Goal: Task Accomplishment & Management: Manage account settings

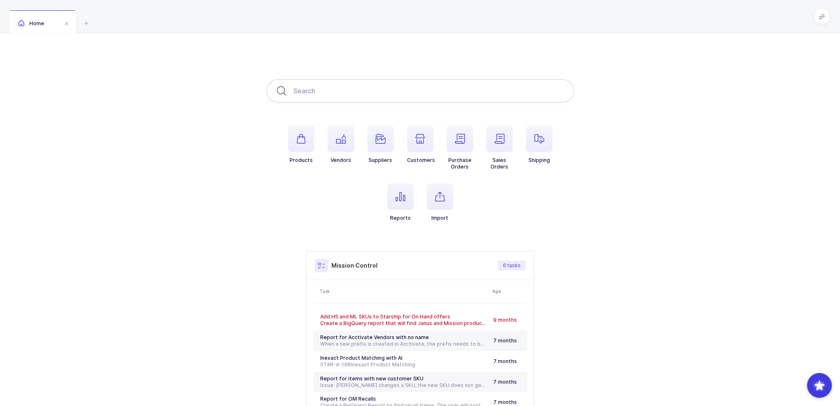
click at [339, 89] on input "text" at bounding box center [419, 90] width 307 height 23
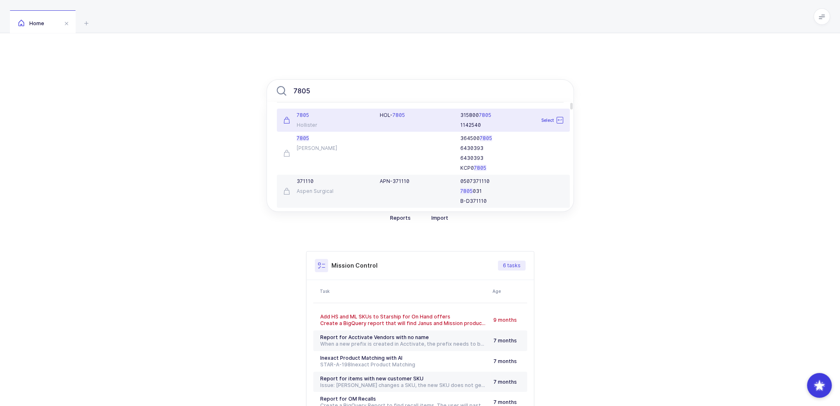
type input "7805"
click at [350, 119] on div "7805 Hollister" at bounding box center [326, 120] width 97 height 17
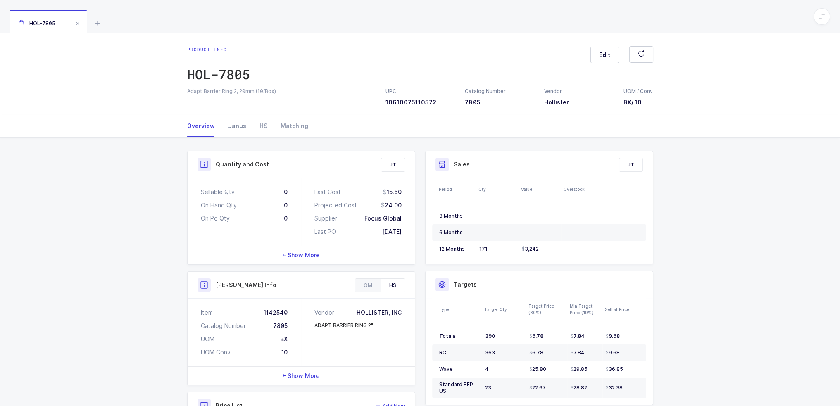
click at [232, 132] on div "Janus" at bounding box center [236, 126] width 31 height 22
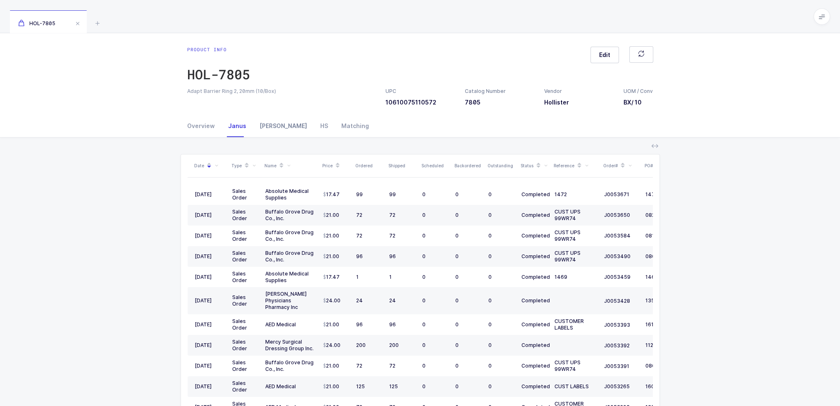
click at [266, 126] on div "Owens" at bounding box center [283, 126] width 61 height 22
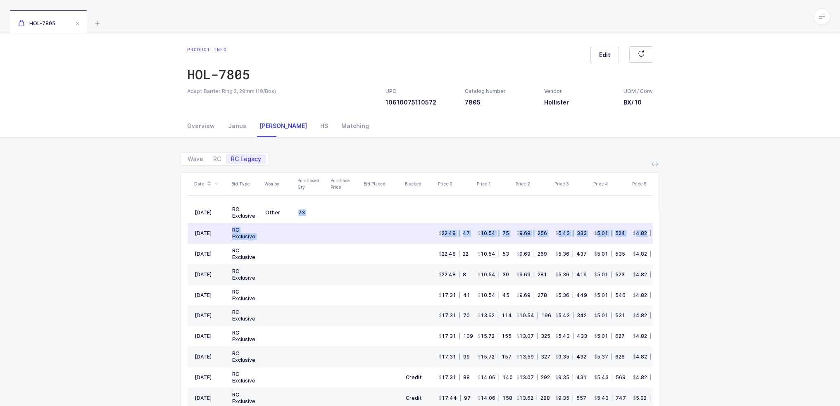
scroll to position [0, 23]
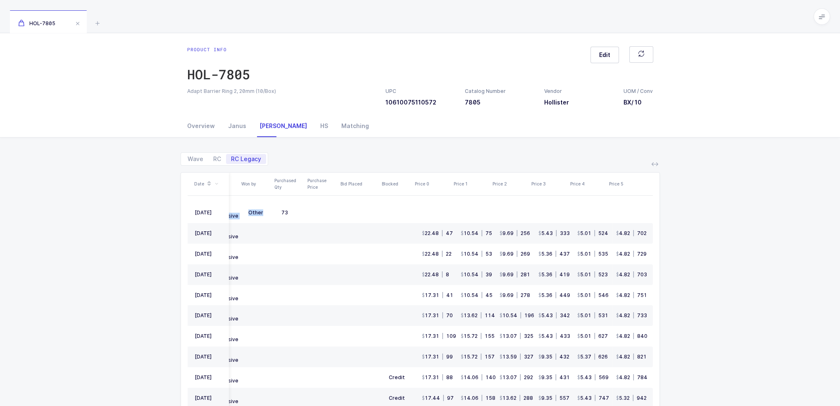
drag, startPoint x: 283, startPoint y: 214, endPoint x: 677, endPoint y: 240, distance: 395.4
click at [677, 240] on div "Wave RC RC Legacy Date Bid Type Won by Purchased Qty Purchase Price Bid Placed …" at bounding box center [420, 320] width 827 height 365
click at [654, 164] on icon at bounding box center [654, 164] width 7 height 7
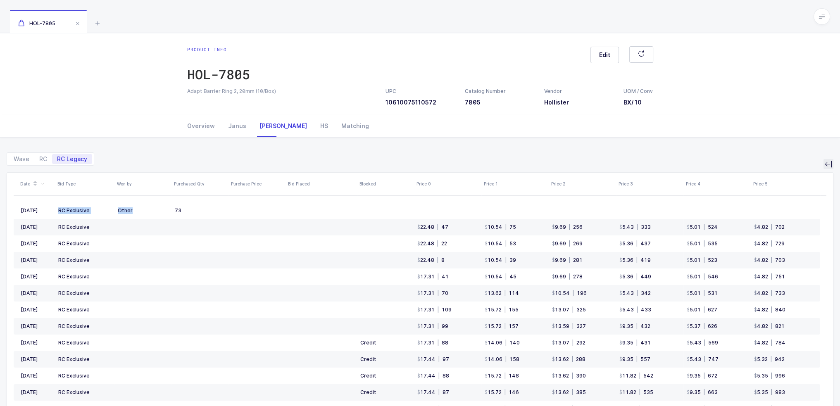
scroll to position [0, 0]
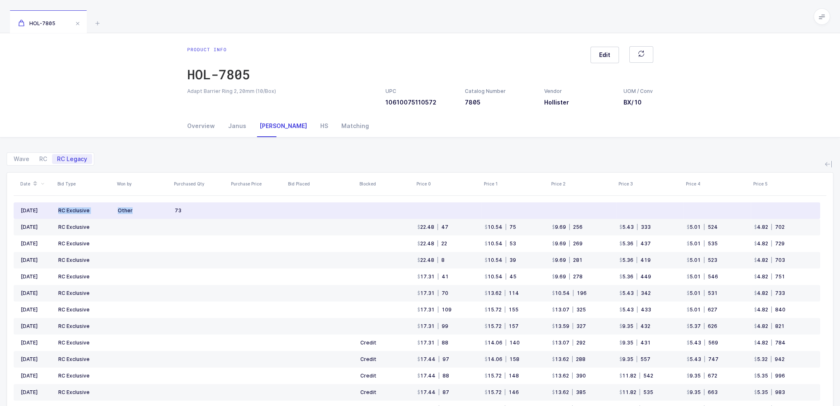
click at [735, 207] on td at bounding box center [716, 210] width 67 height 17
drag, startPoint x: 734, startPoint y: 205, endPoint x: 626, endPoint y: 210, distance: 107.5
click at [626, 210] on tr "Jan 2024 RC Exclusive Other 73" at bounding box center [417, 210] width 806 height 17
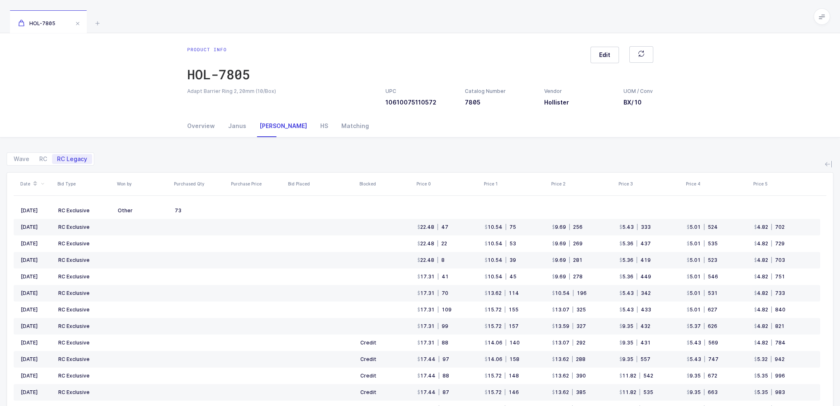
click at [580, 162] on div "Wave RC RC Legacy" at bounding box center [420, 156] width 827 height 20
click at [829, 166] on icon at bounding box center [828, 164] width 7 height 7
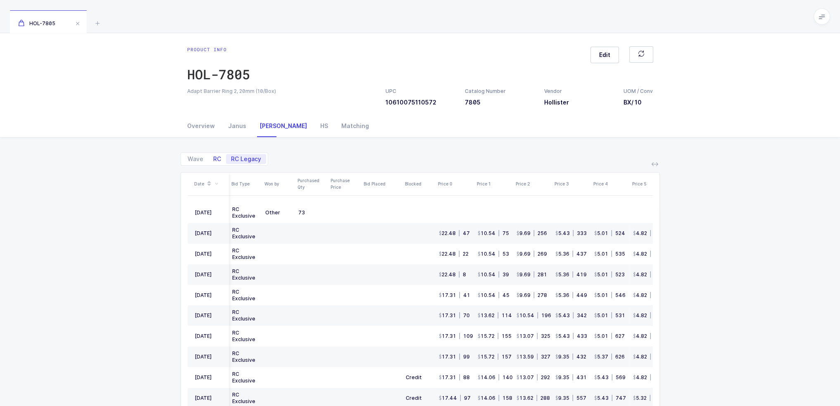
click at [221, 161] on span "RC" at bounding box center [217, 159] width 18 height 10
click at [214, 159] on input "RC" at bounding box center [210, 156] width 5 height 5
radio input "true"
radio input "false"
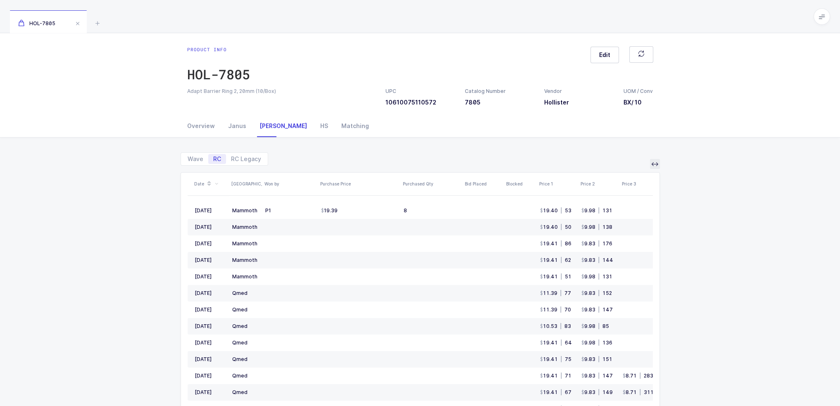
click at [654, 165] on icon at bounding box center [654, 164] width 7 height 7
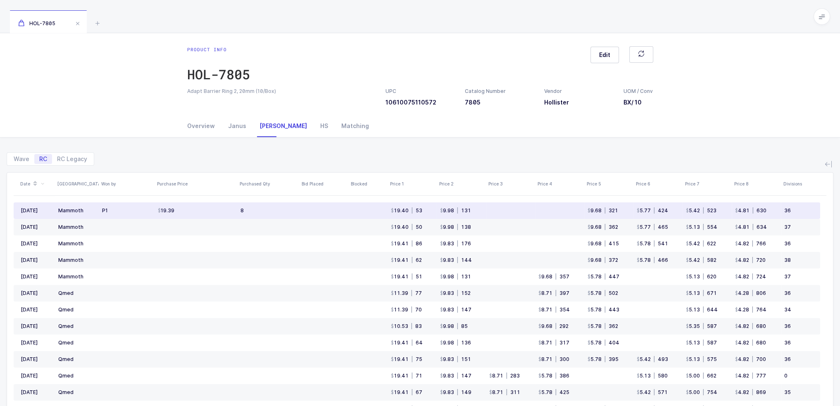
drag, startPoint x: 150, startPoint y: 209, endPoint x: 810, endPoint y: 208, distance: 660.2
click at [810, 208] on tr "Aug 2025 Mammoth P1 19.39 8 19.40 | 53 9.98 | 131 9.68 | 321 5.77 | 424 5.42 | …" at bounding box center [417, 210] width 806 height 17
click at [810, 208] on div "36" at bounding box center [798, 210] width 29 height 7
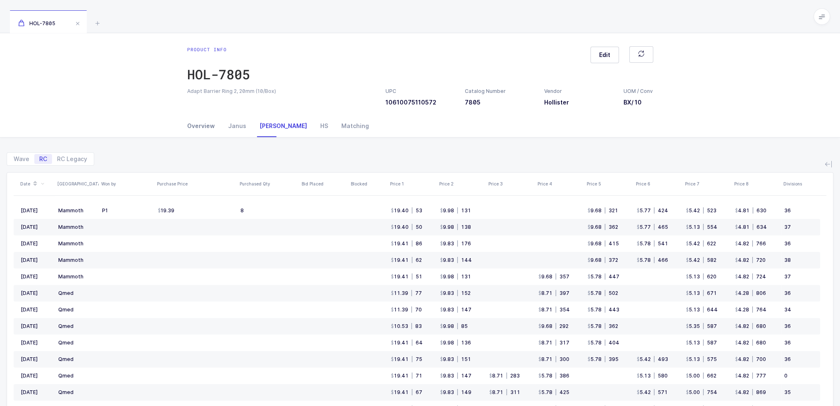
click at [204, 125] on div "Overview" at bounding box center [204, 126] width 34 height 22
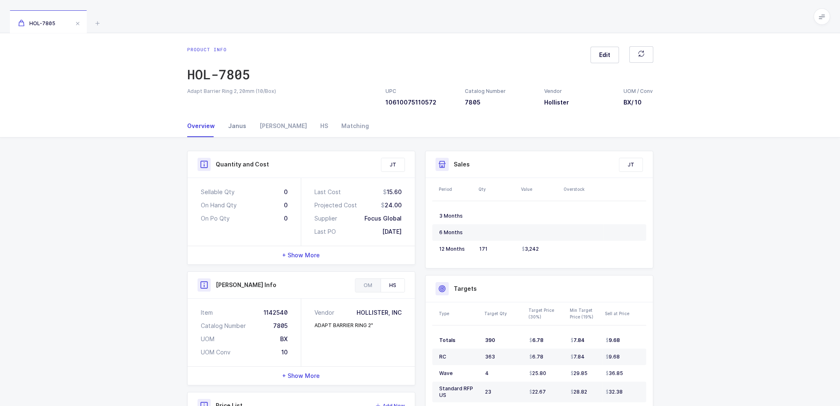
click at [243, 129] on div "Janus" at bounding box center [236, 126] width 31 height 22
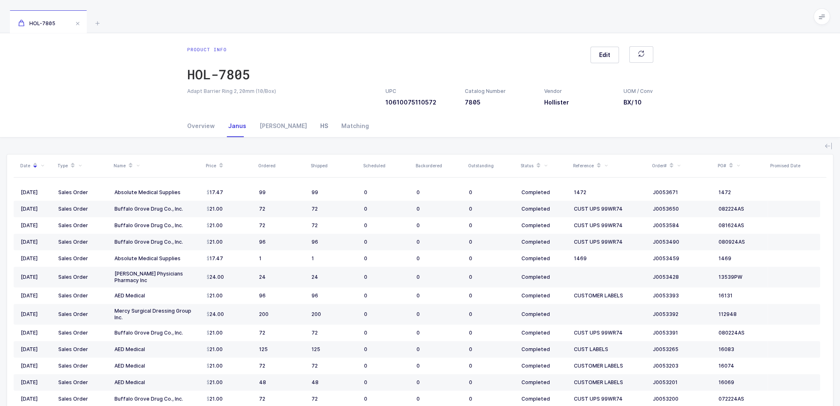
click at [314, 121] on div "HS" at bounding box center [324, 126] width 21 height 22
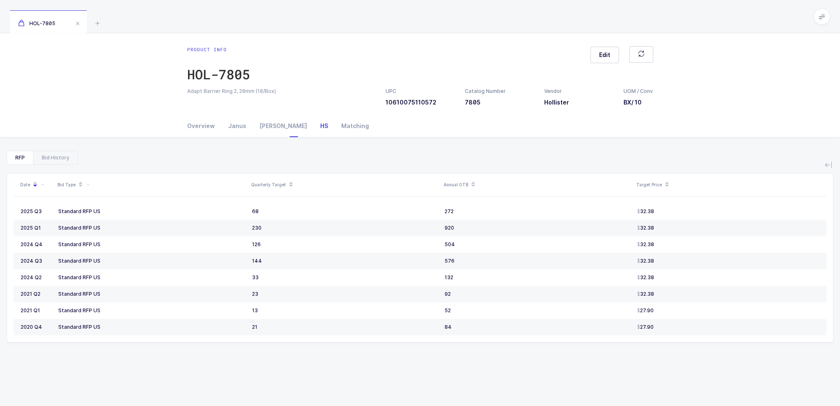
click at [314, 124] on div "HS" at bounding box center [324, 126] width 21 height 22
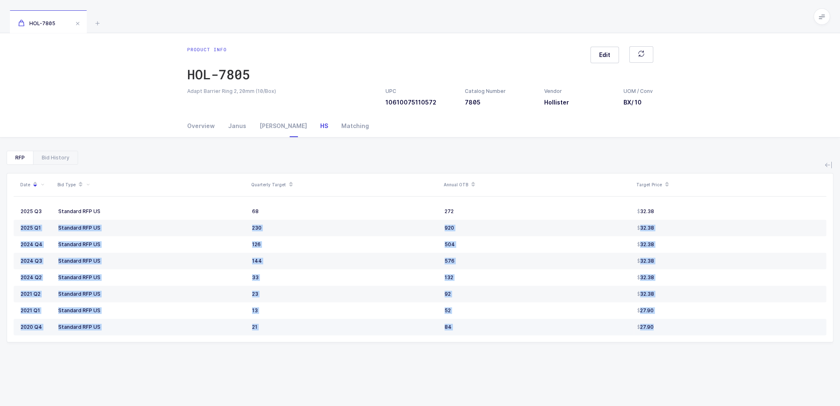
drag, startPoint x: 693, startPoint y: 212, endPoint x: 697, endPoint y: 333, distance: 120.7
click at [697, 333] on tbody "2025 Q3 Standard RFP US 68 272 32.38 2025 Q1 Standard RFP US 230 920 32.38 2024…" at bounding box center [420, 269] width 813 height 132
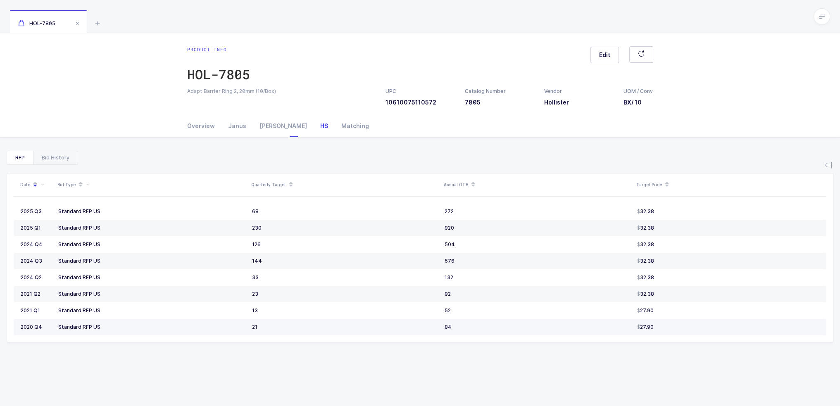
click at [697, 333] on td "27.90" at bounding box center [730, 327] width 193 height 17
click at [53, 158] on div "Bid History" at bounding box center [55, 157] width 45 height 13
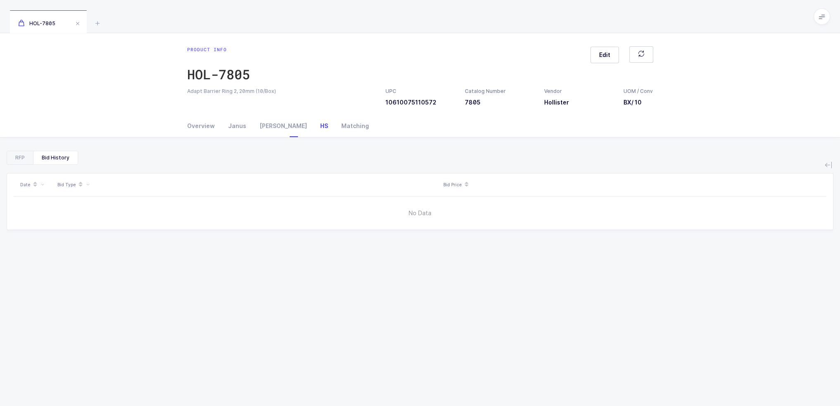
click at [34, 157] on div "Bid History" at bounding box center [55, 157] width 45 height 13
click at [32, 156] on div "RFP" at bounding box center [20, 157] width 26 height 13
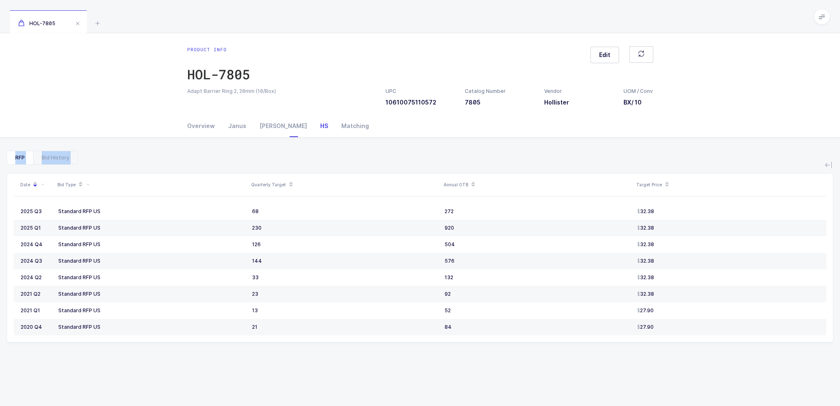
drag, startPoint x: 138, startPoint y: 150, endPoint x: 198, endPoint y: 360, distance: 218.5
click at [198, 360] on div "RFP Bid History Date Bid Type Quarterly Target Annual OTB Target Price 2025 Q3 …" at bounding box center [420, 313] width 827 height 350
click at [198, 360] on div "Date Bid Type Quarterly Target Annual OTB Target Price 2025 Q3 Standard RFP US …" at bounding box center [420, 316] width 827 height 303
drag, startPoint x: 638, startPoint y: 388, endPoint x: 635, endPoint y: 148, distance: 239.2
click at [635, 148] on div "RFP Bid History Date Bid Type Quarterly Target Annual OTB Target Price 2025 Q3 …" at bounding box center [420, 313] width 827 height 350
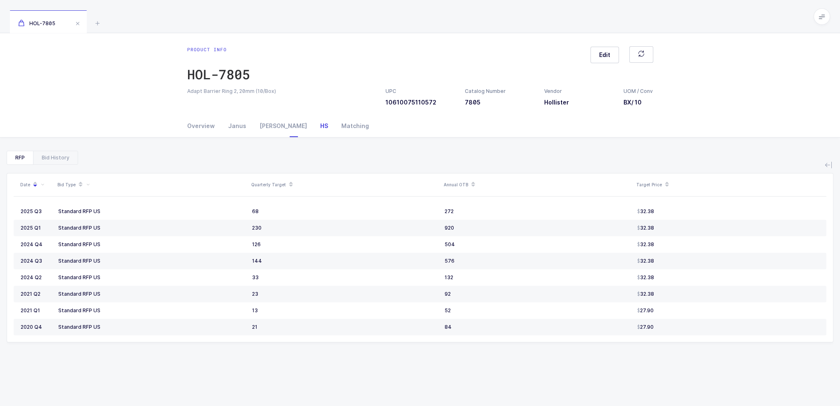
click at [635, 148] on div "RFP Bid History Date Bid Type Quarterly Target Annual OTB Target Price 2025 Q3 …" at bounding box center [420, 313] width 827 height 350
drag, startPoint x: 635, startPoint y: 148, endPoint x: 649, endPoint y: 359, distance: 211.1
click at [649, 359] on div "RFP Bid History Date Bid Type Quarterly Target Annual OTB Target Price 2025 Q3 …" at bounding box center [420, 313] width 827 height 350
click at [624, 363] on div "Date Bid Type Quarterly Target Annual OTB Target Price 2025 Q3 Standard RFP US …" at bounding box center [420, 316] width 827 height 303
click at [195, 130] on div "Overview" at bounding box center [204, 126] width 34 height 22
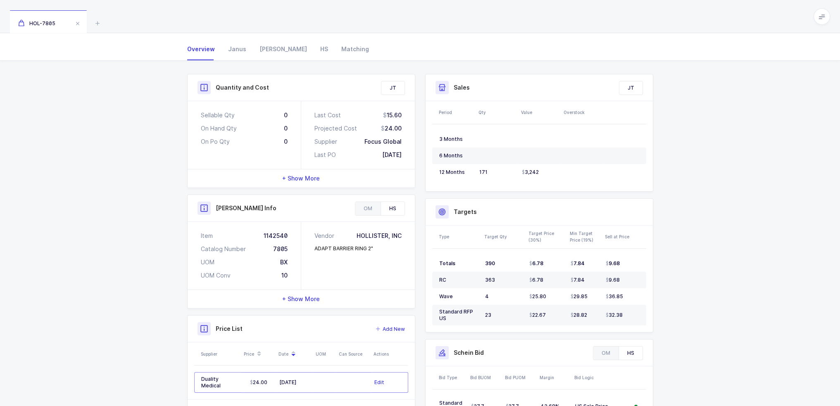
scroll to position [138, 0]
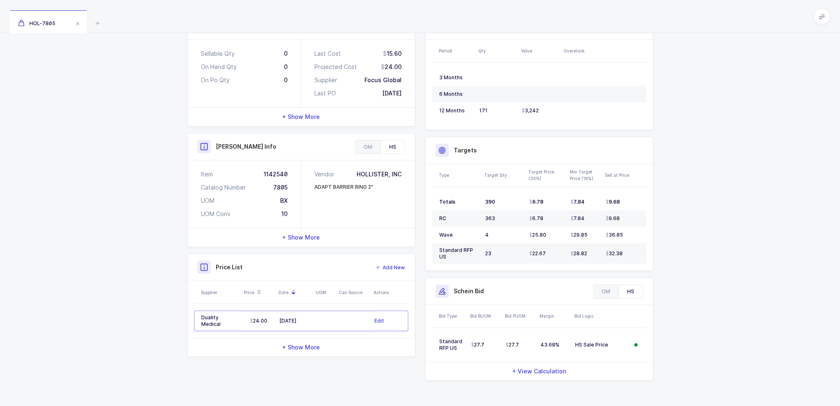
click at [177, 334] on div "Quantity and Cost JT Sellable Qty 0 On Hand Qty 0 On Po Qty 0 Last Cost 15.60 P…" at bounding box center [420, 203] width 840 height 408
click at [380, 317] on span "Edit" at bounding box center [379, 321] width 10 height 8
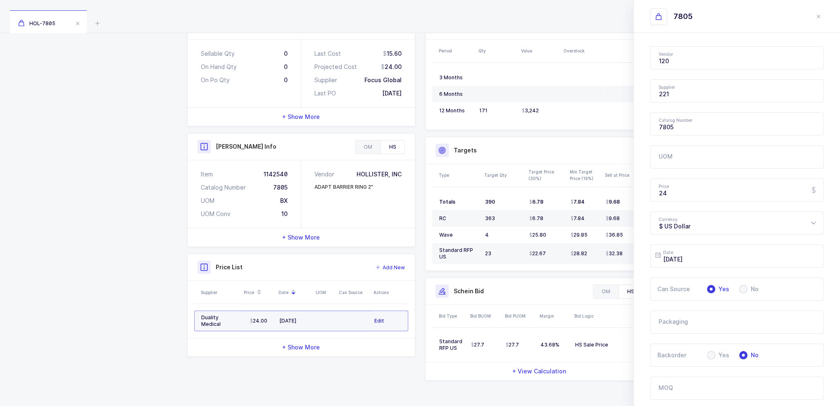
type input "Hollister"
type input "Duality Medical"
drag, startPoint x: 697, startPoint y: 193, endPoint x: 608, endPoint y: 185, distance: 89.6
click at [608, 185] on div "Quantity and Cost JT Sellable Qty 0 On Hand Qty 0 On Po Qty 0 Last Cost 15.60 P…" at bounding box center [420, 199] width 476 height 375
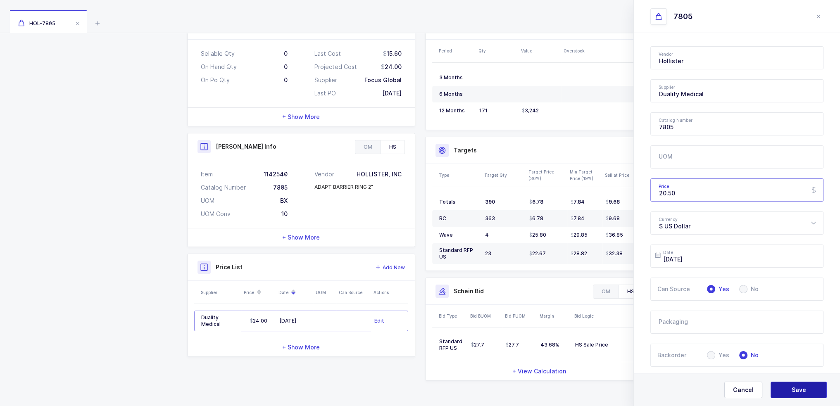
type input "20.50"
click at [801, 390] on span "Save" at bounding box center [799, 390] width 14 height 8
type input "2025-08-19"
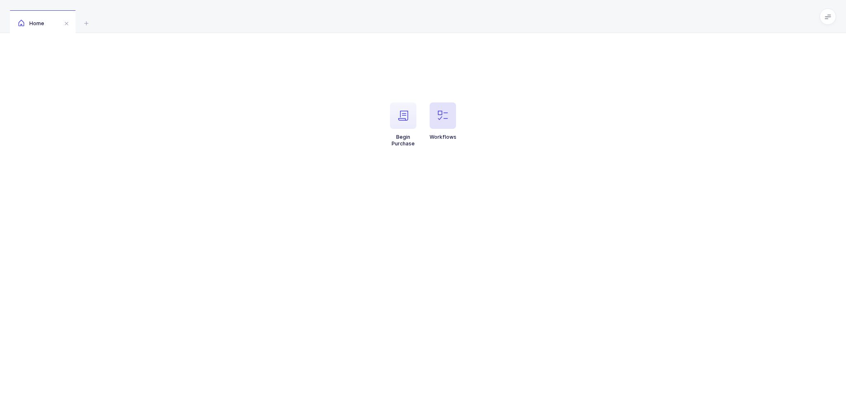
click at [449, 104] on span "button" at bounding box center [443, 115] width 26 height 26
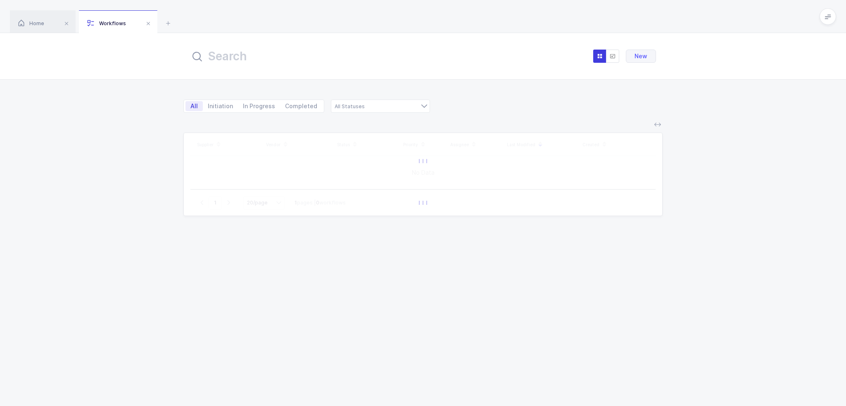
click at [300, 50] on input "text" at bounding box center [281, 56] width 182 height 20
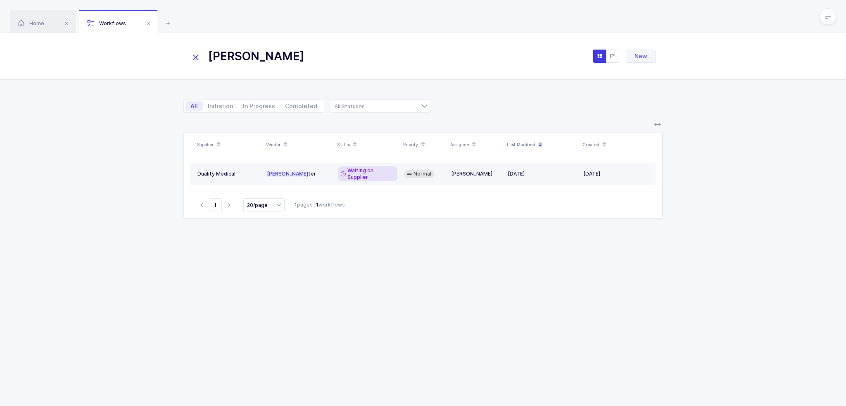
type input "[PERSON_NAME]"
click at [316, 172] on div "[PERSON_NAME] ter" at bounding box center [299, 174] width 64 height 7
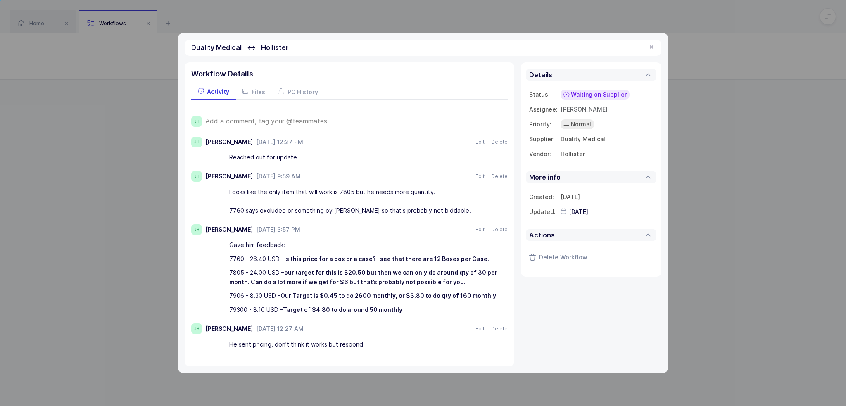
click at [290, 119] on span "Add a comment, tag your @teammates" at bounding box center [266, 120] width 122 height 7
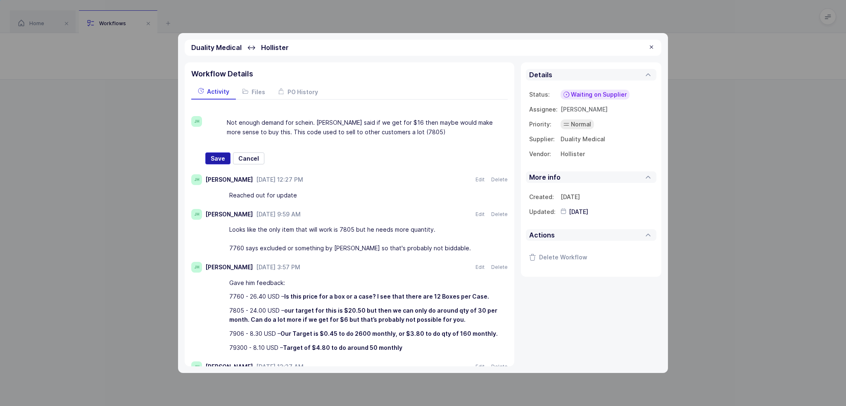
click at [223, 159] on span "Save" at bounding box center [218, 159] width 14 height 8
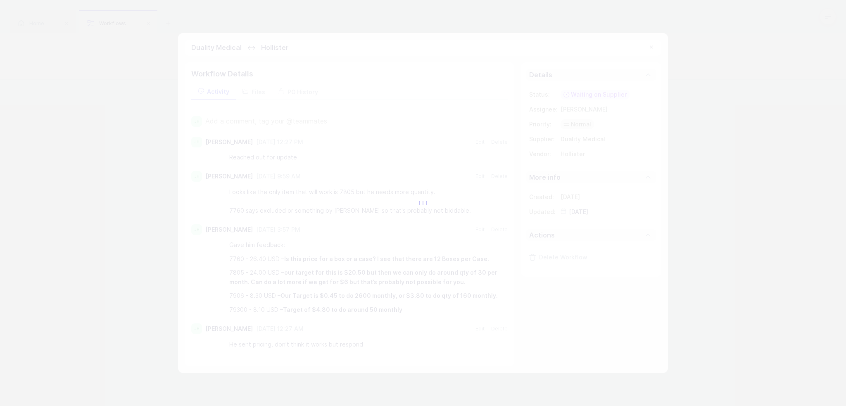
type input "2025-08-19"
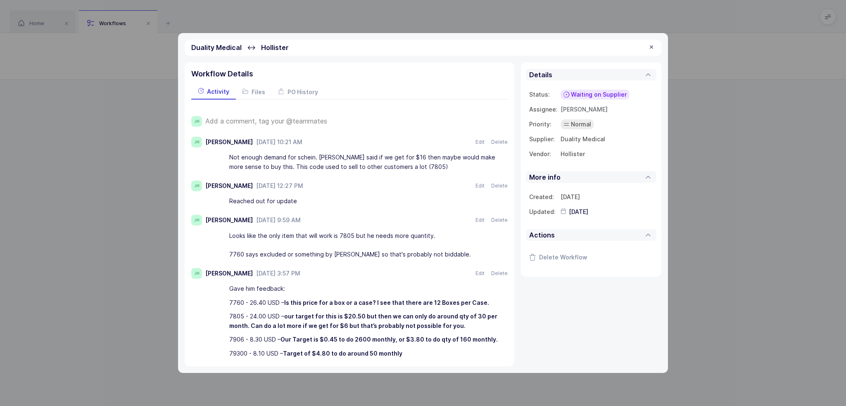
click at [582, 95] on span "Waiting on Supplier" at bounding box center [599, 94] width 56 height 8
click at [582, 183] on span "Not Relevant" at bounding box center [581, 186] width 37 height 8
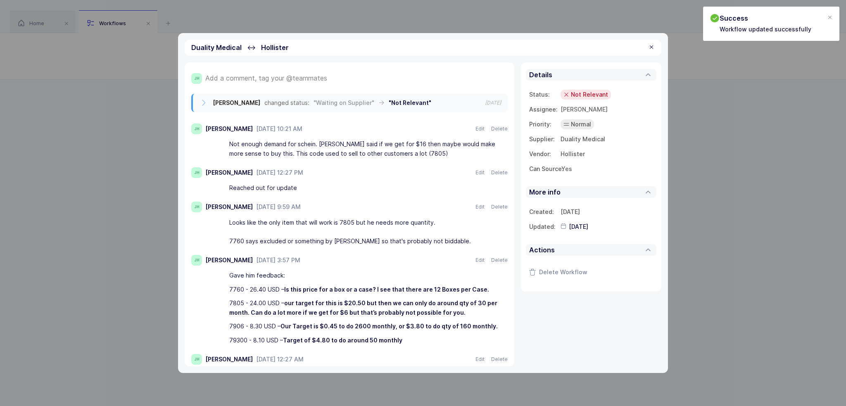
scroll to position [71, 0]
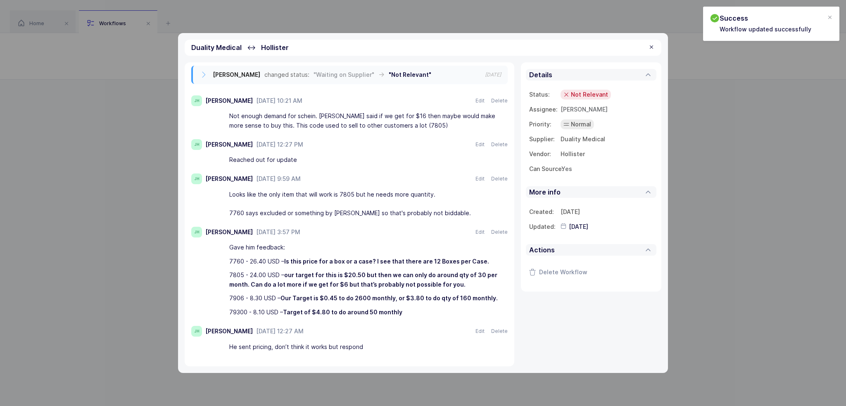
drag, startPoint x: 376, startPoint y: 348, endPoint x: 365, endPoint y: 342, distance: 12.4
click at [365, 342] on div "He sent pricing, don’t think it works but respond" at bounding box center [363, 347] width 269 height 14
click at [377, 343] on div "He sent pricing, don’t think it works but respond" at bounding box center [363, 347] width 269 height 14
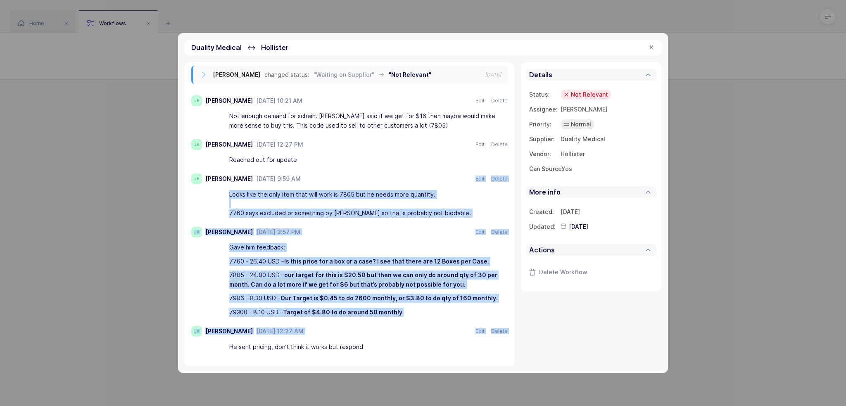
drag, startPoint x: 377, startPoint y: 339, endPoint x: 348, endPoint y: 173, distance: 168.5
click at [348, 173] on div "Joey Husney changed status: "Waiting on Supplier" → "Not Relevant" 2025-08-19 J…" at bounding box center [349, 210] width 316 height 288
click at [340, 172] on div "Joey Husney changed status: "Waiting on Supplier" → "Not Relevant" 2025-08-19 J…" at bounding box center [349, 210] width 316 height 288
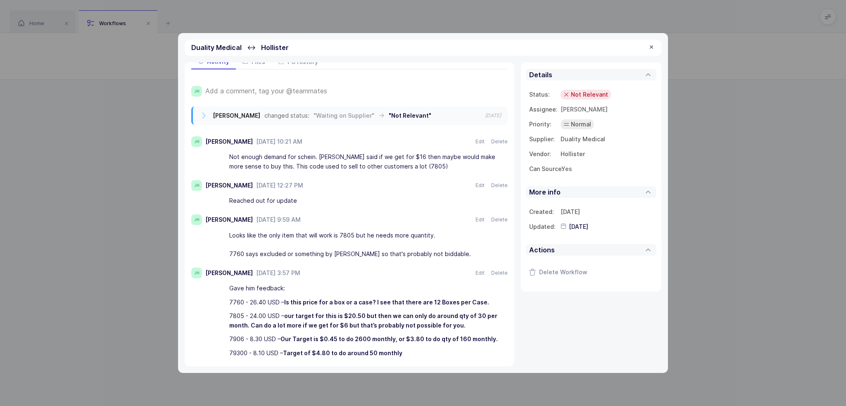
scroll to position [0, 0]
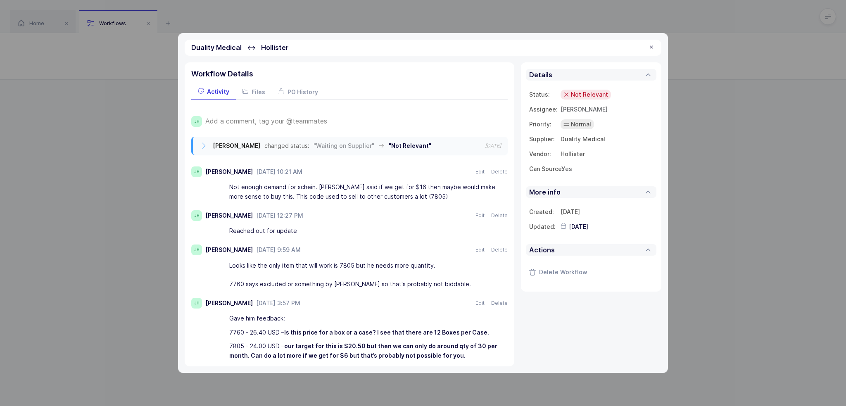
click at [655, 47] on div "Duality Medical ↔ Hollister" at bounding box center [423, 48] width 477 height 16
click at [652, 46] on div at bounding box center [651, 47] width 7 height 7
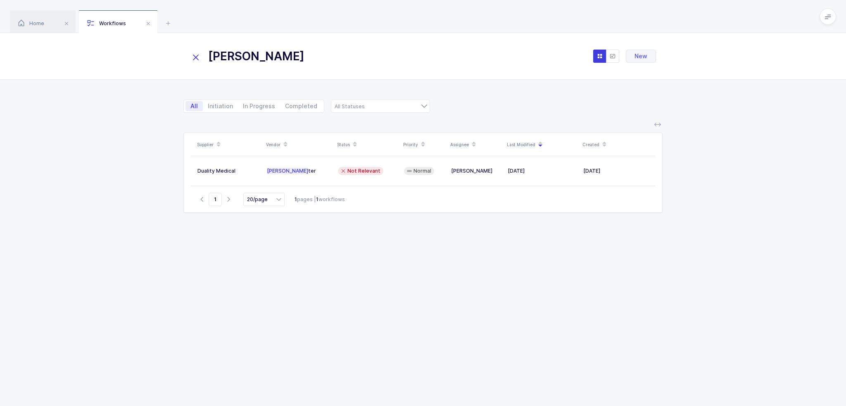
click at [200, 58] on icon at bounding box center [196, 58] width 12 height 12
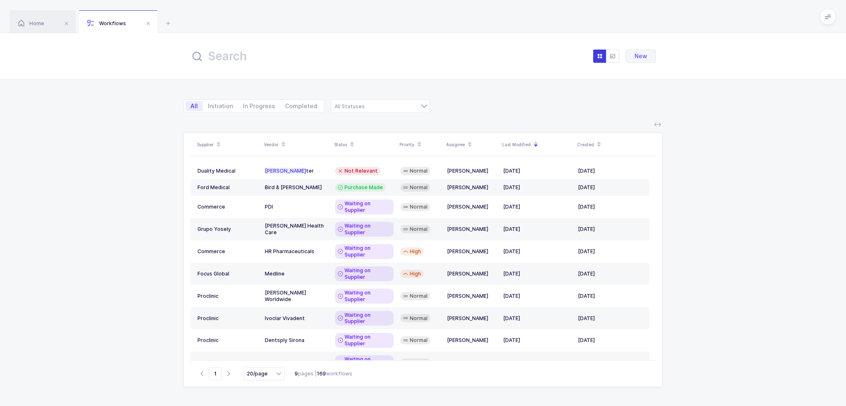
click at [233, 51] on input "text" at bounding box center [281, 56] width 182 height 20
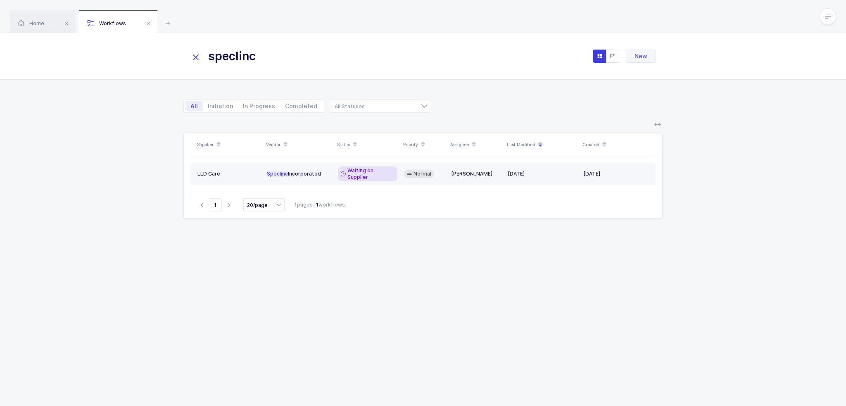
type input "speclinc"
click at [369, 171] on span "Waiting on Supplier" at bounding box center [370, 173] width 47 height 13
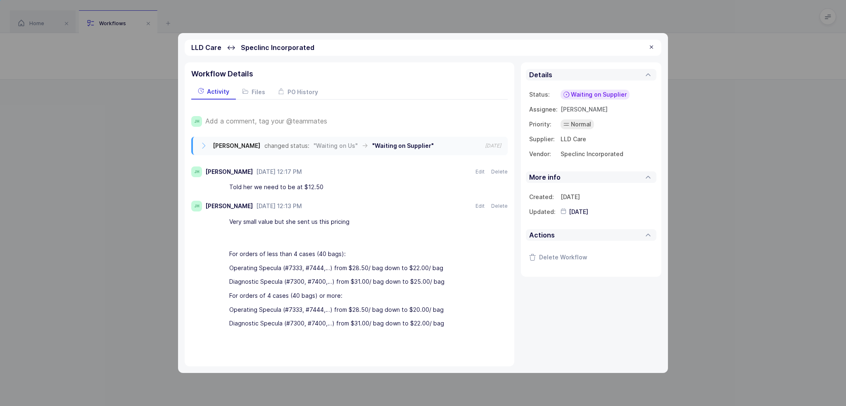
click at [307, 120] on span "Add a comment, tag your @teammates" at bounding box center [266, 120] width 122 height 7
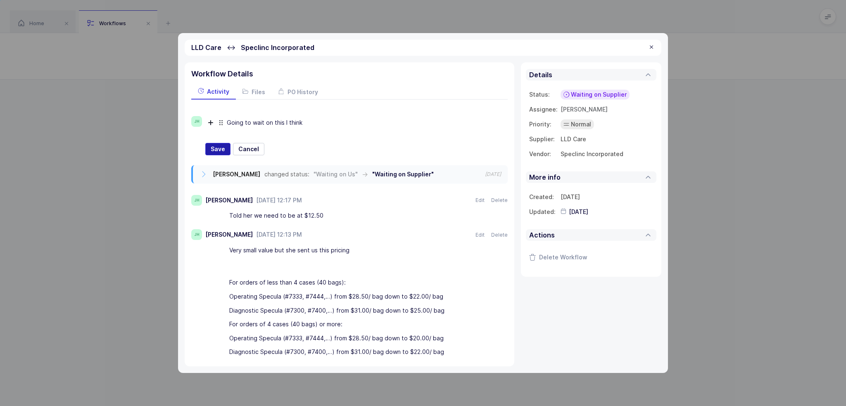
click at [209, 145] on button "Save" at bounding box center [217, 149] width 25 height 12
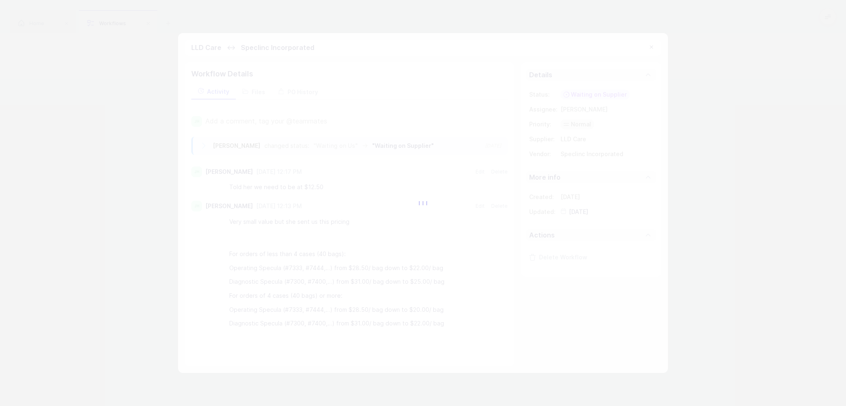
type input "2025-08-19"
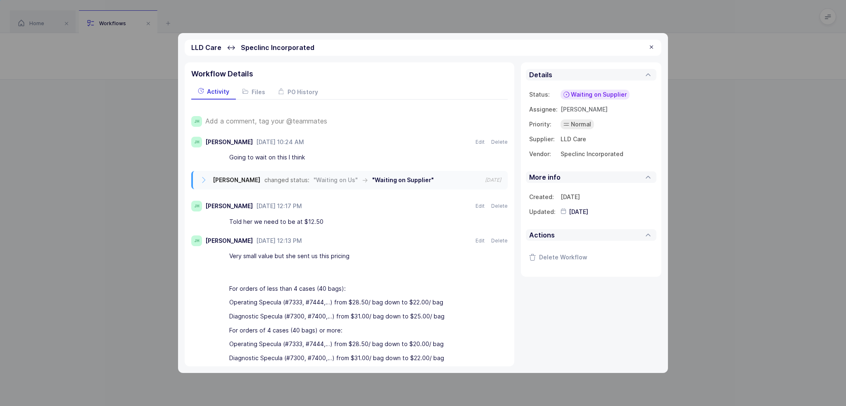
click at [599, 94] on span "Waiting on Supplier" at bounding box center [599, 94] width 56 height 8
click at [596, 184] on span "Not Relevant" at bounding box center [581, 186] width 37 height 8
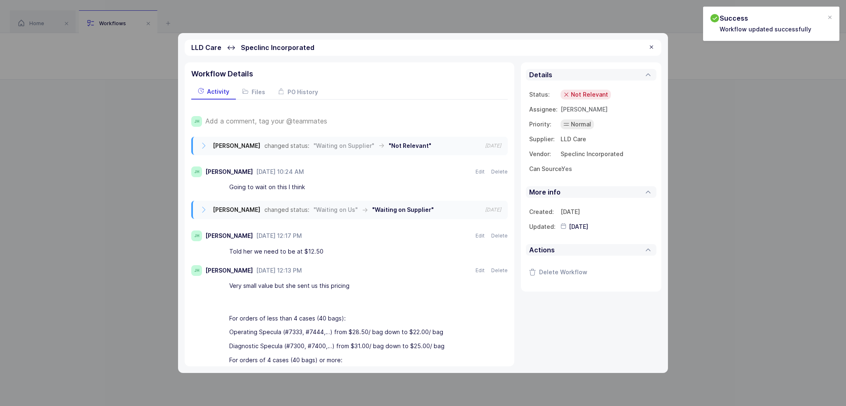
click at [651, 47] on div at bounding box center [651, 47] width 7 height 7
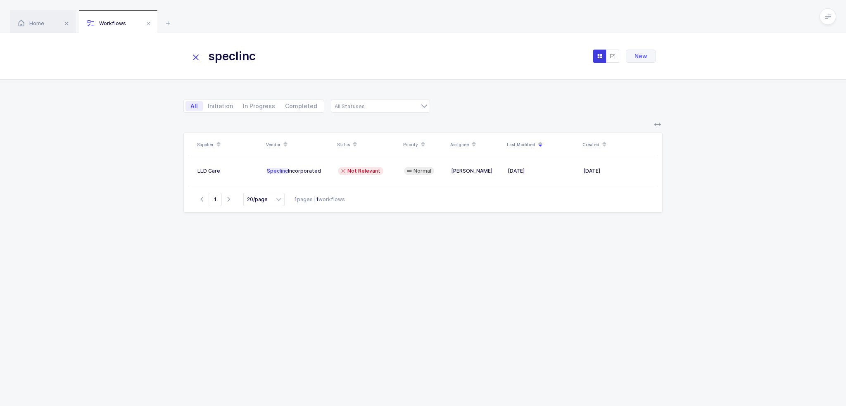
drag, startPoint x: 264, startPoint y: 59, endPoint x: 129, endPoint y: 58, distance: 135.1
click at [130, 58] on div "speclinc New" at bounding box center [423, 56] width 846 height 47
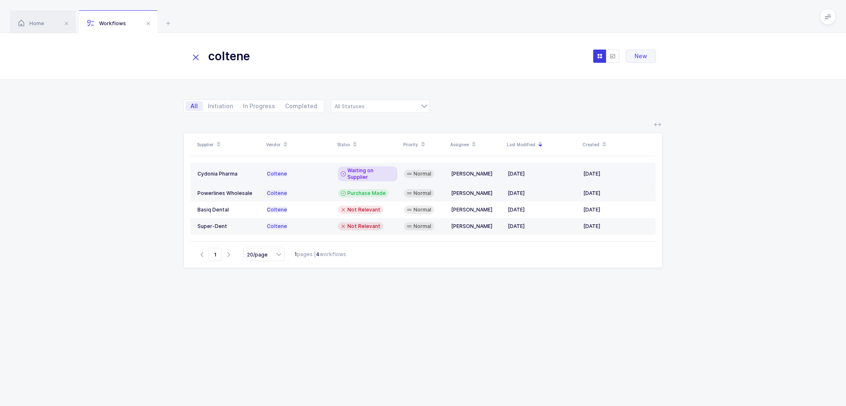
type input "coltene"
click at [267, 172] on span "Coltene" at bounding box center [277, 174] width 20 height 6
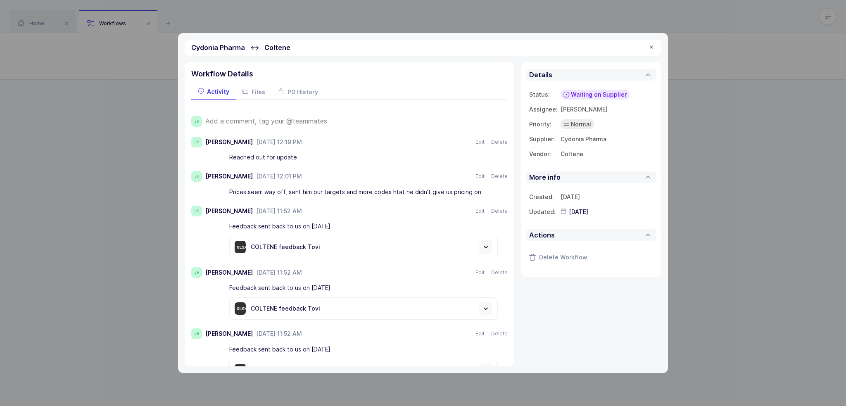
click at [285, 120] on span "Add a comment, tag your @teammates" at bounding box center [266, 120] width 122 height 7
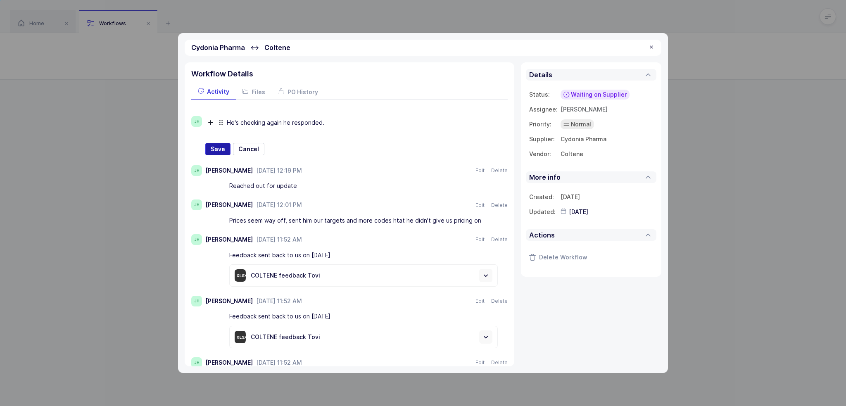
click at [216, 150] on span "Save" at bounding box center [218, 149] width 14 height 8
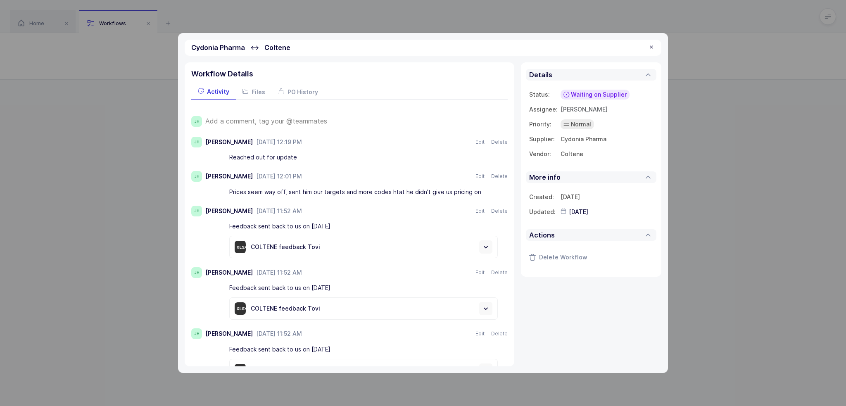
type input "2025-08-19"
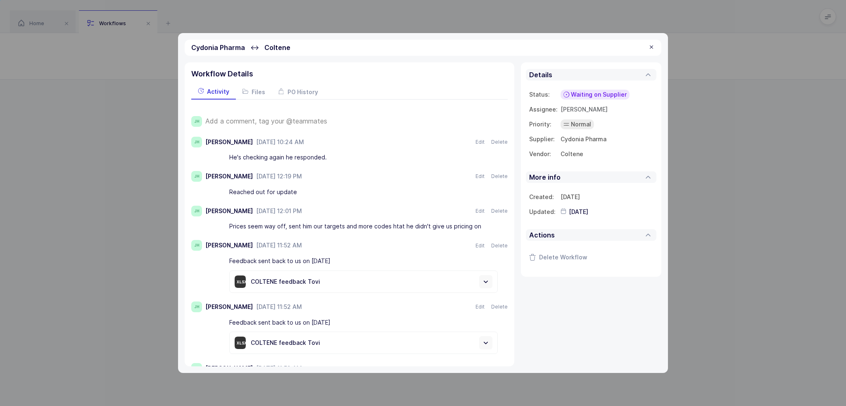
click at [650, 47] on div at bounding box center [651, 47] width 7 height 7
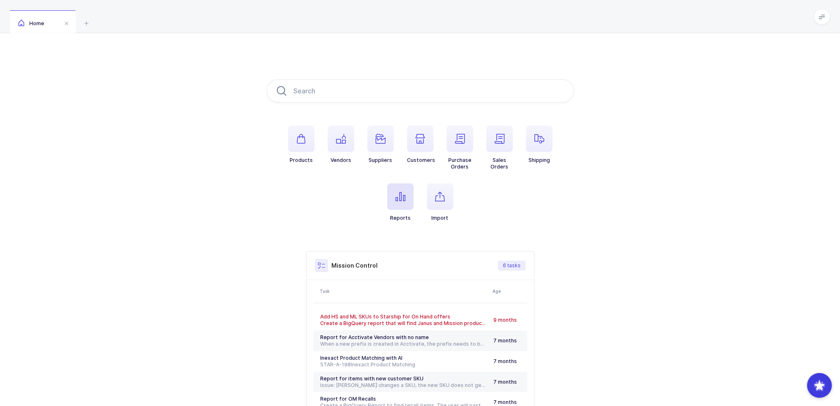
click at [410, 200] on span "button" at bounding box center [400, 196] width 26 height 26
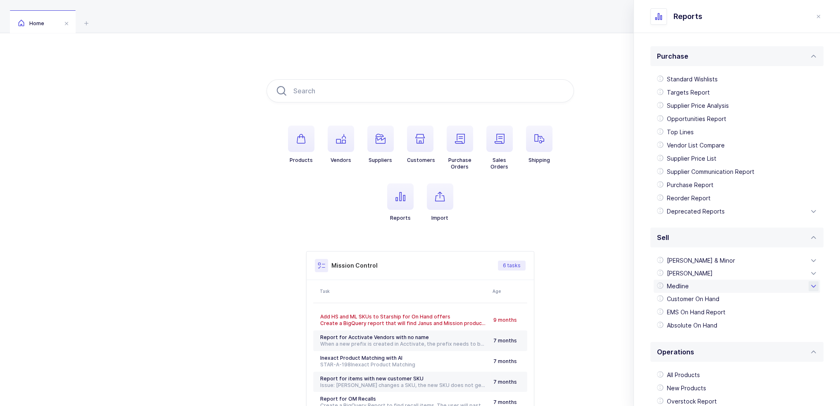
click at [697, 283] on div "Medline" at bounding box center [737, 286] width 166 height 13
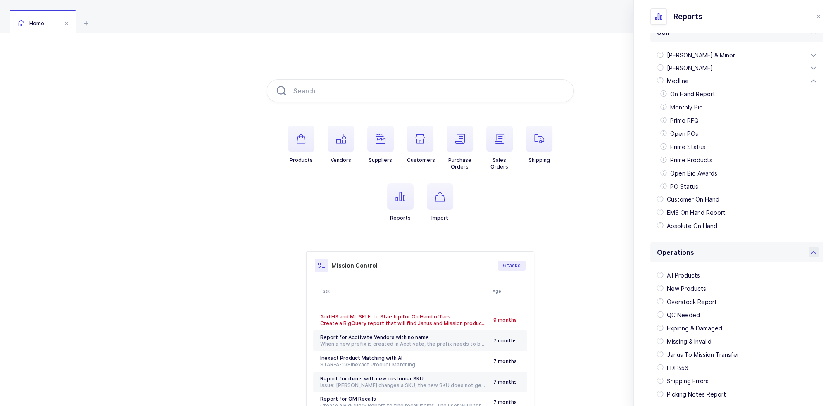
scroll to position [207, 0]
click at [692, 184] on div "PO Status" at bounding box center [737, 185] width 160 height 13
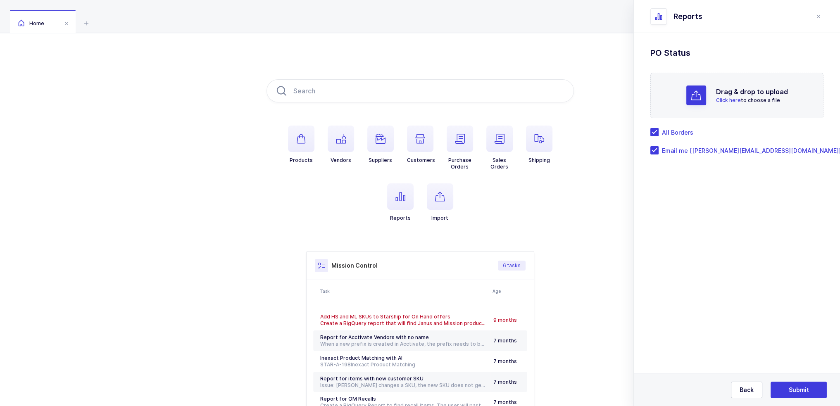
scroll to position [0, 0]
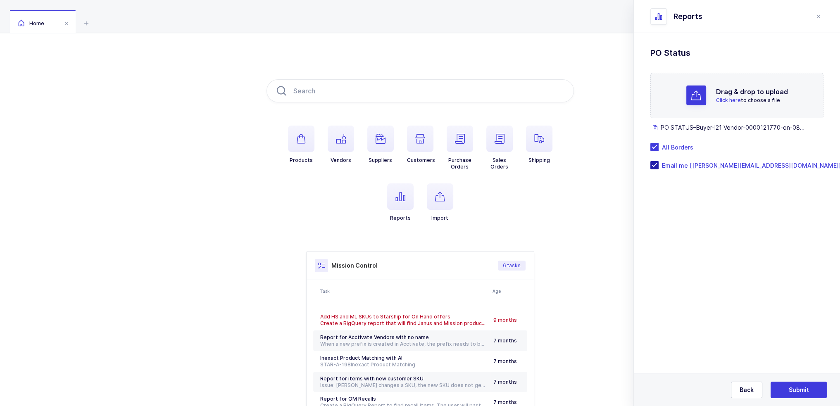
click at [678, 164] on span "Email me [joey@janustrade.com]" at bounding box center [750, 166] width 182 height 8
click at [659, 161] on input "Email me [joey@janustrade.com]" at bounding box center [659, 161] width 0 height 0
click at [680, 141] on form "Drag & drop to upload Click here to choose a file PO STATUS–Buyer-I21 Vendor-00…" at bounding box center [736, 121] width 173 height 97
click at [679, 147] on span "All Borders" at bounding box center [676, 147] width 35 height 8
click at [659, 143] on input "All Borders" at bounding box center [659, 143] width 0 height 0
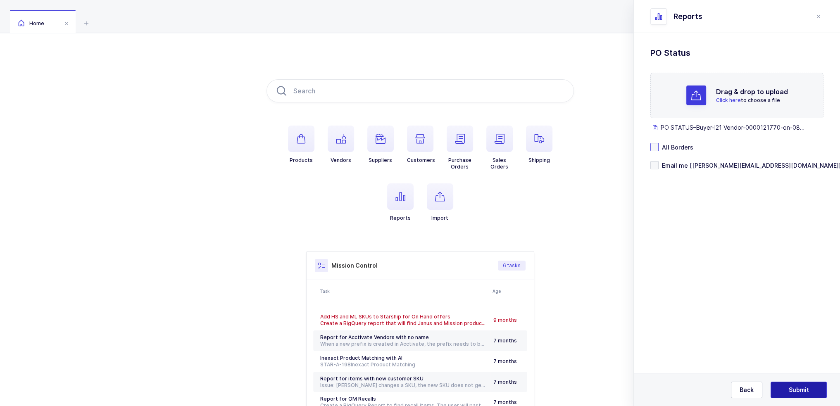
click at [815, 385] on button "Submit" at bounding box center [798, 390] width 56 height 17
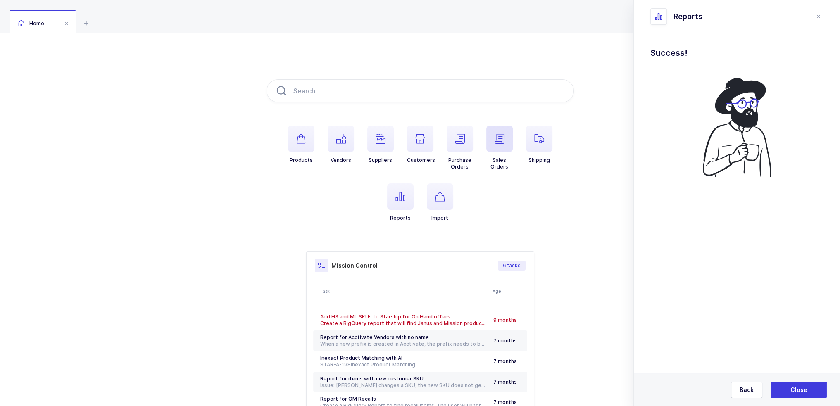
click at [503, 138] on icon "button" at bounding box center [500, 139] width 10 height 10
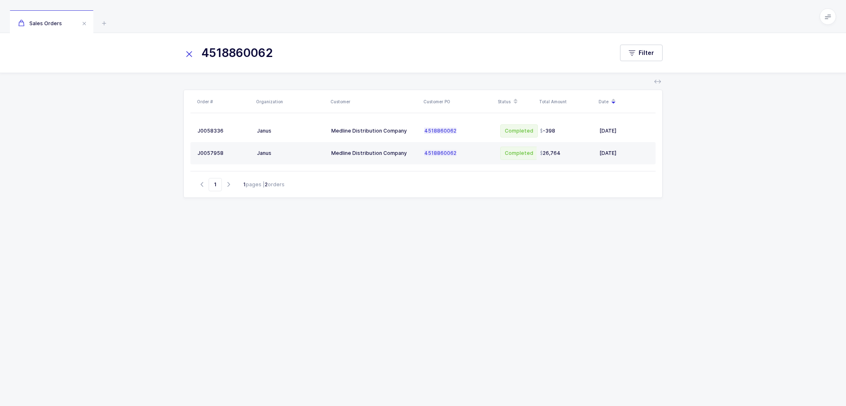
type input "4518860062"
drag, startPoint x: 109, startPoint y: 24, endPoint x: 104, endPoint y: 23, distance: 4.6
click at [108, 24] on div "Sales Orders" at bounding box center [423, 16] width 846 height 33
click at [104, 23] on icon at bounding box center [104, 23] width 10 height 10
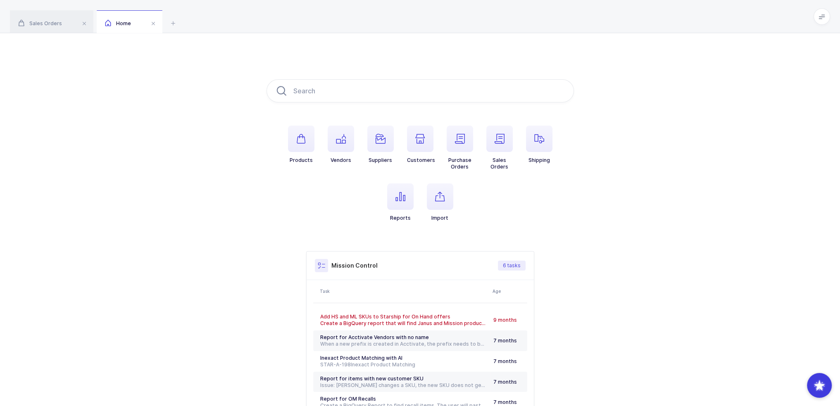
click at [525, 138] on li "Shipping" at bounding box center [539, 148] width 40 height 45
click at [530, 138] on span "button" at bounding box center [539, 139] width 26 height 26
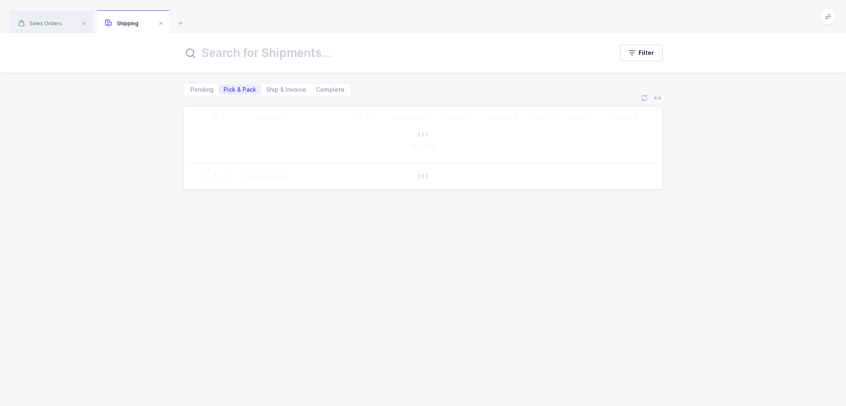
click at [314, 64] on div "Filter" at bounding box center [423, 53] width 846 height 40
click at [314, 57] on input "text" at bounding box center [393, 53] width 420 height 20
paste input "4518860062"
type input "4518860062"
click at [323, 88] on span "Complete" at bounding box center [330, 90] width 29 height 6
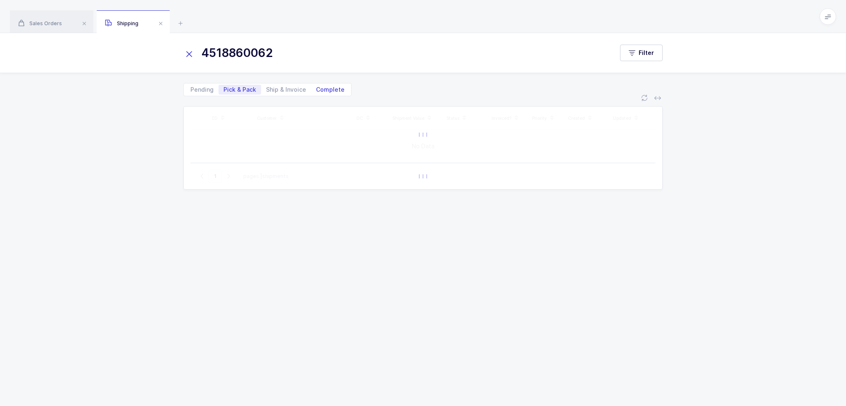
click at [316, 88] on input "Complete" at bounding box center [313, 87] width 5 height 5
radio input "true"
radio input "false"
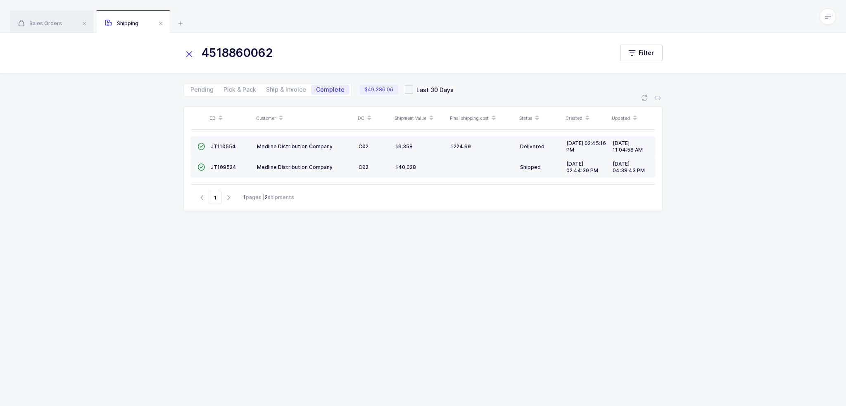
click at [431, 147] on div "9,358" at bounding box center [419, 146] width 49 height 7
click at [415, 145] on div "9,358" at bounding box center [419, 146] width 49 height 7
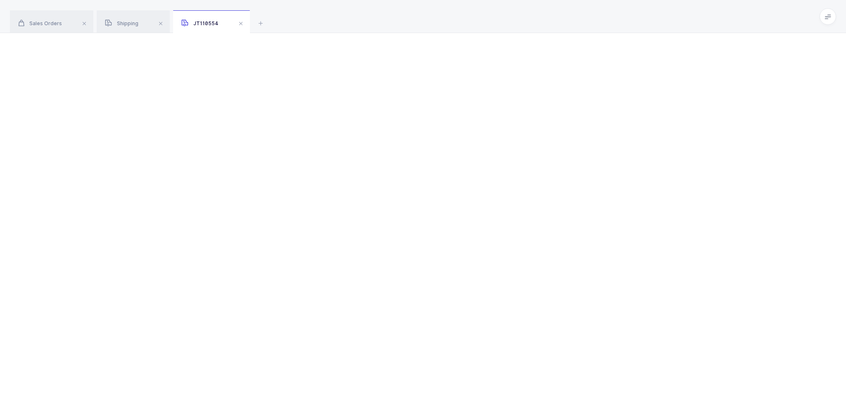
click at [415, 145] on div at bounding box center [423, 219] width 846 height 373
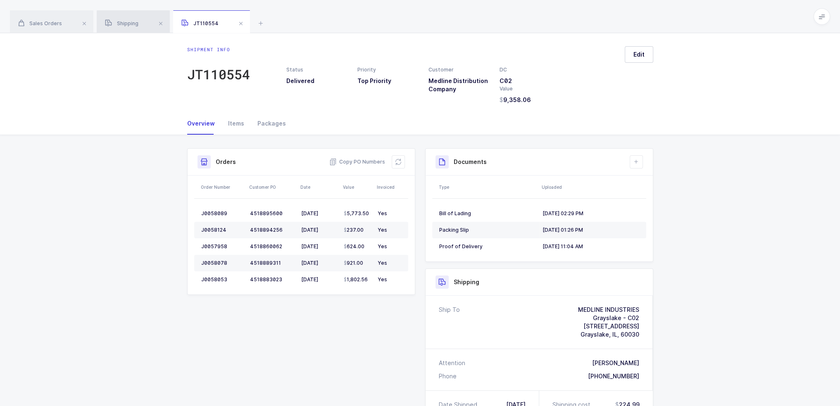
click at [117, 25] on span "Shipping" at bounding box center [121, 23] width 33 height 6
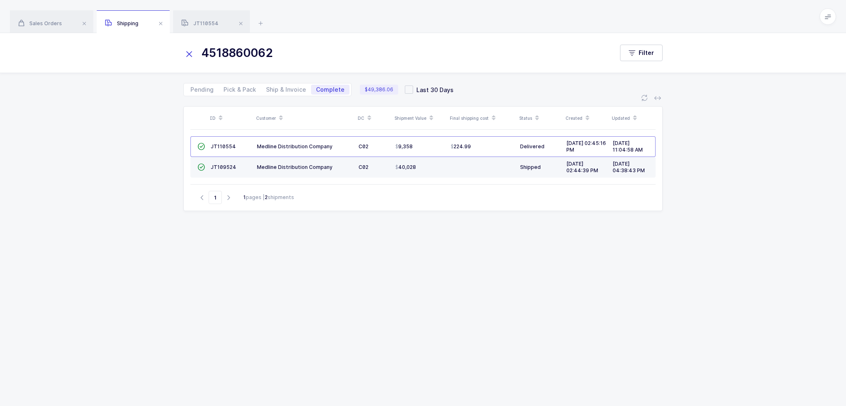
click at [349, 165] on div "Medline Distribution Company" at bounding box center [304, 167] width 95 height 7
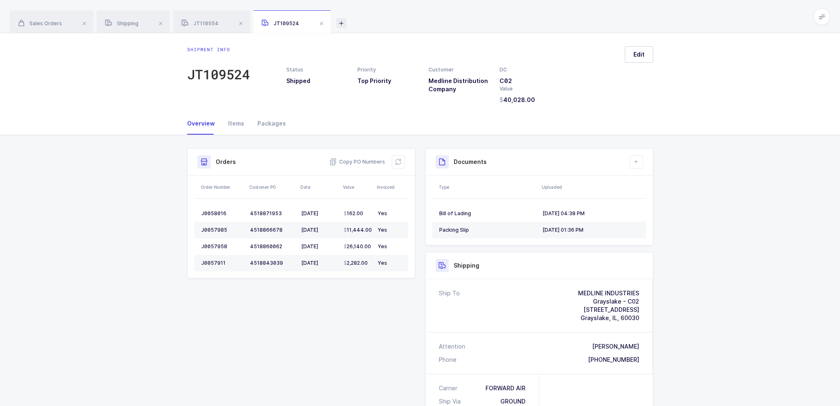
click at [336, 22] on icon at bounding box center [341, 23] width 10 height 10
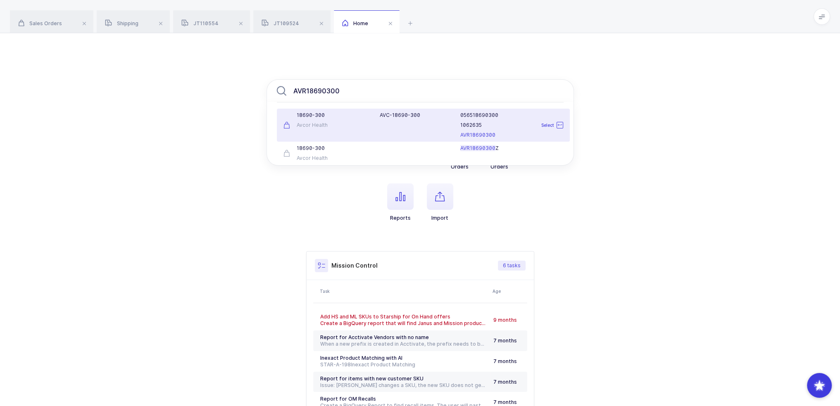
type input "AVR18690300"
click at [378, 124] on div "AVC-18690-300" at bounding box center [415, 125] width 81 height 26
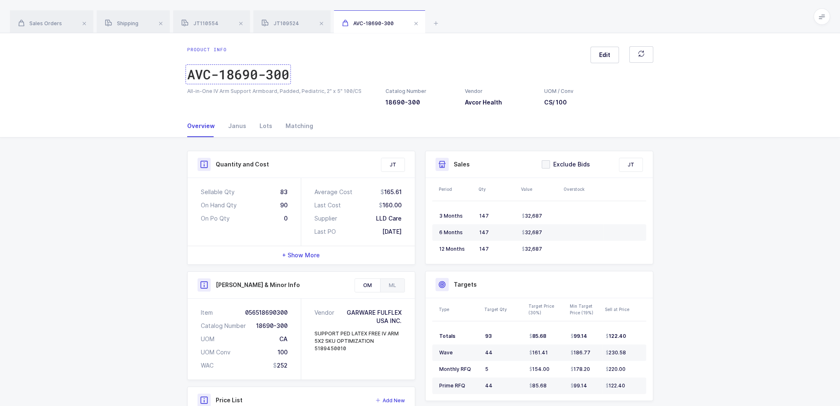
click at [222, 70] on div "AVC-18690-300" at bounding box center [238, 74] width 102 height 17
click at [280, 23] on span "JT109524" at bounding box center [281, 23] width 38 height 6
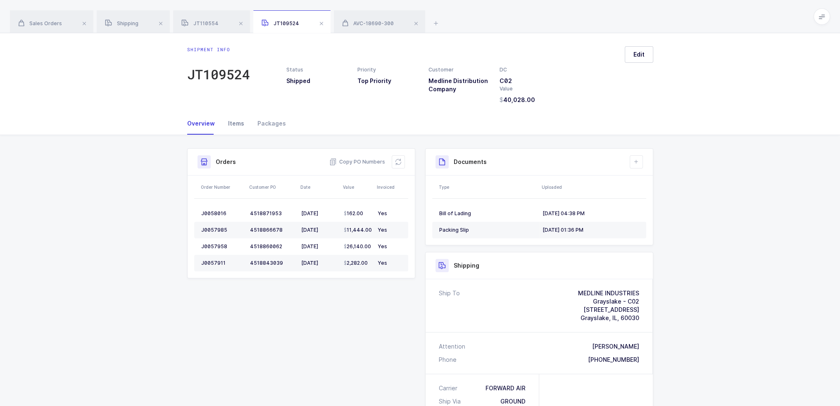
click at [240, 126] on div "Items" at bounding box center [235, 123] width 29 height 22
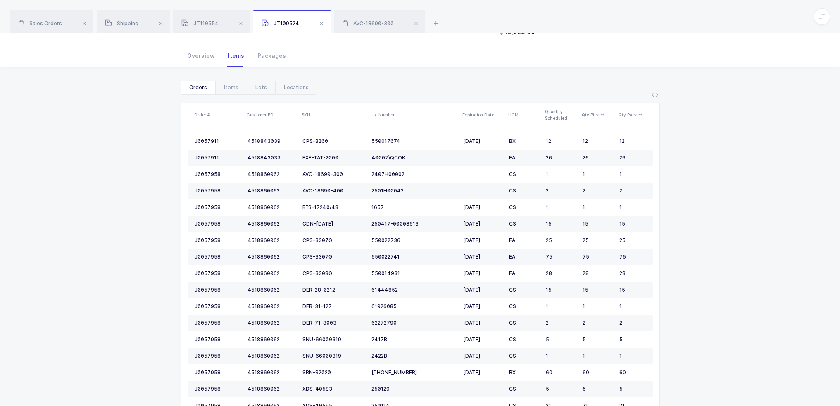
scroll to position [83, 0]
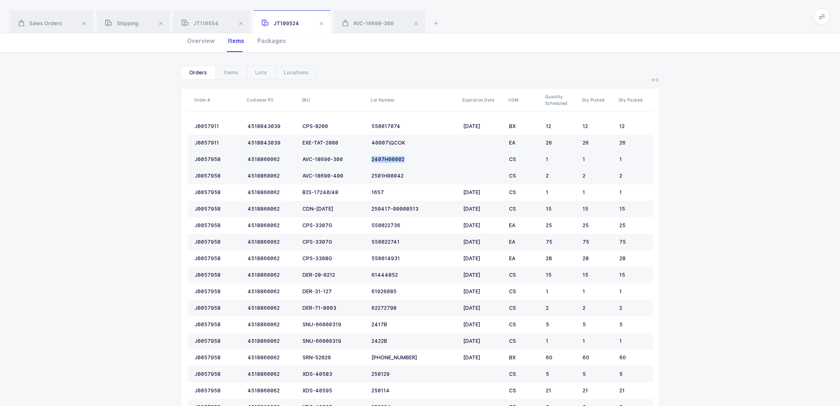
drag, startPoint x: 366, startPoint y: 163, endPoint x: 414, endPoint y: 164, distance: 47.9
click at [414, 164] on tr "J0057958 4518860062 AVC-18690-300 2407H00002 CS 1 1 1" at bounding box center [420, 159] width 465 height 17
click at [414, 164] on td "2407H00002" at bounding box center [414, 159] width 92 height 17
click at [292, 159] on div "4518860062" at bounding box center [271, 159] width 48 height 7
drag, startPoint x: 352, startPoint y: 159, endPoint x: 634, endPoint y: 160, distance: 282.2
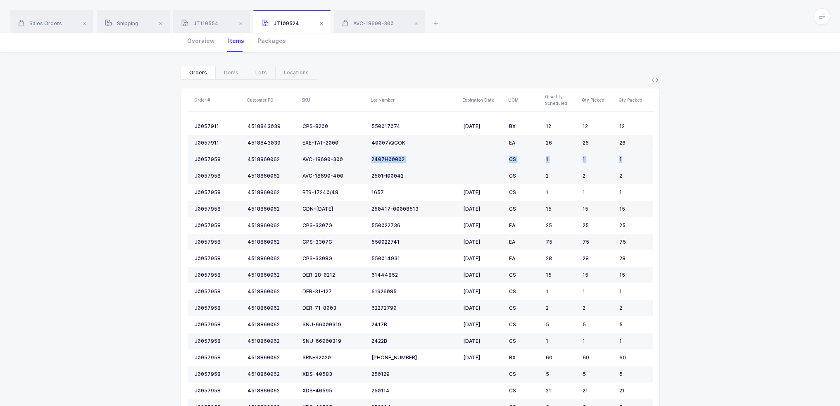
click at [634, 160] on tr "J0057958 4518860062 AVC-18690-300 2407H00002 CS 1 1 1" at bounding box center [420, 159] width 465 height 17
click at [634, 160] on div "1" at bounding box center [632, 159] width 26 height 7
drag, startPoint x: 637, startPoint y: 160, endPoint x: 200, endPoint y: 158, distance: 436.7
click at [200, 158] on tr "J0057958 4518860062 AVC-18690-300 2407H00002 CS 1 1 1" at bounding box center [420, 159] width 465 height 17
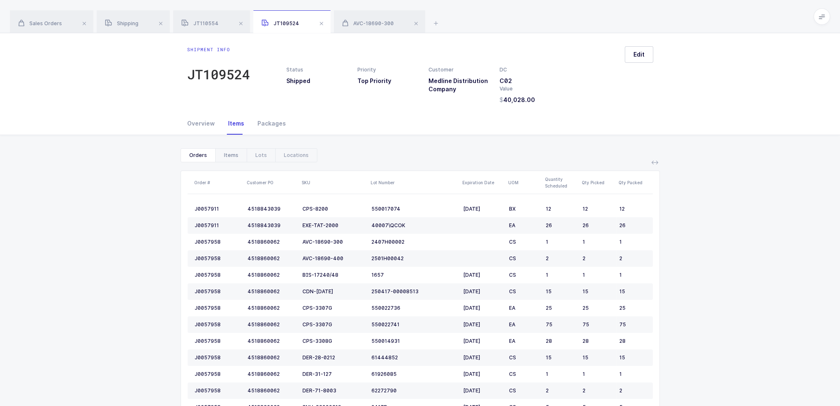
click at [232, 158] on div "Items" at bounding box center [230, 155] width 31 height 13
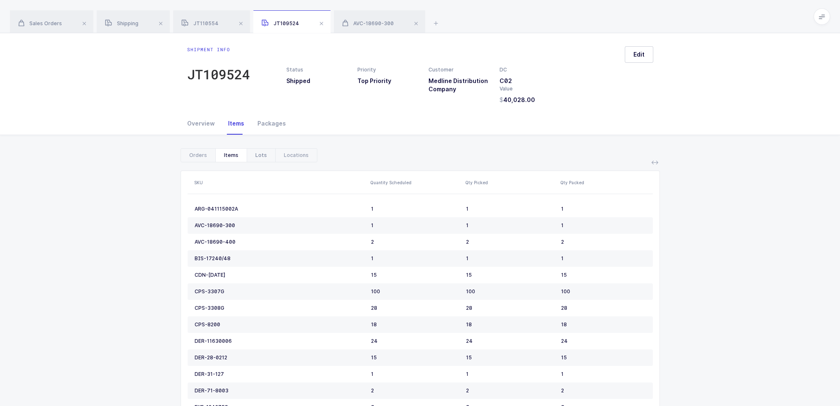
click at [264, 155] on div "Lots" at bounding box center [261, 155] width 29 height 13
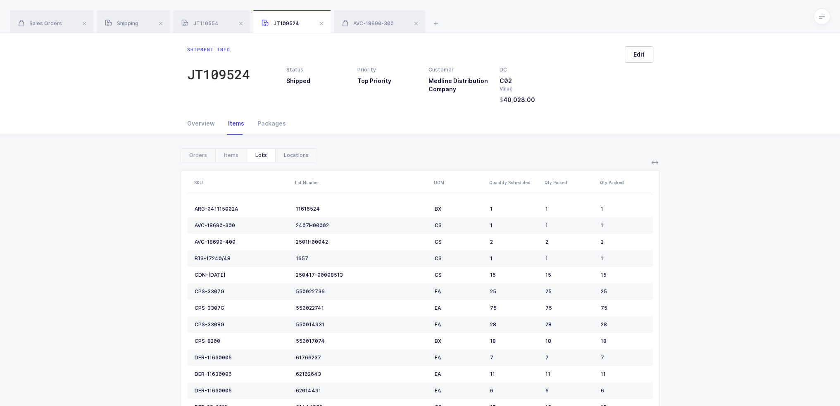
click at [291, 155] on div "Locations" at bounding box center [296, 155] width 42 height 13
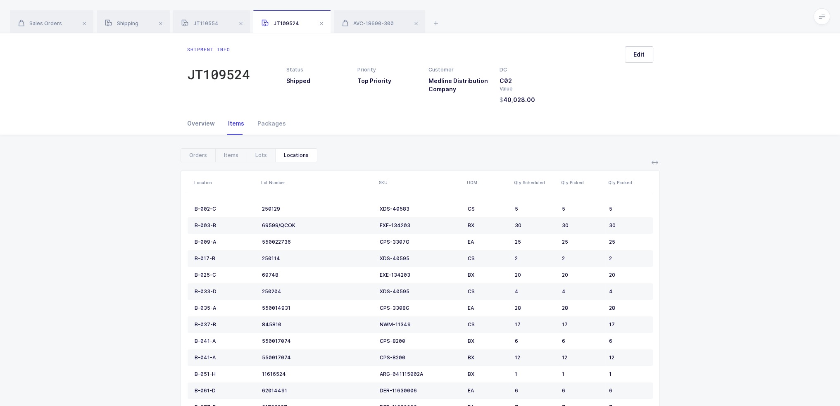
click at [192, 123] on div "Overview" at bounding box center [204, 123] width 34 height 22
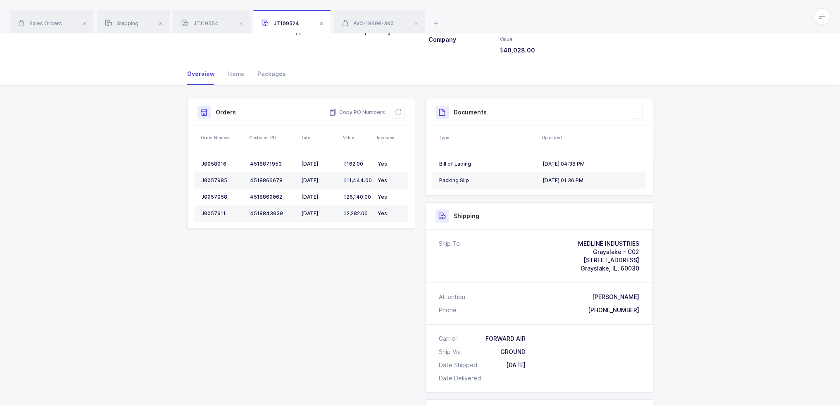
scroll to position [165, 0]
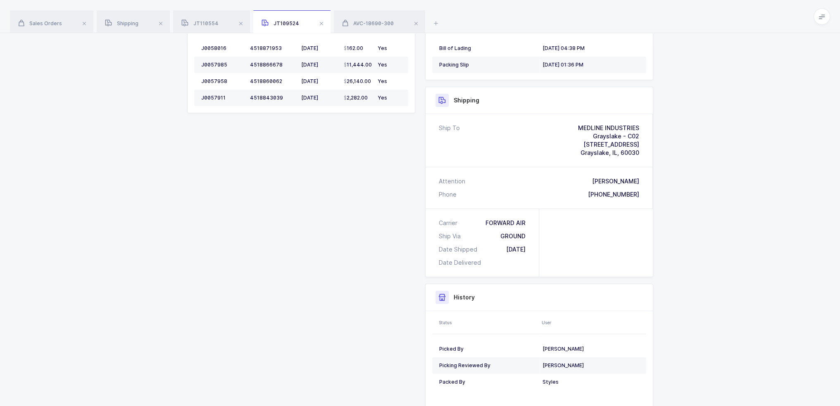
click at [481, 219] on div "Carrier FORWARD AIR" at bounding box center [482, 223] width 87 height 8
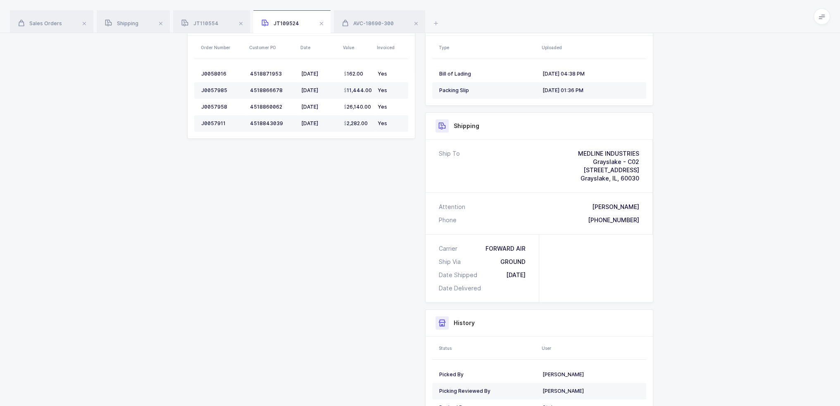
scroll to position [0, 0]
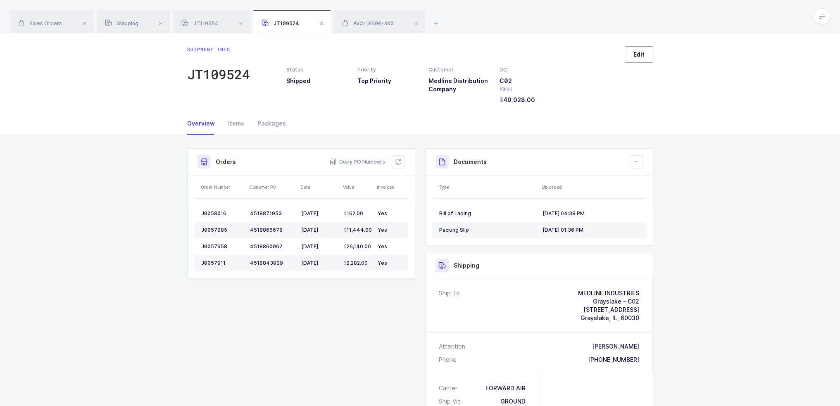
click at [637, 57] on span "Edit" at bounding box center [638, 54] width 11 height 8
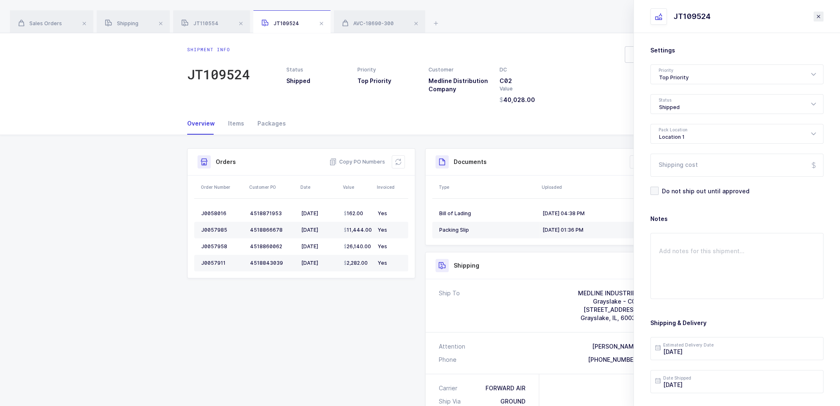
click at [814, 17] on button "close drawer" at bounding box center [818, 17] width 10 height 10
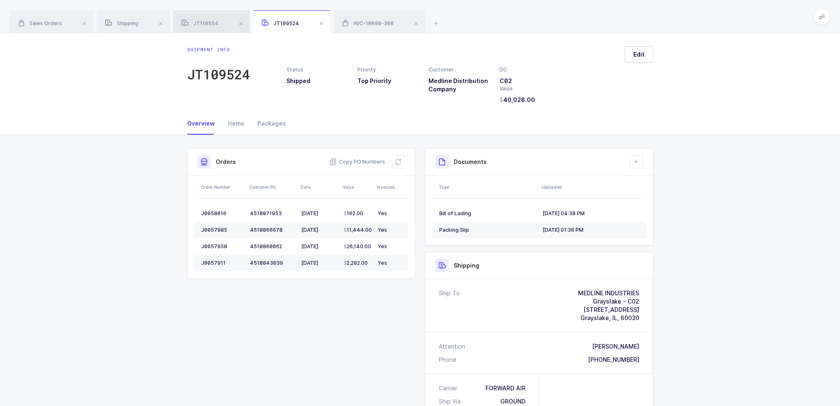
click at [211, 24] on span "JT110554" at bounding box center [199, 23] width 37 height 6
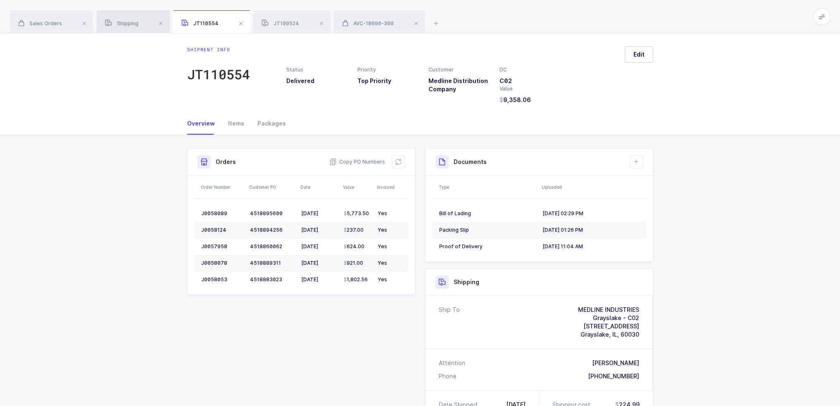
click at [139, 23] on div "Shipping" at bounding box center [133, 21] width 73 height 23
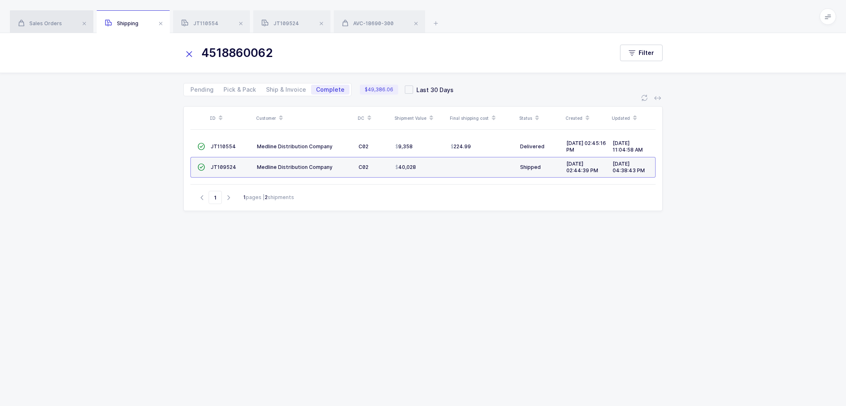
click at [33, 14] on div "Sales Orders" at bounding box center [51, 21] width 83 height 23
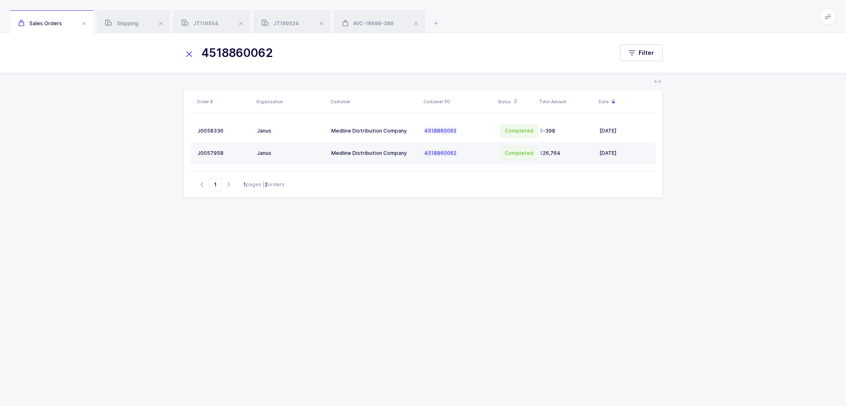
click at [451, 155] on span "4518860062" at bounding box center [440, 153] width 32 height 6
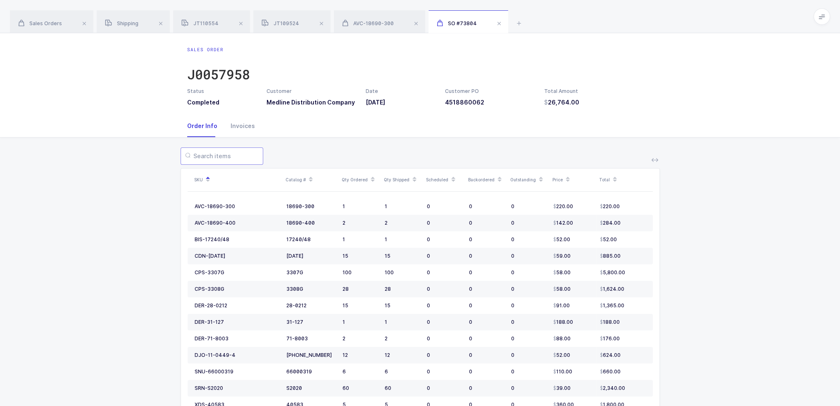
click at [238, 156] on input "text" at bounding box center [222, 155] width 83 height 17
paste input "AVC-18690-300"
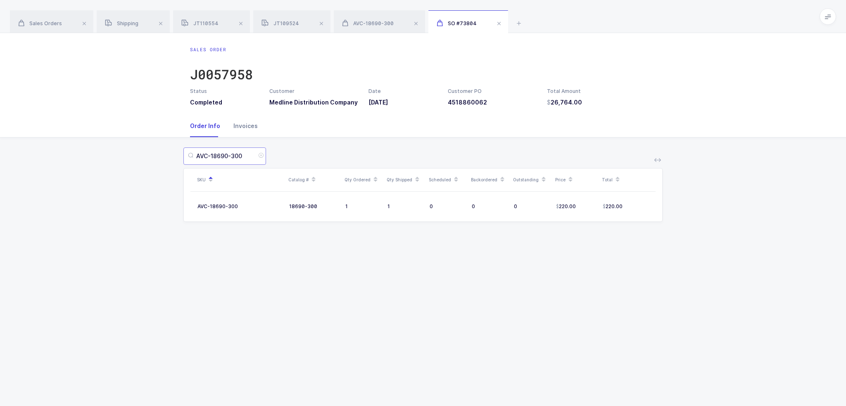
type input "AVC-18690-300"
click at [247, 129] on div "Invoices" at bounding box center [242, 126] width 31 height 22
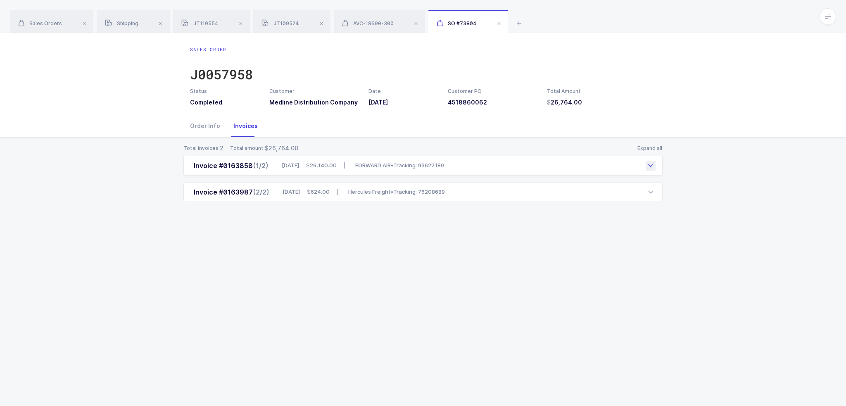
click at [309, 173] on div "Invoice #0163858 (1/2) 07/27/2025 26,140.00 | FORWARD AIR • Tracking: 93622189" at bounding box center [422, 166] width 479 height 20
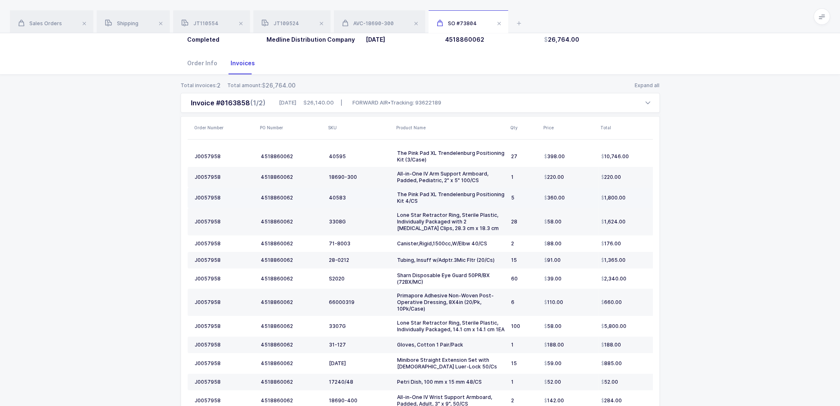
scroll to position [124, 0]
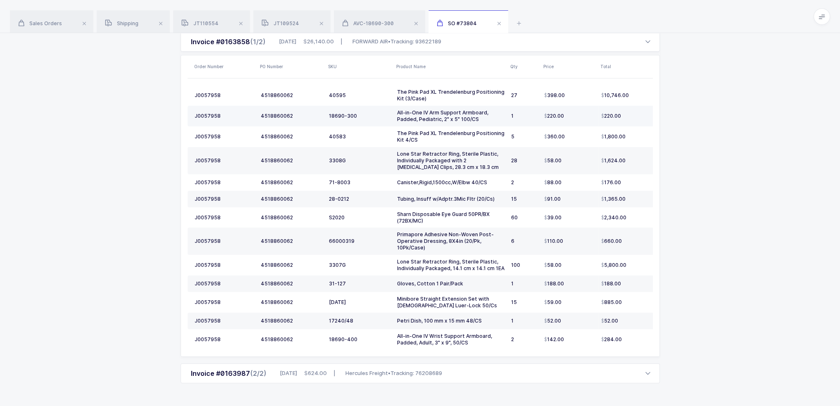
click at [430, 115] on div "All-in-One IV Arm Support Armboard, Padded, Pediatric, 2" x 5" 100/CS" at bounding box center [450, 115] width 107 height 13
click at [319, 371] on span "624.00" at bounding box center [315, 373] width 23 height 8
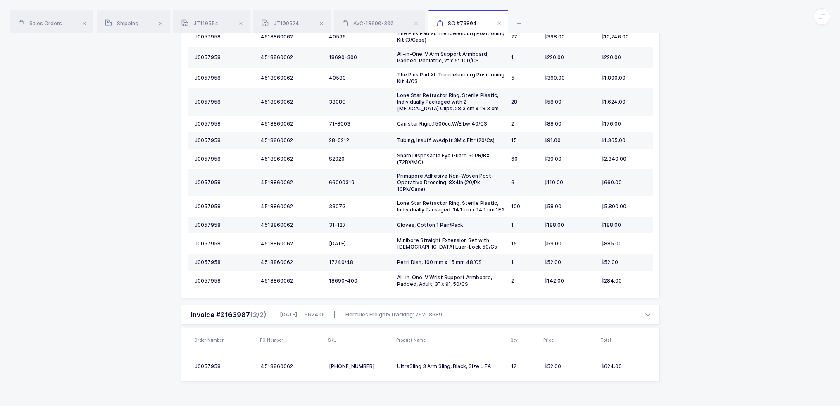
scroll to position [0, 0]
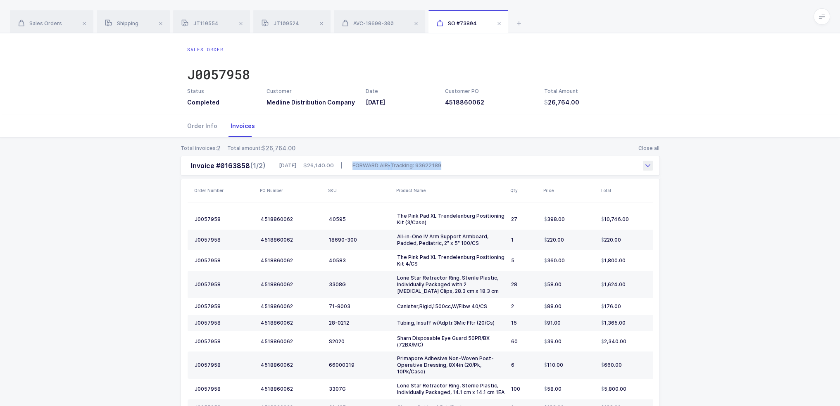
drag, startPoint x: 455, startPoint y: 167, endPoint x: 359, endPoint y: 164, distance: 96.3
click at [359, 164] on div "Invoice #0163858 (1/2) 07/27/2025 26,140.00 | FORWARD AIR • Tracking: 93622189" at bounding box center [420, 166] width 479 height 20
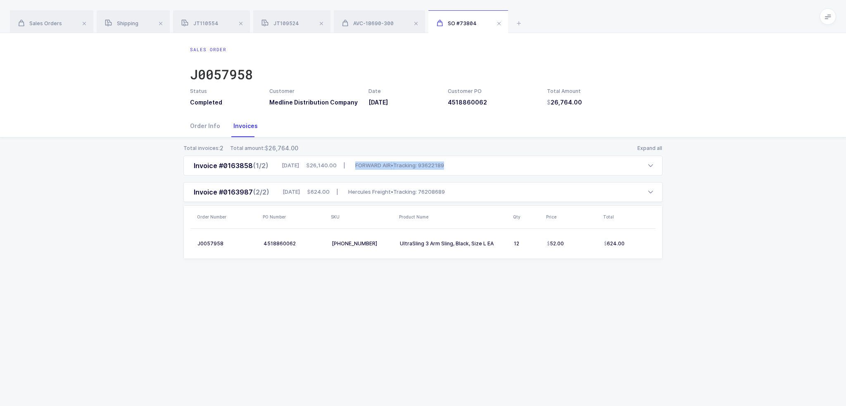
copy div "FORWARD AIR • Tracking: 93622189"
click at [473, 142] on div "Total invoices: 2 Total amount: 26,764.00 Expand all Invoice #0163858 (1/2) 07/…" at bounding box center [423, 212] width 833 height 148
click at [307, 166] on div "07/27/2025 26,140.00 | FORWARD AIR • Tracking: 93622189" at bounding box center [361, 166] width 166 height 8
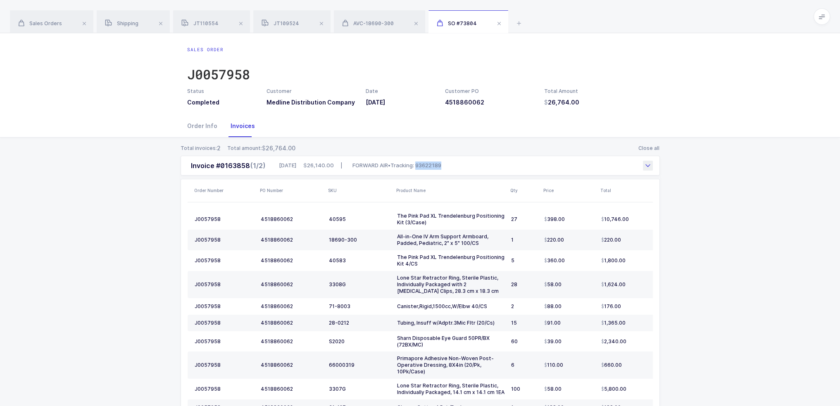
drag, startPoint x: 464, startPoint y: 163, endPoint x: 428, endPoint y: 163, distance: 35.5
click at [428, 163] on div "Invoice #0163858 (1/2) 07/27/2025 26,140.00 | FORWARD AIR • Tracking: 93622189" at bounding box center [420, 166] width 479 height 20
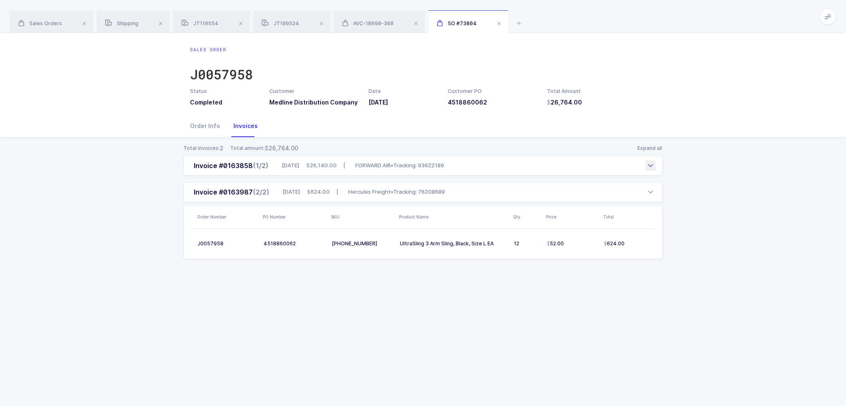
click at [428, 163] on span "Tracking: 93622189" at bounding box center [418, 166] width 51 height 8
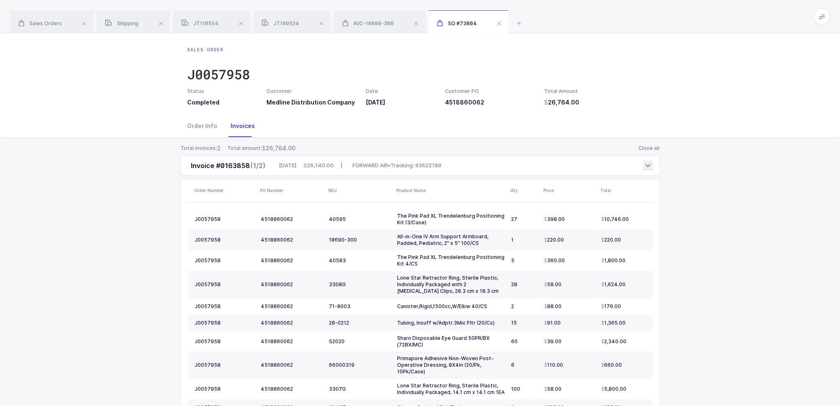
click at [431, 163] on span "Tracking: 93622189" at bounding box center [415, 166] width 51 height 8
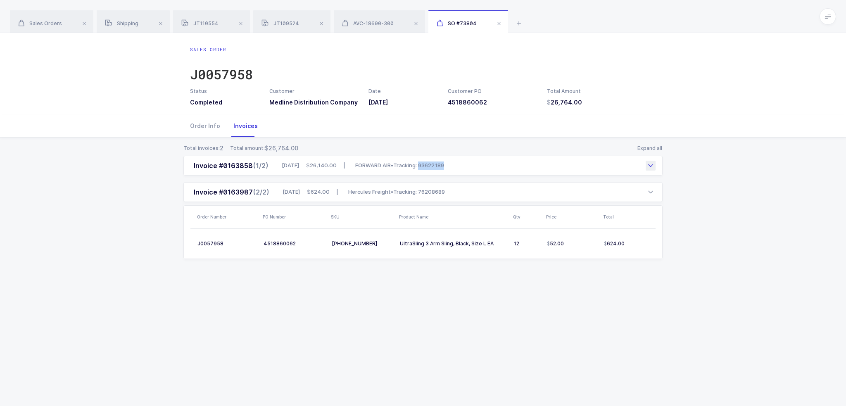
drag, startPoint x: 430, startPoint y: 164, endPoint x: 466, endPoint y: 165, distance: 35.1
click at [466, 165] on div "Invoice #0163858 (1/2) 07/27/2025 26,140.00 | FORWARD AIR • Tracking: 93622189" at bounding box center [422, 166] width 479 height 20
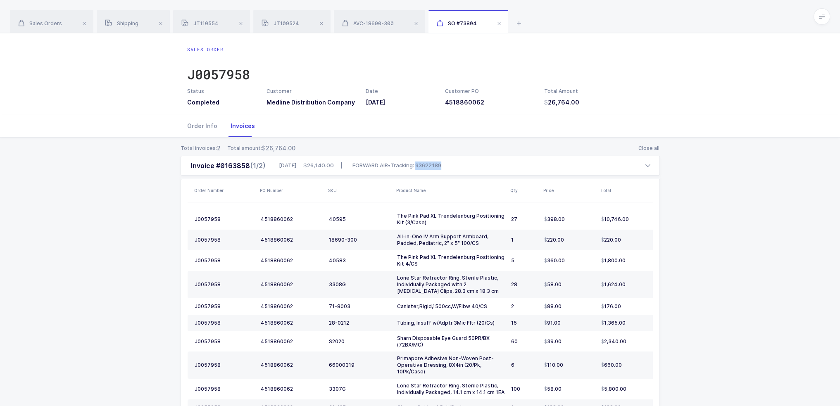
copy span "93622189"
click at [517, 21] on icon at bounding box center [519, 23] width 10 height 10
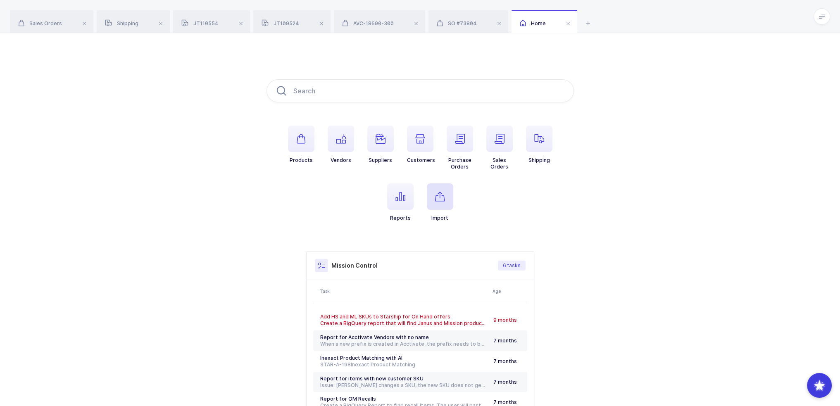
click at [447, 191] on span "button" at bounding box center [440, 196] width 26 height 26
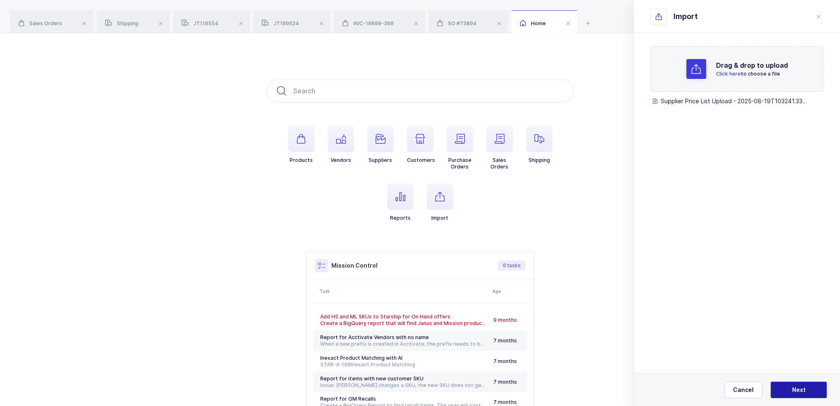
click at [798, 398] on button "Next" at bounding box center [798, 390] width 56 height 17
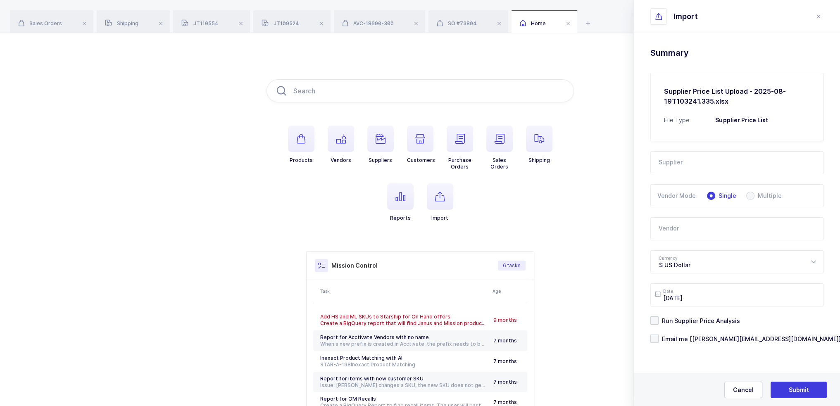
click at [760, 166] on input "text" at bounding box center [736, 162] width 173 height 23
click at [706, 188] on span "Powerlines Wholesale" at bounding box center [691, 190] width 64 height 7
type input "Powerlines Wholesale"
click at [690, 218] on input "text" at bounding box center [736, 228] width 173 height 23
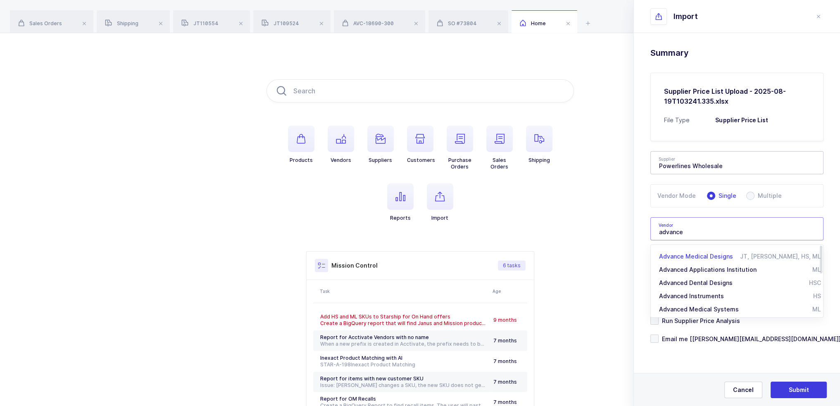
click at [706, 257] on span "Advance Medical Designs" at bounding box center [696, 256] width 74 height 7
type input "Advance Medical Designs"
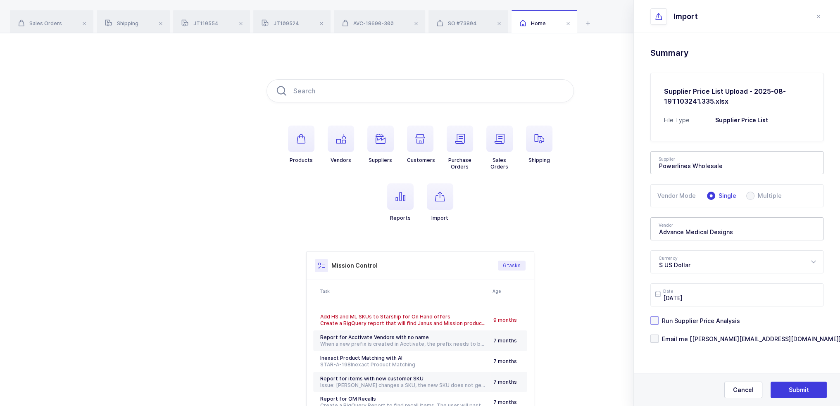
click at [695, 317] on span "Run Supplier Price Analysis" at bounding box center [699, 321] width 81 height 8
click at [659, 316] on input "Run Supplier Price Analysis" at bounding box center [659, 316] width 0 height 0
click at [695, 338] on span "Email me [[PERSON_NAME][EMAIL_ADDRESS][DOMAIN_NAME]]" at bounding box center [750, 339] width 182 height 8
click at [659, 335] on input "Email me [[PERSON_NAME][EMAIL_ADDRESS][DOMAIN_NAME]]" at bounding box center [659, 335] width 0 height 0
click at [809, 383] on button "Next" at bounding box center [798, 390] width 56 height 17
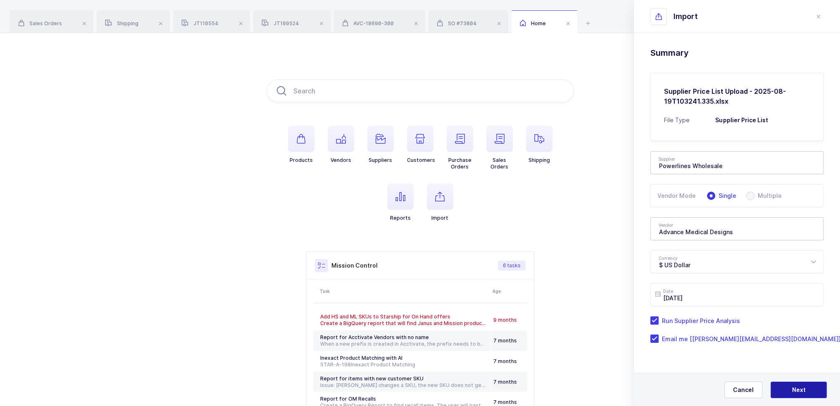
type input "Advance Medical Designs"
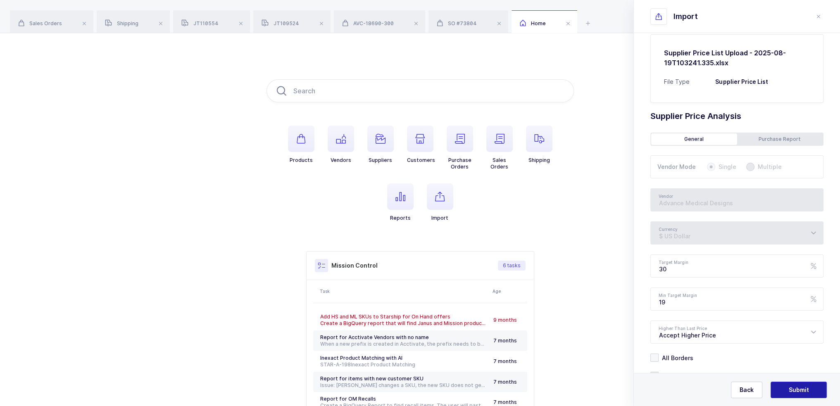
scroll to position [68, 0]
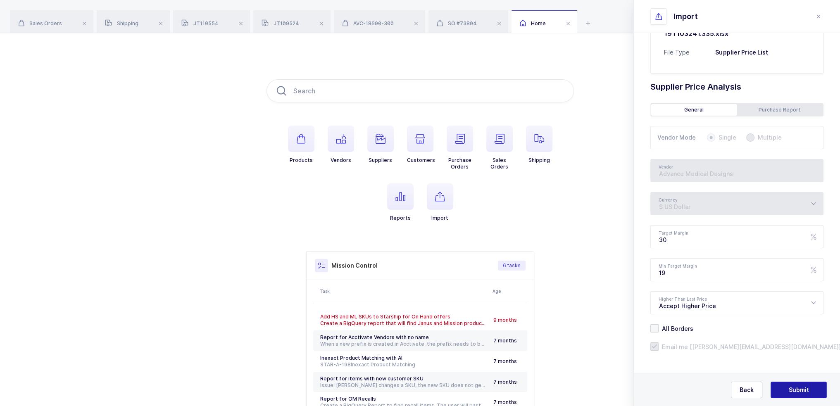
click at [799, 390] on span "Submit" at bounding box center [799, 390] width 20 height 8
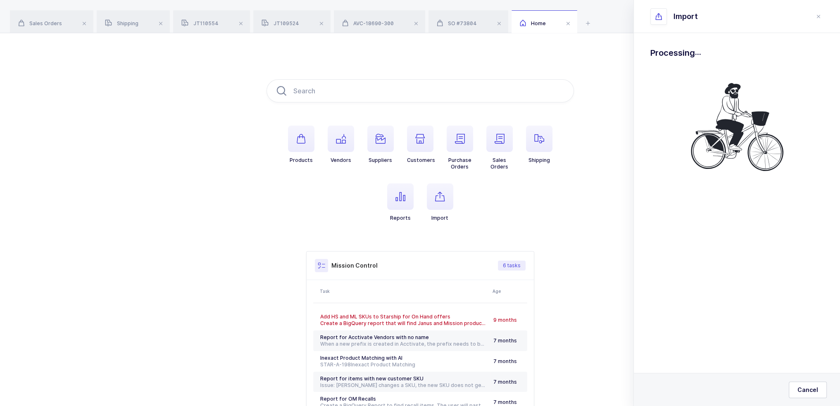
scroll to position [0, 0]
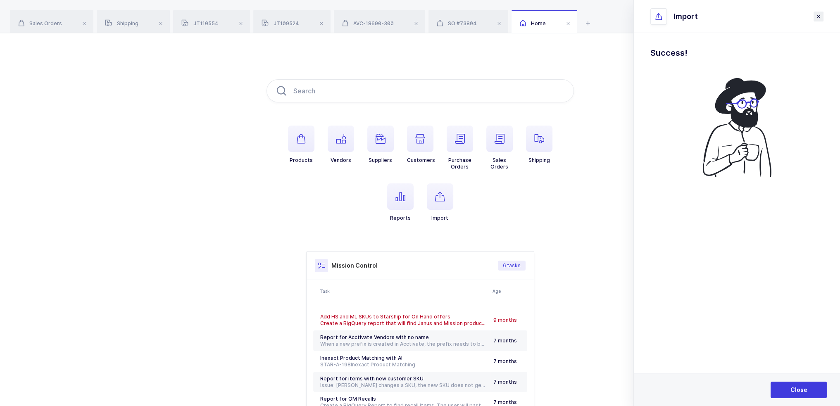
click at [821, 14] on icon "close drawer" at bounding box center [818, 16] width 7 height 7
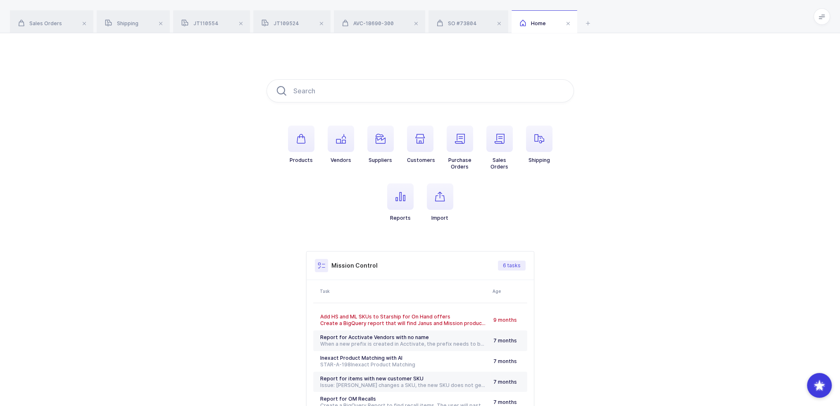
click at [823, 16] on icon at bounding box center [821, 16] width 7 height 7
click at [334, 143] on span "button" at bounding box center [341, 139] width 26 height 26
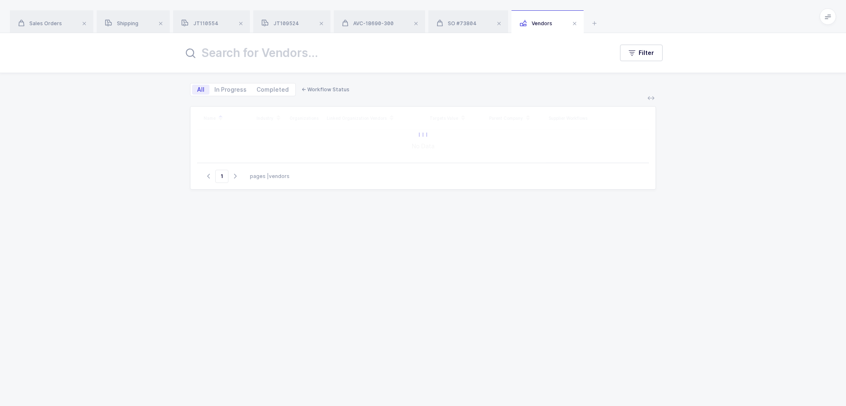
click at [326, 52] on input "text" at bounding box center [393, 53] width 420 height 20
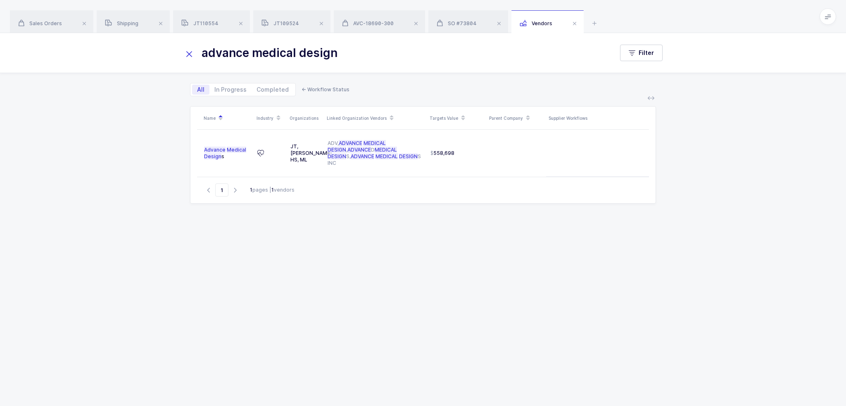
type input "advance medical design"
click at [190, 52] on icon at bounding box center [189, 54] width 12 height 12
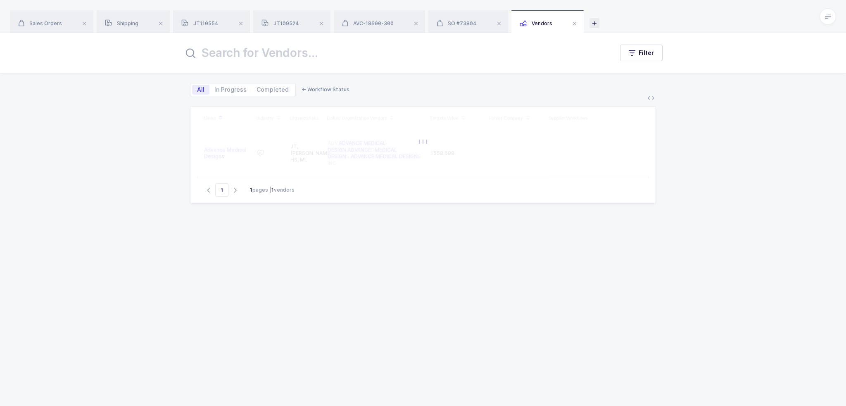
click at [593, 23] on icon at bounding box center [595, 23] width 10 height 10
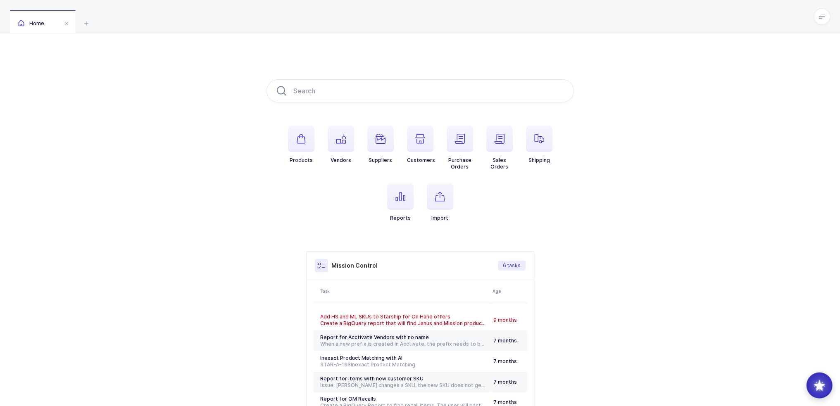
click at [822, 388] on div at bounding box center [819, 386] width 26 height 26
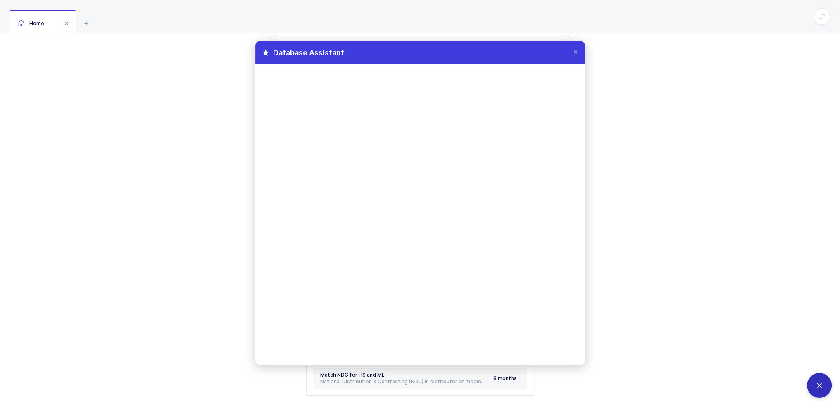
scroll to position [79, 0]
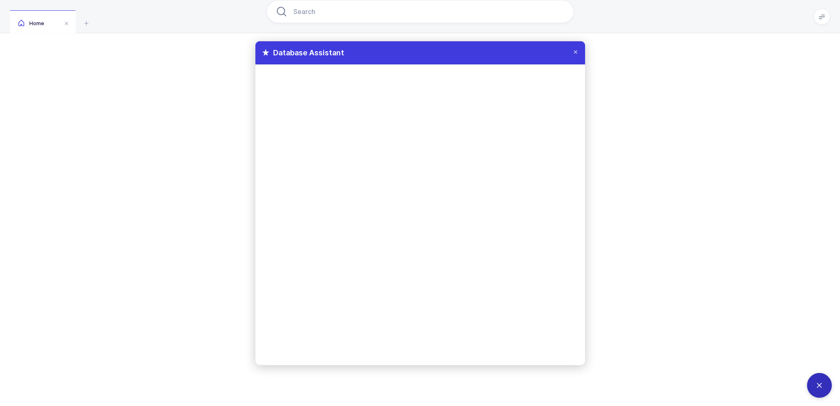
click at [575, 52] on icon at bounding box center [575, 51] width 7 height 7
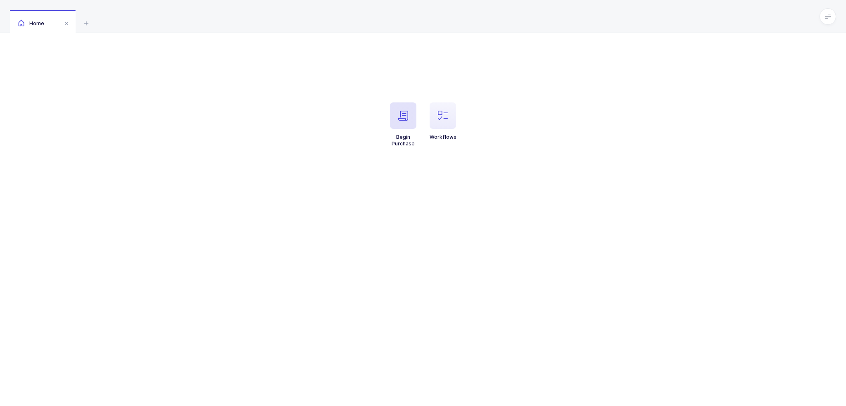
click at [398, 118] on icon "button" at bounding box center [403, 116] width 10 height 10
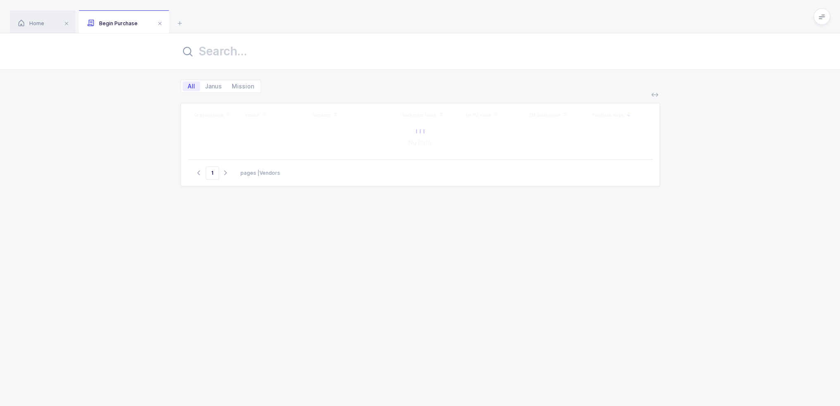
click at [241, 56] on input "text" at bounding box center [420, 51] width 479 height 20
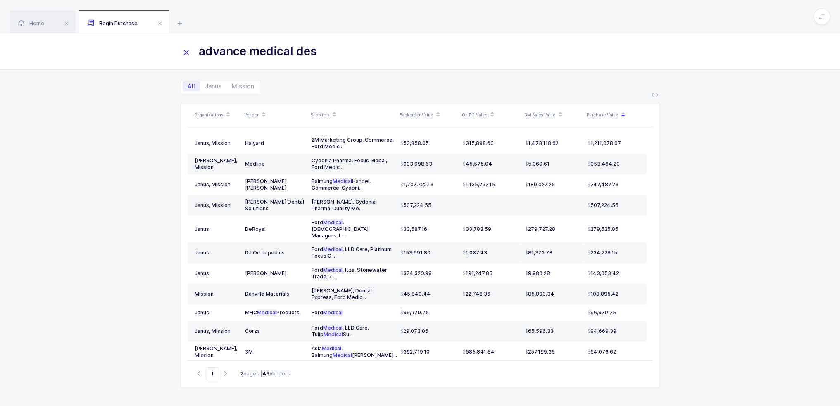
click at [337, 54] on input "advance medical des" at bounding box center [420, 51] width 479 height 20
drag, startPoint x: 296, startPoint y: 49, endPoint x: 58, endPoint y: 52, distance: 237.6
click at [62, 53] on div "advance medical design" at bounding box center [420, 51] width 840 height 37
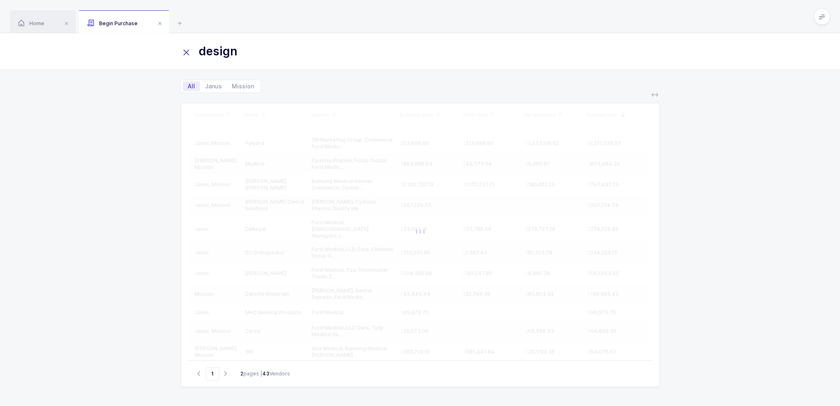
type input "design"
click at [121, 156] on div "Organizations Vendor Suppliers Backorder Value On PO Value 3M Sales Value Purch…" at bounding box center [420, 249] width 840 height 313
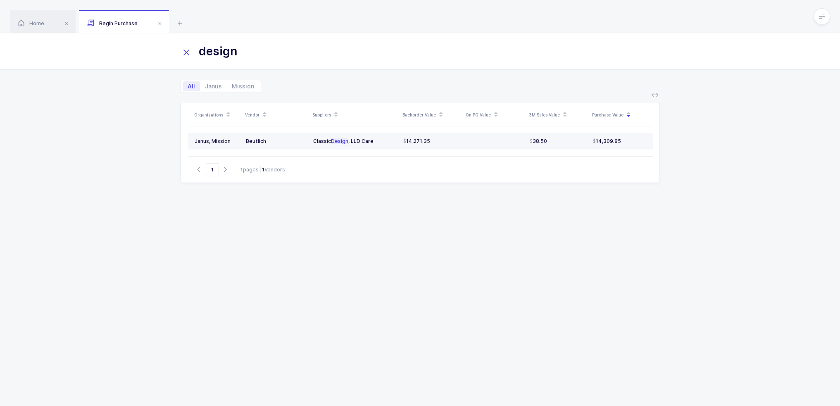
drag, startPoint x: 375, startPoint y: 143, endPoint x: 423, endPoint y: 141, distance: 47.5
click at [423, 141] on tr "Janus, Mission Beutlich Classic Design , LLD Care 14,271.35 38.50 14,309.85" at bounding box center [420, 141] width 465 height 17
click at [185, 54] on icon at bounding box center [187, 53] width 12 height 12
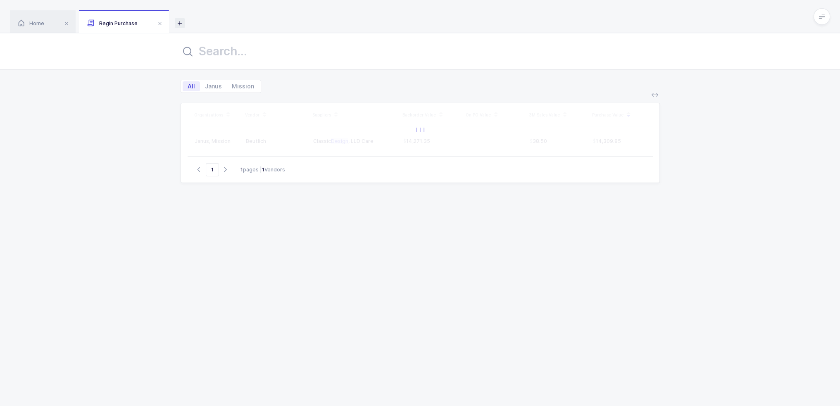
click at [178, 21] on icon at bounding box center [180, 23] width 10 height 10
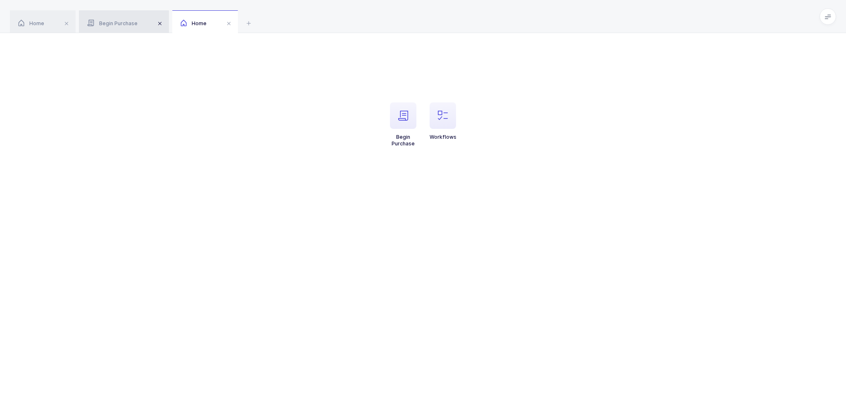
click at [161, 21] on span at bounding box center [160, 24] width 10 height 10
click at [828, 16] on icon at bounding box center [828, 16] width 7 height 7
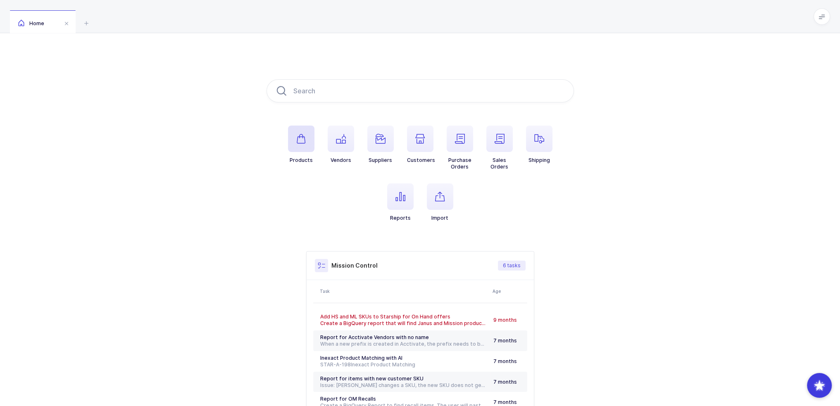
click at [309, 137] on span "button" at bounding box center [301, 139] width 26 height 26
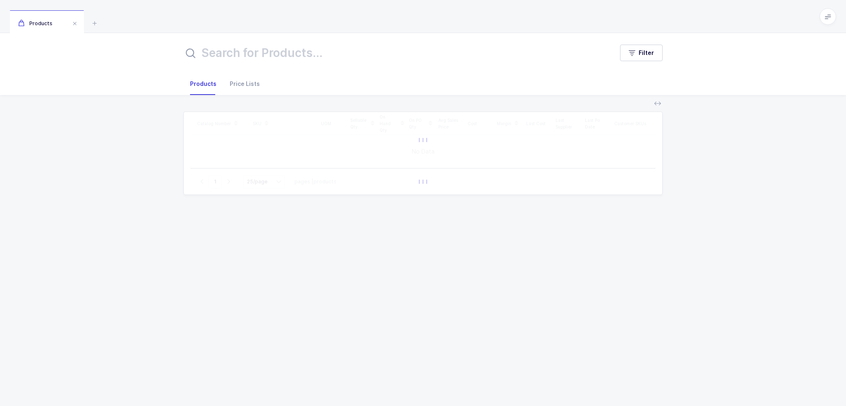
click at [324, 56] on input "text" at bounding box center [393, 53] width 420 height 20
click at [640, 52] on span "Filter" at bounding box center [646, 53] width 15 height 8
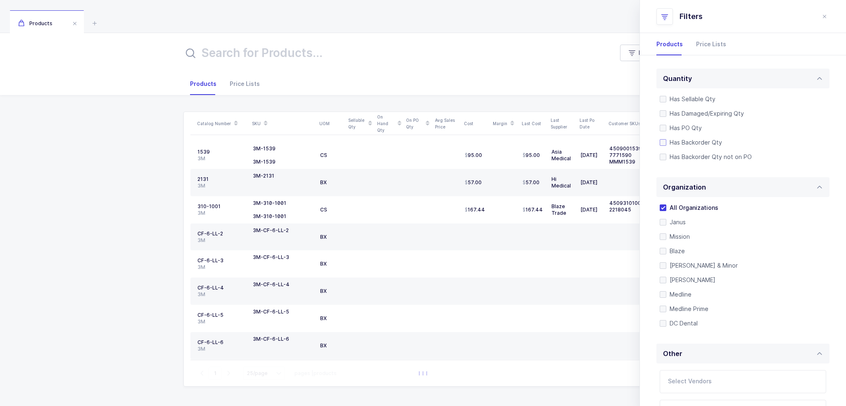
click at [693, 138] on span "Has Backorder Qty" at bounding box center [694, 142] width 56 height 8
click at [666, 139] on input "Has Backorder Qty" at bounding box center [666, 139] width 0 height 0
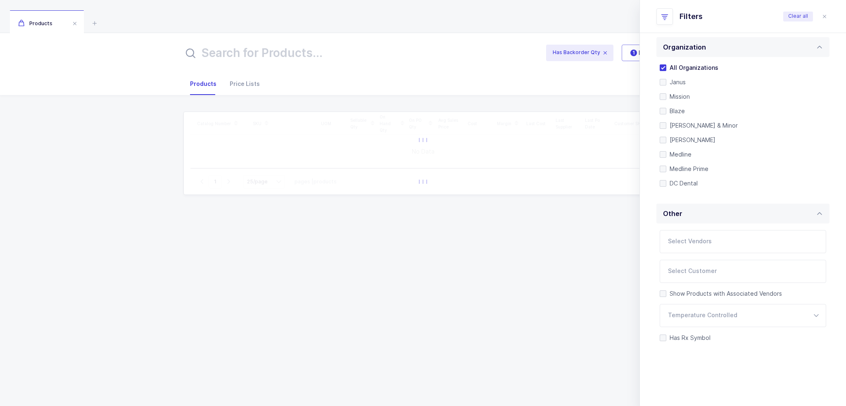
scroll to position [174, 0]
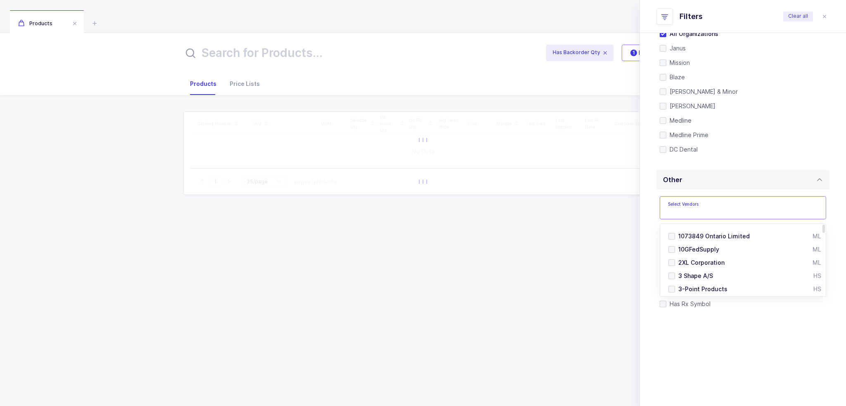
click at [704, 211] on input "text" at bounding box center [734, 210] width 133 height 11
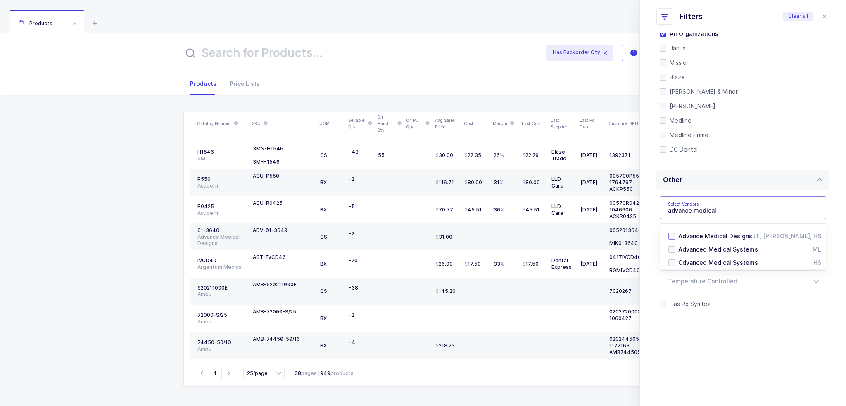
type input "advance medical"
click at [718, 236] on span "Advance Medical Designs" at bounding box center [715, 236] width 74 height 7
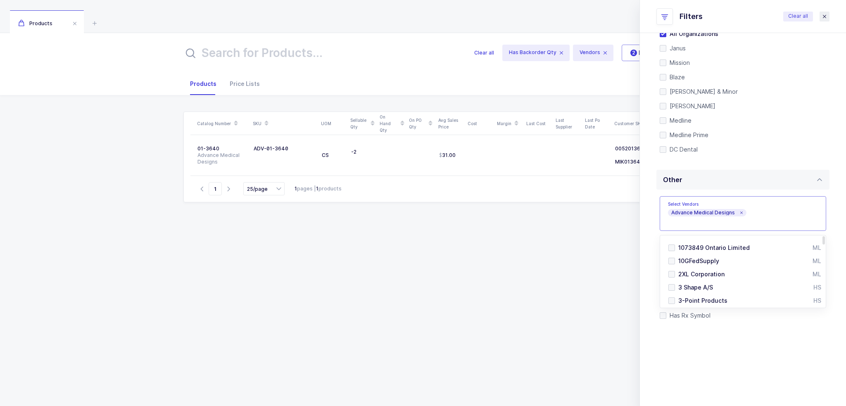
click at [824, 19] on icon "close drawer" at bounding box center [824, 16] width 7 height 7
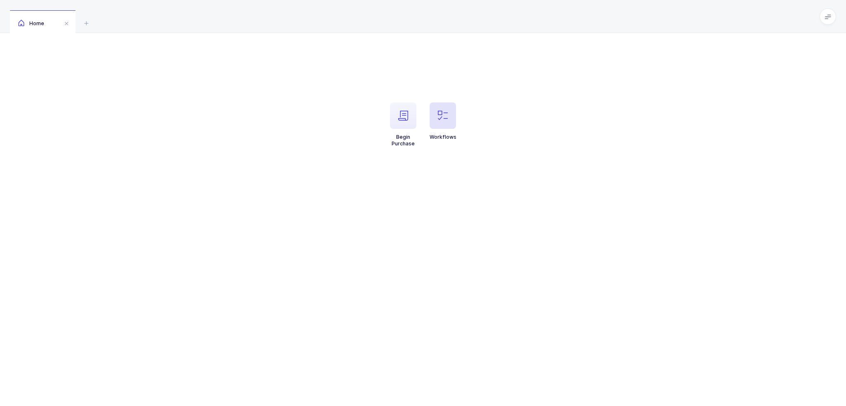
click at [449, 114] on span "button" at bounding box center [443, 115] width 26 height 26
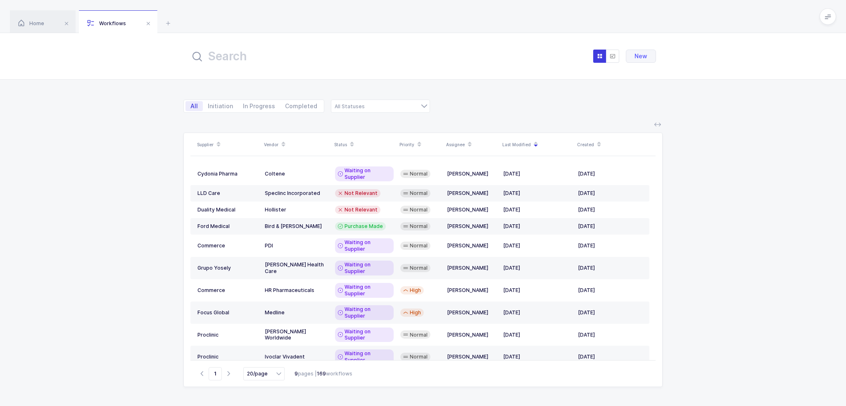
click at [409, 57] on div "New" at bounding box center [422, 56] width 479 height 30
click at [255, 60] on input "text" at bounding box center [281, 56] width 182 height 20
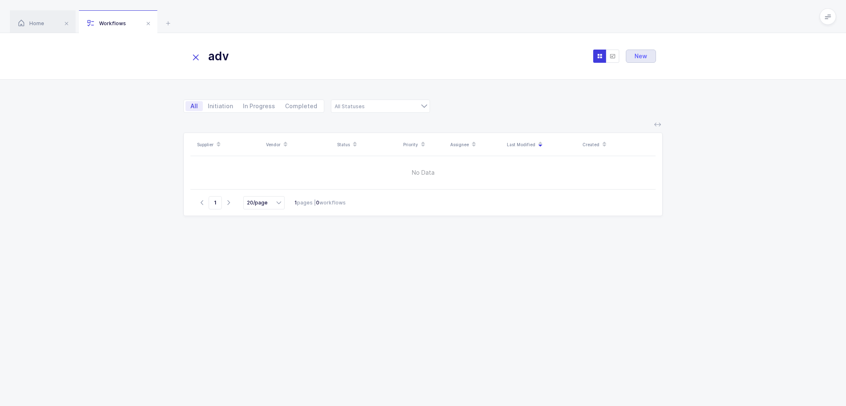
type input "adv"
click at [652, 59] on button "New" at bounding box center [641, 56] width 30 height 13
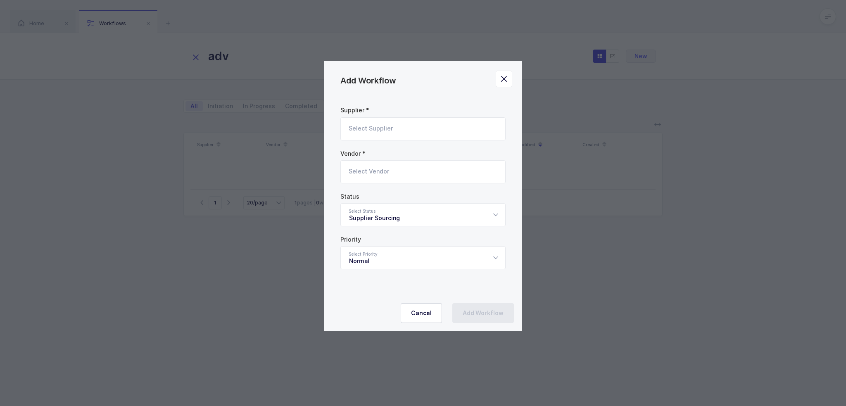
click at [424, 121] on input "Add Workflow" at bounding box center [422, 128] width 165 height 23
click at [381, 157] on span "Powerlines Wholesale" at bounding box center [381, 156] width 64 height 7
type input "Powerlines Wholesale"
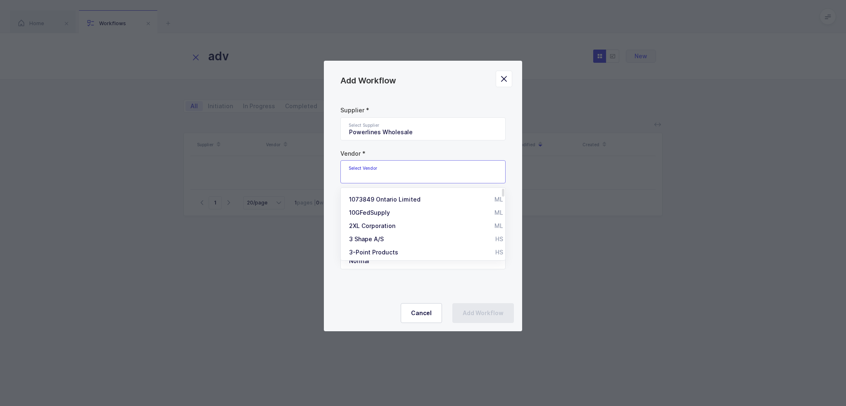
click at [380, 171] on input "Add Workflow" at bounding box center [422, 171] width 165 height 23
click at [385, 197] on span "Advance Medical Designs" at bounding box center [386, 199] width 74 height 7
type input "Advance Medical Designs"
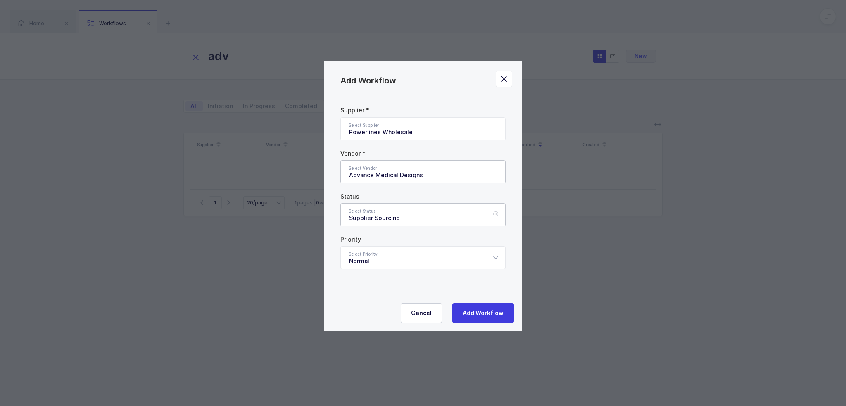
click at [411, 208] on div "Supplier Sourcing" at bounding box center [422, 214] width 165 height 23
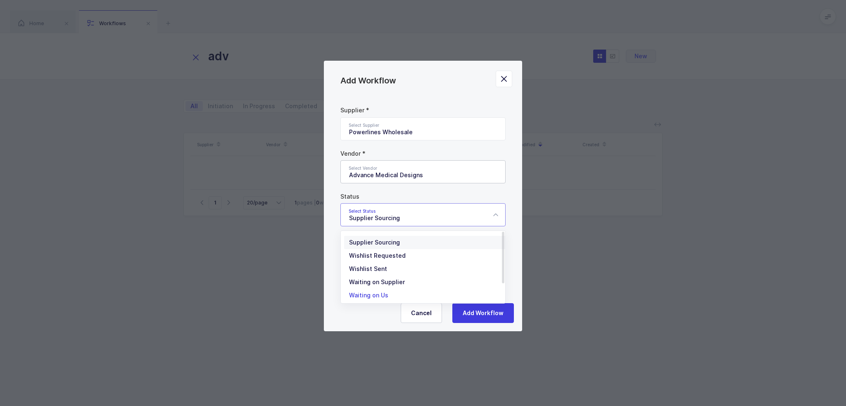
click at [395, 291] on li "Waiting on Us" at bounding box center [426, 295] width 164 height 13
type input "Waiting on Us"
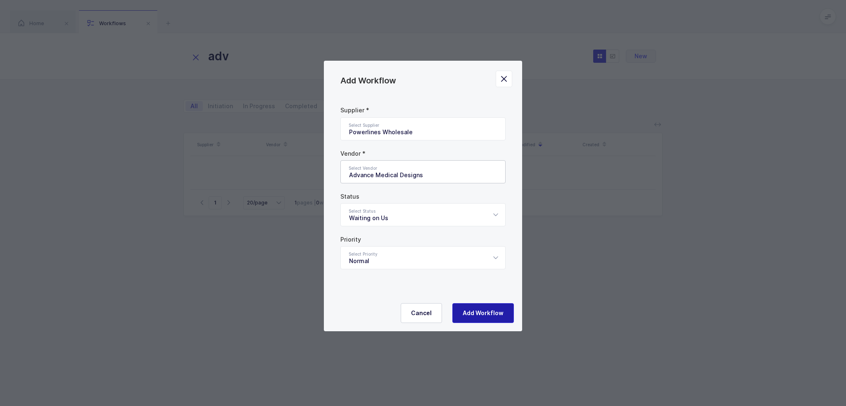
click at [480, 314] on span "Add Workflow" at bounding box center [483, 313] width 41 height 8
type input "Supplier Sourcing"
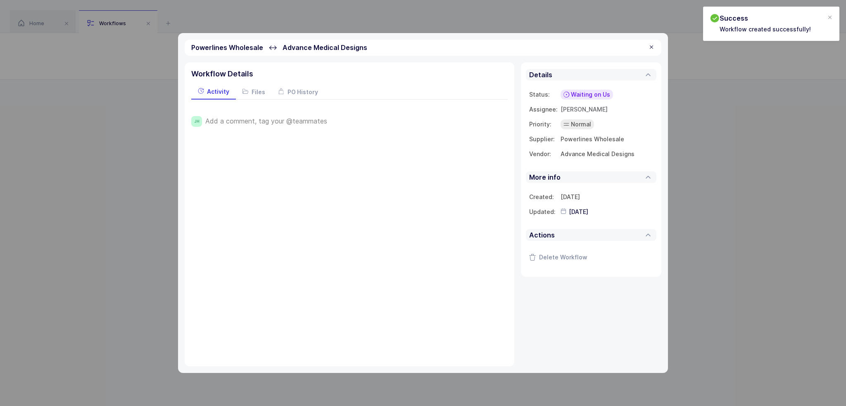
click at [317, 120] on span "Add a comment, tag your @teammates" at bounding box center [266, 120] width 122 height 7
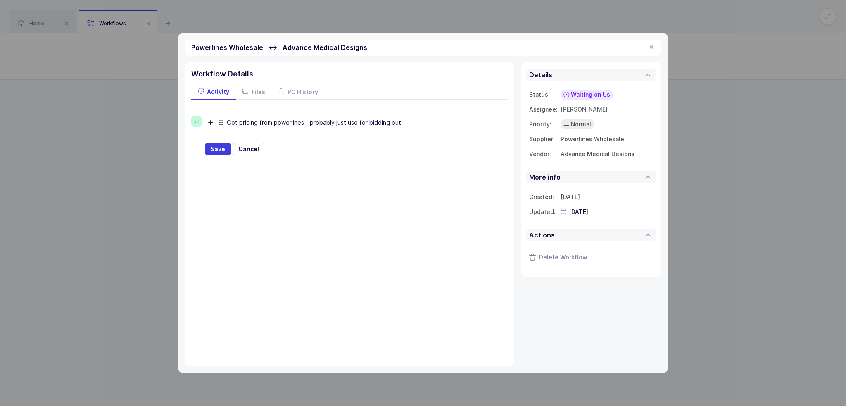
click at [434, 124] on div "Got pricing from powerlines - probably just use for bidding but" at bounding box center [361, 123] width 269 height 14
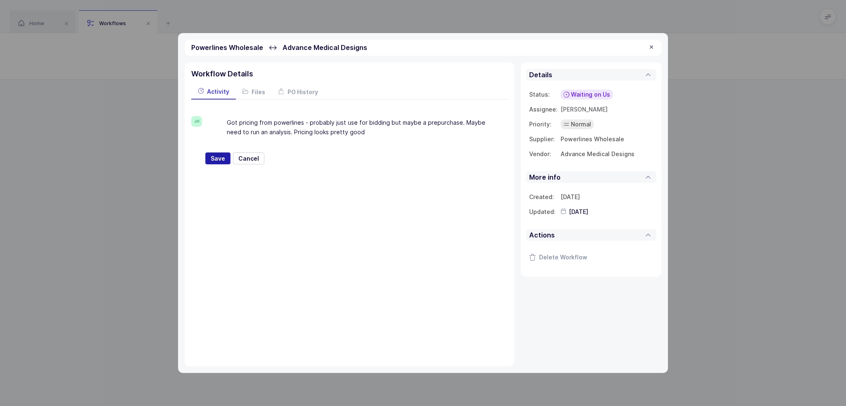
click at [217, 156] on span "Save" at bounding box center [218, 159] width 14 height 8
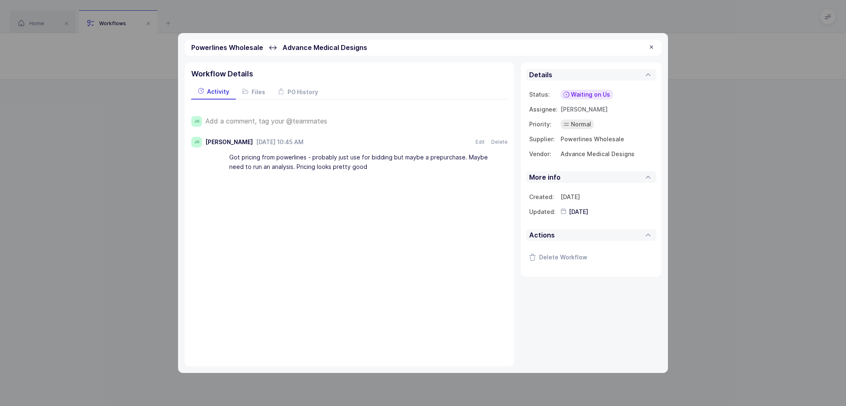
click at [583, 94] on span "Waiting on Us" at bounding box center [590, 94] width 39 height 8
click at [648, 125] on td "Normal Highest High Normal Low" at bounding box center [607, 124] width 93 height 15
click at [584, 107] on span "[PERSON_NAME]" at bounding box center [584, 109] width 47 height 7
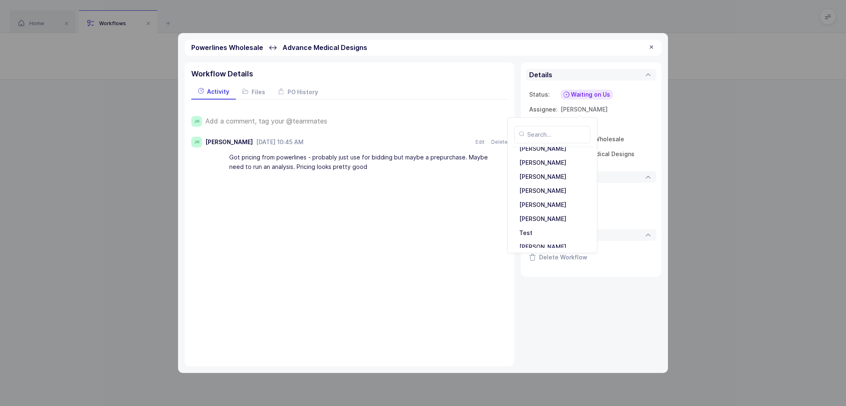
scroll to position [179, 0]
click at [547, 226] on div "Tovi Abisror" at bounding box center [552, 227] width 73 height 13
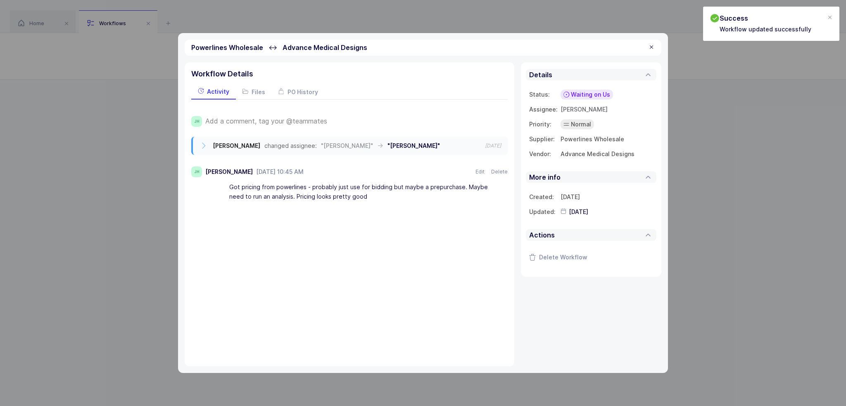
click at [587, 300] on div "Details Status: Waiting on Us Assignee: Tovi Abisror Priority: Normal Highest H…" at bounding box center [591, 214] width 140 height 304
click at [649, 48] on div at bounding box center [651, 47] width 7 height 7
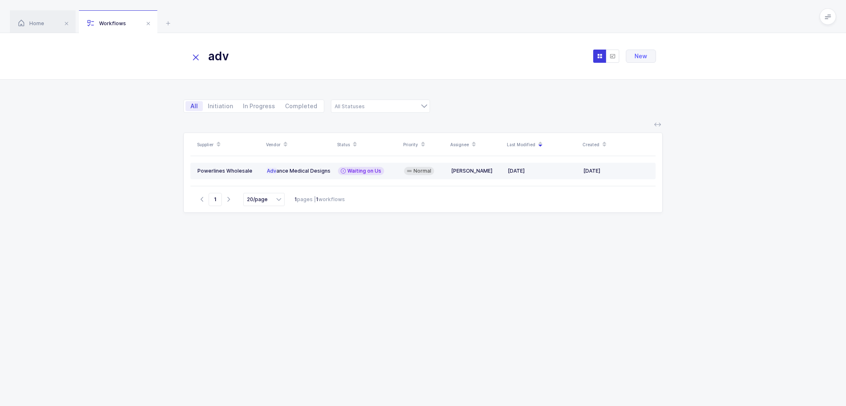
click at [301, 173] on div "Adv ance Medical Designs" at bounding box center [299, 171] width 64 height 7
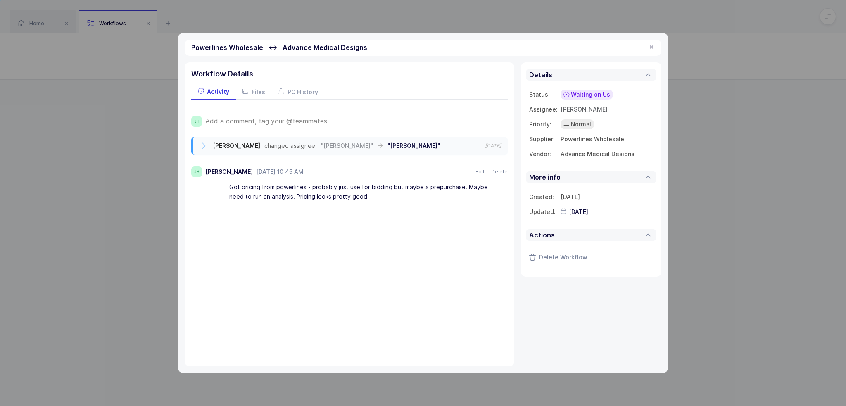
click at [283, 44] on span "Advance Medical Designs" at bounding box center [325, 47] width 85 height 8
click at [322, 44] on span "Advance Medical Designs" at bounding box center [325, 47] width 85 height 8
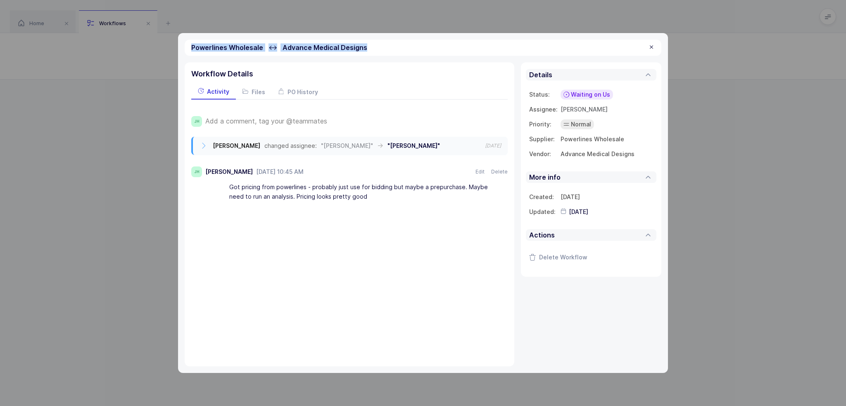
click at [322, 44] on span "Advance Medical Designs" at bounding box center [325, 47] width 85 height 8
click at [351, 46] on span "Advance Medical Designs" at bounding box center [325, 47] width 85 height 8
click at [652, 46] on div at bounding box center [651, 47] width 7 height 7
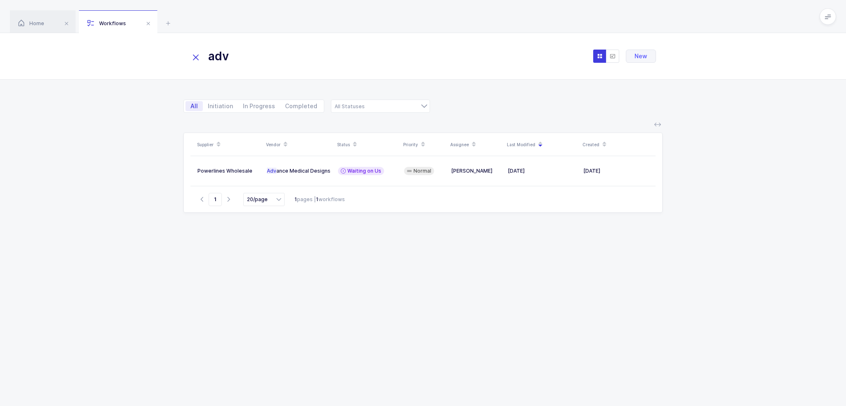
click at [245, 248] on div "Supplier Vendor Status Priority Assignee Last Modified Created Powerlines Whole…" at bounding box center [422, 260] width 479 height 254
click at [336, 169] on td "Waiting on Us" at bounding box center [368, 171] width 66 height 17
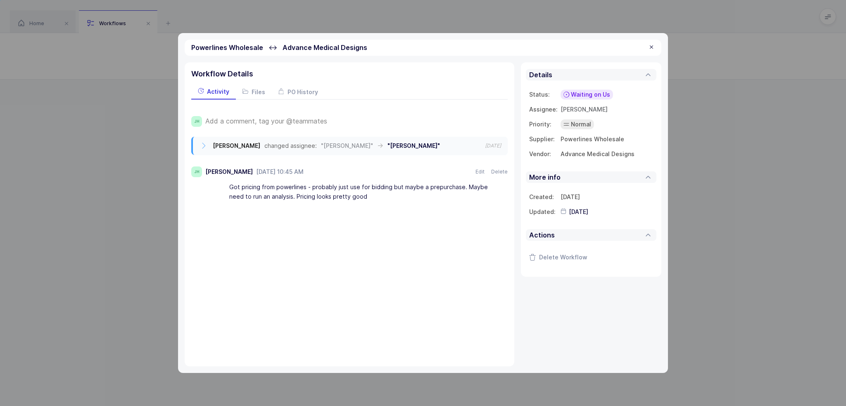
click at [255, 117] on span "Add a comment, tag your @teammates" at bounding box center [266, 120] width 122 height 7
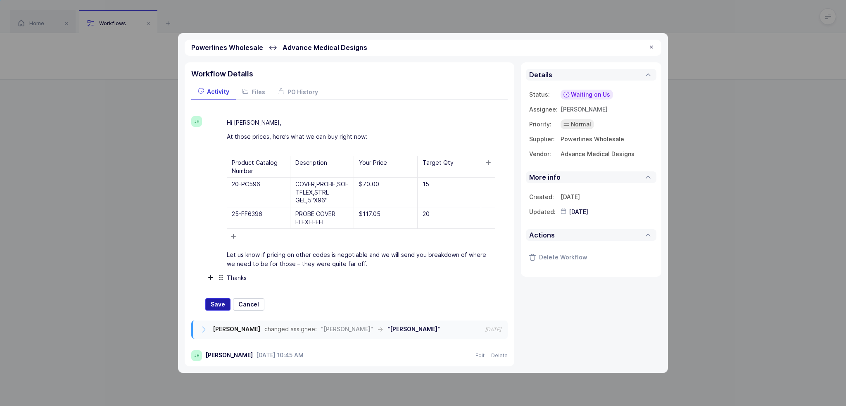
click at [215, 302] on span "Save" at bounding box center [218, 304] width 14 height 8
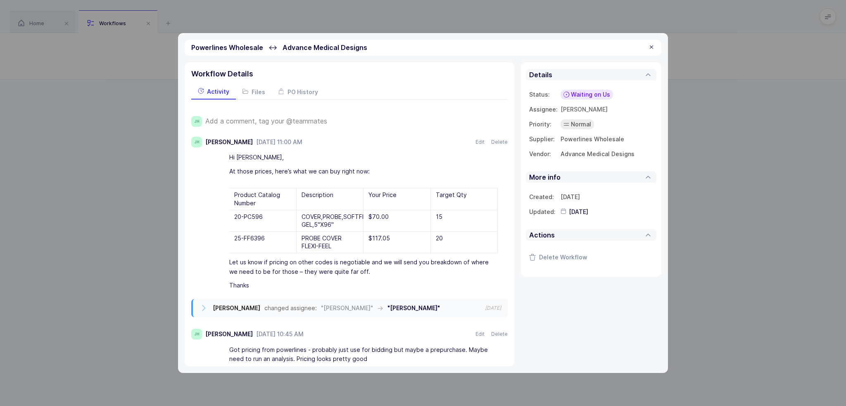
click at [582, 93] on span "Waiting on Us" at bounding box center [590, 94] width 39 height 8
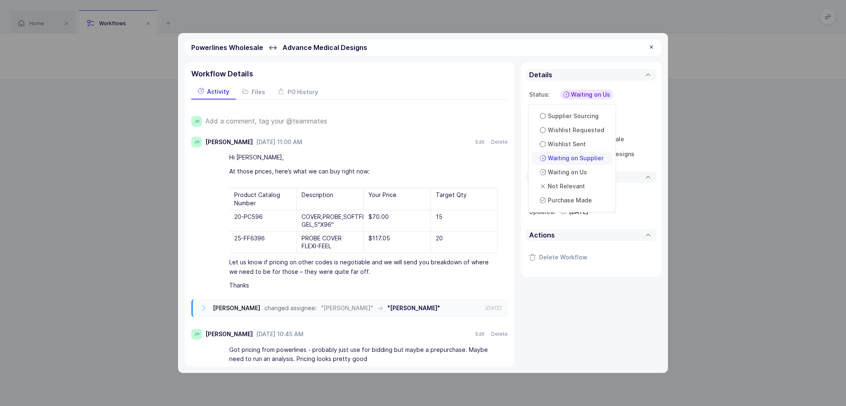
click at [580, 157] on span "Waiting on Supplier" at bounding box center [576, 158] width 56 height 8
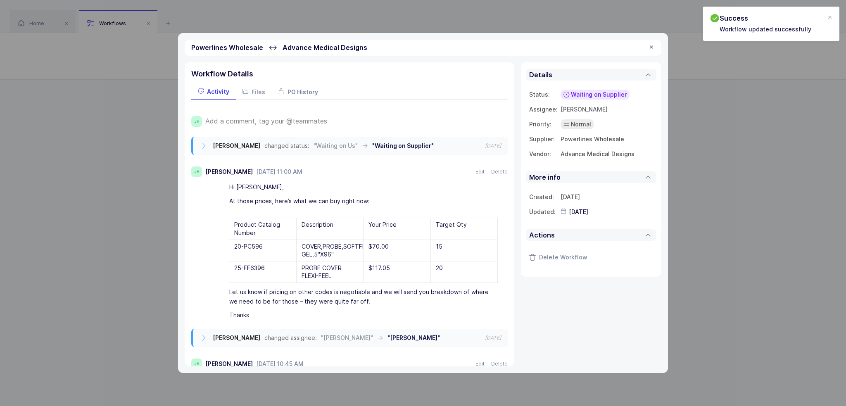
click at [288, 87] on div "PO History" at bounding box center [298, 91] width 53 height 15
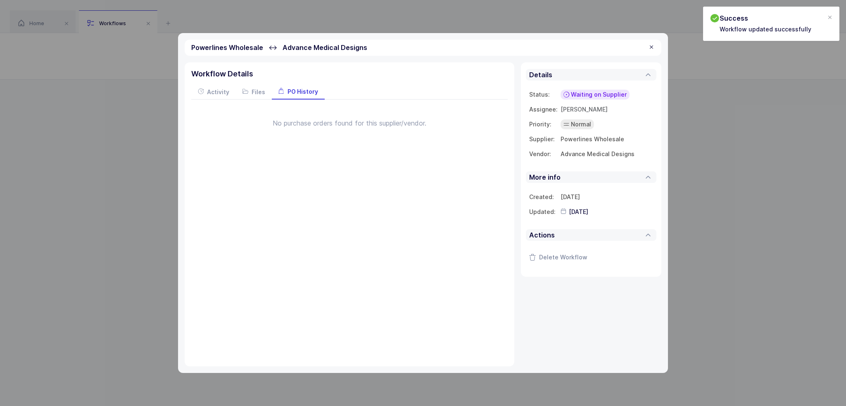
click at [644, 47] on div "Powerlines Wholesale ↔ Advance Medical Designs" at bounding box center [423, 48] width 477 height 16
click at [650, 46] on div at bounding box center [651, 47] width 7 height 7
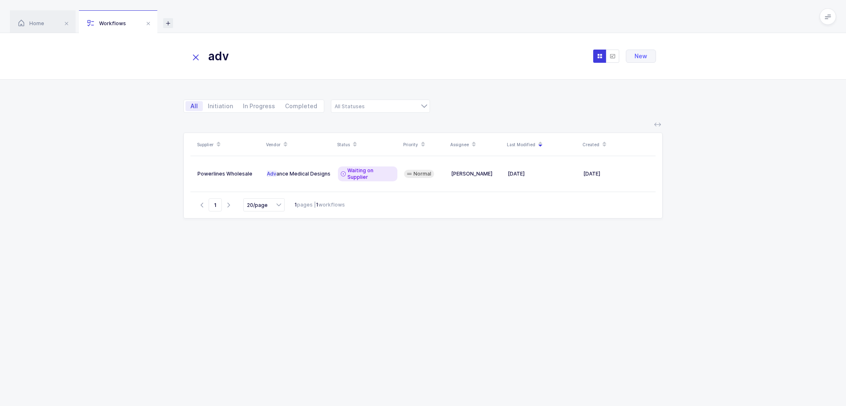
click at [166, 24] on icon at bounding box center [168, 23] width 10 height 10
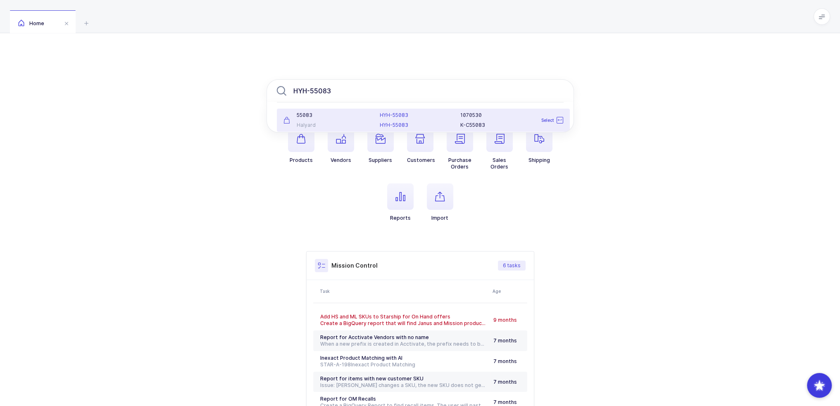
type input "HYH-55083"
click at [336, 124] on div "Halyard" at bounding box center [326, 125] width 87 height 7
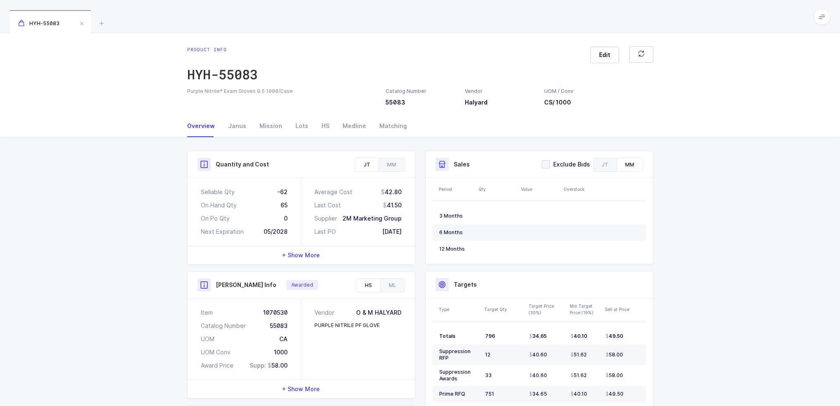
click at [599, 45] on div "Product info HYH-55083 Edit Purple Nitrile* Exam Gloves 9.5 1000/Case Catalog N…" at bounding box center [420, 74] width 840 height 82
click at [599, 51] on button "Edit" at bounding box center [604, 55] width 29 height 17
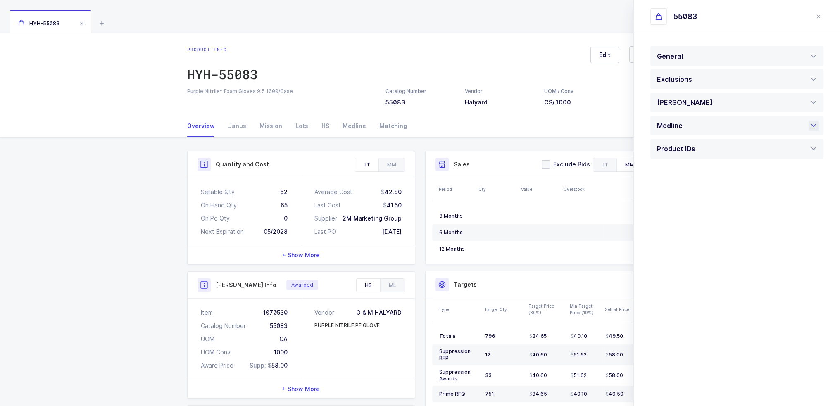
click at [677, 122] on div "Medline" at bounding box center [672, 126] width 30 height 20
click at [694, 219] on div "Active" at bounding box center [736, 218] width 173 height 20
click at [677, 254] on span "Pending" at bounding box center [670, 257] width 23 height 7
type input "Pending"
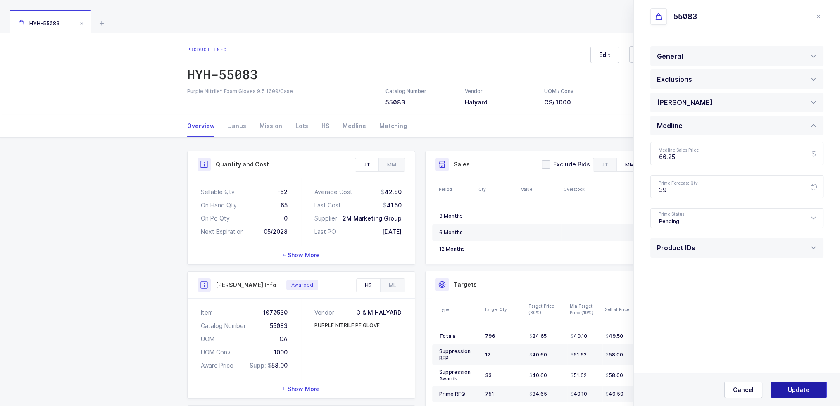
click at [797, 388] on span "Update" at bounding box center [798, 390] width 21 height 8
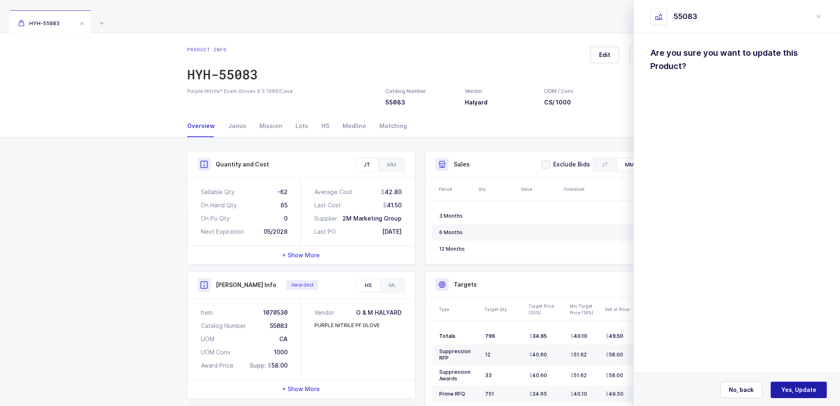
click at [793, 390] on span "Yes, Update" at bounding box center [798, 390] width 35 height 8
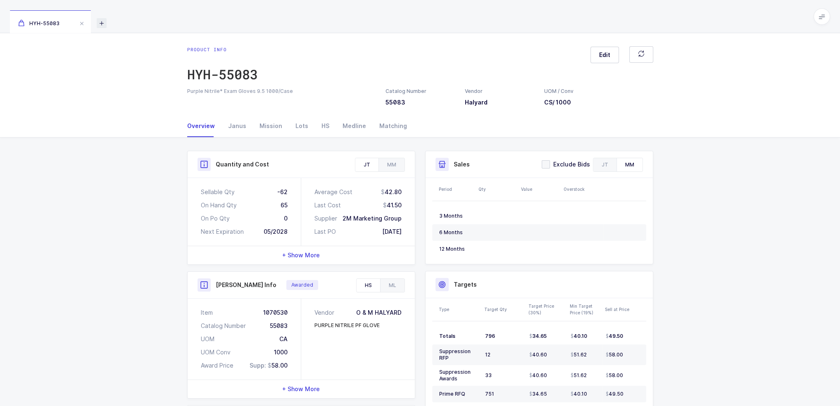
click at [100, 22] on icon at bounding box center [102, 23] width 10 height 10
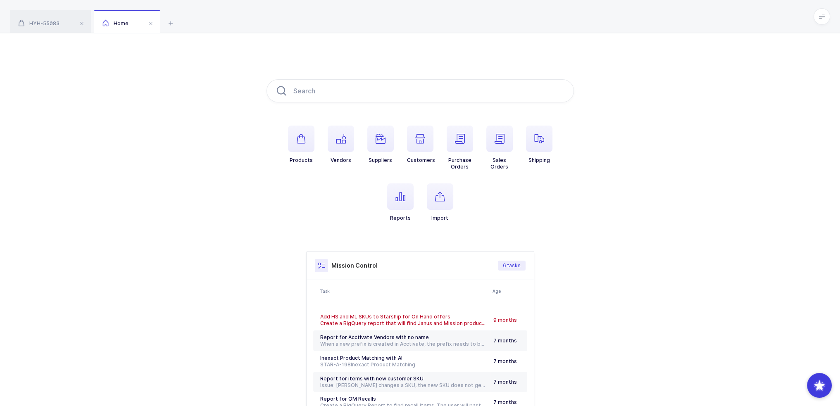
click at [821, 17] on icon at bounding box center [821, 16] width 7 height 7
click at [792, 114] on li "Purchasing" at bounding box center [791, 111] width 62 height 7
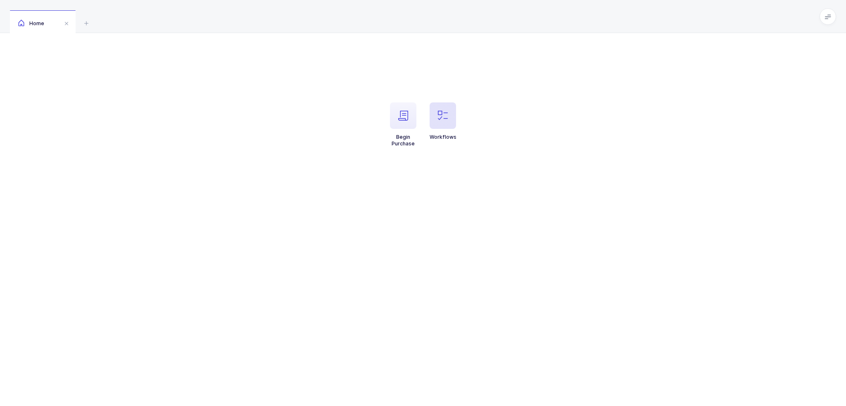
click at [447, 114] on icon "button" at bounding box center [443, 116] width 10 height 10
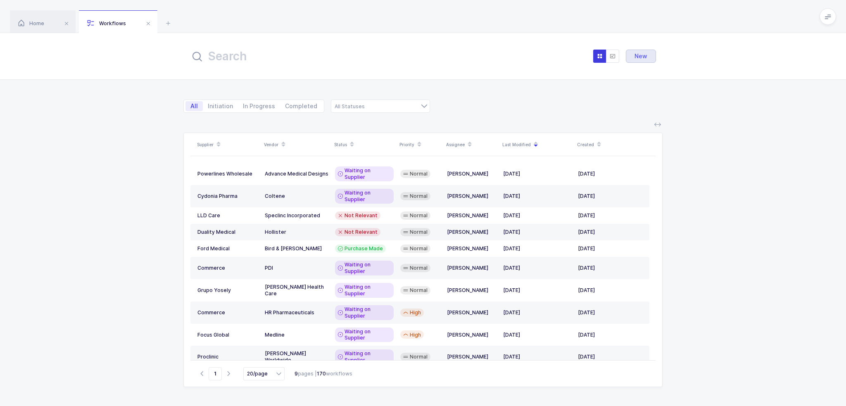
click at [636, 50] on button "New" at bounding box center [641, 56] width 30 height 13
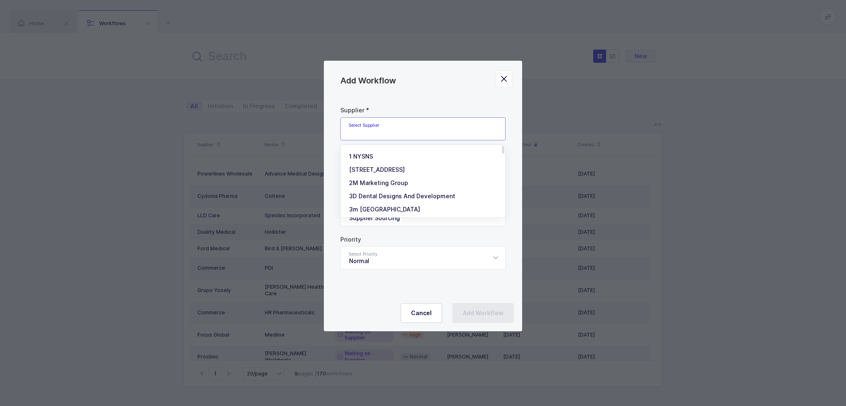
click at [389, 130] on input "Add Workflow" at bounding box center [422, 128] width 165 height 23
type input "n"
click at [378, 155] on li "Mukita" at bounding box center [426, 156] width 164 height 13
type input "Mukita"
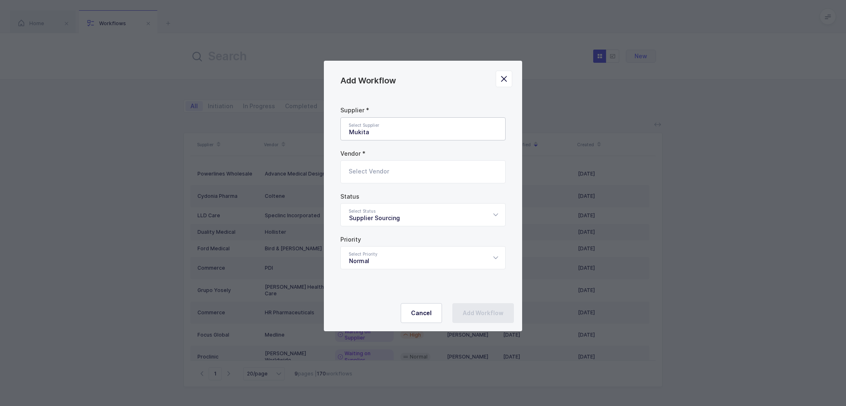
click at [375, 166] on input "Add Workflow" at bounding box center [422, 171] width 165 height 23
click at [377, 195] on div "Ferndale Labs" at bounding box center [385, 199] width 73 height 8
type input "Ferndale Labs"
click at [386, 216] on div "Supplier Sourcing" at bounding box center [422, 214] width 165 height 23
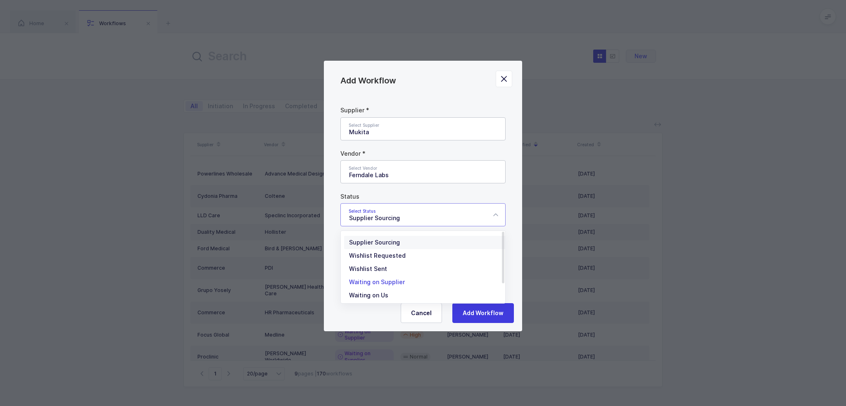
click at [390, 282] on span "Waiting on Supplier" at bounding box center [377, 281] width 56 height 7
type input "Waiting on Supplier"
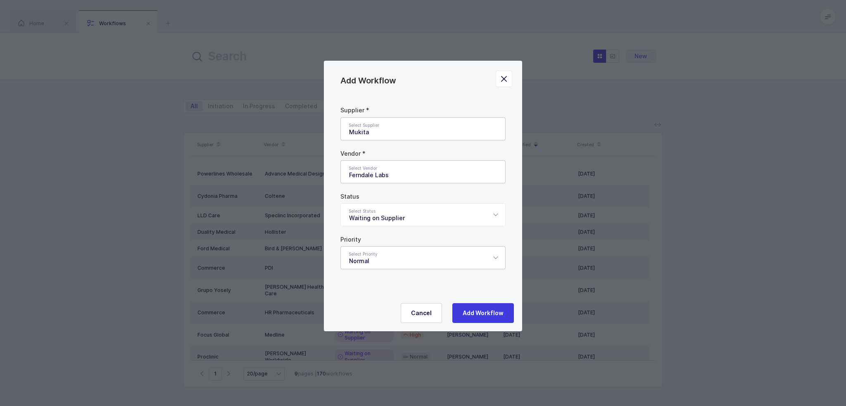
click at [388, 266] on div "Normal" at bounding box center [422, 257] width 165 height 23
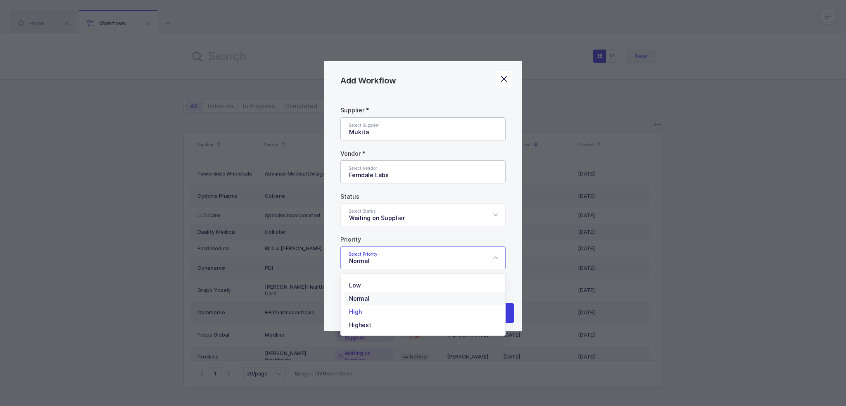
click at [364, 312] on li "High" at bounding box center [426, 311] width 164 height 13
type input "High"
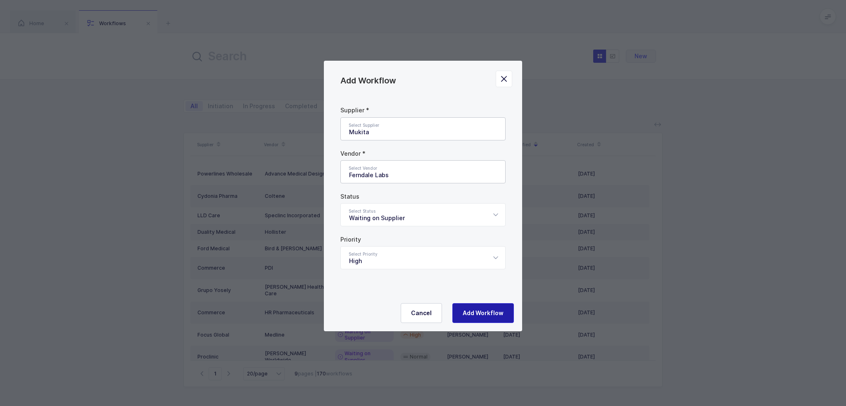
click at [466, 307] on button "Add Workflow" at bounding box center [483, 313] width 62 height 20
type input "Supplier Sourcing"
type input "Normal"
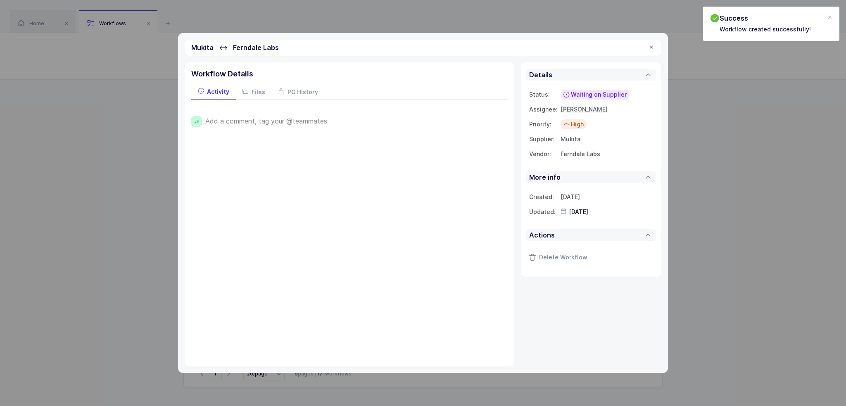
click at [587, 110] on span "[PERSON_NAME]" at bounding box center [584, 109] width 47 height 7
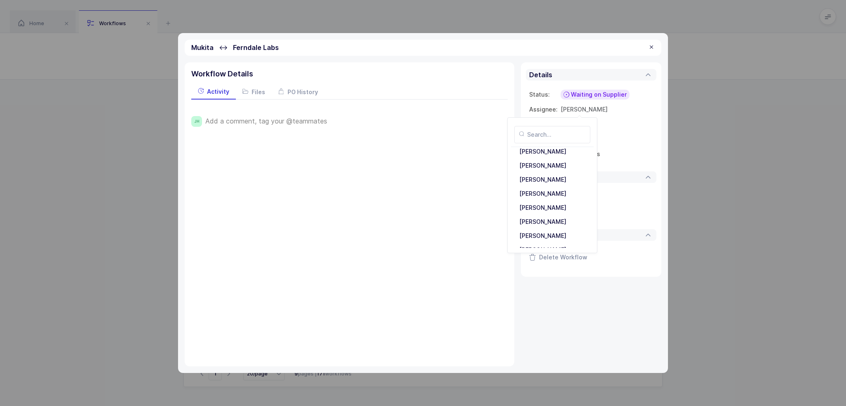
scroll to position [179, 0]
click at [546, 225] on div "Tovi Abisror" at bounding box center [552, 227] width 73 height 13
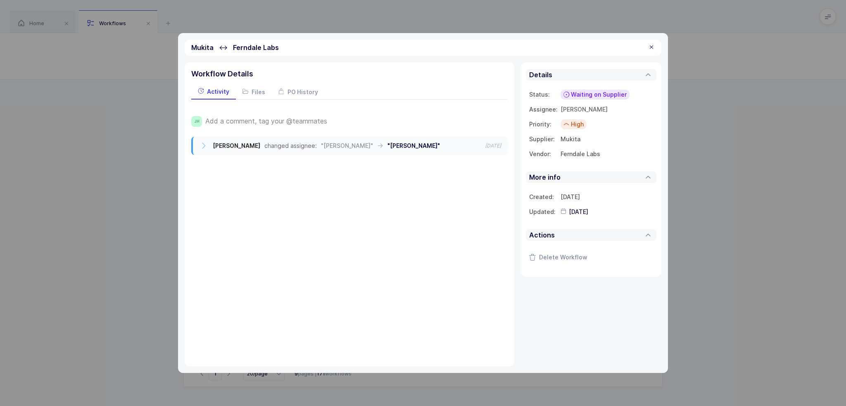
click at [313, 122] on span "Add a comment, tag your @teammates" at bounding box center [266, 120] width 122 height 7
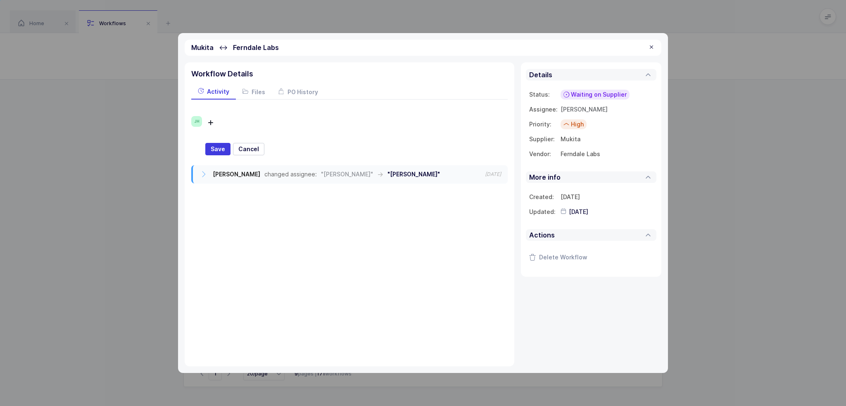
click at [294, 119] on div at bounding box center [361, 123] width 269 height 14
click at [275, 126] on div at bounding box center [361, 123] width 269 height 14
click at [582, 211] on input "2025-08-19" at bounding box center [604, 212] width 91 height 8
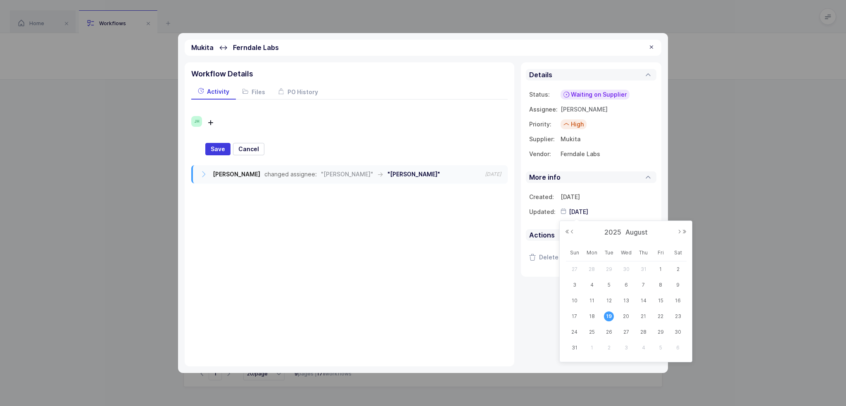
click at [271, 122] on div at bounding box center [361, 123] width 269 height 14
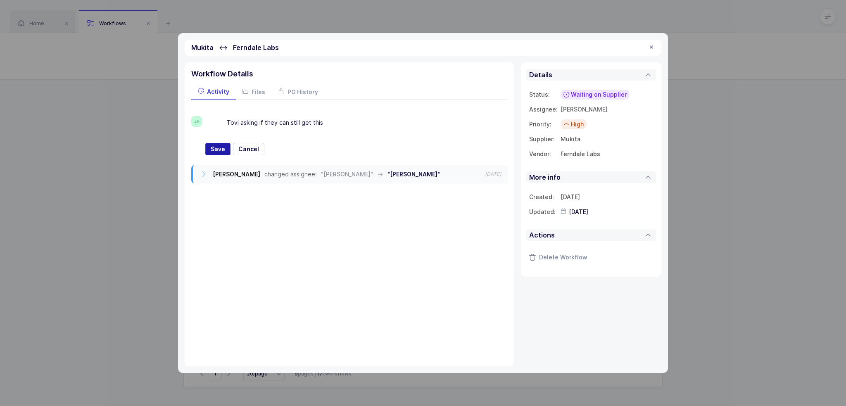
click at [225, 146] on button "Save" at bounding box center [217, 149] width 25 height 12
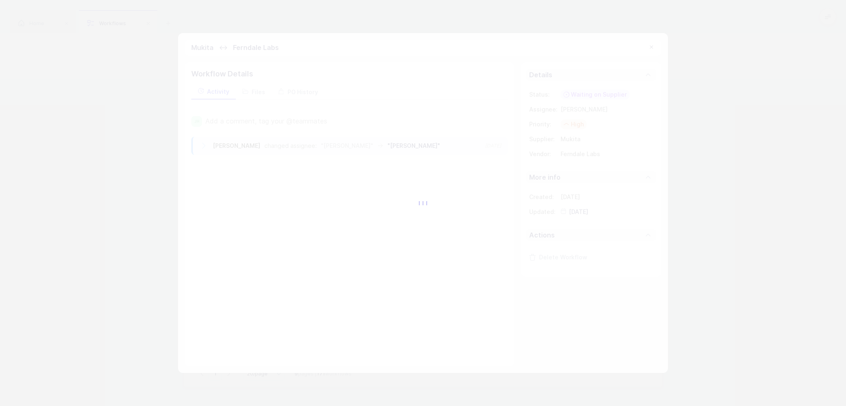
click at [301, 90] on div at bounding box center [423, 203] width 846 height 406
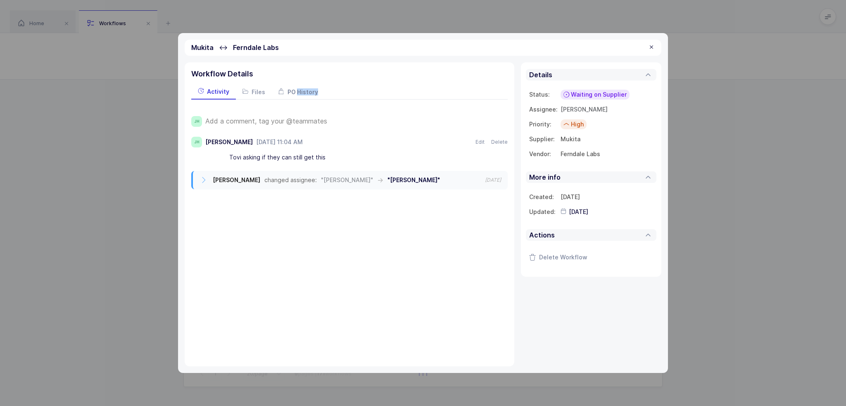
click at [300, 90] on span "PO History" at bounding box center [303, 91] width 31 height 7
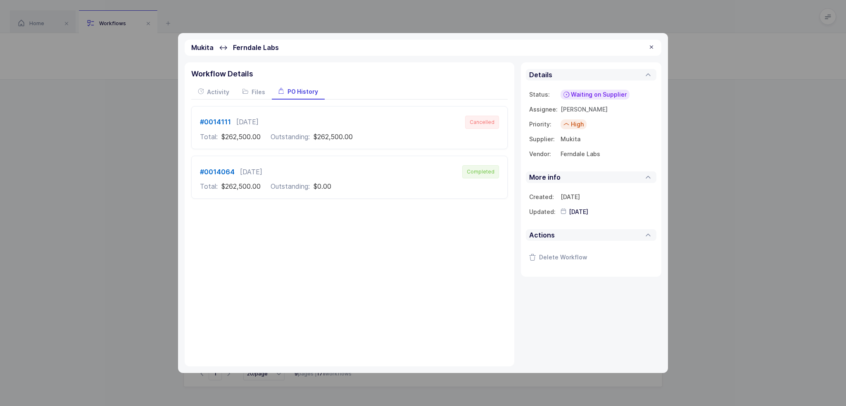
click at [349, 229] on div "Workflow Details Activity Files PO History JH Add a comment, tag your @teammate…" at bounding box center [350, 214] width 330 height 304
drag, startPoint x: 414, startPoint y: 236, endPoint x: 408, endPoint y: 241, distance: 7.9
click at [408, 241] on div "Workflow Details Activity Files PO History JH Add a comment, tag your @teammate…" at bounding box center [350, 214] width 330 height 304
drag, startPoint x: 378, startPoint y: 213, endPoint x: 376, endPoint y: 269, distance: 55.8
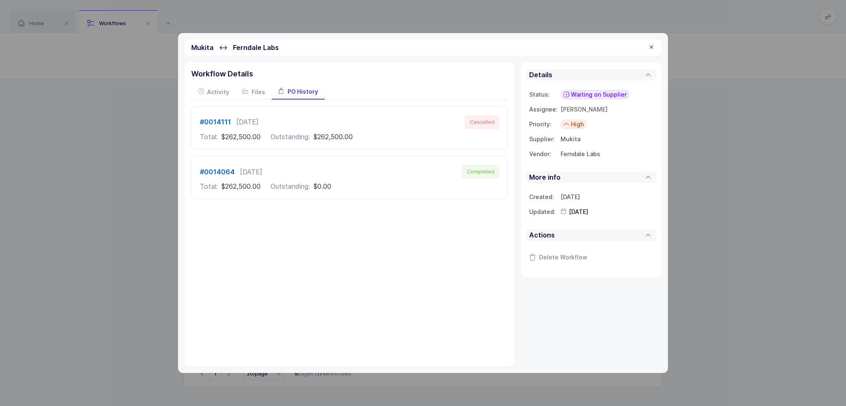
click at [376, 269] on div "Workflow Details Activity Files PO History JH Add a comment, tag your @teammate…" at bounding box center [350, 214] width 330 height 304
drag, startPoint x: 396, startPoint y: 246, endPoint x: 366, endPoint y: 269, distance: 37.8
click at [366, 269] on div "Workflow Details Activity Files PO History JH Add a comment, tag your @teammate…" at bounding box center [350, 214] width 330 height 304
click at [214, 94] on span "Activity" at bounding box center [218, 91] width 22 height 7
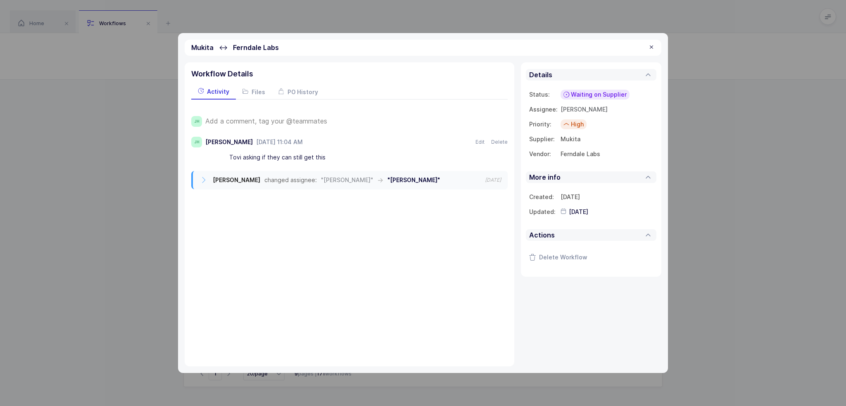
click at [651, 48] on div at bounding box center [651, 47] width 7 height 7
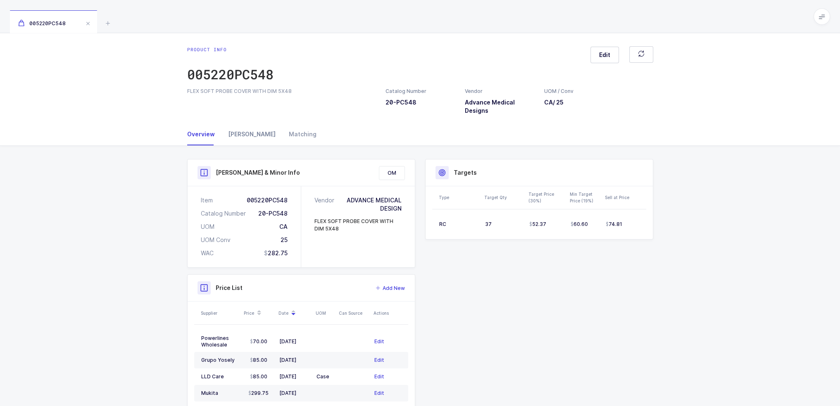
click at [239, 125] on div "[PERSON_NAME]" at bounding box center [251, 134] width 61 height 22
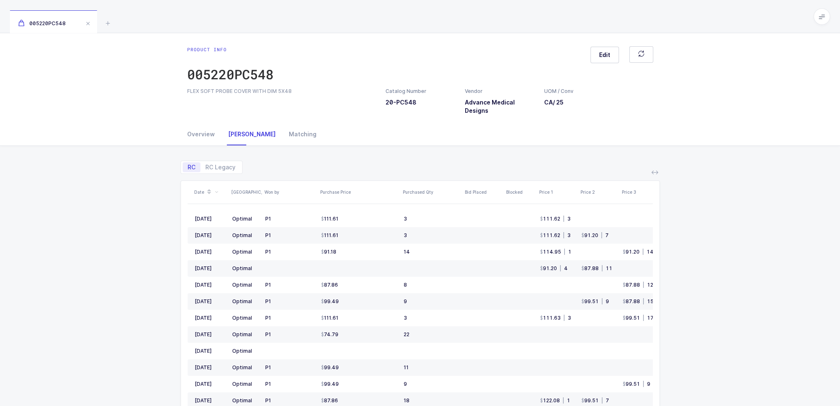
click at [124, 230] on div "RC RC Legacy Date ASV Won by Purchase Price Purchased Qty Bid Placed Blocked Pr…" at bounding box center [420, 328] width 827 height 365
click at [220, 166] on span "RC Legacy" at bounding box center [220, 167] width 30 height 6
click at [206, 166] on input "RC Legacy" at bounding box center [202, 164] width 5 height 5
radio input "true"
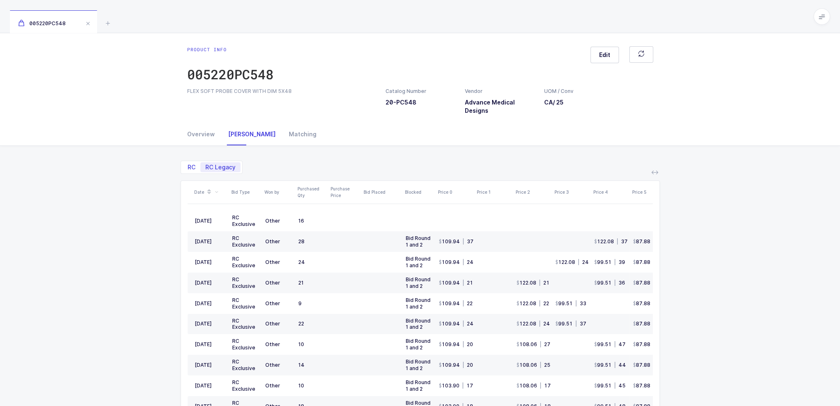
click at [195, 164] on span "RC" at bounding box center [192, 167] width 8 height 6
click at [188, 164] on input "RC" at bounding box center [185, 164] width 5 height 5
radio input "true"
radio input "false"
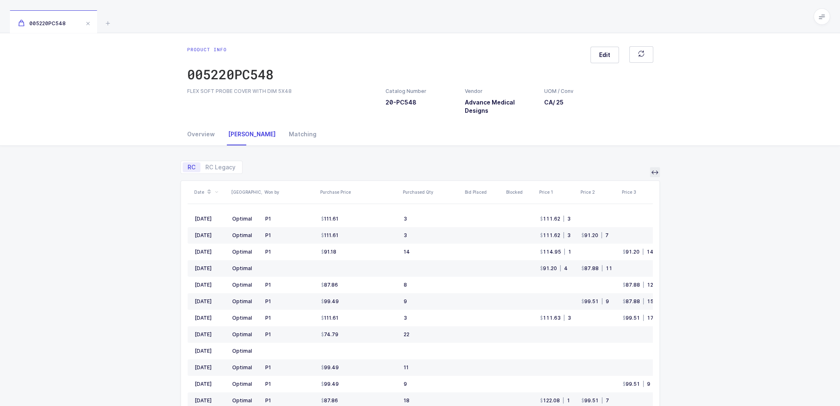
click at [654, 175] on icon at bounding box center [654, 172] width 7 height 7
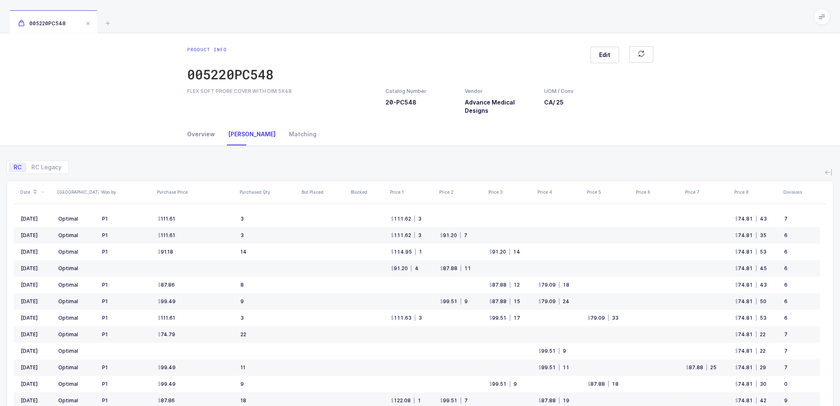
click at [204, 138] on div "Overview" at bounding box center [204, 134] width 34 height 22
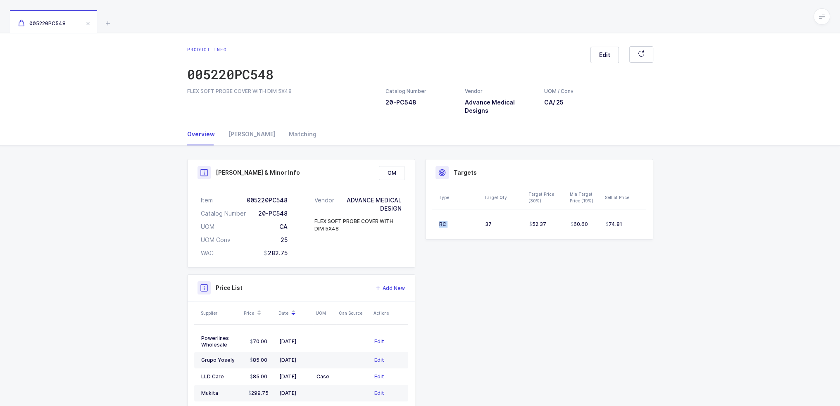
drag, startPoint x: 482, startPoint y: 224, endPoint x: 666, endPoint y: 228, distance: 183.5
click at [666, 228] on div "Product Info Catalog Number 20-PC548 Vendor Advance Medical Designs UOM / Conv …" at bounding box center [420, 319] width 840 height 346
drag, startPoint x: 653, startPoint y: 239, endPoint x: 654, endPoint y: 274, distance: 34.7
click at [654, 274] on div "Product Info Catalog Number 20-PC548 Vendor Advance Medical Designs UOM / Conv …" at bounding box center [420, 315] width 476 height 313
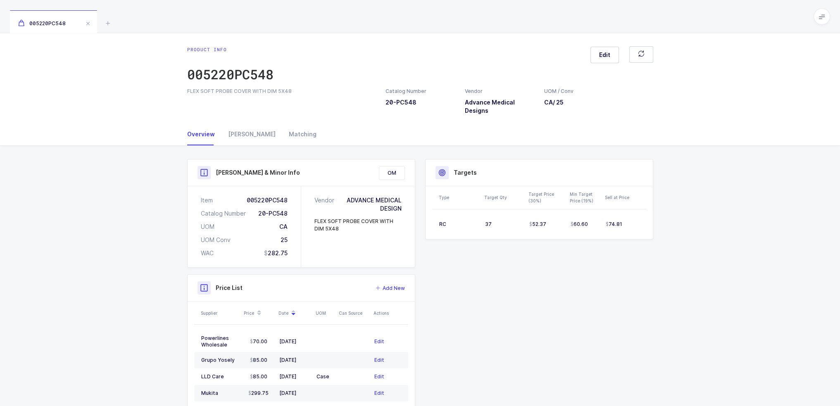
click at [654, 274] on div "Product Info Catalog Number 20-PC548 Vendor Advance Medical Designs UOM / Conv …" at bounding box center [420, 315] width 476 height 313
click at [233, 132] on div "[PERSON_NAME]" at bounding box center [251, 134] width 61 height 22
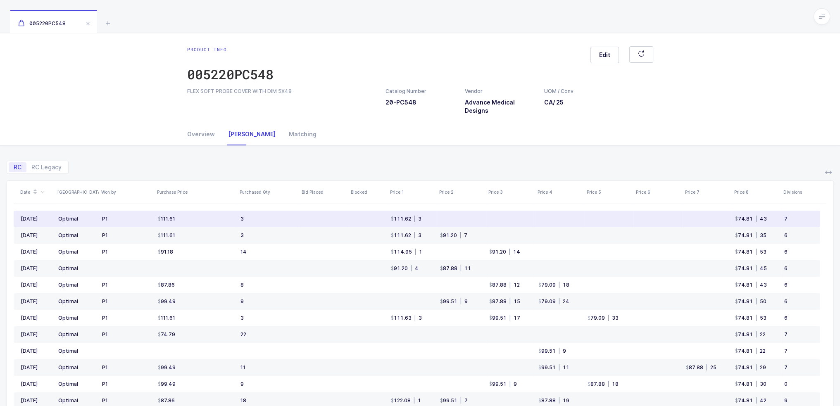
drag, startPoint x: 797, startPoint y: 219, endPoint x: 788, endPoint y: 219, distance: 9.1
click at [788, 219] on div "7" at bounding box center [798, 219] width 29 height 7
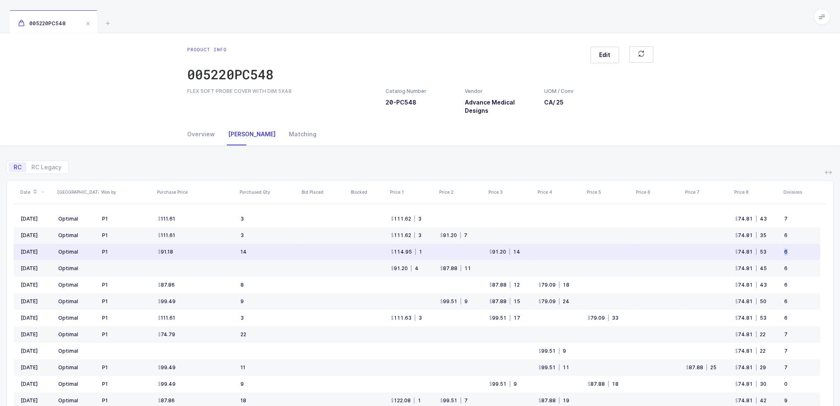
drag, startPoint x: 792, startPoint y: 251, endPoint x: 785, endPoint y: 250, distance: 7.1
click at [785, 250] on div "6" at bounding box center [798, 252] width 29 height 7
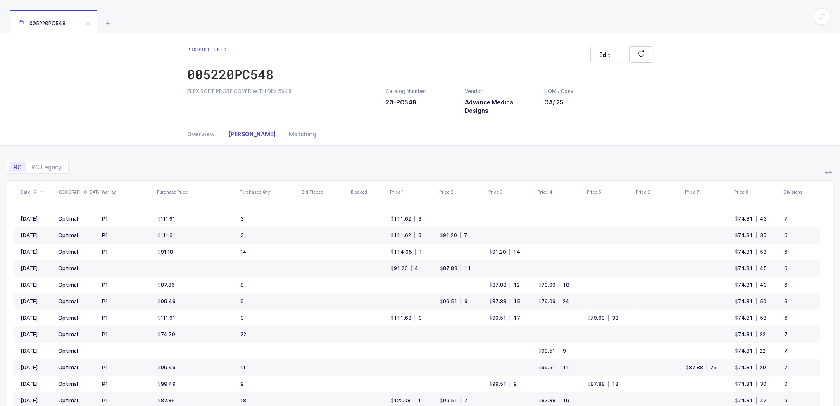
click at [772, 155] on div "RC RC Legacy" at bounding box center [420, 164] width 827 height 20
click at [824, 173] on button at bounding box center [828, 172] width 10 height 10
click at [275, 156] on div "RC RC Legacy" at bounding box center [420, 164] width 827 height 20
click at [107, 23] on icon at bounding box center [108, 23] width 10 height 10
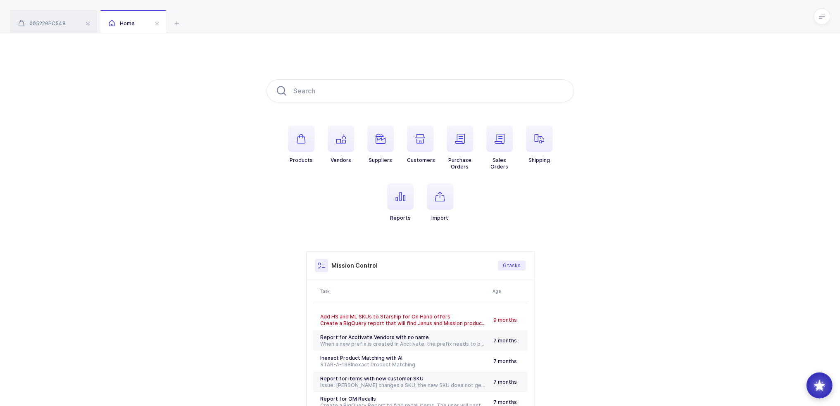
click at [822, 388] on div at bounding box center [819, 386] width 26 height 26
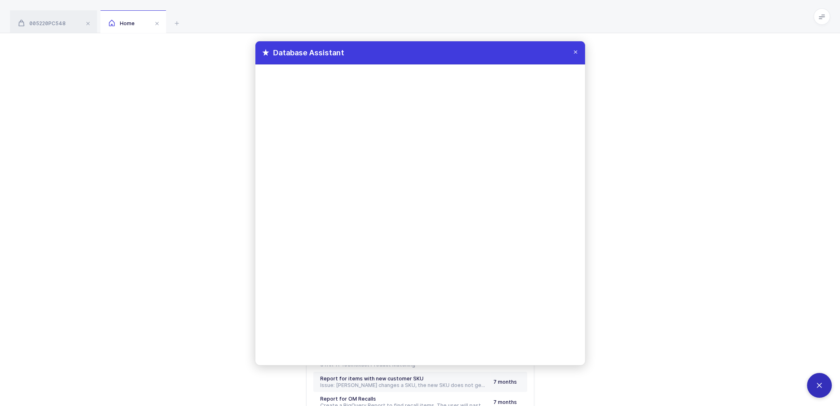
click at [572, 51] on div "Database Assistant" at bounding box center [420, 53] width 330 height 24
click at [578, 50] on icon at bounding box center [575, 51] width 7 height 7
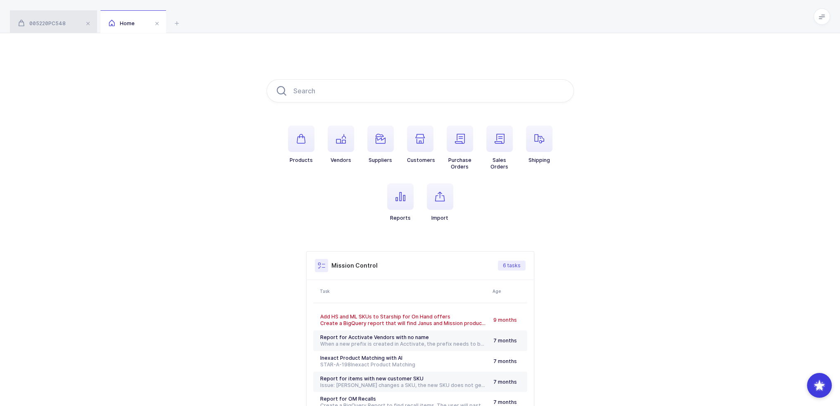
click at [48, 25] on span "005220PC548" at bounding box center [42, 23] width 48 height 6
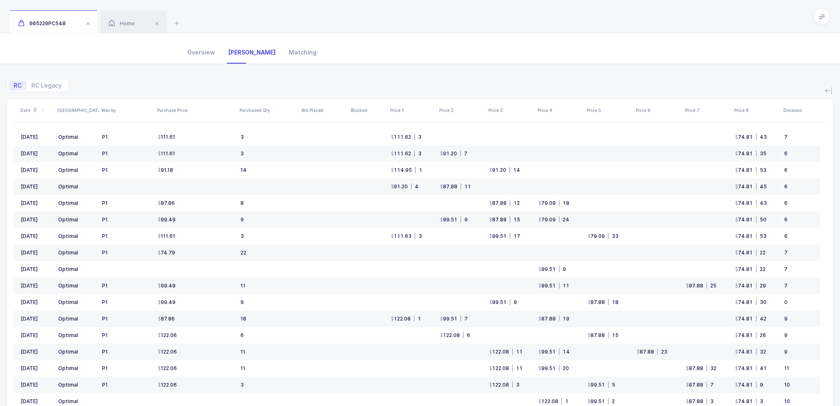
scroll to position [104, 0]
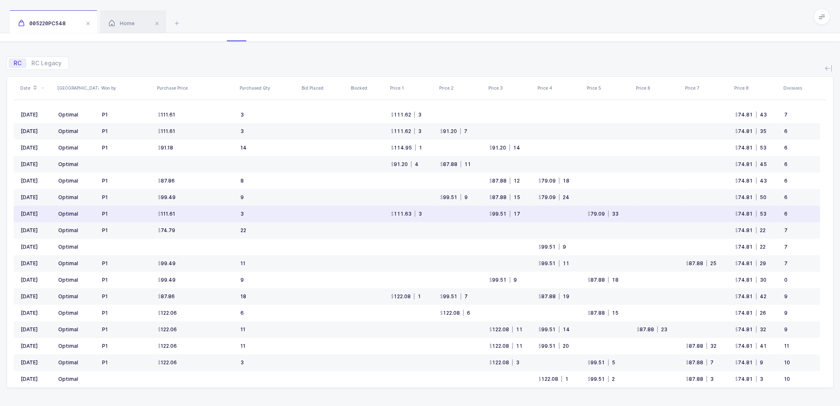
drag, startPoint x: 639, startPoint y: 212, endPoint x: 649, endPoint y: 216, distance: 11.0
click at [649, 216] on td at bounding box center [657, 214] width 49 height 17
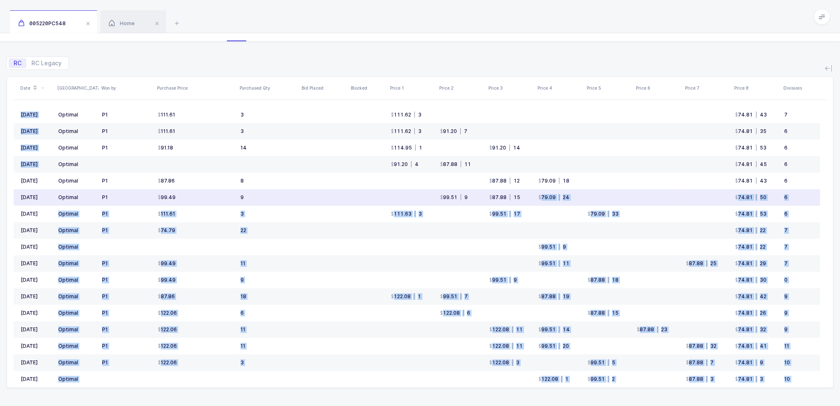
drag, startPoint x: 19, startPoint y: 178, endPoint x: 549, endPoint y: 191, distance: 530.2
click at [549, 191] on div "Date ASV Won by Purchase Price Purchased Qty Bid Placed Blocked Price 1 Price 2…" at bounding box center [420, 232] width 813 height 311
click at [549, 191] on td "79.09 | 24" at bounding box center [559, 197] width 49 height 17
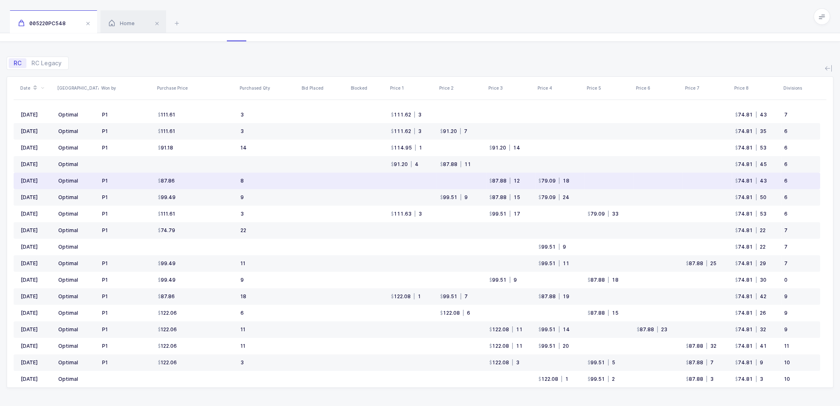
drag, startPoint x: 631, startPoint y: 214, endPoint x: 59, endPoint y: 176, distance: 572.6
click at [59, 176] on tbody "Aug 2025 Optimal P1 111.61 3 111.62 | 3 74.81 | 43 7 Jul 2025 Optimal P1 111.61…" at bounding box center [417, 272] width 806 height 330
click at [59, 178] on div "Optimal" at bounding box center [68, 181] width 20 height 7
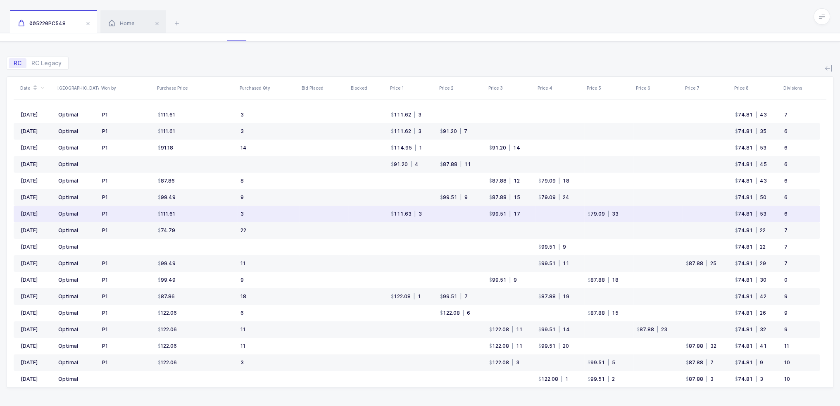
drag, startPoint x: 59, startPoint y: 176, endPoint x: 678, endPoint y: 211, distance: 619.0
click at [678, 211] on tbody "Aug 2025 Optimal P1 111.61 3 111.62 | 3 74.81 | 43 7 Jul 2025 Optimal P1 111.61…" at bounding box center [417, 272] width 806 height 330
click at [678, 211] on td at bounding box center [657, 214] width 49 height 17
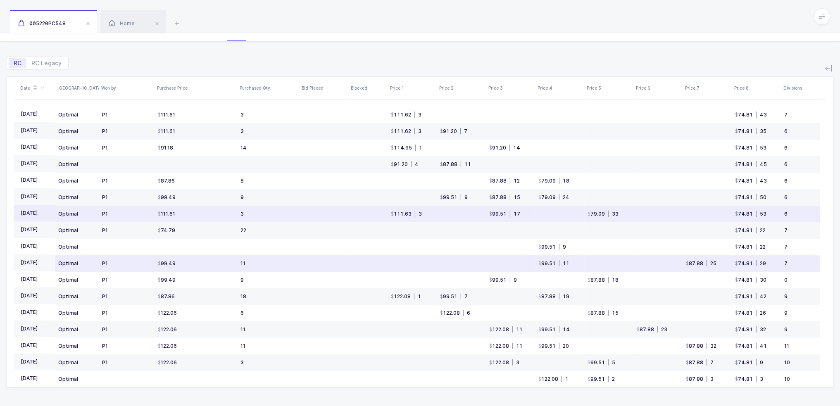
scroll to position [0, 0]
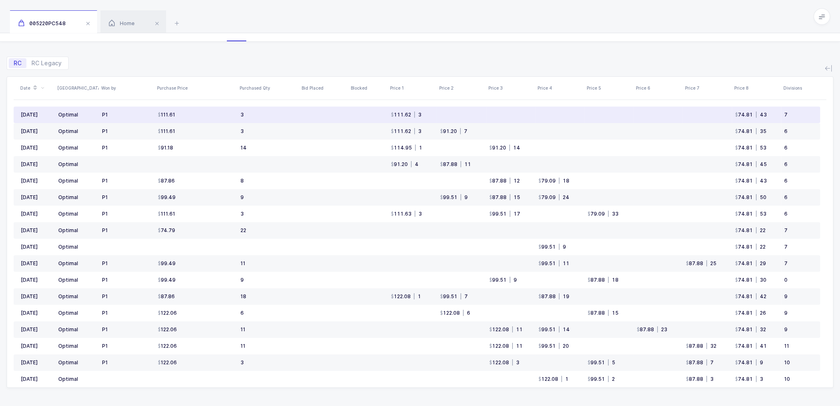
drag, startPoint x: 796, startPoint y: 116, endPoint x: 788, endPoint y: 117, distance: 8.4
click at [788, 117] on td "7" at bounding box center [800, 115] width 39 height 17
drag, startPoint x: 381, startPoint y: 112, endPoint x: 429, endPoint y: 112, distance: 47.5
click at [429, 112] on tr "Aug 2025 Optimal P1 111.61 3 111.62 | 3 74.81 | 43 7" at bounding box center [417, 115] width 806 height 17
drag, startPoint x: 726, startPoint y: 113, endPoint x: 779, endPoint y: 115, distance: 52.9
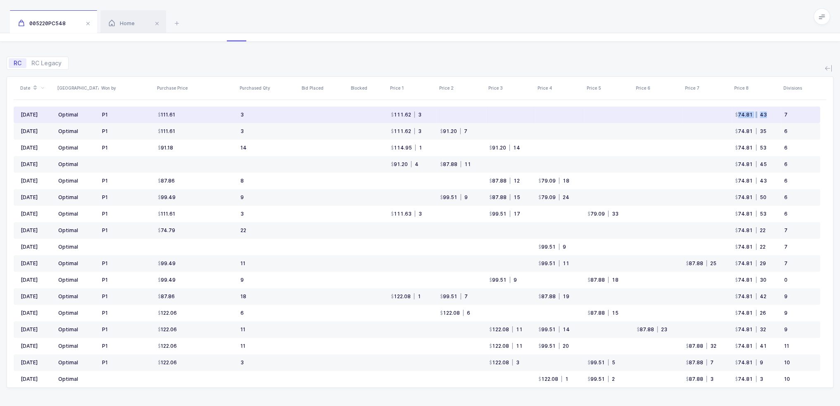
click at [779, 115] on tr "Aug 2025 Optimal P1 111.61 3 111.62 | 3 74.81 | 43 7" at bounding box center [417, 115] width 806 height 17
click at [779, 115] on td "74.81 | 43" at bounding box center [756, 115] width 49 height 17
drag, startPoint x: 776, startPoint y: 115, endPoint x: 733, endPoint y: 114, distance: 43.0
click at [733, 114] on td "74.81 | 43" at bounding box center [756, 115] width 49 height 17
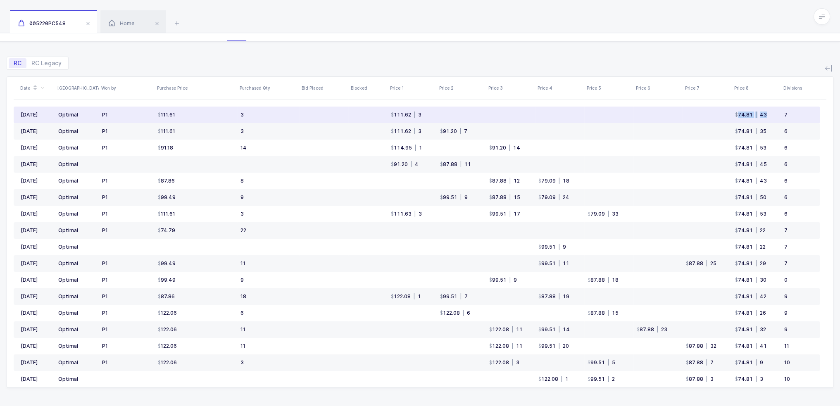
drag, startPoint x: 733, startPoint y: 114, endPoint x: 772, endPoint y: 114, distance: 38.8
click at [772, 114] on td "74.81 | 43" at bounding box center [756, 115] width 49 height 17
drag, startPoint x: 772, startPoint y: 114, endPoint x: 734, endPoint y: 114, distance: 38.0
click at [734, 114] on td "74.81 | 43" at bounding box center [756, 115] width 49 height 17
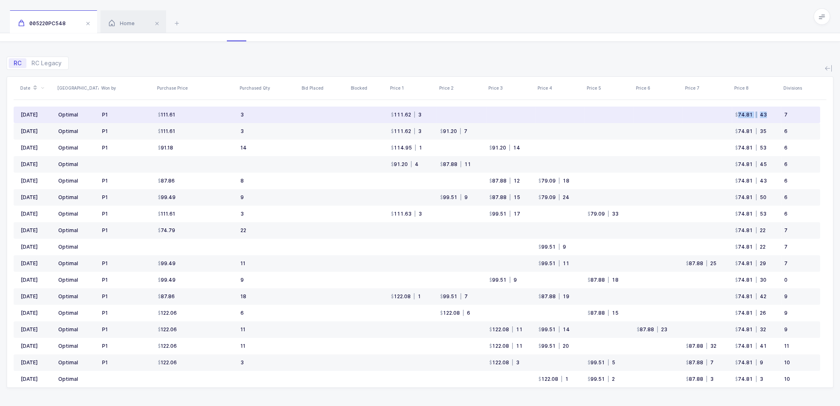
click at [734, 114] on td "74.81 | 43" at bounding box center [756, 115] width 49 height 17
drag, startPoint x: 734, startPoint y: 114, endPoint x: 779, endPoint y: 116, distance: 45.5
click at [779, 116] on td "74.81 | 43" at bounding box center [756, 115] width 49 height 17
drag, startPoint x: 777, startPoint y: 116, endPoint x: 732, endPoint y: 113, distance: 45.1
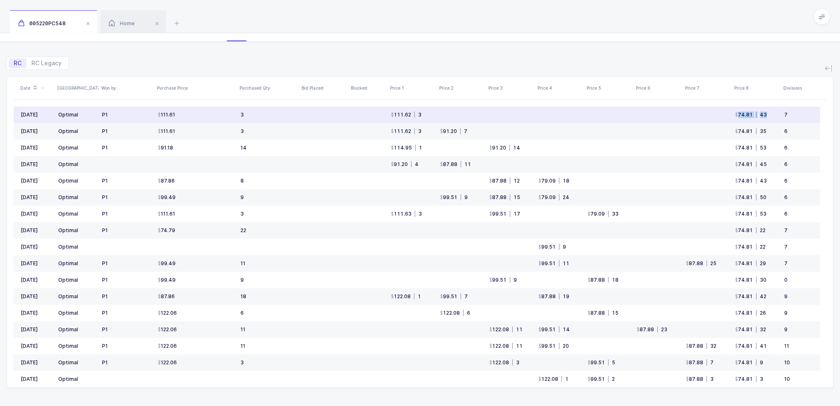
click at [732, 113] on td "74.81 | 43" at bounding box center [756, 115] width 49 height 17
drag, startPoint x: 772, startPoint y: 117, endPoint x: 730, endPoint y: 117, distance: 42.1
click at [730, 117] on tr "Aug 2025 Optimal P1 111.61 3 111.62 | 3 74.81 | 43 7" at bounding box center [417, 115] width 806 height 17
click at [730, 117] on td at bounding box center [706, 115] width 49 height 17
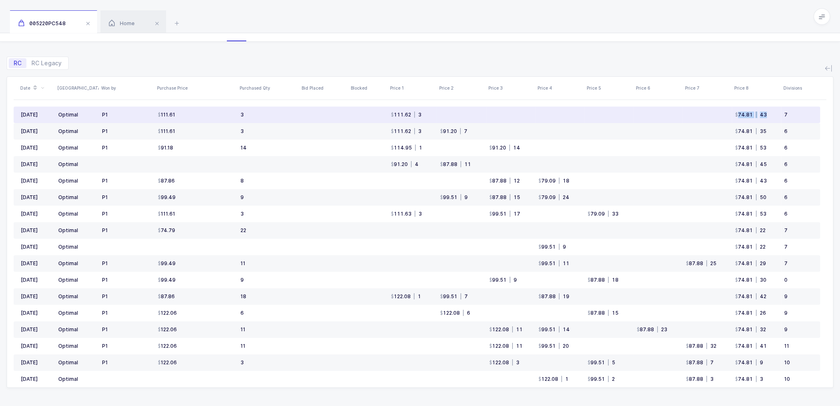
drag, startPoint x: 730, startPoint y: 117, endPoint x: 758, endPoint y: 115, distance: 29.0
click at [758, 115] on tr "Aug 2025 Optimal P1 111.61 3 111.62 | 3 74.81 | 43 7" at bounding box center [417, 115] width 806 height 17
click at [758, 115] on span "|" at bounding box center [756, 115] width 7 height 6
drag, startPoint x: 761, startPoint y: 115, endPoint x: 739, endPoint y: 116, distance: 21.5
click at [739, 116] on div "74.81 | 43" at bounding box center [751, 115] width 32 height 7
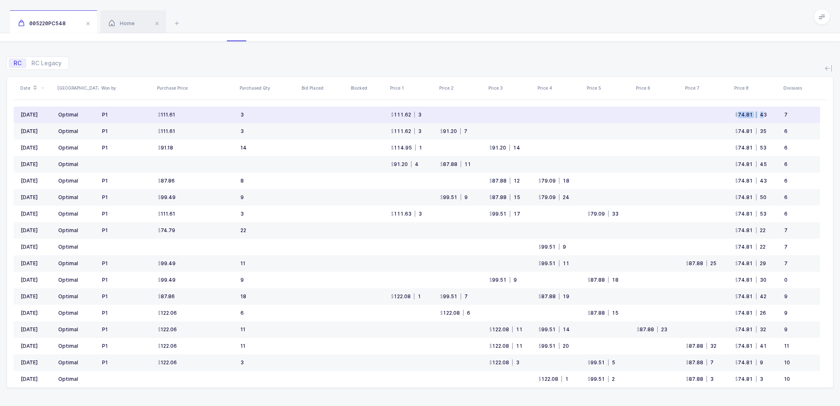
click at [739, 116] on div "74.81" at bounding box center [744, 115] width 18 height 7
drag, startPoint x: 739, startPoint y: 116, endPoint x: 771, endPoint y: 111, distance: 31.9
click at [771, 111] on td "74.81 | 43" at bounding box center [756, 115] width 49 height 17
drag, startPoint x: 771, startPoint y: 114, endPoint x: 730, endPoint y: 115, distance: 40.9
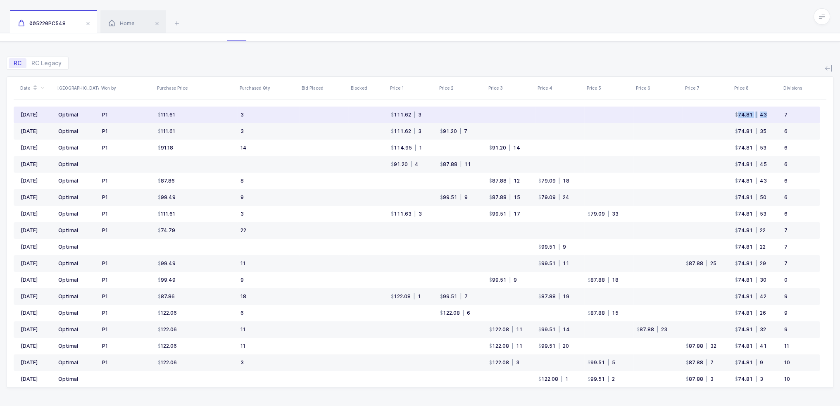
click at [730, 115] on tr "Aug 2025 Optimal P1 111.61 3 111.62 | 3 74.81 | 43 7" at bounding box center [417, 115] width 806 height 17
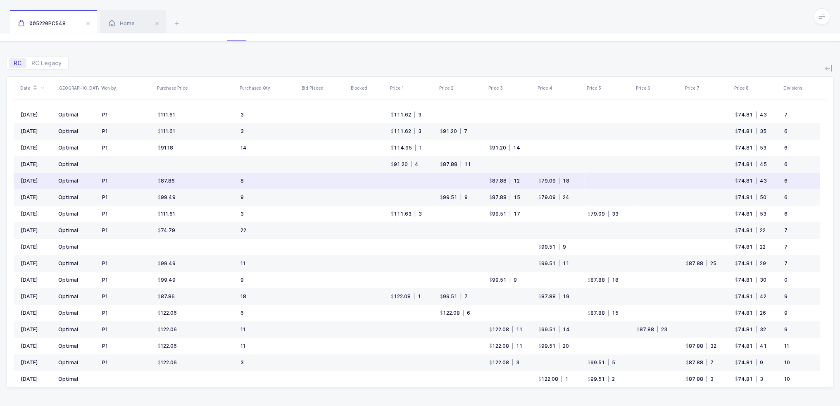
click at [603, 175] on td at bounding box center [608, 181] width 49 height 17
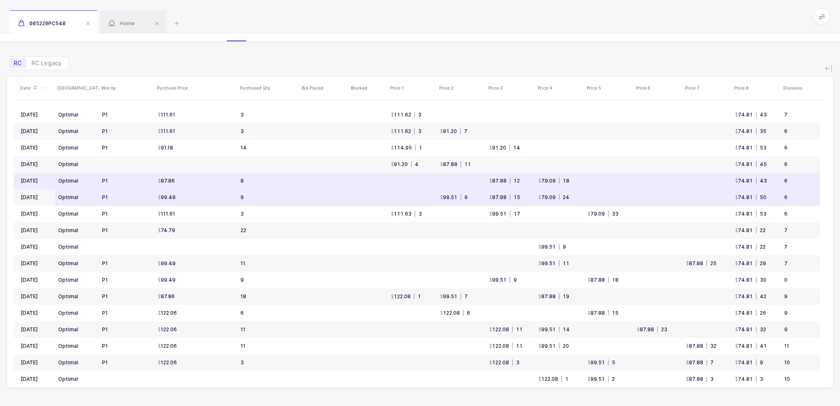
drag, startPoint x: 603, startPoint y: 175, endPoint x: 504, endPoint y: 203, distance: 103.1
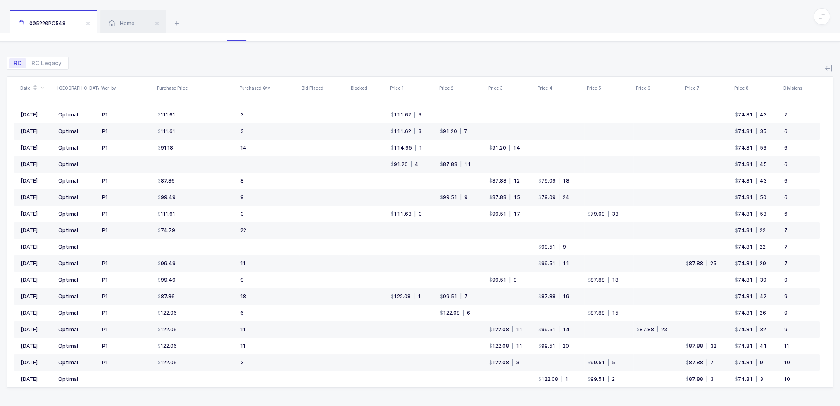
drag, startPoint x: 504, startPoint y: 203, endPoint x: 271, endPoint y: 52, distance: 277.3
click at [271, 52] on div "RC RC Legacy" at bounding box center [420, 60] width 827 height 20
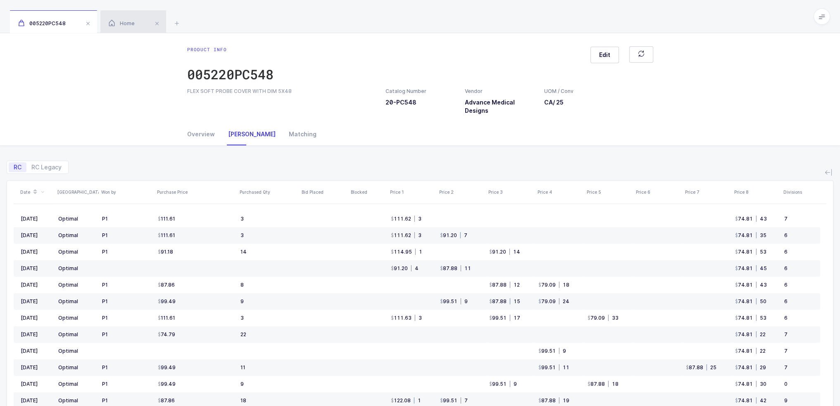
click at [122, 17] on div "Home" at bounding box center [133, 21] width 66 height 23
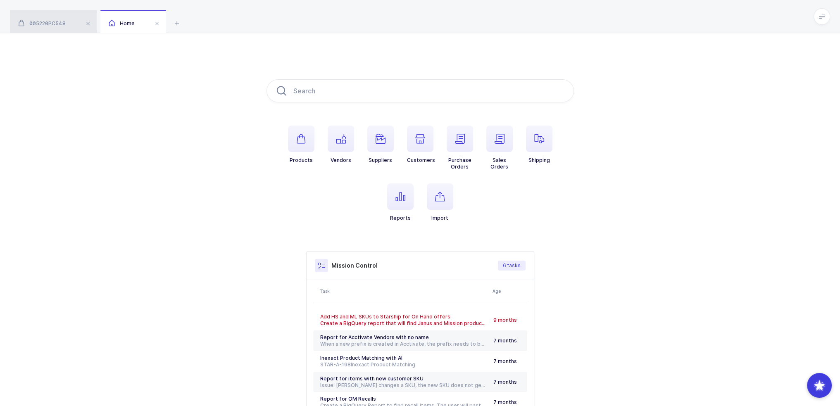
click at [52, 17] on div "005220PC548" at bounding box center [53, 21] width 87 height 23
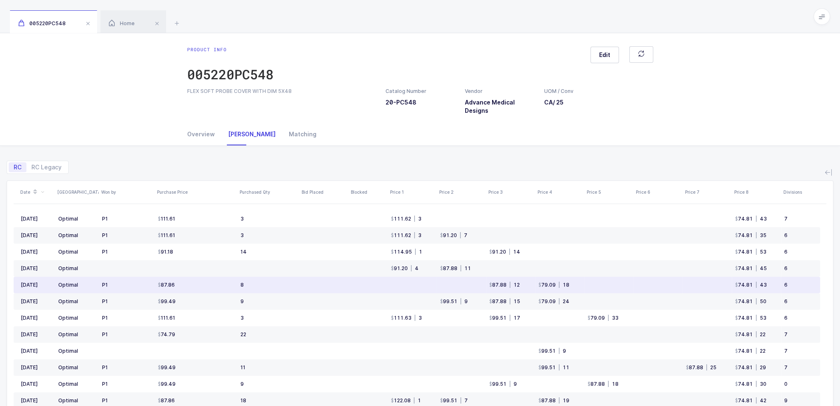
click at [473, 280] on td at bounding box center [461, 285] width 49 height 17
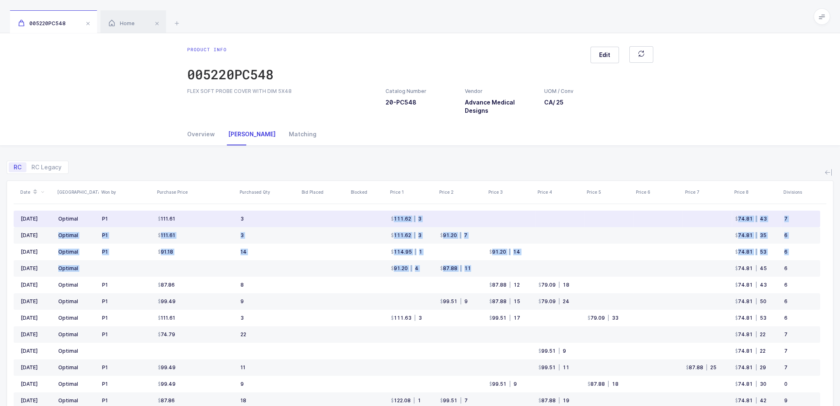
drag, startPoint x: 478, startPoint y: 267, endPoint x: 377, endPoint y: 218, distance: 112.2
click at [377, 218] on tbody "Aug 2025 Optimal P1 111.61 3 111.62 | 3 74.81 | 43 7 Jul 2025 Optimal P1 111.61…" at bounding box center [417, 376] width 806 height 330
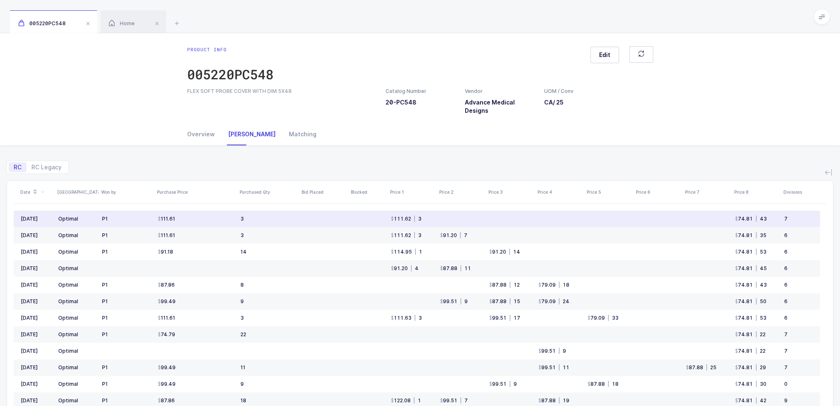
click at [377, 218] on td at bounding box center [367, 219] width 39 height 17
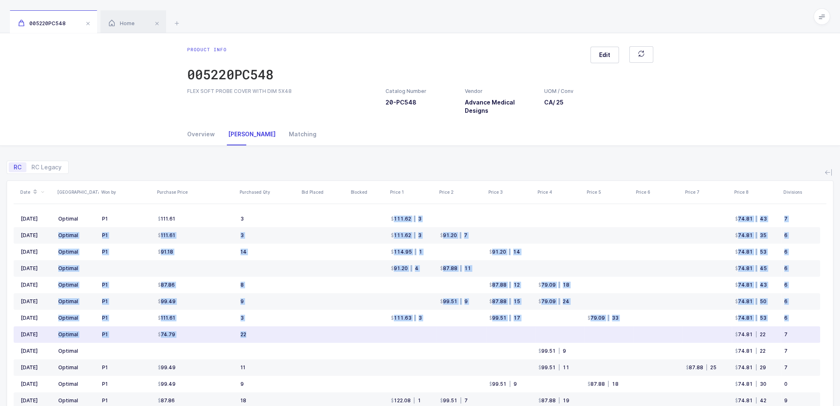
drag, startPoint x: 377, startPoint y: 218, endPoint x: 611, endPoint y: 340, distance: 264.6
click at [611, 340] on tbody "Aug 2025 Optimal P1 111.61 3 111.62 | 3 74.81 | 43 7 Jul 2025 Optimal P1 111.61…" at bounding box center [417, 376] width 806 height 330
click at [611, 340] on td at bounding box center [608, 334] width 49 height 17
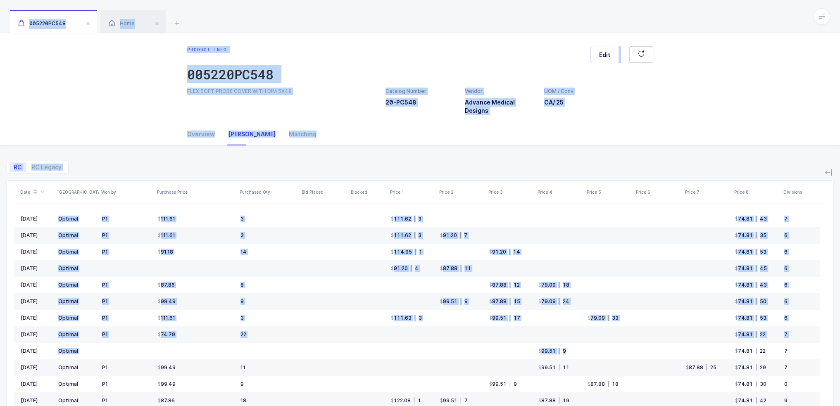
drag, startPoint x: 582, startPoint y: 355, endPoint x: 559, endPoint y: 15, distance: 340.8
click at [559, 15] on div "005220PC548 Home Product info 005220PC548 Edit FLEX SOFT PROBE COVER WITH DIM 5…" at bounding box center [420, 255] width 840 height 511
click at [559, 15] on div "005220PC548 Home" at bounding box center [420, 16] width 840 height 33
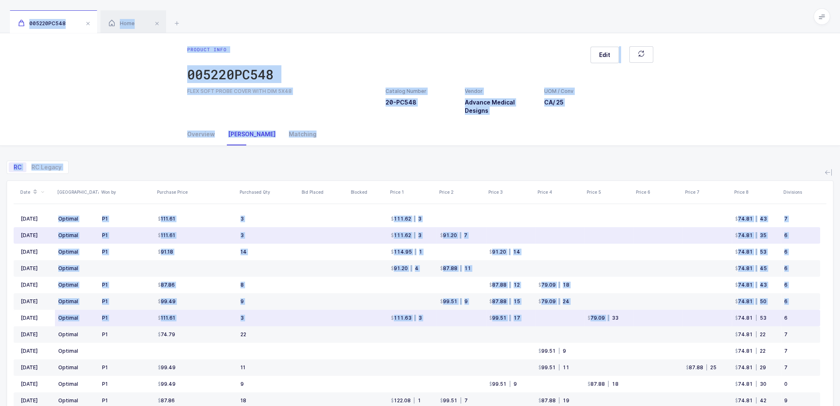
drag, startPoint x: 559, startPoint y: 15, endPoint x: 606, endPoint y: 312, distance: 300.7
click at [606, 312] on div "005220PC548 Home Product info 005220PC548 Edit FLEX SOFT PROBE COVER WITH DIM 5…" at bounding box center [420, 255] width 840 height 511
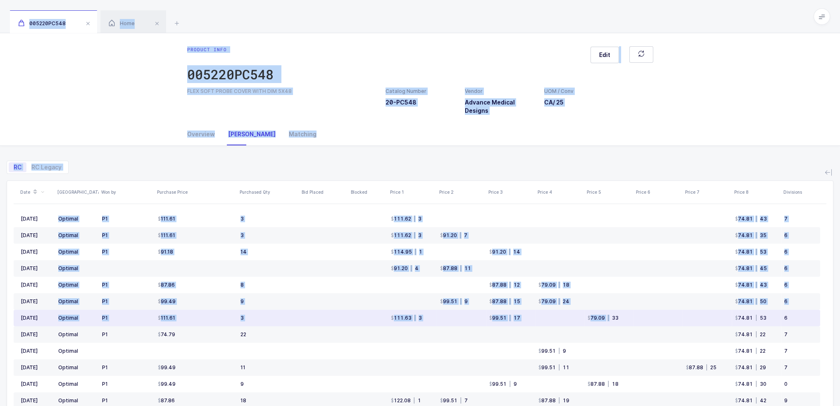
click at [606, 312] on td "79.09 | 33" at bounding box center [608, 318] width 49 height 17
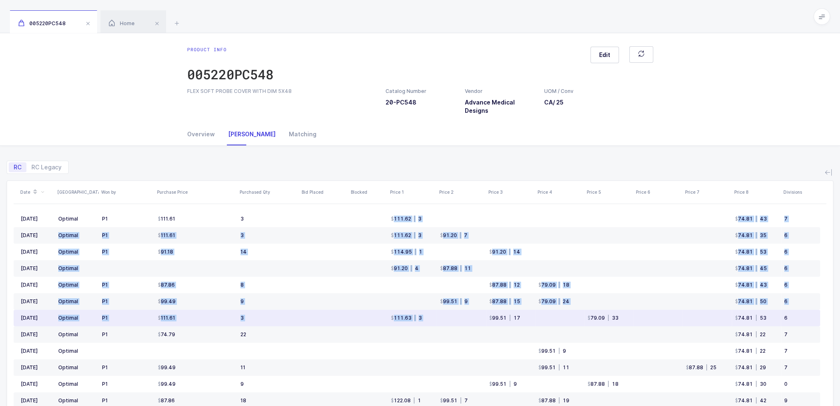
drag, startPoint x: 378, startPoint y: 216, endPoint x: 468, endPoint y: 323, distance: 140.8
click at [468, 323] on tbody "Aug 2025 Optimal P1 111.61 3 111.62 | 3 74.81 | 43 7 Jul 2025 Optimal P1 111.61…" at bounding box center [417, 376] width 806 height 330
click at [468, 323] on td at bounding box center [461, 318] width 49 height 17
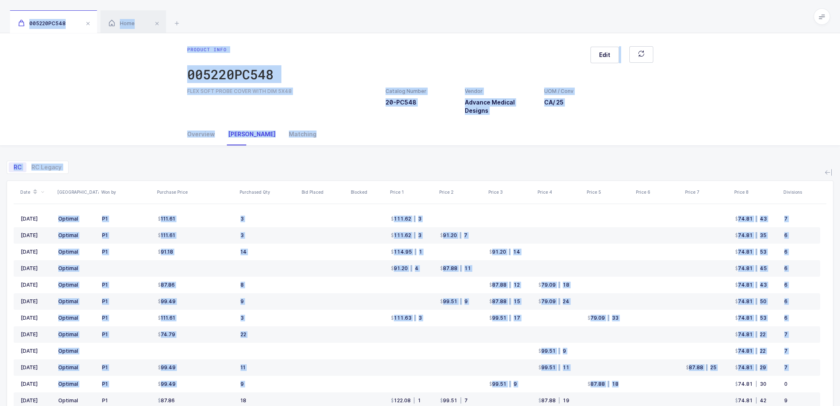
drag, startPoint x: 636, startPoint y: 385, endPoint x: 472, endPoint y: 12, distance: 407.3
click at [472, 12] on div "005220PC548 Home Product info 005220PC548 Edit FLEX SOFT PROBE COVER WITH DIM 5…" at bounding box center [420, 255] width 840 height 511
click at [472, 12] on div "005220PC548 Home" at bounding box center [420, 16] width 840 height 33
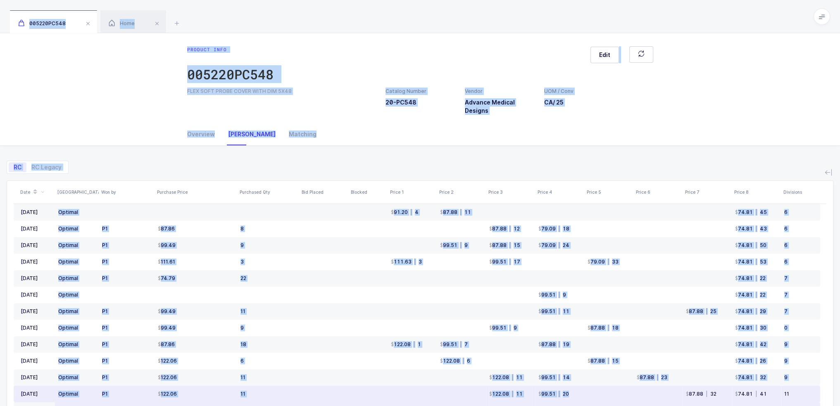
scroll to position [104, 0]
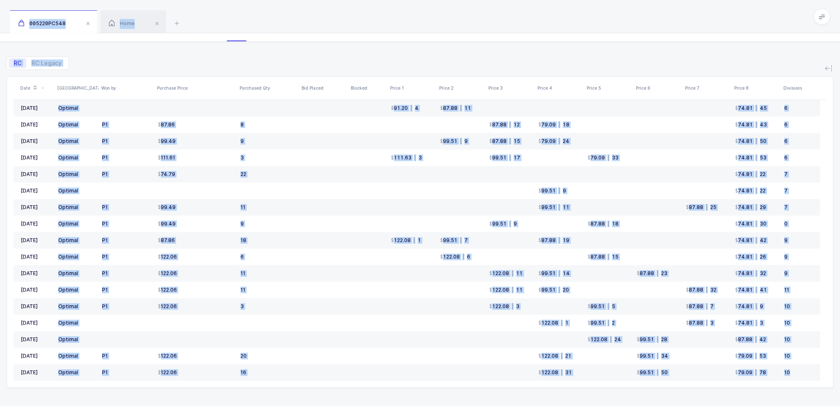
drag, startPoint x: 472, startPoint y: 12, endPoint x: 601, endPoint y: 400, distance: 409.2
click at [601, 400] on div "005220PC548 Home Product info 005220PC548 Edit FLEX SOFT PROBE COVER WITH DIM 5…" at bounding box center [420, 151] width 840 height 511
click at [601, 400] on div "RC RC Legacy Date ASV Won by Purchase Price Purchased Qty Bid Placed Blocked Pr…" at bounding box center [420, 224] width 827 height 365
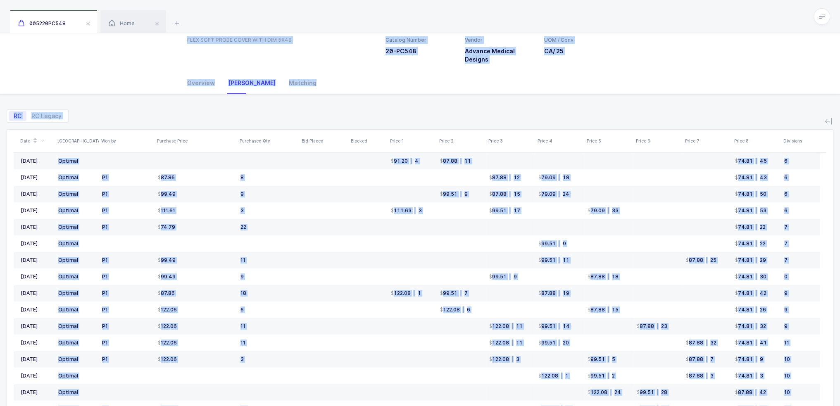
scroll to position [0, 0]
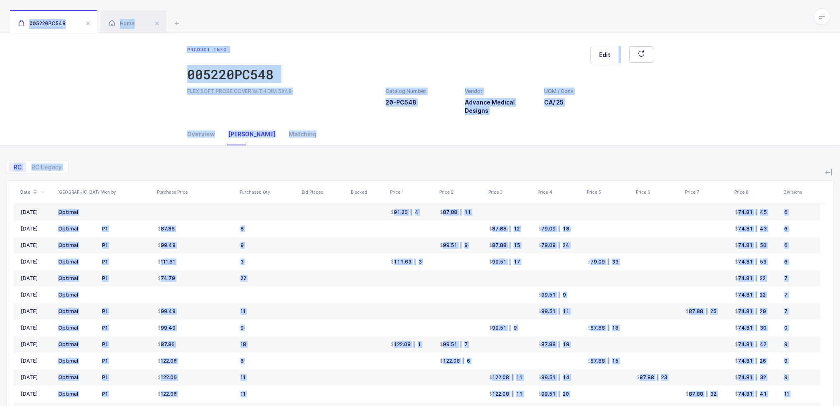
drag, startPoint x: 601, startPoint y: 400, endPoint x: 596, endPoint y: 3, distance: 397.0
click at [596, 3] on div "005220PC548 Home Product info 005220PC548 Edit FLEX SOFT PROBE COVER WITH DIM 5…" at bounding box center [420, 255] width 840 height 511
click at [596, 3] on div "005220PC548 Home" at bounding box center [420, 16] width 840 height 33
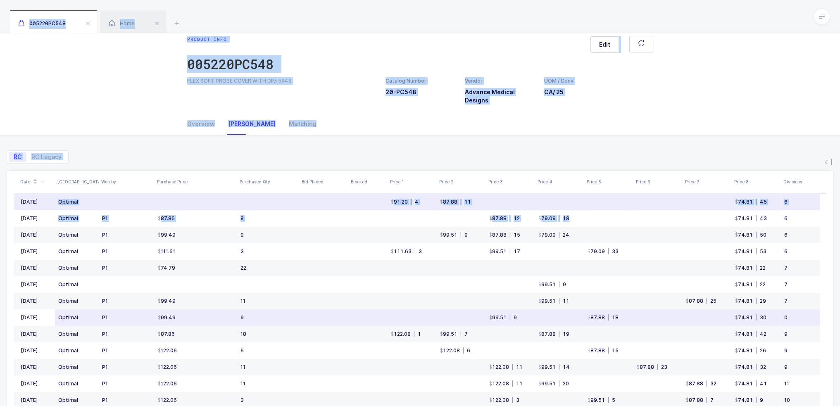
scroll to position [104, 0]
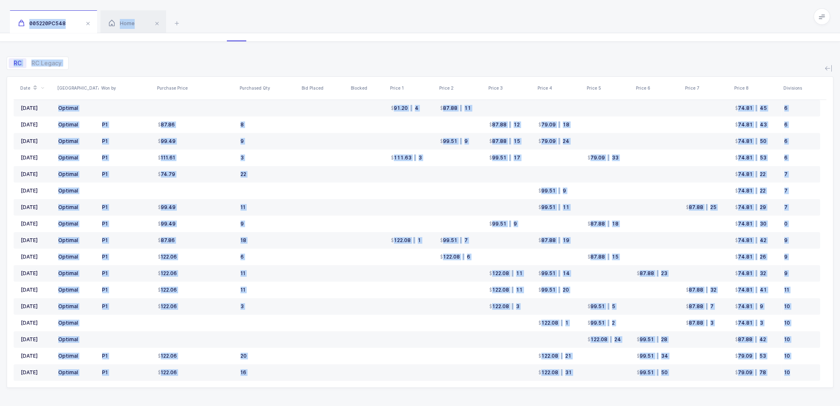
drag, startPoint x: 596, startPoint y: 3, endPoint x: 638, endPoint y: 395, distance: 393.9
click at [640, 388] on div "005220PC548 Home Product info 005220PC548 Edit FLEX SOFT PROBE COVER WITH DIM 5…" at bounding box center [420, 151] width 840 height 511
click at [638, 395] on div "RC RC Legacy Date ASV Won by Purchase Price Purchased Qty Bid Placed Blocked Pr…" at bounding box center [420, 224] width 827 height 365
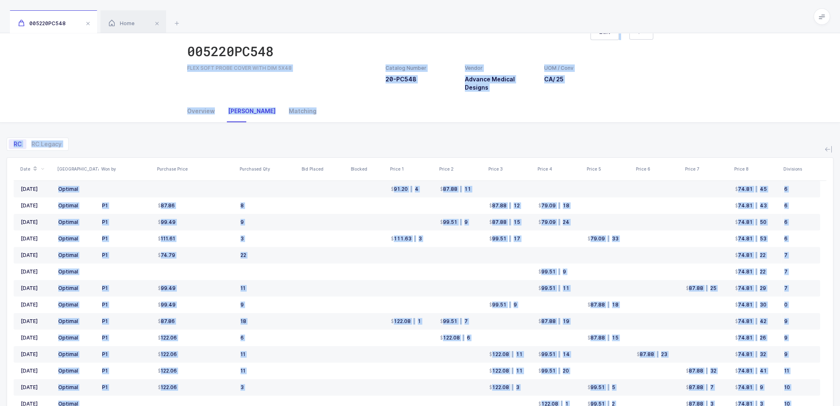
scroll to position [0, 0]
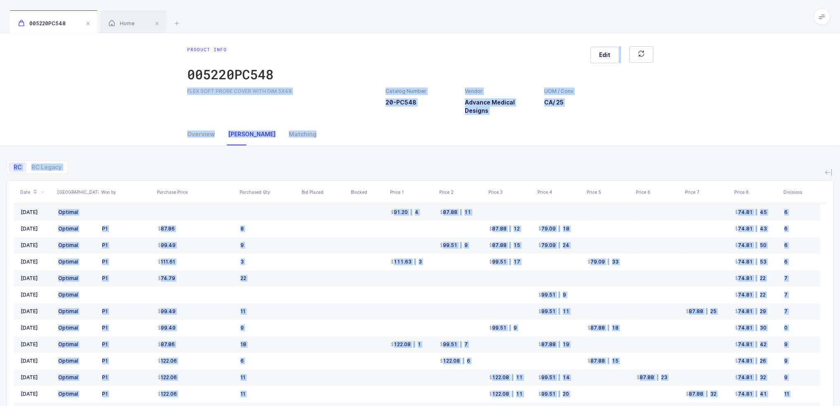
drag, startPoint x: 638, startPoint y: 395, endPoint x: 504, endPoint y: 51, distance: 368.7
click at [504, 51] on div "Product info 005220PC548 Edit FLEX SOFT PROBE COVER WITH DIM 5X48 Catalog Numbe…" at bounding box center [420, 272] width 840 height 478
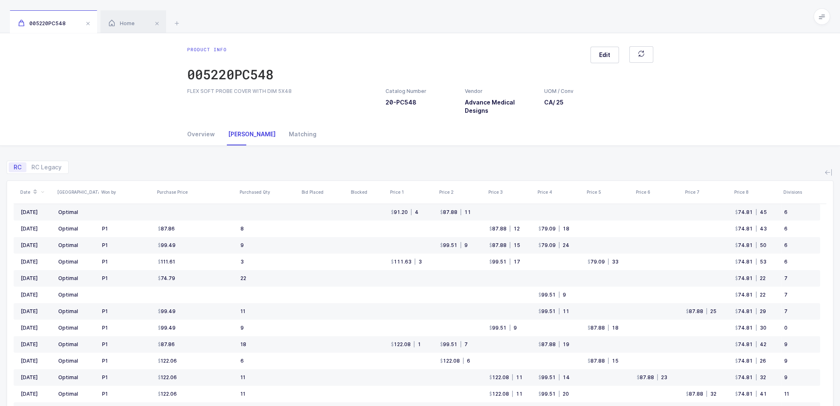
click at [504, 51] on div "Product info 005220PC548 Edit" at bounding box center [420, 66] width 466 height 41
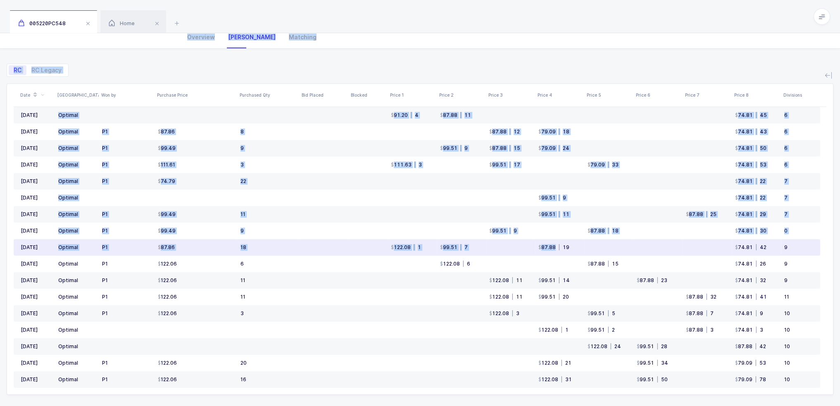
scroll to position [104, 0]
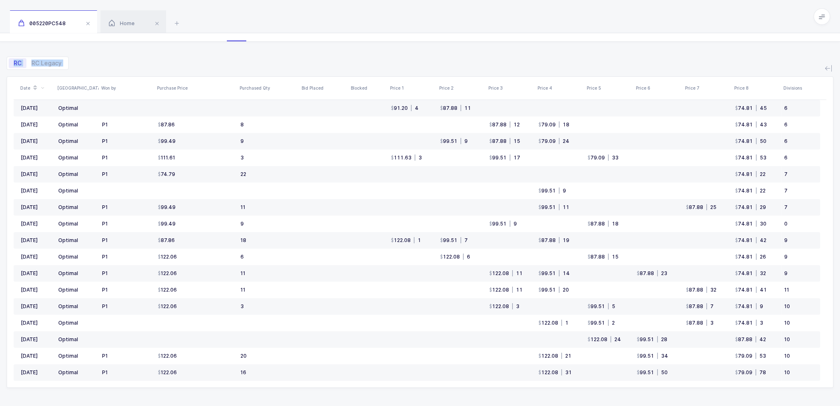
drag, startPoint x: 506, startPoint y: 34, endPoint x: 570, endPoint y: 394, distance: 365.5
click at [570, 394] on div "Product info 005220PC548 Edit FLEX SOFT PROBE COVER WITH DIM 5X48 Catalog Numbe…" at bounding box center [420, 168] width 840 height 478
click at [570, 394] on div "RC RC Legacy Date ASV Won by Purchase Price Purchased Qty Bid Placed Blocked Pr…" at bounding box center [420, 224] width 827 height 365
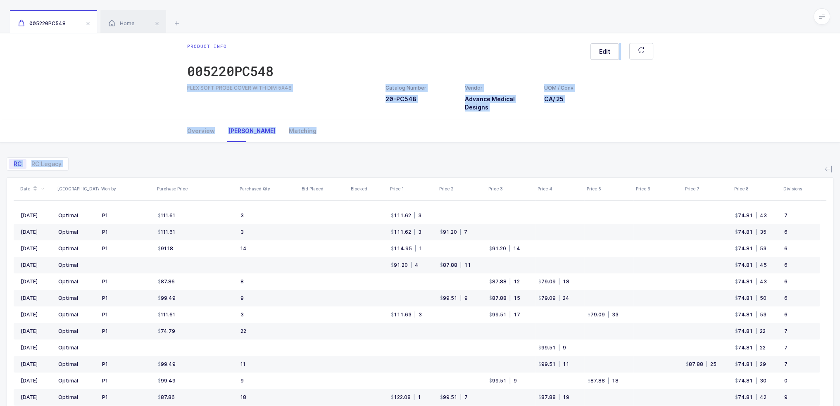
scroll to position [0, 0]
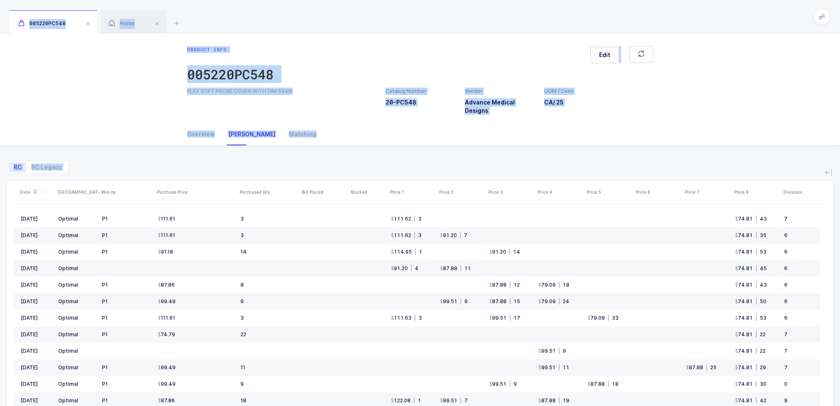
drag, startPoint x: 570, startPoint y: 395, endPoint x: 514, endPoint y: 16, distance: 383.3
click at [514, 17] on div "005220PC548 Home Product info 005220PC548 Edit FLEX SOFT PROBE COVER WITH DIM 5…" at bounding box center [420, 255] width 840 height 511
click at [514, 16] on div "005220PC548 Home" at bounding box center [420, 16] width 840 height 33
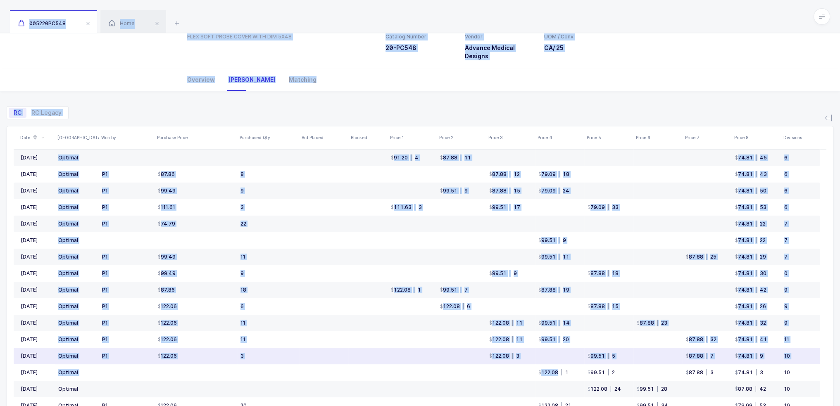
scroll to position [104, 0]
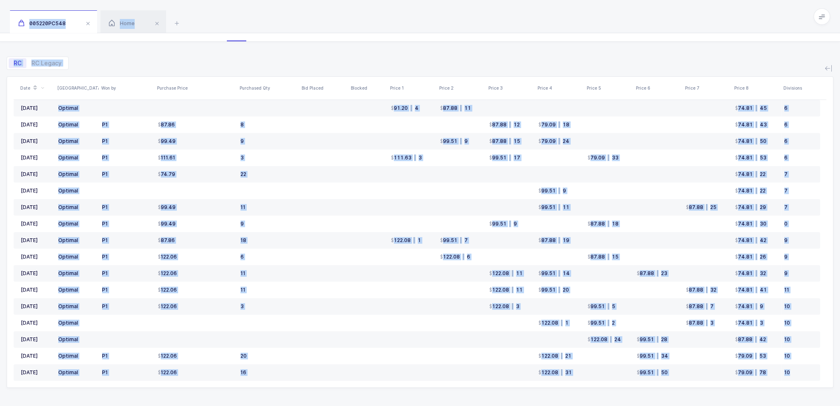
drag, startPoint x: 514, startPoint y: 16, endPoint x: 537, endPoint y: 413, distance: 397.7
click at [537, 406] on html "Apps Core Warehouse Admin Mission Control Purchasing Joey H. Logout Account Joe…" at bounding box center [420, 151] width 840 height 511
click at [542, 398] on div "RC RC Legacy Date ASV Won by Purchase Price Purchased Qty Bid Placed Blocked Pr…" at bounding box center [420, 224] width 827 height 365
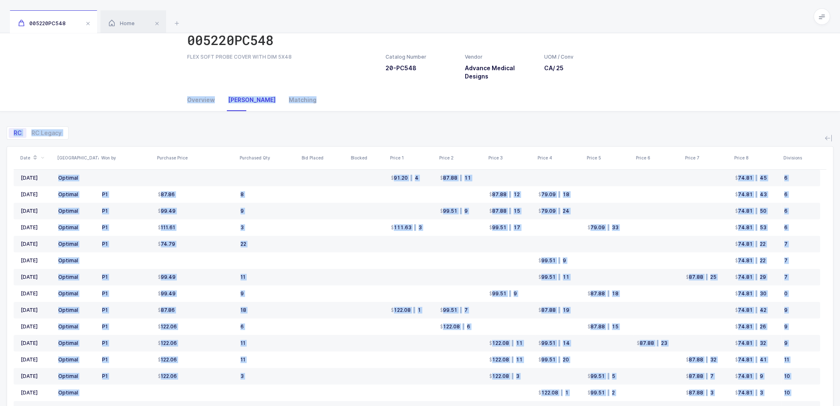
scroll to position [0, 0]
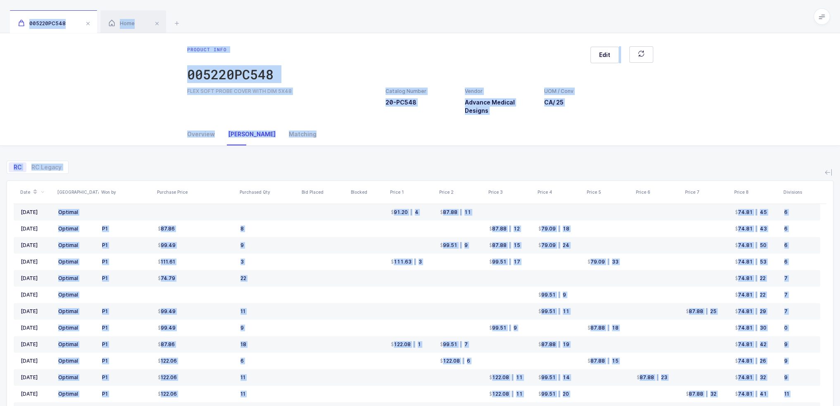
drag, startPoint x: 542, startPoint y: 398, endPoint x: 532, endPoint y: 28, distance: 370.7
click at [532, 28] on div "005220PC548 Home Product info 005220PC548 Edit FLEX SOFT PROBE COVER WITH DIM 5…" at bounding box center [420, 255] width 840 height 511
click at [532, 28] on div "005220PC548 Home" at bounding box center [420, 16] width 840 height 33
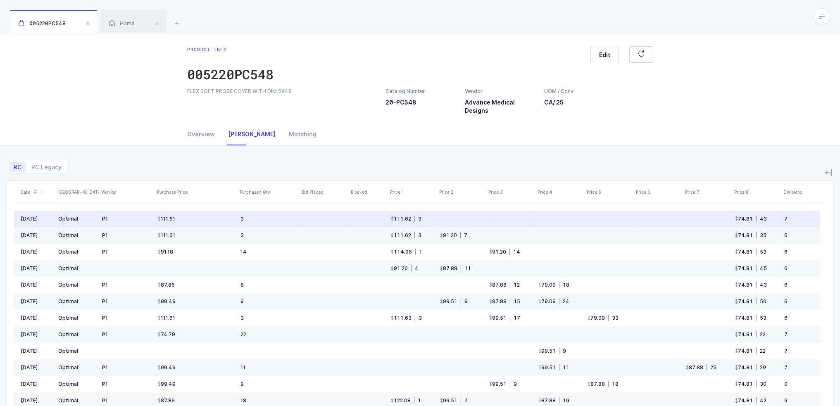
drag, startPoint x: 426, startPoint y: 211, endPoint x: 426, endPoint y: 219, distance: 7.9
click at [426, 219] on td "111.62 | 3" at bounding box center [412, 219] width 49 height 17
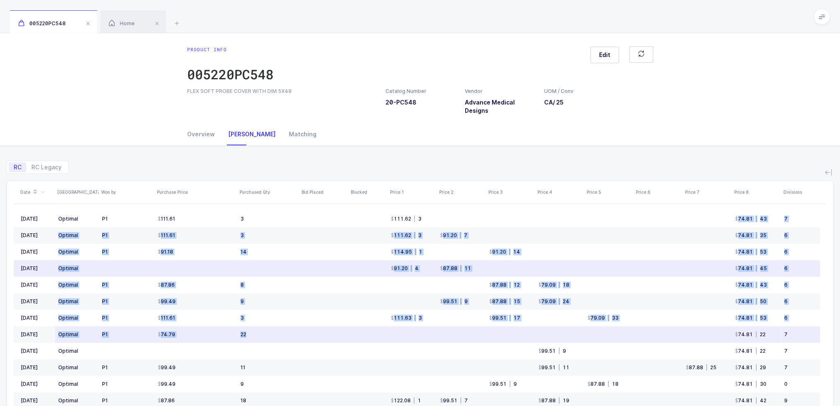
drag, startPoint x: 438, startPoint y: 219, endPoint x: 501, endPoint y: 330, distance: 127.5
click at [501, 330] on tbody "Aug 2025 Optimal P1 111.61 3 111.62 | 3 74.81 | 43 7 Jul 2025 Optimal P1 111.61…" at bounding box center [417, 376] width 806 height 330
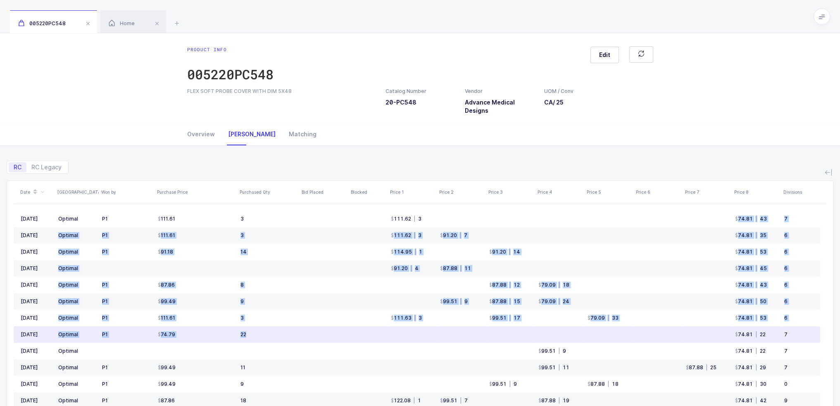
click at [501, 330] on td at bounding box center [510, 334] width 49 height 17
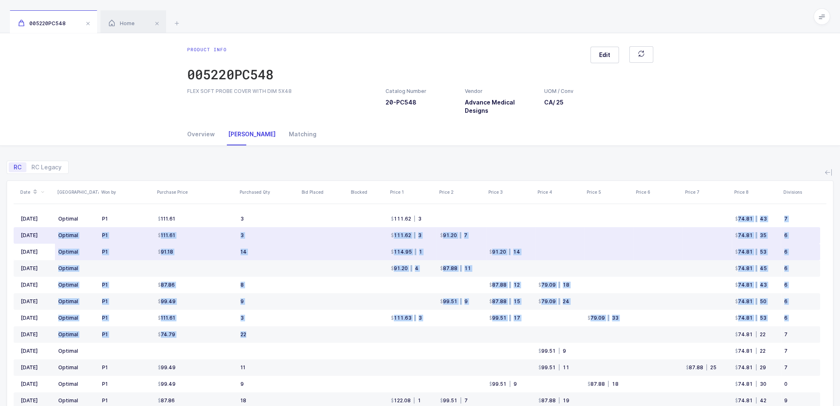
drag, startPoint x: 526, startPoint y: 253, endPoint x: 535, endPoint y: 244, distance: 13.1
click at [535, 244] on tr "Jun 2025 Optimal P1 91.18 14 114.95 | 1 91.20 | 14 74.81 | 53 6" at bounding box center [417, 252] width 806 height 17
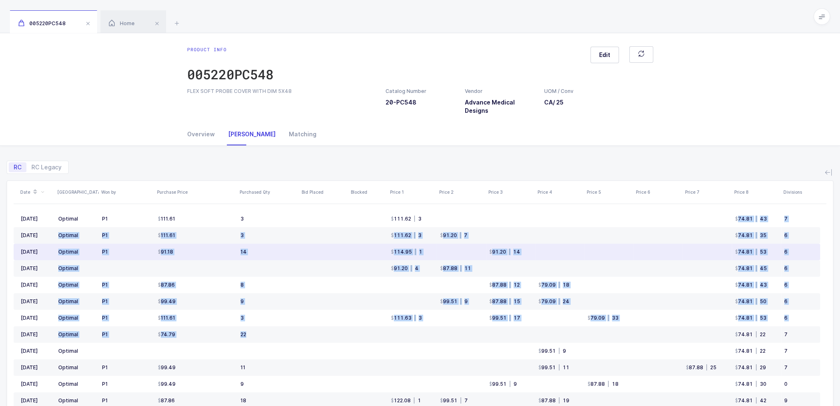
click at [535, 248] on td at bounding box center [559, 252] width 49 height 17
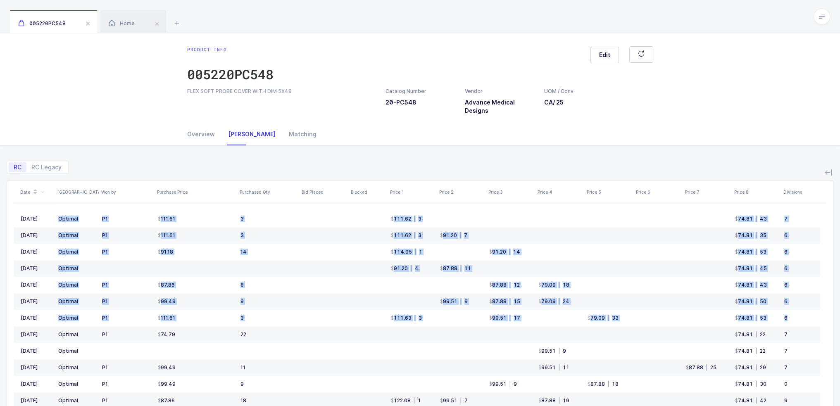
drag, startPoint x: 793, startPoint y: 319, endPoint x: 780, endPoint y: 153, distance: 166.2
click at [780, 153] on div "RC RC Legacy Date ASV Won by Purchase Price Purchased Qty Bid Placed Blocked Pr…" at bounding box center [420, 318] width 827 height 345
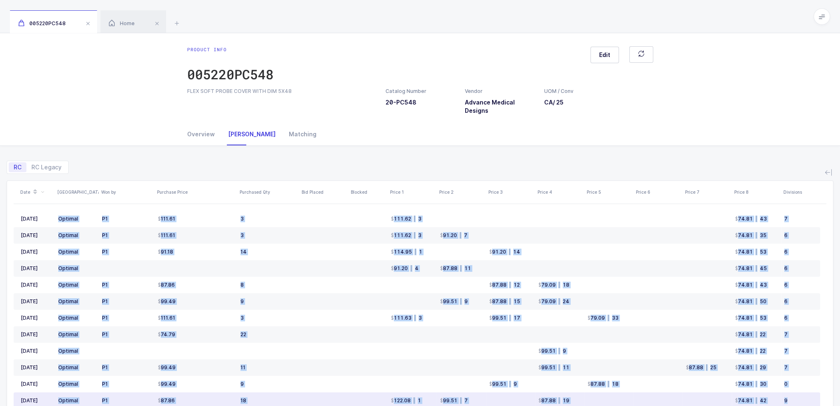
drag, startPoint x: 780, startPoint y: 153, endPoint x: 789, endPoint y: 396, distance: 243.1
click at [789, 396] on div "RC RC Legacy Date ASV Won by Purchase Price Purchased Qty Bid Placed Blocked Pr…" at bounding box center [420, 318] width 827 height 345
click at [789, 396] on td "9" at bounding box center [800, 400] width 39 height 17
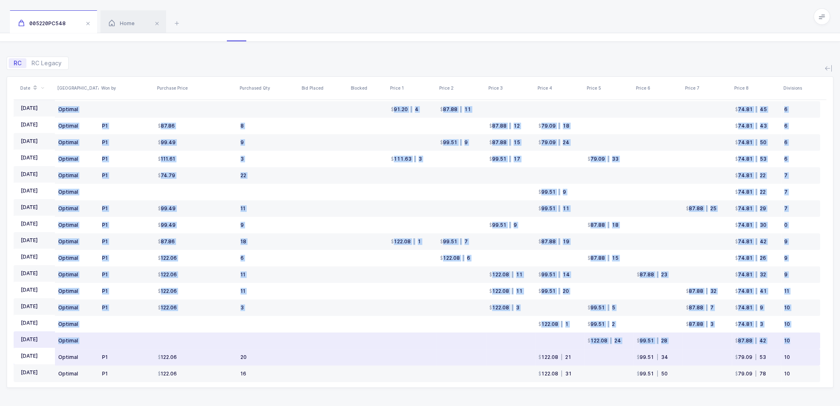
scroll to position [56, 0]
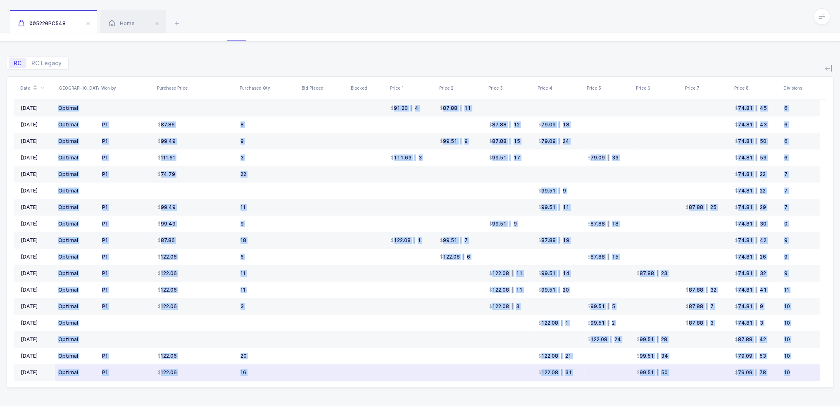
drag, startPoint x: 422, startPoint y: 158, endPoint x: 798, endPoint y: 367, distance: 430.5
click at [798, 367] on div "RC RC Legacy Date ASV Won by Purchase Price Purchased Qty Bid Placed Blocked Pr…" at bounding box center [420, 214] width 827 height 345
click at [798, 367] on td "10" at bounding box center [800, 372] width 39 height 17
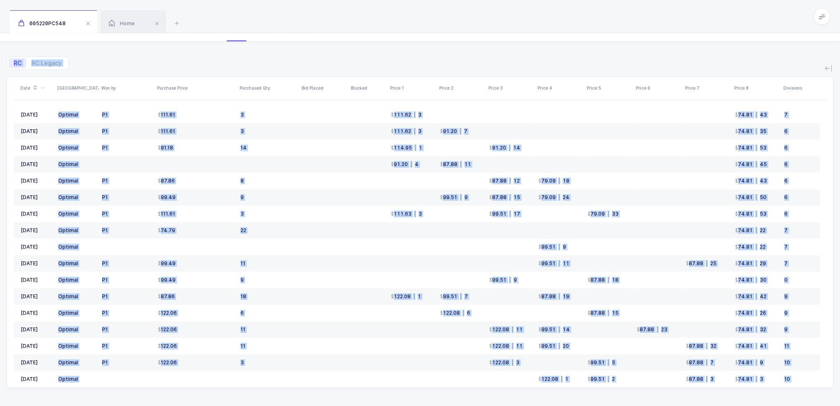
scroll to position [0, 0]
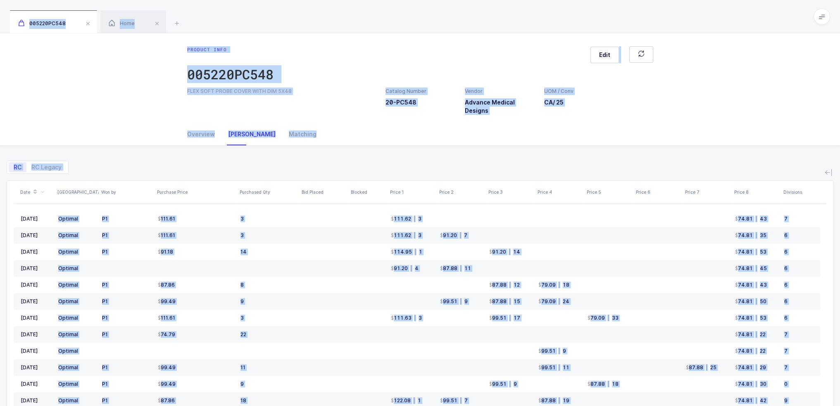
drag, startPoint x: 798, startPoint y: 368, endPoint x: 630, endPoint y: 5, distance: 400.3
click at [630, 5] on div "005220PC548 Home Product info 005220PC548 Edit FLEX SOFT PROBE COVER WITH DIM 5…" at bounding box center [420, 255] width 840 height 511
click at [629, 7] on div "005220PC548 Home" at bounding box center [420, 16] width 840 height 33
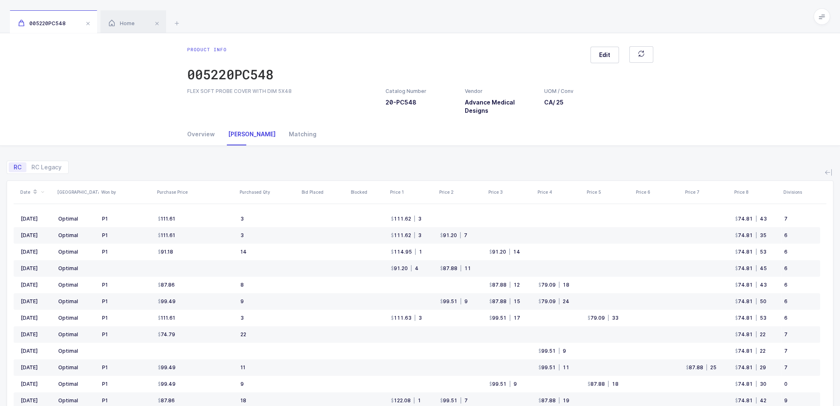
drag, startPoint x: 517, startPoint y: 157, endPoint x: 552, endPoint y: 158, distance: 34.7
click at [552, 158] on div "RC RC Legacy" at bounding box center [420, 164] width 827 height 20
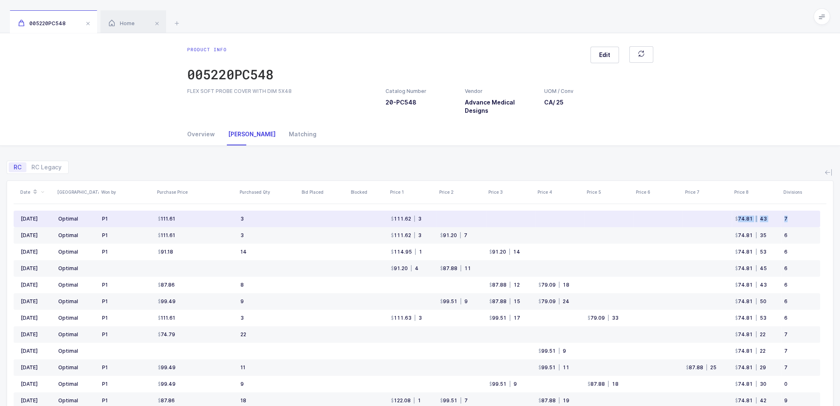
drag, startPoint x: 796, startPoint y: 214, endPoint x: 737, endPoint y: 219, distance: 59.3
click at [737, 219] on tr "Aug 2025 Optimal P1 111.61 3 111.62 | 3 74.81 | 43 7" at bounding box center [417, 219] width 806 height 17
click at [737, 219] on div "74.81" at bounding box center [744, 219] width 18 height 7
drag, startPoint x: 737, startPoint y: 219, endPoint x: 808, endPoint y: 221, distance: 71.5
click at [808, 221] on tr "Aug 2025 Optimal P1 111.61 3 111.62 | 3 74.81 | 43 7" at bounding box center [417, 219] width 806 height 17
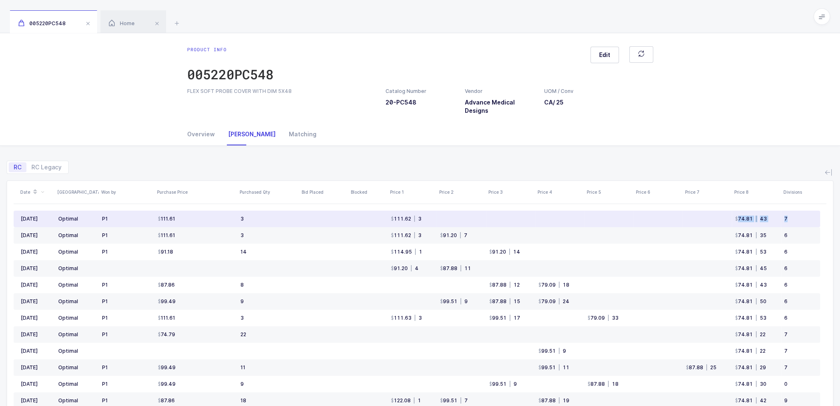
click at [808, 221] on div "7" at bounding box center [798, 219] width 29 height 7
drag, startPoint x: 808, startPoint y: 221, endPoint x: 724, endPoint y: 217, distance: 84.4
click at [724, 217] on tr "Aug 2025 Optimal P1 111.61 3 111.62 | 3 74.81 | 43 7" at bounding box center [417, 219] width 806 height 17
click at [724, 217] on td at bounding box center [706, 219] width 49 height 17
drag, startPoint x: 730, startPoint y: 216, endPoint x: 808, endPoint y: 217, distance: 77.3
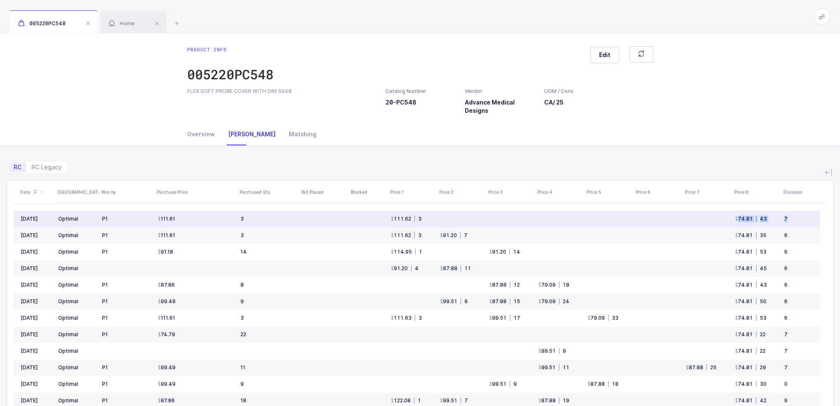
click at [808, 217] on tr "Aug 2025 Optimal P1 111.61 3 111.62 | 3 74.81 | 43 7" at bounding box center [417, 219] width 806 height 17
click at [808, 217] on div "7" at bounding box center [798, 219] width 29 height 7
drag, startPoint x: 805, startPoint y: 219, endPoint x: 723, endPoint y: 221, distance: 82.2
click at [723, 221] on tr "Aug 2025 Optimal P1 111.61 3 111.62 | 3 74.81 | 43 7" at bounding box center [417, 219] width 806 height 17
click at [723, 221] on td at bounding box center [706, 219] width 49 height 17
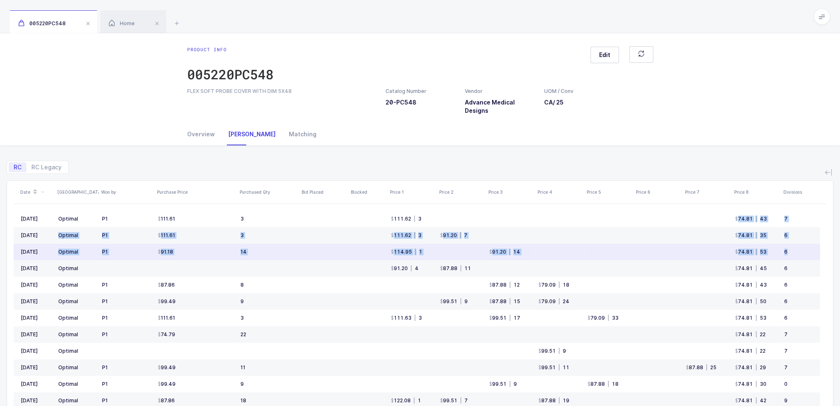
drag, startPoint x: 723, startPoint y: 221, endPoint x: 804, endPoint y: 251, distance: 86.3
click at [804, 251] on tbody "Aug 2025 Optimal P1 111.61 3 111.62 | 3 74.81 | 43 7 Jul 2025 Optimal P1 111.61…" at bounding box center [417, 376] width 806 height 330
drag, startPoint x: 804, startPoint y: 251, endPoint x: 797, endPoint y: 254, distance: 7.4
click at [804, 251] on div "6" at bounding box center [798, 252] width 29 height 7
click at [800, 254] on div "6" at bounding box center [798, 252] width 29 height 7
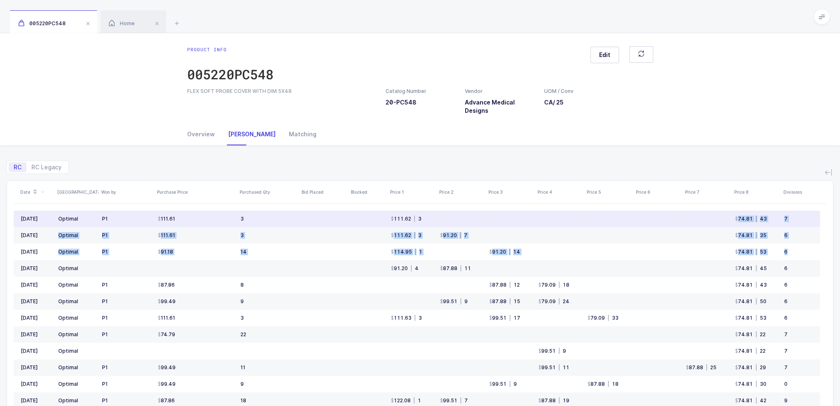
drag, startPoint x: 800, startPoint y: 254, endPoint x: 731, endPoint y: 219, distance: 77.4
click at [731, 219] on tbody "Aug 2025 Optimal P1 111.61 3 111.62 | 3 74.81 | 43 7 Jul 2025 Optimal P1 111.61…" at bounding box center [417, 376] width 806 height 330
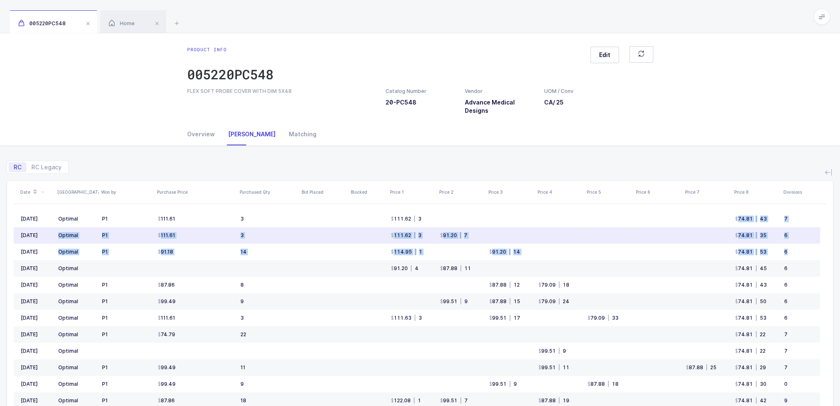
click at [252, 238] on td "3" at bounding box center [268, 235] width 62 height 17
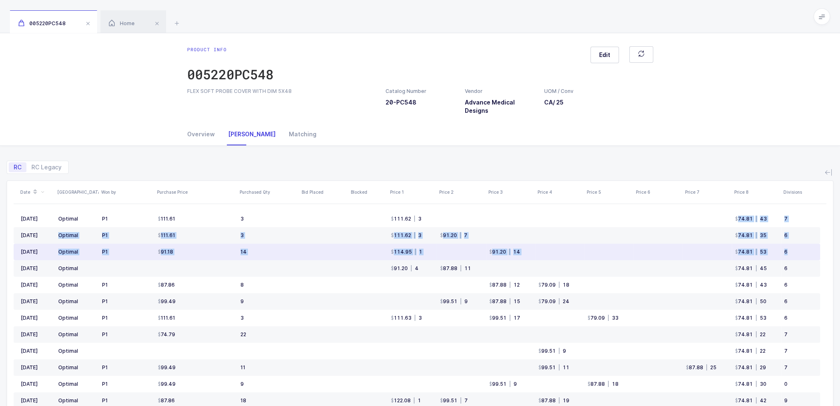
drag, startPoint x: 96, startPoint y: 218, endPoint x: 258, endPoint y: 256, distance: 166.7
click at [258, 256] on tbody "Aug 2025 Optimal P1 111.61 3 111.62 | 3 74.81 | 43 7 Jul 2025 Optimal P1 111.61…" at bounding box center [417, 376] width 806 height 330
click at [258, 256] on td "14" at bounding box center [268, 252] width 62 height 17
drag, startPoint x: 257, startPoint y: 257, endPoint x: 780, endPoint y: 250, distance: 523.9
click at [780, 250] on tr "Jun 2025 Optimal P1 91.18 14 114.95 | 1 91.20 | 14 74.81 | 53 6" at bounding box center [417, 252] width 806 height 17
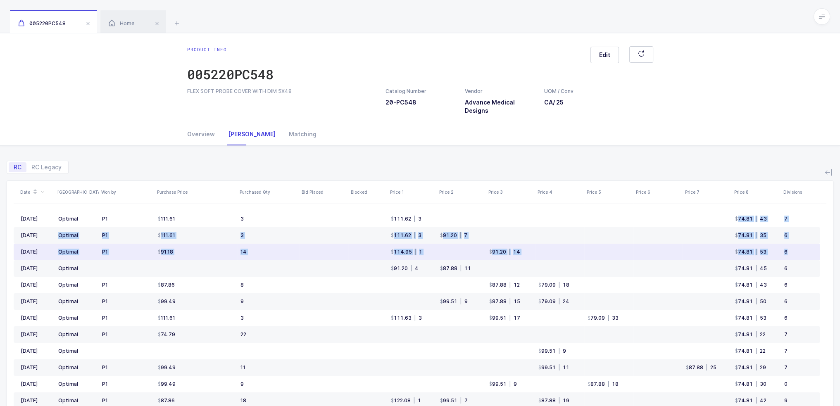
click at [781, 250] on td "6" at bounding box center [800, 252] width 39 height 17
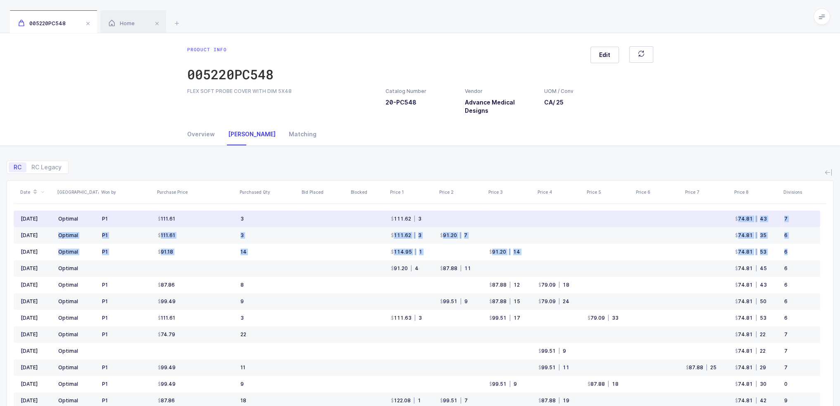
drag, startPoint x: 806, startPoint y: 253, endPoint x: 702, endPoint y: 211, distance: 111.9
click at [702, 211] on tbody "Aug 2025 Optimal P1 111.61 3 111.62 | 3 74.81 | 43 7 Jul 2025 Optimal P1 111.61…" at bounding box center [417, 376] width 806 height 330
click at [702, 211] on td at bounding box center [706, 219] width 49 height 17
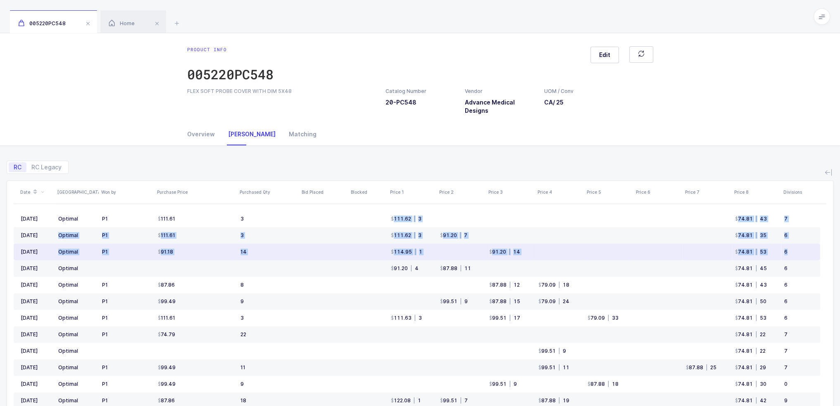
drag, startPoint x: 388, startPoint y: 221, endPoint x: 792, endPoint y: 252, distance: 404.9
click at [792, 252] on tbody "Aug 2025 Optimal P1 111.61 3 111.62 | 3 74.81 | 43 7 Jul 2025 Optimal P1 111.61…" at bounding box center [417, 376] width 806 height 330
click at [792, 252] on div "6" at bounding box center [798, 252] width 29 height 7
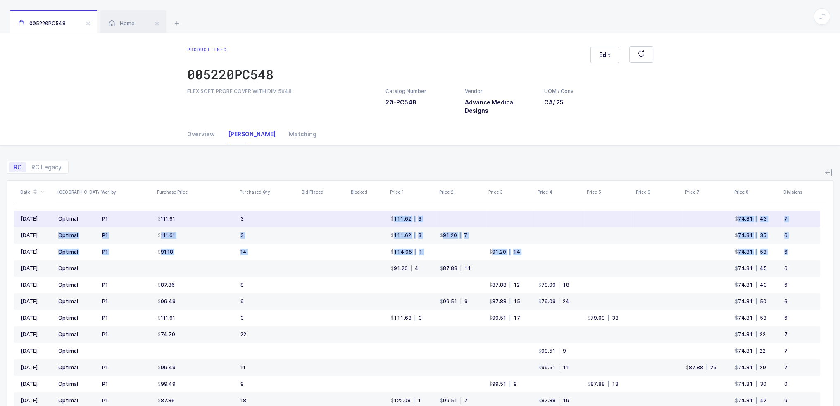
drag, startPoint x: 792, startPoint y: 253, endPoint x: 383, endPoint y: 219, distance: 411.2
click at [383, 219] on tbody "Aug 2025 Optimal P1 111.61 3 111.62 | 3 74.81 | 43 7 Jul 2025 Optimal P1 111.61…" at bounding box center [417, 376] width 806 height 330
click at [383, 219] on td at bounding box center [367, 219] width 39 height 17
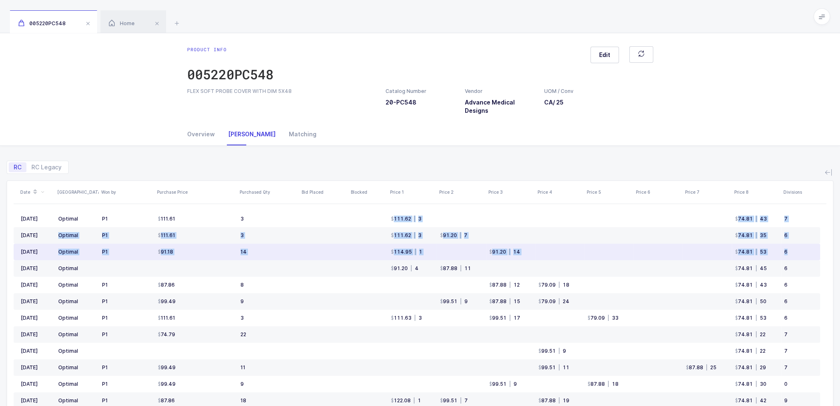
drag, startPoint x: 383, startPoint y: 219, endPoint x: 805, endPoint y: 257, distance: 424.3
click at [805, 257] on tbody "Aug 2025 Optimal P1 111.61 3 111.62 | 3 74.81 | 43 7 Jul 2025 Optimal P1 111.61…" at bounding box center [417, 376] width 806 height 330
click at [805, 257] on td "6" at bounding box center [800, 252] width 39 height 17
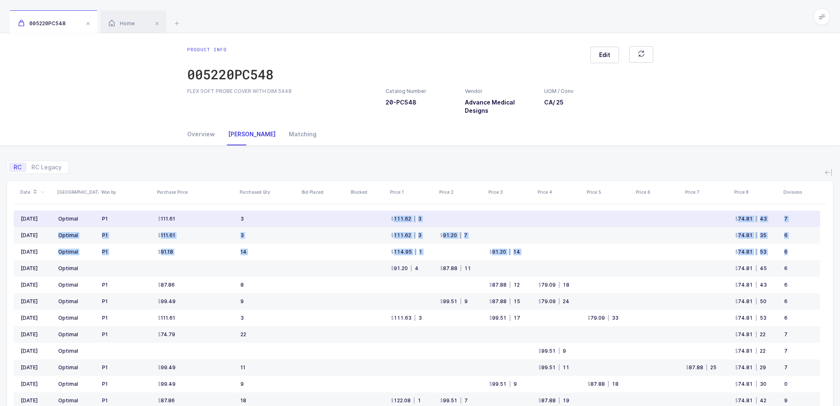
drag, startPoint x: 805, startPoint y: 257, endPoint x: 384, endPoint y: 213, distance: 423.3
click at [384, 213] on tbody "Aug 2025 Optimal P1 111.61 3 111.62 | 3 74.81 | 43 7 Jul 2025 Optimal P1 111.61…" at bounding box center [417, 376] width 806 height 330
click at [384, 213] on td at bounding box center [367, 219] width 39 height 17
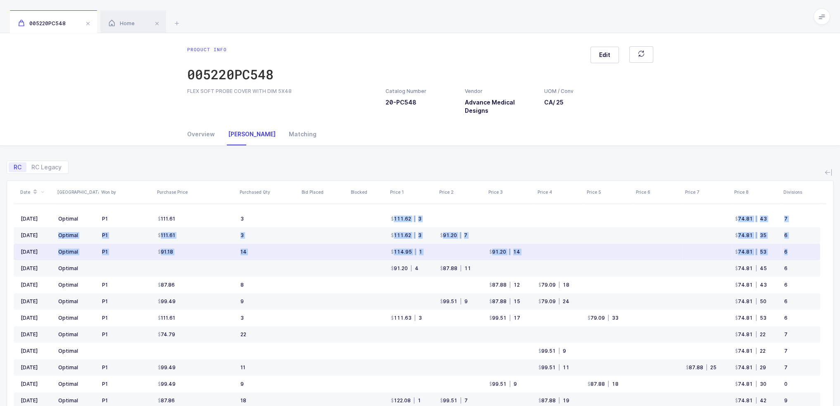
drag, startPoint x: 382, startPoint y: 216, endPoint x: 794, endPoint y: 250, distance: 413.3
click at [794, 250] on tbody "Aug 2025 Optimal P1 111.61 3 111.62 | 3 74.81 | 43 7 Jul 2025 Optimal P1 111.61…" at bounding box center [417, 376] width 806 height 330
click at [794, 250] on div "6" at bounding box center [798, 252] width 29 height 7
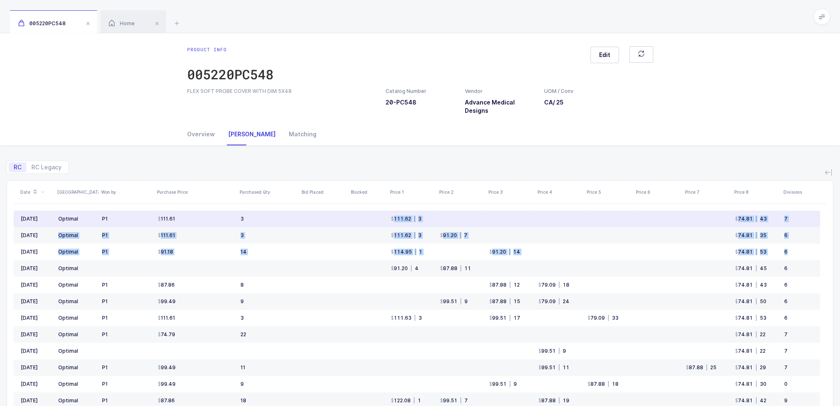
drag, startPoint x: 803, startPoint y: 254, endPoint x: 57, endPoint y: 220, distance: 747.3
click at [57, 220] on tbody "Aug 2025 Optimal P1 111.61 3 111.62 | 3 74.81 | 43 7 Jul 2025 Optimal P1 111.61…" at bounding box center [417, 376] width 806 height 330
click at [57, 220] on td "Optimal" at bounding box center [77, 219] width 44 height 17
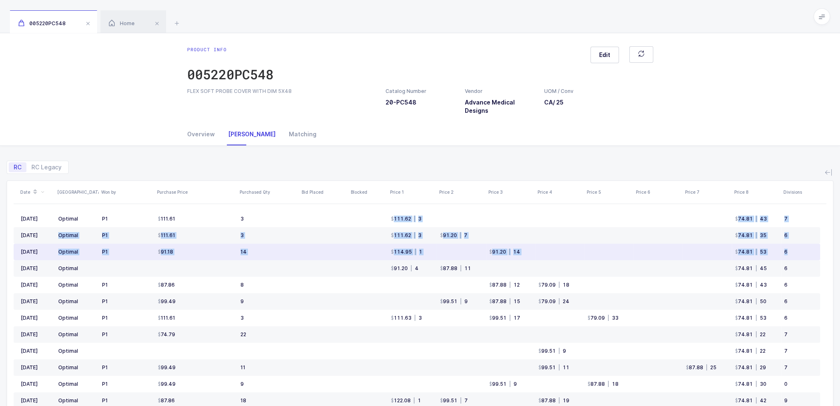
drag, startPoint x: 57, startPoint y: 220, endPoint x: 800, endPoint y: 250, distance: 743.8
click at [800, 250] on tbody "Aug 2025 Optimal P1 111.61 3 111.62 | 3 74.81 | 43 7 Jul 2025 Optimal P1 111.61…" at bounding box center [417, 376] width 806 height 330
click at [800, 250] on div "6" at bounding box center [798, 252] width 29 height 7
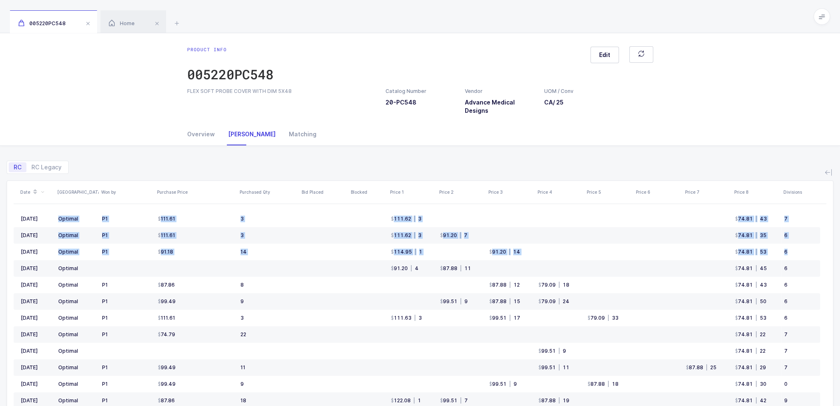
drag, startPoint x: 803, startPoint y: 252, endPoint x: 742, endPoint y: 165, distance: 105.9
click at [742, 165] on div "RC RC Legacy Date ASV Won by Purchase Price Purchased Qty Bid Placed Blocked Pr…" at bounding box center [420, 318] width 827 height 345
click at [743, 164] on div "RC RC Legacy" at bounding box center [420, 164] width 827 height 20
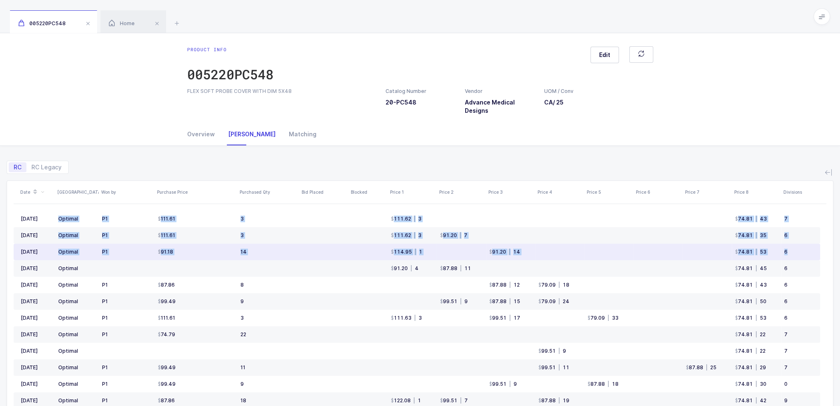
drag, startPoint x: 743, startPoint y: 164, endPoint x: 799, endPoint y: 252, distance: 105.1
click at [799, 252] on div "RC RC Legacy Date ASV Won by Purchase Price Purchased Qty Bid Placed Blocked Pr…" at bounding box center [420, 318] width 827 height 345
click at [799, 252] on div "6" at bounding box center [798, 252] width 29 height 7
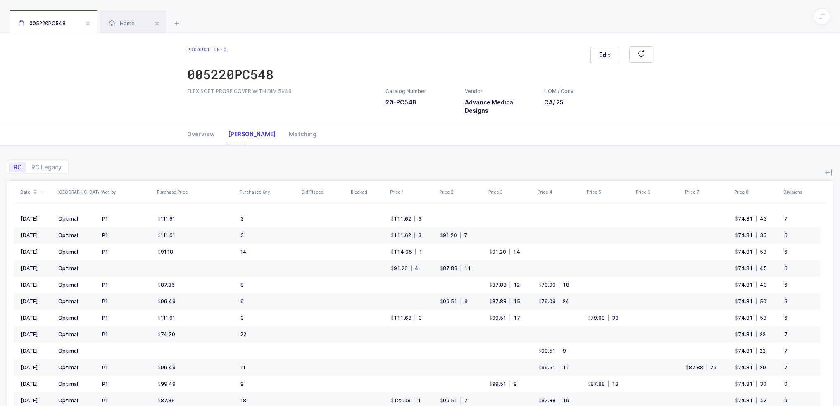
click at [763, 165] on div "RC RC Legacy" at bounding box center [420, 164] width 827 height 20
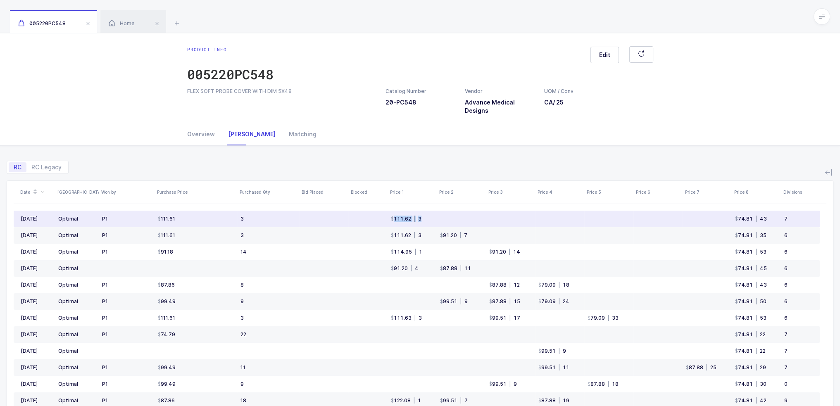
drag, startPoint x: 388, startPoint y: 219, endPoint x: 423, endPoint y: 219, distance: 34.7
click at [423, 219] on td "111.62 | 3" at bounding box center [412, 219] width 49 height 17
drag, startPoint x: 442, startPoint y: 219, endPoint x: 380, endPoint y: 221, distance: 62.0
click at [380, 221] on tr "Aug 2025 Optimal P1 111.61 3 111.62 | 3 74.81 | 43 7" at bounding box center [417, 219] width 806 height 17
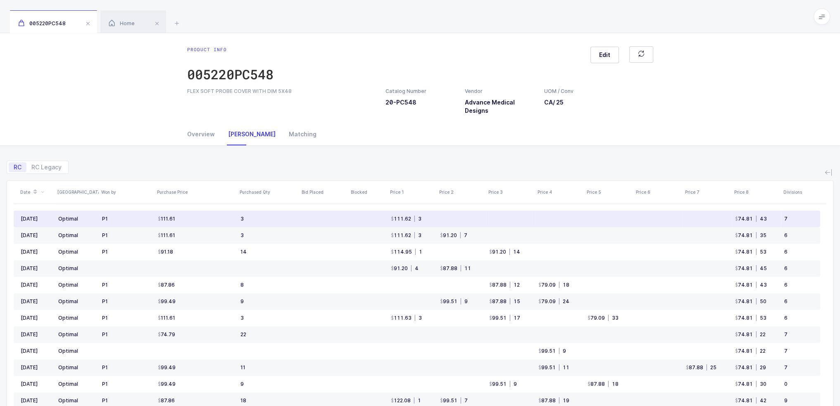
click at [380, 221] on td at bounding box center [367, 219] width 39 height 17
drag, startPoint x: 380, startPoint y: 221, endPoint x: 431, endPoint y: 216, distance: 51.0
click at [431, 216] on tr "Aug 2025 Optimal P1 111.61 3 111.62 | 3 74.81 | 43 7" at bounding box center [417, 219] width 806 height 17
click at [431, 216] on td "111.62 | 3" at bounding box center [412, 219] width 49 height 17
drag, startPoint x: 431, startPoint y: 216, endPoint x: 383, endPoint y: 219, distance: 47.6
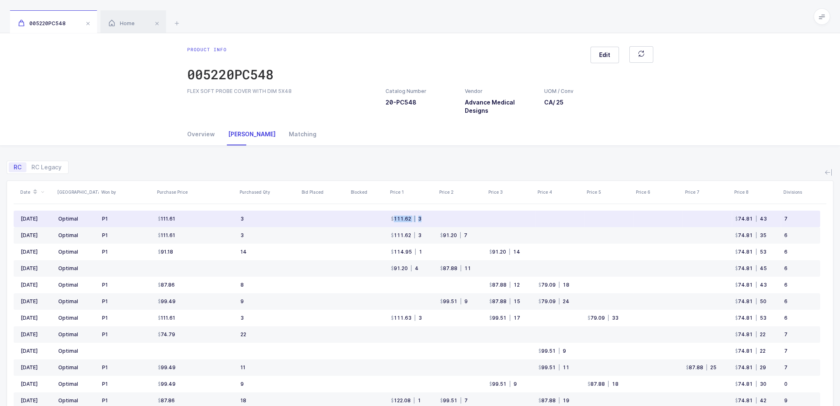
click at [383, 219] on tr "Aug 2025 Optimal P1 111.61 3 111.62 | 3 74.81 | 43 7" at bounding box center [417, 219] width 806 height 17
click at [383, 219] on td at bounding box center [367, 219] width 39 height 17
drag, startPoint x: 383, startPoint y: 219, endPoint x: 421, endPoint y: 218, distance: 37.6
click at [421, 218] on tr "Aug 2025 Optimal P1 111.61 3 111.62 | 3 74.81 | 43 7" at bounding box center [417, 219] width 806 height 17
click at [421, 218] on div "| 3" at bounding box center [416, 219] width 10 height 7
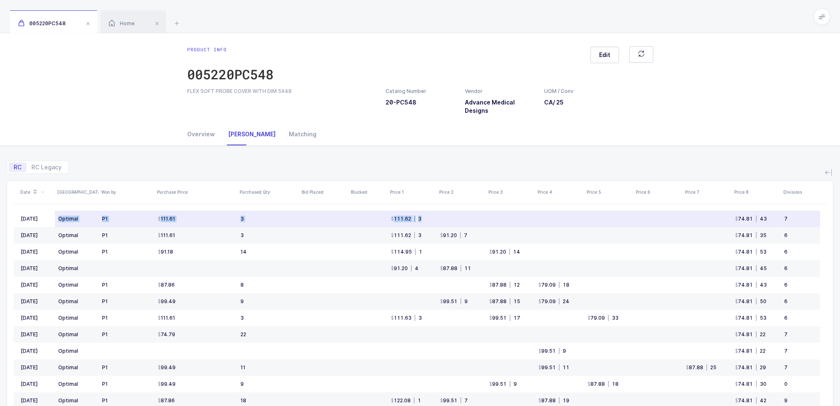
drag, startPoint x: 422, startPoint y: 169, endPoint x: 435, endPoint y: 220, distance: 52.8
click at [435, 220] on div "RC RC Legacy Date ASV Won by Purchase Price Purchased Qty Bid Placed Blocked Pr…" at bounding box center [420, 318] width 827 height 345
click at [435, 220] on td "111.62 | 3" at bounding box center [412, 219] width 49 height 17
drag, startPoint x: 439, startPoint y: 218, endPoint x: 426, endPoint y: 217, distance: 12.8
click at [426, 217] on tr "Aug 2025 Optimal P1 111.61 3 111.62 | 3 74.81 | 43 7" at bounding box center [417, 219] width 806 height 17
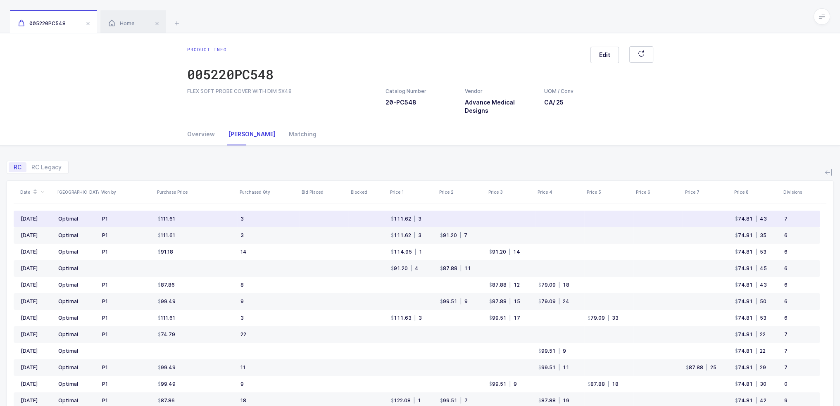
click at [426, 217] on td "111.62 | 3" at bounding box center [412, 219] width 49 height 17
drag, startPoint x: 428, startPoint y: 216, endPoint x: 380, endPoint y: 222, distance: 48.3
click at [380, 222] on tr "Aug 2025 Optimal P1 111.61 3 111.62 | 3 74.81 | 43 7" at bounding box center [417, 219] width 806 height 17
click at [380, 222] on td at bounding box center [367, 219] width 39 height 17
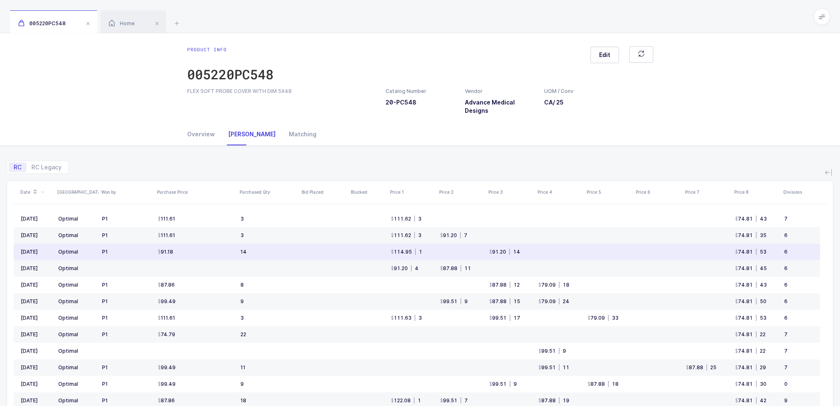
drag, startPoint x: 225, startPoint y: 214, endPoint x: 276, endPoint y: 252, distance: 63.0
click at [276, 252] on tbody "Aug 2025 Optimal P1 111.61 3 111.62 | 3 74.81 | 43 7 Jul 2025 Optimal P1 111.61…" at bounding box center [417, 376] width 806 height 330
click at [276, 252] on td "14" at bounding box center [268, 252] width 62 height 17
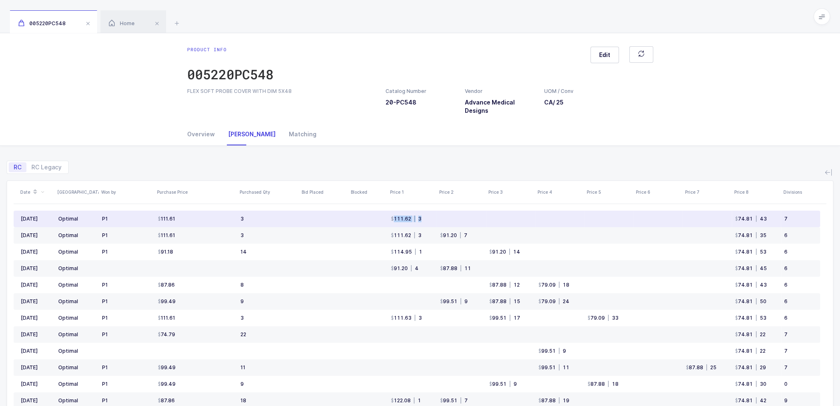
drag, startPoint x: 369, startPoint y: 220, endPoint x: 428, endPoint y: 217, distance: 59.6
click at [428, 217] on tr "Aug 2025 Optimal P1 111.61 3 111.62 | 3 74.81 | 43 7" at bounding box center [417, 219] width 806 height 17
click at [428, 217] on td "111.62 | 3" at bounding box center [412, 219] width 49 height 17
drag, startPoint x: 435, startPoint y: 219, endPoint x: 382, endPoint y: 219, distance: 52.9
click at [382, 219] on tr "Aug 2025 Optimal P1 111.61 3 111.62 | 3 74.81 | 43 7" at bounding box center [417, 219] width 806 height 17
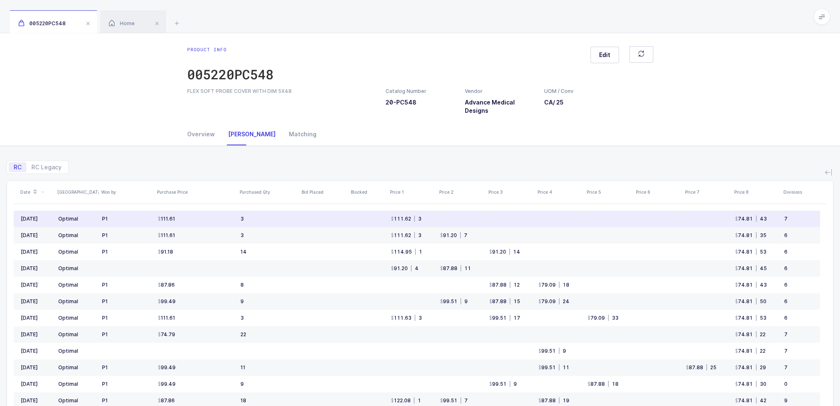
click at [382, 219] on td at bounding box center [367, 219] width 39 height 17
drag, startPoint x: 382, startPoint y: 219, endPoint x: 439, endPoint y: 219, distance: 57.4
click at [439, 219] on tr "Aug 2025 Optimal P1 111.61 3 111.62 | 3 74.81 | 43 7" at bounding box center [417, 219] width 806 height 17
click at [439, 219] on td at bounding box center [461, 219] width 49 height 17
drag, startPoint x: 388, startPoint y: 221, endPoint x: 433, endPoint y: 215, distance: 44.9
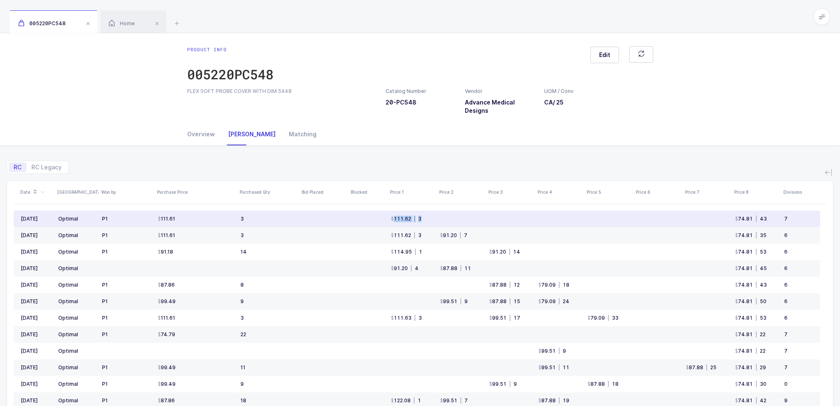
click at [433, 215] on td "111.62 | 3" at bounding box center [412, 219] width 49 height 17
drag, startPoint x: 426, startPoint y: 252, endPoint x: 382, endPoint y: 216, distance: 56.4
click at [382, 216] on tbody "Aug 2025 Optimal P1 111.61 3 111.62 | 3 74.81 | 43 7 Jul 2025 Optimal P1 111.61…" at bounding box center [417, 376] width 806 height 330
click at [382, 216] on td at bounding box center [367, 219] width 39 height 17
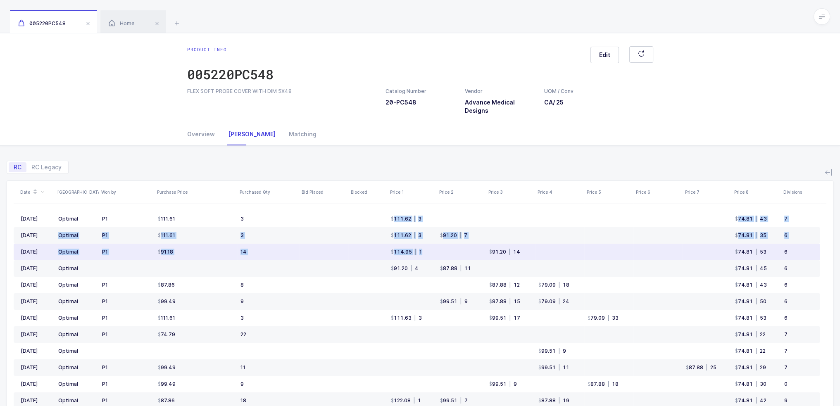
drag, startPoint x: 382, startPoint y: 216, endPoint x: 429, endPoint y: 251, distance: 58.5
click at [429, 251] on tbody "Aug 2025 Optimal P1 111.61 3 111.62 | 3 74.81 | 43 7 Jul 2025 Optimal P1 111.61…" at bounding box center [417, 376] width 806 height 330
click at [429, 251] on td "114.95 | 1" at bounding box center [412, 252] width 49 height 17
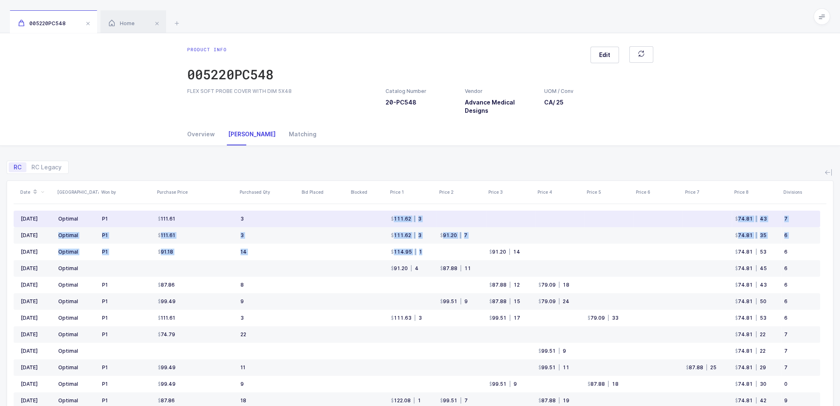
drag, startPoint x: 51, startPoint y: 216, endPoint x: 374, endPoint y: 218, distance: 323.1
click at [373, 218] on div "Date ASV Won by Purchase Price Purchased Qty Bid Placed Blocked Price 1 Price 2…" at bounding box center [420, 336] width 813 height 311
click at [375, 218] on td at bounding box center [367, 219] width 39 height 17
drag, startPoint x: 375, startPoint y: 218, endPoint x: 424, endPoint y: 216, distance: 49.6
click at [424, 216] on tr "Aug 2025 Optimal P1 111.61 3 111.62 | 3 74.81 | 43 7" at bounding box center [417, 219] width 806 height 17
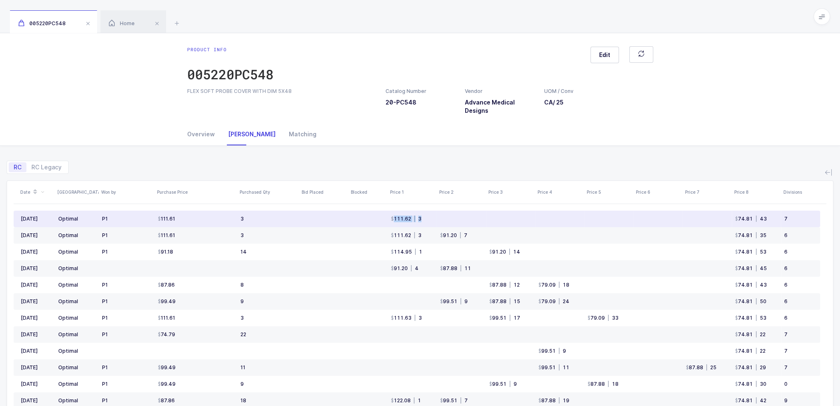
click at [424, 216] on td "111.62 | 3" at bounding box center [412, 219] width 49 height 17
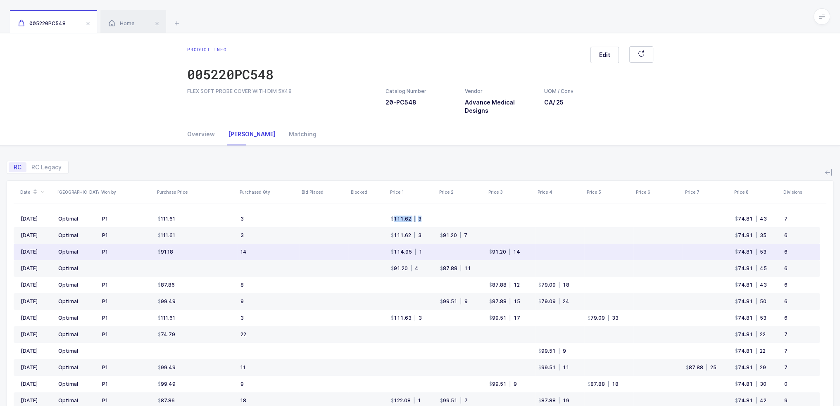
drag, startPoint x: 424, startPoint y: 216, endPoint x: 424, endPoint y: 252, distance: 35.9
click at [424, 252] on tbody "Aug 2025 Optimal P1 111.61 3 111.62 | 3 74.81 | 43 7 Jul 2025 Optimal P1 111.61…" at bounding box center [417, 376] width 806 height 330
click at [424, 252] on td "114.95 | 1" at bounding box center [412, 252] width 49 height 17
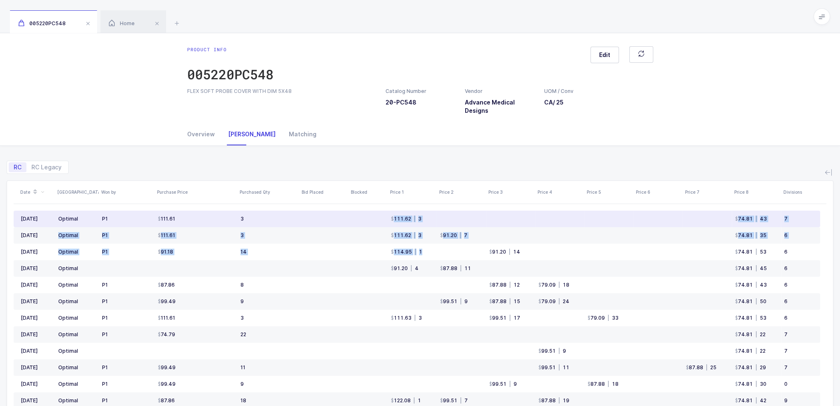
drag, startPoint x: 426, startPoint y: 250, endPoint x: 379, endPoint y: 218, distance: 57.6
click at [379, 218] on tbody "Aug 2025 Optimal P1 111.61 3 111.62 | 3 74.81 | 43 7 Jul 2025 Optimal P1 111.61…" at bounding box center [417, 376] width 806 height 330
click at [379, 218] on td at bounding box center [367, 219] width 39 height 17
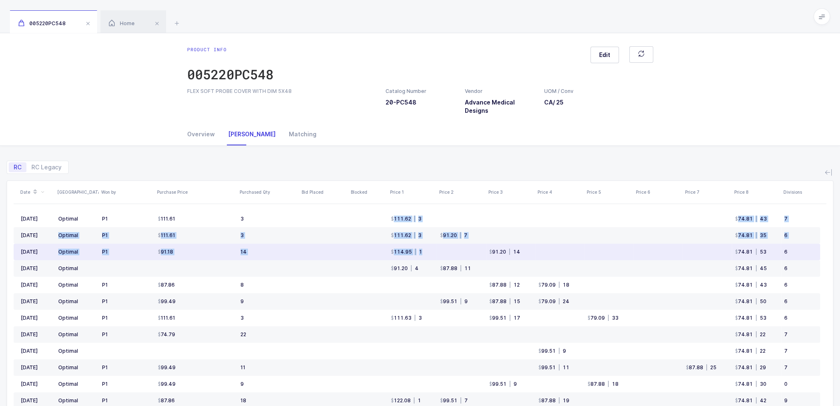
drag, startPoint x: 379, startPoint y: 218, endPoint x: 419, endPoint y: 246, distance: 49.3
click at [418, 245] on tbody "Aug 2025 Optimal P1 111.61 3 111.62 | 3 74.81 | 43 7 Jul 2025 Optimal P1 111.61…" at bounding box center [417, 376] width 806 height 330
click at [421, 247] on td "114.95 | 1" at bounding box center [412, 252] width 49 height 17
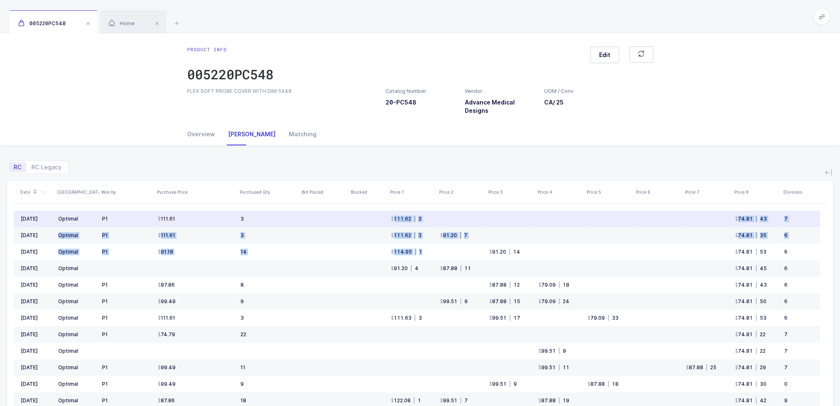
drag, startPoint x: 431, startPoint y: 250, endPoint x: 382, endPoint y: 218, distance: 59.1
click at [382, 218] on tbody "Aug 2025 Optimal P1 111.61 3 111.62 | 3 74.81 | 43 7 Jul 2025 Optimal P1 111.61…" at bounding box center [417, 376] width 806 height 330
click at [382, 218] on td at bounding box center [367, 219] width 39 height 17
drag, startPoint x: 722, startPoint y: 217, endPoint x: 795, endPoint y: 218, distance: 72.7
click at [795, 218] on tr "Aug 2025 Optimal P1 111.61 3 111.62 | 3 74.81 | 43 7" at bounding box center [417, 219] width 806 height 17
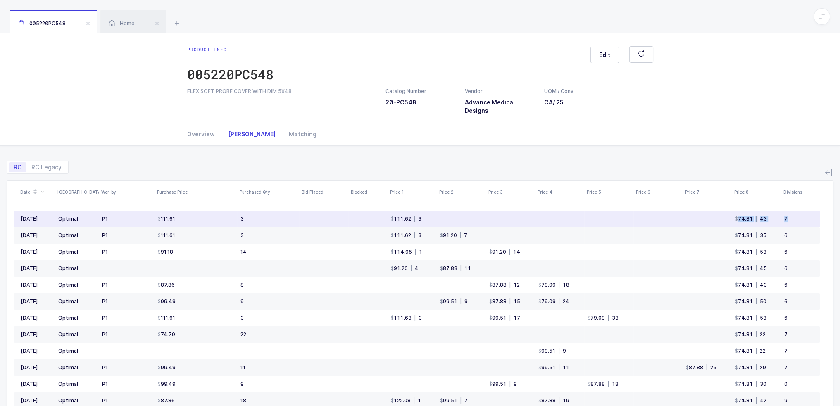
click at [795, 218] on div "7" at bounding box center [798, 219] width 29 height 7
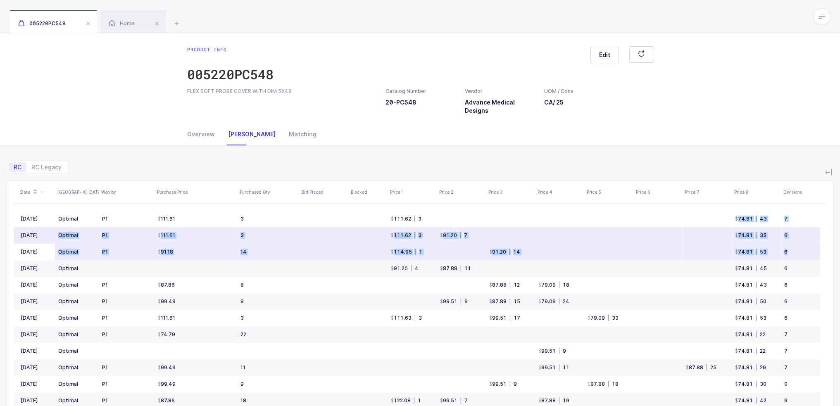
drag, startPoint x: 724, startPoint y: 217, endPoint x: 798, endPoint y: 252, distance: 82.1
click at [798, 252] on tbody "Aug 2025 Optimal P1 111.61 3 111.62 | 3 74.81 | 43 7 Jul 2025 Optimal P1 111.61…" at bounding box center [417, 376] width 806 height 330
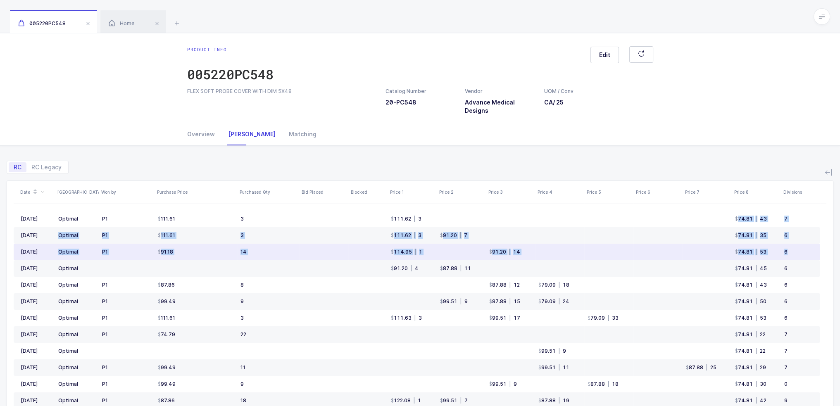
click at [798, 252] on div "6" at bounding box center [798, 252] width 29 height 7
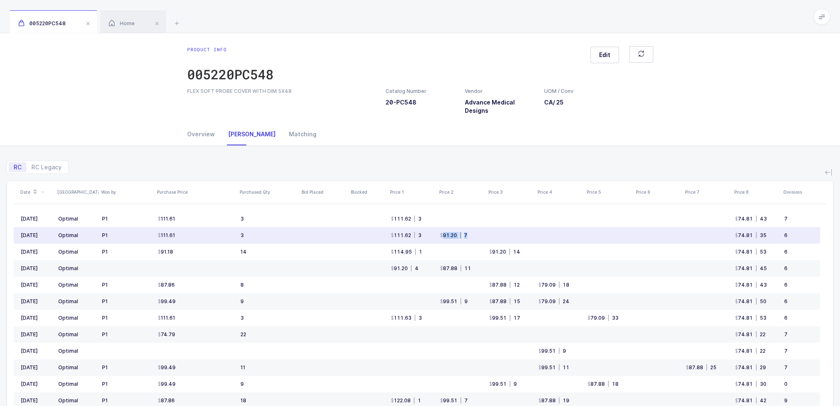
drag, startPoint x: 438, startPoint y: 234, endPoint x: 469, endPoint y: 234, distance: 31.0
click at [469, 234] on td "91.20 | 7" at bounding box center [461, 235] width 49 height 17
drag, startPoint x: 478, startPoint y: 234, endPoint x: 436, endPoint y: 234, distance: 41.3
click at [436, 234] on tr "Jul 2025 Optimal P1 111.61 3 111.62 | 3 91.20 | 7 74.81 | 35 6" at bounding box center [417, 235] width 806 height 17
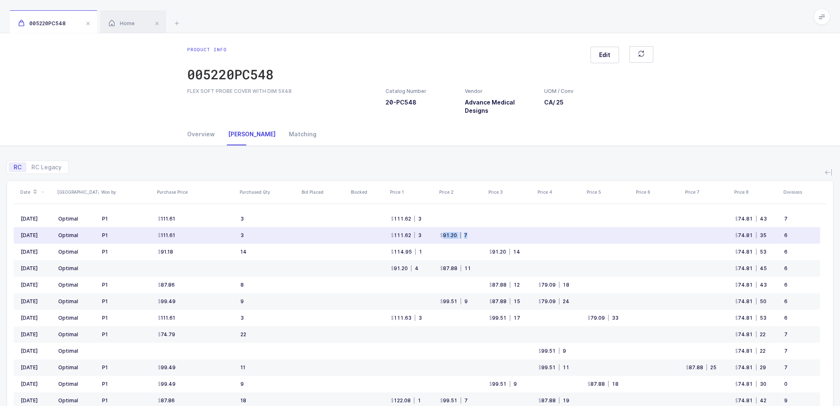
click at [440, 234] on div "91.20" at bounding box center [448, 235] width 17 height 7
drag, startPoint x: 440, startPoint y: 234, endPoint x: 480, endPoint y: 233, distance: 40.5
click at [480, 233] on td "91.20 | 7" at bounding box center [461, 235] width 49 height 17
click at [472, 233] on td "91.20 | 7" at bounding box center [461, 235] width 49 height 17
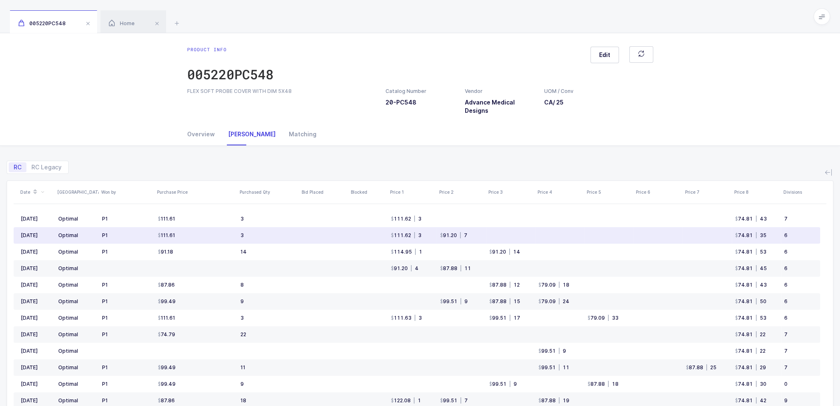
click at [472, 233] on td "91.20 | 7" at bounding box center [461, 235] width 49 height 17
drag, startPoint x: 472, startPoint y: 233, endPoint x: 443, endPoint y: 233, distance: 29.3
click at [443, 233] on td "91.20 | 7" at bounding box center [461, 235] width 49 height 17
click at [443, 233] on div "91.20" at bounding box center [448, 235] width 17 height 7
drag, startPoint x: 443, startPoint y: 233, endPoint x: 465, endPoint y: 233, distance: 21.9
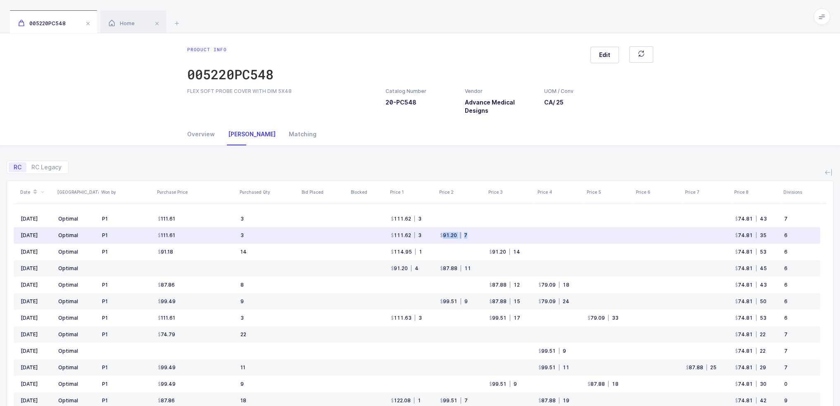
click at [465, 233] on div "91.20 | 7" at bounding box center [453, 235] width 27 height 7
click at [465, 233] on div "| 7" at bounding box center [462, 235] width 10 height 7
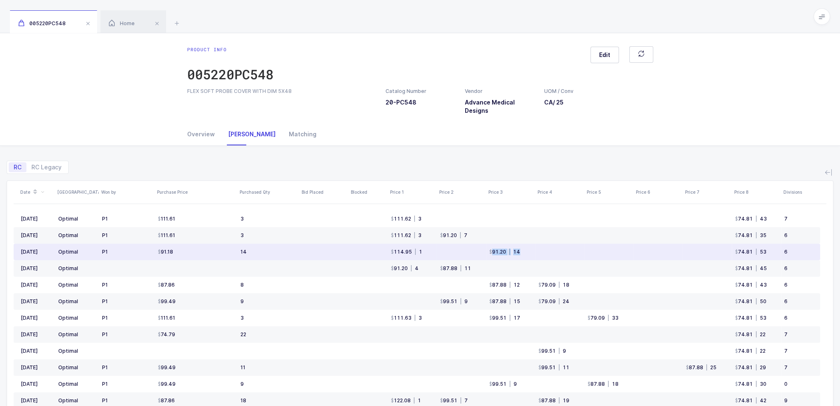
drag, startPoint x: 483, startPoint y: 250, endPoint x: 535, endPoint y: 250, distance: 52.1
click at [535, 250] on tr "Jun 2025 Optimal P1 91.18 14 114.95 | 1 91.20 | 14 74.81 | 53 6" at bounding box center [417, 252] width 806 height 17
click at [535, 250] on td at bounding box center [559, 252] width 49 height 17
drag, startPoint x: 536, startPoint y: 250, endPoint x: 490, endPoint y: 252, distance: 45.9
click at [490, 252] on tr "Jun 2025 Optimal P1 91.18 14 114.95 | 1 91.20 | 14 74.81 | 53 6" at bounding box center [417, 252] width 806 height 17
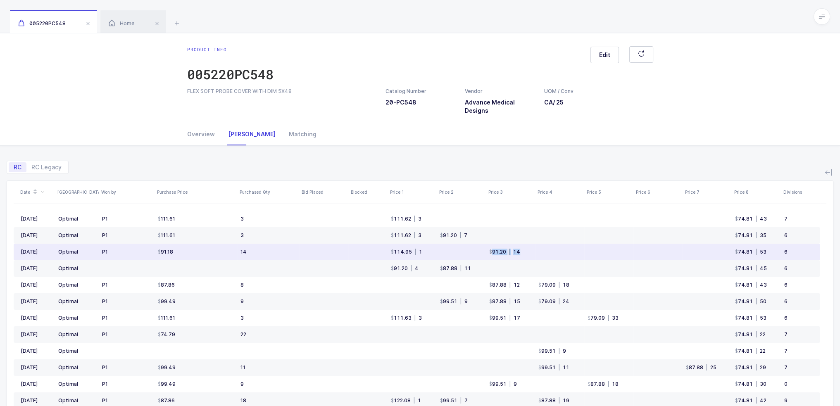
click at [490, 252] on div "91.20" at bounding box center [497, 252] width 17 height 7
drag
click at [534, 252] on td "91.20 | 14" at bounding box center [510, 252] width 49 height 17
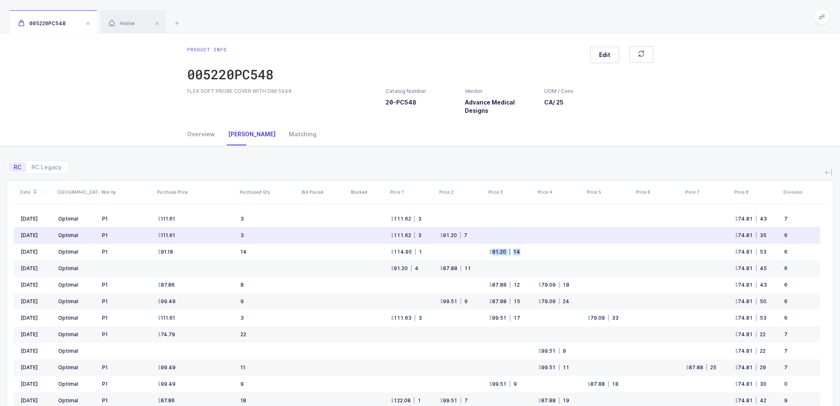
drag, startPoint x: 434, startPoint y: 234, endPoint x: 476, endPoint y: 231, distance: 42.3
click at [476, 231] on tr "Jul 2025 Optimal P1 111.61 3 111.62 | 3 91.20 | 7 74.81 | 35 6" at bounding box center [417, 235] width 806 height 17
click at [476, 231] on td "91.20 | 7" at bounding box center [461, 235] width 49 height 17
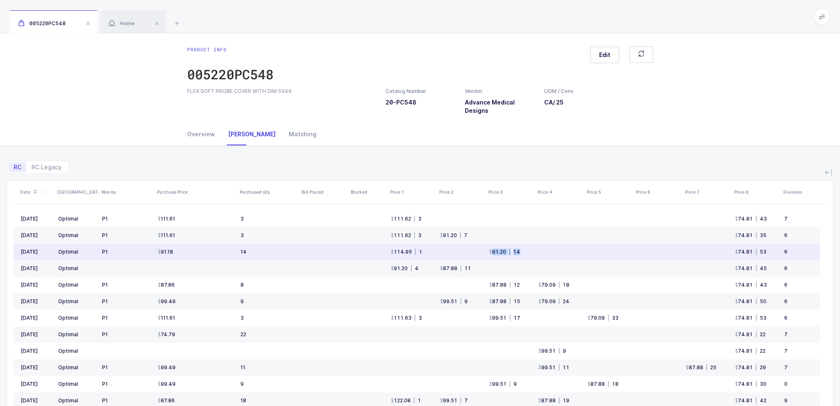
drag, startPoint x: 533, startPoint y: 250, endPoint x: 486, endPoint y: 254, distance: 46.9
click at [486, 254] on td "91.20 | 14" at bounding box center [510, 252] width 49 height 17
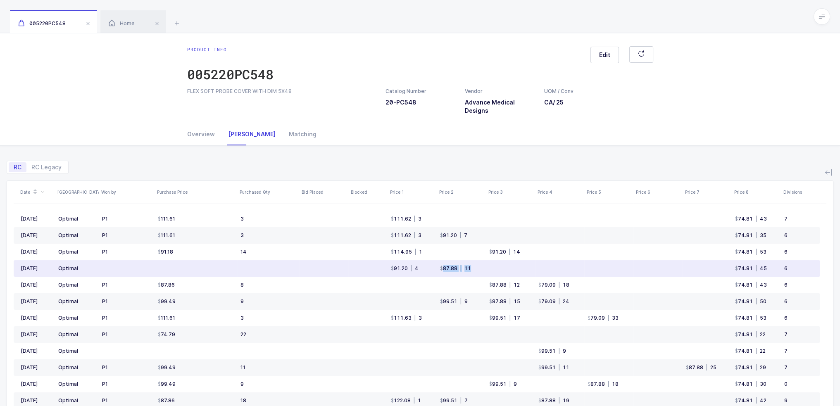
drag, startPoint x: 497, startPoint y: 270, endPoint x: 440, endPoint y: 269, distance: 57.4
click at [440, 269] on tr "May 2025 Optimal 91.20 | 4 87.88 | 11 74.81 | 45 6" at bounding box center [417, 268] width 806 height 17
click at [440, 269] on div "87.88" at bounding box center [448, 268] width 17 height 7
drag, startPoint x: 440, startPoint y: 269, endPoint x: 470, endPoint y: 265, distance: 30.4
click at [470, 265] on div "87.88 | 11" at bounding box center [455, 268] width 31 height 7
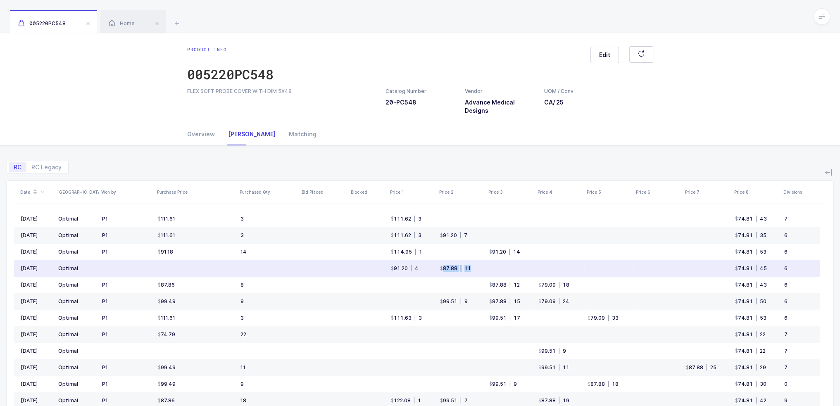
click at [470, 265] on div "| 11" at bounding box center [464, 268] width 14 height 7
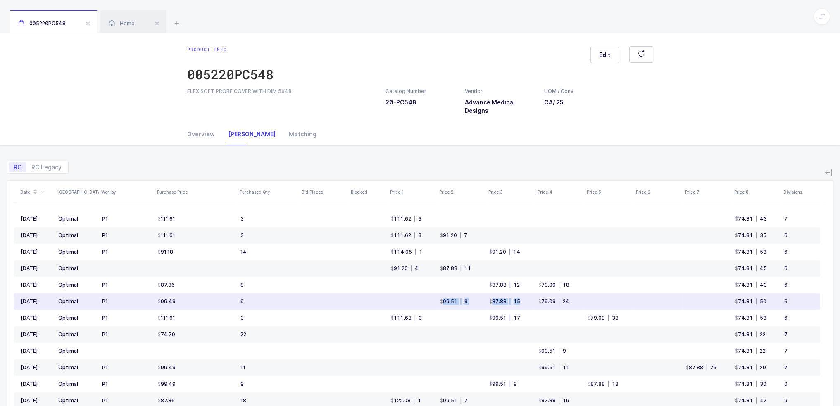
drag, startPoint x: 521, startPoint y: 303, endPoint x: 429, endPoint y: 303, distance: 91.7
click at [429, 303] on tr "Mar 2025 Optimal P1 99.49 9 99.51 | 9 87.88 | 15 79.09 | 24 74.81 | 50 6" at bounding box center [417, 301] width 806 height 17
click at [429, 303] on td at bounding box center [412, 301] width 49 height 17
drag, startPoint x: 429, startPoint y: 303, endPoint x: 587, endPoint y: 305, distance: 158.7
click at [587, 305] on tr "Mar 2025 Optimal P1 99.49 9 99.51 | 9 87.88 | 15 79.09 | 24 74.81 | 50 6" at bounding box center [417, 301] width 806 height 17
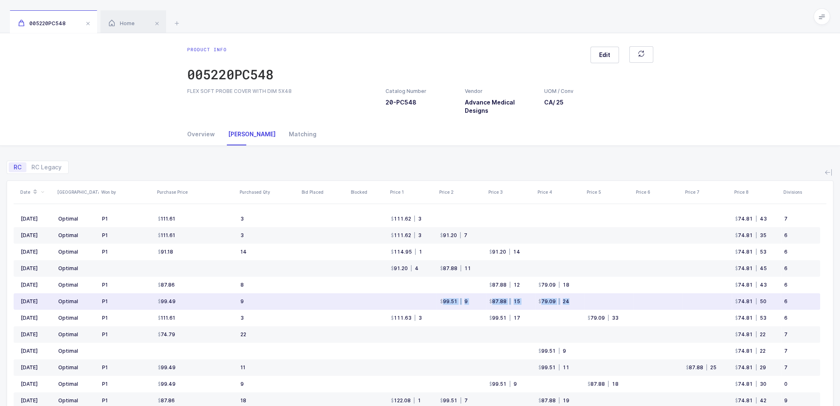
click at [588, 305] on td at bounding box center [608, 301] width 49 height 17
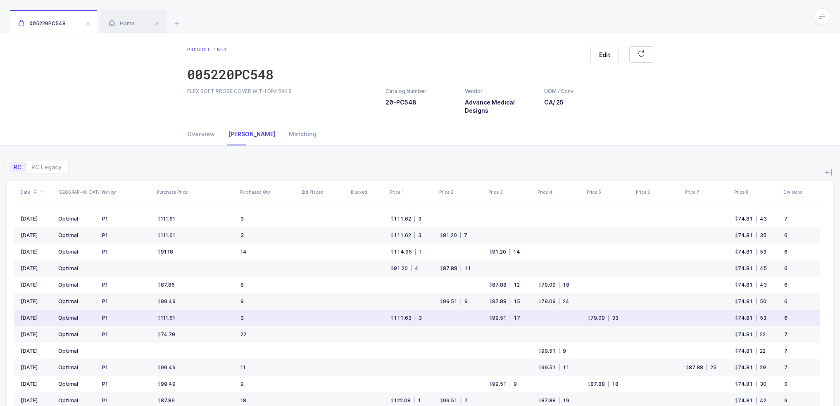
drag, startPoint x: 648, startPoint y: 321, endPoint x: 652, endPoint y: 321, distance: 4.6
click at [652, 321] on td at bounding box center [657, 318] width 49 height 17
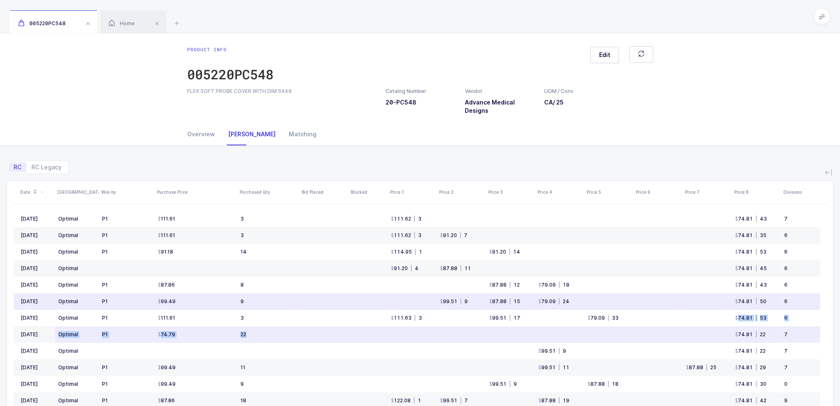
drag, startPoint x: 646, startPoint y: 324, endPoint x: 628, endPoint y: 328, distance: 19.0
click at [628, 328] on tbody "Aug 2025 Optimal P1 111.61 3 111.62 | 3 74.81 | 43 7 Jul 2025 Optimal P1 111.61…" at bounding box center [417, 376] width 806 height 330
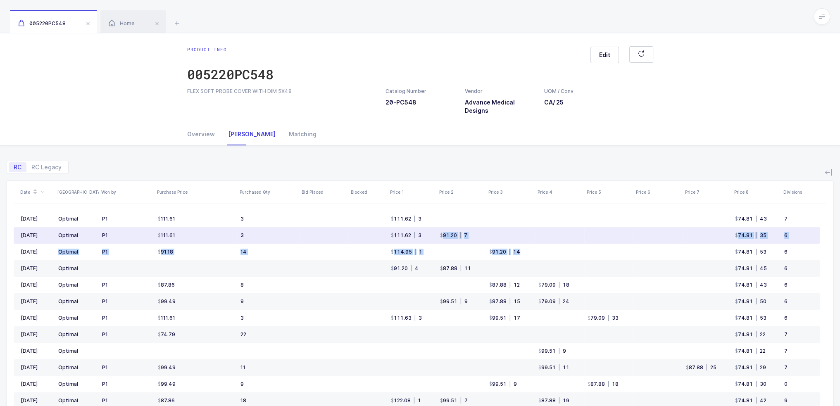
drag, startPoint x: 554, startPoint y: 256, endPoint x: 440, endPoint y: 238, distance: 115.0
click at [440, 238] on tbody "Aug 2025 Optimal P1 111.61 3 111.62 | 3 74.81 | 43 7 Jul 2025 Optimal P1 111.61…" at bounding box center [417, 376] width 806 height 330
click at [440, 238] on div "91.20" at bounding box center [448, 235] width 17 height 7
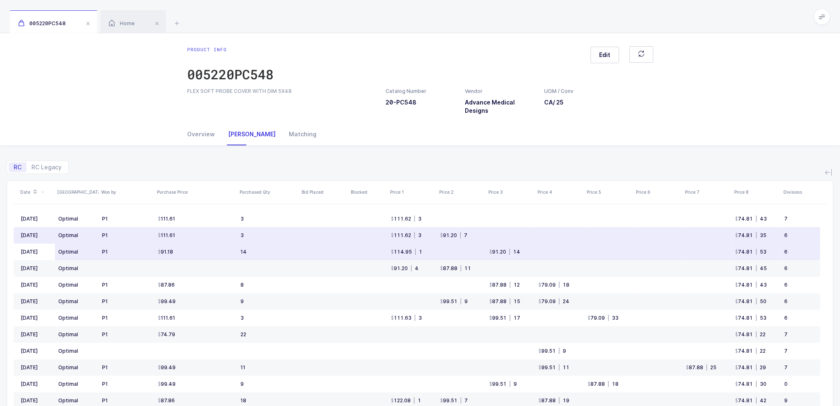
click at [515, 245] on td "91.20 | 14" at bounding box center [510, 252] width 49 height 17
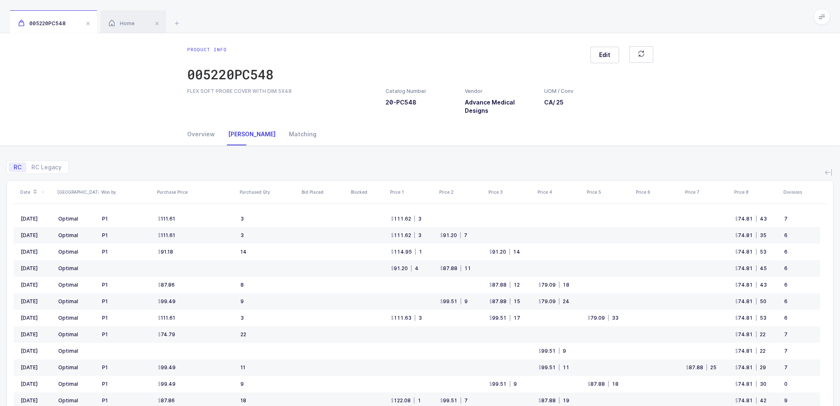
drag, startPoint x: 447, startPoint y: 157, endPoint x: 533, endPoint y: 169, distance: 86.4
click at [533, 169] on div "RC RC Legacy" at bounding box center [420, 164] width 827 height 20
click at [533, 165] on div "RC RC Legacy" at bounding box center [420, 164] width 827 height 20
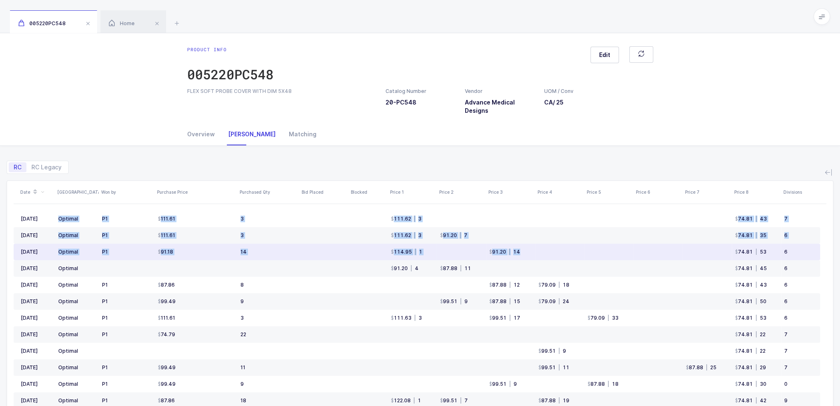
drag, startPoint x: 533, startPoint y: 165, endPoint x: 549, endPoint y: 249, distance: 85.7
click at [549, 249] on div "RC RC Legacy Date ASV Won by Purchase Price Purchased Qty Bid Placed Blocked Pr…" at bounding box center [420, 318] width 827 height 345
click at [549, 249] on td at bounding box center [559, 252] width 49 height 17
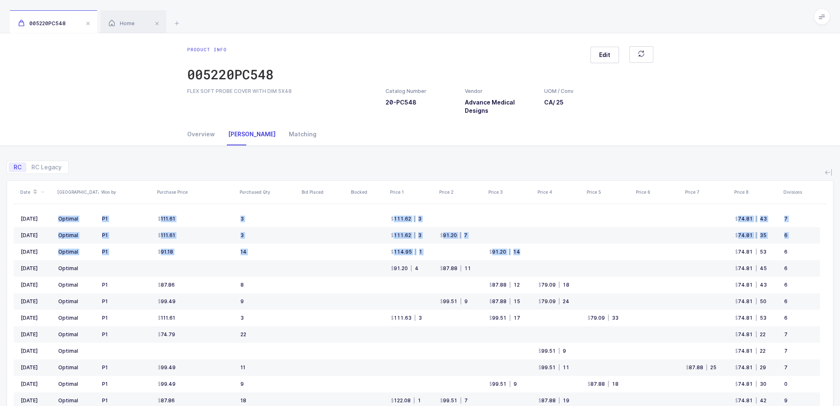
drag, startPoint x: 788, startPoint y: 257, endPoint x: 775, endPoint y: 115, distance: 142.3
click at [775, 115] on div "Product info 005220PC548 Edit FLEX SOFT PROBE COVER WITH DIM 5X48 Catalog Numbe…" at bounding box center [420, 272] width 840 height 478
click at [697, 166] on div "RC RC Legacy" at bounding box center [420, 164] width 827 height 20
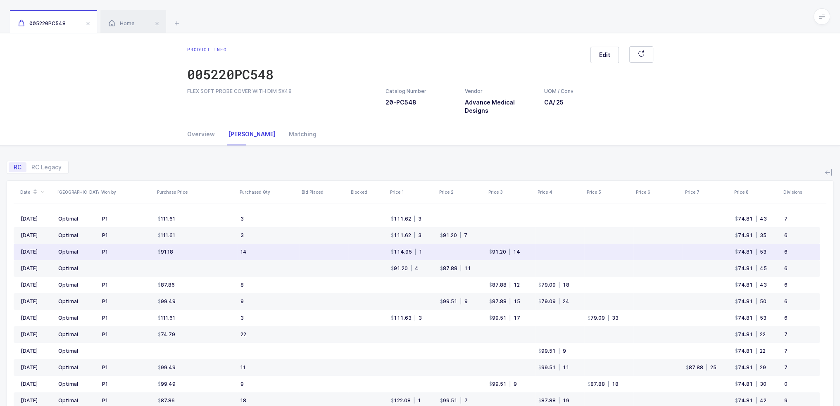
drag, startPoint x: 574, startPoint y: 247, endPoint x: 577, endPoint y: 252, distance: 5.4
click at [577, 252] on td at bounding box center [559, 252] width 49 height 17
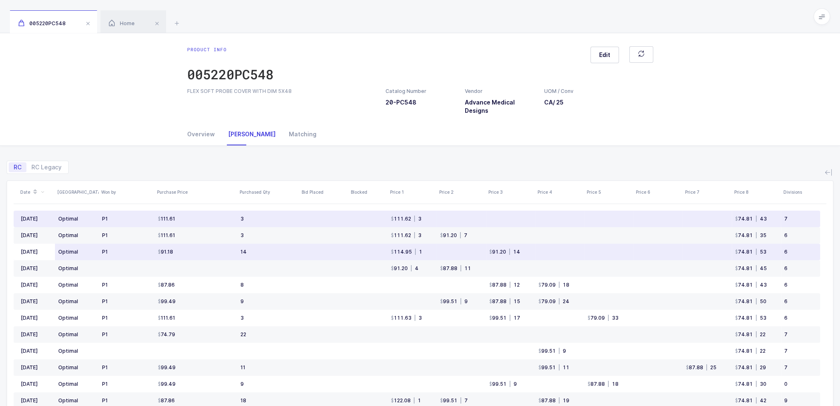
drag, startPoint x: 574, startPoint y: 252, endPoint x: 564, endPoint y: 248, distance: 10.1
click at [564, 248] on td at bounding box center [559, 252] width 49 height 17
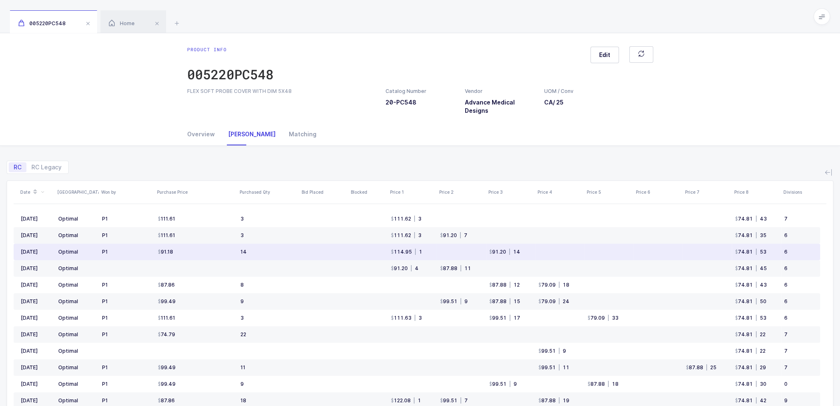
click at [564, 248] on td at bounding box center [559, 252] width 49 height 17
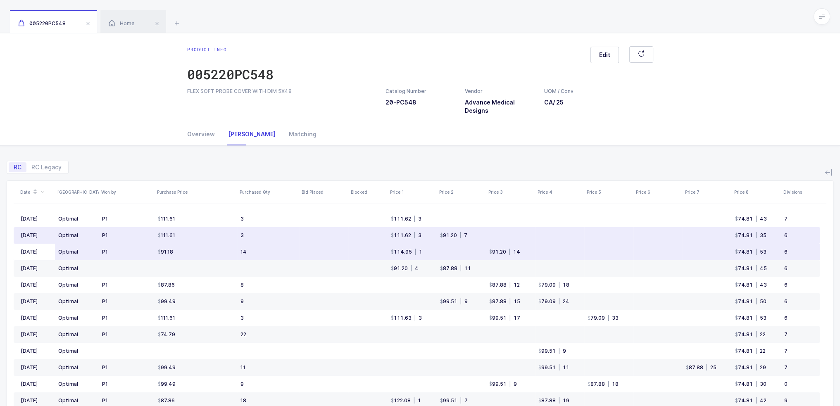
click at [561, 248] on td at bounding box center [559, 252] width 49 height 17
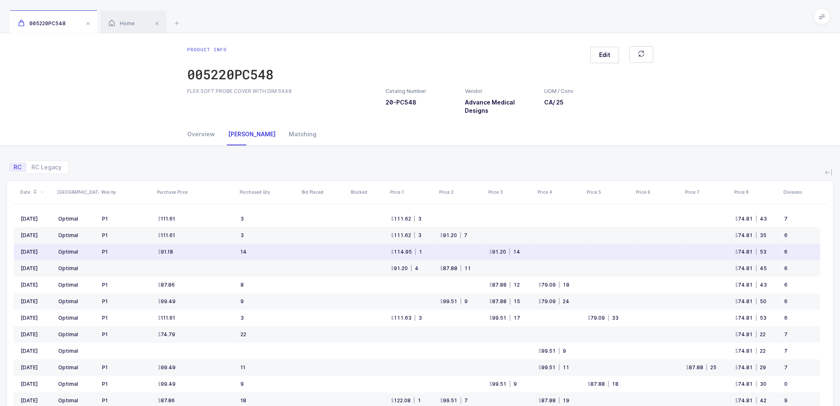
click at [561, 248] on td at bounding box center [559, 252] width 49 height 17
drag, startPoint x: 797, startPoint y: 254, endPoint x: 796, endPoint y: 248, distance: 6.2
click at [796, 249] on div "6" at bounding box center [798, 252] width 29 height 7
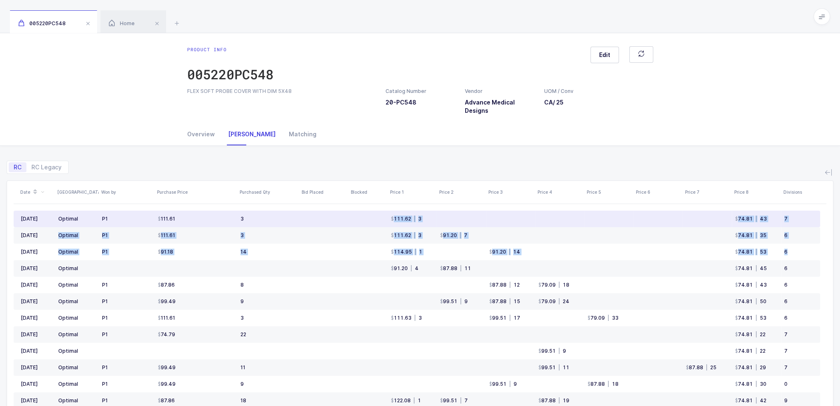
drag, startPoint x: 804, startPoint y: 252, endPoint x: 374, endPoint y: 221, distance: 431.2
click at [374, 221] on tbody "Aug 2025 Optimal P1 111.61 3 111.62 | 3 74.81 | 43 7 Jul 2025 Optimal P1 111.61…" at bounding box center [417, 376] width 806 height 330
click at [374, 221] on td at bounding box center [367, 219] width 39 height 17
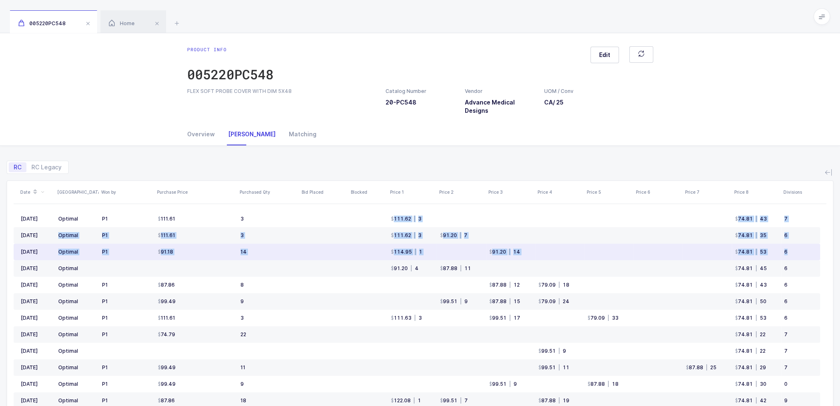
drag, startPoint x: 374, startPoint y: 221, endPoint x: 796, endPoint y: 251, distance: 423.3
click at [796, 251] on tbody "Aug 2025 Optimal P1 111.61 3 111.62 | 3 74.81 | 43 7 Jul 2025 Optimal P1 111.61…" at bounding box center [417, 376] width 806 height 330
click at [796, 251] on div "6" at bounding box center [798, 252] width 29 height 7
click at [799, 250] on div "6" at bounding box center [798, 252] width 29 height 7
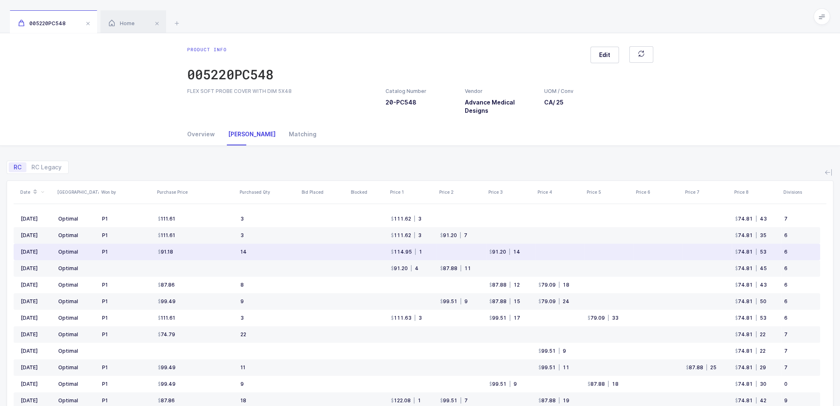
click at [797, 254] on div "6" at bounding box center [798, 252] width 29 height 7
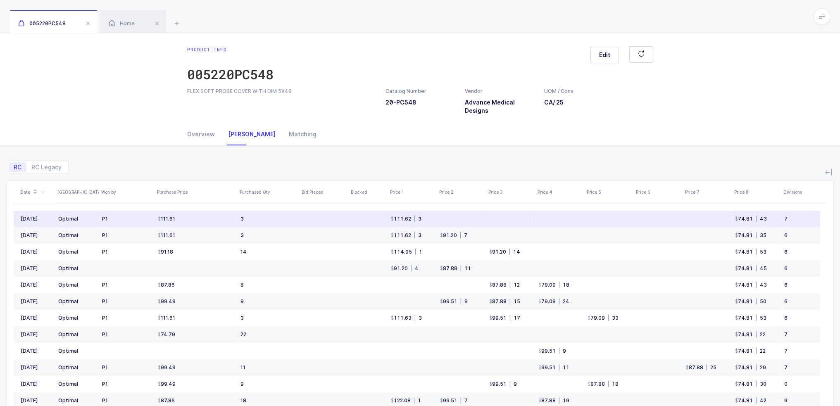
drag, startPoint x: 794, startPoint y: 255, endPoint x: 55, endPoint y: 215, distance: 740.1
click at [55, 215] on tbody "Aug 2025 Optimal P1 111.61 3 111.62 | 3 74.81 | 43 7 Jul 2025 Optimal P1 111.61…" at bounding box center [417, 376] width 806 height 330
click at [55, 215] on td "Optimal" at bounding box center [77, 219] width 44 height 17
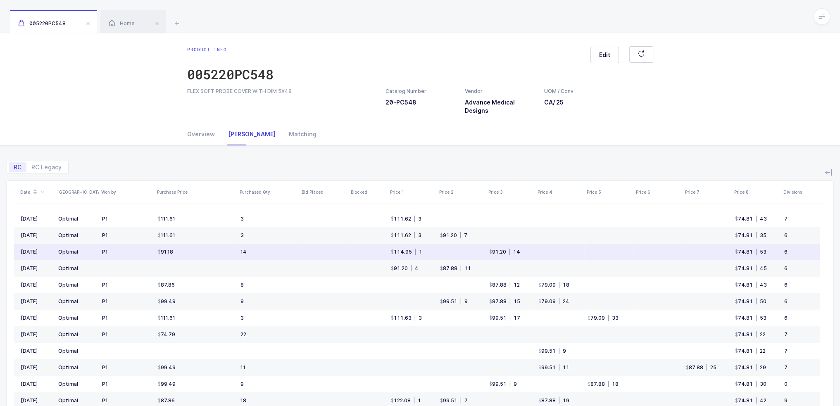
drag, startPoint x: 55, startPoint y: 215, endPoint x: 799, endPoint y: 247, distance: 744.7
click at [799, 247] on tbody "Aug 2025 Optimal P1 111.61 3 111.62 | 3 74.81 | 43 7 Jul 2025 Optimal P1 111.61…" at bounding box center [417, 376] width 806 height 330
click at [799, 247] on td "6" at bounding box center [800, 252] width 39 height 17
drag, startPoint x: 523, startPoint y: 254, endPoint x: 490, endPoint y: 254, distance: 32.2
click at [490, 254] on td "91.20 | 14" at bounding box center [510, 252] width 49 height 17
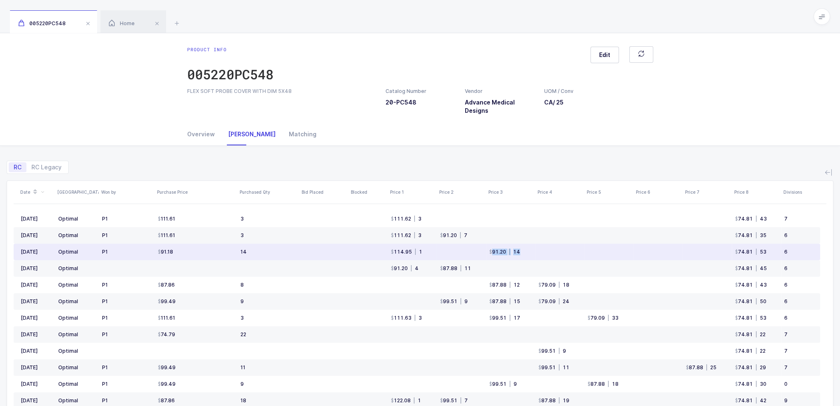
click at [490, 254] on div "91.20" at bounding box center [497, 252] width 17 height 7
drag, startPoint x: 490, startPoint y: 254, endPoint x: 537, endPoint y: 254, distance: 46.3
click at [537, 254] on tr "Jun 2025 Optimal P1 91.18 14 114.95 | 1 91.20 | 14 74.81 | 53 6" at bounding box center [417, 252] width 806 height 17
click at [537, 254] on td at bounding box center [559, 252] width 49 height 17
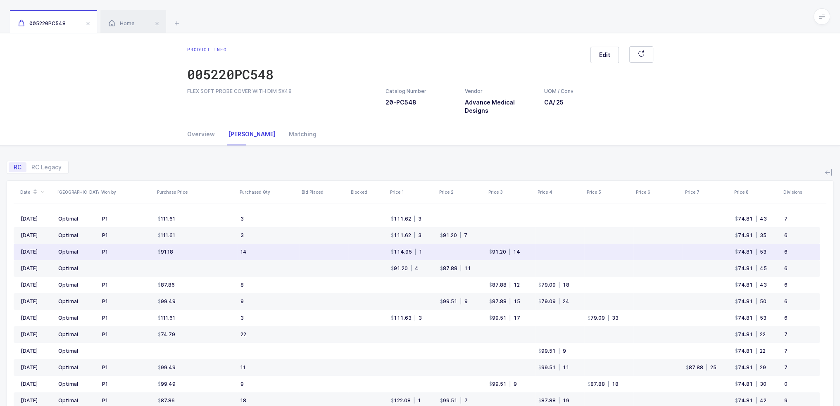
click at [537, 254] on td at bounding box center [559, 252] width 49 height 17
click at [523, 254] on td "91.20 | 14" at bounding box center [510, 252] width 49 height 17
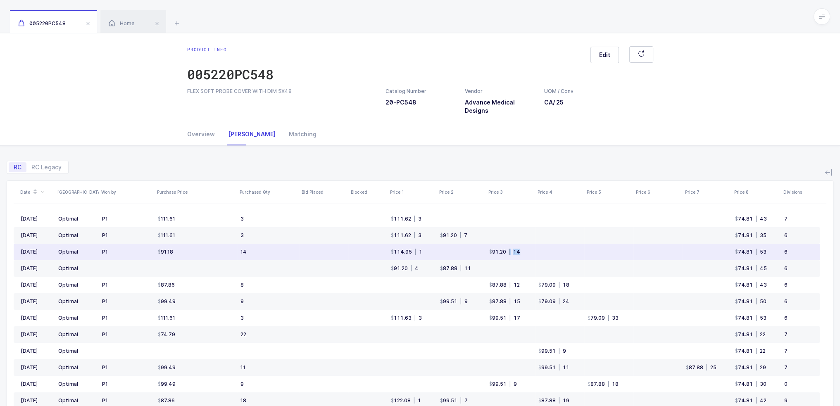
click at [523, 254] on td "91.20 | 14" at bounding box center [510, 252] width 49 height 17
click at [497, 254] on div "91.20" at bounding box center [497, 252] width 17 height 7
click at [529, 256] on td "91.20 | 14" at bounding box center [510, 252] width 49 height 17
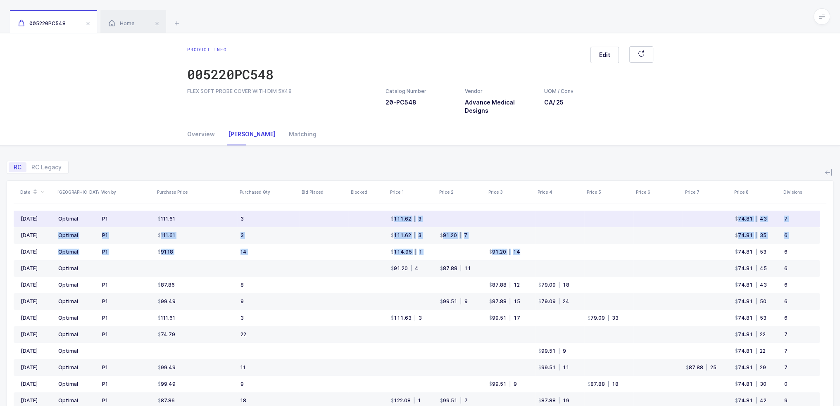
drag, startPoint x: 530, startPoint y: 255, endPoint x: 394, endPoint y: 219, distance: 141.5
click at [394, 219] on tbody "Aug 2025 Optimal P1 111.61 3 111.62 | 3 74.81 | 43 7 Jul 2025 Optimal P1 111.61…" at bounding box center [417, 376] width 806 height 330
click at [394, 219] on div "111.62" at bounding box center [401, 219] width 20 height 7
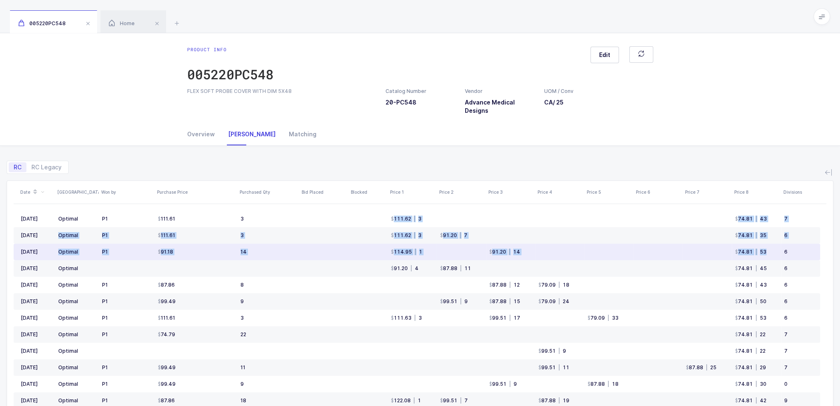
drag, startPoint x: 394, startPoint y: 219, endPoint x: 778, endPoint y: 257, distance: 386.4
click at [778, 257] on tbody "Aug 2025 Optimal P1 111.61 3 111.62 | 3 74.81 | 43 7 Jul 2025 Optimal P1 111.61…" at bounding box center [417, 376] width 806 height 330
click at [809, 255] on td "6" at bounding box center [800, 252] width 39 height 17
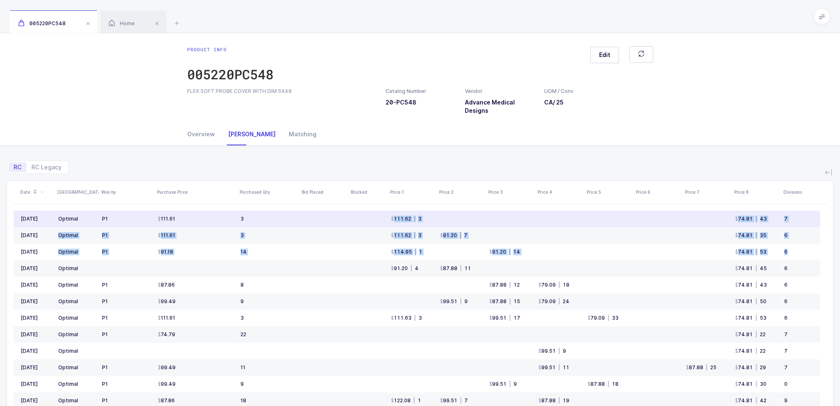
drag, startPoint x: 811, startPoint y: 253, endPoint x: 362, endPoint y: 214, distance: 451.2
click at [362, 214] on tbody "Aug 2025 Optimal P1 111.61 3 111.62 | 3 74.81 | 43 7 Jul 2025 Optimal P1 111.61…" at bounding box center [417, 376] width 806 height 330
click at [362, 214] on td at bounding box center [367, 219] width 39 height 17
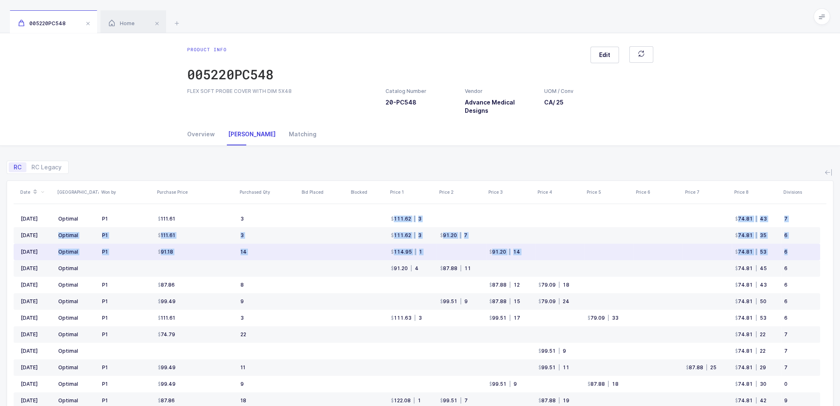
drag, startPoint x: 362, startPoint y: 214, endPoint x: 801, endPoint y: 252, distance: 440.3
click at [801, 252] on tbody "Aug 2025 Optimal P1 111.61 3 111.62 | 3 74.81 | 43 7 Jul 2025 Optimal P1 111.61…" at bounding box center [417, 376] width 806 height 330
click at [801, 252] on div "6" at bounding box center [798, 252] width 29 height 7
drag, startPoint x: 431, startPoint y: 252, endPoint x: 426, endPoint y: 253, distance: 5.4
click at [426, 253] on td "114.95 | 1" at bounding box center [412, 252] width 49 height 17
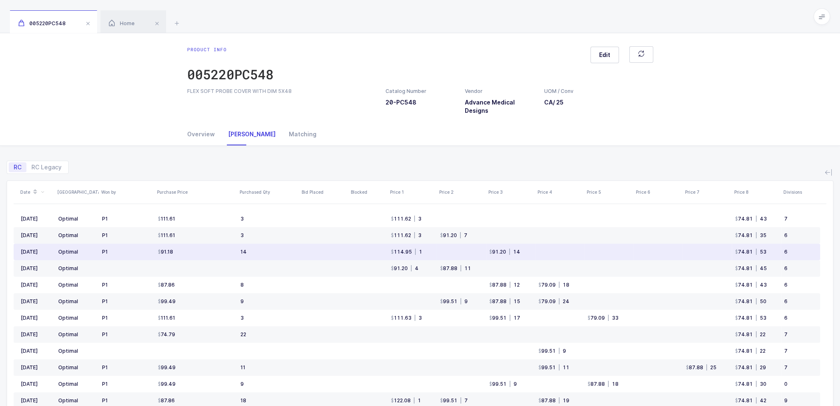
click at [426, 253] on td "114.95 | 1" at bounding box center [412, 252] width 49 height 17
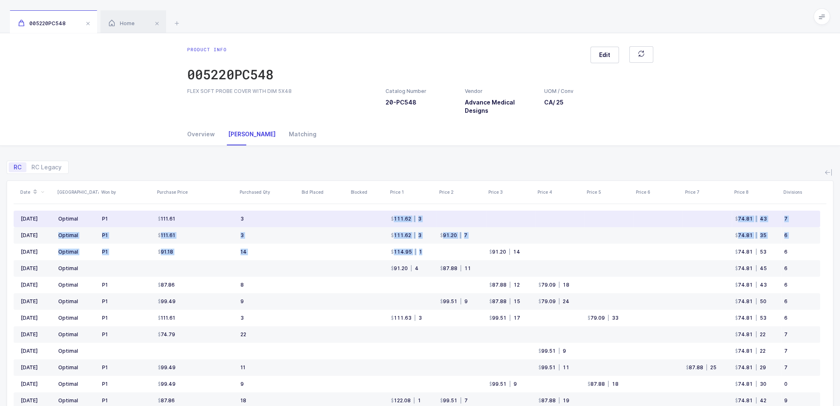
drag, startPoint x: 427, startPoint y: 252, endPoint x: 385, endPoint y: 221, distance: 51.9
click at [385, 221] on tbody "Aug 2025 Optimal P1 111.61 3 111.62 | 3 74.81 | 43 7 Jul 2025 Optimal P1 111.61…" at bounding box center [417, 376] width 806 height 330
click at [385, 221] on td at bounding box center [367, 219] width 39 height 17
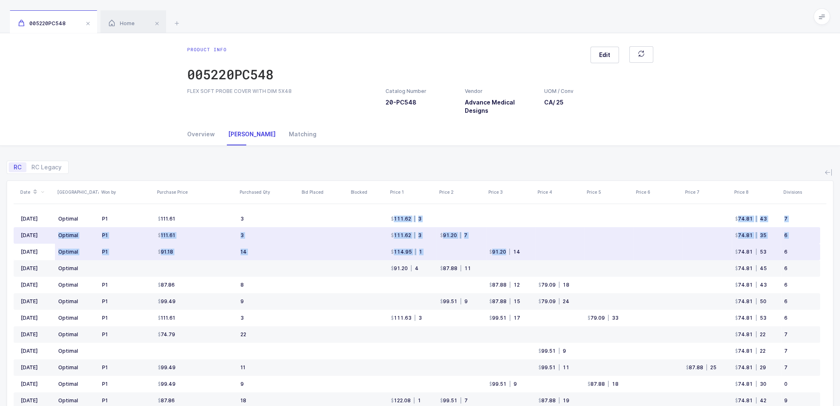
drag, startPoint x: 385, startPoint y: 221, endPoint x: 445, endPoint y: 257, distance: 69.4
click at [445, 257] on tbody "Aug 2025 Optimal P1 111.61 3 111.62 | 3 74.81 | 43 7 Jul 2025 Optimal P1 111.61…" at bounding box center [417, 376] width 806 height 330
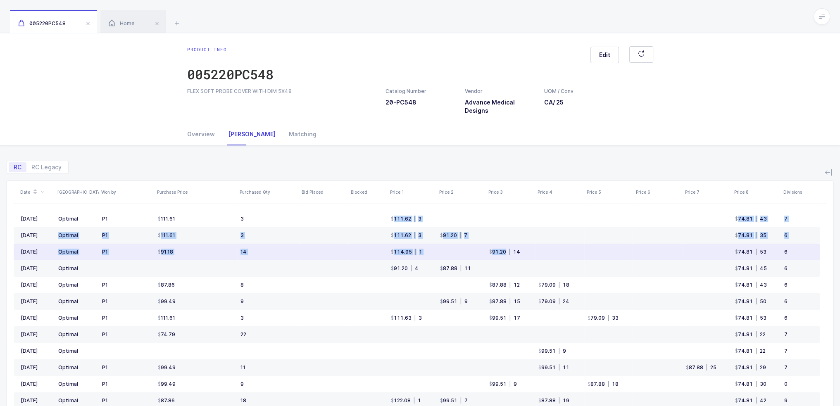
click at [445, 257] on td at bounding box center [461, 252] width 49 height 17
drag, startPoint x: 537, startPoint y: 253, endPoint x: 470, endPoint y: 252, distance: 66.9
click at [470, 252] on tr "Jun 2025 Optimal P1 91.18 14 114.95 | 1 91.20 | 14 74.81 | 53 6" at bounding box center [417, 252] width 806 height 17
click at [470, 252] on td at bounding box center [461, 252] width 49 height 17
drag, startPoint x: 470, startPoint y: 252, endPoint x: 519, endPoint y: 250, distance: 48.8
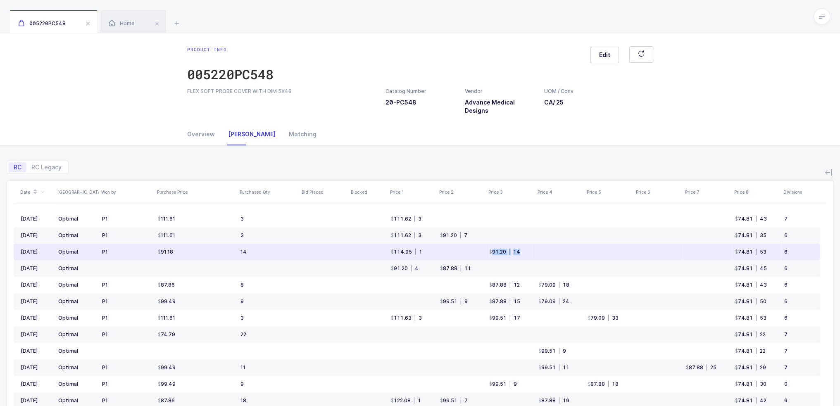
click at [519, 250] on tr "Jun 2025 Optimal P1 91.18 14 114.95 | 1 91.20 | 14 74.81 | 53 6" at bounding box center [417, 252] width 806 height 17
click at [519, 250] on div "| 14" at bounding box center [513, 252] width 14 height 7
drag, startPoint x: 528, startPoint y: 250, endPoint x: 479, endPoint y: 253, distance: 48.4
click at [479, 253] on tr "Jun 2025 Optimal P1 91.18 14 114.95 | 1 91.20 | 14 74.81 | 53 6" at bounding box center [417, 252] width 806 height 17
click at [479, 253] on td at bounding box center [461, 252] width 49 height 17
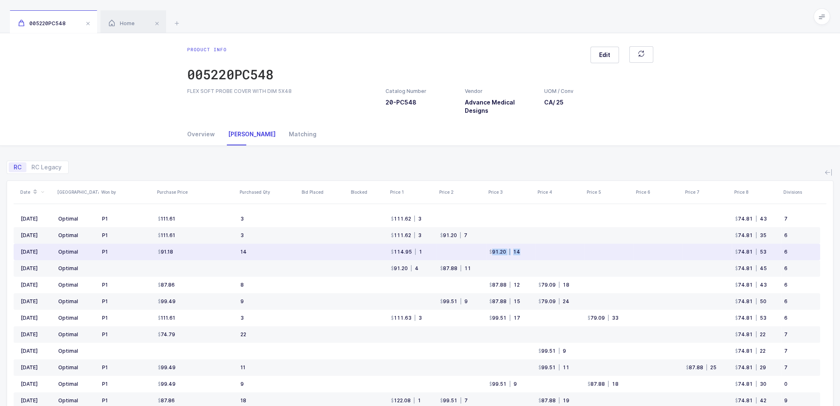
drag, startPoint x: 479, startPoint y: 253, endPoint x: 533, endPoint y: 253, distance: 53.3
click at [533, 253] on tr "Jun 2025 Optimal P1 91.18 14 114.95 | 1 91.20 | 14 74.81 | 53 6" at bounding box center [417, 252] width 806 height 17
click at [533, 253] on td "91.20 | 14" at bounding box center [510, 252] width 49 height 17
drag, startPoint x: 535, startPoint y: 253, endPoint x: 468, endPoint y: 251, distance: 67.4
click at [468, 251] on tr "Jun 2025 Optimal P1 91.18 14 114.95 | 1 91.20 | 14 74.81 | 53 6" at bounding box center [417, 252] width 806 height 17
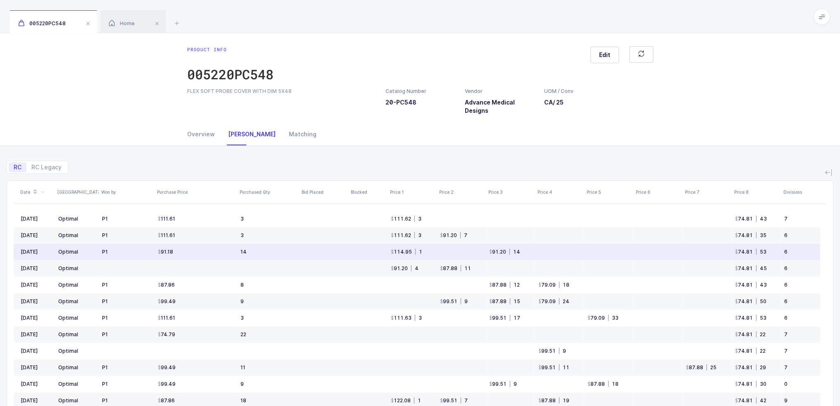
click at [468, 251] on td at bounding box center [461, 252] width 49 height 17
drag, startPoint x: 504, startPoint y: 253, endPoint x: 519, endPoint y: 252, distance: 15.3
click at [519, 252] on tr "Jun 2025 Optimal P1 91.18 14 114.95 | 1 91.20 | 14 74.81 | 53 6" at bounding box center [417, 252] width 806 height 17
click at [519, 252] on div "| 14" at bounding box center [513, 252] width 14 height 7
drag, startPoint x: 519, startPoint y: 252, endPoint x: 493, endPoint y: 254, distance: 26.1
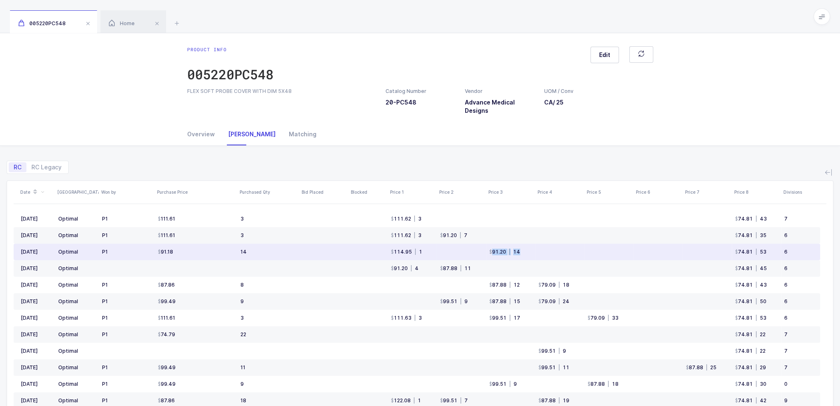
click at [493, 254] on div "91.20 | 14" at bounding box center [504, 252] width 31 height 7
click at [493, 254] on div "91.20" at bounding box center [497, 252] width 17 height 7
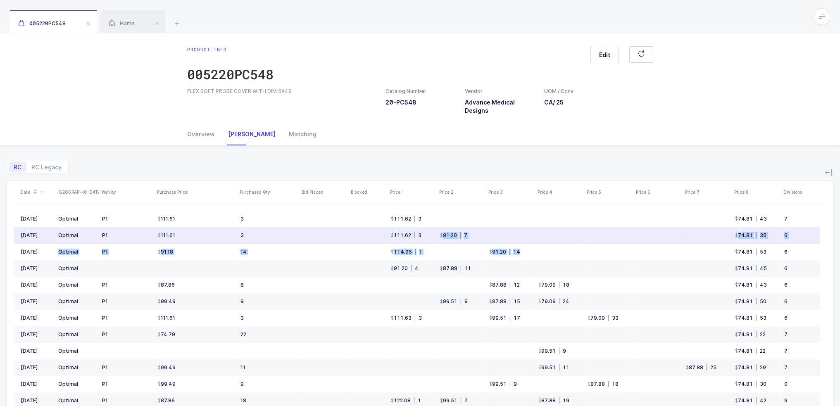
drag, startPoint x: 541, startPoint y: 254, endPoint x: 445, endPoint y: 234, distance: 98.6
click at [445, 234] on tbody "Aug 2025 Optimal P1 111.61 3 111.62 | 3 74.81 | 43 7 Jul 2025 Optimal P1 111.61…" at bounding box center [417, 376] width 806 height 330
click at [440, 234] on div "91.20" at bounding box center [448, 235] width 17 height 7
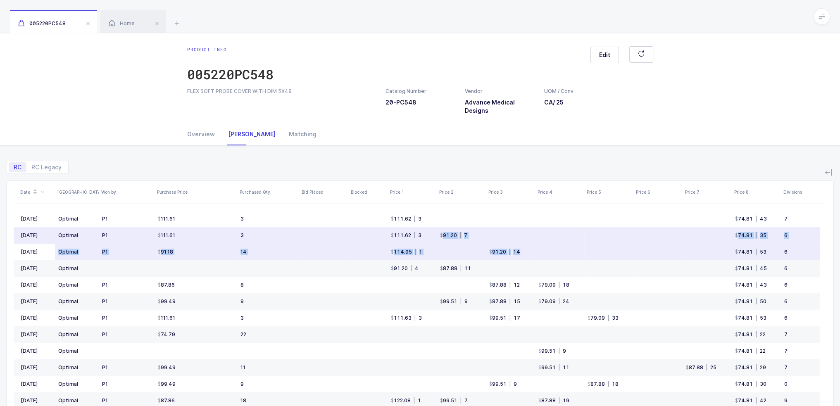
drag, startPoint x: 440, startPoint y: 234, endPoint x: 523, endPoint y: 250, distance: 84.6
click at [523, 250] on tbody "Aug 2025 Optimal P1 111.61 3 111.62 | 3 74.81 | 43 7 Jul 2025 Optimal P1 111.61…" at bounding box center [417, 376] width 806 height 330
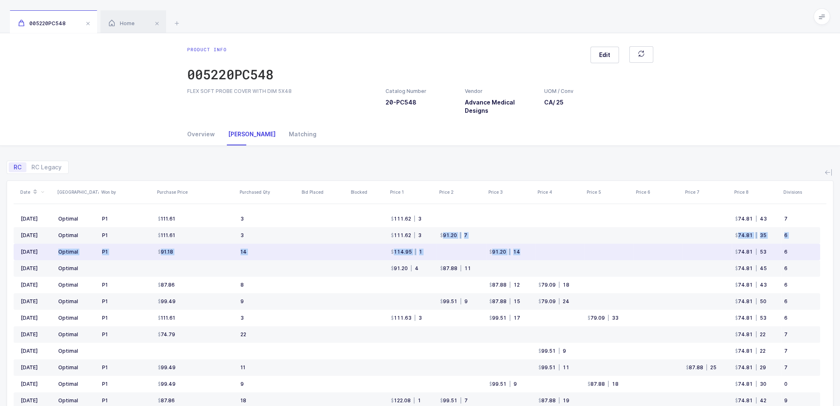
click at [523, 250] on td "91.20 | 14" at bounding box center [510, 252] width 49 height 17
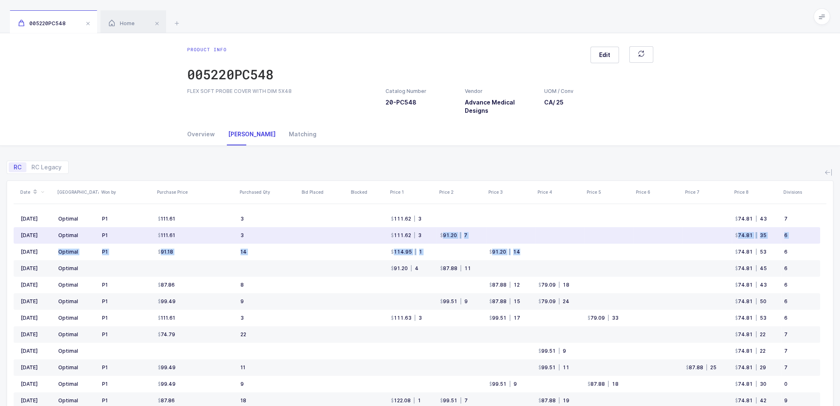
drag, startPoint x: 530, startPoint y: 251, endPoint x: 440, endPoint y: 234, distance: 90.8
click at [440, 234] on tbody "Aug 2025 Optimal P1 111.61 3 111.62 | 3 74.81 | 43 7 Jul 2025 Optimal P1 111.61…" at bounding box center [417, 376] width 806 height 330
click at [440, 234] on div "91.20" at bounding box center [448, 235] width 17 height 7
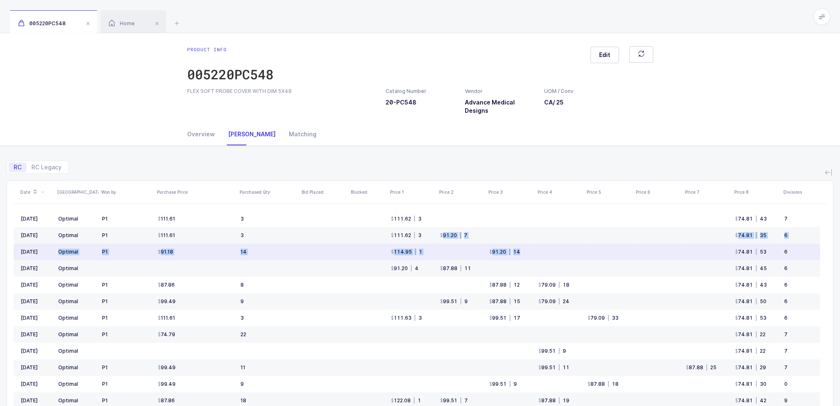
drag, startPoint x: 440, startPoint y: 234, endPoint x: 516, endPoint y: 247, distance: 77.1
click at [516, 247] on tbody "Aug 2025 Optimal P1 111.61 3 111.62 | 3 74.81 | 43 7 Jul 2025 Optimal P1 111.61…" at bounding box center [417, 376] width 806 height 330
click at [526, 248] on td "91.20 | 14" at bounding box center [510, 252] width 49 height 17
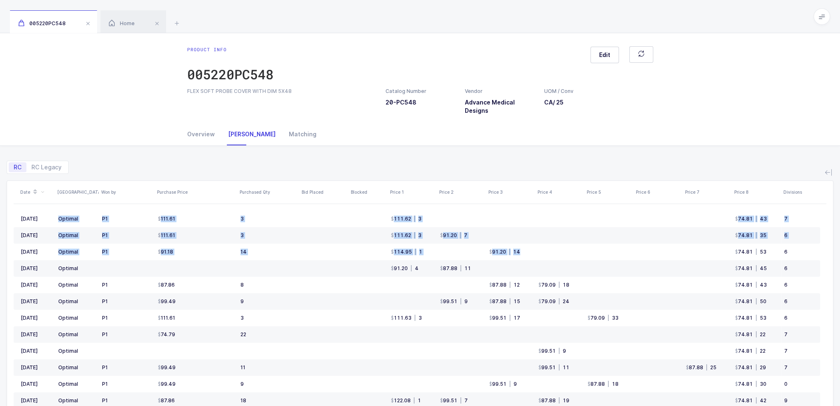
drag, startPoint x: 568, startPoint y: 252, endPoint x: 397, endPoint y: 162, distance: 193.5
click at [397, 162] on div "RC RC Legacy Date ASV Won by Purchase Price Purchased Qty Bid Placed Blocked Pr…" at bounding box center [420, 318] width 827 height 345
click at [397, 162] on div "RC RC Legacy" at bounding box center [420, 164] width 827 height 20
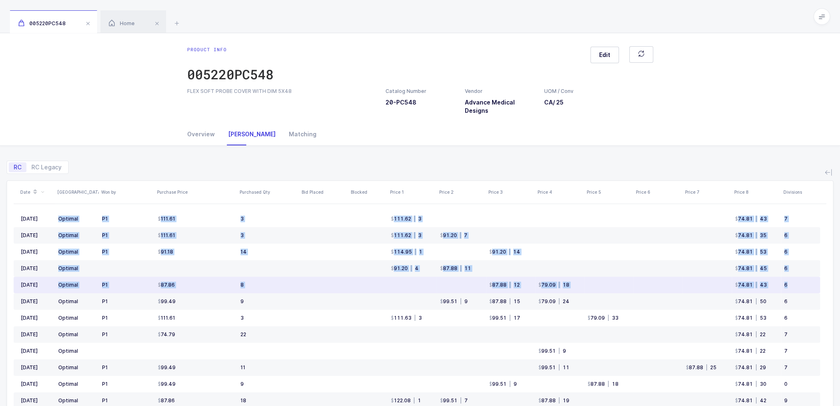
drag, startPoint x: 397, startPoint y: 162, endPoint x: 805, endPoint y: 287, distance: 426.0
click at [805, 287] on div "RC RC Legacy Date ASV Won by Purchase Price Purchased Qty Bid Placed Blocked Pr…" at bounding box center [420, 318] width 827 height 345
click at [805, 287] on div "6" at bounding box center [798, 285] width 29 height 7
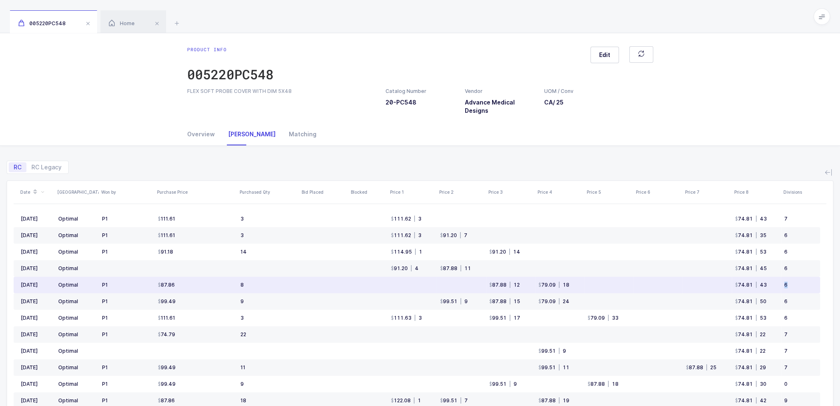
drag, startPoint x: 805, startPoint y: 287, endPoint x: 813, endPoint y: 287, distance: 8.7
click at [813, 287] on td "6" at bounding box center [800, 285] width 39 height 17
click at [813, 287] on div "6" at bounding box center [798, 285] width 29 height 7
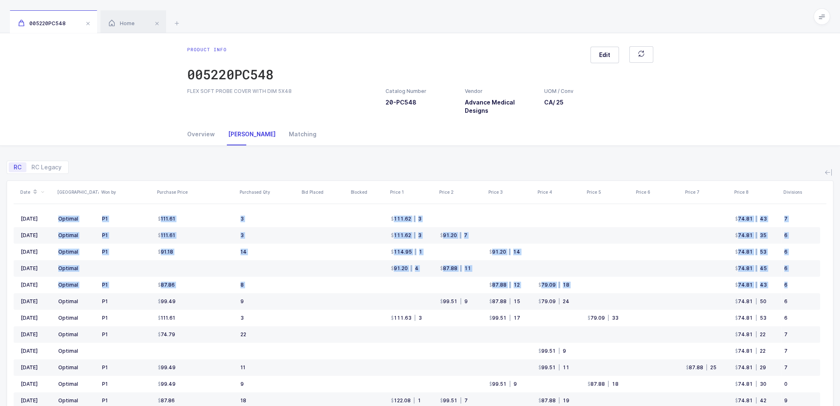
drag, startPoint x: 809, startPoint y: 288, endPoint x: 758, endPoint y: 147, distance: 149.8
click at [758, 147] on div "RC RC Legacy Date ASV Won by Purchase Price Purchased Qty Bid Placed Blocked Pr…" at bounding box center [420, 318] width 827 height 345
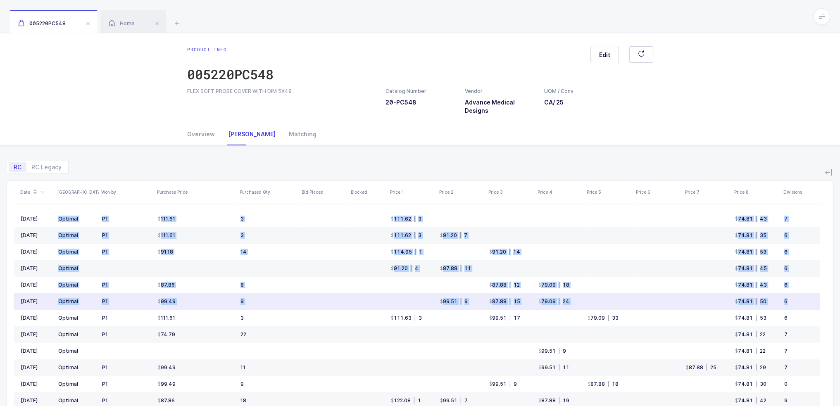
drag, startPoint x: 758, startPoint y: 148, endPoint x: 794, endPoint y: 306, distance: 162.1
click at [794, 306] on div "RC RC Legacy Date ASV Won by Purchase Price Purchased Qty Bid Placed Blocked Pr…" at bounding box center [420, 318] width 827 height 345
click at [794, 306] on td "6" at bounding box center [800, 301] width 39 height 17
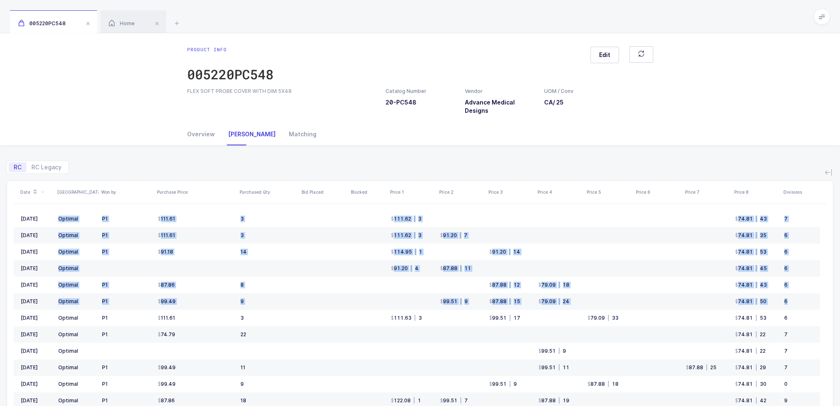
drag, startPoint x: 794, startPoint y: 306, endPoint x: 743, endPoint y: 147, distance: 166.6
click at [743, 147] on div "RC RC Legacy Date ASV Won by Purchase Price Purchased Qty Bid Placed Blocked Pr…" at bounding box center [420, 318] width 827 height 345
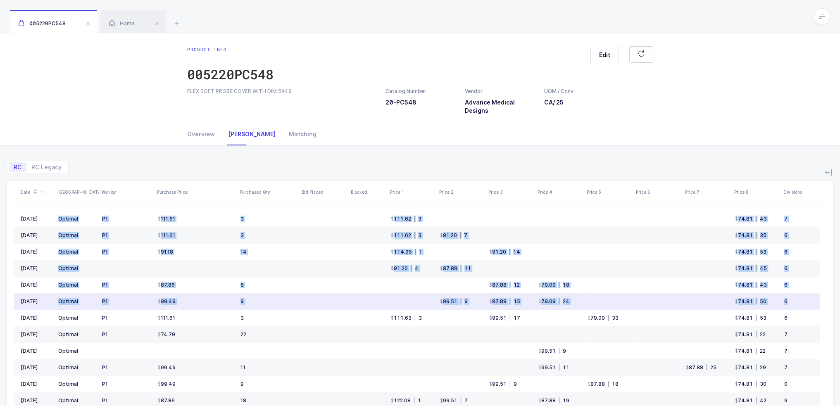
drag, startPoint x: 743, startPoint y: 147, endPoint x: 788, endPoint y: 302, distance: 161.1
click at [786, 303] on div "RC RC Legacy Date ASV Won by Purchase Price Purchased Qty Bid Placed Blocked Pr…" at bounding box center [420, 318] width 827 height 345
click at [788, 302] on div "6" at bounding box center [798, 301] width 29 height 7
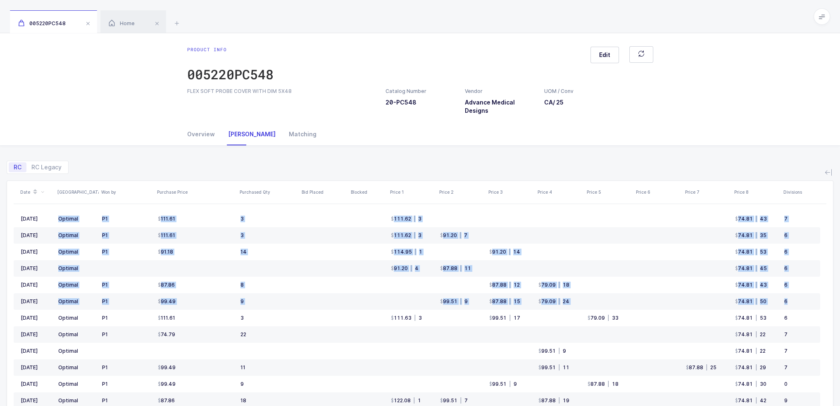
drag, startPoint x: 789, startPoint y: 302, endPoint x: 757, endPoint y: 156, distance: 149.6
click at [757, 156] on div "RC RC Legacy Date ASV Won by Purchase Price Purchased Qty Bid Placed Blocked Pr…" at bounding box center [420, 318] width 827 height 345
click at [757, 156] on div "RC RC Legacy" at bounding box center [420, 164] width 827 height 20
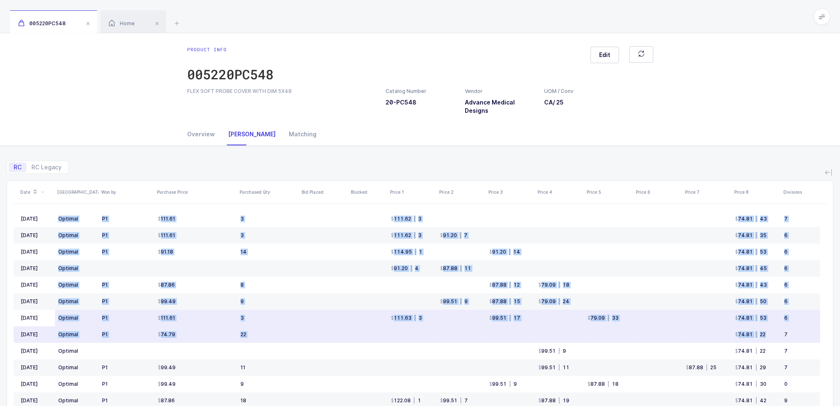
drag, startPoint x: 757, startPoint y: 156, endPoint x: 712, endPoint y: 315, distance: 165.7
click at [780, 324] on div "RC RC Legacy Date ASV Won by Purchase Price Purchased Qty Bid Placed Blocked Pr…" at bounding box center [420, 318] width 827 height 345
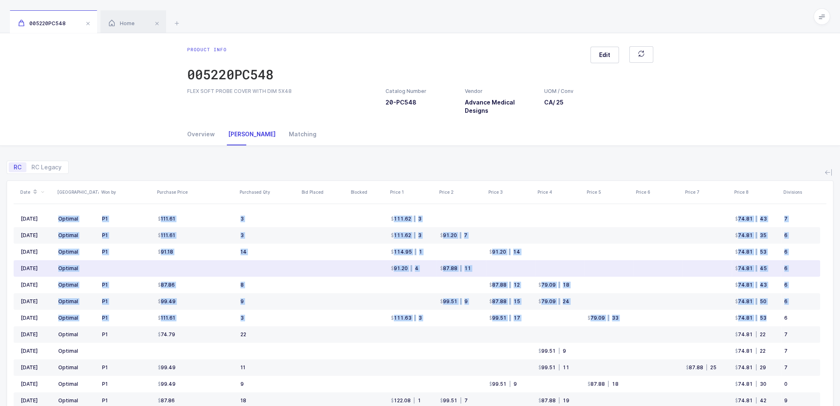
click at [528, 264] on td at bounding box center [510, 268] width 49 height 17
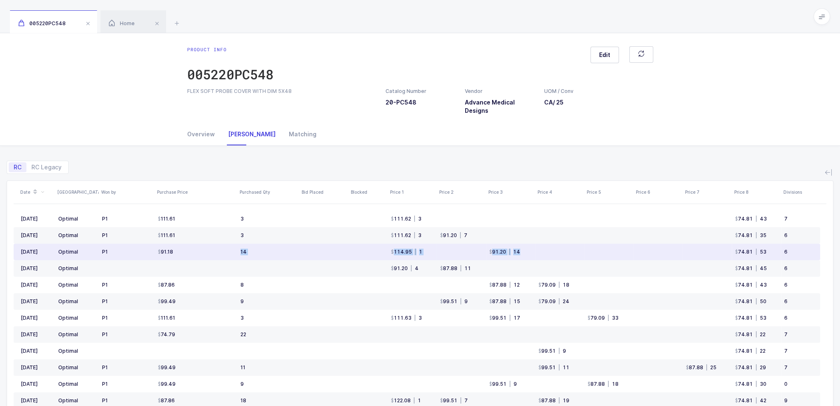
drag, startPoint x: 543, startPoint y: 256, endPoint x: 235, endPoint y: 251, distance: 308.2
click at [235, 251] on tr "Jun 2025 Optimal P1 91.18 14 114.95 | 1 91.20 | 14 74.81 | 53 6" at bounding box center [417, 252] width 806 height 17
click at [235, 251] on td "91.18" at bounding box center [196, 252] width 83 height 17
drag, startPoint x: 235, startPoint y: 251, endPoint x: 604, endPoint y: 256, distance: 368.9
click at [604, 256] on tr "Jun 2025 Optimal P1 91.18 14 114.95 | 1 91.20 | 14 74.81 | 53 6" at bounding box center [417, 252] width 806 height 17
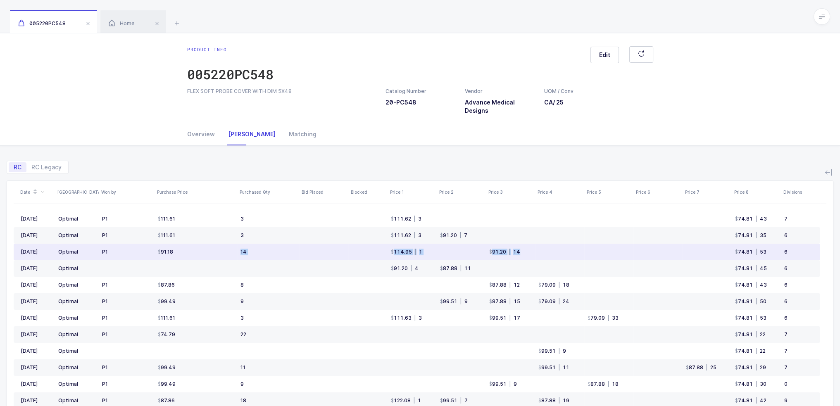
click at [604, 256] on td at bounding box center [608, 252] width 49 height 17
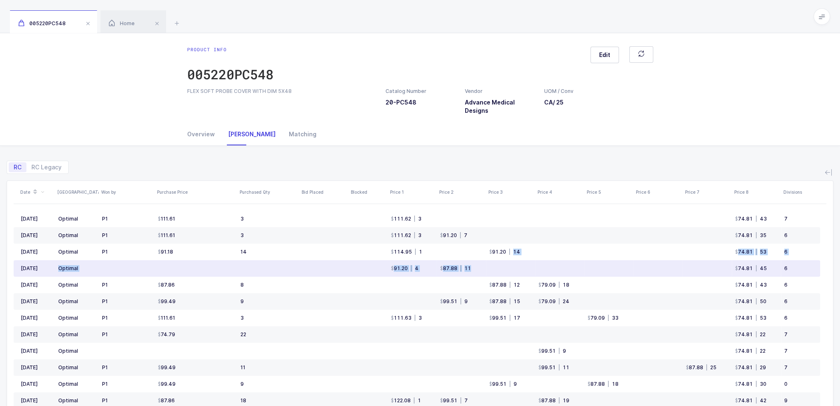
drag, startPoint x: 604, startPoint y: 256, endPoint x: 563, endPoint y: 261, distance: 40.4
click at [563, 261] on tbody "Aug 2025 Optimal P1 111.61 3 111.62 | 3 74.81 | 43 7 Jul 2025 Optimal P1 111.61…" at bounding box center [417, 376] width 806 height 330
click at [563, 261] on td at bounding box center [559, 268] width 49 height 17
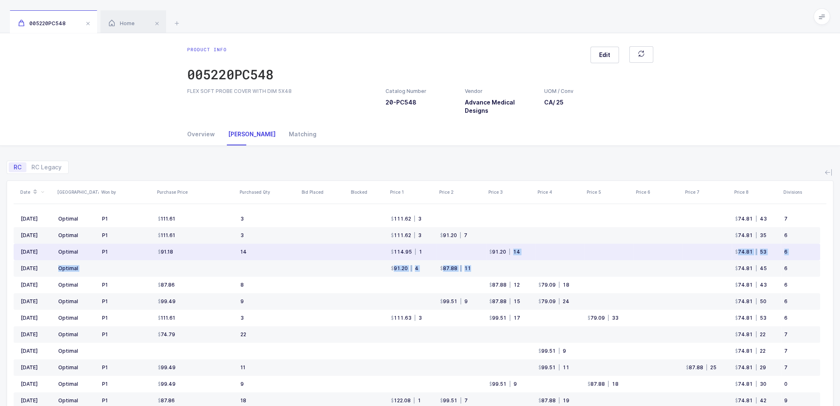
drag, startPoint x: 573, startPoint y: 254, endPoint x: 533, endPoint y: 250, distance: 40.7
click at [533, 250] on tr "Jun 2025 Optimal P1 91.18 14 114.95 | 1 91.20 | 14 74.81 | 53 6" at bounding box center [417, 252] width 806 height 17
click at [533, 250] on td "91.20 | 14" at bounding box center [510, 252] width 49 height 17
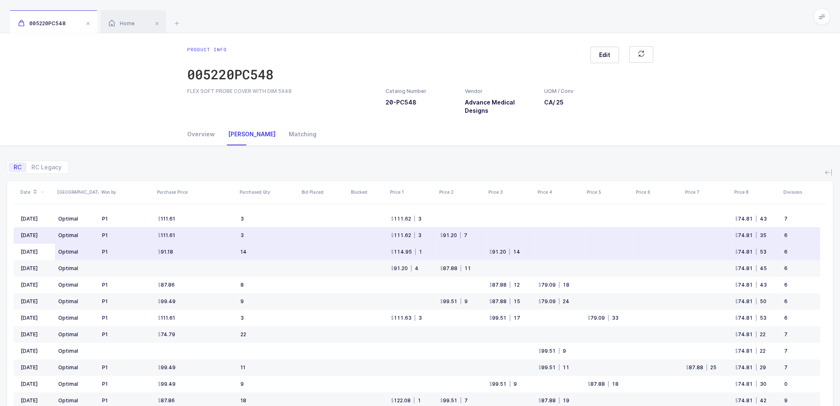
drag, startPoint x: 561, startPoint y: 252, endPoint x: 556, endPoint y: 256, distance: 5.6
click at [556, 256] on td at bounding box center [559, 252] width 49 height 17
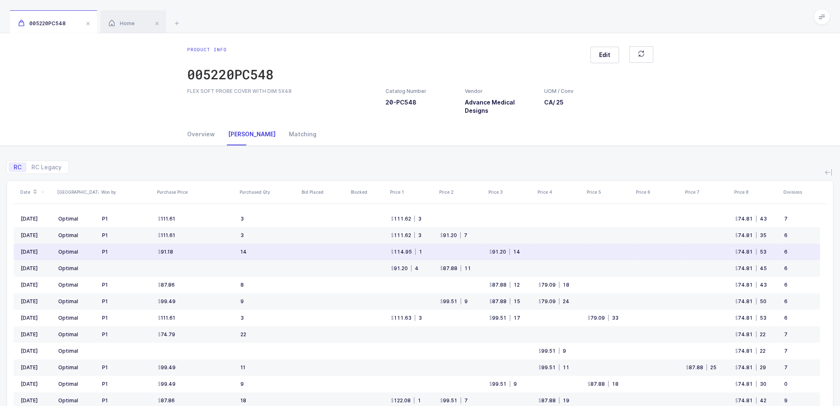
click at [556, 256] on td at bounding box center [559, 252] width 49 height 17
click at [549, 254] on td at bounding box center [559, 252] width 49 height 17
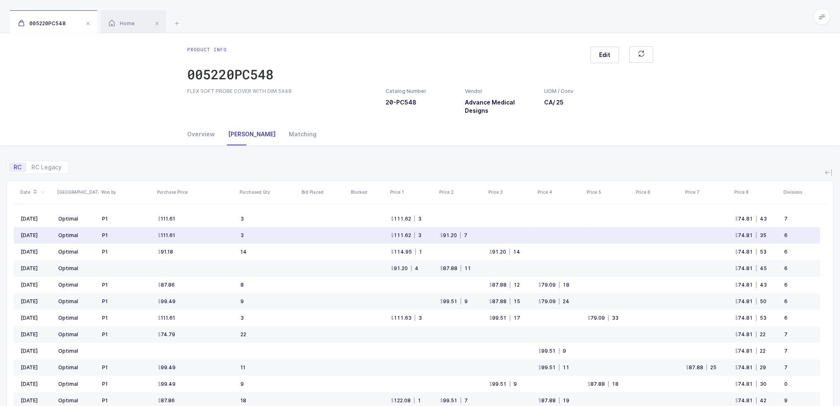
drag, startPoint x: 545, startPoint y: 256, endPoint x: 59, endPoint y: 233, distance: 486.4
click at [59, 233] on tbody "Aug 2025 Optimal P1 111.61 3 111.62 | 3 74.81 | 43 7 Jul 2025 Optimal P1 111.61…" at bounding box center [417, 376] width 806 height 330
click at [59, 233] on div "Optimal" at bounding box center [68, 235] width 20 height 7
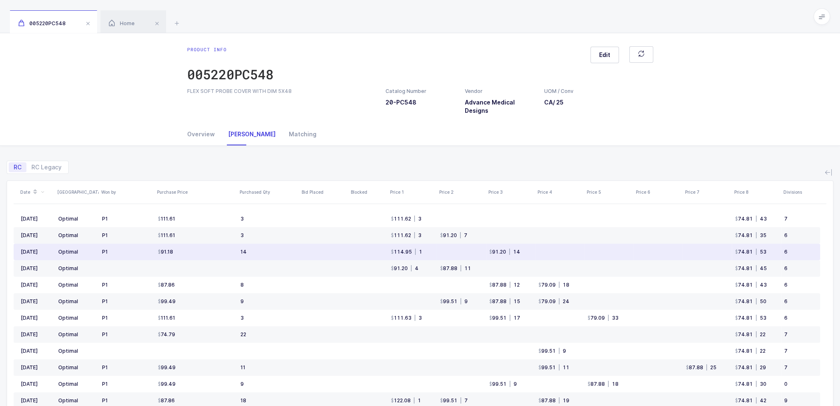
drag, startPoint x: 59, startPoint y: 233, endPoint x: 796, endPoint y: 255, distance: 737.4
click at [796, 255] on tbody "Aug 2025 Optimal P1 111.61 3 111.62 | 3 74.81 | 43 7 Jul 2025 Optimal P1 111.61…" at bounding box center [417, 376] width 806 height 330
click at [796, 255] on td "6" at bounding box center [800, 252] width 39 height 17
drag, startPoint x: 796, startPoint y: 255, endPoint x: 803, endPoint y: 254, distance: 6.7
click at [803, 254] on td "6" at bounding box center [800, 252] width 39 height 17
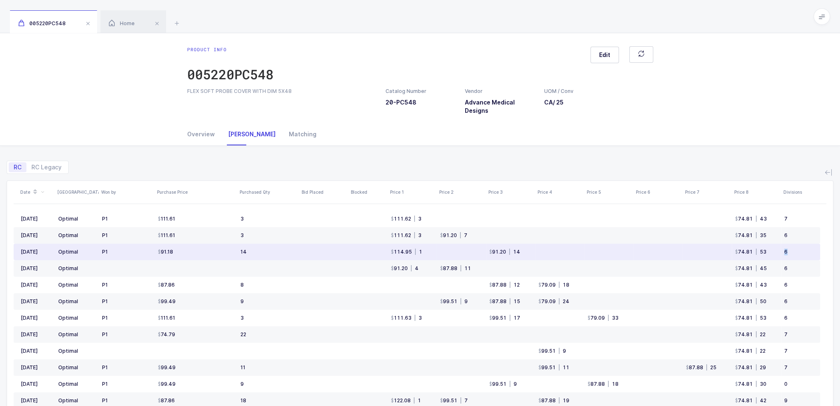
click at [803, 254] on div "6" at bounding box center [798, 252] width 29 height 7
drag, startPoint x: 804, startPoint y: 250, endPoint x: 801, endPoint y: 256, distance: 6.5
click at [801, 256] on td "6" at bounding box center [800, 252] width 39 height 17
drag, startPoint x: 801, startPoint y: 256, endPoint x: 795, endPoint y: 252, distance: 7.2
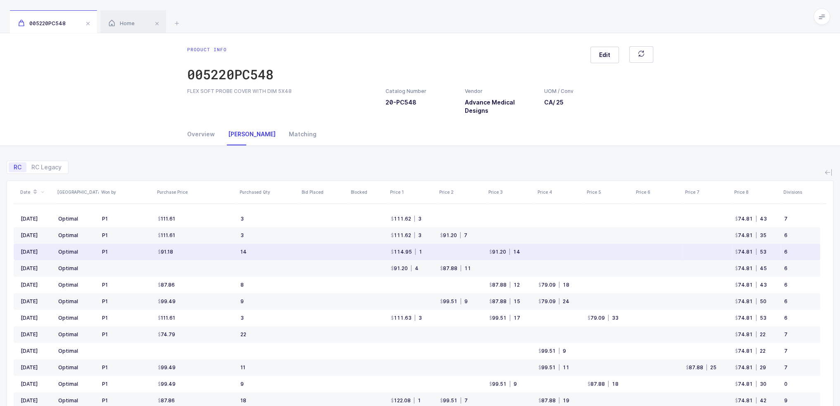
click at [795, 252] on td "6" at bounding box center [800, 252] width 39 height 17
drag, startPoint x: 795, startPoint y: 252, endPoint x: 792, endPoint y: 244, distance: 8.9
click at [792, 244] on td "6" at bounding box center [800, 252] width 39 height 17
click at [792, 251] on div "6" at bounding box center [798, 252] width 29 height 7
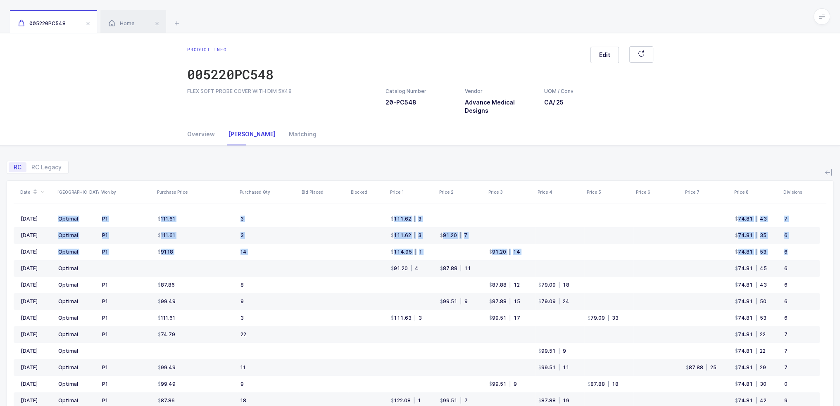
drag, startPoint x: 792, startPoint y: 251, endPoint x: 770, endPoint y: 150, distance: 103.0
click at [770, 150] on div "RC RC Legacy Date ASV Won by Purchase Price Purchased Qty Bid Placed Blocked Pr…" at bounding box center [420, 318] width 827 height 345
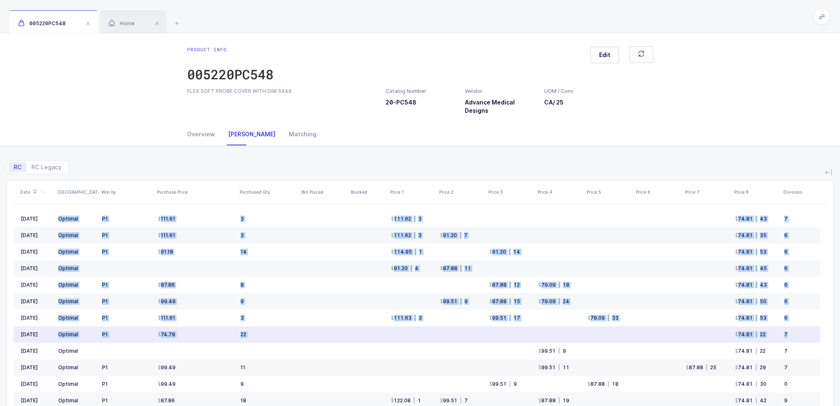
drag, startPoint x: 770, startPoint y: 150, endPoint x: 799, endPoint y: 341, distance: 192.9
click at [799, 341] on div "RC RC Legacy Date ASV Won by Purchase Price Purchased Qty Bid Placed Blocked Pr…" at bounding box center [420, 318] width 827 height 345
click at [799, 341] on td "7" at bounding box center [800, 334] width 39 height 17
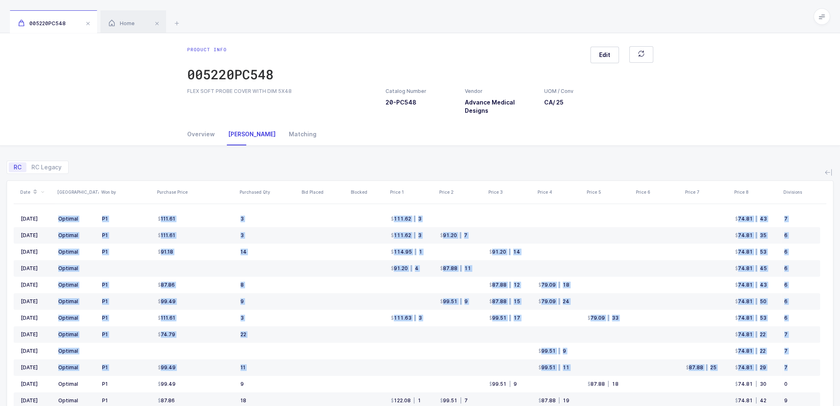
drag, startPoint x: 799, startPoint y: 360, endPoint x: 787, endPoint y: 178, distance: 182.2
click at [787, 178] on div "RC RC Legacy Date ASV Won by Purchase Price Purchased Qty Bid Placed Blocked Pr…" at bounding box center [420, 318] width 827 height 345
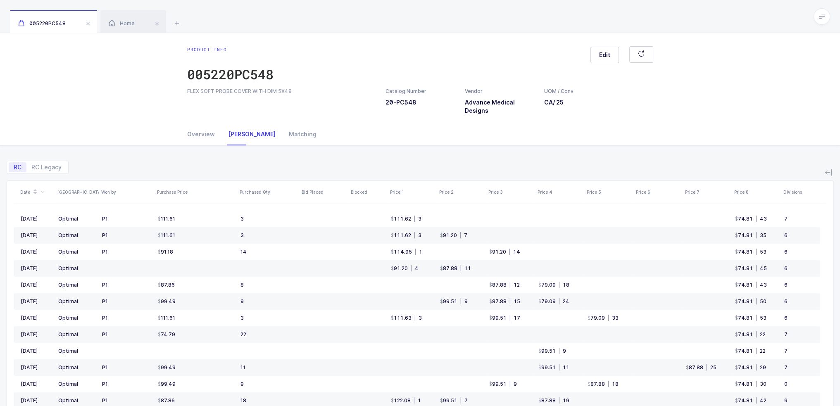
click at [786, 173] on div "RC RC Legacy" at bounding box center [420, 164] width 827 height 20
click at [282, 143] on div "Matching" at bounding box center [299, 134] width 34 height 22
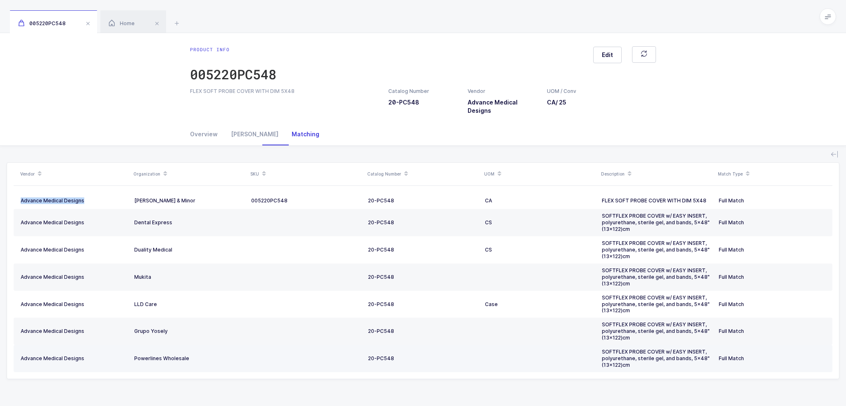
drag, startPoint x: 112, startPoint y: 198, endPoint x: 726, endPoint y: 363, distance: 635.3
click at [709, 379] on div "Vendor Organization SKU Catalog Number UOM Description Match Type Advance Medic…" at bounding box center [423, 272] width 833 height 253
click at [731, 359] on div "Full Match" at bounding box center [772, 358] width 107 height 7
click at [771, 361] on td "Full Match" at bounding box center [774, 358] width 117 height 27
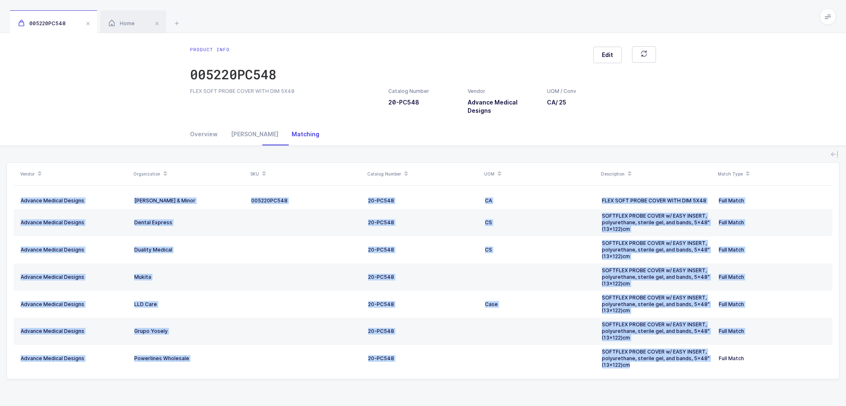
drag, startPoint x: 637, startPoint y: 365, endPoint x: 329, endPoint y: 388, distance: 309.4
click at [406, 386] on div "Vendor Organization SKU Catalog Number UOM Description Match Type Advance Medic…" at bounding box center [423, 272] width 833 height 253
click at [214, 338] on td "Grupo Yosely" at bounding box center [189, 331] width 117 height 27
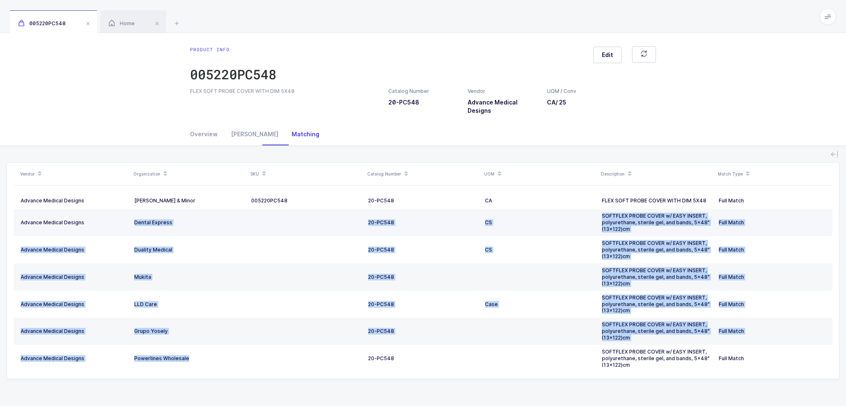
drag, startPoint x: 208, startPoint y: 357, endPoint x: 124, endPoint y: 219, distance: 160.8
click at [124, 219] on tbody "Advance Medical Designs Owens & Minor 005220PC548 20-PC548 CA FLEX SOFT PROBE C…" at bounding box center [423, 283] width 819 height 180
click at [124, 219] on div "Advance Medical Designs" at bounding box center [74, 222] width 107 height 7
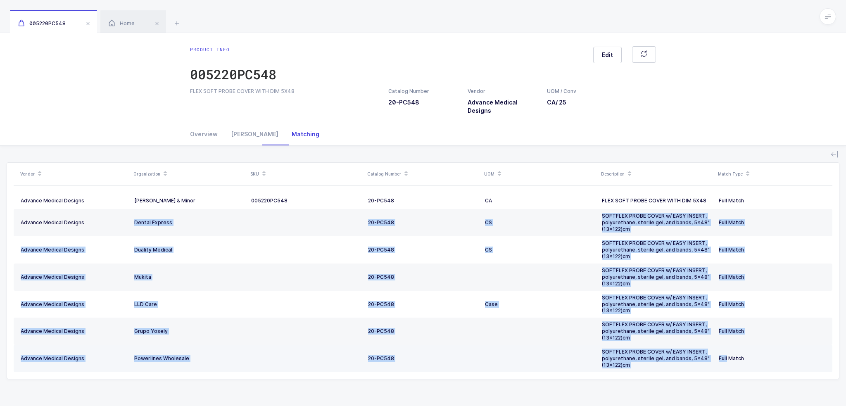
drag, startPoint x: 124, startPoint y: 219, endPoint x: 716, endPoint y: 365, distance: 609.3
click at [716, 365] on tbody "Advance Medical Designs Owens & Minor 005220PC548 20-PC548 CA FLEX SOFT PROBE C…" at bounding box center [423, 283] width 819 height 180
click at [716, 365] on td "Full Match" at bounding box center [774, 358] width 117 height 27
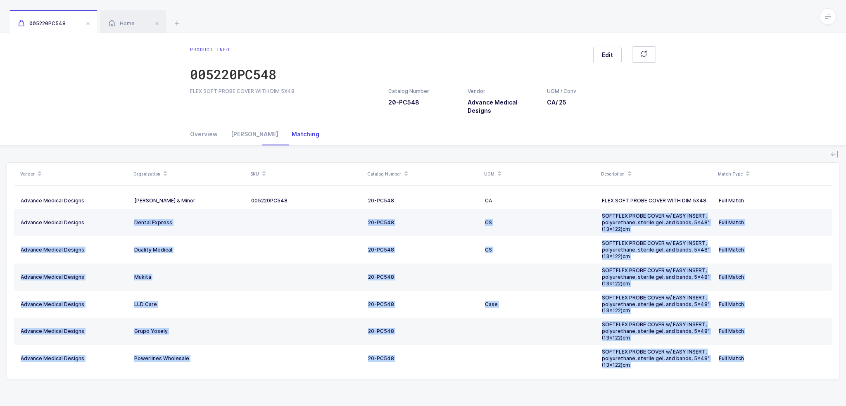
drag, startPoint x: 763, startPoint y: 364, endPoint x: 126, endPoint y: 216, distance: 654.8
click at [126, 216] on tbody "Advance Medical Designs Owens & Minor 005220PC548 20-PC548 CA FLEX SOFT PROBE C…" at bounding box center [423, 283] width 819 height 180
click at [126, 216] on td "Advance Medical Designs" at bounding box center [72, 222] width 117 height 27
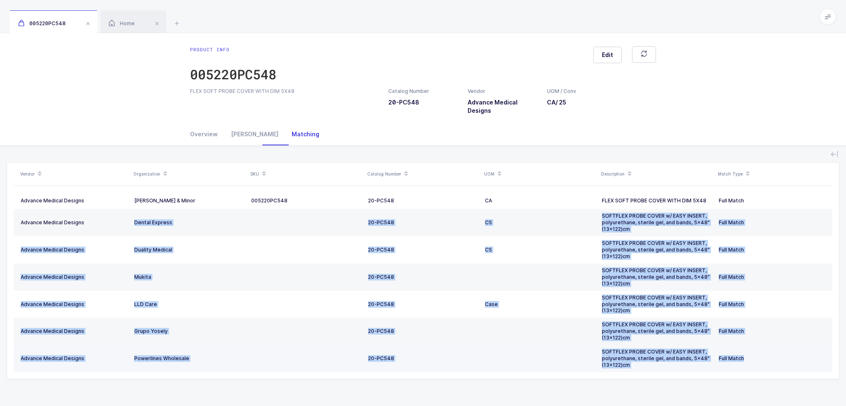
drag, startPoint x: 126, startPoint y: 216, endPoint x: 756, endPoint y: 352, distance: 645.3
click at [756, 352] on tbody "Advance Medical Designs Owens & Minor 005220PC548 20-PC548 CA FLEX SOFT PROBE C…" at bounding box center [423, 283] width 819 height 180
click at [761, 363] on td "Full Match" at bounding box center [774, 358] width 117 height 27
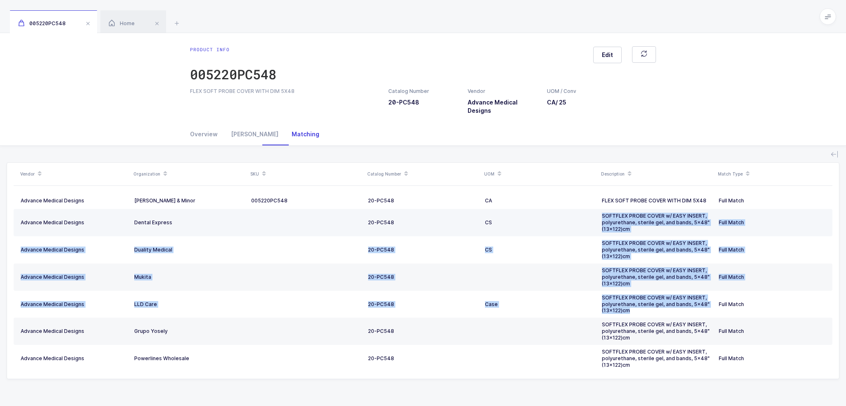
drag, startPoint x: 675, startPoint y: 310, endPoint x: 602, endPoint y: 212, distance: 122.6
click at [602, 212] on tbody "Advance Medical Designs Owens & Minor 005220PC548 20-PC548 CA FLEX SOFT PROBE C…" at bounding box center [423, 283] width 819 height 180
click at [602, 212] on td "SOFTFLEX PROBE COVER w/ EASY INSERT, polyurethane, sterile gel, and bands, 5x48…" at bounding box center [657, 222] width 117 height 27
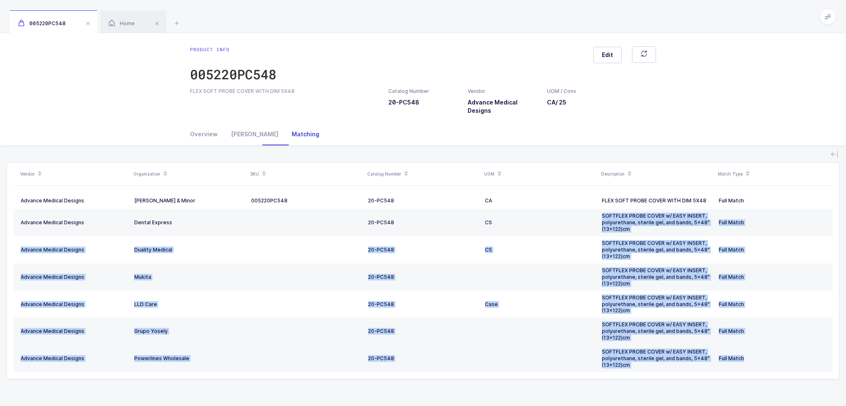
drag, startPoint x: 602, startPoint y: 212, endPoint x: 763, endPoint y: 355, distance: 216.2
click at [763, 355] on tbody "Advance Medical Designs Owens & Minor 005220PC548 20-PC548 CA FLEX SOFT PROBE C…" at bounding box center [423, 283] width 819 height 180
click at [764, 355] on div "Full Match" at bounding box center [772, 358] width 107 height 7
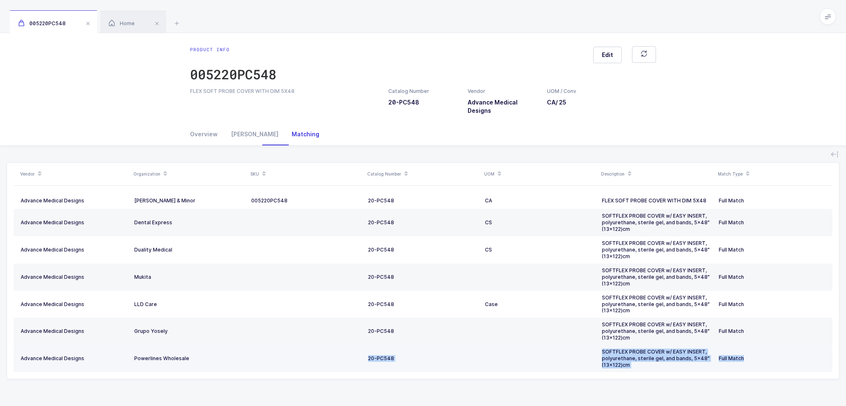
drag, startPoint x: 197, startPoint y: 358, endPoint x: 754, endPoint y: 366, distance: 556.9
click at [754, 366] on tr "Advance Medical Designs Powerlines Wholesale 20-PC548 SOFTFLEX PROBE COVER w/ E…" at bounding box center [423, 358] width 819 height 27
click at [754, 366] on td "Full Match" at bounding box center [774, 358] width 117 height 27
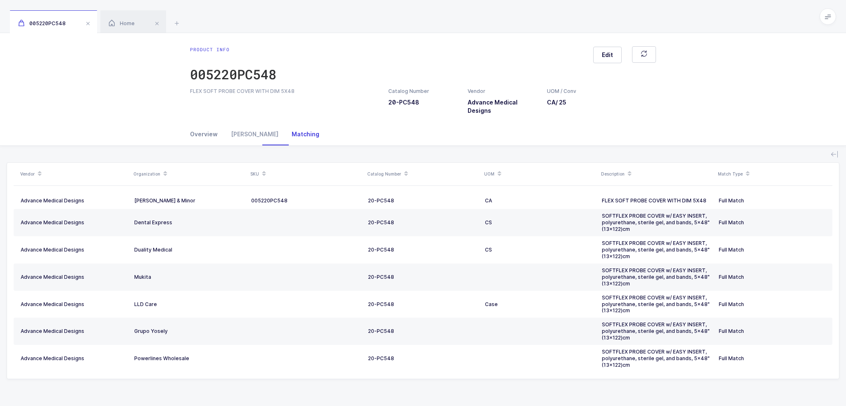
click at [201, 133] on div "Overview" at bounding box center [207, 134] width 34 height 22
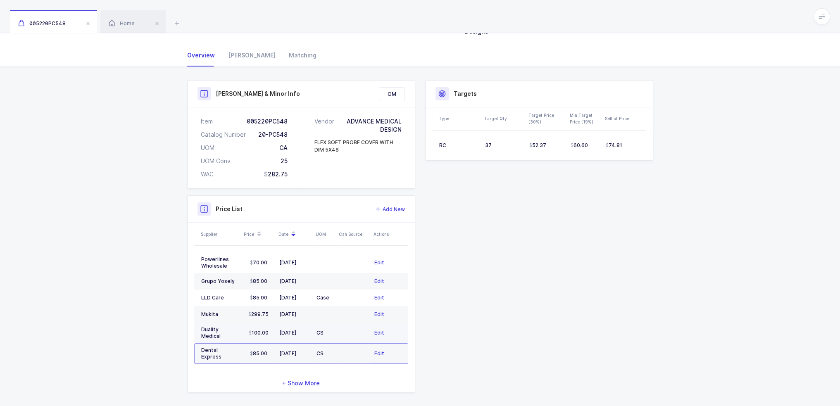
scroll to position [85, 0]
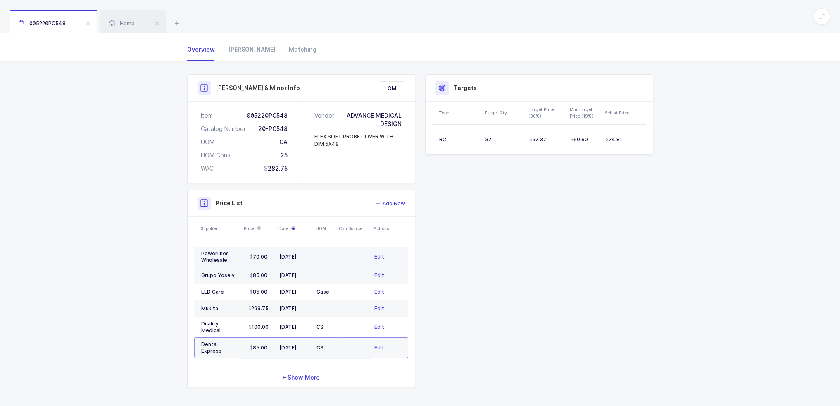
click at [266, 264] on td "70.00" at bounding box center [258, 257] width 35 height 21
click at [269, 276] on div "85.00" at bounding box center [259, 275] width 28 height 7
click at [282, 46] on div "Matching" at bounding box center [299, 49] width 34 height 22
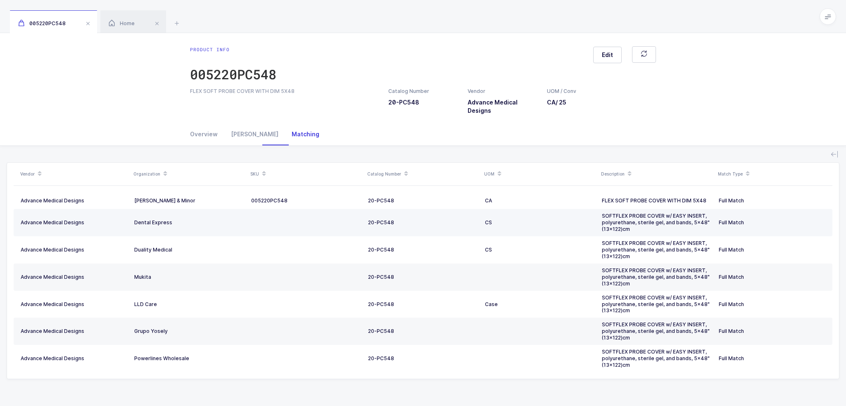
click at [290, 233] on td at bounding box center [306, 222] width 117 height 27
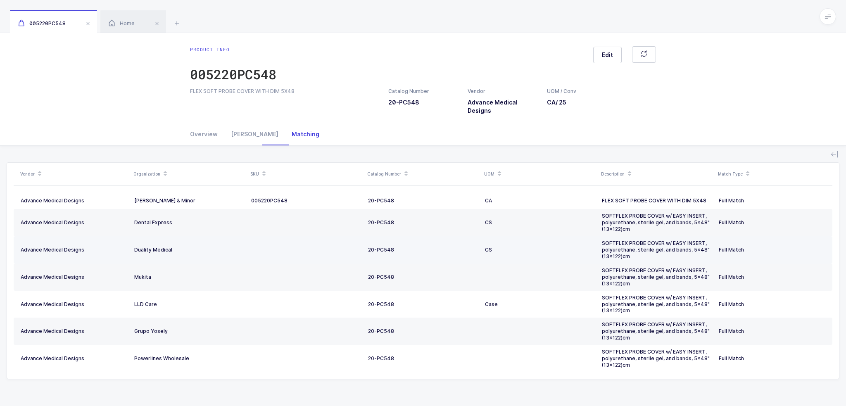
click at [289, 258] on td at bounding box center [306, 249] width 117 height 27
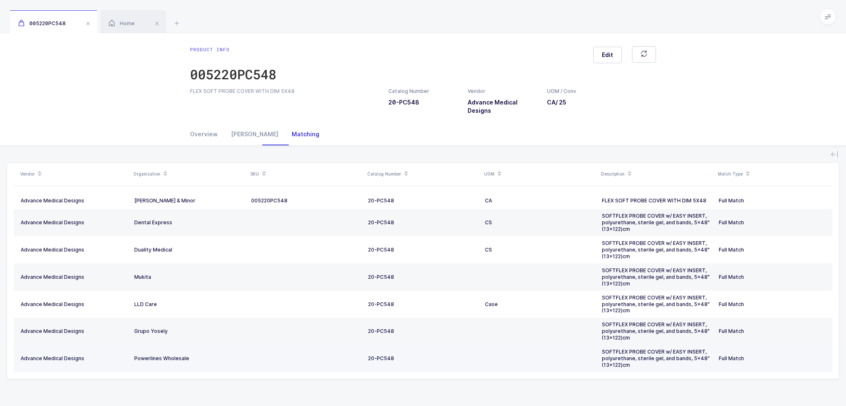
click at [242, 350] on td "Powerlines Wholesale" at bounding box center [189, 358] width 117 height 27
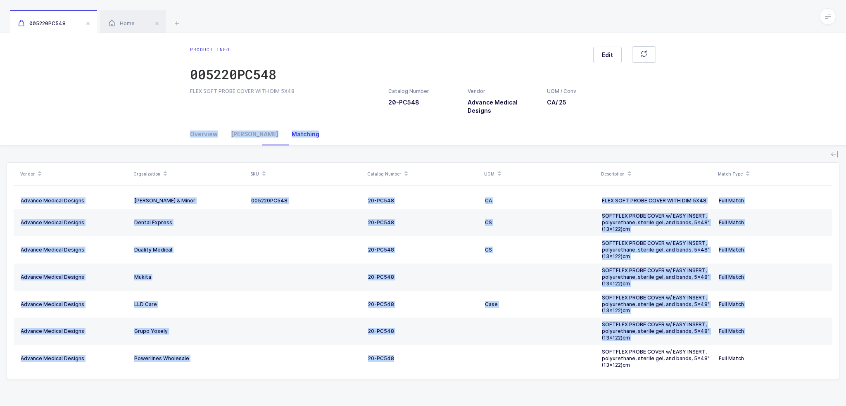
drag, startPoint x: 404, startPoint y: 354, endPoint x: 367, endPoint y: 131, distance: 225.8
click at [367, 131] on div "Overview Owens Matching Product Info Catalog Number 20-PC548 Vendor Advance Med…" at bounding box center [423, 261] width 846 height 276
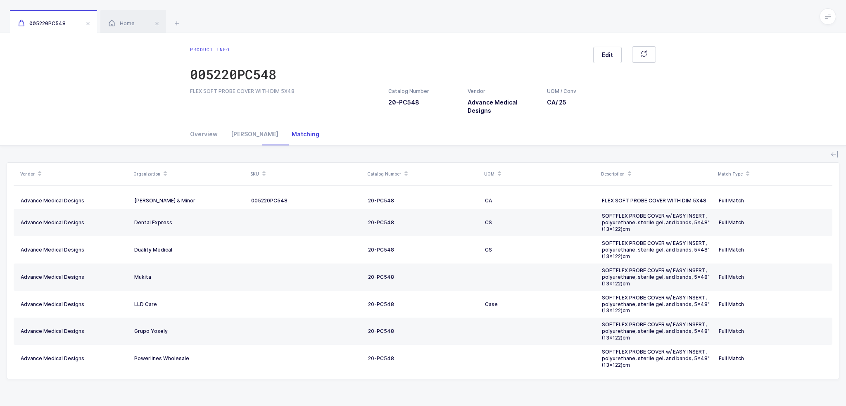
click at [367, 131] on div "Overview Owens Matching" at bounding box center [423, 134] width 466 height 22
drag, startPoint x: 367, startPoint y: 131, endPoint x: 501, endPoint y: 404, distance: 304.5
click at [500, 406] on html "Apps Core Warehouse Admin Mission Control Purchasing Joey H. Logout Account Joe…" at bounding box center [423, 203] width 846 height 406
click at [510, 383] on div "Vendor Organization SKU Catalog Number UOM Description Match Type Advance Medic…" at bounding box center [423, 272] width 833 height 253
click at [190, 133] on div "Overview Owens Matching" at bounding box center [422, 134] width 479 height 22
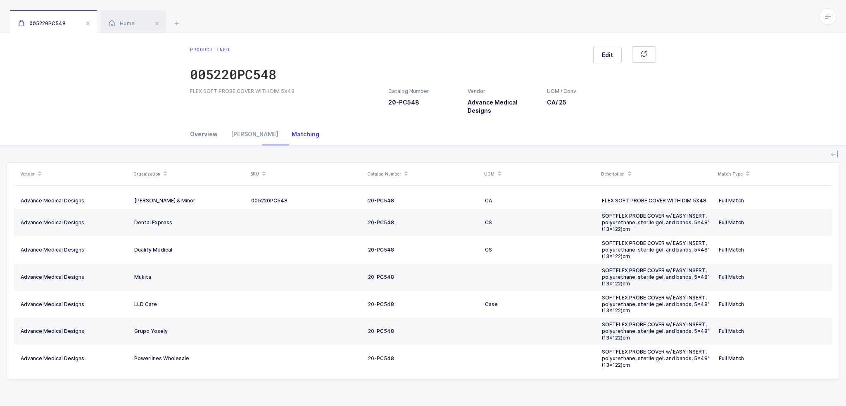
click at [199, 134] on div "Overview" at bounding box center [207, 134] width 34 height 22
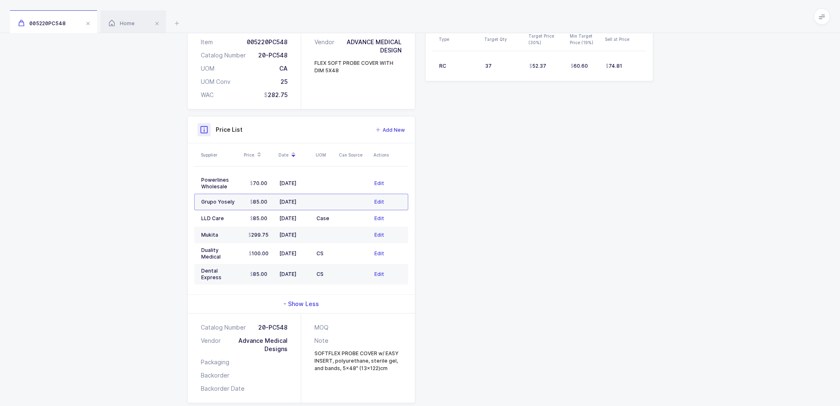
scroll to position [174, 0]
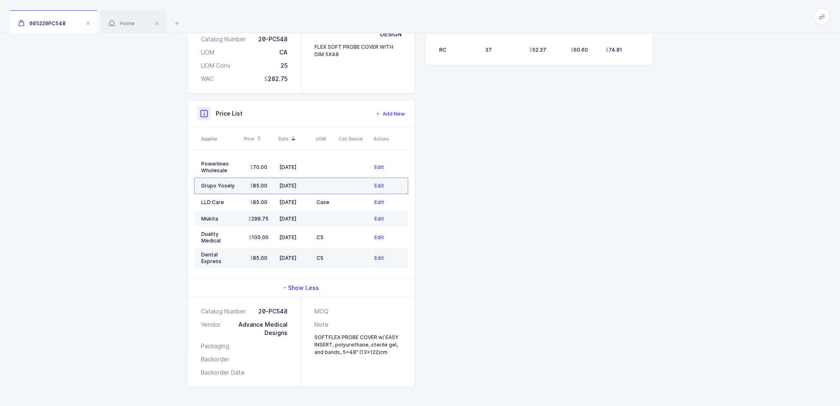
click at [270, 187] on div "85.00" at bounding box center [259, 186] width 28 height 7
click at [292, 201] on div "01/16/2025" at bounding box center [294, 202] width 31 height 7
click at [292, 219] on div "11/12/2024" at bounding box center [294, 219] width 31 height 7
click at [291, 238] on div "06/01/2022" at bounding box center [294, 237] width 31 height 7
click at [288, 255] on div "06/01/2022" at bounding box center [294, 258] width 31 height 7
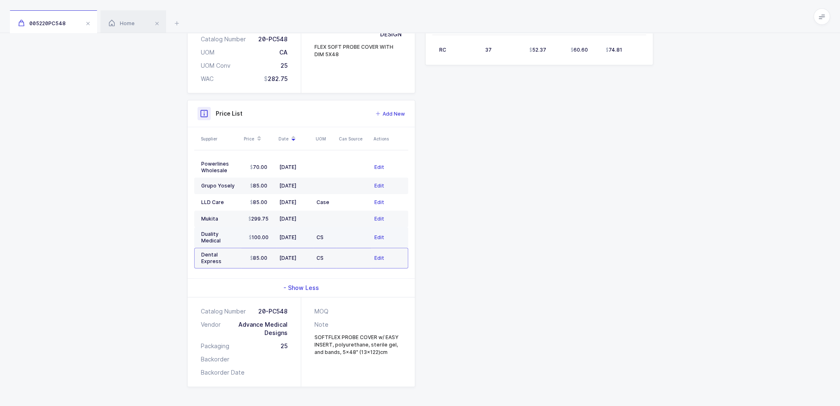
click at [287, 237] on div "06/01/2022" at bounding box center [294, 237] width 31 height 7
click at [283, 214] on td "11/12/2024" at bounding box center [294, 219] width 37 height 17
click at [282, 192] on td "03/17/2025" at bounding box center [294, 186] width 37 height 17
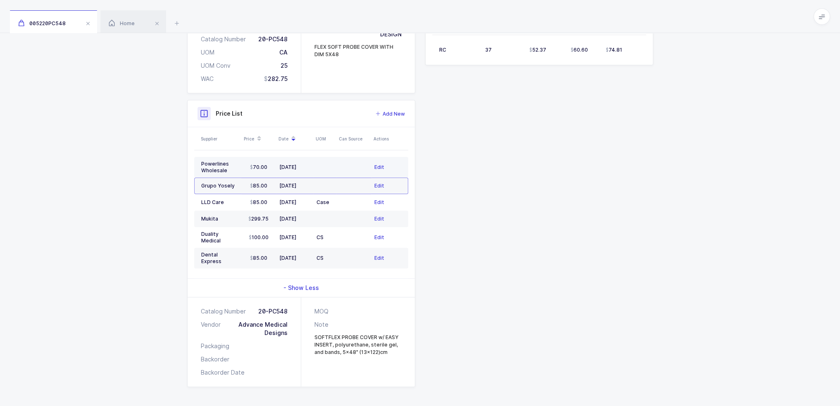
click at [281, 171] on td "08/19/2025" at bounding box center [294, 167] width 37 height 21
click at [281, 193] on td "03/17/2025" at bounding box center [294, 186] width 37 height 17
click at [282, 204] on div "01/16/2025" at bounding box center [294, 202] width 31 height 7
click at [283, 221] on div "11/12/2024" at bounding box center [294, 219] width 31 height 7
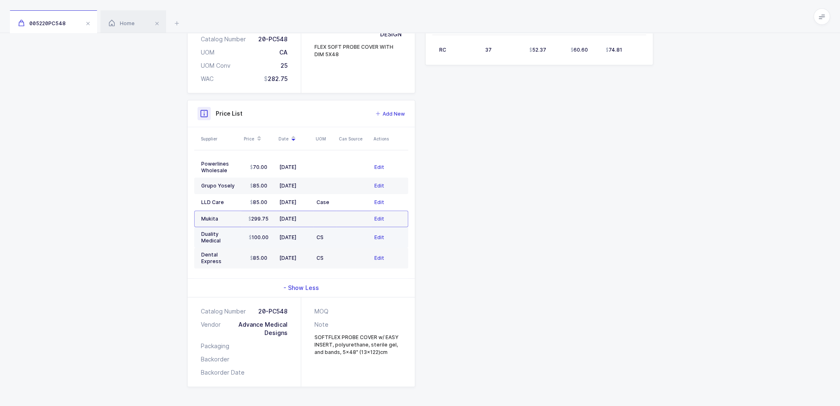
click at [283, 239] on td "06/01/2022" at bounding box center [294, 237] width 37 height 21
click at [284, 264] on table "Powerlines Wholesale 70.00 08/19/2025 Edit Grupo Yosely 85.00 03/17/2025 Edit L…" at bounding box center [301, 212] width 214 height 125
click at [284, 256] on td "06/01/2022" at bounding box center [294, 258] width 37 height 21
click at [286, 239] on td "06/01/2022" at bounding box center [294, 237] width 37 height 21
click at [288, 218] on div "11/12/2024" at bounding box center [294, 219] width 31 height 7
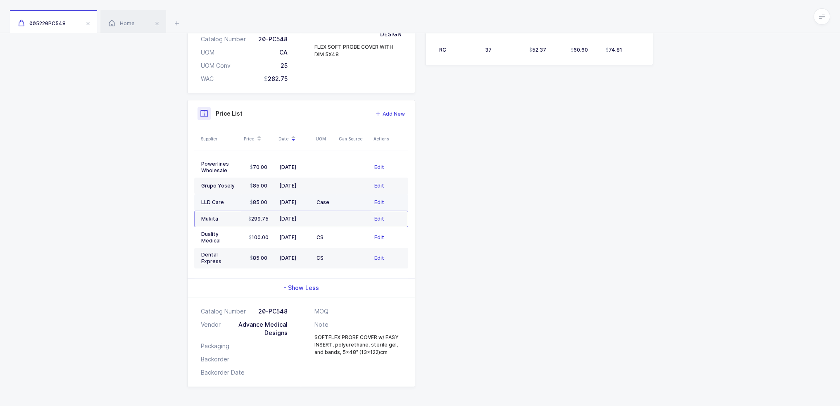
click at [285, 201] on div "01/16/2025" at bounding box center [294, 202] width 31 height 7
click at [284, 188] on td "03/17/2025" at bounding box center [294, 186] width 37 height 17
click at [284, 176] on td "08/19/2025" at bounding box center [294, 167] width 37 height 21
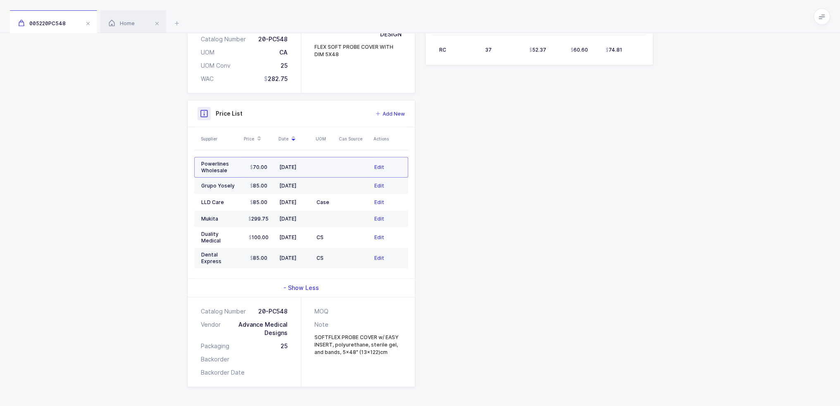
click at [284, 171] on td "08/19/2025" at bounding box center [294, 167] width 37 height 21
click at [281, 183] on div "03/17/2025" at bounding box center [294, 186] width 31 height 7
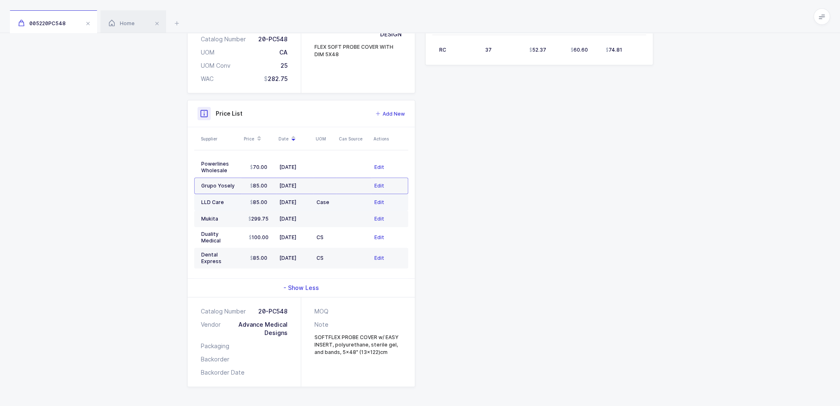
click at [285, 201] on div "01/16/2025" at bounding box center [294, 202] width 31 height 7
click at [286, 228] on td "06/01/2022" at bounding box center [294, 237] width 37 height 21
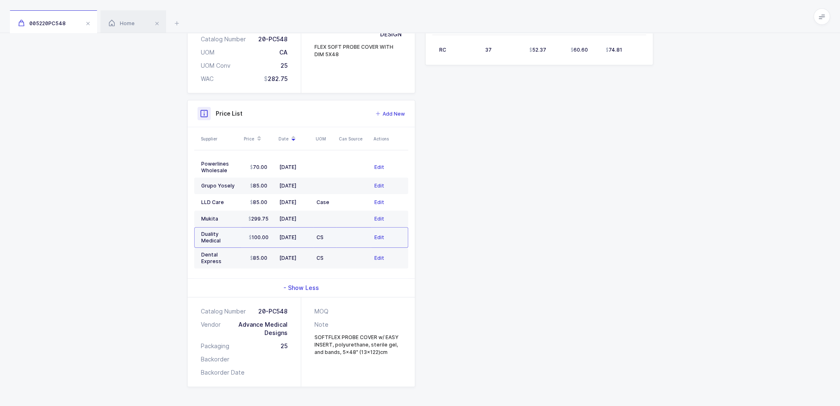
click at [289, 240] on td "06/01/2022" at bounding box center [294, 237] width 37 height 21
click at [289, 261] on table "Powerlines Wholesale 70.00 08/19/2025 Edit Grupo Yosely 85.00 03/17/2025 Edit L…" at bounding box center [301, 212] width 214 height 125
click at [289, 255] on div "06/01/2022" at bounding box center [294, 258] width 31 height 7
click at [290, 238] on div "06/01/2022" at bounding box center [294, 237] width 31 height 7
click at [290, 216] on div "11/12/2024" at bounding box center [294, 219] width 31 height 7
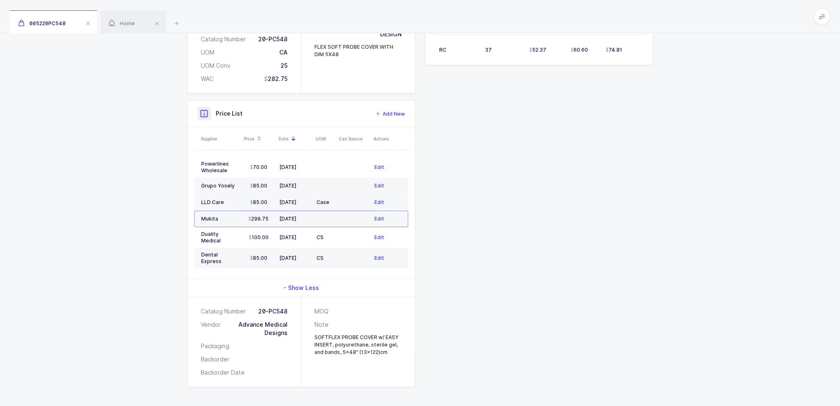
click at [303, 205] on td "01/16/2025" at bounding box center [294, 202] width 37 height 17
click at [317, 191] on td at bounding box center [324, 186] width 23 height 17
click at [321, 168] on td at bounding box center [324, 167] width 23 height 21
click at [320, 179] on td at bounding box center [324, 186] width 23 height 17
click at [320, 211] on td at bounding box center [324, 219] width 23 height 17
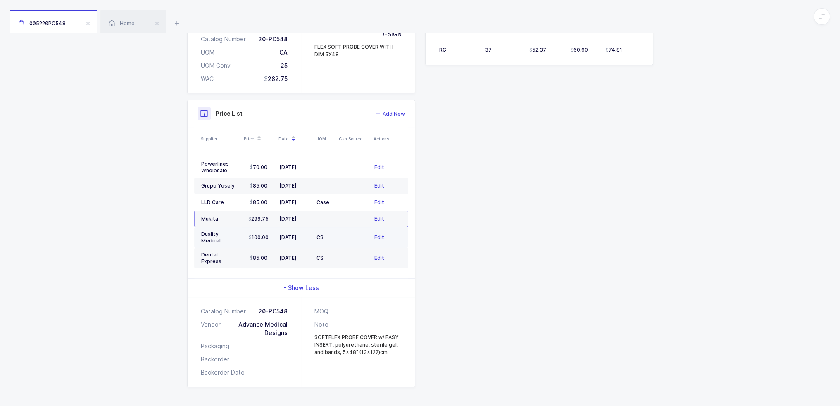
click at [321, 231] on td "CS" at bounding box center [324, 237] width 23 height 21
click at [322, 240] on td "CS" at bounding box center [324, 237] width 23 height 21
click at [323, 258] on td "CS" at bounding box center [324, 258] width 23 height 21
click at [321, 242] on td "CS" at bounding box center [324, 237] width 23 height 21
click at [321, 224] on td at bounding box center [324, 219] width 23 height 17
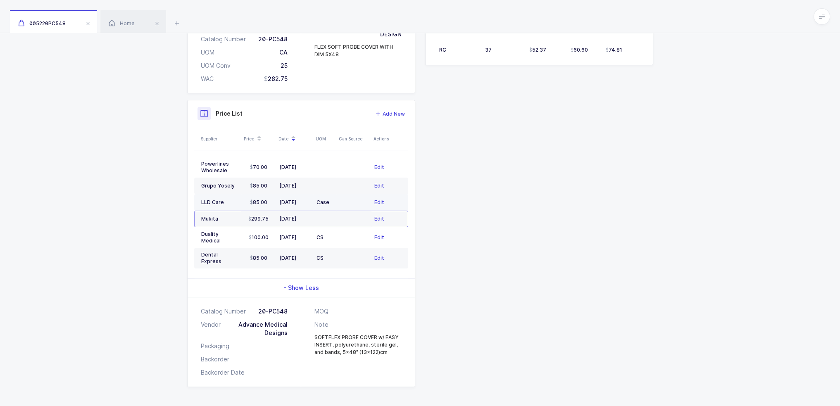
click at [321, 206] on td "Case" at bounding box center [324, 202] width 23 height 17
click at [319, 179] on td at bounding box center [324, 186] width 23 height 17
click at [319, 163] on td at bounding box center [324, 167] width 23 height 21
click at [319, 181] on td at bounding box center [324, 186] width 23 height 17
click at [319, 199] on div "Case" at bounding box center [324, 202] width 17 height 7
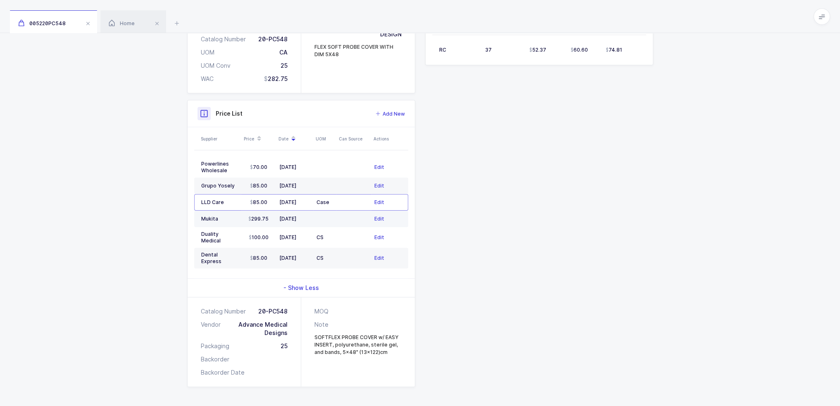
click at [319, 212] on td at bounding box center [324, 219] width 23 height 17
click at [318, 234] on div "CS" at bounding box center [324, 237] width 17 height 7
click at [318, 248] on td "CS" at bounding box center [324, 258] width 23 height 21
drag, startPoint x: 363, startPoint y: 255, endPoint x: 202, endPoint y: 161, distance: 186.4
click at [202, 161] on tbody "Powerlines Wholesale 70.00 08/19/2025 Edit Grupo Yosely 85.00 03/17/2025 Edit L…" at bounding box center [301, 213] width 214 height 112
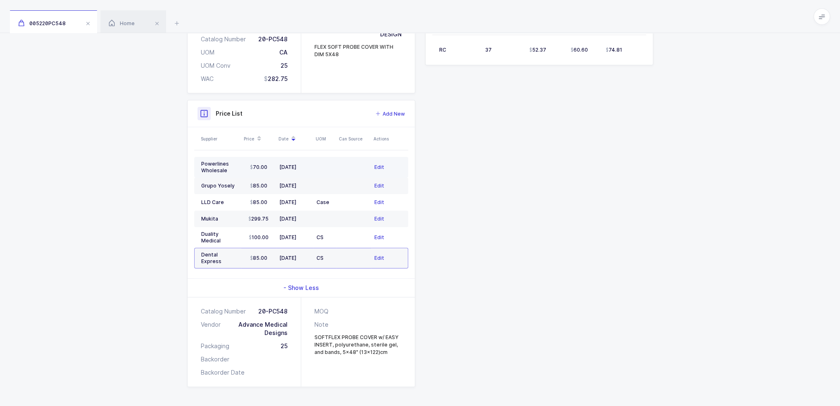
click at [202, 161] on div "Powerlines Wholesale" at bounding box center [219, 167] width 37 height 13
click at [307, 187] on div "03/17/2025" at bounding box center [294, 186] width 31 height 7
click at [308, 201] on div "01/16/2025" at bounding box center [294, 202] width 31 height 7
click at [290, 218] on div "11/12/2024" at bounding box center [294, 219] width 31 height 7
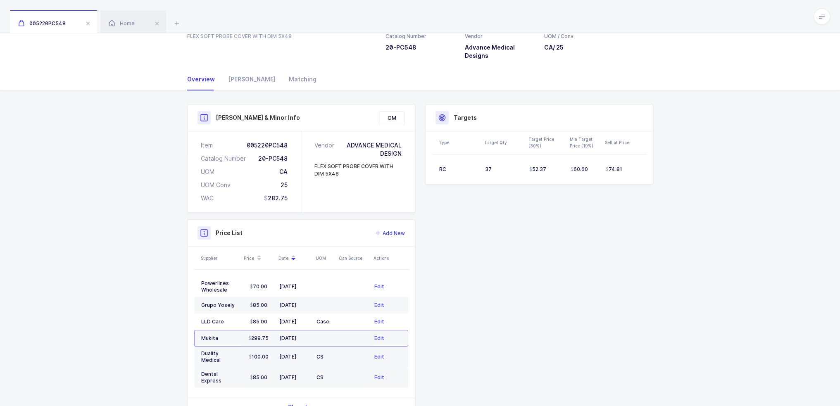
scroll to position [50, 0]
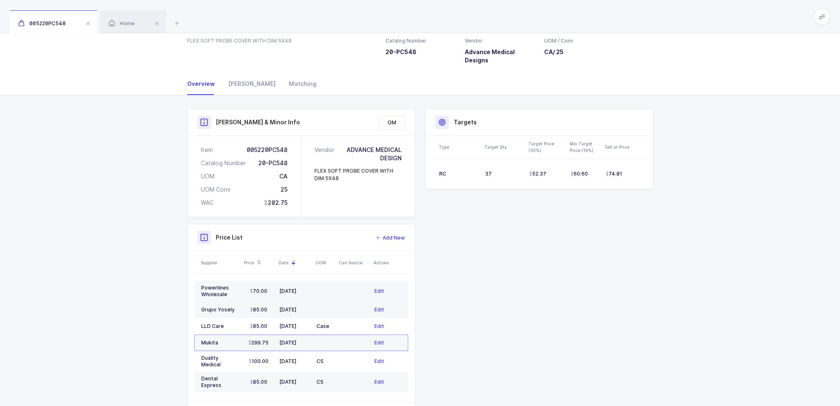
click at [309, 294] on div "08/19/2025" at bounding box center [294, 291] width 31 height 7
click at [352, 360] on td at bounding box center [353, 361] width 35 height 21
click at [346, 372] on td at bounding box center [353, 382] width 35 height 21
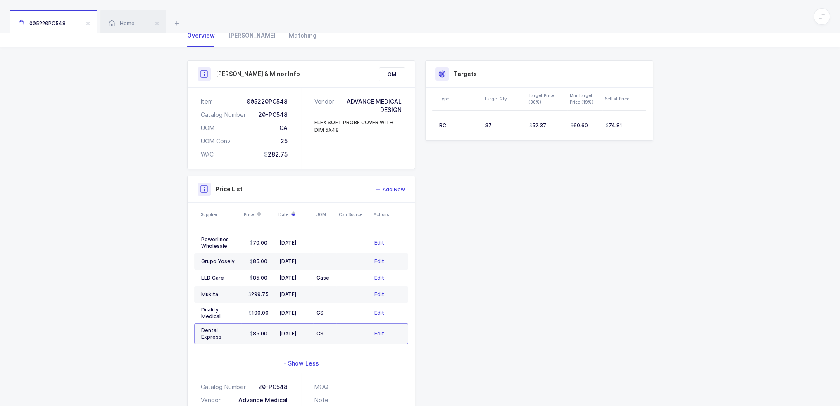
scroll to position [174, 0]
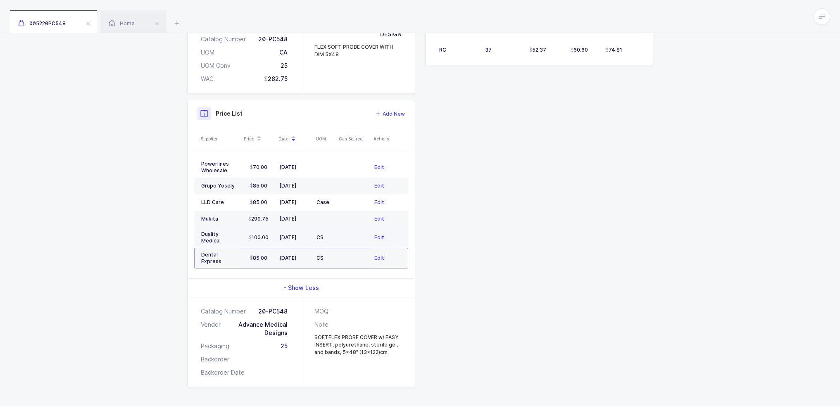
click at [329, 234] on div "CS" at bounding box center [324, 237] width 17 height 7
click at [332, 219] on td at bounding box center [324, 219] width 23 height 17
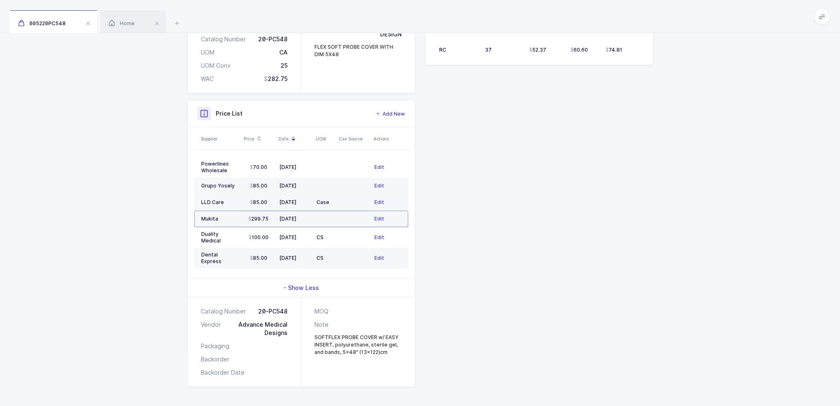
click at [331, 204] on div "Case" at bounding box center [324, 202] width 17 height 7
click at [329, 181] on td at bounding box center [324, 186] width 23 height 17
click at [328, 169] on td at bounding box center [324, 167] width 23 height 21
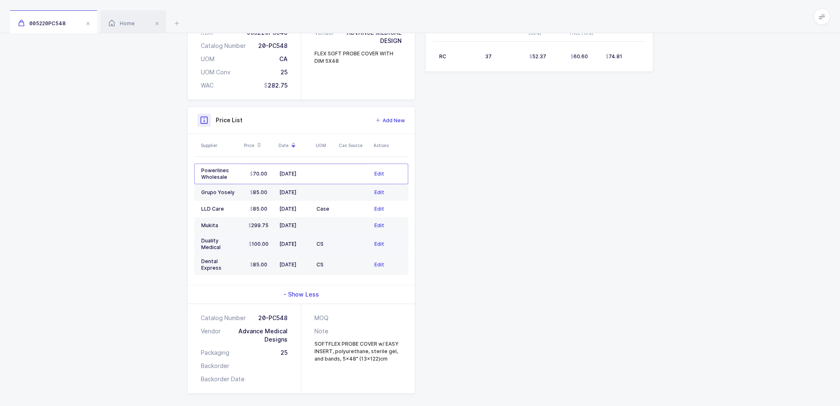
scroll to position [0, 0]
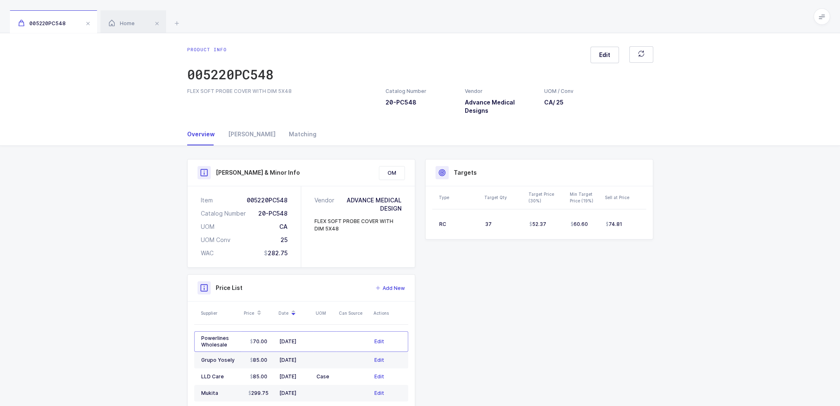
click at [249, 147] on div "Product Info Catalog Number 20-PC548 Vendor Advance Medical Designs UOM / Conv …" at bounding box center [420, 363] width 479 height 435
click at [245, 138] on div "Owens" at bounding box center [251, 134] width 61 height 22
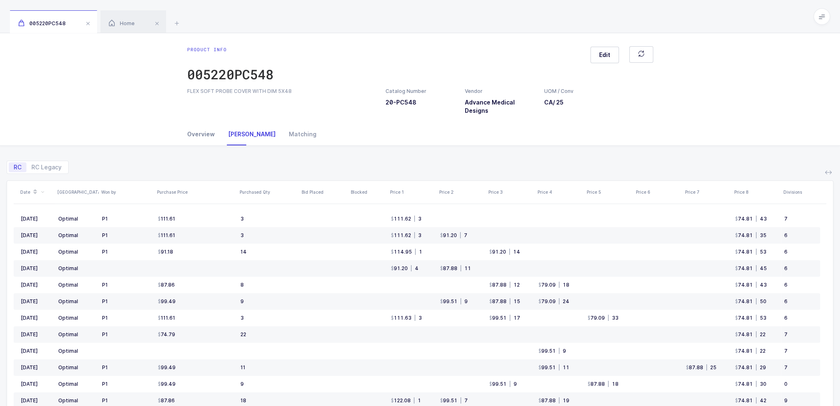
click at [200, 136] on div "Overview" at bounding box center [204, 134] width 34 height 22
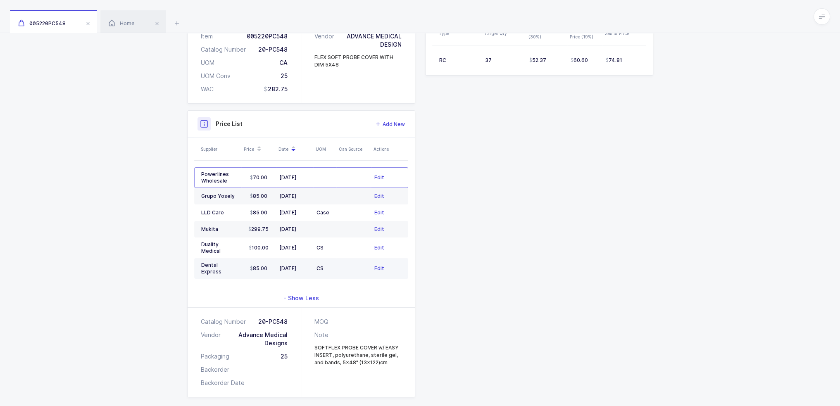
scroll to position [165, 0]
drag, startPoint x: 323, startPoint y: 225, endPoint x: 355, endPoint y: 230, distance: 32.6
click at [355, 230] on tr "Mukita 299.75 11/12/2024 Edit" at bounding box center [301, 228] width 214 height 17
drag, startPoint x: 251, startPoint y: 226, endPoint x: 333, endPoint y: 227, distance: 82.2
click at [333, 227] on tr "Mukita 299.75 11/12/2024 Edit" at bounding box center [301, 228] width 214 height 17
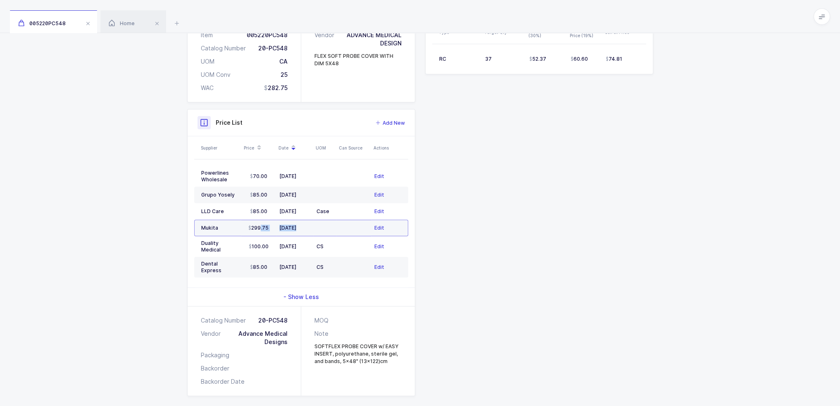
click at [333, 227] on td at bounding box center [324, 228] width 23 height 17
drag, startPoint x: 333, startPoint y: 227, endPoint x: 238, endPoint y: 224, distance: 95.9
click at [238, 224] on tr "Mukita 299.75 11/12/2024 Edit" at bounding box center [301, 228] width 214 height 17
click at [238, 224] on td "Mukita" at bounding box center [217, 228] width 47 height 17
drag, startPoint x: 238, startPoint y: 224, endPoint x: 326, endPoint y: 225, distance: 88.0
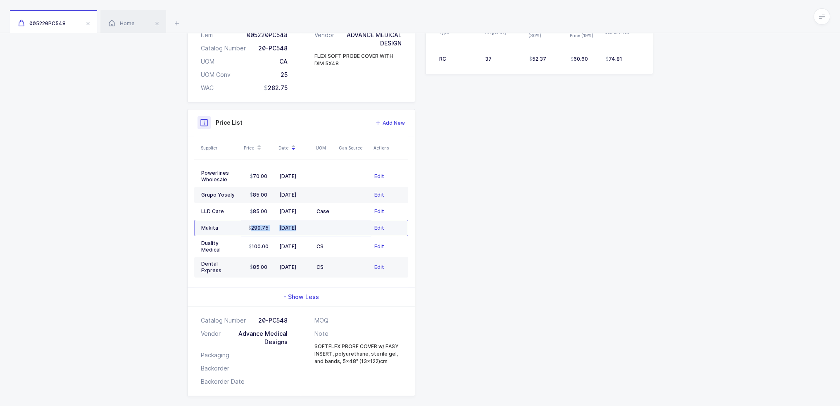
click at [325, 225] on tr "Mukita 299.75 11/12/2024 Edit" at bounding box center [301, 228] width 214 height 17
click at [326, 225] on td at bounding box center [324, 228] width 23 height 17
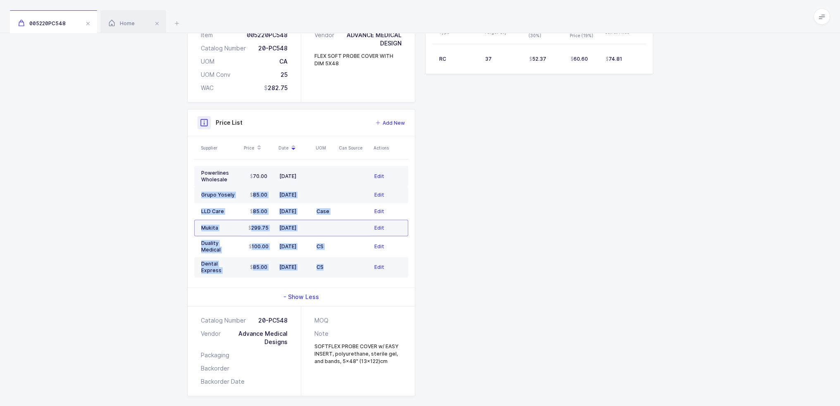
drag, startPoint x: 333, startPoint y: 258, endPoint x: 319, endPoint y: 166, distance: 92.4
click at [319, 166] on tbody "Powerlines Wholesale 70.00 08/19/2025 Edit Grupo Yosely 85.00 03/17/2025 Edit L…" at bounding box center [301, 222] width 214 height 112
click at [325, 216] on td "Case" at bounding box center [324, 211] width 23 height 17
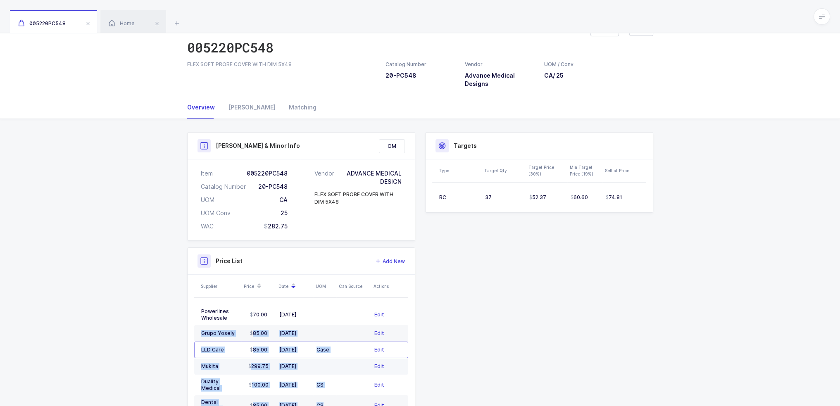
scroll to position [0, 0]
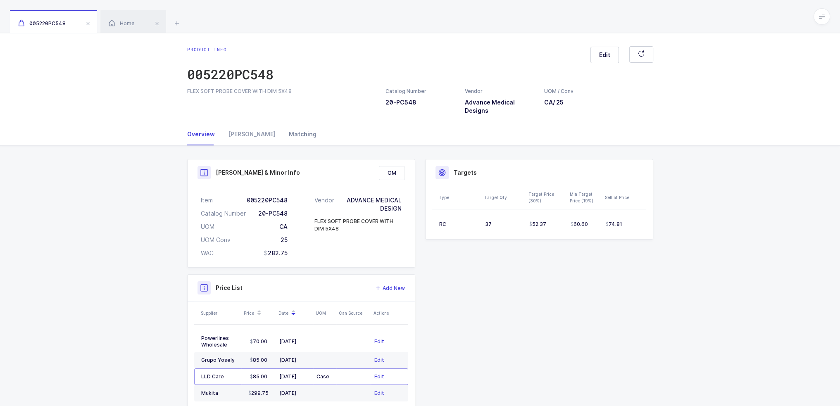
click at [284, 139] on div "Matching" at bounding box center [299, 134] width 34 height 22
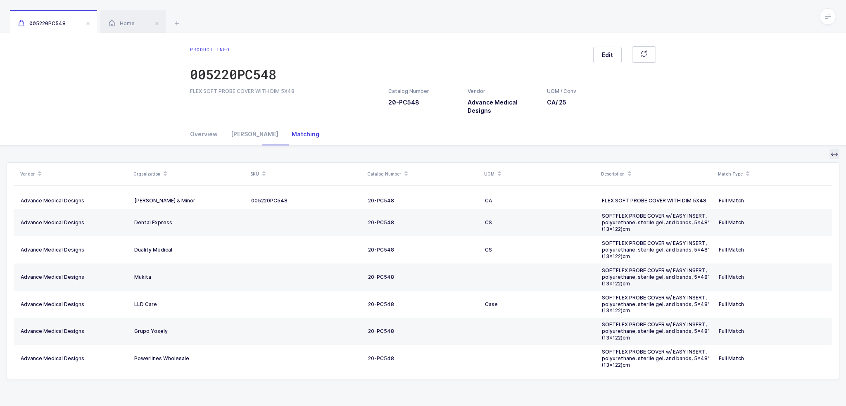
click at [835, 155] on icon at bounding box center [834, 154] width 7 height 7
click at [831, 160] on div "Vendor Organization SKU Catalog Number UOM Description Match Type Advance Medic…" at bounding box center [423, 272] width 833 height 253
click at [831, 155] on button at bounding box center [835, 154] width 10 height 10
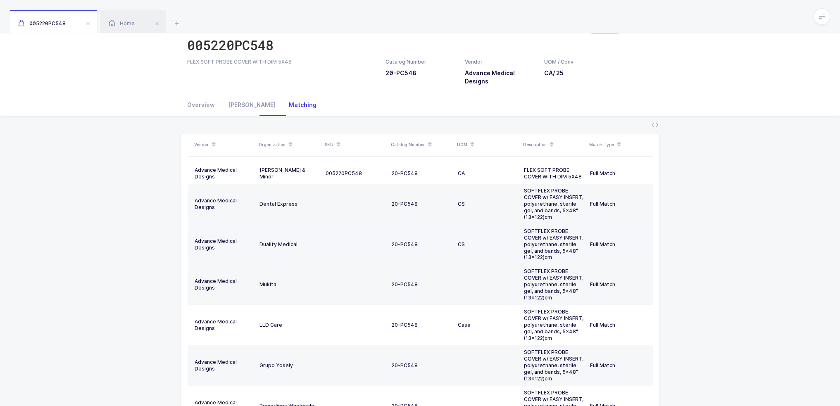
scroll to position [74, 0]
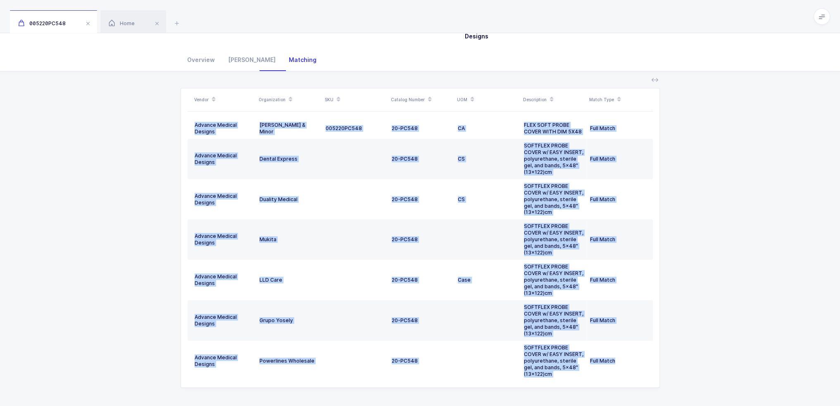
drag, startPoint x: 621, startPoint y: 373, endPoint x: 567, endPoint y: 80, distance: 298.2
click at [567, 80] on div "Vendor Organization SKU Catalog Number UOM Description Match Type Advance Medic…" at bounding box center [420, 239] width 827 height 337
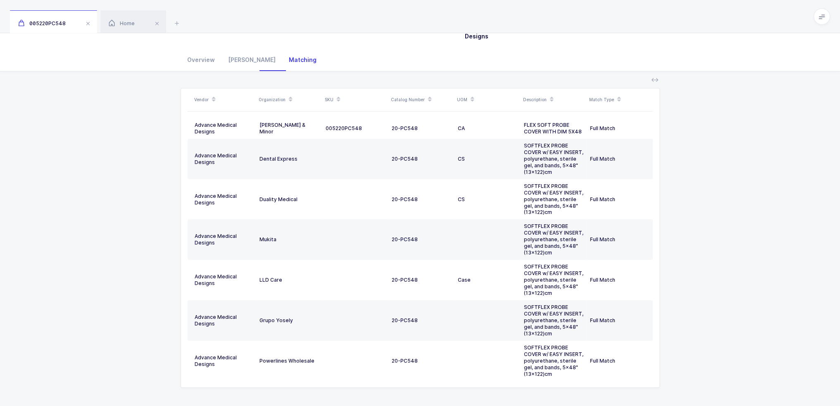
click at [567, 76] on div "Vendor Organization SKU Catalog Number UOM Description Match Type Advance Medic…" at bounding box center [420, 239] width 827 height 337
drag, startPoint x: 567, startPoint y: 76, endPoint x: 633, endPoint y: 409, distance: 339.6
click at [633, 406] on html "Apps Core Warehouse Admin Mission Control Purchasing Joey H. Logout Account Joe…" at bounding box center [420, 167] width 840 height 482
click at [706, 365] on div "Vendor Organization SKU Catalog Number UOM Description Match Type Advance Medic…" at bounding box center [420, 239] width 827 height 337
click at [209, 52] on div "Overview" at bounding box center [204, 60] width 34 height 22
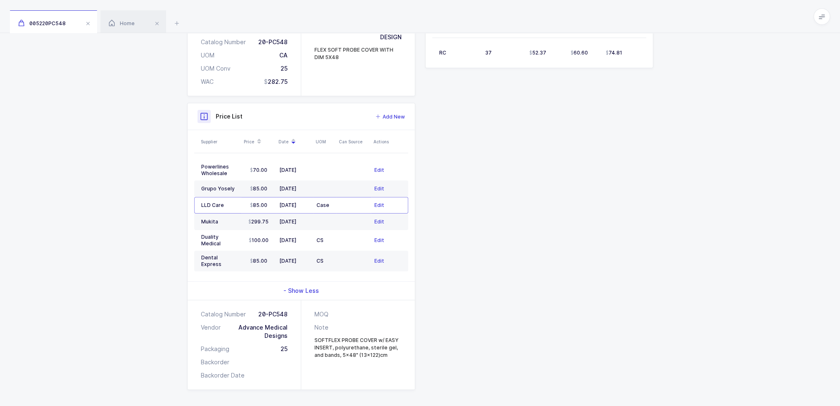
scroll to position [174, 0]
click at [336, 286] on div "- Show Less" at bounding box center [301, 288] width 227 height 18
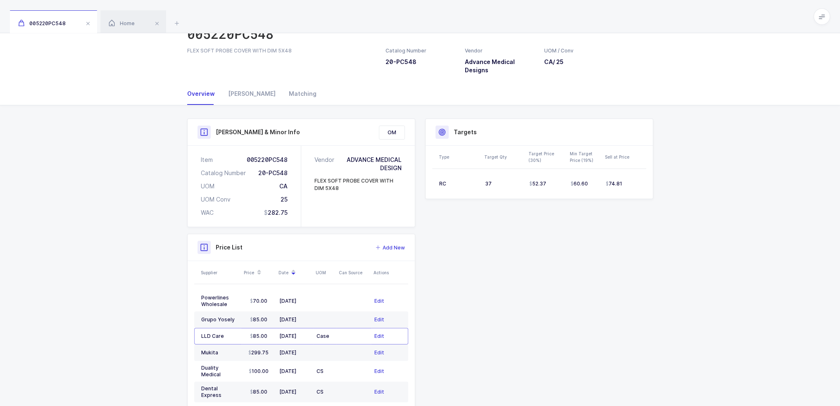
scroll to position [0, 0]
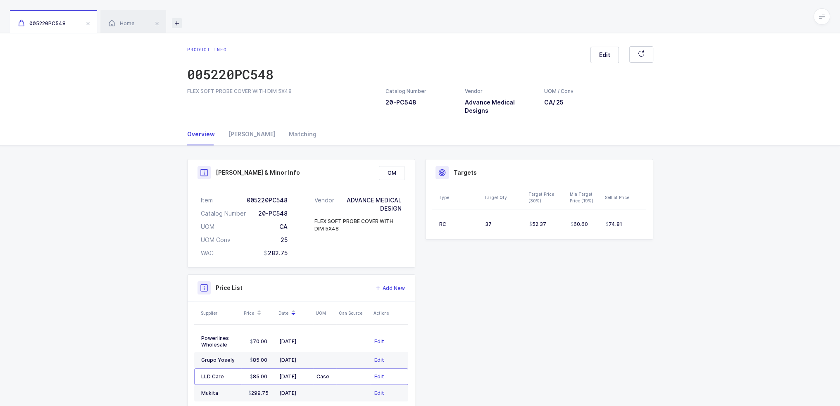
click at [177, 23] on icon at bounding box center [177, 23] width 10 height 10
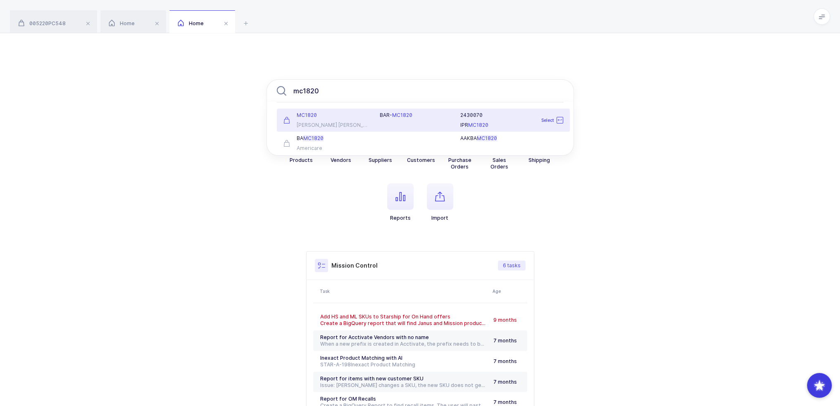
type input "mc1820"
click at [377, 119] on div "BAR- MC1820" at bounding box center [415, 120] width 81 height 17
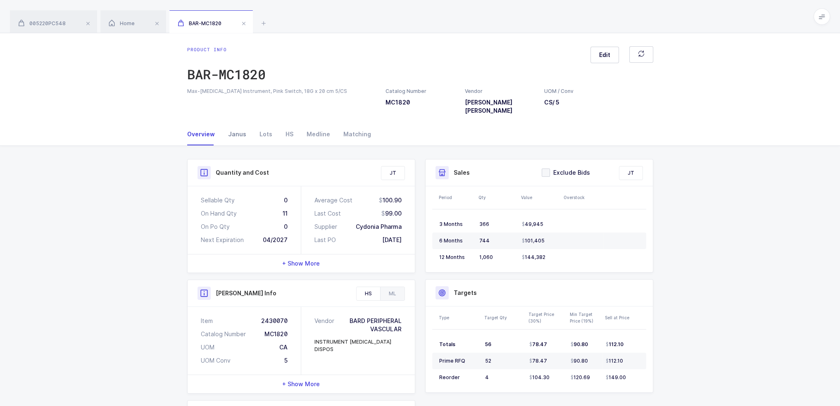
click at [235, 125] on div "Janus" at bounding box center [236, 134] width 31 height 22
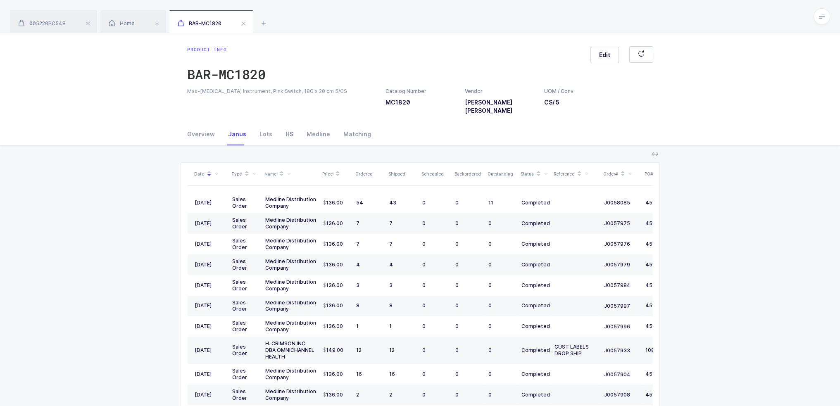
click at [279, 127] on div "HS" at bounding box center [289, 134] width 21 height 22
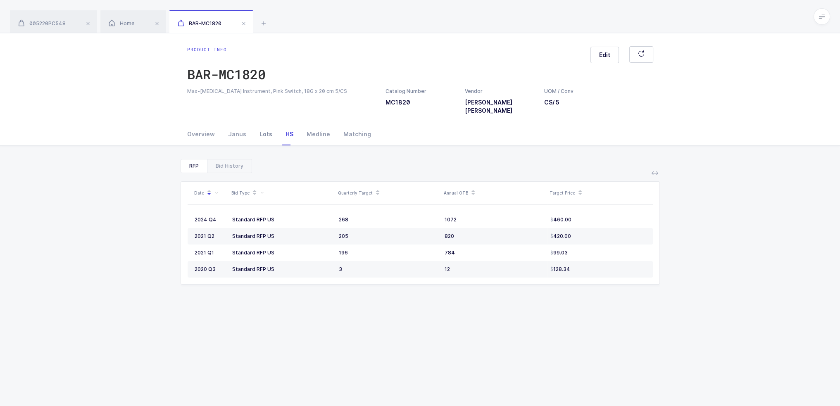
click at [258, 125] on div "Lots" at bounding box center [266, 134] width 26 height 22
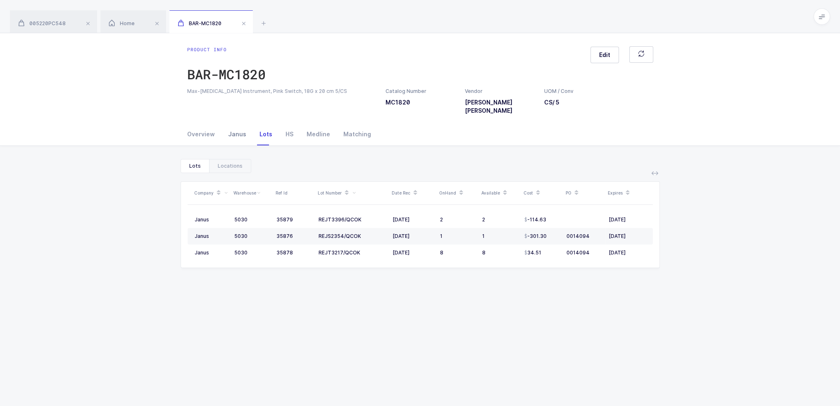
click at [243, 126] on div "Janus" at bounding box center [236, 134] width 31 height 22
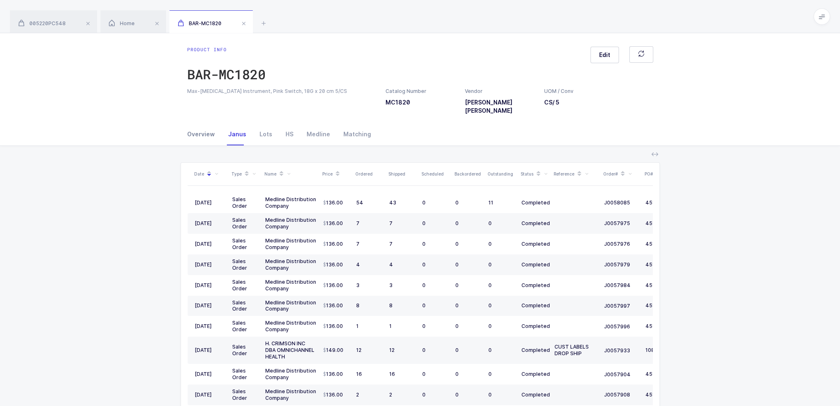
click at [207, 124] on div "Overview" at bounding box center [204, 134] width 34 height 22
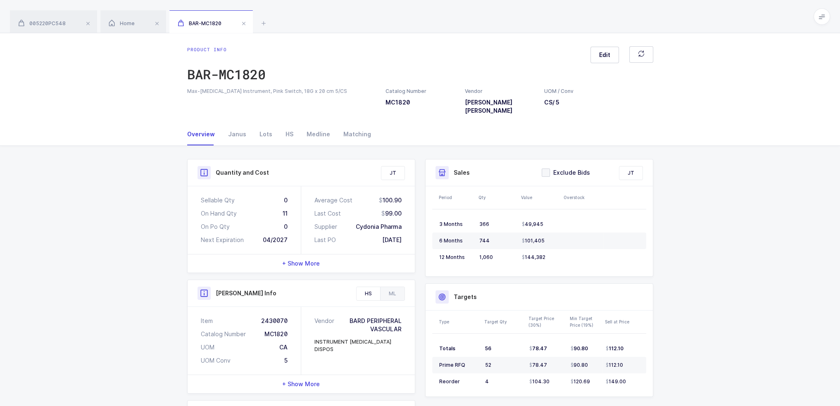
drag, startPoint x: 271, startPoint y: 186, endPoint x: 416, endPoint y: 229, distance: 151.6
click at [416, 229] on div "Quantity and Cost JT Sellable Qty 0 On Hand Qty 11 On Po Qty 0 Next Expiration …" at bounding box center [301, 339] width 238 height 361
click at [245, 123] on div "Janus" at bounding box center [236, 134] width 31 height 22
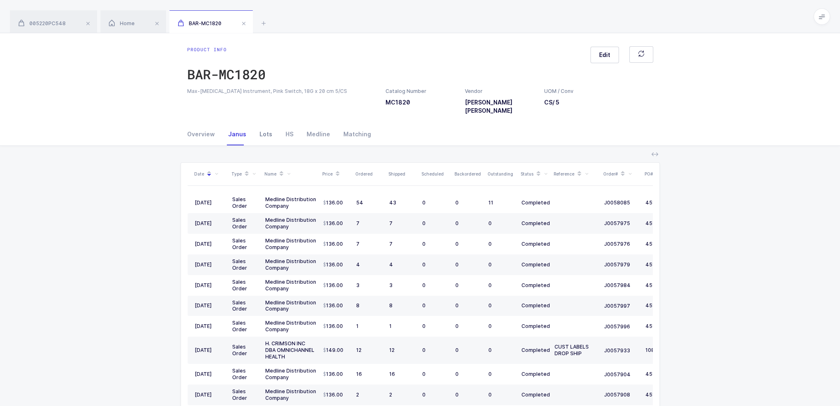
click at [258, 126] on div "Lots" at bounding box center [266, 134] width 26 height 22
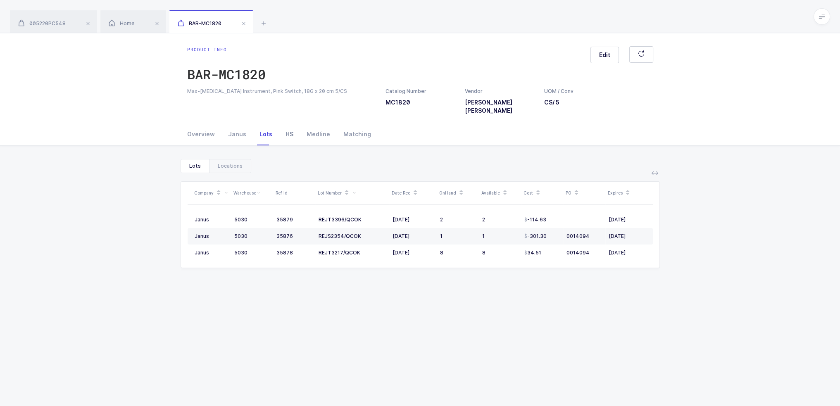
click at [281, 127] on div "HS" at bounding box center [289, 134] width 21 height 22
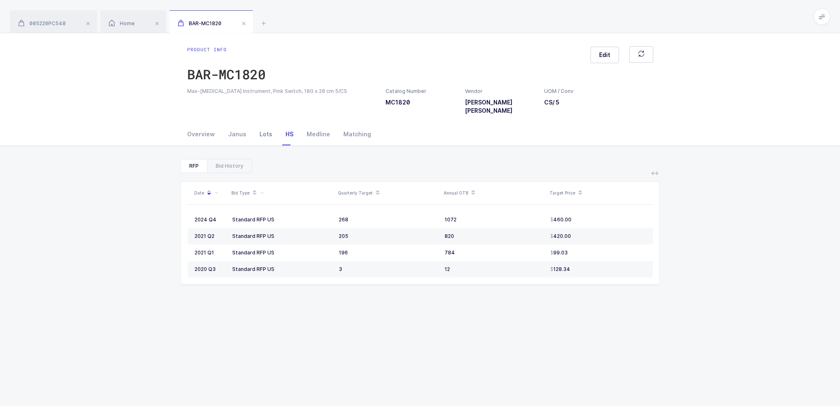
click at [264, 127] on div "Lots" at bounding box center [266, 134] width 26 height 22
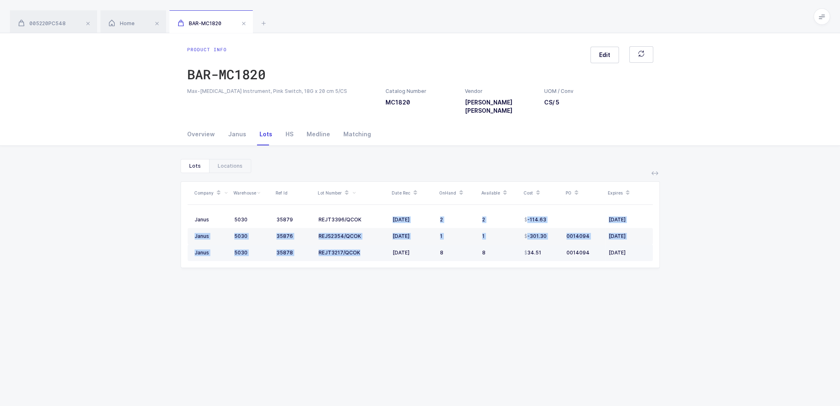
drag, startPoint x: 369, startPoint y: 214, endPoint x: 387, endPoint y: 238, distance: 30.2
click at [387, 238] on tbody "Janus 5030 35879 REJT3396/QCOK 07/30/2025 2 2 -114.63 05/31/2027 Janus 5030 358…" at bounding box center [420, 237] width 465 height 50
click at [387, 245] on td "REJT3217/QCOK" at bounding box center [352, 253] width 74 height 17
drag, startPoint x: 633, startPoint y: 243, endPoint x: 639, endPoint y: 128, distance: 115.4
click at [639, 128] on div "Overview Janus Lots HS Medline Matching Quantity and Cost JT Sellable Qty 0 On …" at bounding box center [420, 309] width 840 height 373
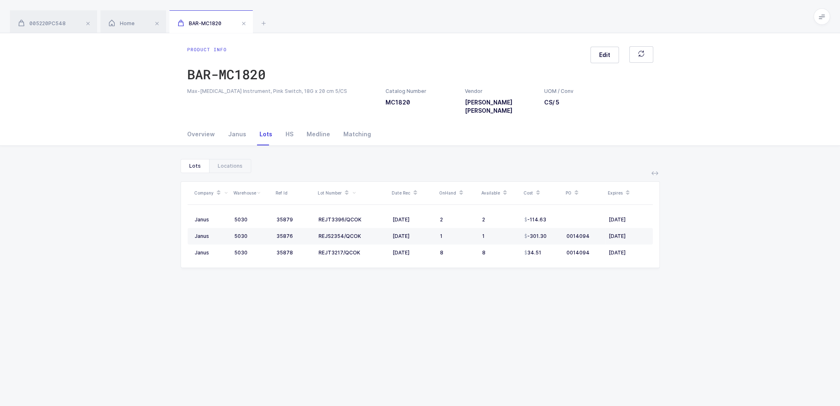
click at [639, 128] on div "Overview Janus Lots HS Medline Matching" at bounding box center [420, 134] width 466 height 22
drag, startPoint x: 639, startPoint y: 128, endPoint x: 667, endPoint y: 271, distance: 146.2
click at [667, 271] on div "Overview Janus Lots HS Medline Matching Quantity and Cost JT Sellable Qty 0 On …" at bounding box center [420, 309] width 840 height 373
click at [667, 271] on div "Lots Locations Company Warehouse Ref Id Lot Number Date Rec OnHand Available Co…" at bounding box center [420, 317] width 827 height 317
drag, startPoint x: 667, startPoint y: 271, endPoint x: 657, endPoint y: 130, distance: 142.1
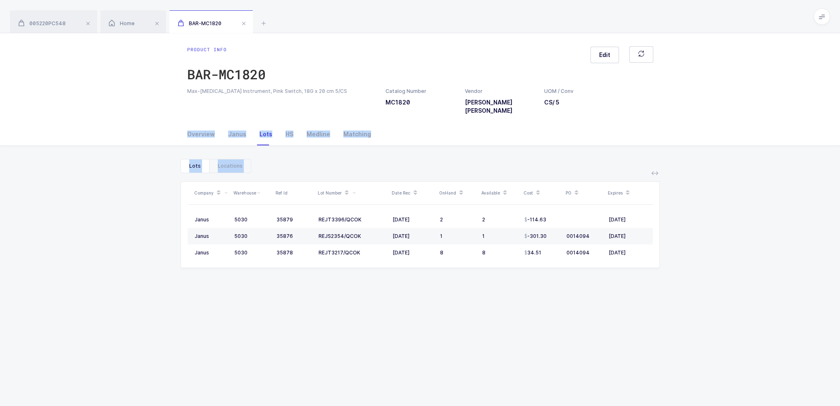
click at [657, 130] on div "Overview Janus Lots HS Medline Matching Quantity and Cost JT Sellable Qty 0 On …" at bounding box center [420, 309] width 840 height 373
click at [657, 130] on div "Overview Janus Lots HS Medline Matching" at bounding box center [420, 134] width 479 height 22
drag, startPoint x: 626, startPoint y: 135, endPoint x: 647, endPoint y: 253, distance: 120.0
click at [647, 253] on div "Overview Janus Lots HS Medline Matching Quantity and Cost JT Sellable Qty 0 On …" at bounding box center [420, 309] width 840 height 373
click at [647, 253] on table "Janus 5030 35879 REJT3396/QCOK 07/30/2025 2 2 -114.63 05/31/2027 Janus 5030 358…" at bounding box center [420, 236] width 465 height 63
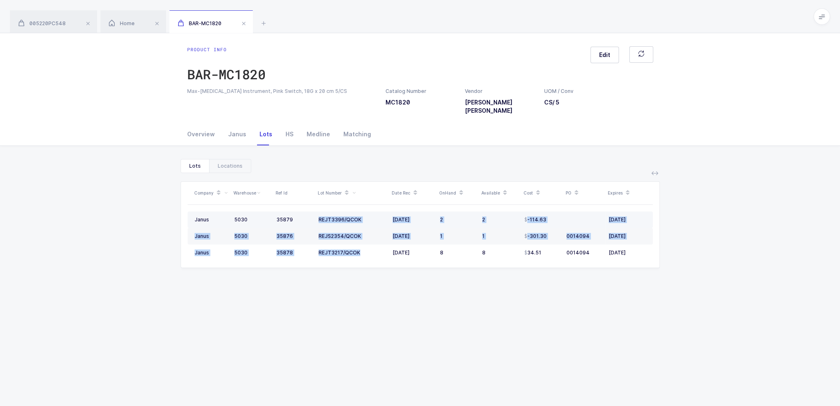
drag, startPoint x: 371, startPoint y: 245, endPoint x: 313, endPoint y: 209, distance: 68.8
click at [313, 212] on tbody "Janus 5030 35879 REJT3396/QCOK 07/30/2025 2 2 -114.63 05/31/2027 Janus 5030 358…" at bounding box center [420, 237] width 465 height 50
click at [313, 212] on td "35879" at bounding box center [294, 220] width 42 height 17
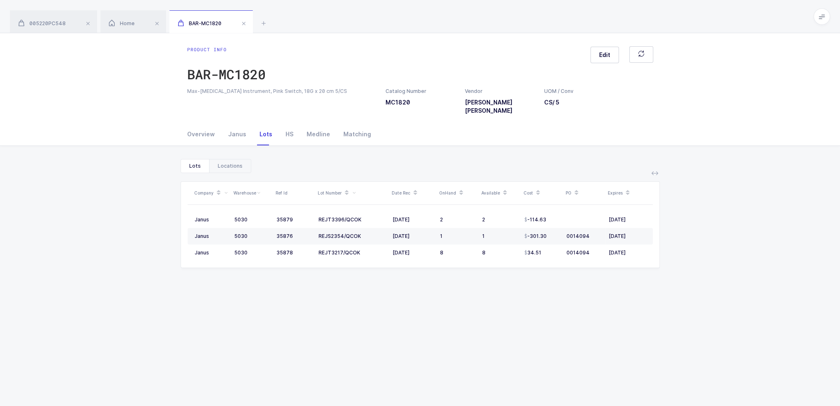
click at [216, 162] on div "Locations" at bounding box center [230, 165] width 42 height 13
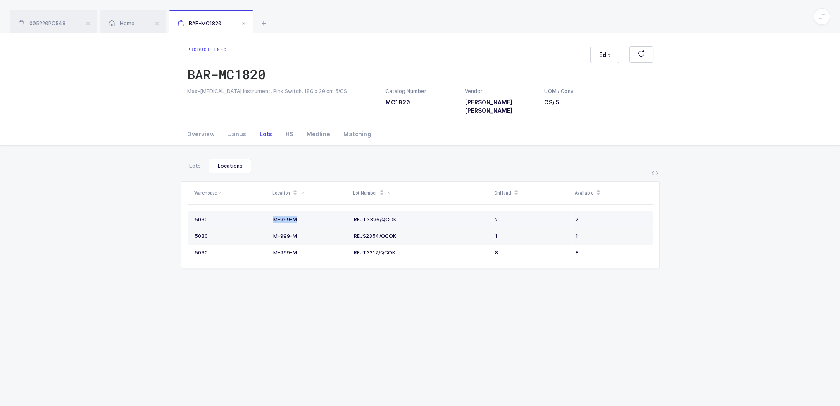
drag, startPoint x: 309, startPoint y: 211, endPoint x: 268, endPoint y: 211, distance: 41.3
click at [268, 212] on tr "5030 M-999-M REJT3396/QCOK 2 2" at bounding box center [420, 220] width 465 height 17
click at [268, 212] on td "5030" at bounding box center [229, 220] width 82 height 17
drag, startPoint x: 268, startPoint y: 211, endPoint x: 313, endPoint y: 212, distance: 45.5
click at [313, 212] on tr "5030 M-999-M REJT3396/QCOK 2 2" at bounding box center [420, 220] width 465 height 17
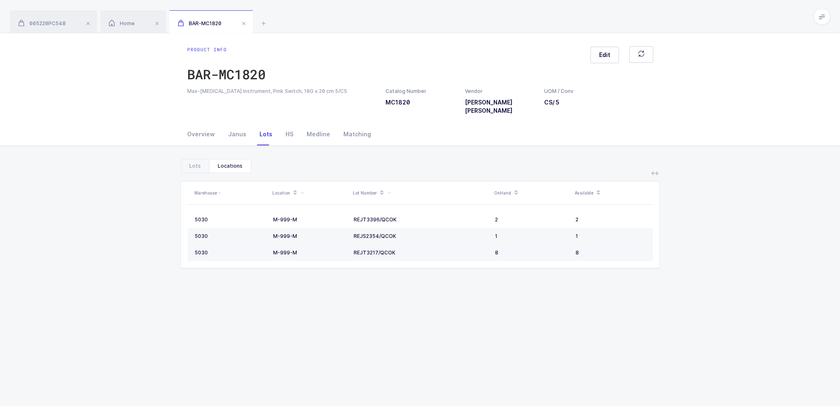
click at [314, 250] on div "M-999-M" at bounding box center [310, 253] width 74 height 7
click at [315, 249] on td "M-999-M" at bounding box center [310, 253] width 81 height 17
click at [200, 159] on div "Lots" at bounding box center [195, 165] width 28 height 13
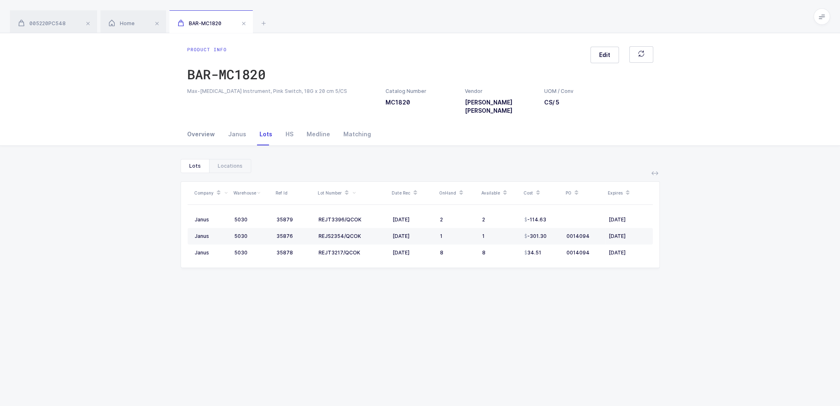
click at [202, 127] on div "Overview" at bounding box center [204, 134] width 34 height 22
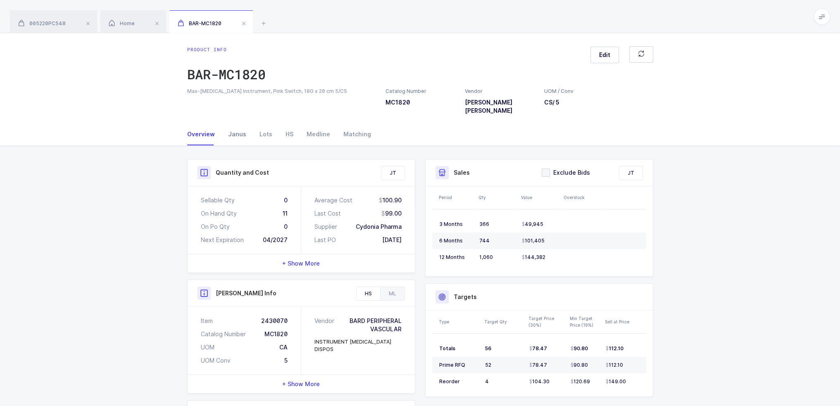
click at [230, 123] on div "Janus" at bounding box center [236, 134] width 31 height 22
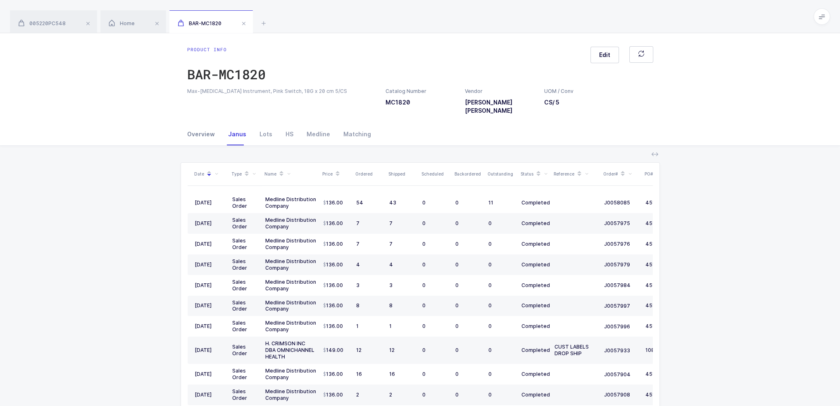
click at [218, 125] on div "Overview" at bounding box center [204, 134] width 34 height 22
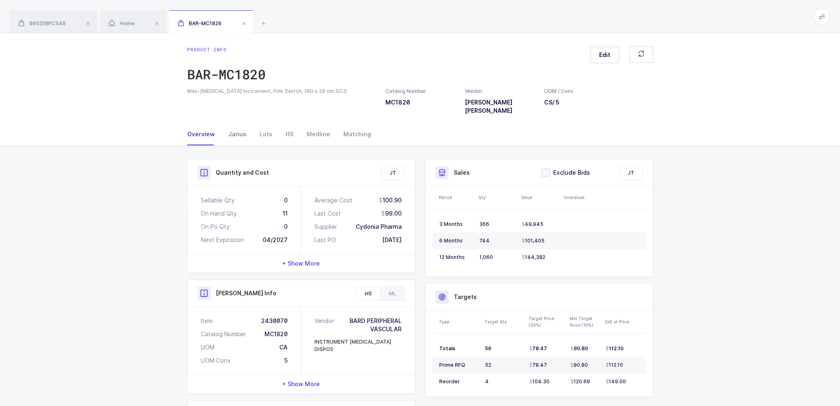
click at [248, 130] on div "Janus" at bounding box center [236, 134] width 31 height 22
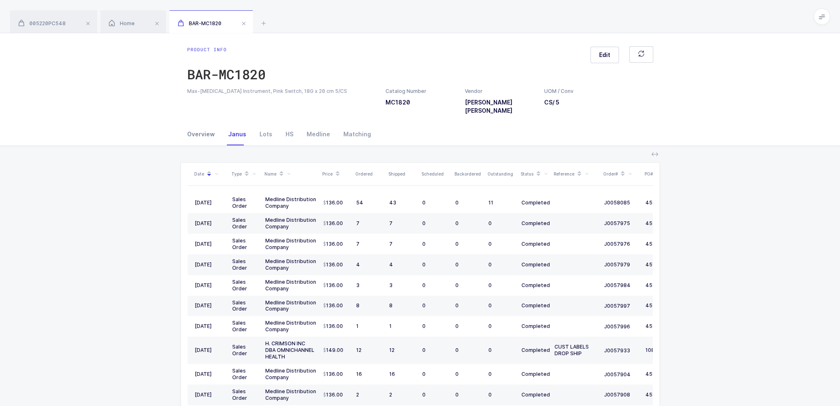
click at [205, 127] on div "Overview" at bounding box center [204, 134] width 34 height 22
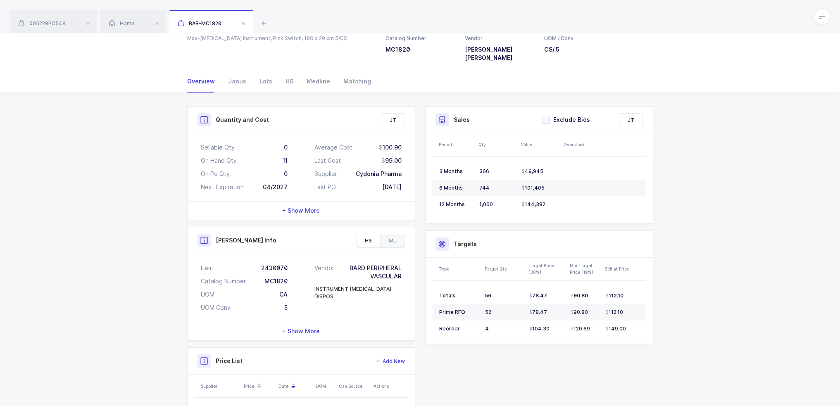
scroll to position [124, 0]
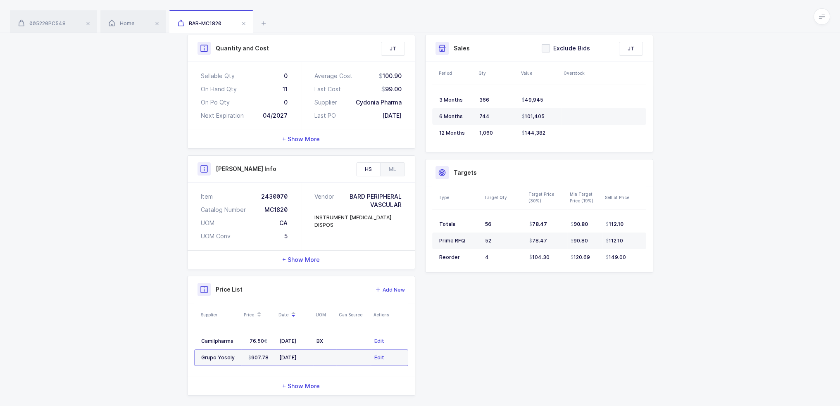
drag, startPoint x: 461, startPoint y: 360, endPoint x: 111, endPoint y: 294, distance: 356.1
click at [112, 295] on div "Quantity and Cost JT Sellable Qty 0 On Hand Qty 11 On Po Qty 0 Next Expiration …" at bounding box center [420, 218] width 840 height 394
click at [111, 292] on div "Quantity and Cost JT Sellable Qty 0 On Hand Qty 11 On Po Qty 0 Next Expiration …" at bounding box center [420, 218] width 840 height 394
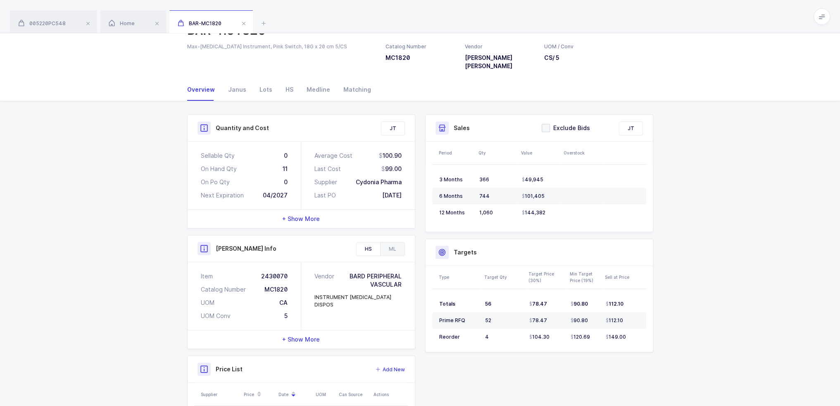
scroll to position [0, 0]
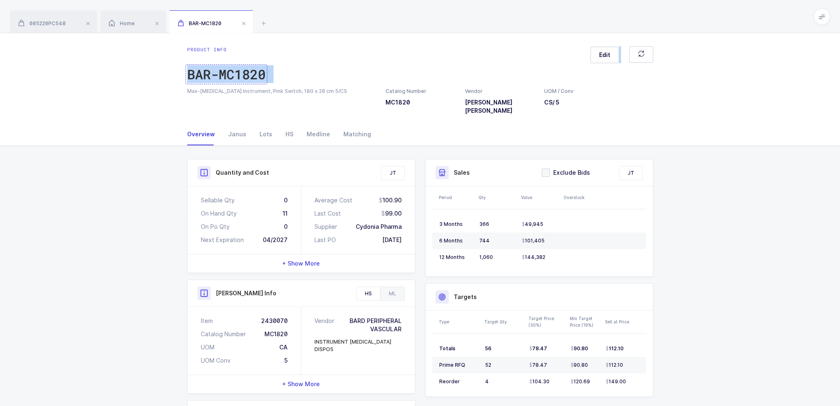
drag, startPoint x: 155, startPoint y: 91, endPoint x: 188, endPoint y: 65, distance: 42.0
click at [188, 65] on div "Product info BAR-MC1820 Edit Max-Core Biopsy Instrument, Pink Switch, 18G x 20 …" at bounding box center [420, 78] width 840 height 90
click at [164, 29] on div "Home" at bounding box center [133, 21] width 66 height 23
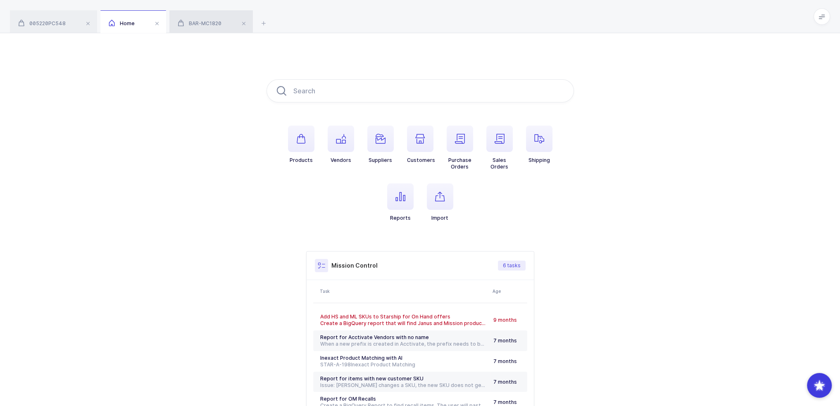
click at [195, 23] on span "BAR-MC1820" at bounding box center [200, 23] width 44 height 6
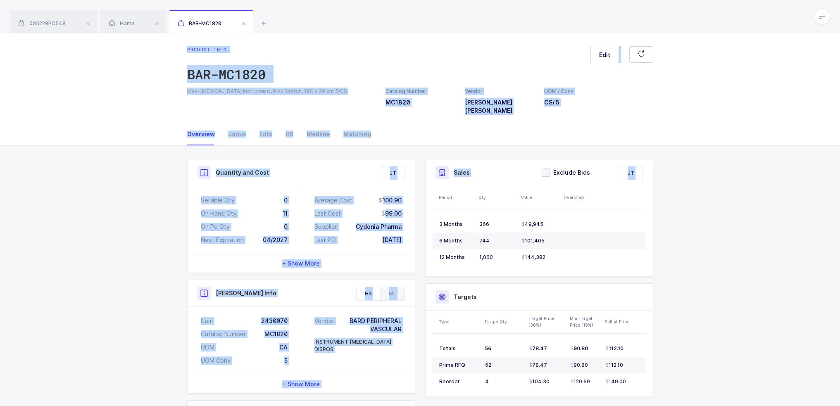
drag, startPoint x: 152, startPoint y: 51, endPoint x: 690, endPoint y: 252, distance: 574.8
click at [690, 252] on div "Product info BAR-MC1820 Edit Max-Core Biopsy Instrument, Pink Switch, 18G x 20 …" at bounding box center [420, 286] width 840 height 507
click at [690, 252] on div "Quantity and Cost JT Sellable Qty 0 On Hand Qty 11 On Po Qty 0 Next Expiration …" at bounding box center [420, 343] width 840 height 394
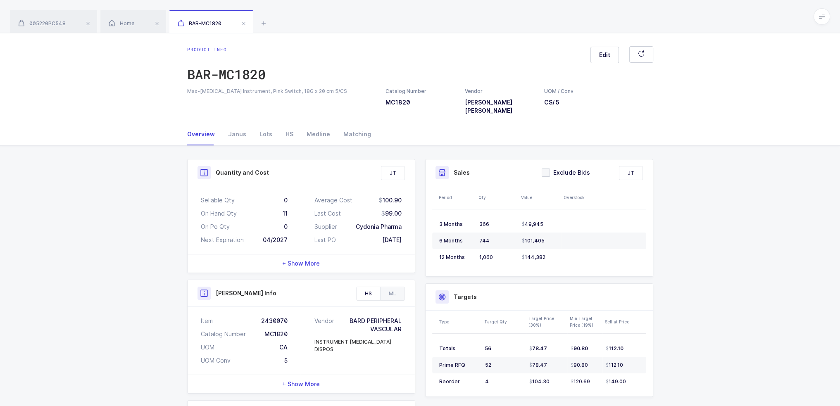
click at [284, 196] on div "0" at bounding box center [286, 200] width 4 height 8
click at [284, 209] on div "11" at bounding box center [285, 213] width 5 height 8
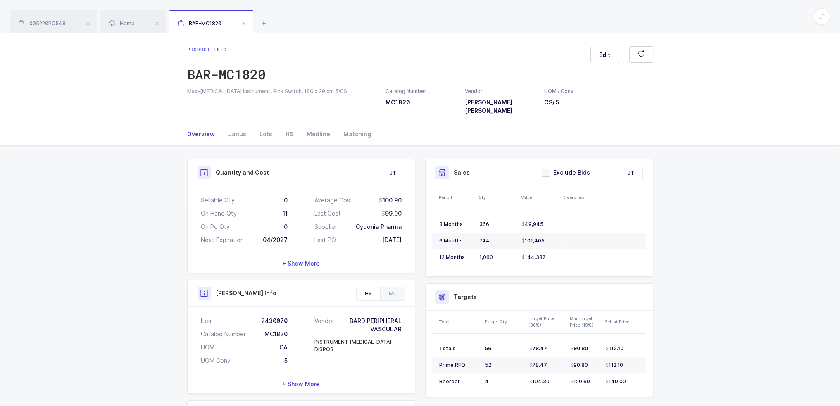
click at [285, 223] on div "0" at bounding box center [286, 227] width 4 height 8
click at [285, 236] on div "04/2027" at bounding box center [275, 240] width 25 height 8
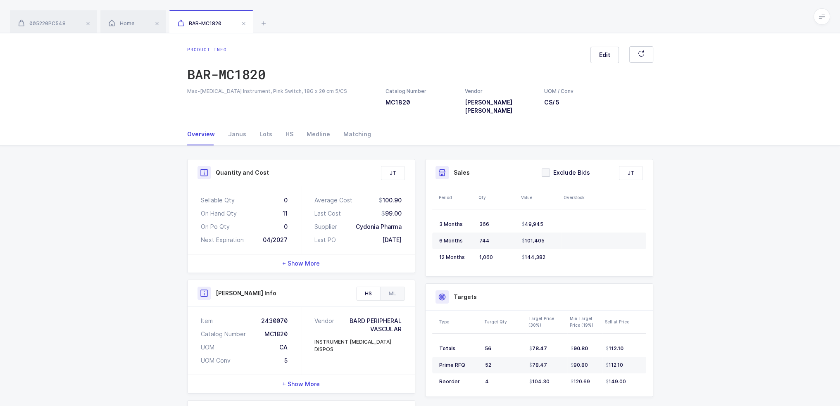
click at [285, 236] on div "04/2027" at bounding box center [275, 240] width 25 height 8
click at [279, 236] on div "04/2027" at bounding box center [275, 240] width 25 height 8
click at [280, 236] on div "04/2027" at bounding box center [275, 240] width 25 height 8
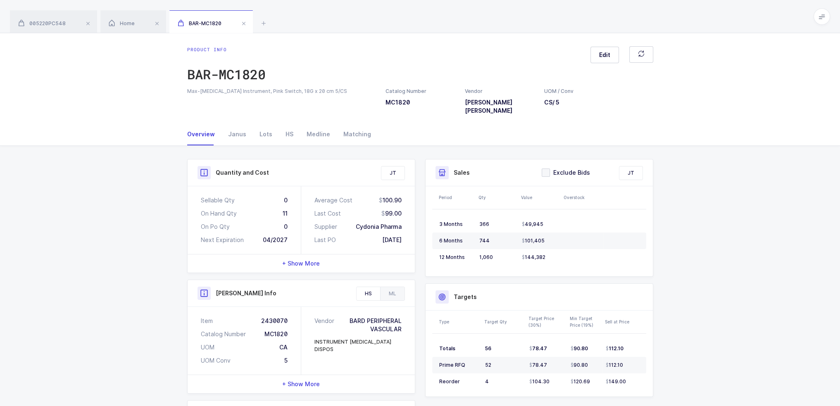
drag, startPoint x: 400, startPoint y: 231, endPoint x: 158, endPoint y: 158, distance: 253.0
click at [158, 158] on div "Quantity and Cost JT Sellable Qty 0 On Hand Qty 11 On Po Qty 0 Next Expiration …" at bounding box center [420, 343] width 840 height 394
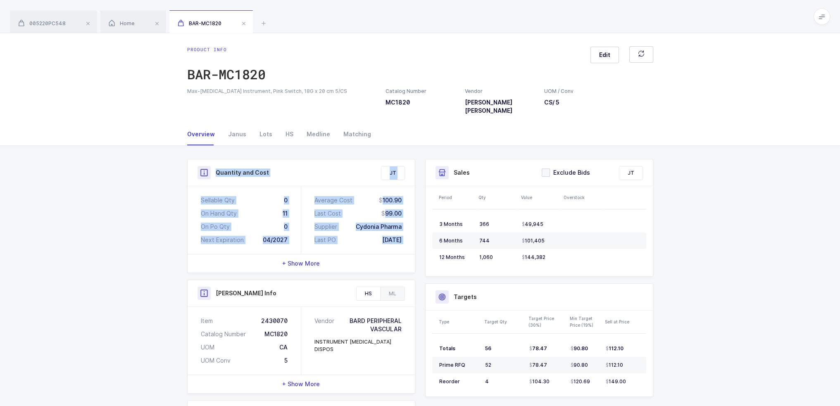
drag, startPoint x: 158, startPoint y: 158, endPoint x: 410, endPoint y: 236, distance: 264.1
click at [410, 236] on div "Quantity and Cost JT Sellable Qty 0 On Hand Qty 11 On Po Qty 0 Next Expiration …" at bounding box center [420, 343] width 840 height 394
click at [410, 236] on div "Average Cost 100.90 Last Cost 99.00 Supplier Cydonia Pharma Last PO 09/24/2024" at bounding box center [358, 220] width 114 height 68
drag, startPoint x: 410, startPoint y: 236, endPoint x: 164, endPoint y: 162, distance: 256.8
click at [164, 162] on div "Quantity and Cost JT Sellable Qty 0 On Hand Qty 11 On Po Qty 0 Next Expiration …" at bounding box center [420, 343] width 840 height 394
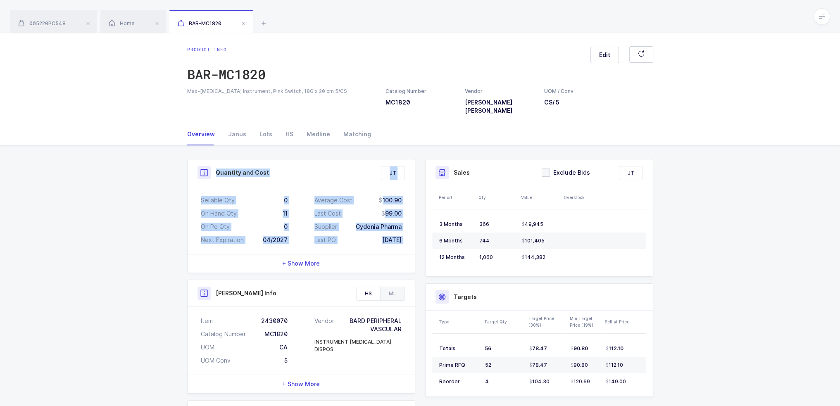
click at [164, 162] on div "Quantity and Cost JT Sellable Qty 0 On Hand Qty 11 On Po Qty 0 Next Expiration …" at bounding box center [420, 343] width 840 height 394
drag, startPoint x: 164, startPoint y: 162, endPoint x: 405, endPoint y: 229, distance: 249.8
click at [405, 229] on div "Quantity and Cost JT Sellable Qty 0 On Hand Qty 11 On Po Qty 0 Next Expiration …" at bounding box center [420, 343] width 840 height 394
click at [405, 229] on div "Average Cost 100.90 Last Cost 99.00 Supplier Cydonia Pharma Last PO 09/24/2024" at bounding box center [358, 220] width 114 height 68
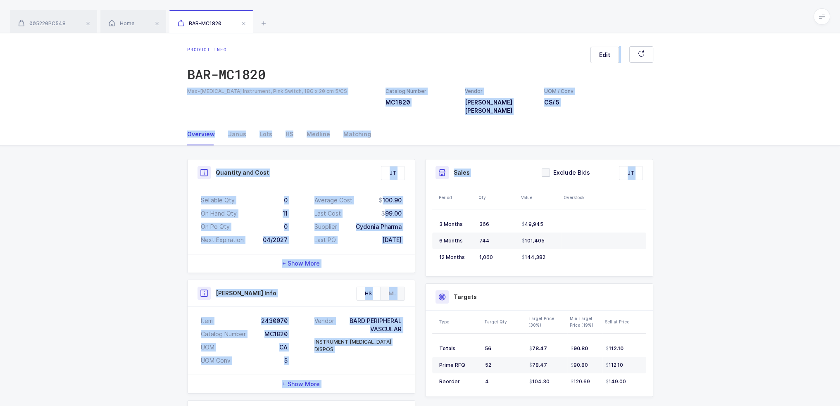
drag, startPoint x: 276, startPoint y: 55, endPoint x: 766, endPoint y: 255, distance: 529.3
click at [766, 255] on div "Product info BAR-MC1820 Edit Max-Core Biopsy Instrument, Pink Switch, 18G x 20 …" at bounding box center [420, 286] width 840 height 507
click at [763, 261] on div "Quantity and Cost JT Sellable Qty 0 On Hand Qty 11 On Po Qty 0 Next Expiration …" at bounding box center [420, 343] width 840 height 394
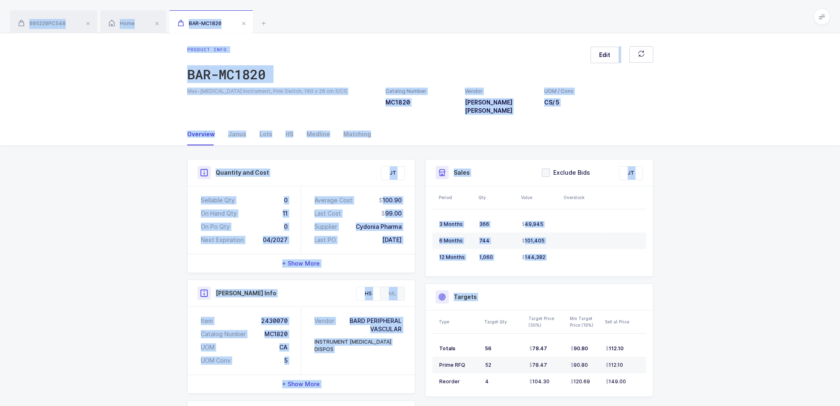
drag, startPoint x: 717, startPoint y: 384, endPoint x: 607, endPoint y: 14, distance: 385.7
click at [607, 14] on div "005220PC548 Home BAR-MC1820 Product info 005220PC548 Edit FLEX SOFT PROBE COVER…" at bounding box center [420, 270] width 840 height 540
click at [607, 14] on div "005220PC548 Home BAR-MC1820" at bounding box center [420, 16] width 840 height 33
drag, startPoint x: 607, startPoint y: 14, endPoint x: 644, endPoint y: 371, distance: 358.0
click at [644, 371] on div "005220PC548 Home BAR-MC1820 Product info 005220PC548 Edit FLEX SOFT PROBE COVER…" at bounding box center [420, 270] width 840 height 540
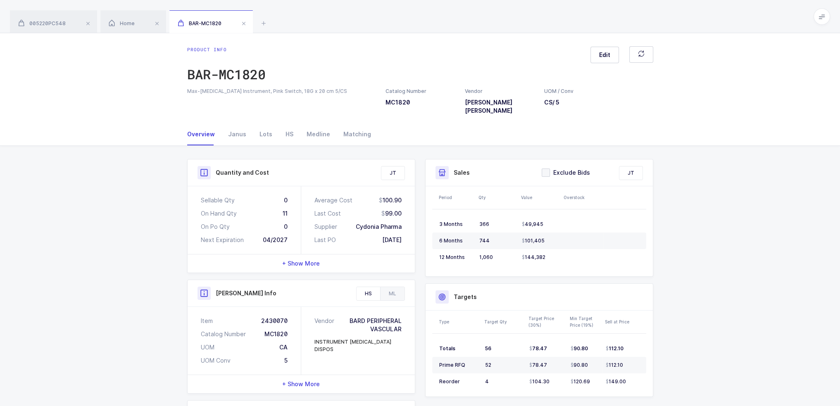
click at [689, 381] on div "Quantity and Cost JT Sellable Qty 0 On Hand Qty 11 On Po Qty 0 Next Expiration …" at bounding box center [420, 343] width 840 height 394
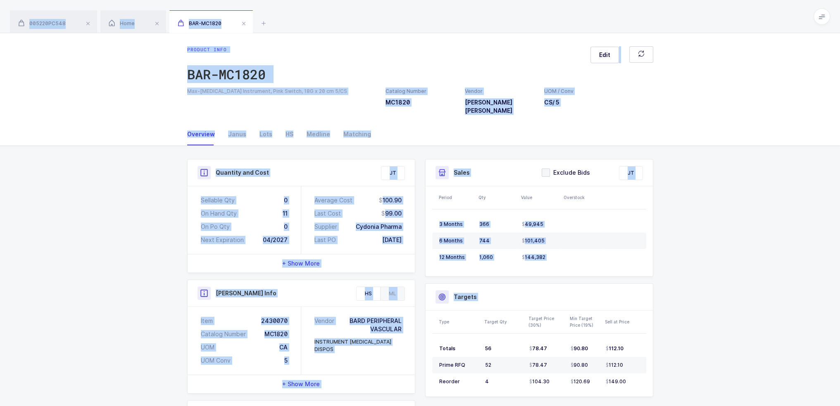
drag, startPoint x: 352, startPoint y: 24, endPoint x: 685, endPoint y: 379, distance: 486.3
click at [685, 379] on div "005220PC548 Home BAR-MC1820 Product info 005220PC548 Edit FLEX SOFT PROBE COVER…" at bounding box center [420, 270] width 840 height 540
click at [685, 379] on div "Quantity and Cost JT Sellable Qty 0 On Hand Qty 11 On Po Qty 0 Next Expiration …" at bounding box center [420, 343] width 840 height 394
drag, startPoint x: 425, startPoint y: 145, endPoint x: 425, endPoint y: 11, distance: 134.3
click at [425, 11] on div "005220PC548 Home BAR-MC1820 Product info 005220PC548 Edit FLEX SOFT PROBE COVER…" at bounding box center [420, 270] width 840 height 540
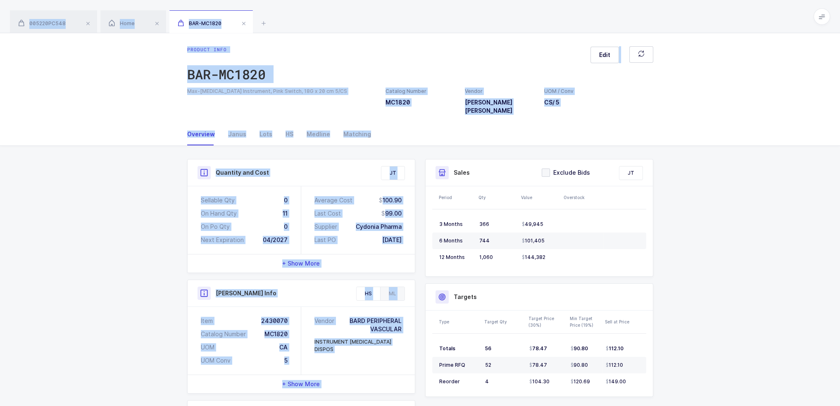
click at [420, 23] on div "005220PC548 Home BAR-MC1820" at bounding box center [420, 16] width 840 height 33
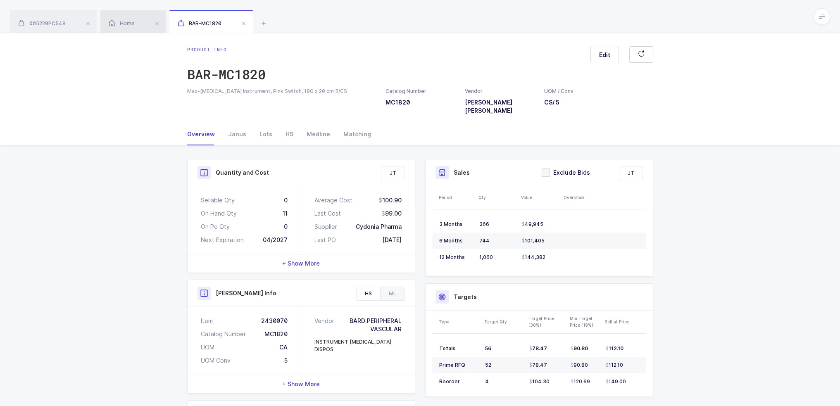
click at [126, 18] on div "Home" at bounding box center [133, 21] width 66 height 23
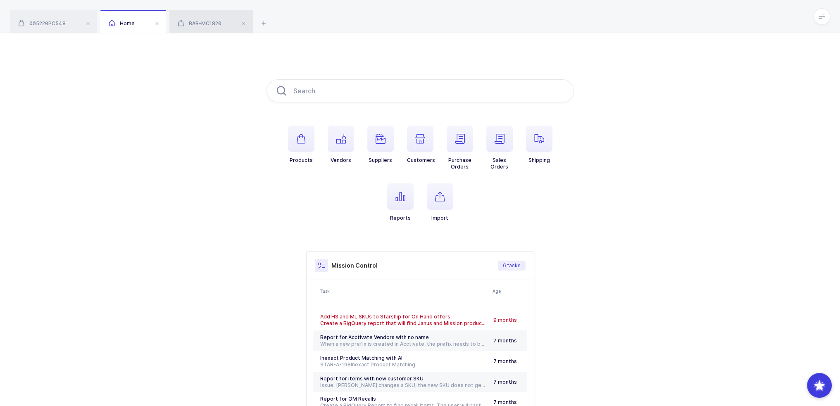
click at [188, 21] on span "BAR-MC1820" at bounding box center [200, 23] width 44 height 6
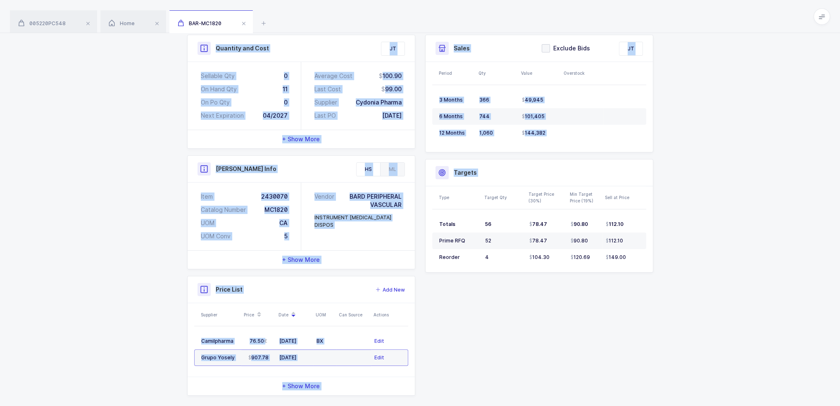
drag, startPoint x: 152, startPoint y: 148, endPoint x: 724, endPoint y: 417, distance: 631.9
click at [724, 406] on html "Apps Core Warehouse Admin Mission Control Purchasing Joey H. Logout Account Joe…" at bounding box center [420, 146] width 840 height 540
click at [706, 347] on div "Quantity and Cost JT Sellable Qty 0 On Hand Qty 11 On Po Qty 0 Next Expiration …" at bounding box center [420, 218] width 840 height 394
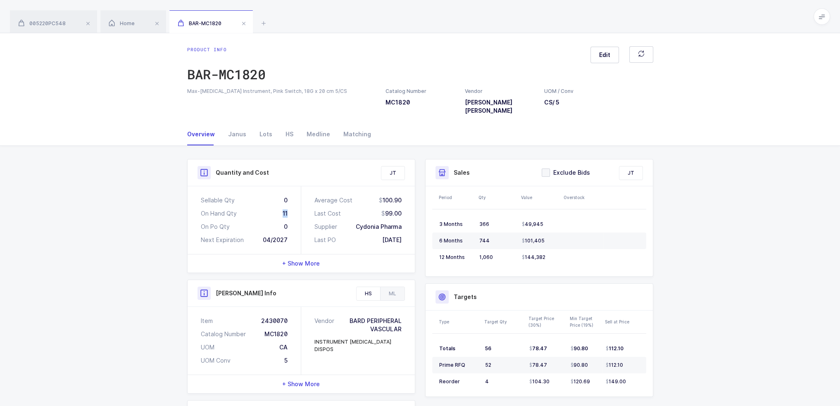
drag, startPoint x: 280, startPoint y: 200, endPoint x: 291, endPoint y: 209, distance: 13.6
click at [291, 209] on div "Sellable Qty 0 On Hand Qty 11 On Po Qty 0 Next Expiration 04/2027" at bounding box center [245, 220] width 114 height 68
click at [285, 209] on div "11" at bounding box center [285, 213] width 5 height 8
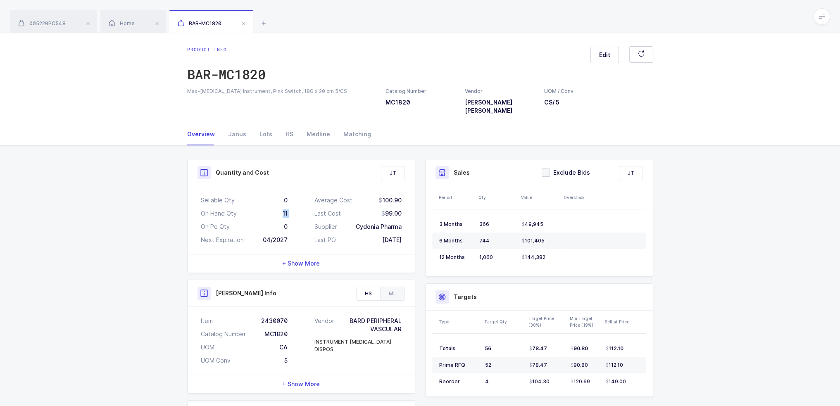
click at [285, 209] on div "11" at bounding box center [285, 213] width 5 height 8
click at [296, 206] on div "Sellable Qty 0 On Hand Qty 11 On Po Qty 0 Next Expiration 04/2027" at bounding box center [245, 220] width 114 height 68
drag, startPoint x: 214, startPoint y: 163, endPoint x: 292, endPoint y: 165, distance: 77.3
click at [292, 166] on div "Quantity and Cost" at bounding box center [300, 172] width 207 height 13
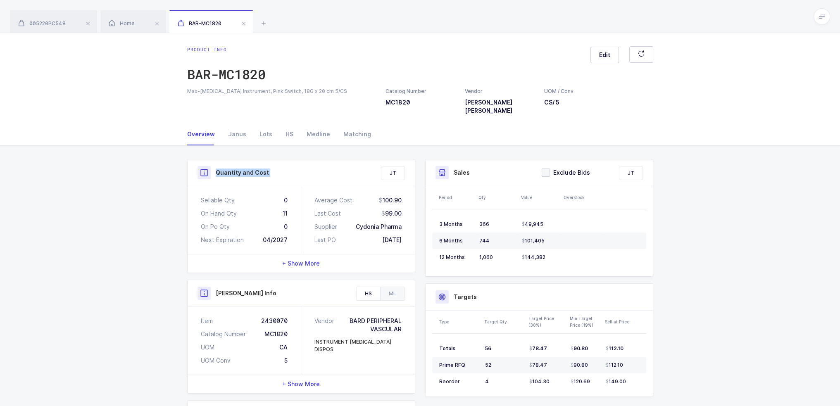
drag, startPoint x: 292, startPoint y: 165, endPoint x: 221, endPoint y: 165, distance: 70.2
click at [221, 166] on div "Quantity and Cost" at bounding box center [300, 172] width 207 height 13
click at [221, 169] on h3 "Quantity and Cost" at bounding box center [242, 173] width 53 height 8
drag, startPoint x: 221, startPoint y: 165, endPoint x: 266, endPoint y: 164, distance: 44.6
click at [266, 166] on div "Quantity and Cost" at bounding box center [300, 172] width 207 height 13
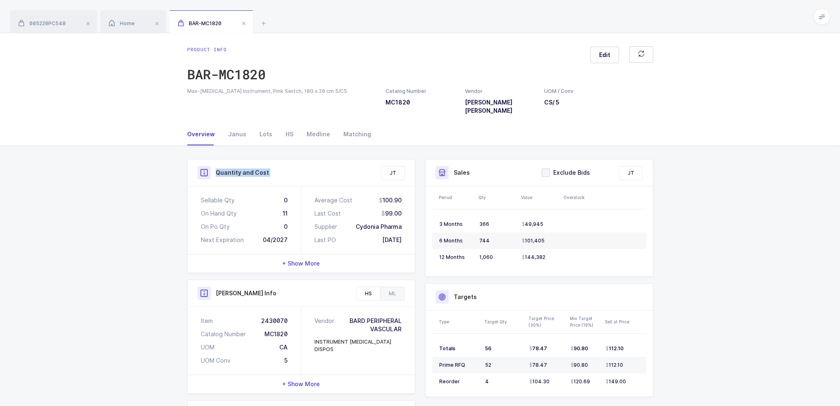
click at [266, 166] on div "Quantity and Cost" at bounding box center [300, 172] width 207 height 13
drag, startPoint x: 273, startPoint y: 164, endPoint x: 216, endPoint y: 165, distance: 57.0
click at [216, 166] on div "Quantity and Cost" at bounding box center [300, 172] width 207 height 13
click at [216, 169] on h3 "Quantity and Cost" at bounding box center [242, 173] width 53 height 8
drag, startPoint x: 216, startPoint y: 165, endPoint x: 288, endPoint y: 164, distance: 71.9
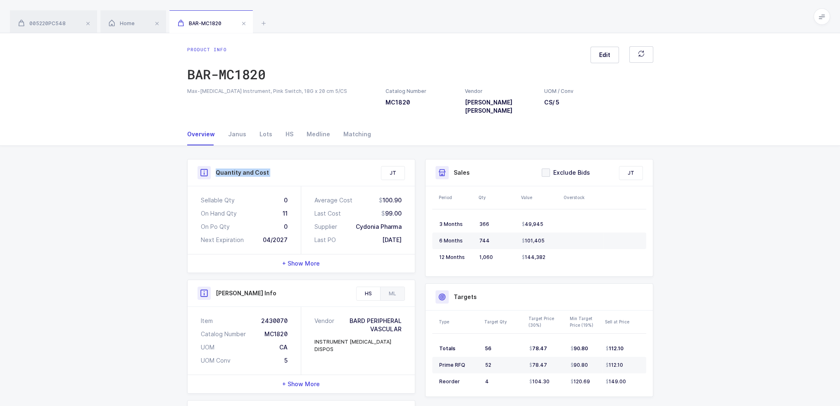
click at [288, 166] on div "Quantity and Cost" at bounding box center [300, 172] width 207 height 13
click at [200, 128] on div "Overview" at bounding box center [204, 134] width 34 height 22
click at [219, 169] on h3 "Quantity and Cost" at bounding box center [242, 173] width 53 height 8
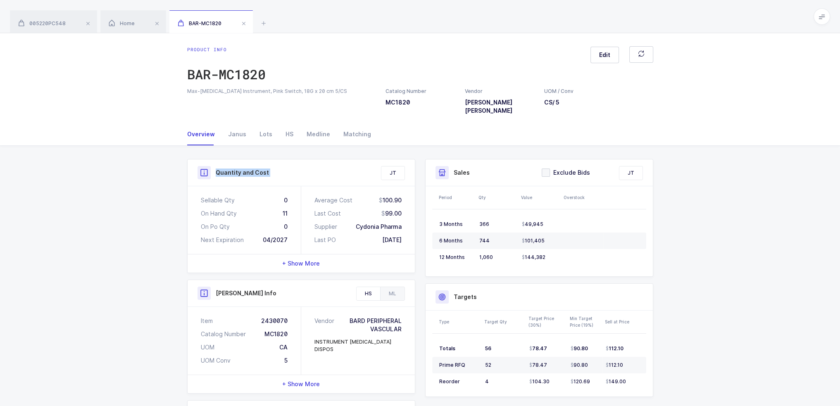
click at [219, 169] on h3 "Quantity and Cost" at bounding box center [242, 173] width 53 height 8
click at [295, 166] on div "Quantity and Cost" at bounding box center [300, 172] width 207 height 13
click at [254, 169] on h3 "Quantity and Cost" at bounding box center [242, 173] width 53 height 8
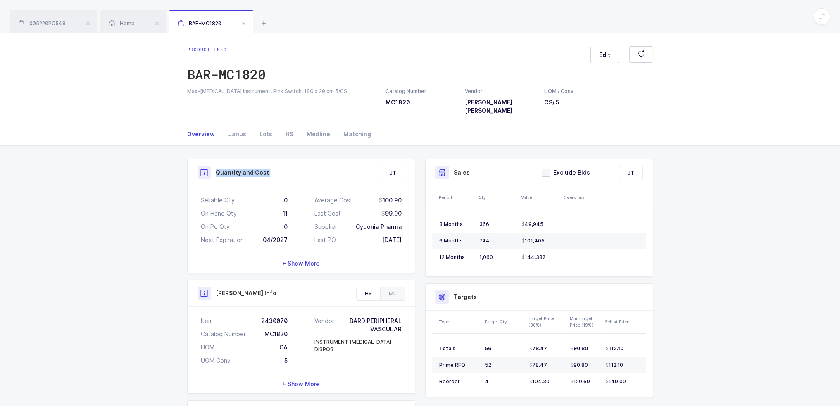
click at [245, 169] on h3 "Quantity and Cost" at bounding box center [242, 173] width 53 height 8
click at [236, 169] on h3 "Quantity and Cost" at bounding box center [242, 173] width 53 height 8
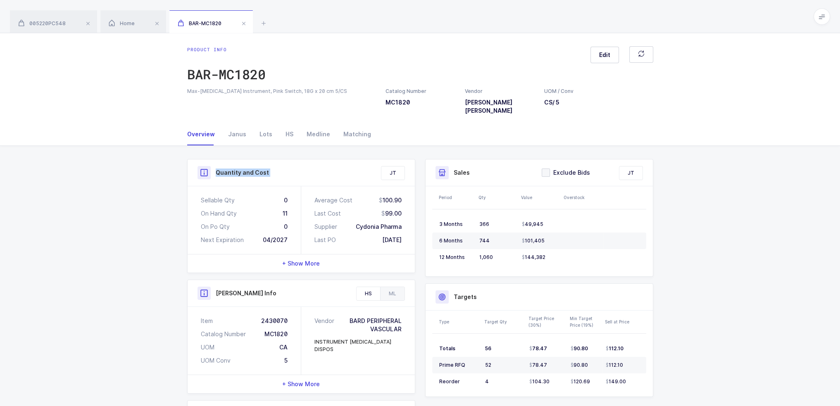
click at [242, 169] on h3 "Quantity and Cost" at bounding box center [242, 173] width 53 height 8
click at [259, 169] on h3 "Quantity and Cost" at bounding box center [242, 173] width 53 height 8
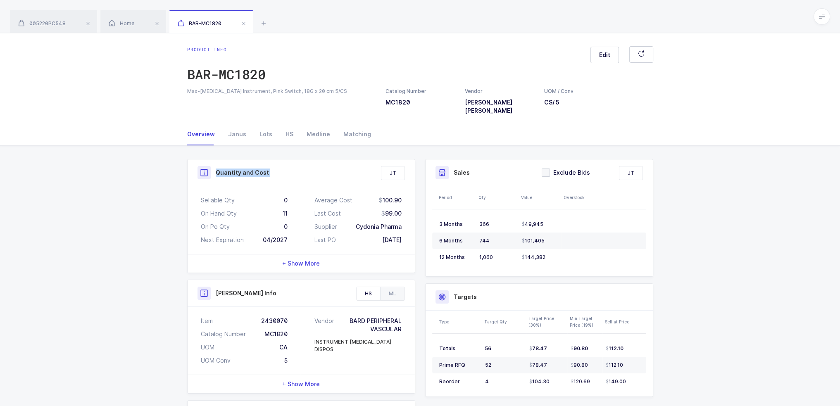
click at [259, 169] on h3 "Quantity and Cost" at bounding box center [242, 173] width 53 height 8
click at [283, 166] on div "Quantity and Cost" at bounding box center [300, 172] width 207 height 13
drag, startPoint x: 292, startPoint y: 163, endPoint x: 225, endPoint y: 164, distance: 67.3
click at [231, 166] on div "Quantity and Cost" at bounding box center [300, 172] width 207 height 13
click at [225, 169] on h3 "Quantity and Cost" at bounding box center [242, 173] width 53 height 8
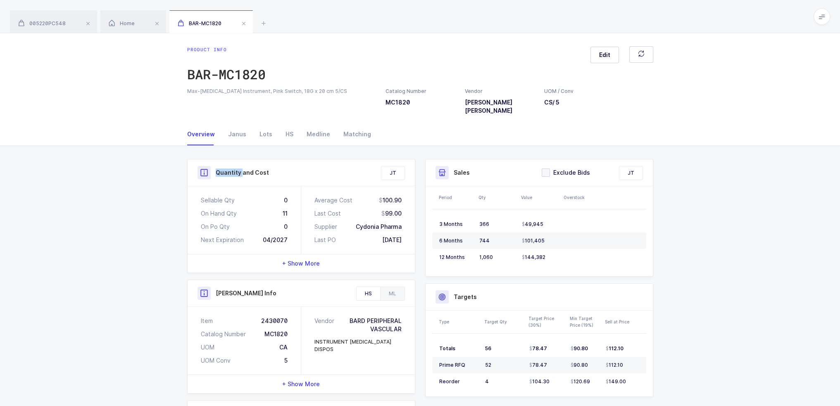
click at [225, 169] on h3 "Quantity and Cost" at bounding box center [242, 173] width 53 height 8
click at [247, 169] on h3 "Quantity and Cost" at bounding box center [242, 173] width 53 height 8
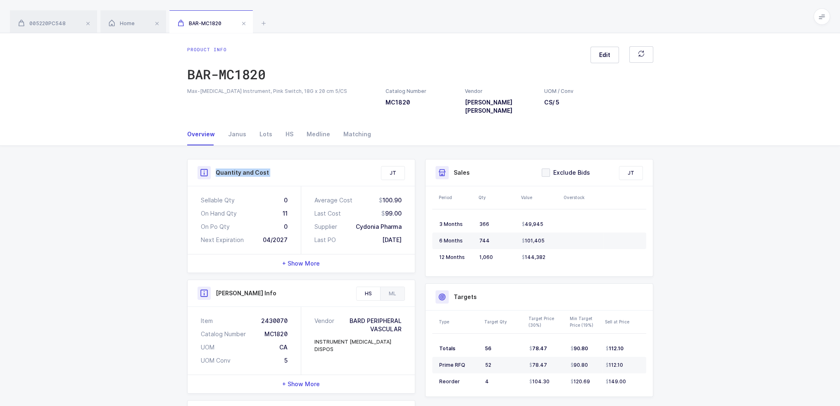
click at [258, 169] on h3 "Quantity and Cost" at bounding box center [242, 173] width 53 height 8
click at [283, 166] on div "Quantity and Cost" at bounding box center [300, 172] width 207 height 13
drag, startPoint x: 292, startPoint y: 165, endPoint x: 279, endPoint y: 162, distance: 13.6
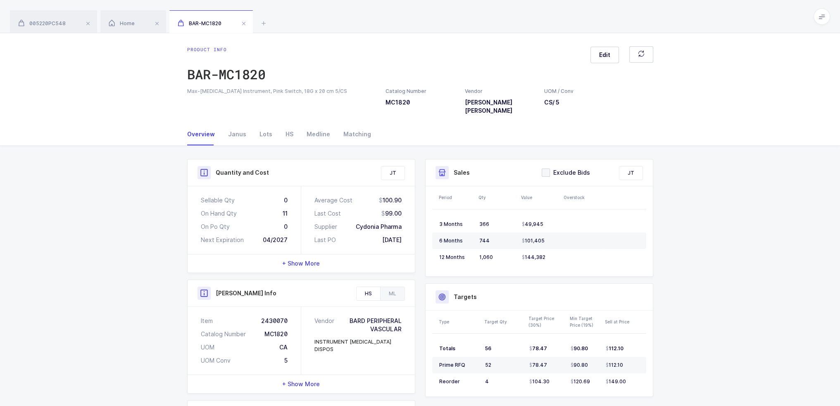
click at [279, 166] on div "Quantity and Cost" at bounding box center [300, 172] width 207 height 13
click at [258, 169] on h3 "Quantity and Cost" at bounding box center [242, 173] width 53 height 8
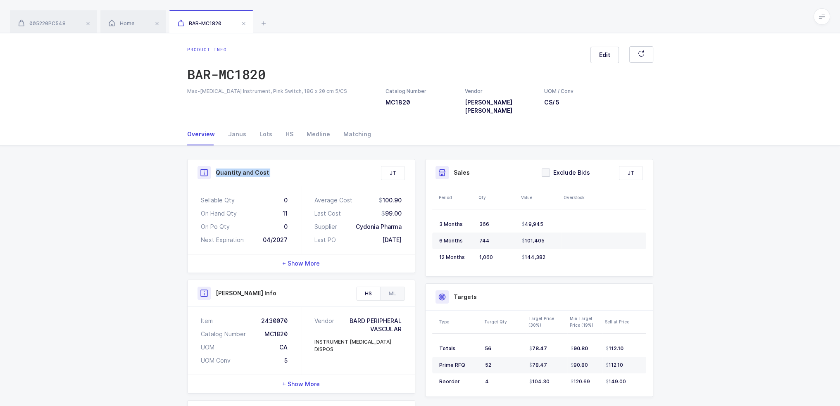
click at [302, 169] on div "Quantity and Cost" at bounding box center [300, 172] width 207 height 13
drag, startPoint x: 293, startPoint y: 166, endPoint x: 216, endPoint y: 164, distance: 77.7
click at [216, 166] on div "Quantity and Cost" at bounding box center [300, 172] width 207 height 13
click at [216, 169] on h3 "Quantity and Cost" at bounding box center [242, 173] width 53 height 8
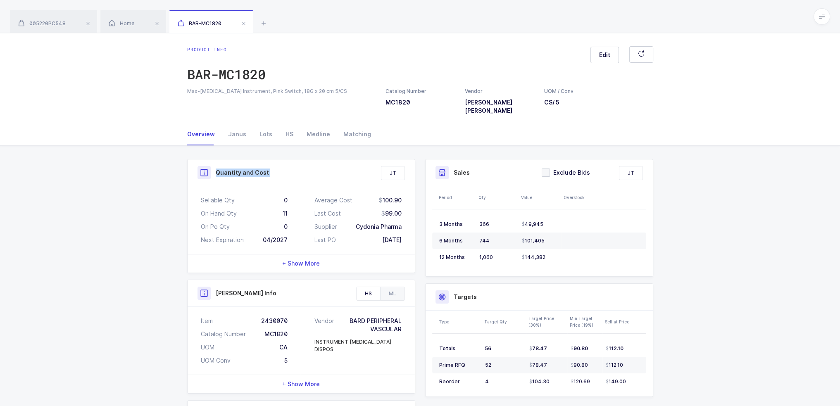
click at [216, 169] on h3 "Quantity and Cost" at bounding box center [242, 173] width 53 height 8
click at [267, 166] on div "Quantity and Cost" at bounding box center [300, 172] width 207 height 13
click at [264, 169] on h3 "Quantity and Cost" at bounding box center [242, 173] width 53 height 8
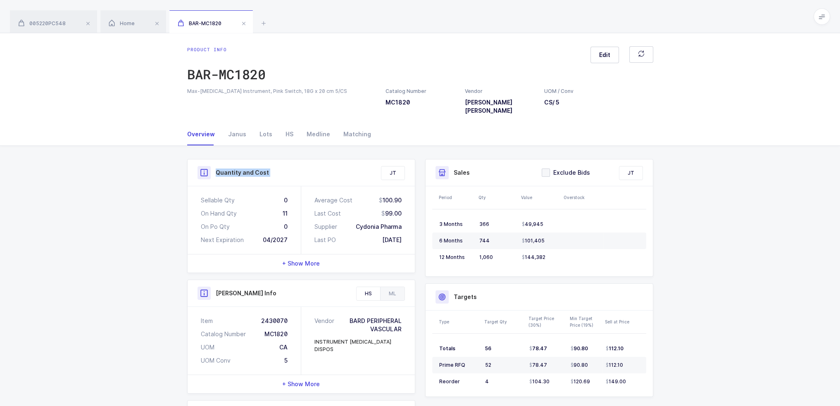
click at [264, 169] on h3 "Quantity and Cost" at bounding box center [242, 173] width 53 height 8
click at [265, 169] on h3 "Quantity and Cost" at bounding box center [242, 173] width 53 height 8
click at [276, 166] on div "Quantity and Cost" at bounding box center [300, 172] width 207 height 13
click at [238, 169] on h3 "Quantity and Cost" at bounding box center [242, 173] width 53 height 8
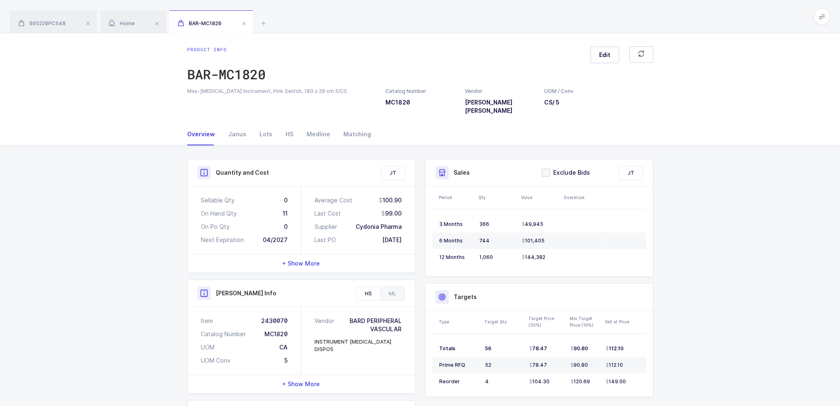
click at [231, 169] on h3 "Quantity and Cost" at bounding box center [242, 173] width 53 height 8
click at [249, 169] on h3 "Quantity and Cost" at bounding box center [242, 173] width 53 height 8
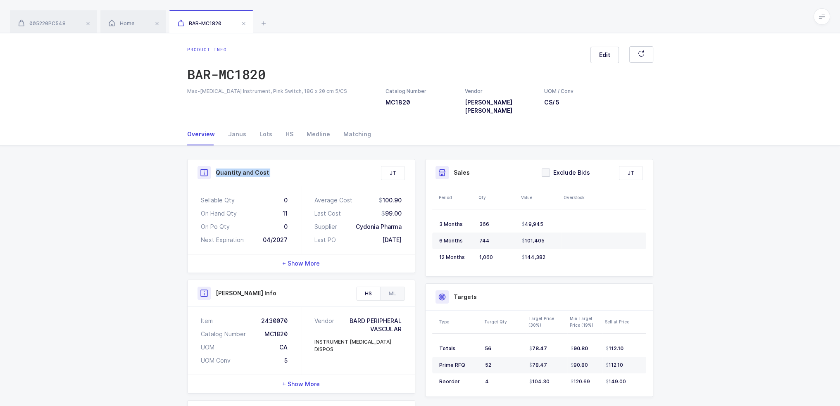
click at [249, 169] on h3 "Quantity and Cost" at bounding box center [242, 173] width 53 height 8
click at [257, 169] on h3 "Quantity and Cost" at bounding box center [242, 173] width 53 height 8
click at [278, 166] on div "Quantity and Cost" at bounding box center [300, 172] width 207 height 13
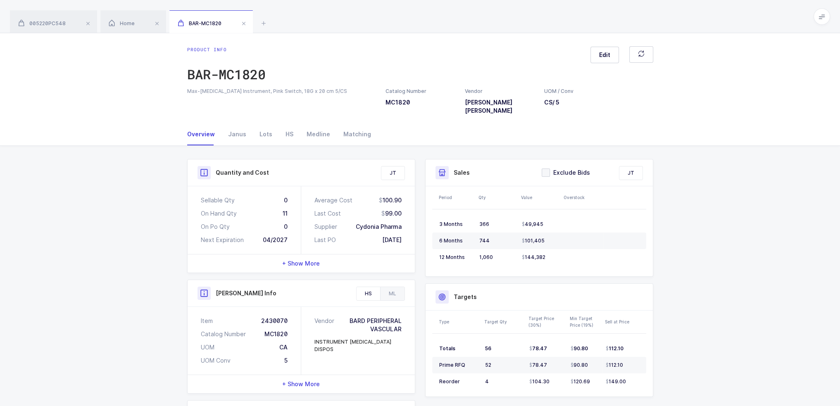
click at [262, 169] on h3 "Quantity and Cost" at bounding box center [242, 173] width 53 height 8
click at [235, 169] on h3 "Quantity and Cost" at bounding box center [242, 173] width 53 height 8
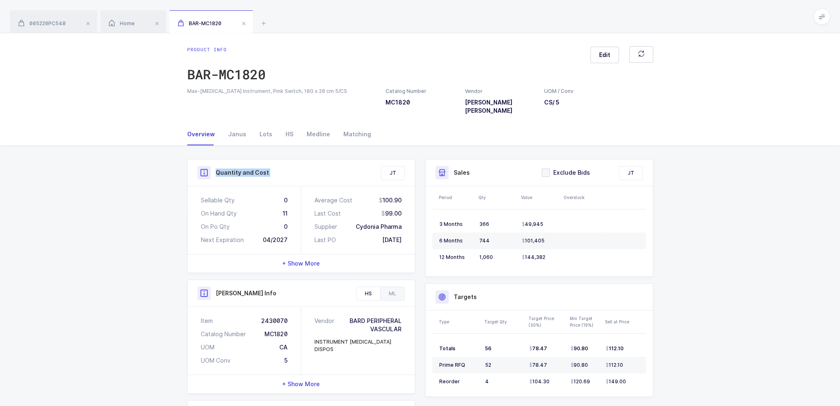
click at [235, 169] on h3 "Quantity and Cost" at bounding box center [242, 173] width 53 height 8
click at [286, 166] on div "Quantity and Cost" at bounding box center [300, 172] width 207 height 13
drag, startPoint x: 198, startPoint y: 186, endPoint x: 408, endPoint y: 233, distance: 214.9
click at [408, 233] on div "Sellable Qty 0 On Hand Qty 11 On Po Qty 0 Next Expiration 04/2027 Average Cost …" at bounding box center [301, 220] width 227 height 68
click at [408, 233] on div "Average Cost 100.90 Last Cost 99.00 Supplier Cydonia Pharma Last PO 09/24/2024" at bounding box center [358, 220] width 114 height 68
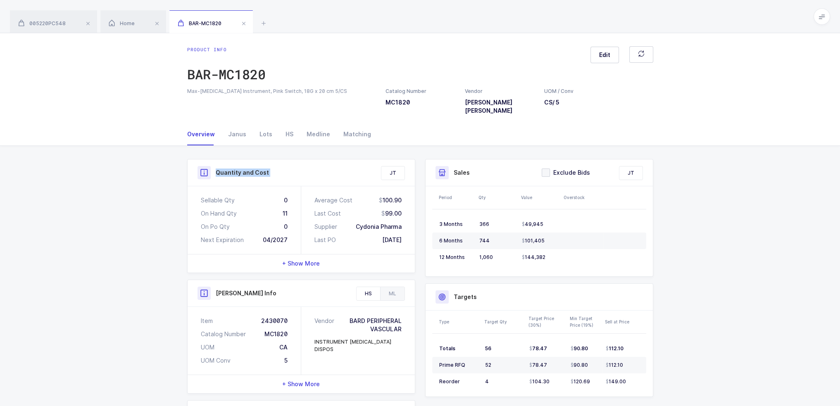
drag, startPoint x: 296, startPoint y: 229, endPoint x: 302, endPoint y: 238, distance: 10.3
click at [302, 238] on div "Sellable Qty 0 On Hand Qty 11 On Po Qty 0 Next Expiration 04/2027 Average Cost …" at bounding box center [301, 220] width 227 height 68
click at [299, 233] on div "Sellable Qty 0 On Hand Qty 11 On Po Qty 0 Next Expiration 04/2027" at bounding box center [245, 220] width 114 height 68
drag, startPoint x: 203, startPoint y: 191, endPoint x: 410, endPoint y: 231, distance: 210.3
click at [412, 231] on div "Sellable Qty 0 On Hand Qty 11 On Po Qty 0 Next Expiration 04/2027 Average Cost …" at bounding box center [301, 220] width 227 height 68
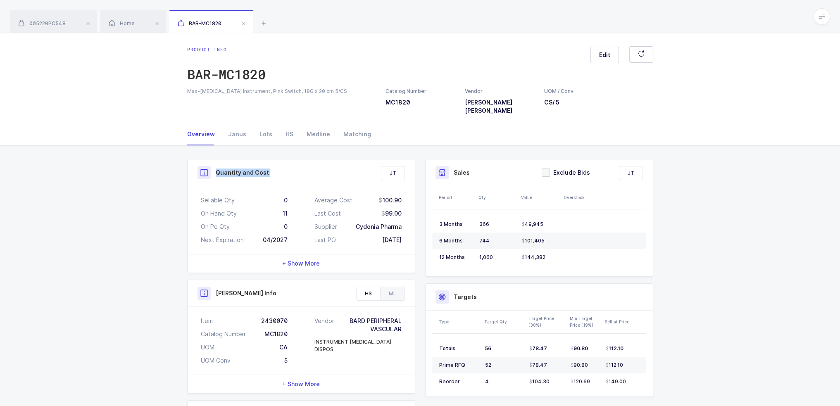
click at [410, 231] on div "Average Cost 100.90 Last Cost 99.00 Supplier Cydonia Pharma Last PO 09/24/2024" at bounding box center [358, 220] width 114 height 68
drag, startPoint x: 408, startPoint y: 232, endPoint x: 195, endPoint y: 185, distance: 217.4
click at [195, 186] on div "Sellable Qty 0 On Hand Qty 11 On Po Qty 0 Next Expiration 04/2027 Average Cost …" at bounding box center [301, 220] width 227 height 68
click at [197, 186] on div "Sellable Qty 0 On Hand Qty 11 On Po Qty 0 Next Expiration 04/2027" at bounding box center [245, 220] width 114 height 68
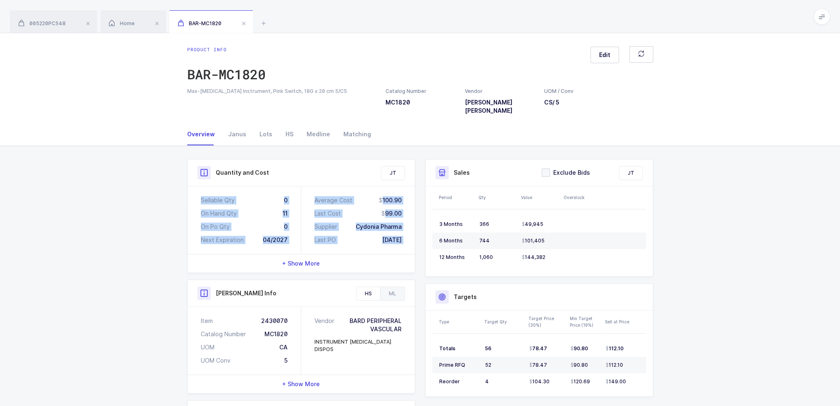
drag, startPoint x: 197, startPoint y: 187, endPoint x: 407, endPoint y: 233, distance: 215.3
click at [407, 233] on div "Sellable Qty 0 On Hand Qty 11 On Po Qty 0 Next Expiration 04/2027 Average Cost …" at bounding box center [301, 220] width 227 height 68
click at [407, 233] on div "Average Cost 100.90 Last Cost 99.00 Supplier Cydonia Pharma Last PO 09/24/2024" at bounding box center [358, 220] width 114 height 68
drag, startPoint x: 407, startPoint y: 233, endPoint x: 200, endPoint y: 189, distance: 212.4
click at [200, 189] on div "Sellable Qty 0 On Hand Qty 11 On Po Qty 0 Next Expiration 04/2027 Average Cost …" at bounding box center [301, 220] width 227 height 68
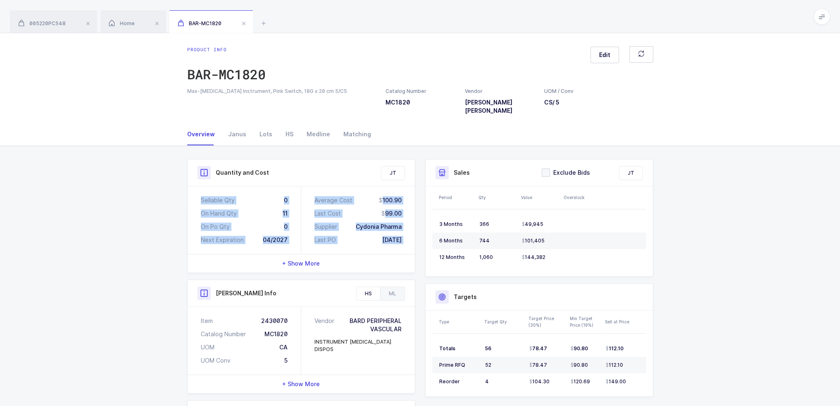
click at [200, 189] on div "Sellable Qty 0 On Hand Qty 11 On Po Qty 0 Next Expiration 04/2027" at bounding box center [245, 220] width 114 height 68
drag, startPoint x: 200, startPoint y: 189, endPoint x: 407, endPoint y: 229, distance: 211.6
click at [407, 229] on div "Sellable Qty 0 On Hand Qty 11 On Po Qty 0 Next Expiration 04/2027 Average Cost …" at bounding box center [301, 220] width 227 height 68
click at [407, 229] on div "Average Cost 100.90 Last Cost 99.00 Supplier Cydonia Pharma Last PO 09/24/2024" at bounding box center [358, 220] width 114 height 68
drag, startPoint x: 407, startPoint y: 230, endPoint x: 201, endPoint y: 188, distance: 209.5
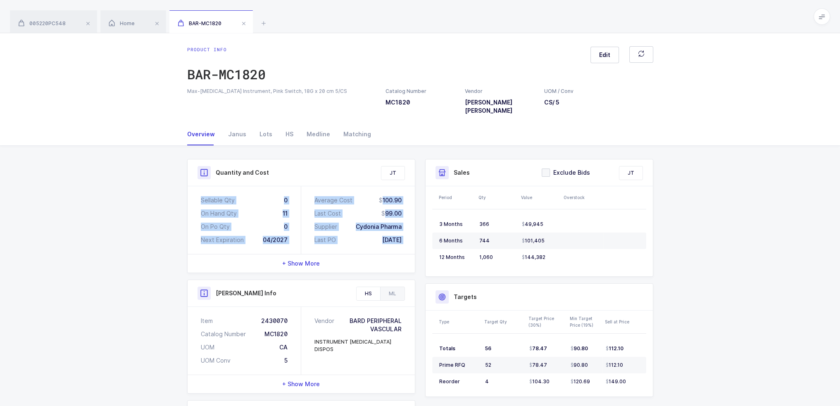
click at [201, 188] on div "Sellable Qty 0 On Hand Qty 11 On Po Qty 0 Next Expiration 04/2027 Average Cost …" at bounding box center [301, 220] width 227 height 68
click at [201, 196] on div "Sellable Qty" at bounding box center [218, 200] width 34 height 8
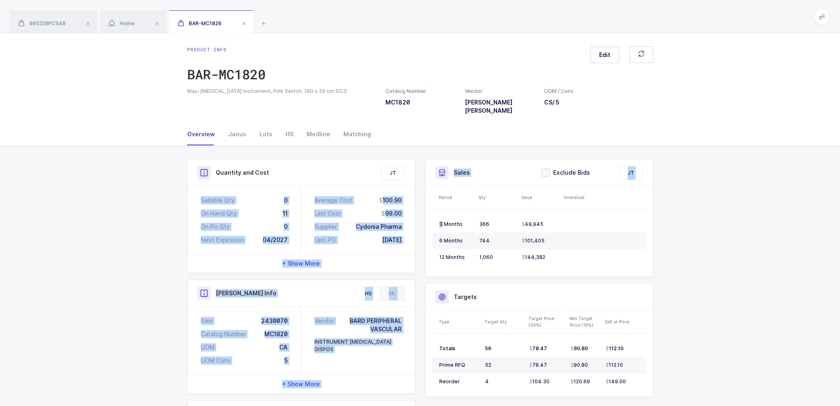
drag, startPoint x: 201, startPoint y: 188, endPoint x: 419, endPoint y: 233, distance: 222.2
click at [421, 232] on div "Quantity and Cost JT Sellable Qty 0 On Hand Qty 11 On Po Qty 0 Next Expiration …" at bounding box center [420, 339] width 476 height 361
click at [412, 234] on div "Average Cost 100.90 Last Cost 99.00 Supplier Cydonia Pharma Last PO 09/24/2024" at bounding box center [358, 220] width 114 height 68
click at [408, 235] on div "Average Cost 100.90 Last Cost 99.00 Supplier Cydonia Pharma Last PO 09/24/2024" at bounding box center [358, 220] width 114 height 68
drag, startPoint x: 408, startPoint y: 233, endPoint x: 202, endPoint y: 188, distance: 210.8
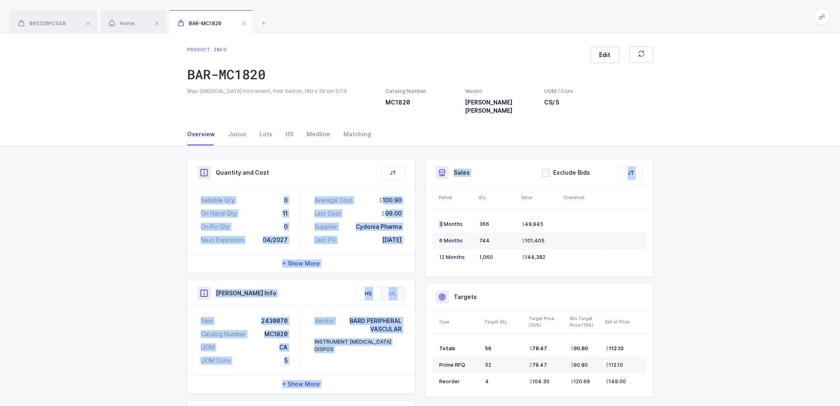
click at [202, 188] on div "Sellable Qty 0 On Hand Qty 11 On Po Qty 0 Next Expiration 04/2027 Average Cost …" at bounding box center [301, 220] width 227 height 68
click at [202, 196] on div "Sellable Qty" at bounding box center [218, 200] width 34 height 8
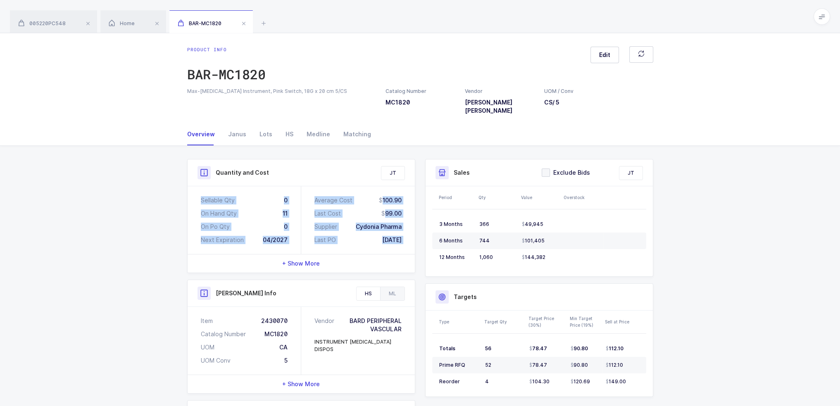
drag, startPoint x: 202, startPoint y: 188, endPoint x: 410, endPoint y: 234, distance: 213.4
click at [410, 234] on div "Sellable Qty 0 On Hand Qty 11 On Po Qty 0 Next Expiration 04/2027 Average Cost …" at bounding box center [301, 220] width 227 height 68
click at [410, 234] on div "Average Cost 100.90 Last Cost 99.00 Supplier Cydonia Pharma Last PO 09/24/2024" at bounding box center [358, 220] width 114 height 68
drag, startPoint x: 410, startPoint y: 234, endPoint x: 198, endPoint y: 167, distance: 222.4
click at [198, 167] on div "Quantity and Cost JT Sellable Qty 0 On Hand Qty 11 On Po Qty 0 Next Expiration …" at bounding box center [301, 216] width 228 height 114
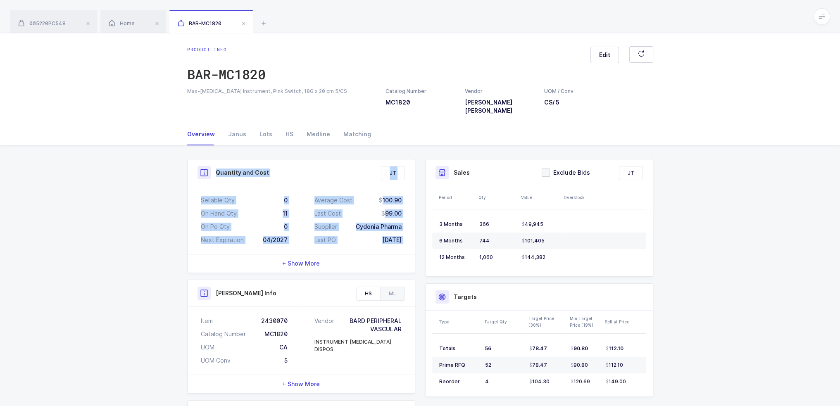
click at [198, 166] on div at bounding box center [203, 172] width 13 height 13
drag, startPoint x: 198, startPoint y: 166, endPoint x: 412, endPoint y: 238, distance: 225.6
click at [412, 238] on div "Quantity and Cost JT Sellable Qty 0 On Hand Qty 11 On Po Qty 0 Next Expiration …" at bounding box center [301, 216] width 228 height 114
click at [411, 237] on div "Average Cost 100.90 Last Cost 99.00 Supplier Cydonia Pharma Last PO 09/24/2024" at bounding box center [358, 220] width 114 height 68
click at [411, 236] on div "Average Cost 100.90 Last Cost 99.00 Supplier Cydonia Pharma Last PO 09/24/2024" at bounding box center [358, 220] width 114 height 68
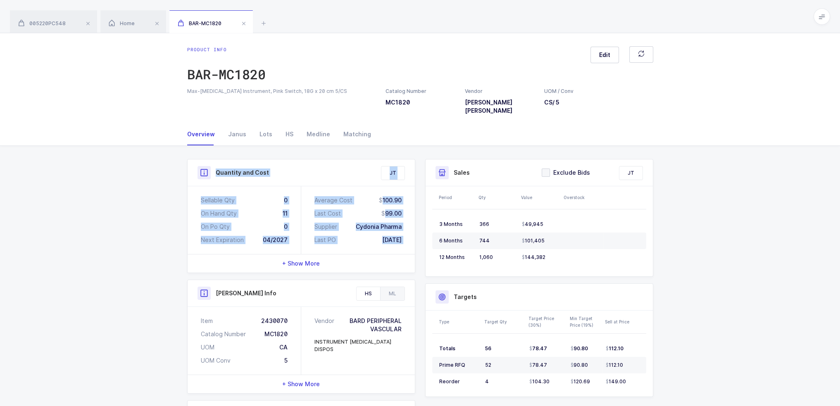
click at [413, 233] on div "Average Cost 100.90 Last Cost 99.00 Supplier Cydonia Pharma Last PO 09/24/2024" at bounding box center [358, 220] width 114 height 68
drag, startPoint x: 408, startPoint y: 235, endPoint x: 193, endPoint y: 163, distance: 226.4
click at [193, 163] on div "Quantity and Cost JT Sellable Qty 0 On Hand Qty 11 On Po Qty 0 Next Expiration …" at bounding box center [301, 216] width 228 height 114
click at [193, 163] on div "Quantity and Cost" at bounding box center [301, 172] width 227 height 27
drag, startPoint x: 193, startPoint y: 163, endPoint x: 408, endPoint y: 232, distance: 225.5
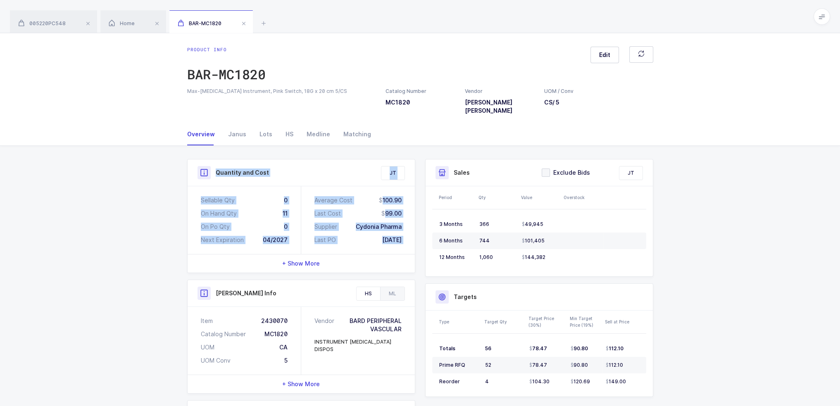
click at [408, 232] on div "Quantity and Cost JT Sellable Qty 0 On Hand Qty 11 On Po Qty 0 Next Expiration …" at bounding box center [301, 216] width 228 height 114
click at [408, 232] on div "Average Cost 100.90 Last Cost 99.00 Supplier Cydonia Pharma Last PO 09/24/2024" at bounding box center [358, 220] width 114 height 68
drag, startPoint x: 408, startPoint y: 232, endPoint x: 223, endPoint y: 162, distance: 198.2
click at [223, 162] on div "Quantity and Cost JT Sellable Qty 0 On Hand Qty 11 On Po Qty 0 Next Expiration …" at bounding box center [301, 216] width 228 height 114
click at [223, 169] on h3 "Quantity and Cost" at bounding box center [242, 173] width 53 height 8
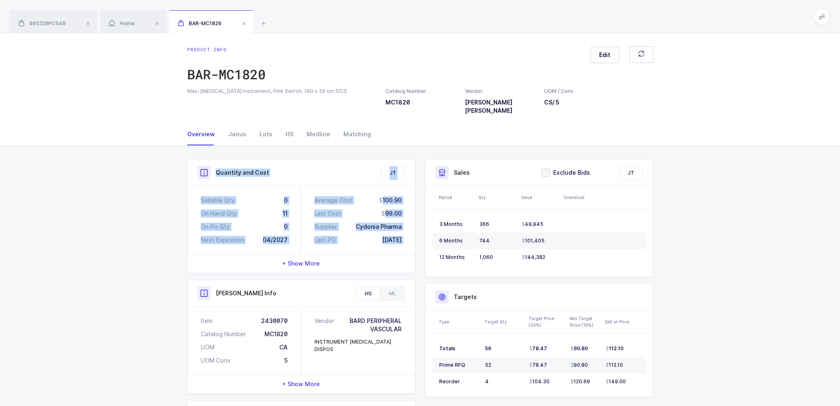
drag, startPoint x: 223, startPoint y: 162, endPoint x: 410, endPoint y: 234, distance: 200.6
click at [410, 234] on div "Quantity and Cost JT Sellable Qty 0 On Hand Qty 11 On Po Qty 0 Next Expiration …" at bounding box center [301, 216] width 228 height 114
click at [410, 234] on div "Average Cost 100.90 Last Cost 99.00 Supplier Cydonia Pharma Last PO 09/24/2024" at bounding box center [358, 220] width 114 height 68
drag, startPoint x: 408, startPoint y: 234, endPoint x: 215, endPoint y: 162, distance: 205.8
click at [215, 162] on div "Quantity and Cost JT Sellable Qty 0 On Hand Qty 11 On Po Qty 0 Next Expiration …" at bounding box center [301, 216] width 228 height 114
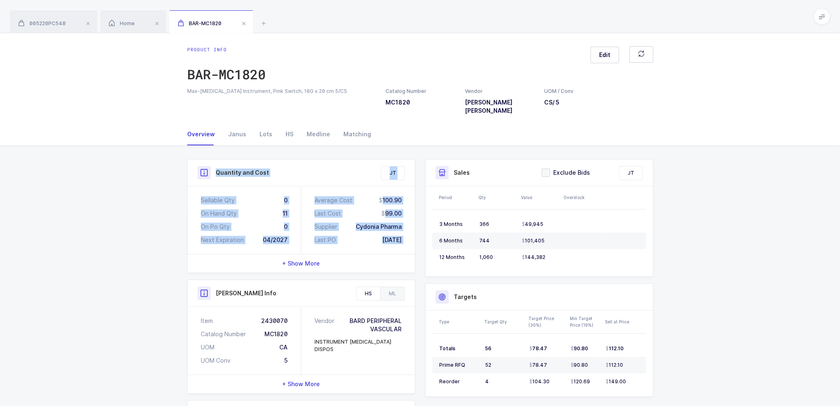
click at [216, 169] on h3 "Quantity and Cost" at bounding box center [242, 173] width 53 height 8
drag, startPoint x: 215, startPoint y: 162, endPoint x: 411, endPoint y: 233, distance: 208.1
click at [411, 233] on div "Quantity and Cost JT Sellable Qty 0 On Hand Qty 11 On Po Qty 0 Next Expiration …" at bounding box center [301, 216] width 228 height 114
click at [411, 233] on div "Average Cost 100.90 Last Cost 99.00 Supplier Cydonia Pharma Last PO 09/24/2024" at bounding box center [358, 220] width 114 height 68
drag, startPoint x: 414, startPoint y: 231, endPoint x: 216, endPoint y: 160, distance: 209.7
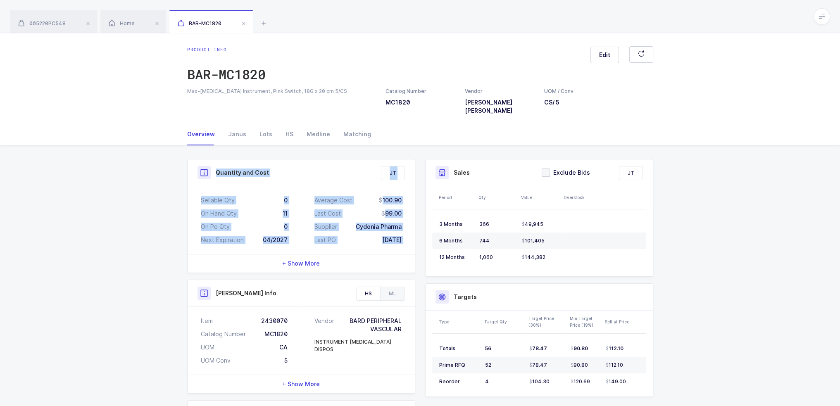
click at [216, 160] on div "Quantity and Cost JT Sellable Qty 0 On Hand Qty 11 On Po Qty 0 Next Expiration …" at bounding box center [301, 216] width 228 height 114
click at [216, 169] on h3 "Quantity and Cost" at bounding box center [242, 173] width 53 height 8
drag, startPoint x: 216, startPoint y: 160, endPoint x: 407, endPoint y: 237, distance: 206.1
click at [407, 237] on div "Quantity and Cost JT Sellable Qty 0 On Hand Qty 11 On Po Qty 0 Next Expiration …" at bounding box center [301, 216] width 228 height 114
click at [407, 237] on div "Average Cost 100.90 Last Cost 99.00 Supplier Cydonia Pharma Last PO 09/24/2024" at bounding box center [358, 220] width 114 height 68
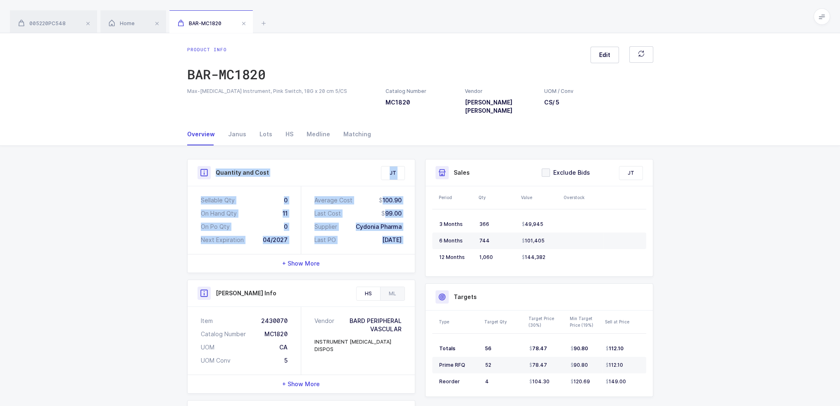
drag, startPoint x: 408, startPoint y: 235, endPoint x: 216, endPoint y: 162, distance: 205.0
click at [216, 162] on div "Quantity and Cost JT Sellable Qty 0 On Hand Qty 11 On Po Qty 0 Next Expiration …" at bounding box center [301, 216] width 228 height 114
click at [216, 169] on h3 "Quantity and Cost" at bounding box center [242, 173] width 53 height 8
drag, startPoint x: 216, startPoint y: 162, endPoint x: 402, endPoint y: 228, distance: 197.0
click at [402, 228] on div "Quantity and Cost JT Sellable Qty 0 On Hand Qty 11 On Po Qty 0 Next Expiration …" at bounding box center [301, 216] width 228 height 114
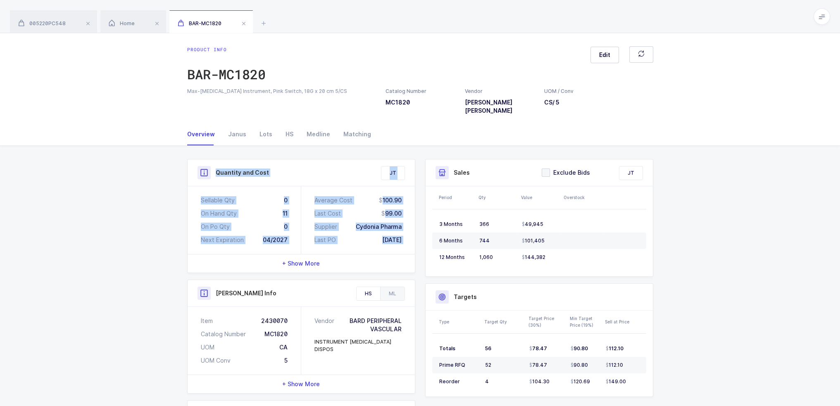
click at [402, 228] on div "Average Cost 100.90 Last Cost 99.00 Supplier Cydonia Pharma Last PO 09/24/2024" at bounding box center [358, 220] width 114 height 68
drag, startPoint x: 406, startPoint y: 229, endPoint x: 216, endPoint y: 164, distance: 200.2
click at [216, 164] on div "Quantity and Cost JT Sellable Qty 0 On Hand Qty 11 On Po Qty 0 Next Expiration …" at bounding box center [301, 216] width 228 height 114
click at [216, 169] on h3 "Quantity and Cost" at bounding box center [242, 173] width 53 height 8
drag, startPoint x: 216, startPoint y: 164, endPoint x: 403, endPoint y: 229, distance: 197.8
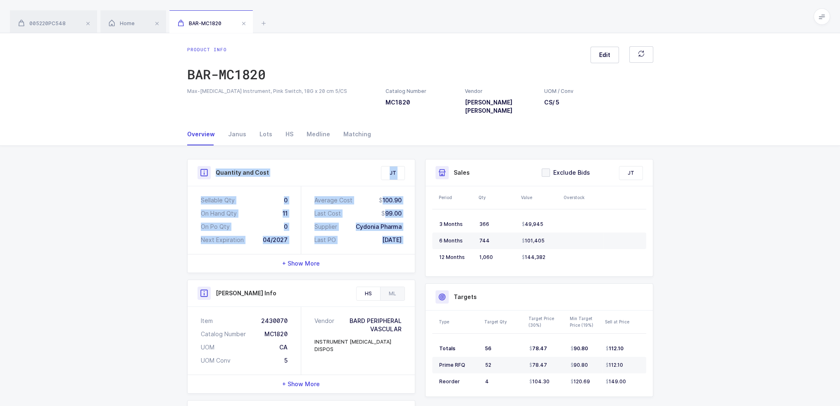
click at [403, 229] on div "Quantity and Cost JT Sellable Qty 0 On Hand Qty 11 On Po Qty 0 Next Expiration …" at bounding box center [301, 216] width 228 height 114
click at [403, 229] on div "Average Cost 100.90 Last Cost 99.00 Supplier Cydonia Pharma Last PO 09/24/2024" at bounding box center [358, 220] width 114 height 68
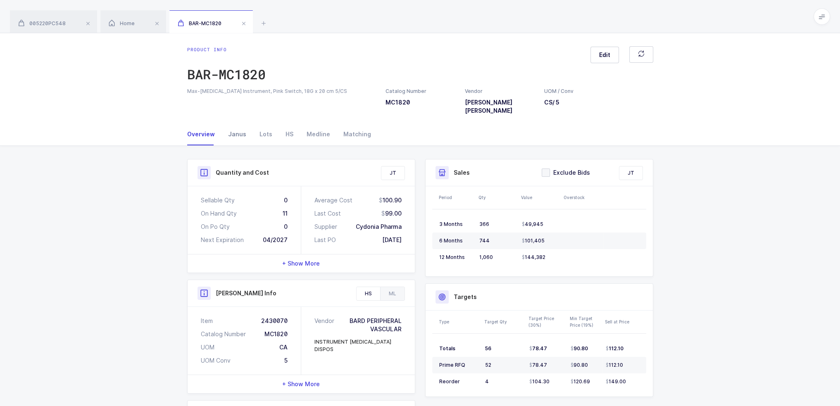
click at [243, 132] on div "Janus" at bounding box center [236, 134] width 31 height 22
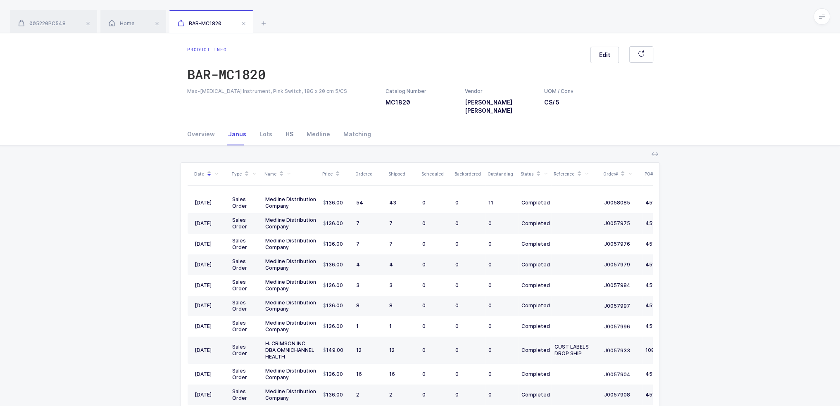
click at [284, 128] on div "HS" at bounding box center [289, 134] width 21 height 22
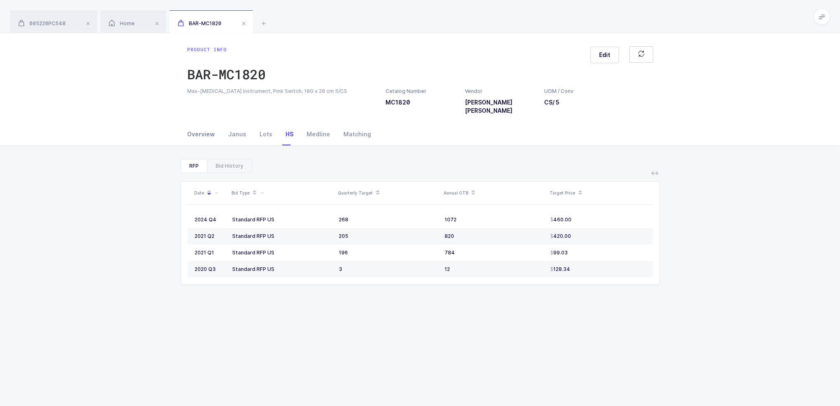
click at [209, 123] on div "Overview" at bounding box center [204, 134] width 34 height 22
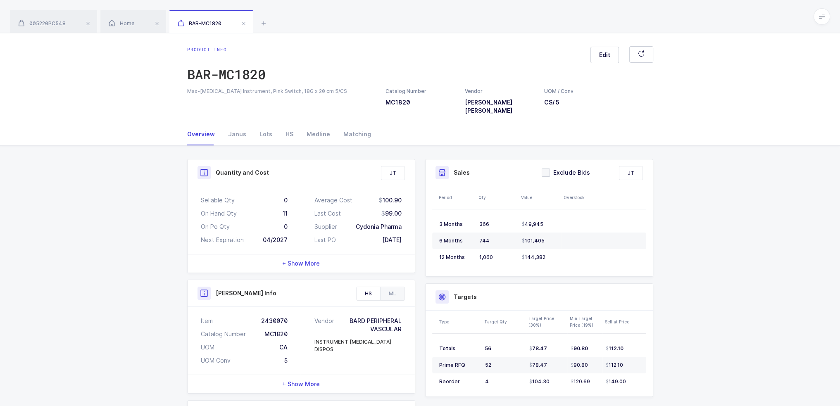
drag, startPoint x: 215, startPoint y: 164, endPoint x: 407, endPoint y: 234, distance: 203.9
click at [407, 234] on div "Quantity and Cost JT Sellable Qty 0 On Hand Qty 11 On Po Qty 0 Next Expiration …" at bounding box center [301, 216] width 228 height 114
click at [407, 234] on div "Average Cost 100.90 Last Cost 99.00 Supplier Cydonia Pharma Last PO 09/24/2024" at bounding box center [358, 220] width 114 height 68
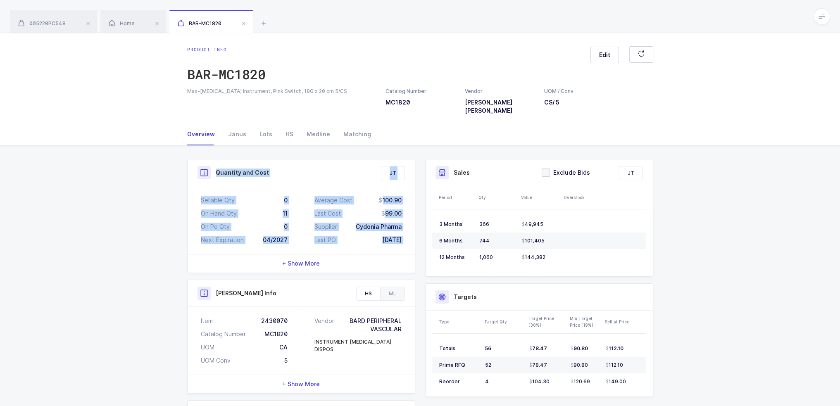
drag, startPoint x: 407, startPoint y: 234, endPoint x: 199, endPoint y: 161, distance: 220.2
click at [199, 161] on div "Quantity and Cost JT Sellable Qty 0 On Hand Qty 11 On Po Qty 0 Next Expiration …" at bounding box center [301, 216] width 228 height 114
click at [199, 166] on div at bounding box center [203, 172] width 13 height 13
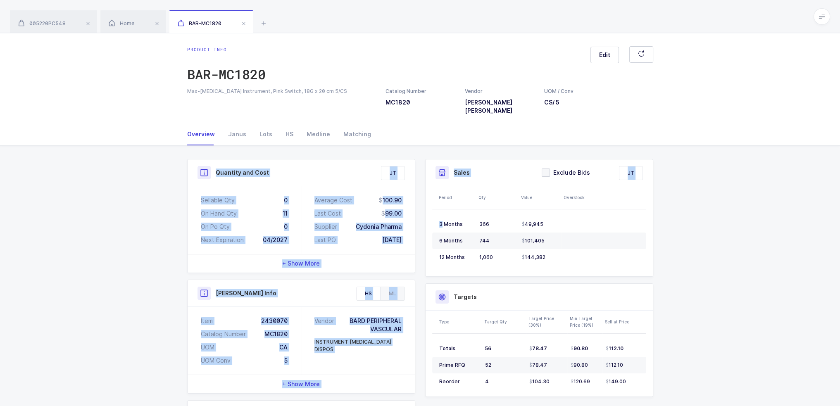
drag, startPoint x: 199, startPoint y: 161, endPoint x: 420, endPoint y: 235, distance: 232.9
click at [420, 235] on div "Quantity and Cost JT Sellable Qty 0 On Hand Qty 11 On Po Qty 0 Next Expiration …" at bounding box center [420, 339] width 476 height 361
click at [409, 232] on div "Average Cost 100.90 Last Cost 99.00 Supplier Cydonia Pharma Last PO 09/24/2024" at bounding box center [358, 220] width 114 height 68
drag, startPoint x: 407, startPoint y: 233, endPoint x: 217, endPoint y: 164, distance: 201.8
click at [217, 164] on div "Quantity and Cost JT Sellable Qty 0 On Hand Qty 11 On Po Qty 0 Next Expiration …" at bounding box center [301, 216] width 228 height 114
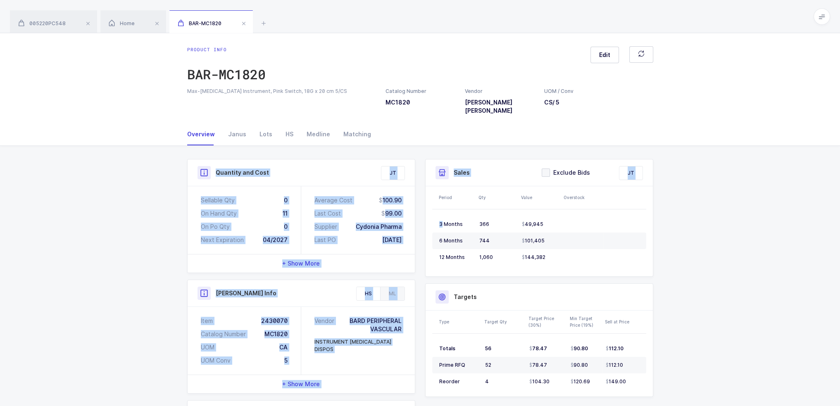
click at [217, 169] on h3 "Quantity and Cost" at bounding box center [242, 173] width 53 height 8
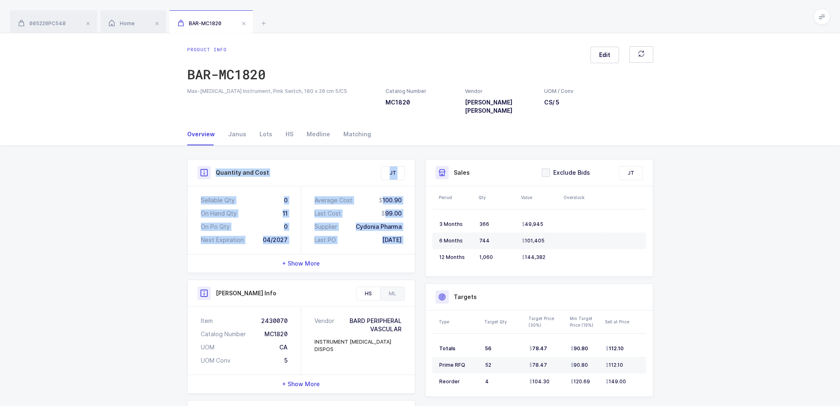
drag, startPoint x: 217, startPoint y: 164, endPoint x: 404, endPoint y: 236, distance: 200.2
click at [404, 236] on div "Quantity and Cost JT Sellable Qty 0 On Hand Qty 11 On Po Qty 0 Next Expiration …" at bounding box center [301, 216] width 228 height 114
click at [408, 232] on div "Average Cost 100.90 Last Cost 99.00 Supplier Cydonia Pharma Last PO 09/24/2024" at bounding box center [358, 220] width 114 height 68
click at [213, 161] on div "Quantity and Cost JT Sellable Qty 0 On Hand Qty 11 On Po Qty 0 Next Expiration …" at bounding box center [301, 216] width 228 height 114
click at [213, 166] on div "Quantity and Cost" at bounding box center [300, 172] width 207 height 13
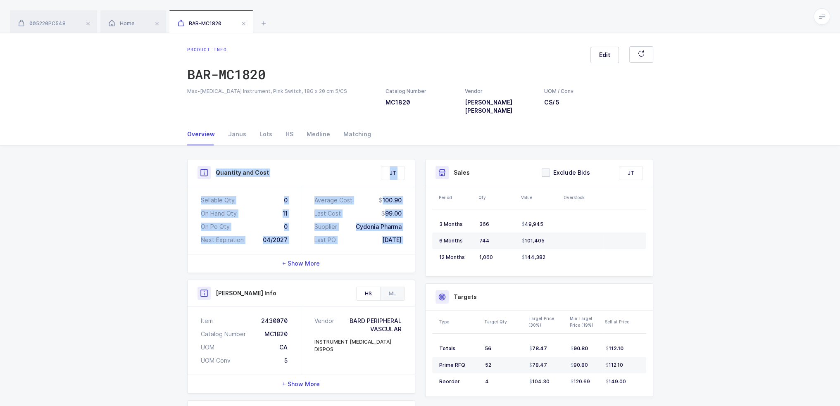
click at [416, 234] on div "Quantity and Cost JT Sellable Qty 0 On Hand Qty 11 On Po Qty 0 Next Expiration …" at bounding box center [301, 339] width 238 height 361
click at [216, 164] on div "Quantity and Cost JT Sellable Qty 0 On Hand Qty 11 On Po Qty 0 Next Expiration …" at bounding box center [301, 216] width 228 height 114
click at [216, 169] on h3 "Quantity and Cost" at bounding box center [242, 173] width 53 height 8
click at [416, 231] on div "Quantity and Cost JT Sellable Qty 0 On Hand Qty 11 On Po Qty 0 Next Expiration …" at bounding box center [301, 339] width 238 height 361
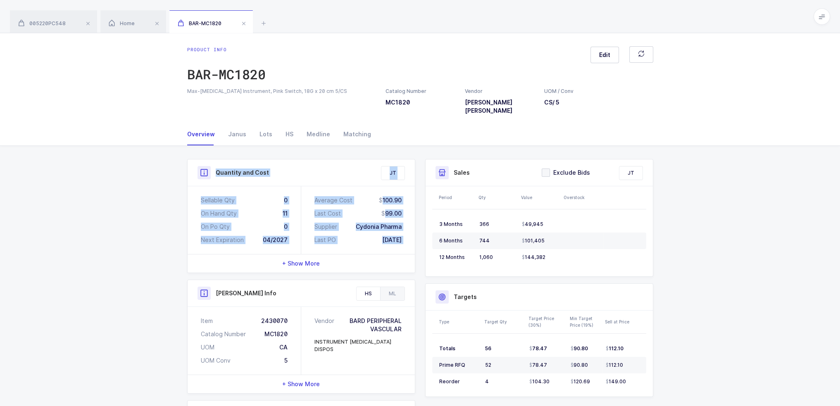
click at [416, 231] on div "Quantity and Cost JT Sellable Qty 0 On Hand Qty 11 On Po Qty 0 Next Expiration …" at bounding box center [301, 339] width 238 height 361
click at [215, 162] on div "Quantity and Cost JT Sellable Qty 0 On Hand Qty 11 On Po Qty 0 Next Expiration …" at bounding box center [301, 216] width 228 height 114
click at [215, 166] on div "Quantity and Cost" at bounding box center [300, 172] width 207 height 13
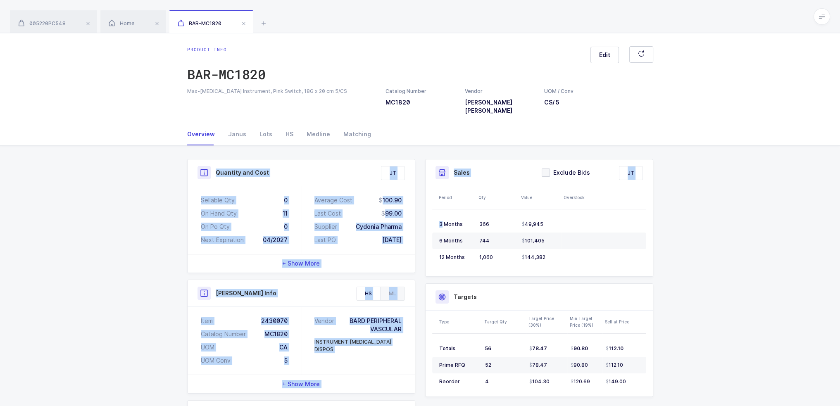
click at [422, 235] on div "Quantity and Cost JT Sellable Qty 0 On Hand Qty 11 On Po Qty 0 Next Expiration …" at bounding box center [420, 339] width 476 height 361
click at [412, 233] on div "Average Cost 100.90 Last Cost 99.00 Supplier Cydonia Pharma Last PO 09/24/2024" at bounding box center [358, 220] width 114 height 68
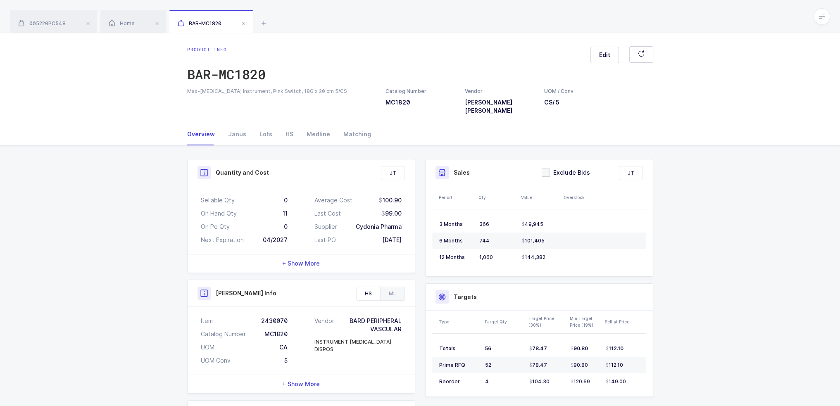
click at [402, 232] on div "Average Cost 100.90 Last Cost 99.00 Supplier Cydonia Pharma Last PO 09/24/2024" at bounding box center [358, 220] width 114 height 68
click at [214, 161] on div "Quantity and Cost JT Sellable Qty 0 On Hand Qty 11 On Po Qty 0 Next Expiration …" at bounding box center [301, 216] width 228 height 114
click at [214, 166] on div "Quantity and Cost" at bounding box center [300, 172] width 207 height 13
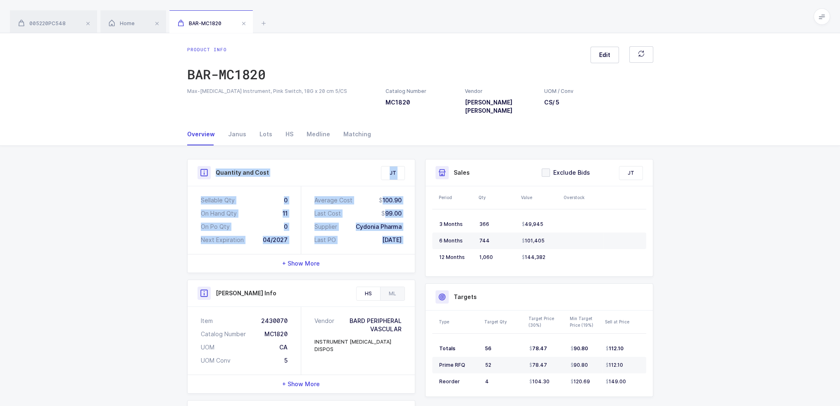
click at [409, 231] on div "Quantity and Cost JT Sellable Qty 0 On Hand Qty 11 On Po Qty 0 Next Expiration …" at bounding box center [301, 216] width 228 height 114
click at [409, 231] on div "Average Cost 100.90 Last Cost 99.00 Supplier Cydonia Pharma Last PO 09/24/2024" at bounding box center [358, 220] width 114 height 68
click at [219, 163] on div "Quantity and Cost JT Sellable Qty 0 On Hand Qty 11 On Po Qty 0 Next Expiration …" at bounding box center [301, 216] width 228 height 114
click at [219, 169] on h3 "Quantity and Cost" at bounding box center [242, 173] width 53 height 8
click at [402, 236] on div "Quantity and Cost JT Sellable Qty 0 On Hand Qty 11 On Po Qty 0 Next Expiration …" at bounding box center [301, 216] width 228 height 114
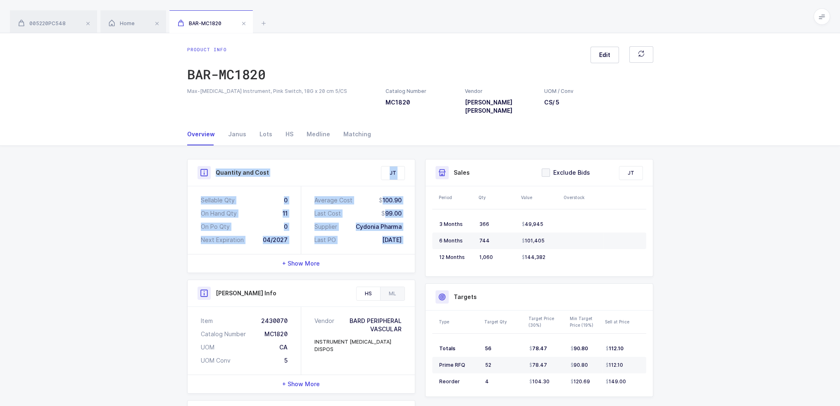
click at [405, 234] on div "Average Cost 100.90 Last Cost 99.00 Supplier Cydonia Pharma Last PO 09/24/2024" at bounding box center [358, 220] width 114 height 68
click at [418, 17] on div "005220PC548 Home BAR-MC1820 Product info 005220PC548 Edit FLEX SOFT PROBE COVER…" at bounding box center [420, 270] width 840 height 540
click at [418, 17] on div "005220PC548 Home BAR-MC1820" at bounding box center [420, 16] width 840 height 33
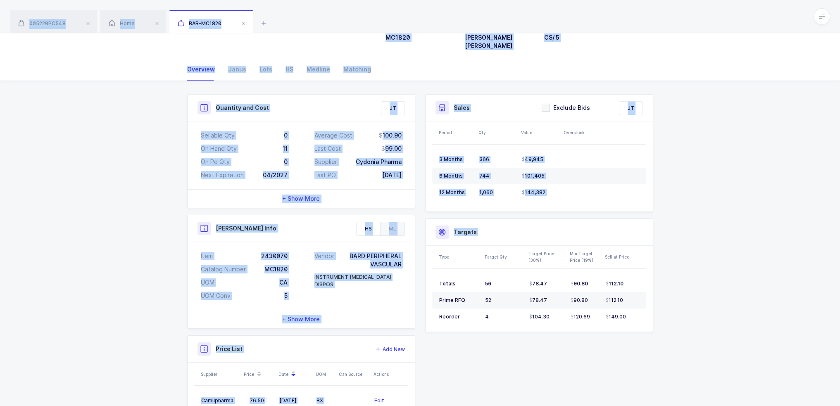
scroll to position [124, 0]
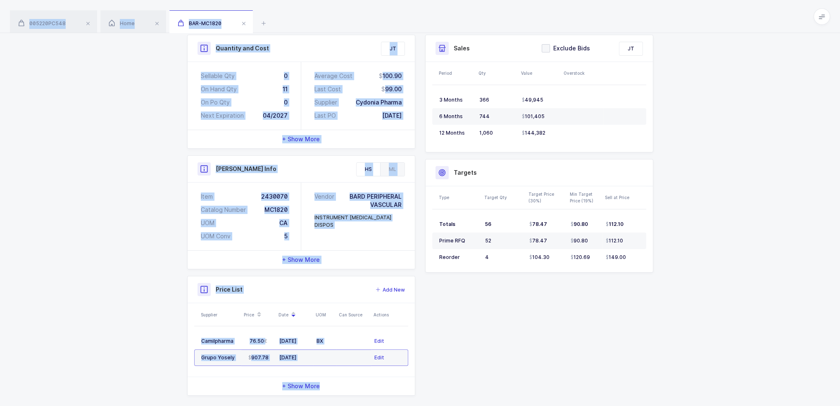
click at [483, 379] on div "005220PC548 Home BAR-MC1820 Product info 005220PC548 Edit FLEX SOFT PROBE COVER…" at bounding box center [420, 146] width 840 height 540
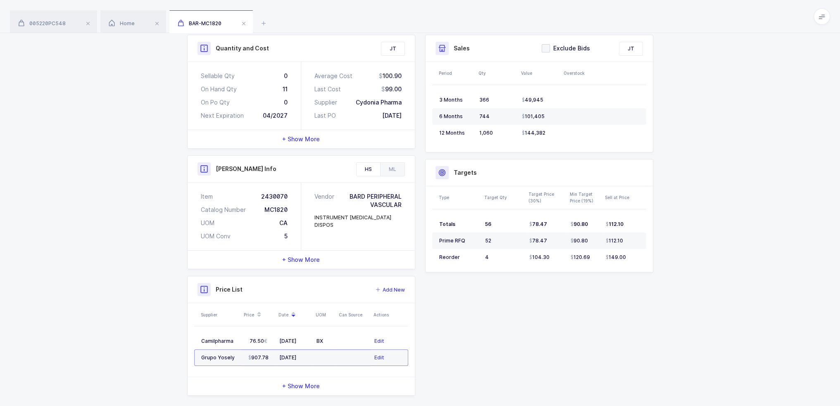
click at [594, 363] on div "Quantity and Cost JT Sellable Qty 0 On Hand Qty 11 On Po Qty 0 Next Expiration …" at bounding box center [420, 215] width 476 height 361
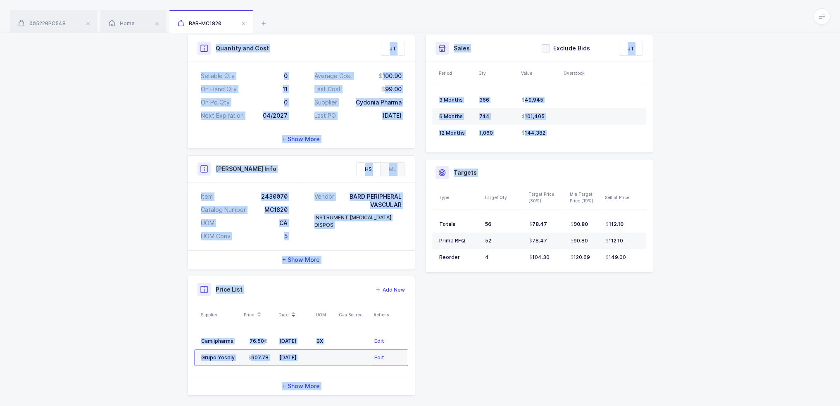
scroll to position [0, 0]
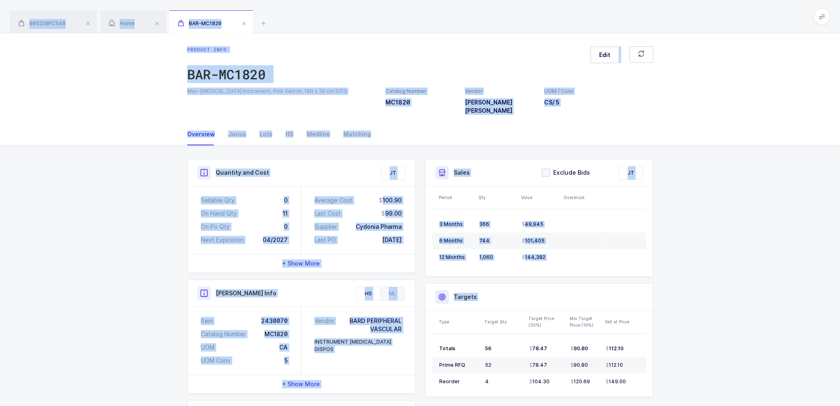
click at [275, 3] on div "005220PC548 Home BAR-MC1820 Product info 005220PC548 Edit FLEX SOFT PROBE COVER…" at bounding box center [420, 270] width 840 height 540
click at [288, 20] on div "005220PC548 Home BAR-MC1820" at bounding box center [420, 16] width 840 height 33
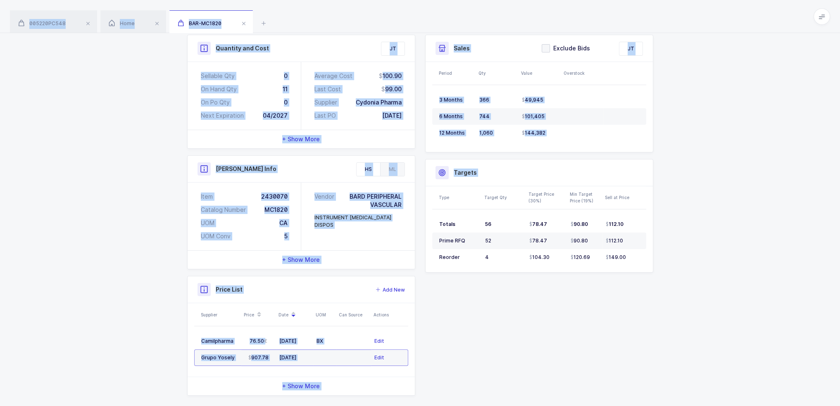
click at [668, 381] on div "005220PC548 Home BAR-MC1820 Product info 005220PC548 Edit FLEX SOFT PROBE COVER…" at bounding box center [420, 146] width 840 height 540
click at [624, 362] on div "Quantity and Cost JT Sellable Qty 0 On Hand Qty 11 On Po Qty 0 Next Expiration …" at bounding box center [420, 215] width 476 height 361
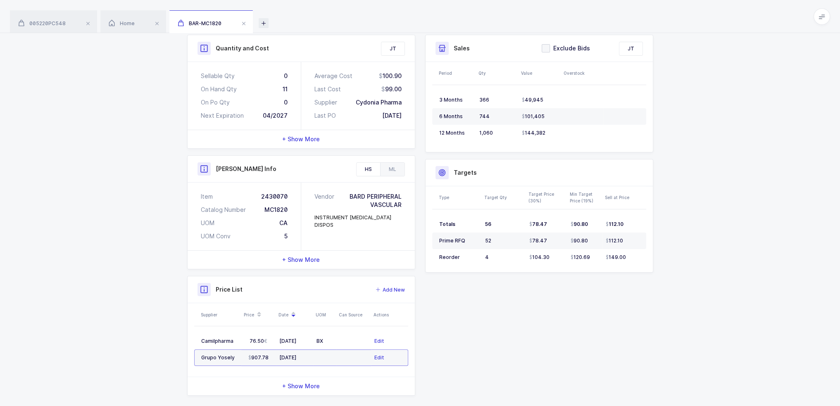
click at [260, 23] on div "005220PC548 Home BAR-MC1820" at bounding box center [420, 16] width 840 height 33
click at [262, 23] on icon at bounding box center [264, 23] width 10 height 10
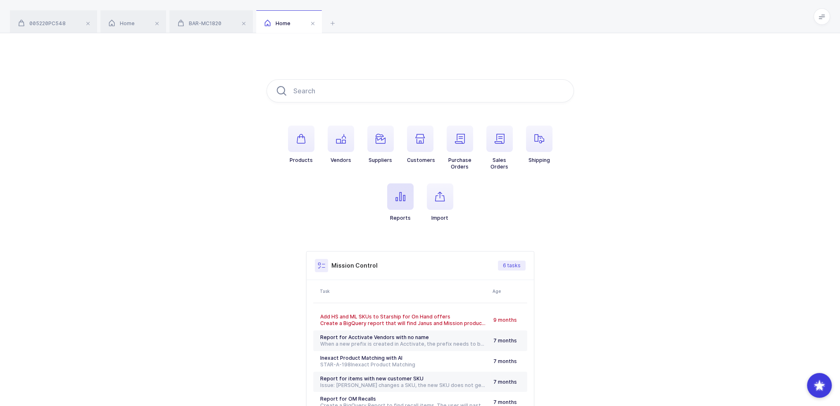
click at [390, 196] on span "button" at bounding box center [400, 196] width 26 height 26
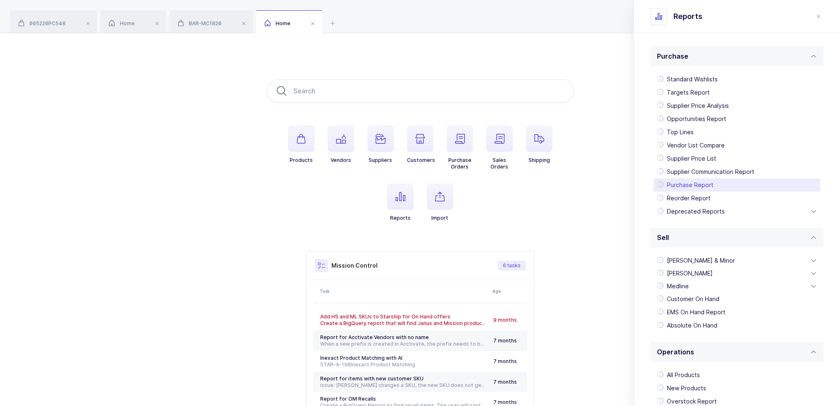
click at [706, 186] on div "Purchase Report" at bounding box center [737, 184] width 166 height 13
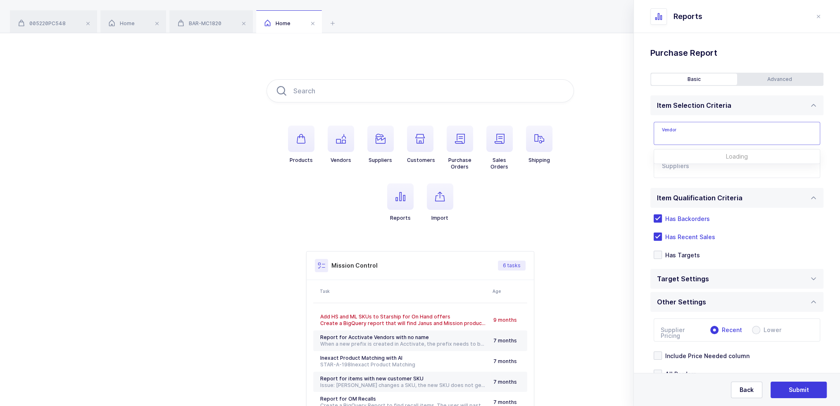
click at [692, 129] on input "text" at bounding box center [737, 133] width 166 height 23
click at [691, 158] on div "Medline" at bounding box center [726, 161] width 128 height 8
type input "Medline"
click at [684, 165] on input "text" at bounding box center [728, 169] width 133 height 11
type input "g2"
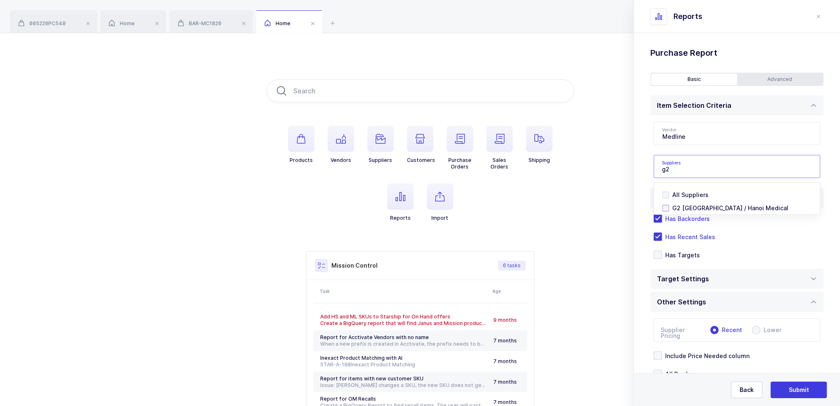
click at [686, 207] on span "G2 [GEOGRAPHIC_DATA] / Hanoi Medical" at bounding box center [730, 207] width 116 height 7
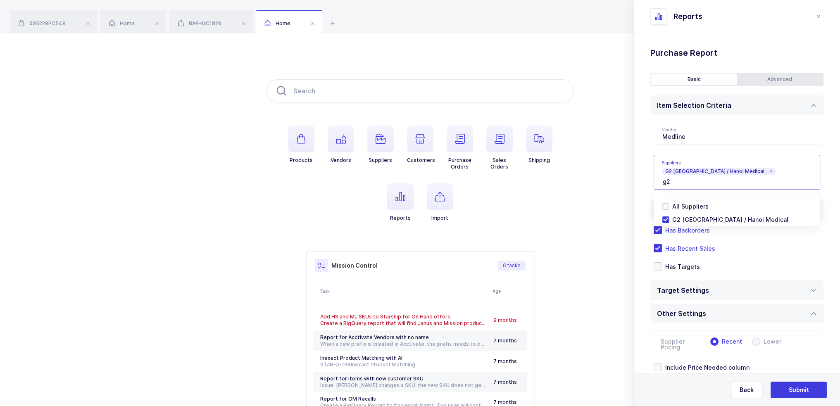
click at [653, 166] on div "Vendor Medline Becton Dickinson $1,702,722 Medline $993,999 Garrison Dental Sol…" at bounding box center [736, 155] width 173 height 81
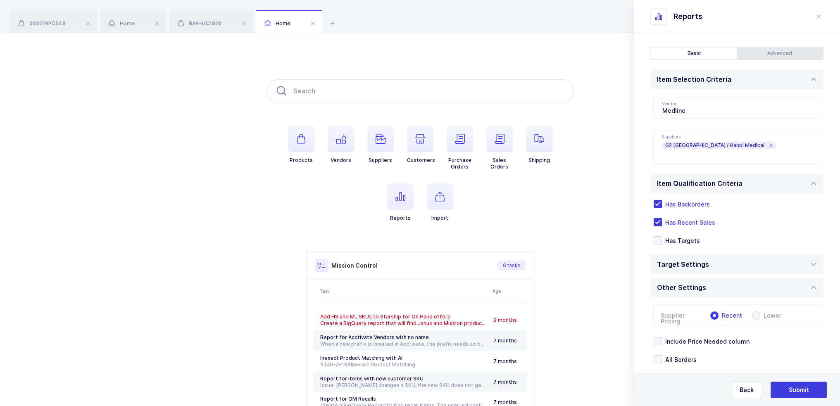
scroll to position [54, 0]
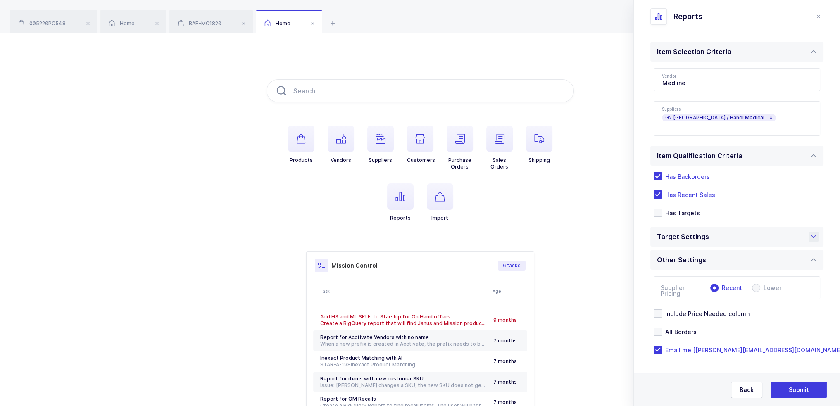
click at [694, 236] on div "Target Settings" at bounding box center [685, 237] width 56 height 20
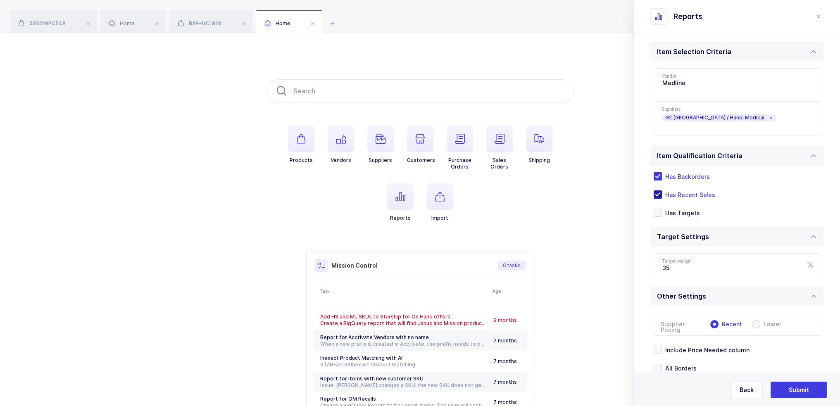
click at [696, 198] on span "Has Recent Sales" at bounding box center [688, 195] width 53 height 8
click at [662, 190] on input "Has Recent Sales" at bounding box center [662, 190] width 0 height 0
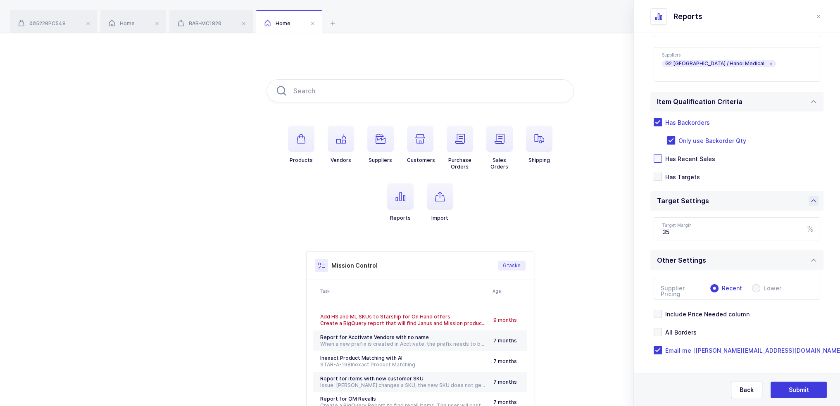
scroll to position [108, 0]
click at [694, 156] on span "Has Recent Sales" at bounding box center [688, 159] width 53 height 8
click at [662, 154] on input "Has Recent Sales" at bounding box center [662, 154] width 0 height 0
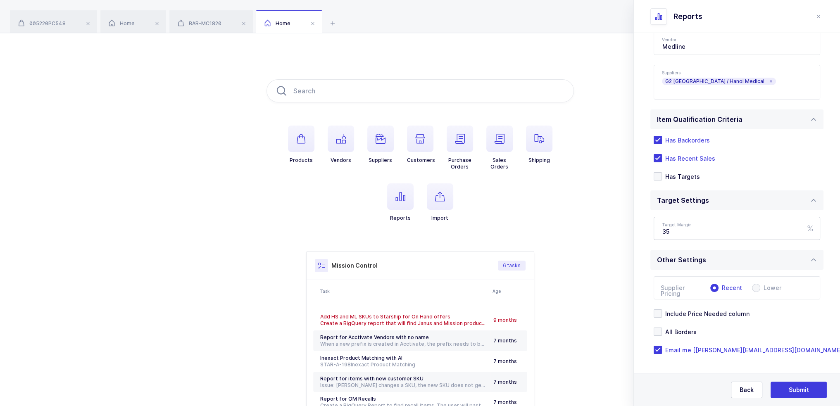
scroll to position [79, 0]
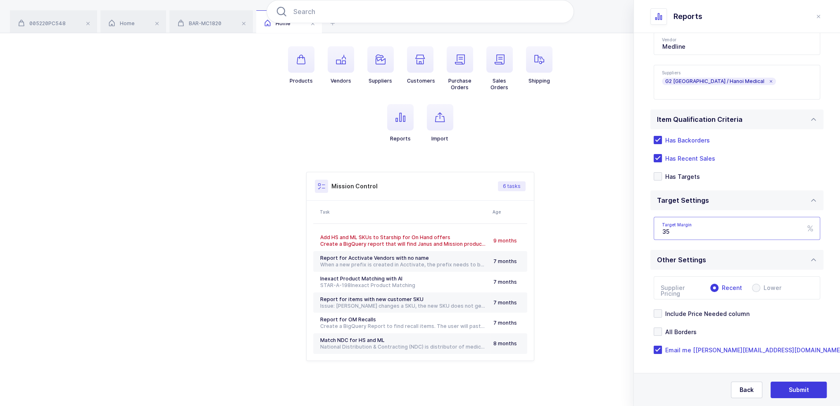
drag, startPoint x: 705, startPoint y: 229, endPoint x: 634, endPoint y: 231, distance: 71.1
click at [634, 231] on div "Standard Wishlists Targets Report Supplier Price Analysis Opportunities Report …" at bounding box center [737, 175] width 206 height 464
type input "32"
click at [639, 231] on div "Standard Wishlists Targets Report Supplier Price Analysis Opportunities Report …" at bounding box center [737, 175] width 206 height 464
click at [697, 313] on span "Include Price Needed column" at bounding box center [706, 314] width 88 height 8
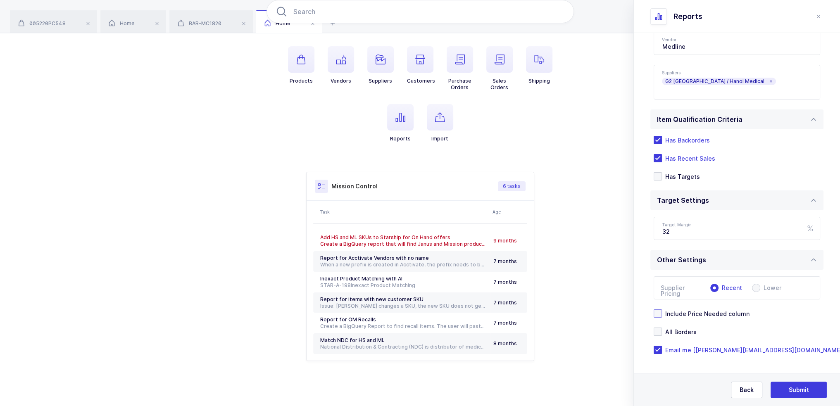
click at [662, 309] on input "Include Price Needed column" at bounding box center [662, 309] width 0 height 0
click at [684, 332] on span "All Borders" at bounding box center [679, 332] width 35 height 8
click at [662, 328] on input "All Borders" at bounding box center [662, 328] width 0 height 0
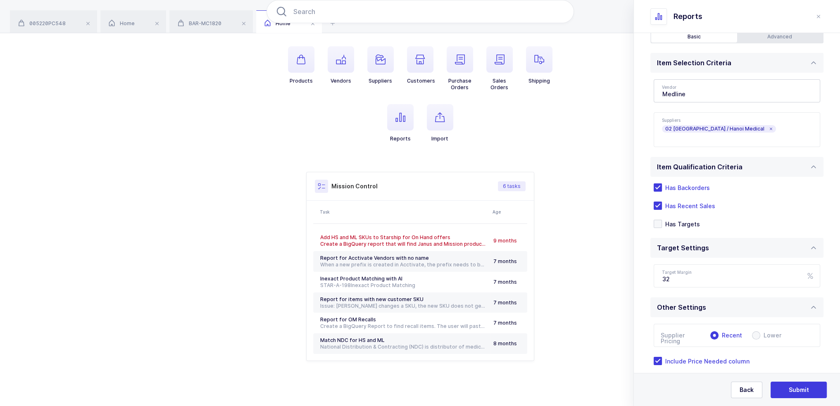
scroll to position [0, 0]
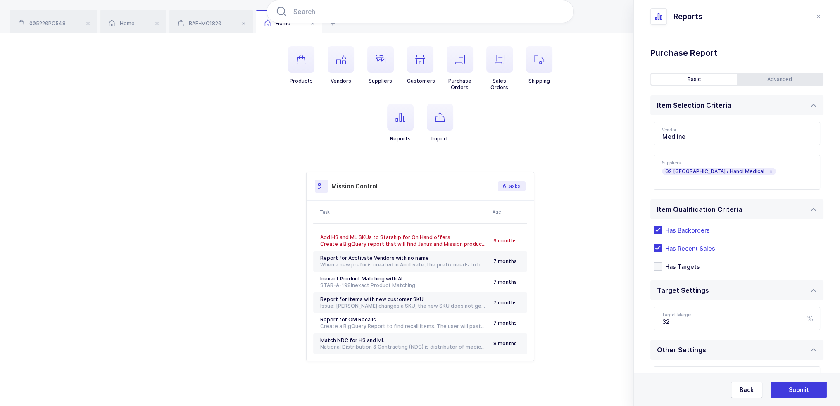
click at [780, 74] on div "Advanced" at bounding box center [780, 80] width 86 height 12
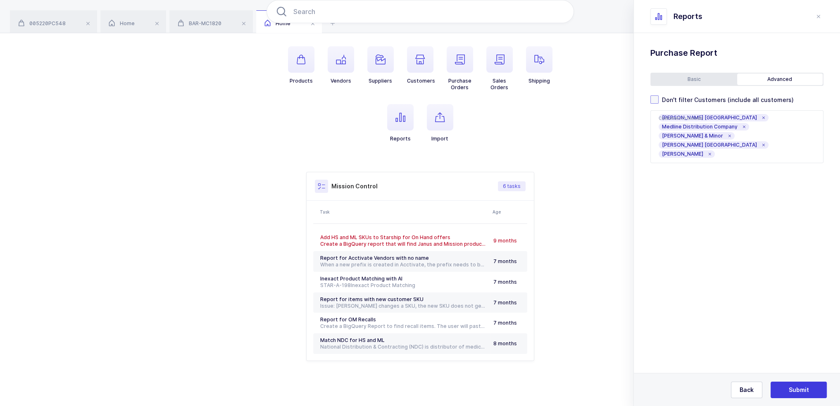
click at [695, 98] on span "Don't filter Customers (include all customers)" at bounding box center [726, 100] width 135 height 8
click at [659, 95] on input "Don't filter Customers (include all customers)" at bounding box center [659, 95] width 0 height 0
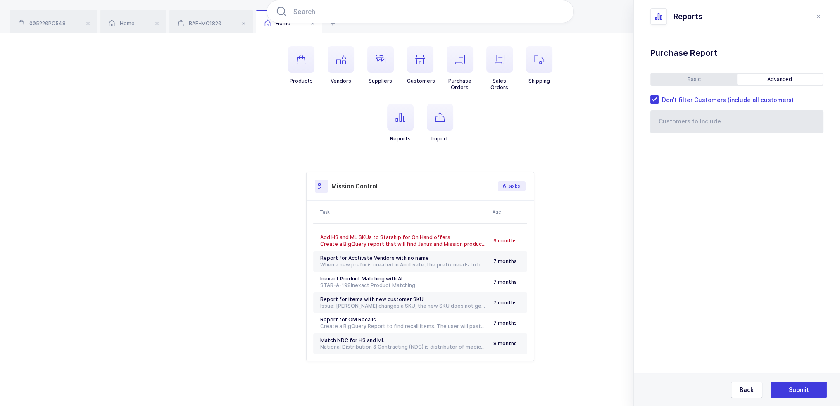
click at [695, 80] on div "Basic" at bounding box center [694, 80] width 86 height 12
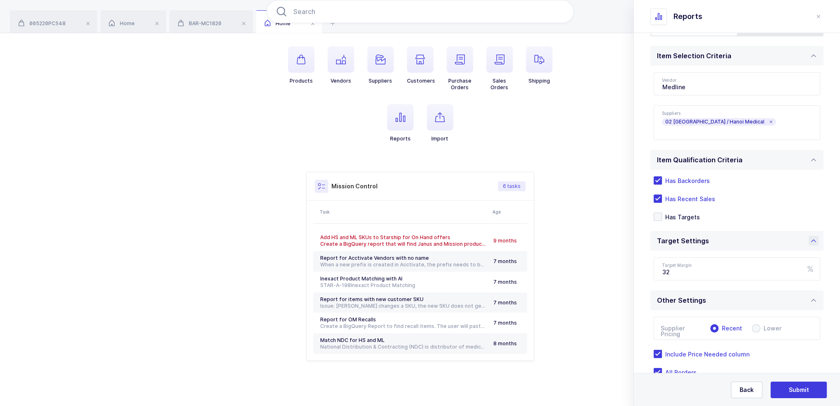
scroll to position [90, 0]
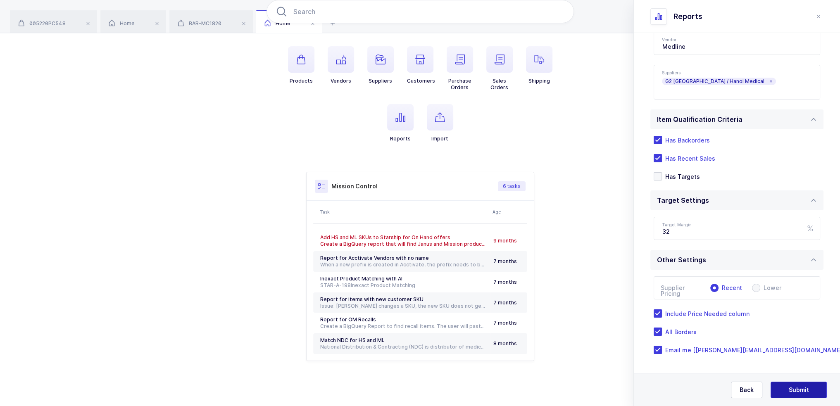
click at [798, 389] on span "Submit" at bounding box center [799, 390] width 20 height 8
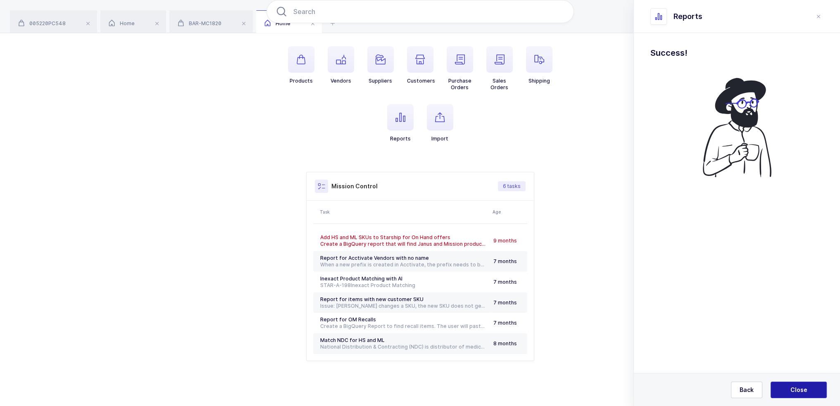
click at [790, 384] on button "Close" at bounding box center [798, 390] width 56 height 17
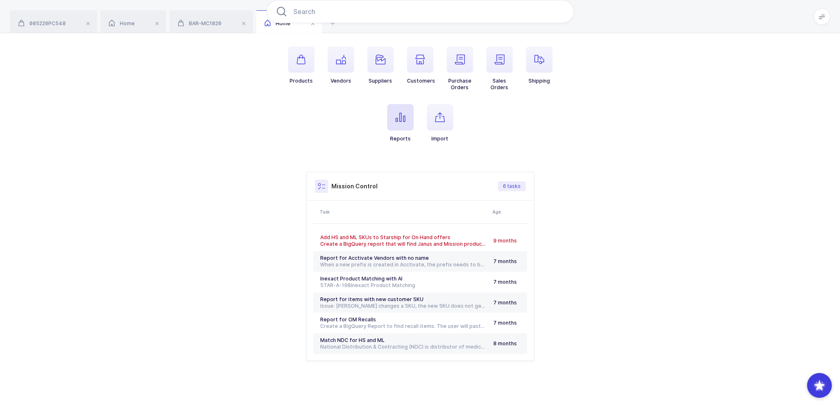
click at [393, 112] on span "button" at bounding box center [400, 117] width 26 height 26
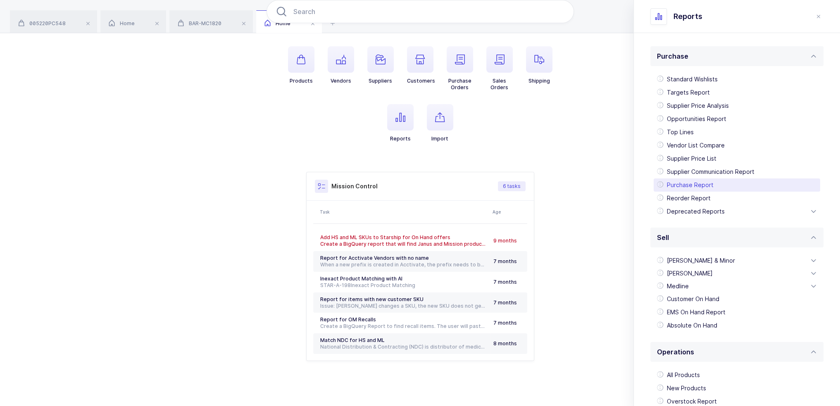
click at [701, 189] on div "Purchase Report" at bounding box center [737, 184] width 166 height 13
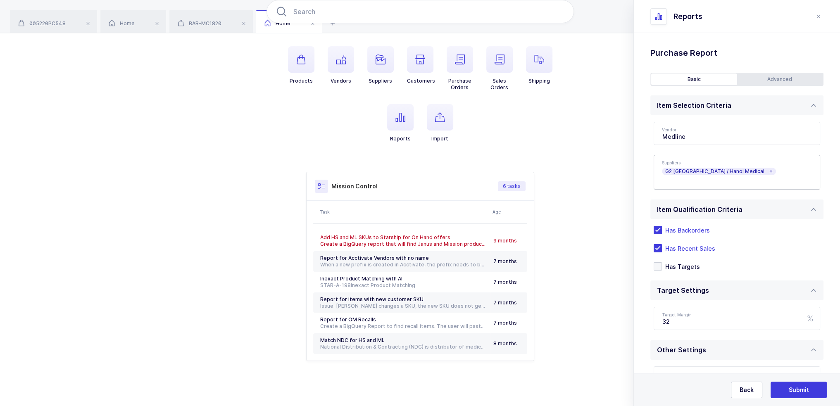
click at [768, 169] on icon at bounding box center [770, 171] width 4 height 4
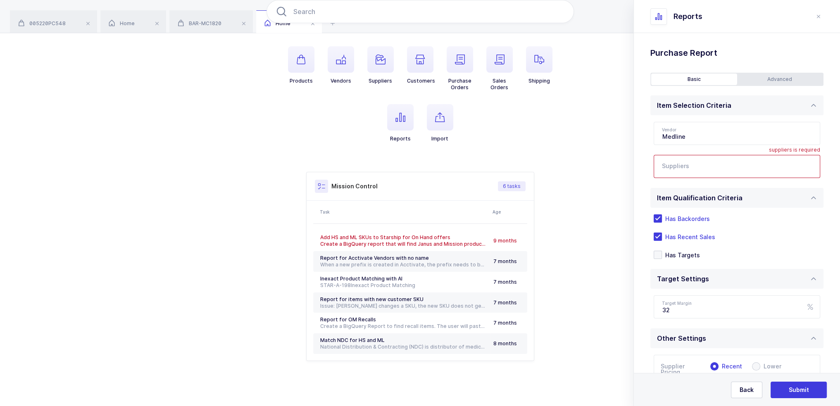
click at [708, 167] on input "text" at bounding box center [728, 169] width 133 height 11
type input "focus"
click at [693, 208] on span "Focus Global" at bounding box center [690, 207] width 37 height 7
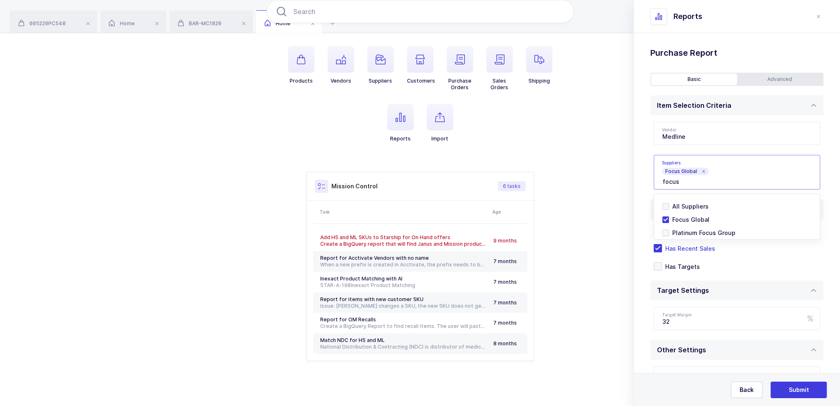
click at [641, 166] on div "Standard Wishlists Targets Report Supplier Price Analysis Opportunities Report …" at bounding box center [737, 265] width 206 height 464
click at [766, 74] on div "Advanced" at bounding box center [780, 80] width 86 height 12
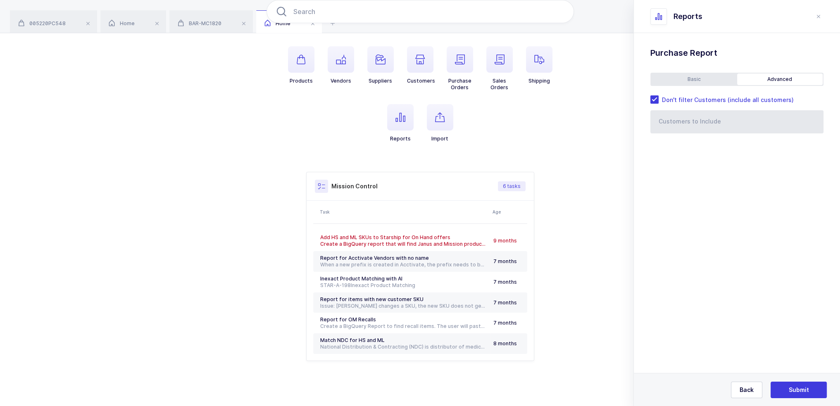
click at [724, 76] on div "Basic" at bounding box center [694, 80] width 86 height 12
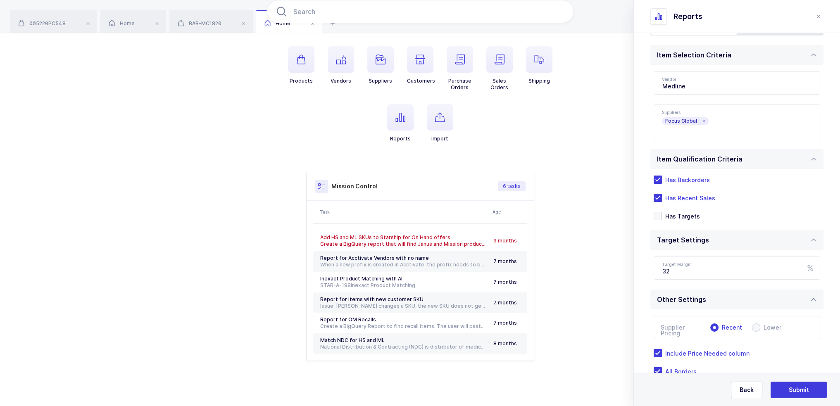
scroll to position [90, 0]
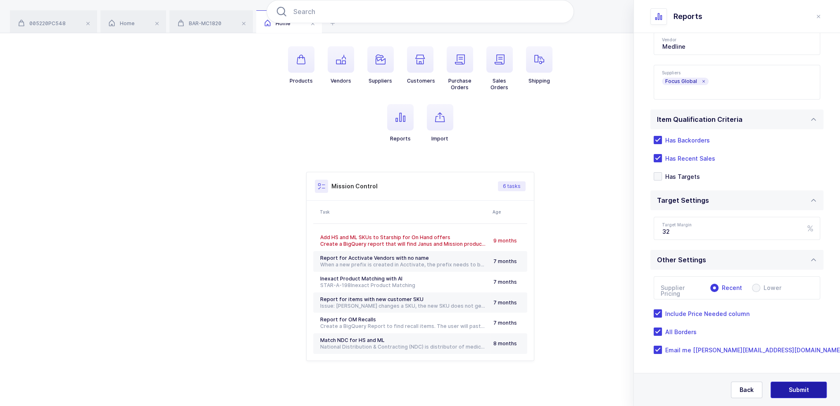
click at [792, 386] on span "Submit" at bounding box center [799, 390] width 20 height 8
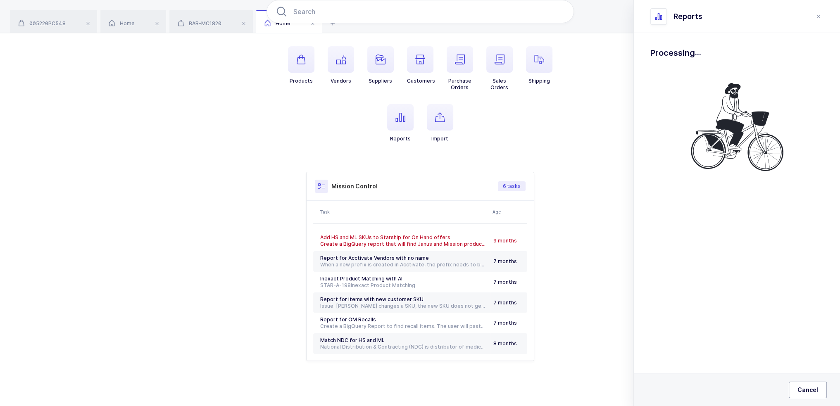
scroll to position [0, 0]
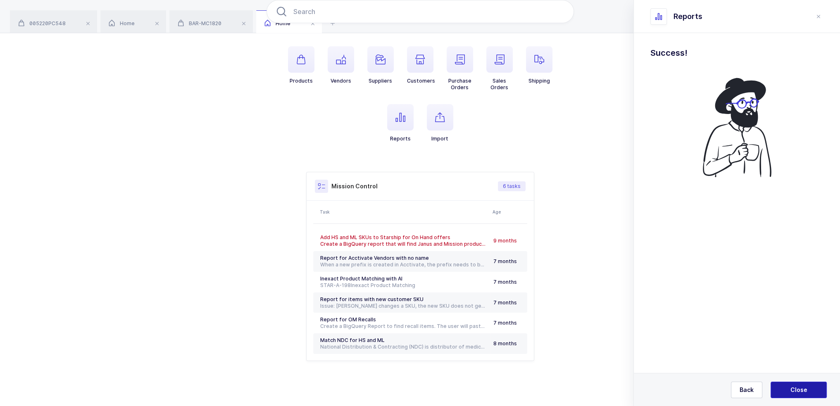
click at [803, 385] on button "Close" at bounding box center [798, 390] width 56 height 17
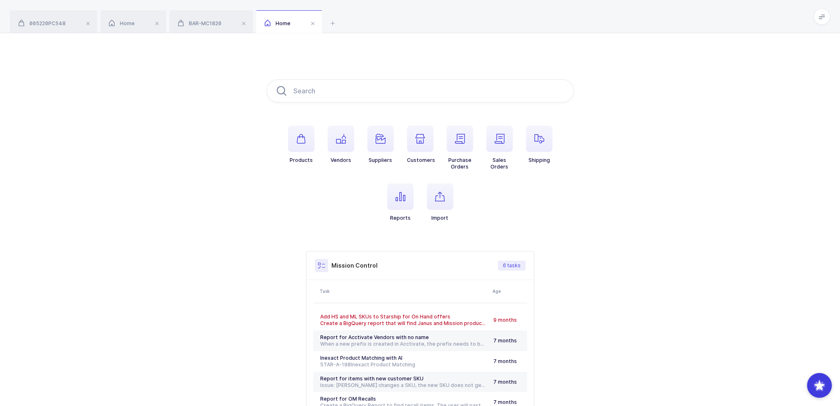
click at [815, 16] on span at bounding box center [821, 16] width 17 height 17
click at [794, 110] on li "Purchasing" at bounding box center [791, 111] width 62 height 7
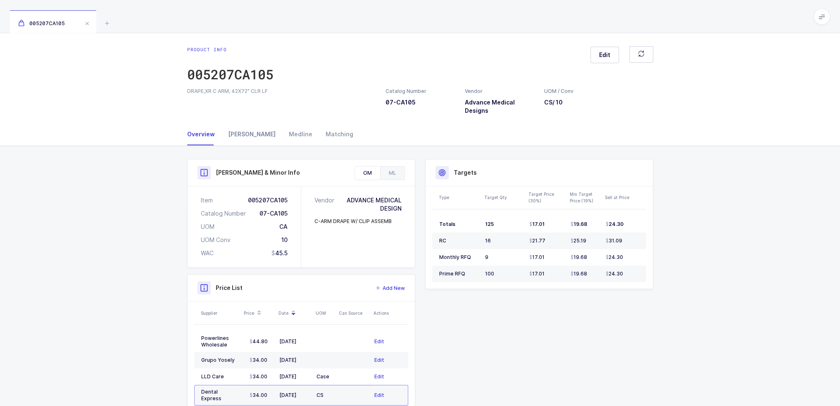
click at [250, 130] on div "[PERSON_NAME]" at bounding box center [251, 134] width 61 height 22
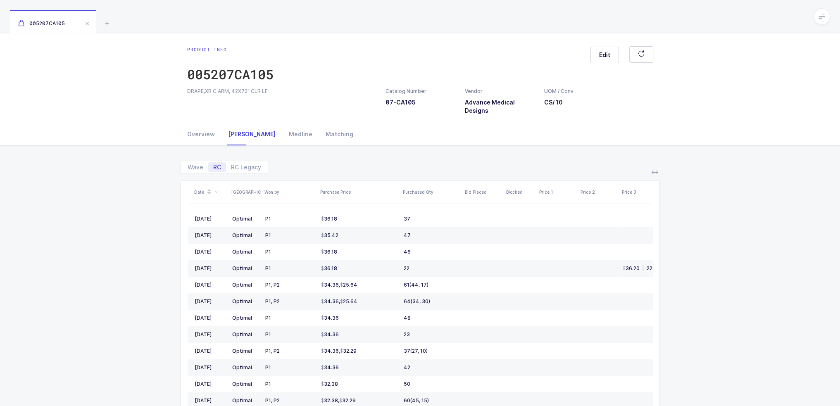
click at [208, 166] on span "RC" at bounding box center [217, 167] width 18 height 10
click at [208, 166] on input "RC" at bounding box center [210, 164] width 5 height 5
click at [202, 167] on span "Wave" at bounding box center [196, 167] width 16 height 6
click at [188, 167] on input "Wave" at bounding box center [185, 164] width 5 height 5
radio input "true"
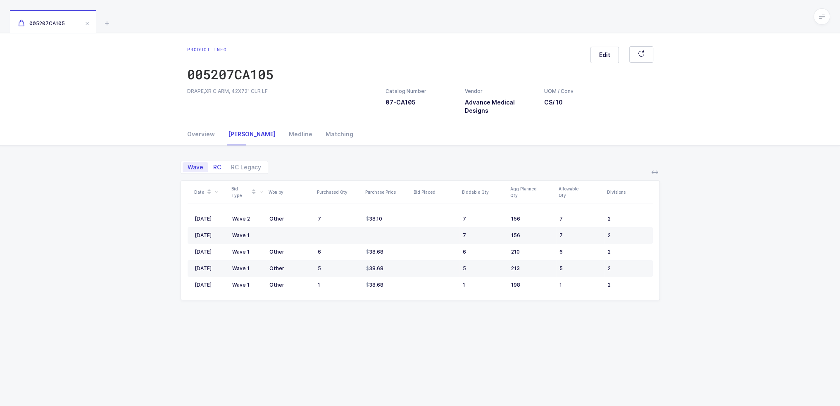
click at [210, 166] on span "RC" at bounding box center [217, 167] width 18 height 10
click at [210, 166] on input "RC" at bounding box center [210, 164] width 5 height 5
radio input "true"
radio input "false"
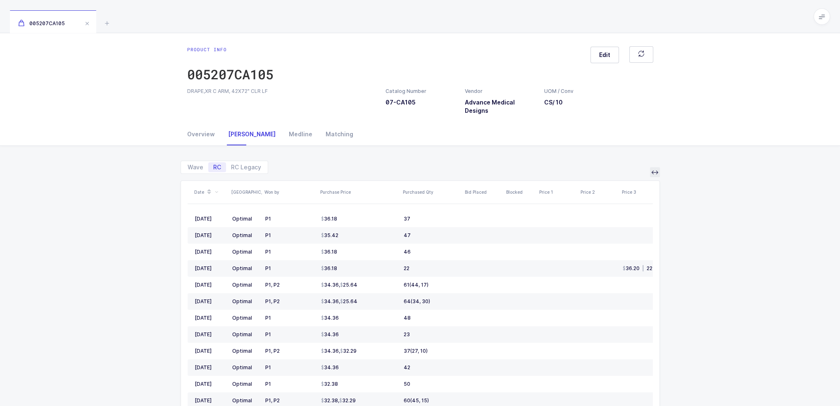
click at [656, 175] on icon at bounding box center [654, 172] width 7 height 7
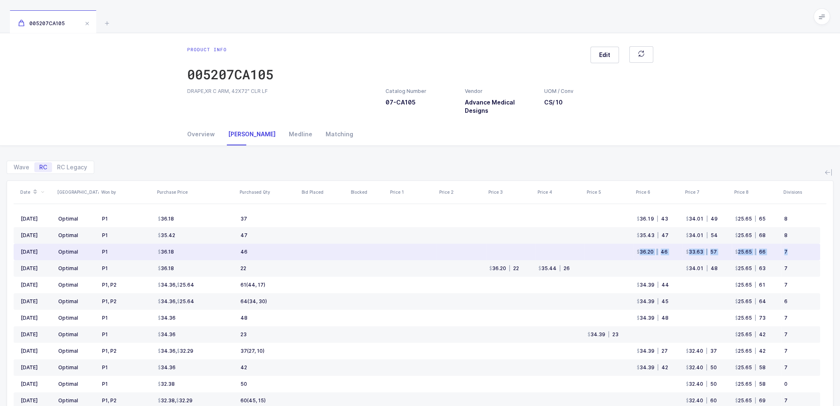
drag, startPoint x: 631, startPoint y: 247, endPoint x: 788, endPoint y: 251, distance: 157.0
click at [788, 251] on tr "Jun 2025 Optimal P1 36.18 46 36.20 | 46 33.63 | 57 25.65 | 66 7" at bounding box center [417, 252] width 806 height 17
click at [788, 251] on div "7" at bounding box center [798, 252] width 29 height 7
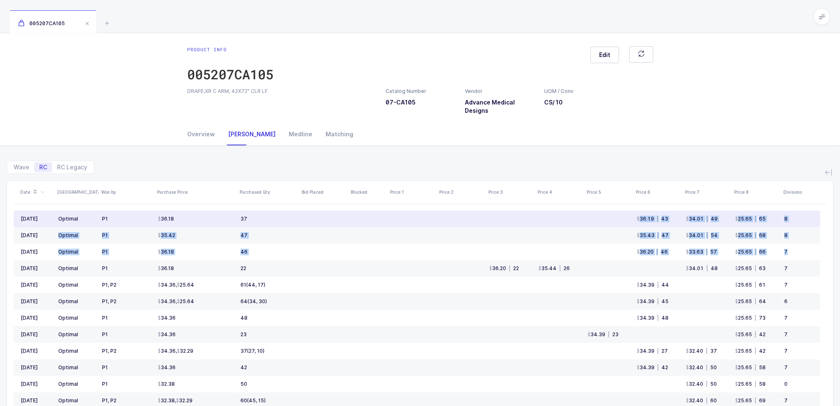
drag, startPoint x: 793, startPoint y: 251, endPoint x: 623, endPoint y: 217, distance: 173.6
click at [623, 217] on tbody "Aug 2025 Optimal P1 36.18 37 36.19 | 43 34.01 | 49 25.65 | 65 8 Jul 2025 Optima…" at bounding box center [417, 393] width 806 height 364
click at [623, 217] on td at bounding box center [608, 219] width 49 height 17
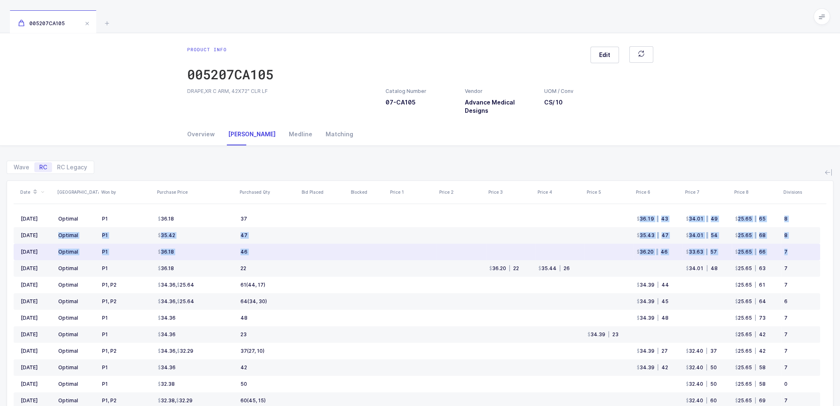
drag, startPoint x: 623, startPoint y: 217, endPoint x: 797, endPoint y: 257, distance: 179.0
click at [797, 257] on tbody "Aug 2025 Optimal P1 36.18 37 36.19 | 43 34.01 | 49 25.65 | 65 8 Jul 2025 Optima…" at bounding box center [417, 393] width 806 height 364
click at [797, 257] on td "7" at bounding box center [800, 252] width 39 height 17
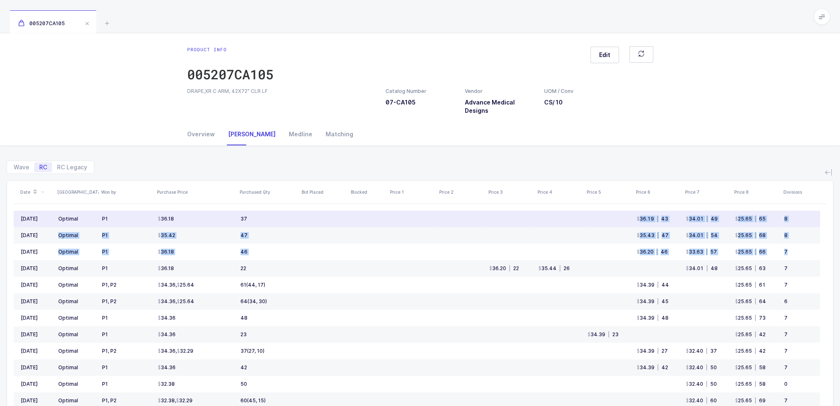
drag, startPoint x: 798, startPoint y: 257, endPoint x: 636, endPoint y: 216, distance: 167.4
click at [636, 216] on tbody "Aug 2025 Optimal P1 36.18 37 36.19 | 43 34.01 | 49 25.65 | 65 8 Jul 2025 Optima…" at bounding box center [417, 393] width 806 height 364
click at [636, 216] on td "36.19 | 43" at bounding box center [657, 219] width 49 height 17
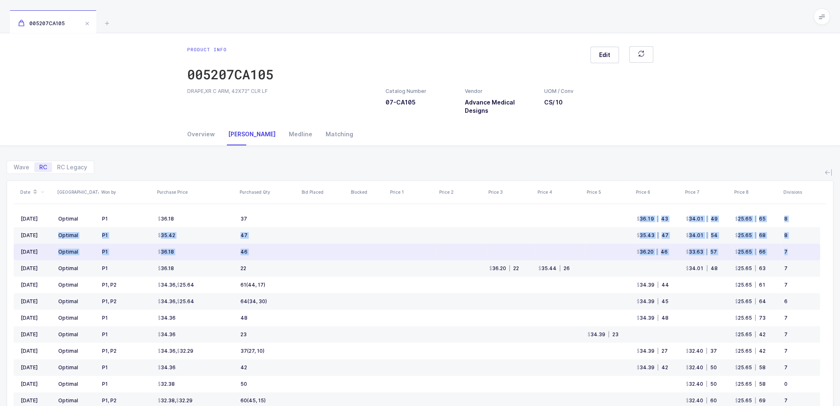
drag, startPoint x: 636, startPoint y: 216, endPoint x: 798, endPoint y: 254, distance: 166.8
click at [798, 254] on tbody "Aug 2025 Optimal P1 36.18 37 36.19 | 43 34.01 | 49 25.65 | 65 8 Jul 2025 Optima…" at bounding box center [417, 393] width 806 height 364
click at [798, 254] on div "7" at bounding box center [798, 252] width 29 height 7
drag, startPoint x: 612, startPoint y: 214, endPoint x: 788, endPoint y: 257, distance: 181.4
click at [788, 257] on tbody "Aug 2025 Optimal P1 36.18 37 36.19 | 43 34.01 | 49 25.65 | 65 8 Jul 2025 Optima…" at bounding box center [417, 393] width 806 height 364
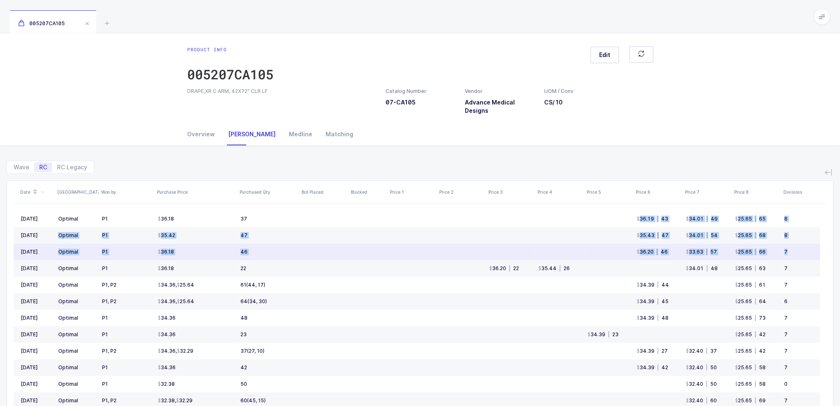
click at [788, 257] on td "7" at bounding box center [800, 252] width 39 height 17
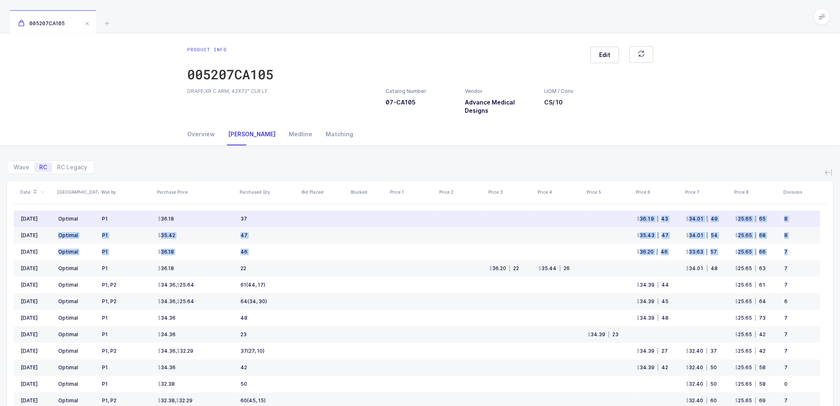
drag, startPoint x: 791, startPoint y: 257, endPoint x: 635, endPoint y: 223, distance: 160.3
click at [635, 223] on tbody "Aug 2025 Optimal P1 36.18 37 36.19 | 43 34.01 | 49 25.65 | 65 8 Jul 2025 Optima…" at bounding box center [417, 393] width 806 height 364
click at [635, 223] on td "36.19 | 43" at bounding box center [657, 219] width 49 height 17
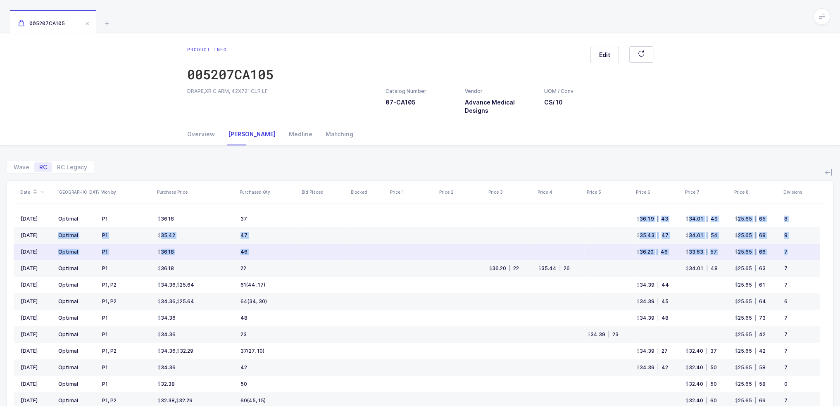
drag, startPoint x: 635, startPoint y: 223, endPoint x: 782, endPoint y: 253, distance: 150.2
click at [782, 253] on tbody "Aug 2025 Optimal P1 36.18 37 36.19 | 43 34.01 | 49 25.65 | 65 8 Jul 2025 Optima…" at bounding box center [417, 393] width 806 height 364
click at [785, 253] on div "7" at bounding box center [798, 252] width 29 height 7
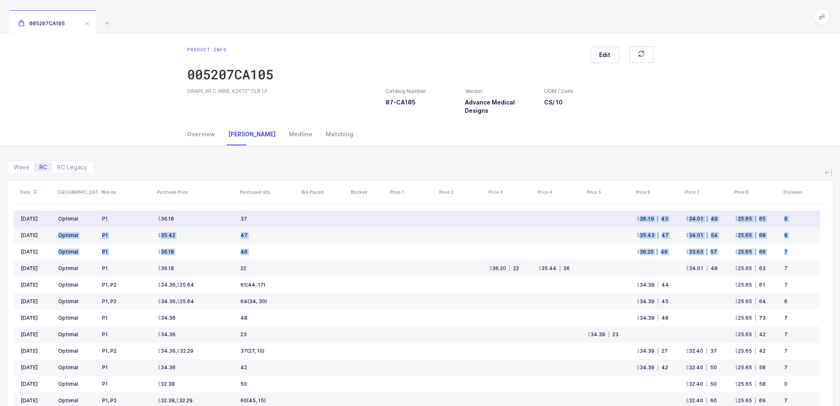
drag, startPoint x: 800, startPoint y: 253, endPoint x: 621, endPoint y: 216, distance: 182.2
click at [621, 216] on tbody "Aug 2025 Optimal P1 36.18 37 36.19 | 43 34.01 | 49 25.65 | 65 8 Jul 2025 Optima…" at bounding box center [417, 393] width 806 height 364
click at [621, 216] on td at bounding box center [608, 219] width 49 height 17
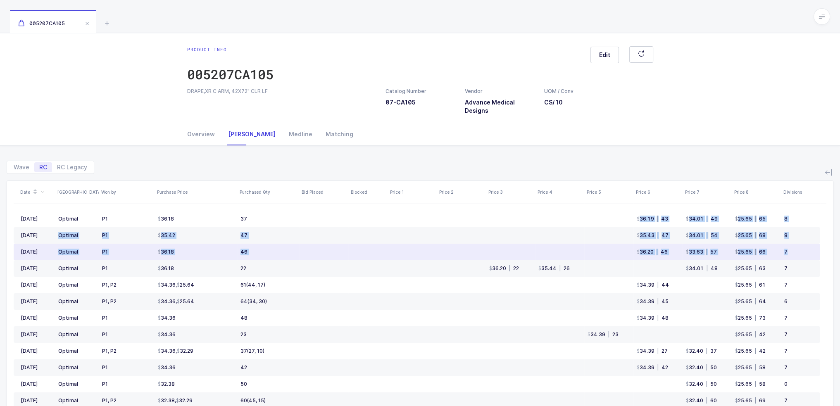
drag, startPoint x: 621, startPoint y: 216, endPoint x: 801, endPoint y: 251, distance: 183.4
click at [801, 251] on tbody "Aug 2025 Optimal P1 36.18 37 36.19 | 43 34.01 | 49 25.65 | 65 8 Jul 2025 Optima…" at bounding box center [417, 393] width 806 height 364
click at [801, 251] on div "7" at bounding box center [798, 252] width 29 height 7
drag, startPoint x: 632, startPoint y: 218, endPoint x: 805, endPoint y: 254, distance: 176.7
click at [805, 254] on tbody "Aug 2025 Optimal P1 36.18 37 36.19 | 43 34.01 | 49 25.65 | 65 8 Jul 2025 Optima…" at bounding box center [417, 393] width 806 height 364
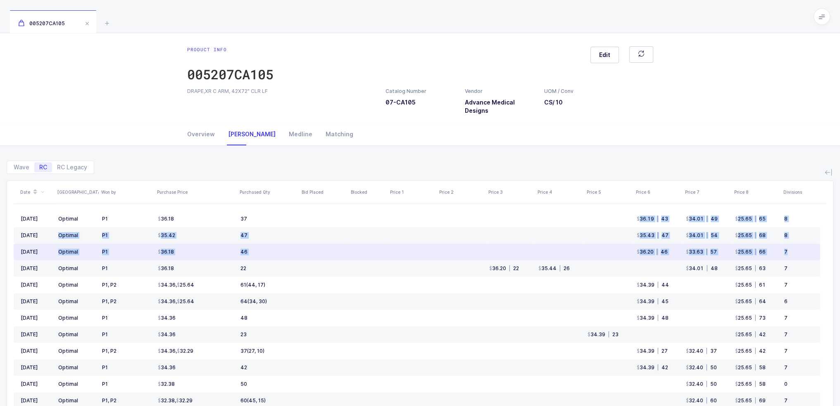
click at [805, 254] on div "7" at bounding box center [798, 252] width 29 height 7
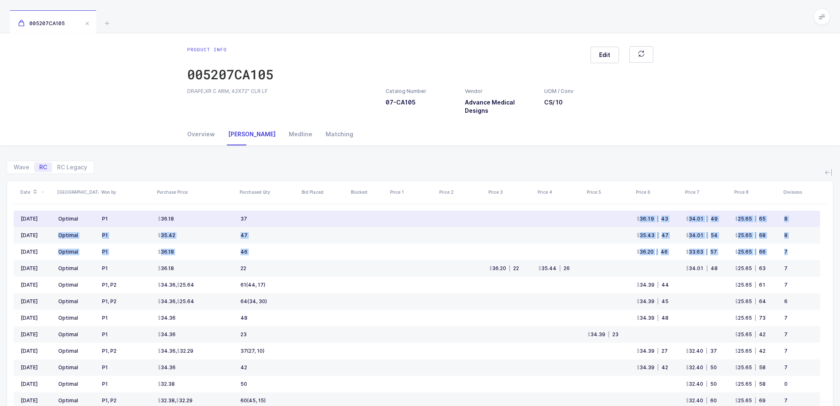
drag, startPoint x: 805, startPoint y: 254, endPoint x: 635, endPoint y: 219, distance: 173.2
click at [635, 219] on tbody "Aug 2025 Optimal P1 36.18 37 36.19 | 43 34.01 | 49 25.65 | 65 8 Jul 2025 Optima…" at bounding box center [417, 393] width 806 height 364
click at [635, 219] on td "36.19 | 43" at bounding box center [657, 219] width 49 height 17
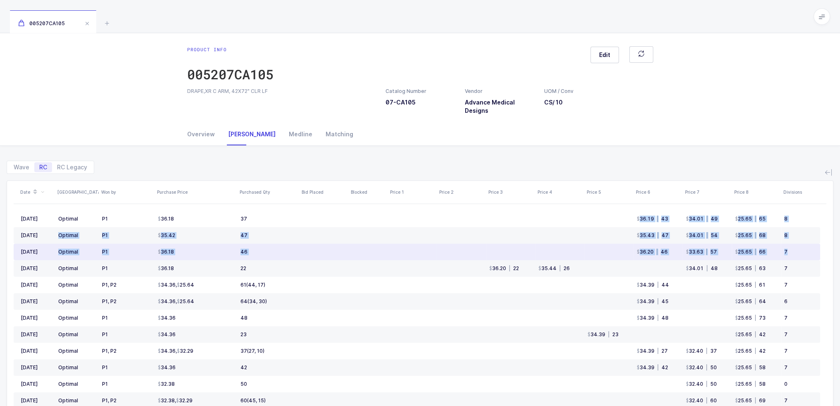
drag, startPoint x: 635, startPoint y: 219, endPoint x: 789, endPoint y: 255, distance: 158.5
click at [789, 255] on tbody "Aug 2025 Optimal P1 36.18 37 36.19 | 43 34.01 | 49 25.65 | 65 8 Jul 2025 Optima…" at bounding box center [417, 393] width 806 height 364
click at [789, 255] on td "7" at bounding box center [800, 252] width 39 height 17
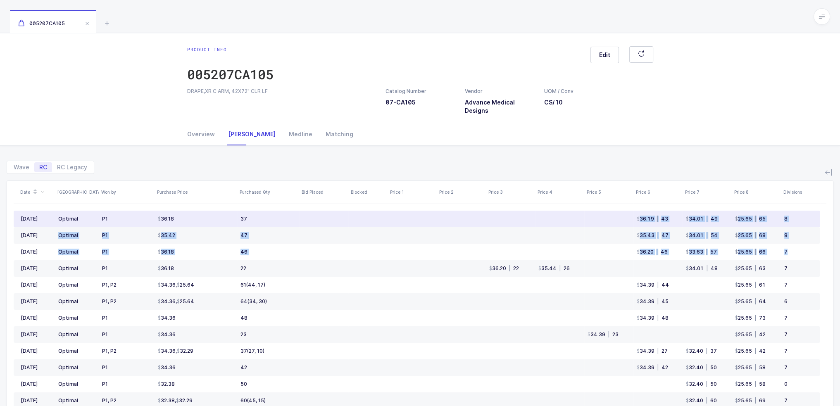
drag, startPoint x: 801, startPoint y: 255, endPoint x: 588, endPoint y: 213, distance: 217.6
click at [588, 213] on tbody "Aug 2025 Optimal P1 36.18 37 36.19 | 43 34.01 | 49 25.65 | 65 8 Jul 2025 Optima…" at bounding box center [417, 393] width 806 height 364
click at [588, 213] on td at bounding box center [608, 219] width 49 height 17
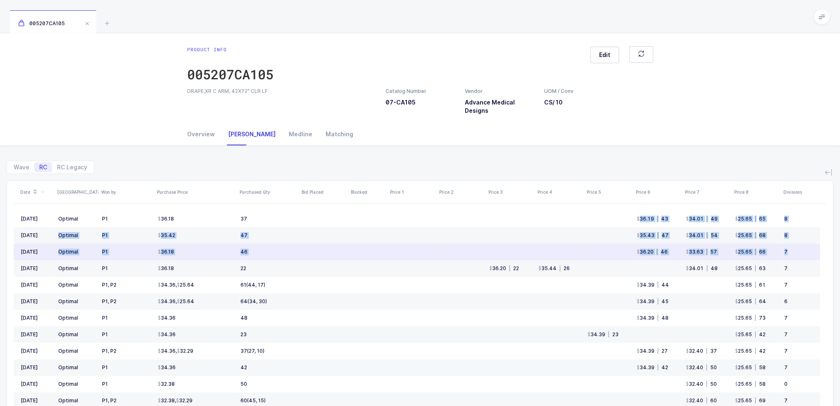
drag, startPoint x: 588, startPoint y: 213, endPoint x: 804, endPoint y: 259, distance: 220.4
click at [804, 259] on tbody "Aug 2025 Optimal P1 36.18 37 36.19 | 43 34.01 | 49 25.65 | 65 8 Jul 2025 Optima…" at bounding box center [417, 393] width 806 height 364
click at [804, 259] on td "7" at bounding box center [800, 252] width 39 height 17
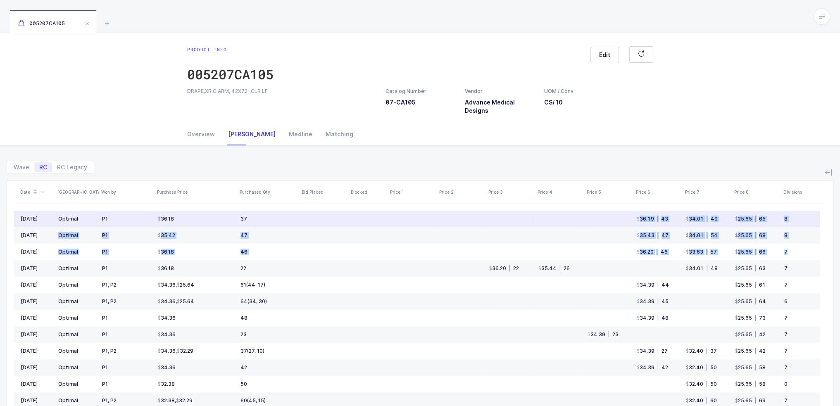
drag, startPoint x: 804, startPoint y: 259, endPoint x: 56, endPoint y: 217, distance: 748.5
click at [56, 217] on tbody "Aug 2025 Optimal P1 36.18 37 36.19 | 43 34.01 | 49 25.65 | 65 8 Jul 2025 Optima…" at bounding box center [417, 393] width 806 height 364
click at [56, 217] on td "Optimal" at bounding box center [77, 219] width 44 height 17
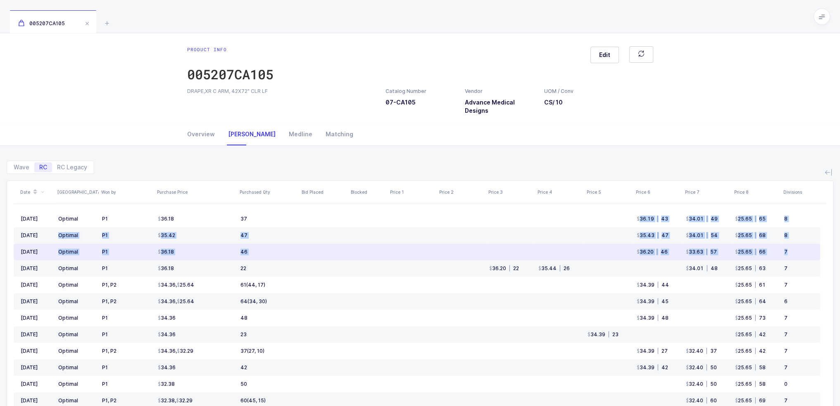
drag, startPoint x: 56, startPoint y: 217, endPoint x: 793, endPoint y: 251, distance: 737.8
click at [793, 251] on tbody "Aug 2025 Optimal P1 36.18 37 36.19 | 43 34.01 | 49 25.65 | 65 8 Jul 2025 Optima…" at bounding box center [417, 393] width 806 height 364
click at [793, 251] on div "7" at bounding box center [798, 252] width 29 height 7
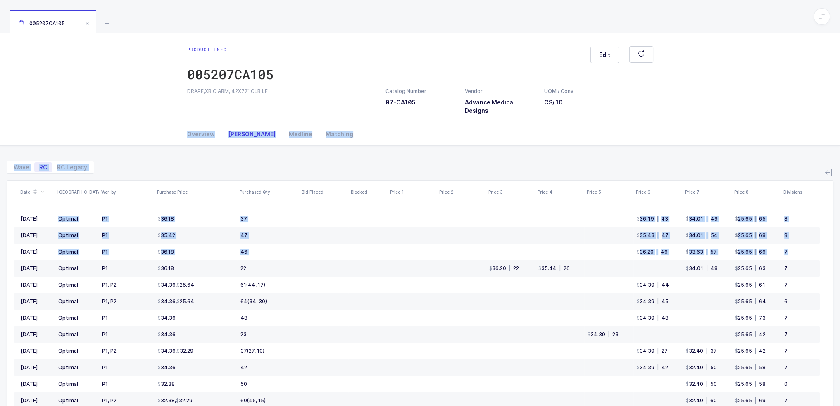
drag, startPoint x: 809, startPoint y: 254, endPoint x: 759, endPoint y: 133, distance: 131.1
click at [759, 133] on div "Overview Owens Medline Matching Product Info Catalog Number 07-CA105 Vendor Adv…" at bounding box center [420, 317] width 840 height 388
click at [752, 152] on div "Wave RC RC Legacy Date ASV Won by Purchase Price Purchased Qty Bid Placed Block…" at bounding box center [420, 318] width 827 height 345
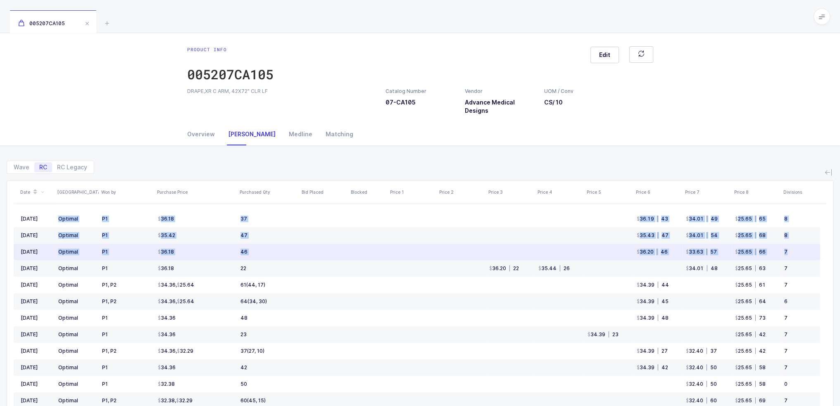
drag, startPoint x: 752, startPoint y: 152, endPoint x: 804, endPoint y: 247, distance: 108.1
click at [804, 247] on div "Wave RC RC Legacy Date ASV Won by Purchase Price Purchased Qty Bid Placed Block…" at bounding box center [420, 318] width 827 height 345
click at [804, 247] on td "7" at bounding box center [800, 252] width 39 height 17
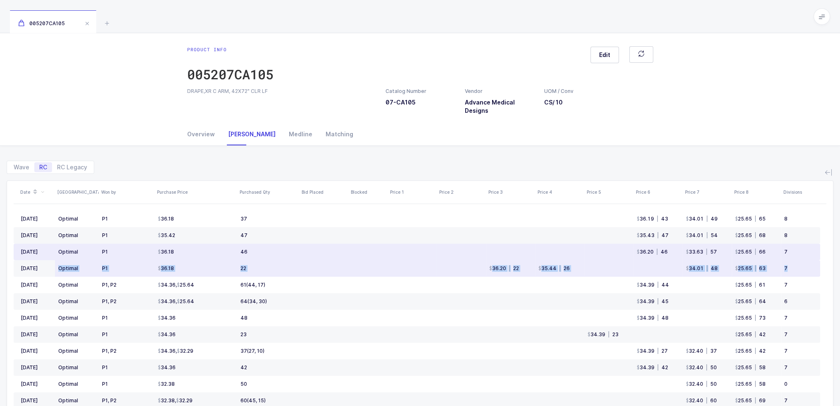
drag, startPoint x: 804, startPoint y: 251, endPoint x: 790, endPoint y: 262, distance: 17.9
click at [790, 262] on tbody "Aug 2025 Optimal P1 36.18 37 36.19 | 43 34.01 | 49 25.65 | 65 8 Jul 2025 Optima…" at bounding box center [417, 393] width 806 height 364
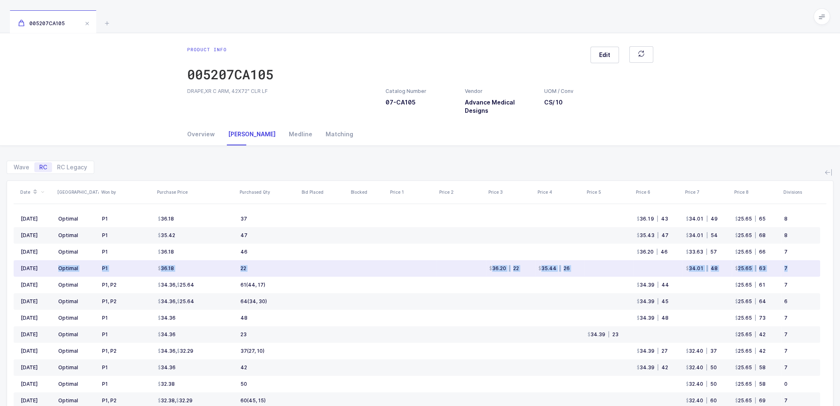
click at [790, 262] on td "7" at bounding box center [800, 268] width 39 height 17
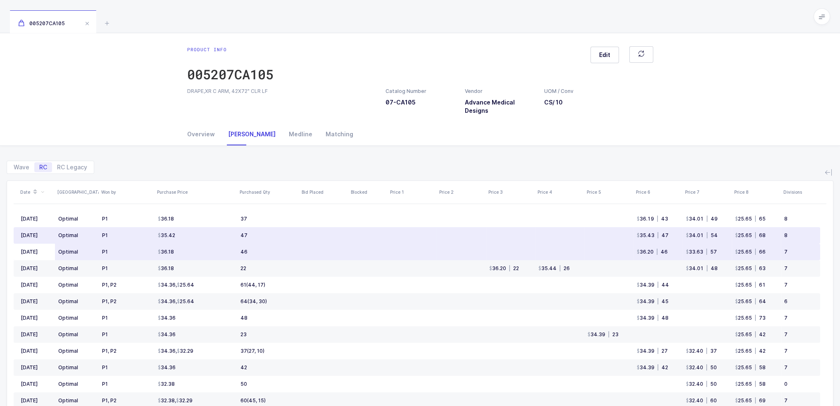
click at [803, 250] on div "7" at bounding box center [798, 252] width 29 height 7
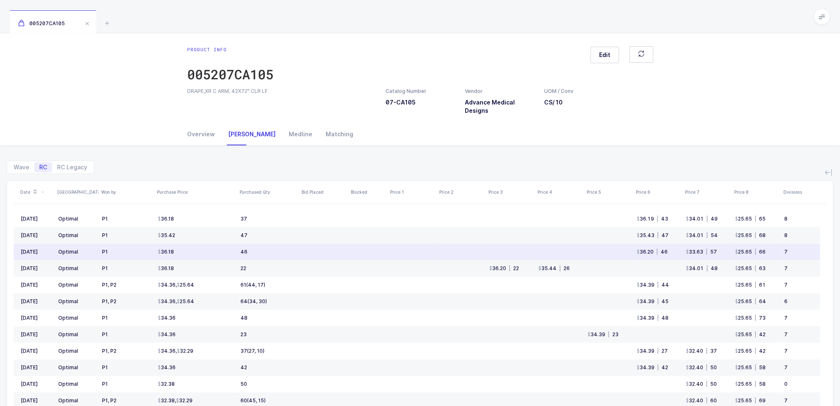
click at [803, 250] on div "7" at bounding box center [798, 252] width 29 height 7
drag, startPoint x: 801, startPoint y: 252, endPoint x: 794, endPoint y: 254, distance: 8.0
click at [794, 254] on div "7" at bounding box center [798, 252] width 29 height 7
click at [792, 252] on td "7" at bounding box center [800, 252] width 39 height 17
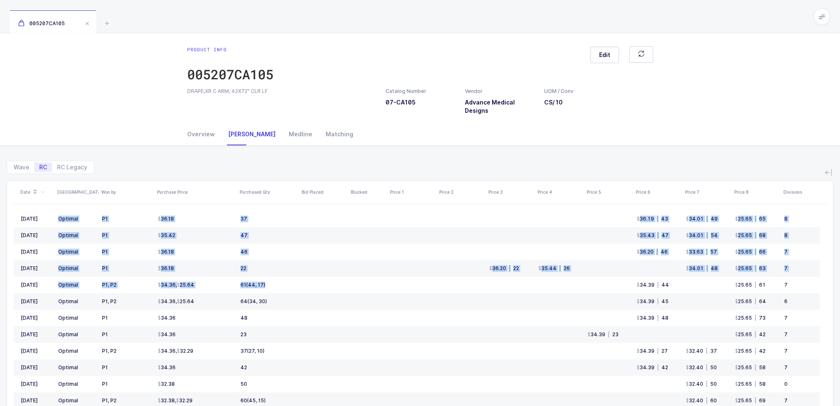
drag, startPoint x: 307, startPoint y: 285, endPoint x: 310, endPoint y: 155, distance: 130.2
click at [310, 155] on div "Wave RC RC Legacy Date ASV Won by Purchase Price Purchased Qty Bid Placed Block…" at bounding box center [420, 318] width 827 height 345
click at [310, 155] on div "Wave RC RC Legacy" at bounding box center [420, 164] width 827 height 20
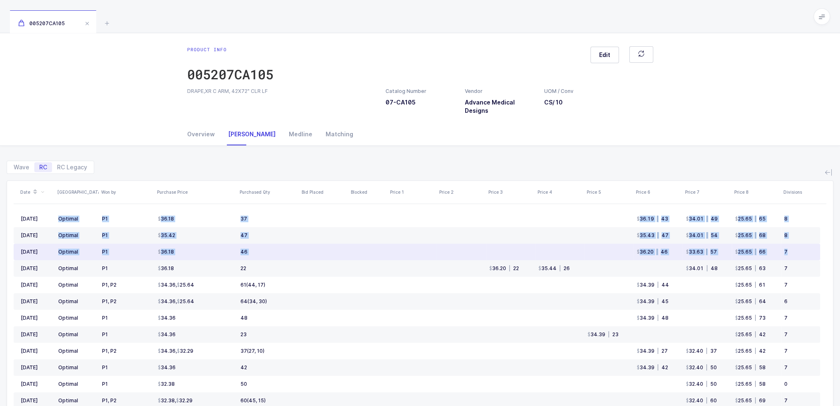
drag, startPoint x: 310, startPoint y: 155, endPoint x: 800, endPoint y: 253, distance: 499.2
click at [800, 253] on div "Wave RC RC Legacy Date ASV Won by Purchase Price Purchased Qty Bid Placed Block…" at bounding box center [420, 318] width 827 height 345
click at [800, 253] on div "7" at bounding box center [798, 252] width 29 height 7
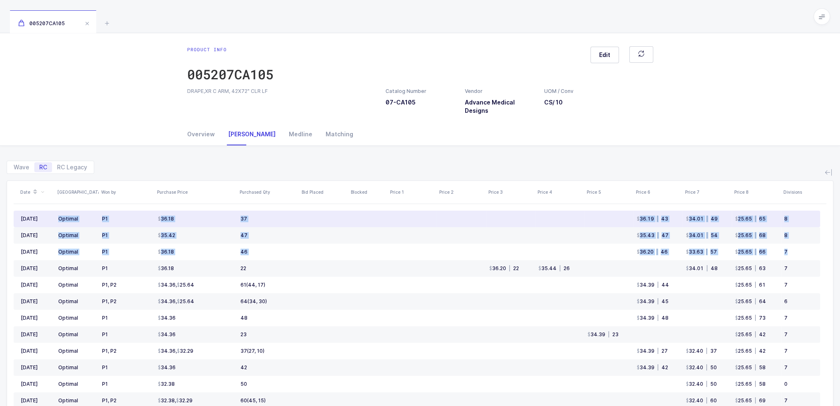
drag, startPoint x: 233, startPoint y: 218, endPoint x: 252, endPoint y: 219, distance: 19.9
click at [252, 219] on tr "Aug 2025 Optimal P1 36.18 37 36.19 | 43 34.01 | 49 25.65 | 65 8" at bounding box center [417, 219] width 806 height 17
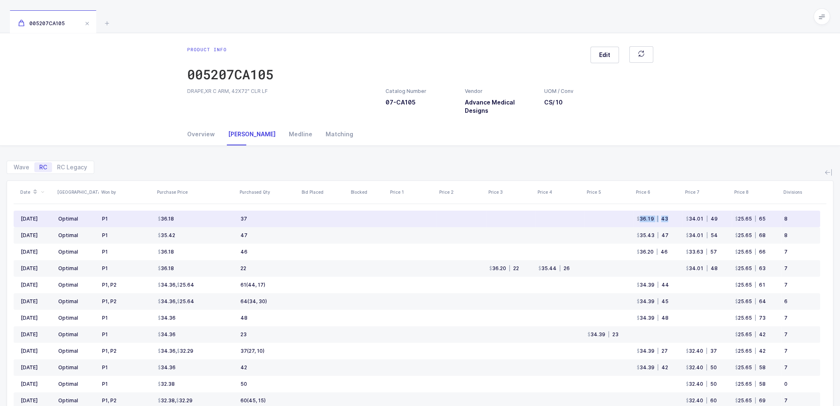
drag, startPoint x: 676, startPoint y: 219, endPoint x: 636, endPoint y: 218, distance: 39.7
click at [636, 218] on td "36.19 | 43" at bounding box center [657, 219] width 49 height 17
drag, startPoint x: 636, startPoint y: 218, endPoint x: 663, endPoint y: 218, distance: 27.3
click at [663, 218] on td "36.19 | 43" at bounding box center [657, 219] width 49 height 17
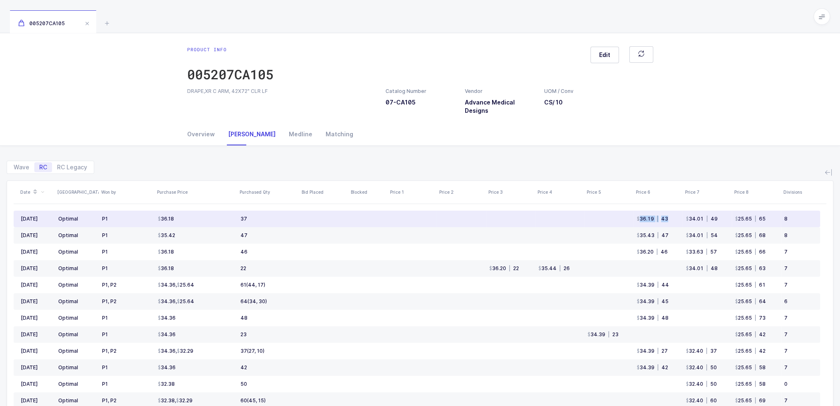
click at [663, 218] on div "| 43" at bounding box center [661, 219] width 14 height 7
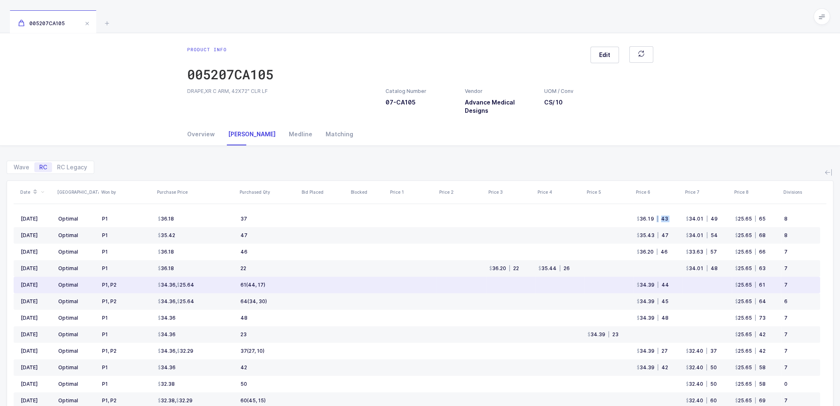
drag, startPoint x: 166, startPoint y: 288, endPoint x: 288, endPoint y: 285, distance: 122.7
click at [288, 285] on tr "Apr 2025 Optimal P1, P2 34.36 , 25.64 61 (44, 17) 34.39 | 44 25.65 | 61 7" at bounding box center [417, 285] width 806 height 17
click at [288, 285] on td "61 (44, 17)" at bounding box center [268, 285] width 62 height 17
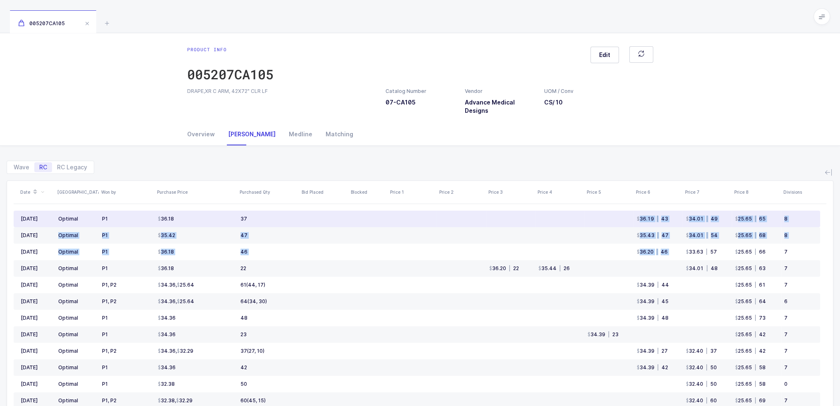
drag, startPoint x: 682, startPoint y: 254, endPoint x: 629, endPoint y: 217, distance: 65.0
click at [629, 217] on tbody "Aug 2025 Optimal P1 36.18 37 36.19 | 43 34.01 | 49 25.65 | 65 8 Jul 2025 Optima…" at bounding box center [417, 393] width 806 height 364
click at [629, 217] on td at bounding box center [608, 219] width 49 height 17
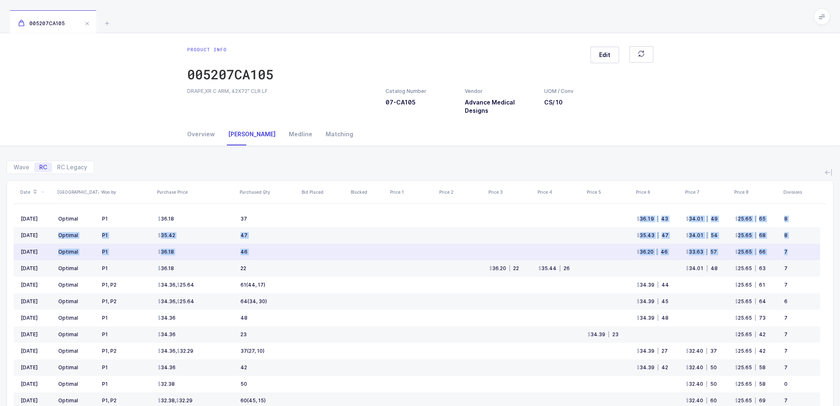
drag, startPoint x: 629, startPoint y: 217, endPoint x: 783, endPoint y: 251, distance: 157.8
click at [783, 251] on tbody "Aug 2025 Optimal P1 36.18 37 36.19 | 43 34.01 | 49 25.65 | 65 8 Jul 2025 Optima…" at bounding box center [417, 393] width 806 height 364
click at [783, 251] on td "7" at bounding box center [800, 252] width 39 height 17
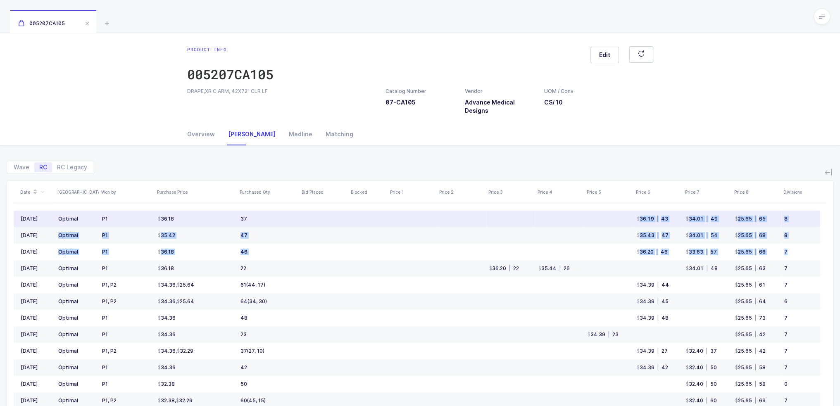
drag, startPoint x: 683, startPoint y: 217, endPoint x: 679, endPoint y: 219, distance: 4.5
click at [679, 219] on tr "Aug 2025 Optimal P1 36.18 37 36.19 | 43 34.01 | 49 25.65 | 65 8" at bounding box center [417, 219] width 806 height 17
click at [679, 219] on td "36.19 | 43" at bounding box center [657, 219] width 49 height 17
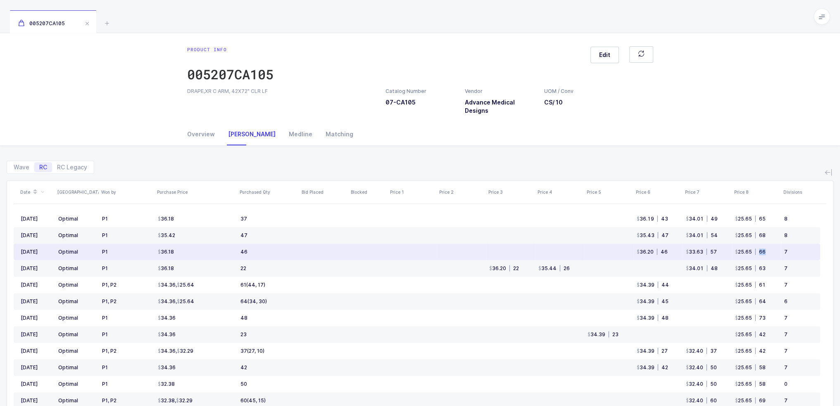
drag, startPoint x: 773, startPoint y: 255, endPoint x: 761, endPoint y: 252, distance: 13.2
click at [761, 252] on td "25.65 | 66" at bounding box center [756, 252] width 49 height 17
click at [761, 252] on div "| 66" at bounding box center [759, 252] width 14 height 7
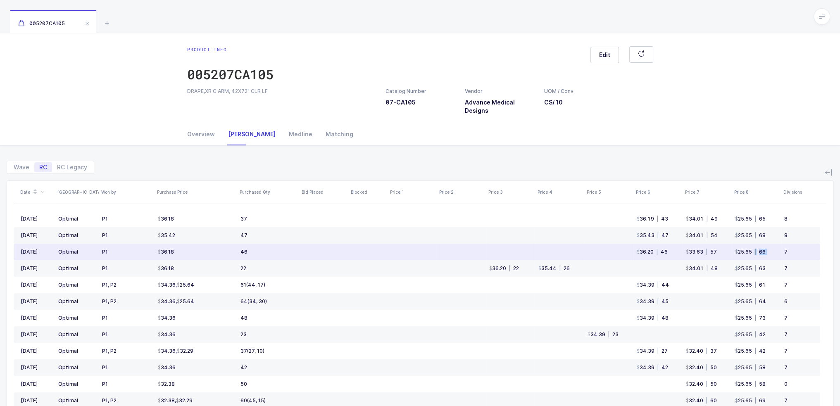
click at [768, 251] on td "25.65 | 66" at bounding box center [756, 252] width 49 height 17
drag, startPoint x: 782, startPoint y: 252, endPoint x: 724, endPoint y: 249, distance: 57.9
click at [724, 249] on tr "Jun 2025 Optimal P1 36.18 46 36.20 | 46 33.63 | 57 25.65 | 66 7" at bounding box center [417, 252] width 806 height 17
click at [724, 249] on td "33.63 | 57" at bounding box center [706, 252] width 49 height 17
drag, startPoint x: 732, startPoint y: 252, endPoint x: 769, endPoint y: 252, distance: 37.2
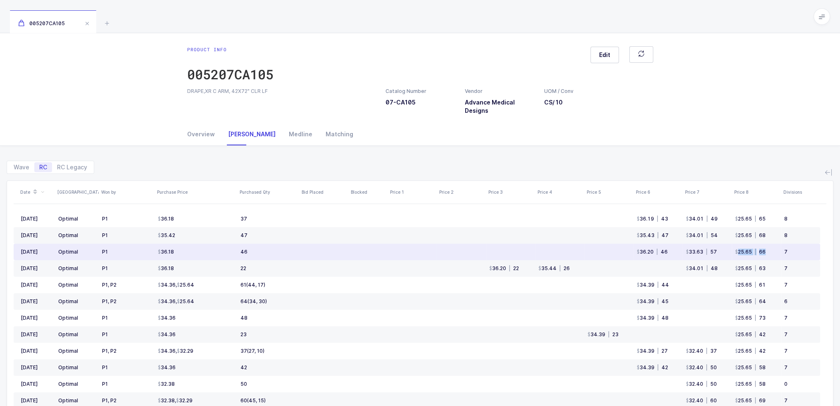
click at [768, 252] on td "25.65 | 66" at bounding box center [756, 252] width 49 height 17
click at [769, 252] on td "25.65 | 66" at bounding box center [756, 252] width 49 height 17
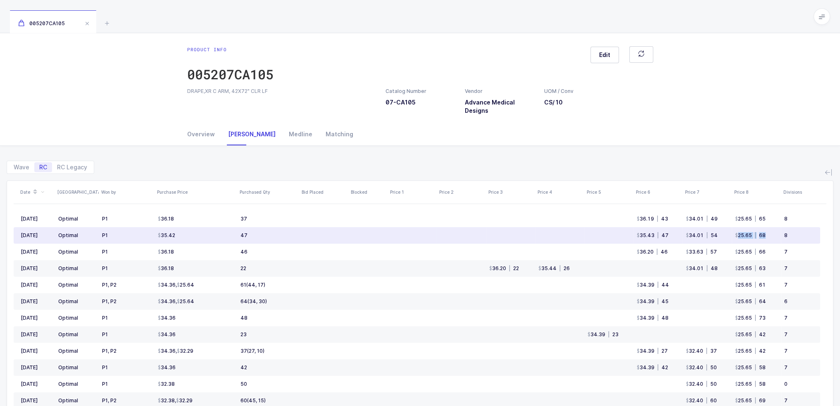
drag, startPoint x: 775, startPoint y: 238, endPoint x: 738, endPoint y: 238, distance: 37.2
click at [738, 238] on td "25.65 | 68" at bounding box center [756, 235] width 49 height 17
drag, startPoint x: 738, startPoint y: 238, endPoint x: 776, endPoint y: 234, distance: 38.6
click at [776, 234] on td "25.65 | 68" at bounding box center [756, 235] width 49 height 17
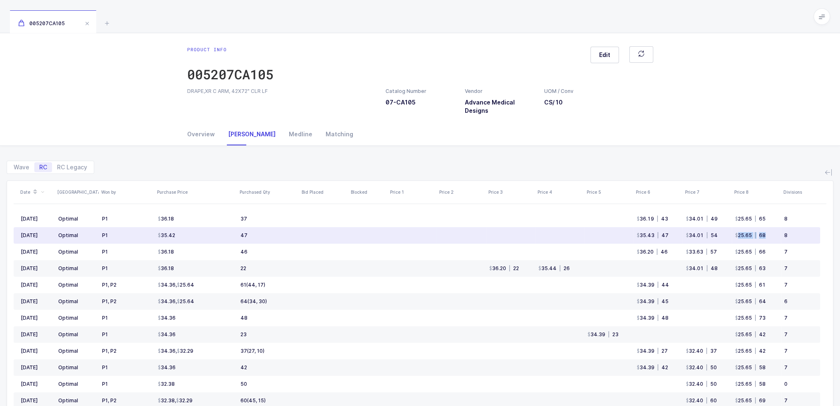
click at [776, 234] on td "25.65 | 68" at bounding box center [756, 235] width 49 height 17
drag, startPoint x: 776, startPoint y: 234, endPoint x: 739, endPoint y: 235, distance: 37.6
click at [739, 235] on td "25.65 | 68" at bounding box center [756, 235] width 49 height 17
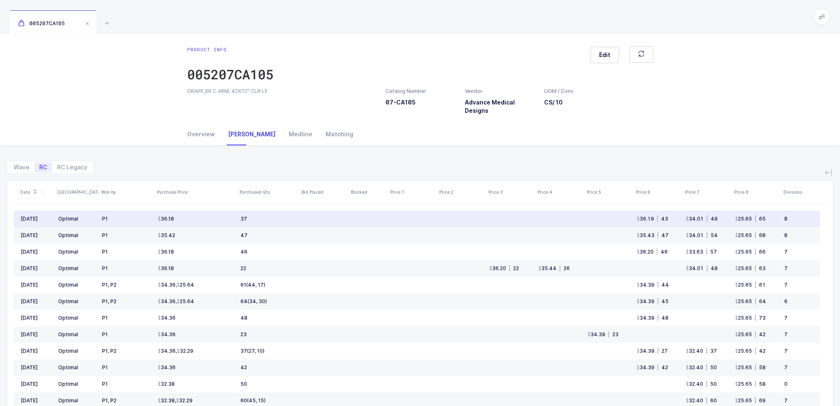
click at [734, 218] on td "25.65 | 65" at bounding box center [756, 219] width 49 height 17
drag, startPoint x: 734, startPoint y: 218, endPoint x: 783, endPoint y: 216, distance: 49.2
click at [783, 216] on tr "Aug 2025 Optimal P1 36.18 37 36.19 | 43 34.01 | 49 25.65 | 65 8" at bounding box center [417, 219] width 806 height 17
click at [783, 216] on td "8" at bounding box center [800, 219] width 39 height 17
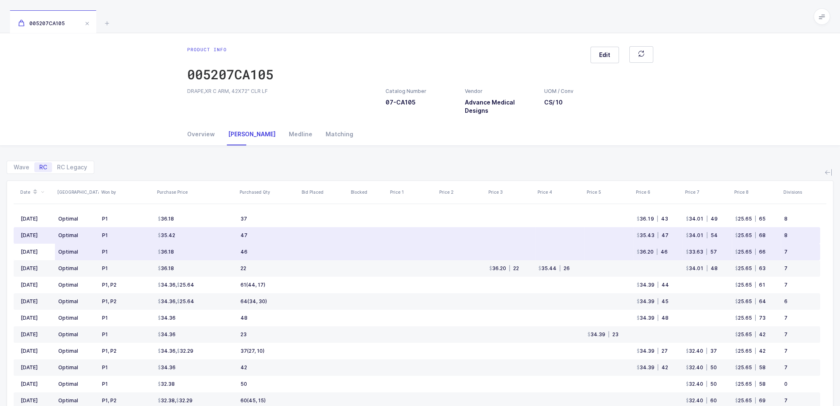
drag, startPoint x: 775, startPoint y: 236, endPoint x: 773, endPoint y: 253, distance: 17.1
click at [773, 247] on tbody "Aug 2025 Optimal P1 36.18 37 36.19 | 43 34.01 | 49 25.65 | 65 8 Jul 2025 Optima…" at bounding box center [417, 393] width 806 height 364
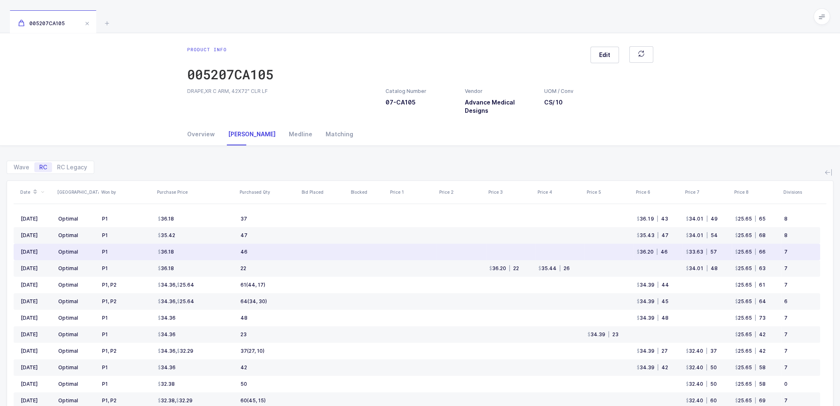
click at [773, 257] on td "25.65 | 66" at bounding box center [756, 252] width 49 height 17
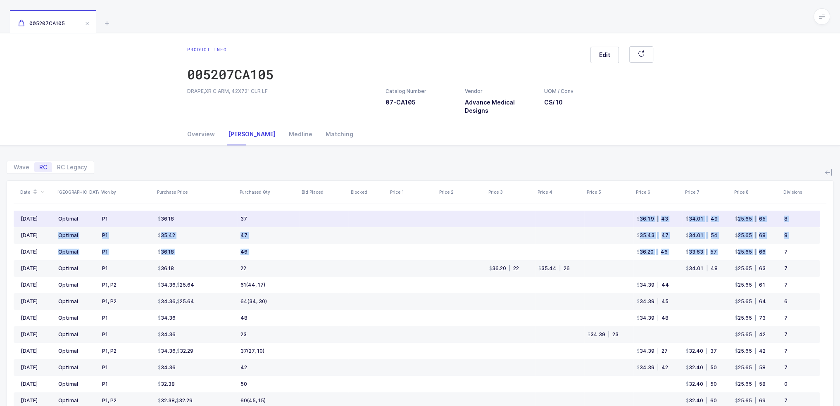
drag, startPoint x: 775, startPoint y: 255, endPoint x: 637, endPoint y: 218, distance: 142.5
click at [637, 218] on tbody "Aug 2025 Optimal P1 36.18 37 36.19 | 43 34.01 | 49 25.65 | 65 8 Jul 2025 Optima…" at bounding box center [417, 393] width 806 height 364
click at [637, 218] on div "36.19" at bounding box center [645, 219] width 17 height 7
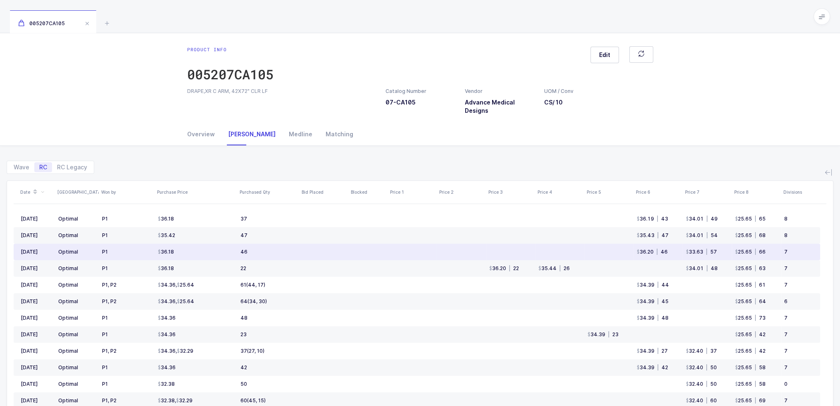
drag, startPoint x: 771, startPoint y: 255, endPoint x: 775, endPoint y: 252, distance: 5.6
click at [775, 252] on td "25.65 | 66" at bounding box center [756, 252] width 49 height 17
drag, startPoint x: 768, startPoint y: 252, endPoint x: 774, endPoint y: 257, distance: 7.6
click at [774, 257] on td "25.65 | 66" at bounding box center [756, 252] width 49 height 17
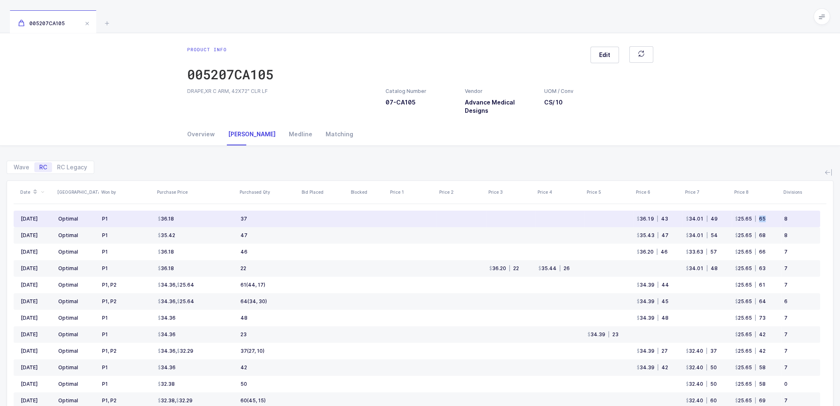
drag, startPoint x: 770, startPoint y: 218, endPoint x: 759, endPoint y: 218, distance: 11.2
click at [759, 218] on td "25.65 | 65" at bounding box center [756, 219] width 49 height 17
click at [780, 224] on td "25.65 | 65" at bounding box center [756, 219] width 49 height 17
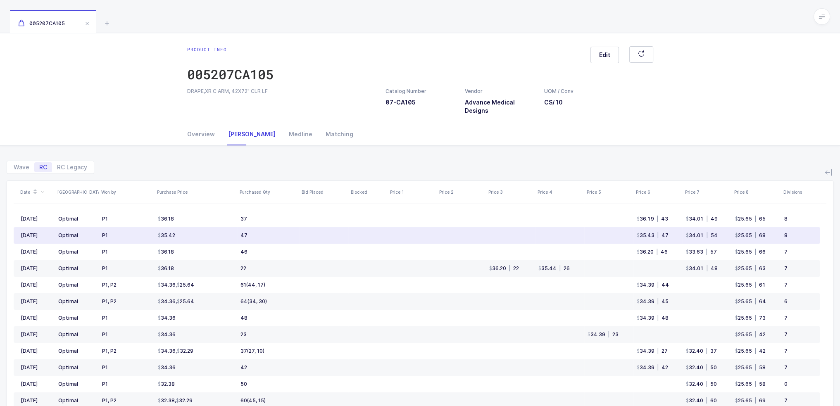
click at [773, 236] on td "25.65 | 68" at bounding box center [756, 235] width 49 height 17
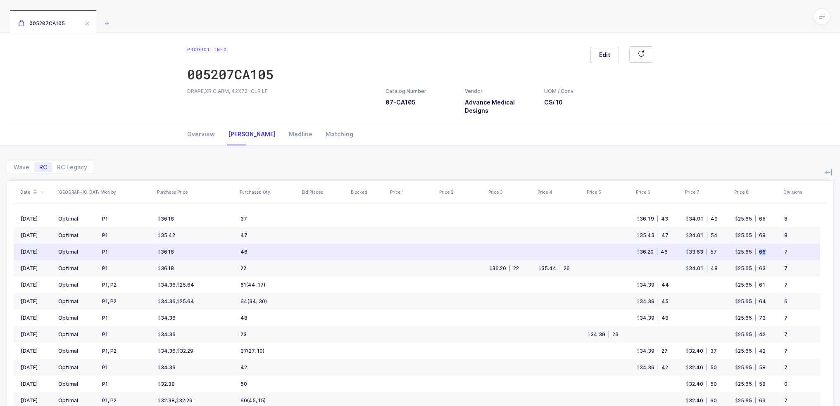
drag, startPoint x: 773, startPoint y: 251, endPoint x: 758, endPoint y: 250, distance: 14.1
click at [758, 250] on td "25.65 | 66" at bounding box center [756, 252] width 49 height 17
drag, startPoint x: 252, startPoint y: 251, endPoint x: 258, endPoint y: 248, distance: 6.1
click at [258, 248] on td "46" at bounding box center [268, 252] width 62 height 17
drag, startPoint x: 770, startPoint y: 251, endPoint x: 769, endPoint y: 247, distance: 4.3
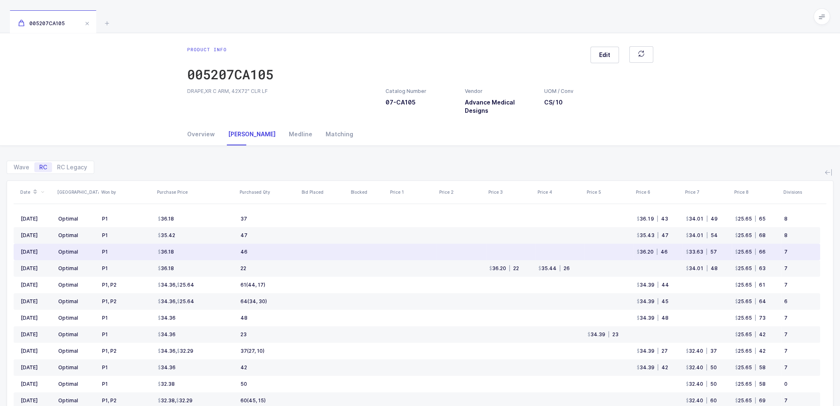
click at [769, 247] on td "25.65 | 66" at bounding box center [756, 252] width 49 height 17
drag, startPoint x: 775, startPoint y: 251, endPoint x: 771, endPoint y: 247, distance: 5.8
click at [771, 247] on td "25.65 | 66" at bounding box center [756, 252] width 49 height 17
drag, startPoint x: 771, startPoint y: 247, endPoint x: 765, endPoint y: 257, distance: 11.8
click at [765, 257] on td "25.65 | 66" at bounding box center [756, 252] width 49 height 17
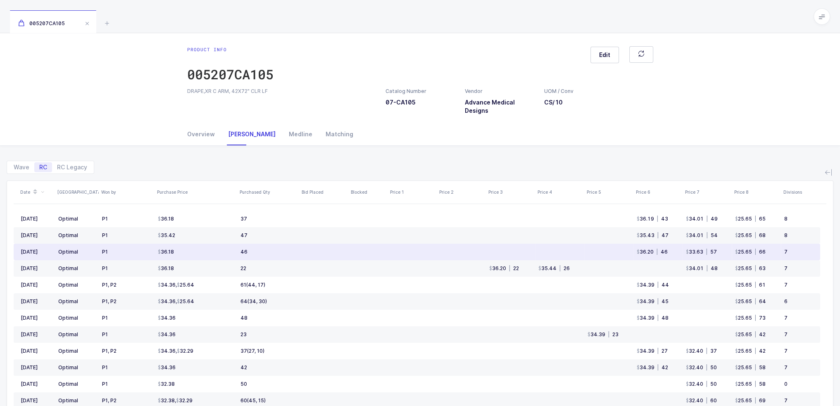
click at [769, 253] on td "25.65 | 66" at bounding box center [756, 252] width 49 height 17
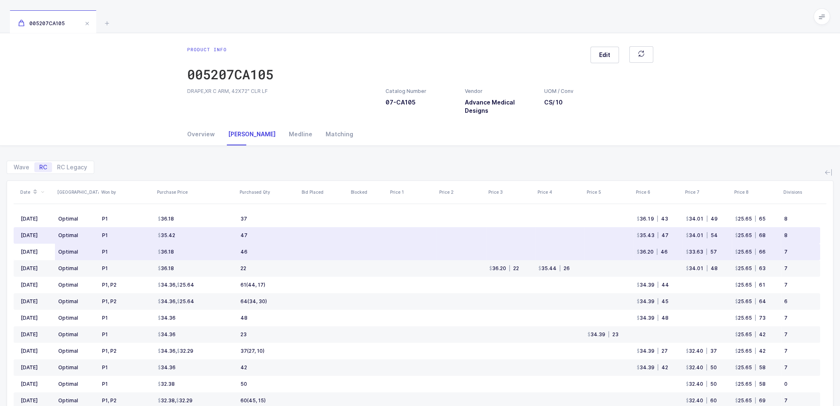
drag, startPoint x: 810, startPoint y: 252, endPoint x: 801, endPoint y: 245, distance: 11.2
click at [801, 245] on td "7" at bounding box center [800, 252] width 39 height 17
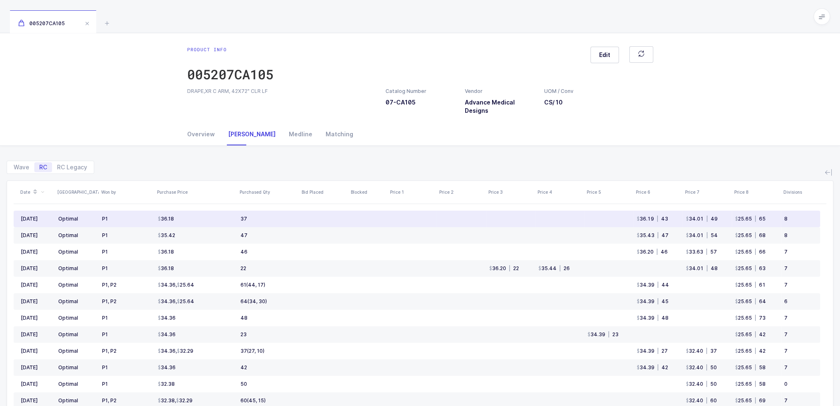
click at [767, 219] on td "25.65 | 65" at bounding box center [756, 219] width 49 height 17
click at [762, 224] on td "25.65 | 65" at bounding box center [756, 219] width 49 height 17
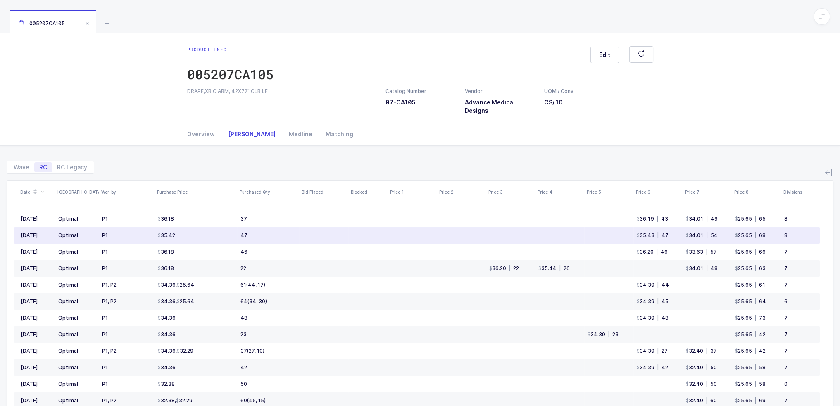
click at [765, 238] on div "| 68" at bounding box center [759, 235] width 14 height 7
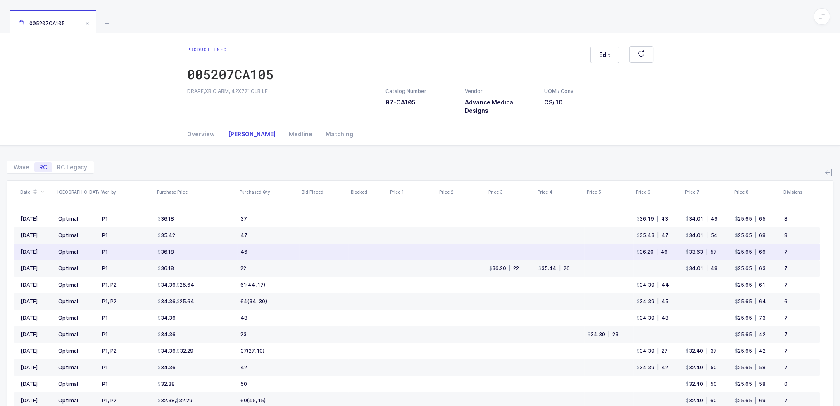
click at [768, 254] on td "25.65 | 66" at bounding box center [756, 252] width 49 height 17
drag, startPoint x: 770, startPoint y: 248, endPoint x: 770, endPoint y: 254, distance: 6.6
click at [770, 254] on td "25.65 | 66" at bounding box center [756, 252] width 49 height 17
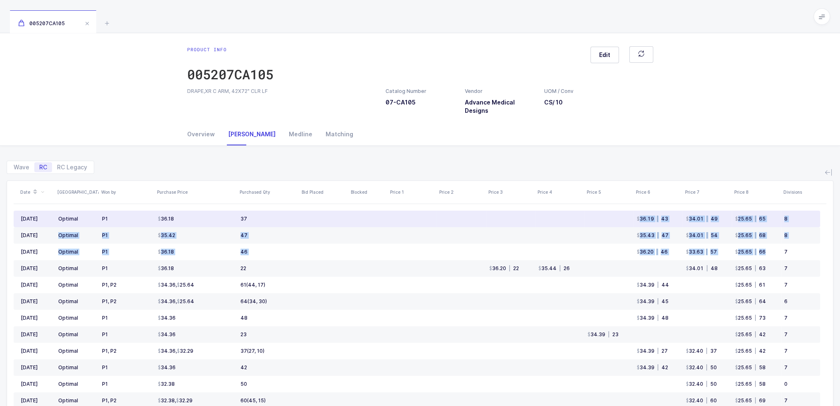
drag, startPoint x: 770, startPoint y: 254, endPoint x: 625, endPoint y: 216, distance: 150.3
click at [625, 216] on tbody "Aug 2025 Optimal P1 36.18 37 36.19 | 43 34.01 | 49 25.65 | 65 8 Jul 2025 Optima…" at bounding box center [417, 393] width 806 height 364
click at [625, 216] on td at bounding box center [608, 219] width 49 height 17
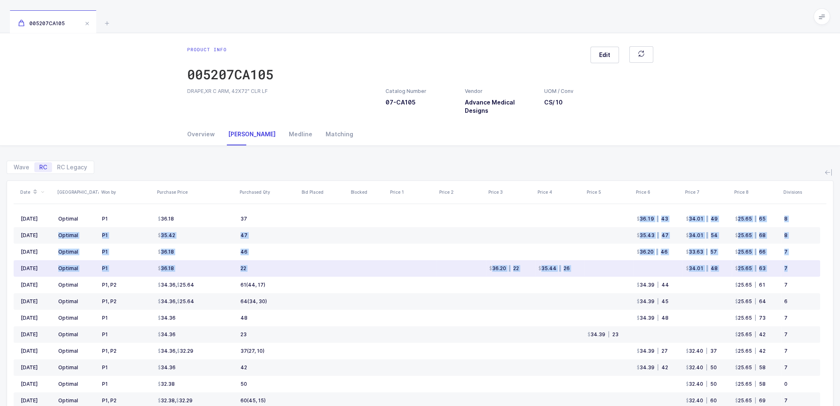
drag, startPoint x: 625, startPoint y: 216, endPoint x: 807, endPoint y: 266, distance: 188.7
click at [808, 266] on tbody "Aug 2025 Optimal P1 36.18 37 36.19 | 43 34.01 | 49 25.65 | 65 8 Jul 2025 Optima…" at bounding box center [417, 393] width 806 height 364
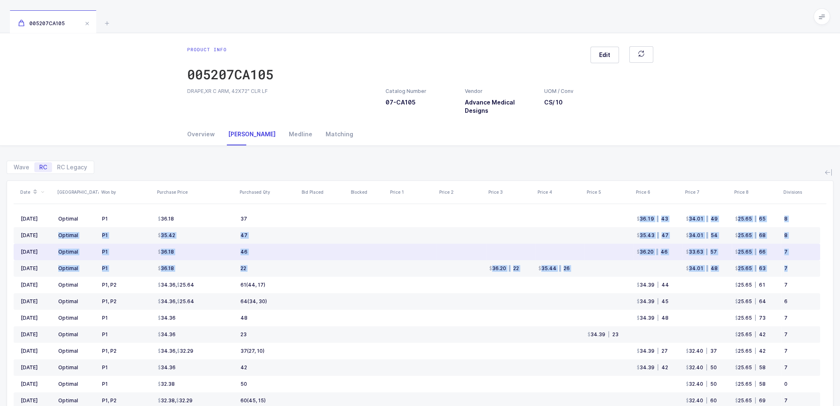
click at [797, 256] on td "7" at bounding box center [800, 252] width 39 height 17
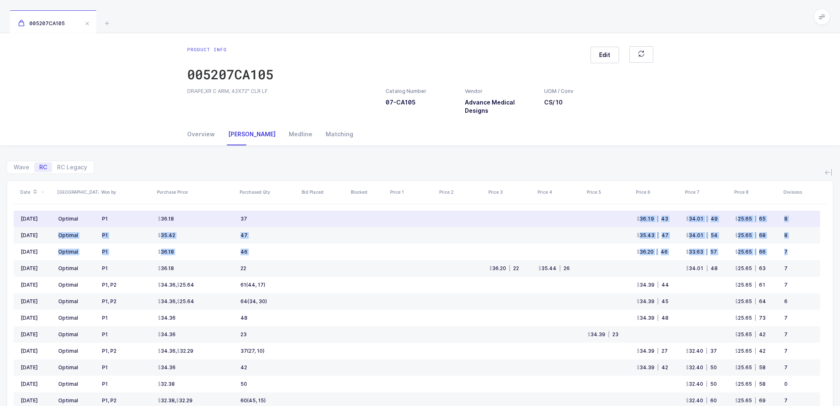
drag, startPoint x: 801, startPoint y: 252, endPoint x: 634, endPoint y: 219, distance: 170.9
click at [634, 219] on tbody "Aug 2025 Optimal P1 36.18 37 36.19 | 43 34.01 | 49 25.65 | 65 8 Jul 2025 Optima…" at bounding box center [417, 393] width 806 height 364
click at [634, 219] on td "36.19 | 43" at bounding box center [657, 219] width 49 height 17
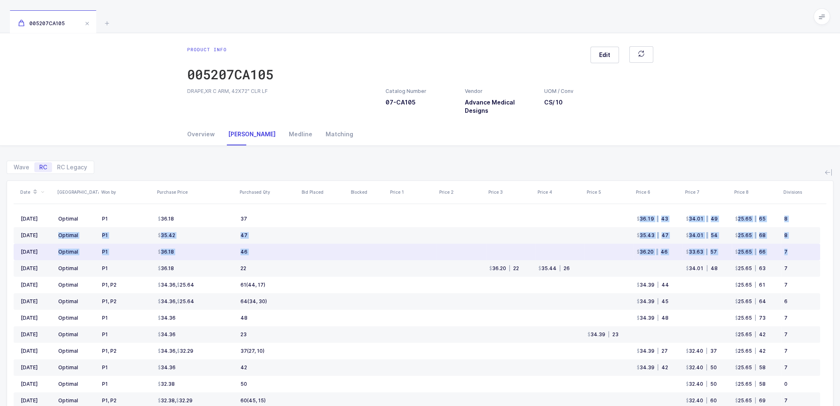
drag, startPoint x: 634, startPoint y: 219, endPoint x: 789, endPoint y: 251, distance: 158.6
click at [789, 251] on tbody "Aug 2025 Optimal P1 36.18 37 36.19 | 43 34.01 | 49 25.65 | 65 8 Jul 2025 Optima…" at bounding box center [417, 393] width 806 height 364
click at [789, 251] on div "7" at bounding box center [798, 252] width 29 height 7
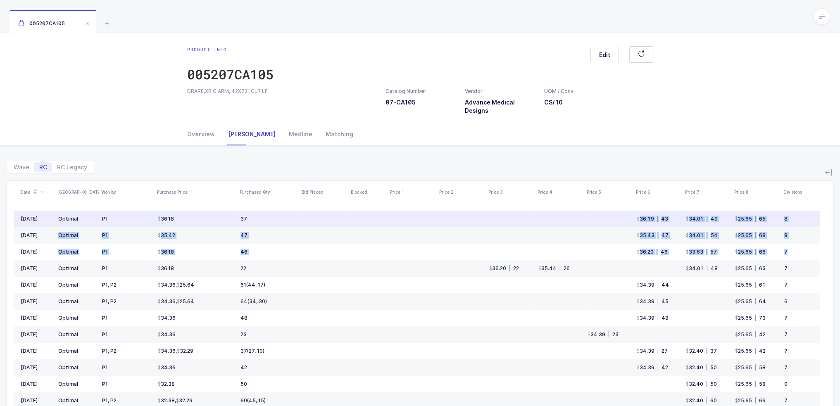
drag, startPoint x: 793, startPoint y: 251, endPoint x: 629, endPoint y: 219, distance: 167.1
click at [629, 219] on tbody "Aug 2025 Optimal P1 36.18 37 36.19 | 43 34.01 | 49 25.65 | 65 8 Jul 2025 Optima…" at bounding box center [417, 393] width 806 height 364
click at [629, 219] on td at bounding box center [608, 219] width 49 height 17
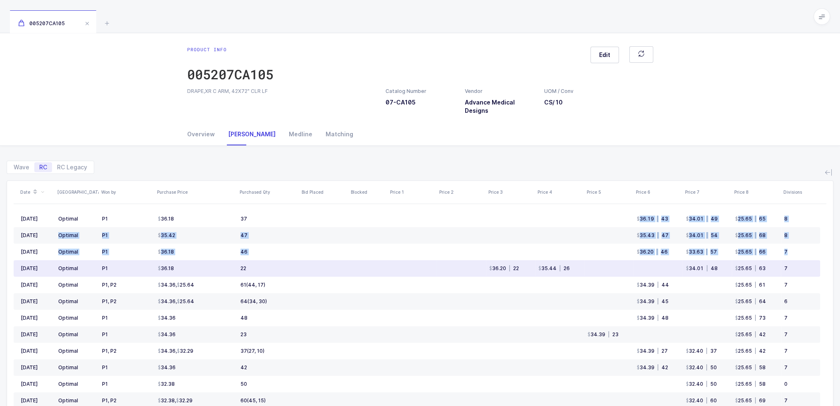
drag, startPoint x: 629, startPoint y: 219, endPoint x: 808, endPoint y: 259, distance: 183.4
click at [808, 259] on tbody "Aug 2025 Optimal P1 36.18 37 36.19 | 43 34.01 | 49 25.65 | 65 8 Jul 2025 Optima…" at bounding box center [417, 393] width 806 height 364
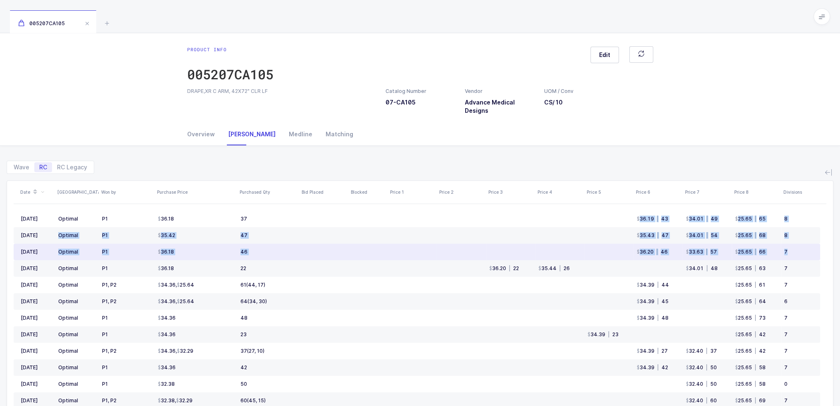
click at [805, 256] on td "7" at bounding box center [800, 252] width 39 height 17
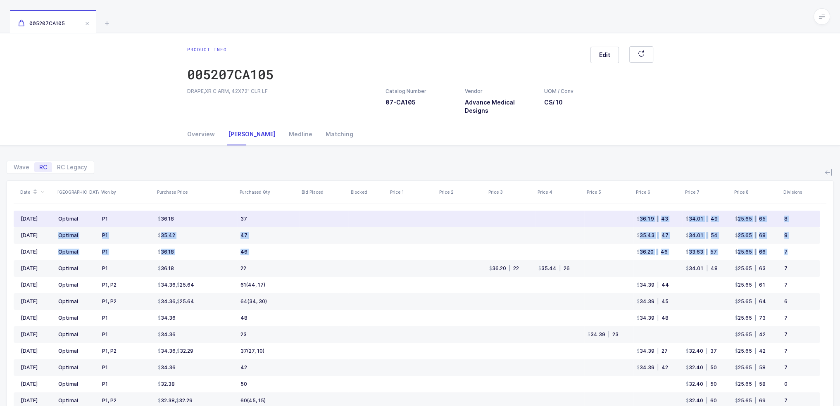
drag, startPoint x: 807, startPoint y: 254, endPoint x: 634, endPoint y: 215, distance: 177.5
click at [634, 215] on tbody "Aug 2025 Optimal P1 36.18 37 36.19 | 43 34.01 | 49 25.65 | 65 8 Jul 2025 Optima…" at bounding box center [417, 393] width 806 height 364
click at [634, 215] on td "36.19 | 43" at bounding box center [657, 219] width 49 height 17
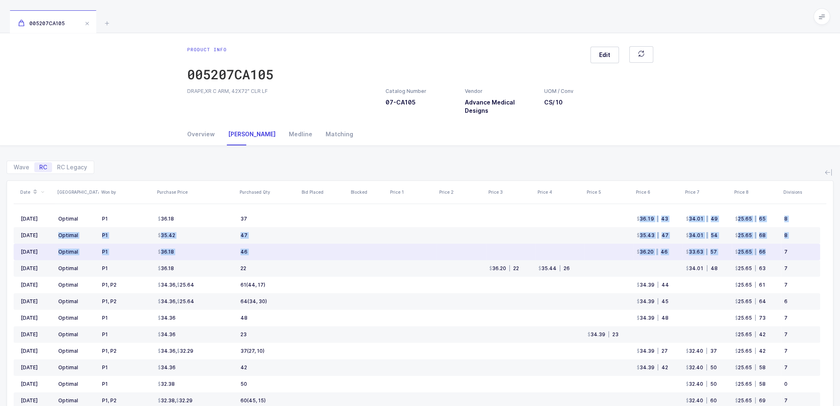
drag, startPoint x: 634, startPoint y: 215, endPoint x: 767, endPoint y: 252, distance: 138.2
click at [767, 252] on tbody "Aug 2025 Optimal P1 36.18 37 36.19 | 43 34.01 | 49 25.65 | 65 8 Jul 2025 Optima…" at bounding box center [417, 393] width 806 height 364
click at [778, 252] on td "25.65 | 66" at bounding box center [756, 252] width 49 height 17
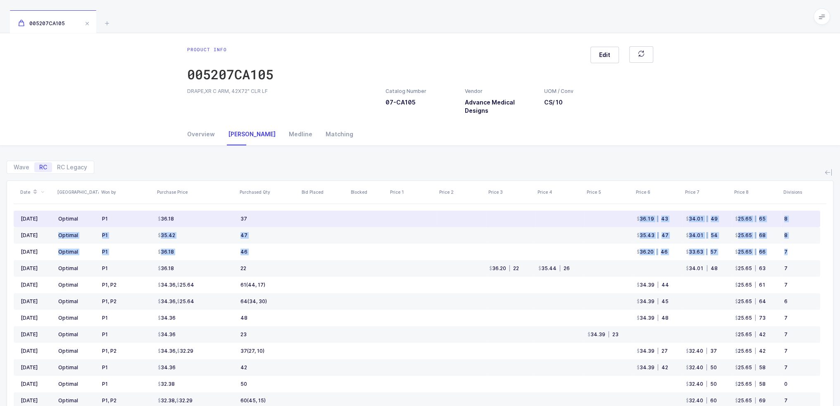
drag, startPoint x: 787, startPoint y: 254, endPoint x: 634, endPoint y: 216, distance: 157.1
click at [634, 216] on tbody "Aug 2025 Optimal P1 36.18 37 36.19 | 43 34.01 | 49 25.65 | 65 8 Jul 2025 Optima…" at bounding box center [417, 393] width 806 height 364
click at [634, 216] on td "36.19 | 43" at bounding box center [657, 219] width 49 height 17
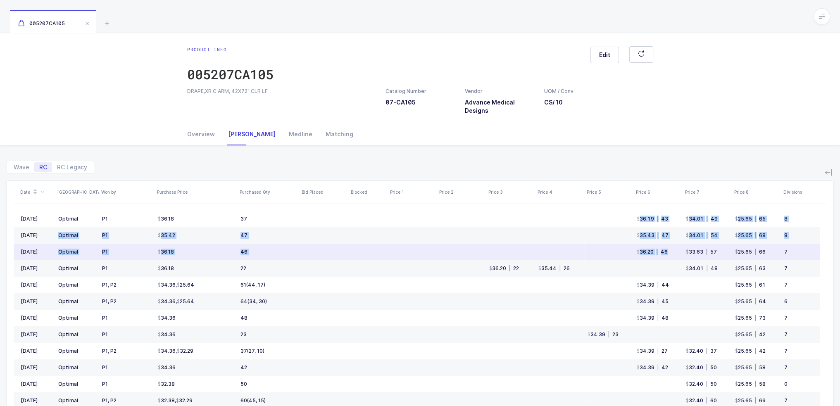
drag, startPoint x: 634, startPoint y: 216, endPoint x: 680, endPoint y: 251, distance: 57.8
click at [680, 251] on tbody "Aug 2025 Optimal P1 36.18 37 36.19 | 43 34.01 | 49 25.65 | 65 8 Jul 2025 Optima…" at bounding box center [417, 393] width 806 height 364
click at [680, 251] on td "36.20 | 46" at bounding box center [657, 252] width 49 height 17
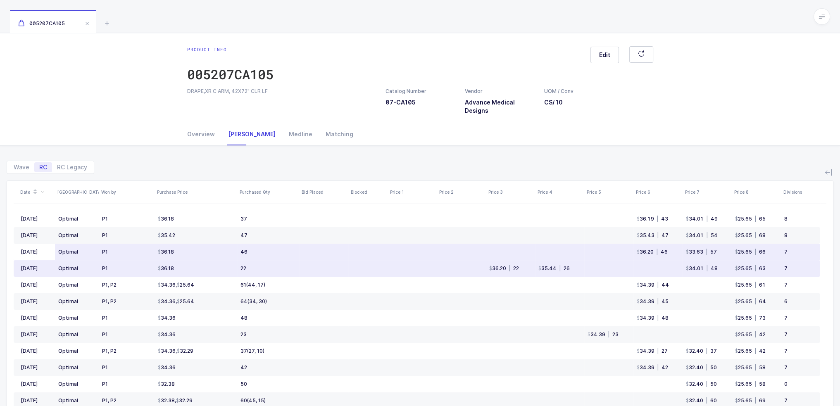
click at [673, 254] on td "36.20 | 46" at bounding box center [657, 252] width 49 height 17
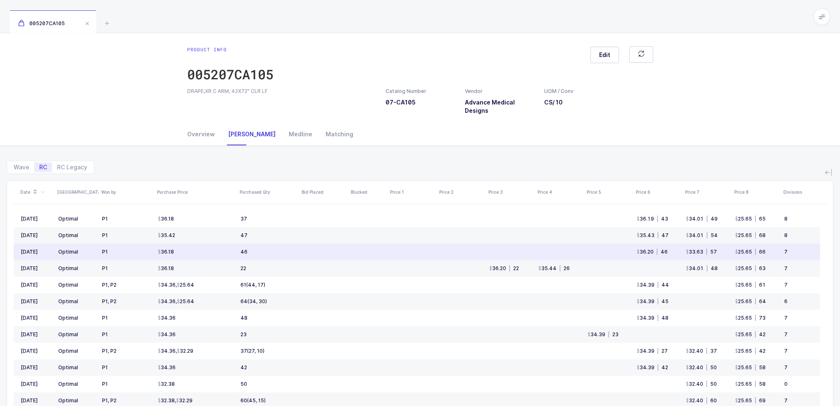
click at [674, 251] on td "36.20 | 46" at bounding box center [657, 252] width 49 height 17
drag, startPoint x: 673, startPoint y: 252, endPoint x: 695, endPoint y: 252, distance: 22.7
click at [695, 252] on tr "Jun 2025 Optimal P1 36.18 46 36.20 | 46 33.63 | 57 25.65 | 66 7" at bounding box center [417, 252] width 806 height 17
click at [731, 253] on td "33.63 | 57" at bounding box center [706, 252] width 49 height 17
drag, startPoint x: 674, startPoint y: 251, endPoint x: 640, endPoint y: 252, distance: 33.5
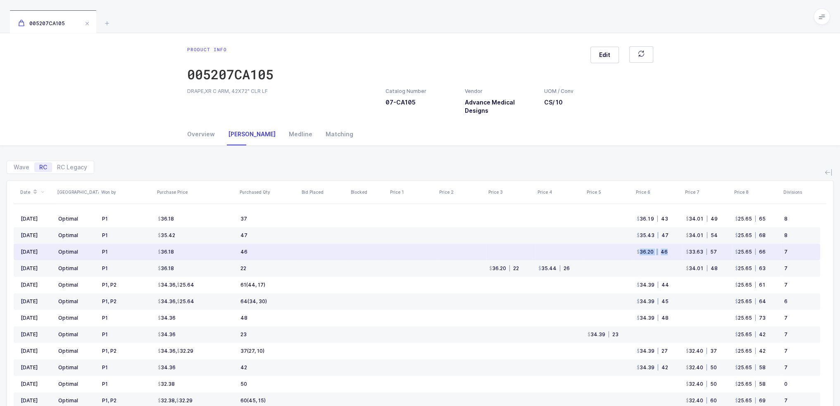
click at [640, 252] on td "36.20 | 46" at bounding box center [657, 252] width 49 height 17
click at [640, 252] on div "36.20" at bounding box center [645, 252] width 17 height 7
drag, startPoint x: 640, startPoint y: 252, endPoint x: 664, endPoint y: 252, distance: 23.6
click at [664, 252] on div "36.20 | 46" at bounding box center [652, 252] width 31 height 7
click at [664, 252] on div "| 46" at bounding box center [661, 252] width 14 height 7
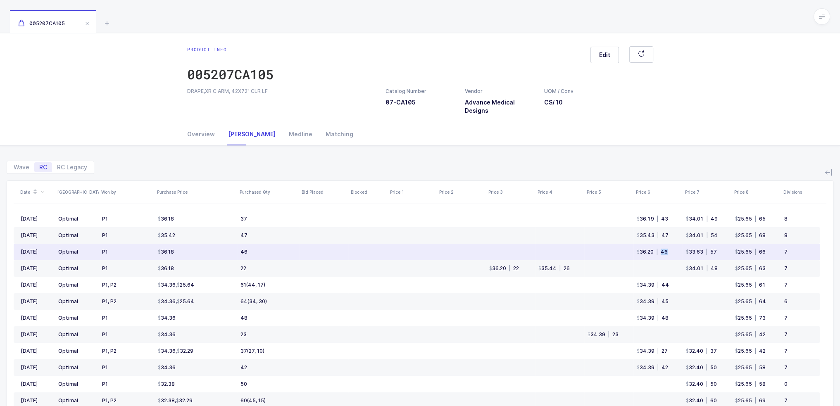
click at [664, 252] on div "| 46" at bounding box center [661, 252] width 14 height 7
click at [674, 251] on td "36.20 | 46" at bounding box center [657, 252] width 49 height 17
drag, startPoint x: 676, startPoint y: 251, endPoint x: 625, endPoint y: 251, distance: 50.8
click at [625, 251] on tr "Jun 2025 Optimal P1 36.18 46 36.20 | 46 33.63 | 57 25.65 | 66 7" at bounding box center [417, 252] width 806 height 17
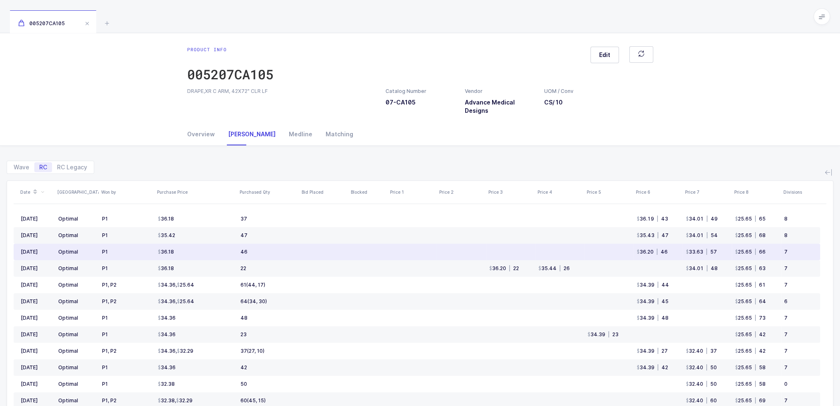
click at [625, 251] on td at bounding box center [608, 252] width 49 height 17
drag, startPoint x: 672, startPoint y: 251, endPoint x: 637, endPoint y: 254, distance: 35.3
click at [637, 254] on td "36.20 | 46" at bounding box center [657, 252] width 49 height 17
click at [637, 254] on div "36.20" at bounding box center [645, 252] width 17 height 7
drag, startPoint x: 637, startPoint y: 254, endPoint x: 663, endPoint y: 248, distance: 27.5
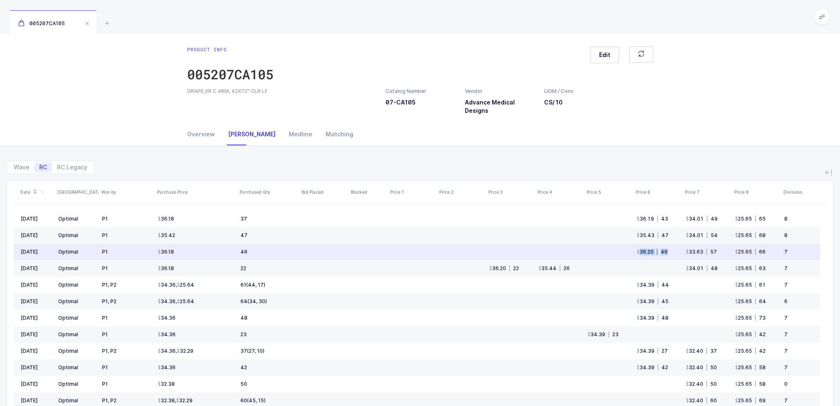
click at [663, 249] on div "36.20 | 46" at bounding box center [652, 252] width 31 height 7
click at [663, 249] on div "| 46" at bounding box center [661, 252] width 14 height 7
drag, startPoint x: 668, startPoint y: 250, endPoint x: 624, endPoint y: 251, distance: 43.8
click at [624, 251] on tr "Jun 2025 Optimal P1 36.18 46 36.20 | 46 33.63 | 57 25.65 | 66 7" at bounding box center [417, 252] width 806 height 17
click at [624, 251] on td at bounding box center [608, 252] width 49 height 17
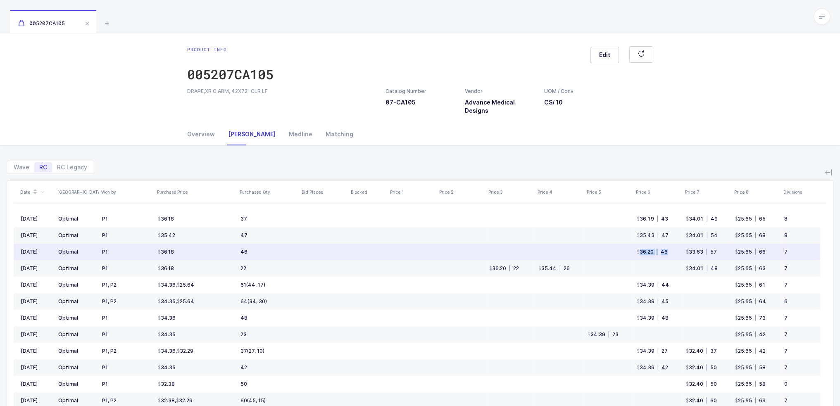
drag, startPoint x: 624, startPoint y: 251, endPoint x: 678, endPoint y: 250, distance: 53.7
click at [678, 250] on tr "Jun 2025 Optimal P1 36.18 46 36.20 | 46 33.63 | 57 25.65 | 66 7" at bounding box center [417, 252] width 806 height 17
click at [678, 250] on td "36.20 | 46" at bounding box center [657, 252] width 49 height 17
drag, startPoint x: 678, startPoint y: 250, endPoint x: 628, endPoint y: 254, distance: 49.7
click at [628, 254] on tr "Jun 2025 Optimal P1 36.18 46 36.20 | 46 33.63 | 57 25.65 | 66 7" at bounding box center [417, 252] width 806 height 17
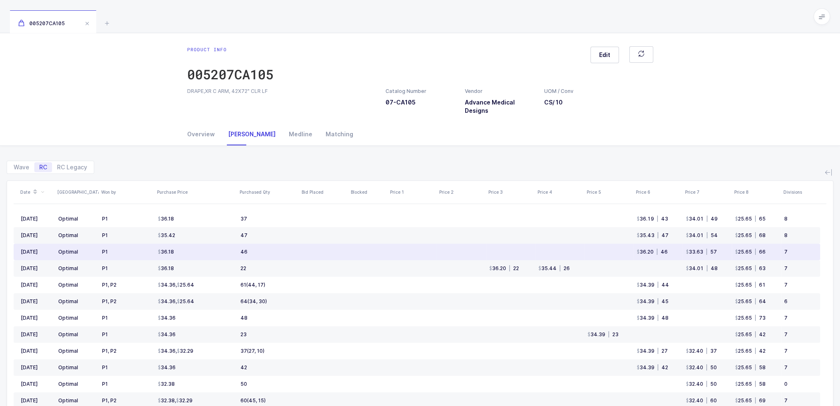
click at [628, 254] on td at bounding box center [608, 252] width 49 height 17
drag, startPoint x: 628, startPoint y: 254, endPoint x: 672, endPoint y: 251, distance: 44.3
click at [672, 251] on tr "Jun 2025 Optimal P1 36.18 46 36.20 | 46 33.63 | 57 25.65 | 66 7" at bounding box center [417, 252] width 806 height 17
click at [672, 251] on td "36.20 | 46" at bounding box center [657, 252] width 49 height 17
drag, startPoint x: 672, startPoint y: 251, endPoint x: 632, endPoint y: 254, distance: 40.2
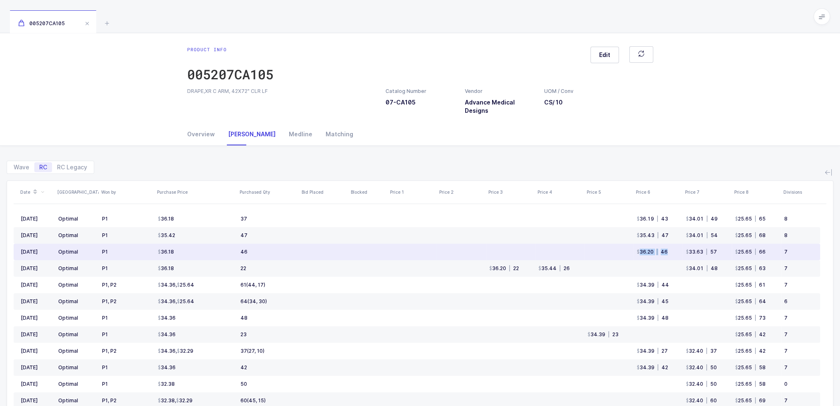
click at [632, 254] on tr "Jun 2025 Optimal P1 36.18 46 36.20 | 46 33.63 | 57 25.65 | 66 7" at bounding box center [417, 252] width 806 height 17
click at [632, 254] on td at bounding box center [608, 252] width 49 height 17
drag, startPoint x: 632, startPoint y: 254, endPoint x: 677, endPoint y: 252, distance: 45.1
click at [677, 252] on tr "Jun 2025 Optimal P1 36.18 46 36.20 | 46 33.63 | 57 25.65 | 66 7" at bounding box center [417, 252] width 806 height 17
click at [677, 252] on td "36.20 | 46" at bounding box center [657, 252] width 49 height 17
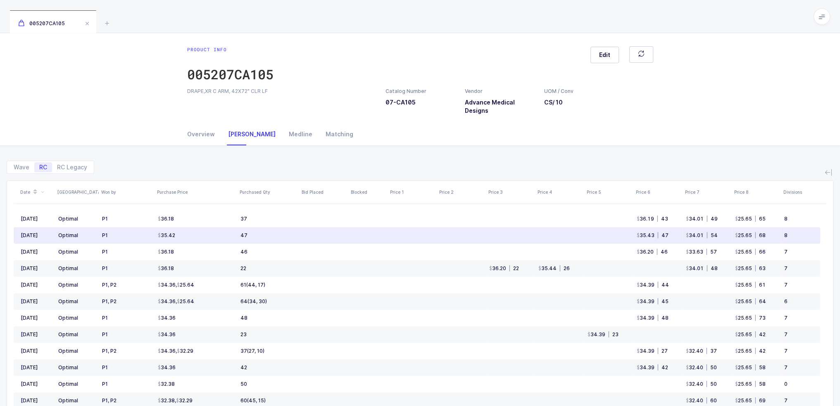
click at [677, 235] on td "35.43 | 47" at bounding box center [657, 235] width 49 height 17
click at [671, 236] on td "35.43 | 47" at bounding box center [657, 235] width 49 height 17
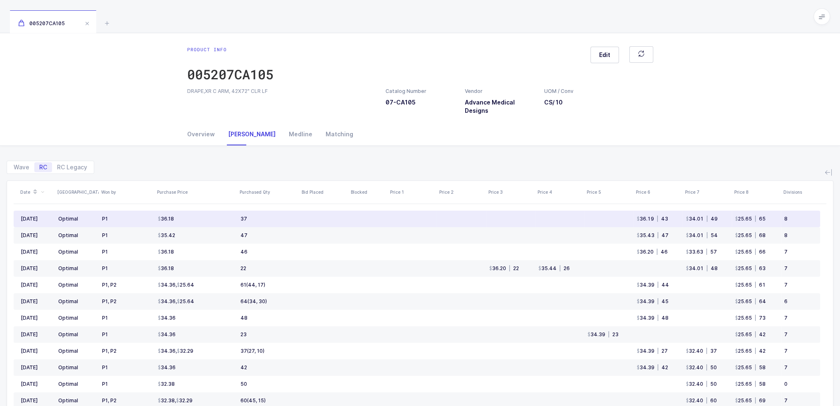
drag, startPoint x: 674, startPoint y: 223, endPoint x: 668, endPoint y: 222, distance: 5.8
click at [668, 222] on td "36.19 | 43" at bounding box center [657, 219] width 49 height 17
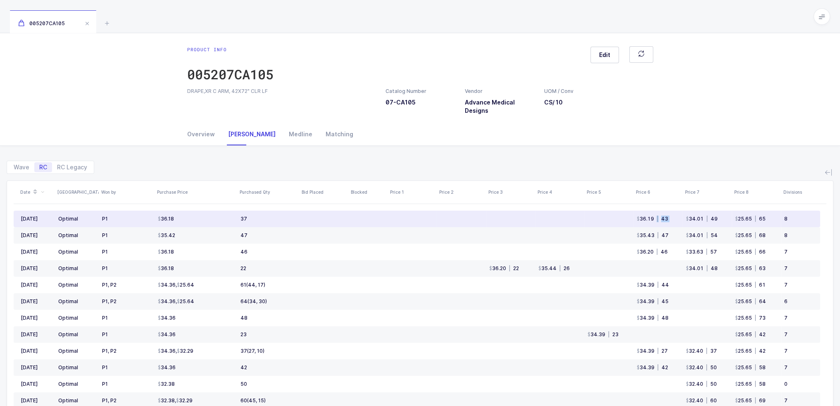
click at [668, 222] on td "36.19 | 43" at bounding box center [657, 219] width 49 height 17
click at [671, 221] on td "36.19 | 43" at bounding box center [657, 219] width 49 height 17
click at [672, 219] on td "36.19 | 43" at bounding box center [657, 219] width 49 height 17
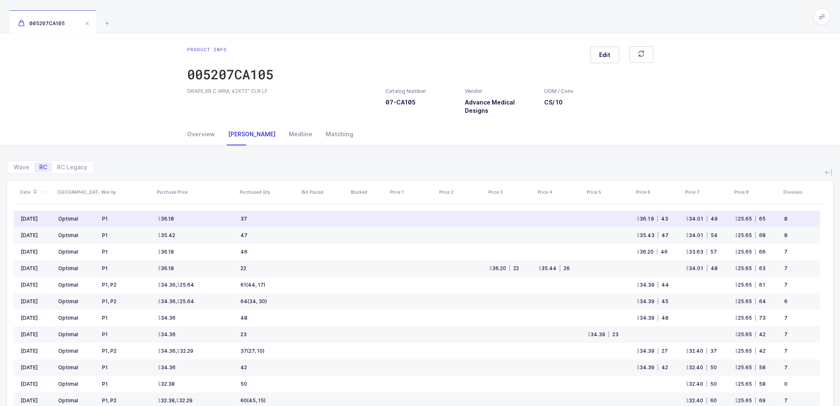
click at [670, 219] on td "36.19 | 43" at bounding box center [657, 219] width 49 height 17
click at [673, 219] on td "36.19 | 43" at bounding box center [657, 219] width 49 height 17
drag, startPoint x: 677, startPoint y: 218, endPoint x: 668, endPoint y: 219, distance: 9.2
click at [668, 219] on td "36.19 | 43" at bounding box center [657, 219] width 49 height 17
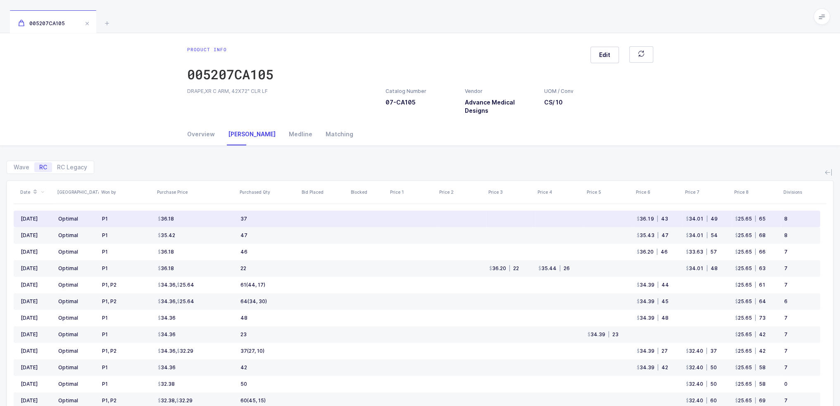
click at [668, 219] on div "| 43" at bounding box center [661, 219] width 14 height 7
click at [700, 181] on th "Price 7" at bounding box center [706, 192] width 49 height 23
drag, startPoint x: 674, startPoint y: 221, endPoint x: 631, endPoint y: 218, distance: 43.1
click at [631, 218] on tr "Aug 2025 Optimal P1 36.18 37 36.19 | 43 34.01 | 49 25.65 | 65 8" at bounding box center [417, 219] width 806 height 17
click at [631, 218] on td at bounding box center [608, 219] width 49 height 17
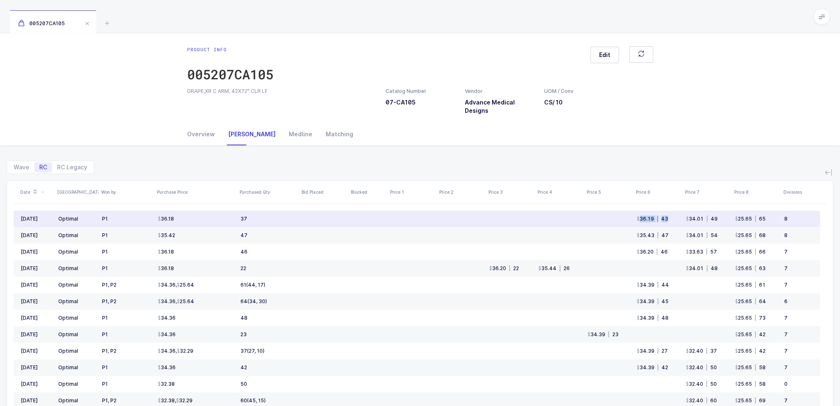
drag, startPoint x: 631, startPoint y: 218, endPoint x: 669, endPoint y: 226, distance: 38.7
click at [669, 226] on tr "Aug 2025 Optimal P1 36.18 37 36.19 | 43 34.01 | 49 25.65 | 65 8" at bounding box center [417, 219] width 806 height 17
click at [669, 226] on td "36.19 | 43" at bounding box center [657, 219] width 49 height 17
drag, startPoint x: 670, startPoint y: 221, endPoint x: 671, endPoint y: 216, distance: 5.4
click at [671, 216] on td "36.19 | 43" at bounding box center [657, 219] width 49 height 17
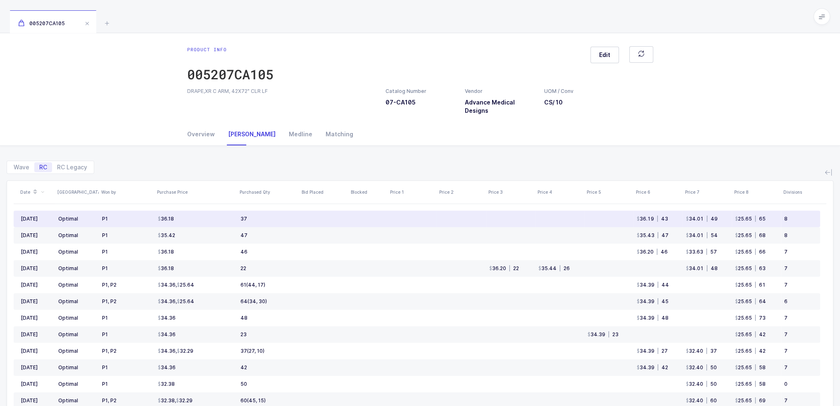
click at [671, 216] on td "36.19 | 43" at bounding box center [657, 219] width 49 height 17
click at [669, 218] on td "36.19 | 43" at bounding box center [657, 219] width 49 height 17
click at [670, 218] on td "36.19 | 43" at bounding box center [657, 219] width 49 height 17
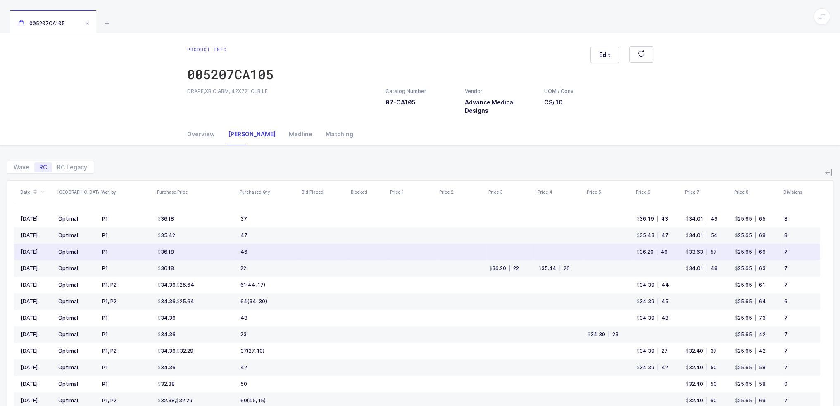
click at [673, 251] on td "36.20 | 46" at bounding box center [657, 252] width 49 height 17
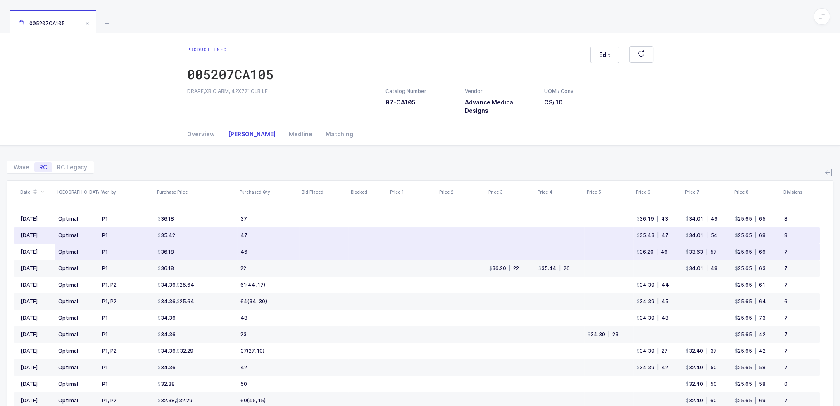
drag, startPoint x: 672, startPoint y: 253, endPoint x: 675, endPoint y: 244, distance: 9.8
click at [675, 244] on td "36.20 | 46" at bounding box center [657, 252] width 49 height 17
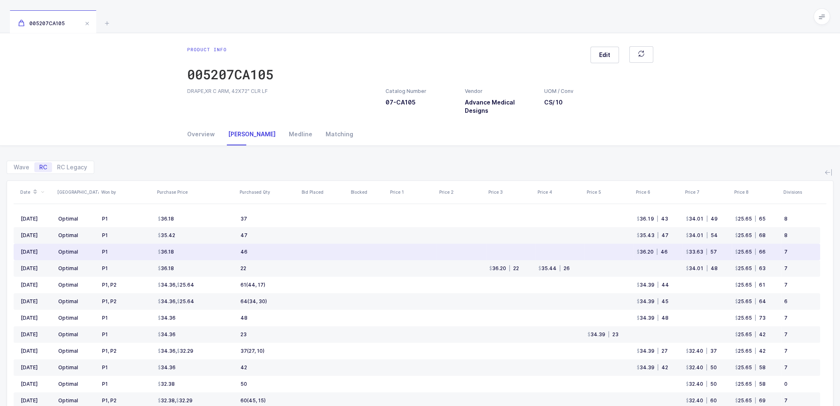
click at [675, 244] on td "36.20 | 46" at bounding box center [657, 252] width 49 height 17
drag, startPoint x: 674, startPoint y: 252, endPoint x: 670, endPoint y: 250, distance: 4.3
click at [670, 250] on td "36.20 | 46" at bounding box center [657, 252] width 49 height 17
drag, startPoint x: 725, startPoint y: 253, endPoint x: 682, endPoint y: 253, distance: 43.0
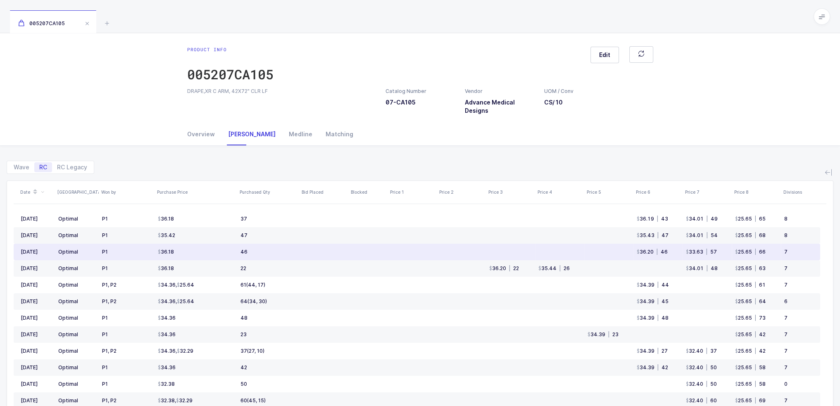
click at [682, 253] on tr "Jun 2025 Optimal P1 36.18 46 36.20 | 46 33.63 | 57 25.65 | 66 7" at bounding box center [417, 252] width 806 height 17
click at [682, 253] on td "36.20 | 46" at bounding box center [657, 252] width 49 height 17
drag, startPoint x: 682, startPoint y: 253, endPoint x: 713, endPoint y: 252, distance: 31.8
click at [713, 252] on tr "Jun 2025 Optimal P1 36.18 46 36.20 | 46 33.63 | 57 25.65 | 66 7" at bounding box center [417, 252] width 806 height 17
click at [717, 252] on td "33.63 | 57" at bounding box center [706, 252] width 49 height 17
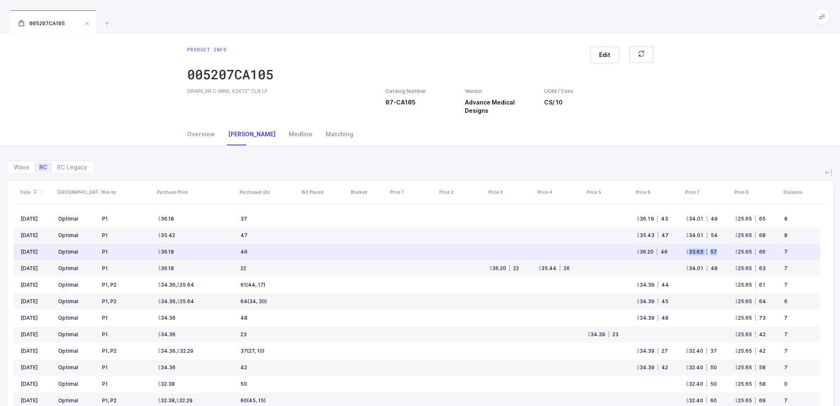
drag, startPoint x: 720, startPoint y: 251, endPoint x: 686, endPoint y: 251, distance: 34.3
click at [686, 251] on td "33.63 | 57" at bounding box center [706, 252] width 49 height 17
click at [686, 251] on div "33.63" at bounding box center [694, 252] width 17 height 7
drag, startPoint x: 686, startPoint y: 251, endPoint x: 718, endPoint y: 251, distance: 31.4
click at [718, 251] on td "33.63 | 57" at bounding box center [706, 252] width 49 height 17
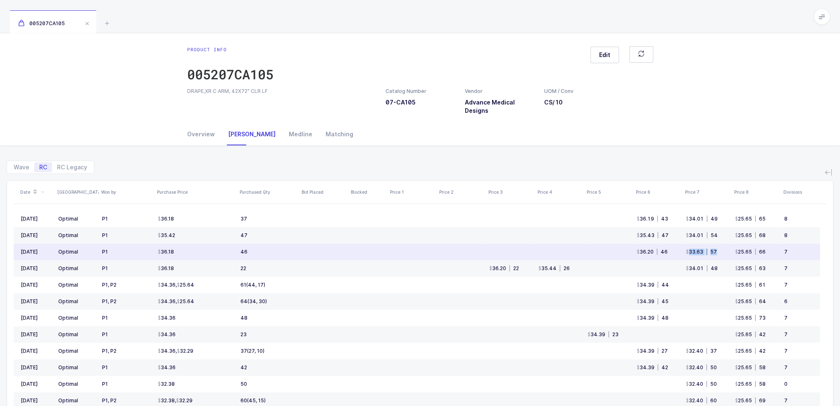
click at [718, 251] on td "33.63 | 57" at bounding box center [706, 252] width 49 height 17
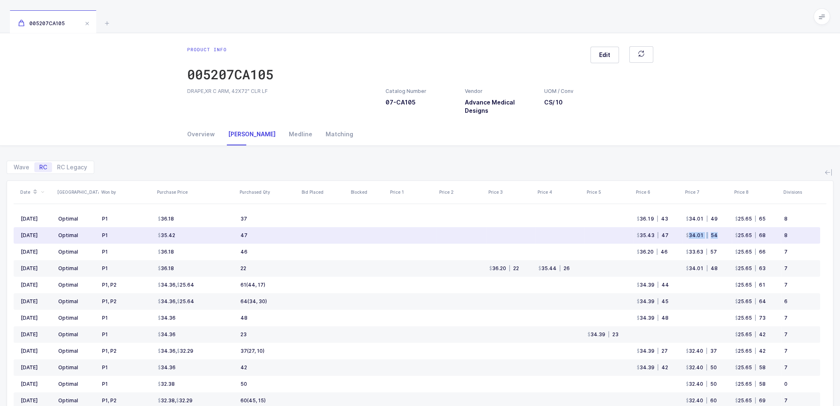
drag, startPoint x: 721, startPoint y: 236, endPoint x: 688, endPoint y: 236, distance: 32.6
click at [688, 236] on td "34.01 | 54" at bounding box center [706, 235] width 49 height 17
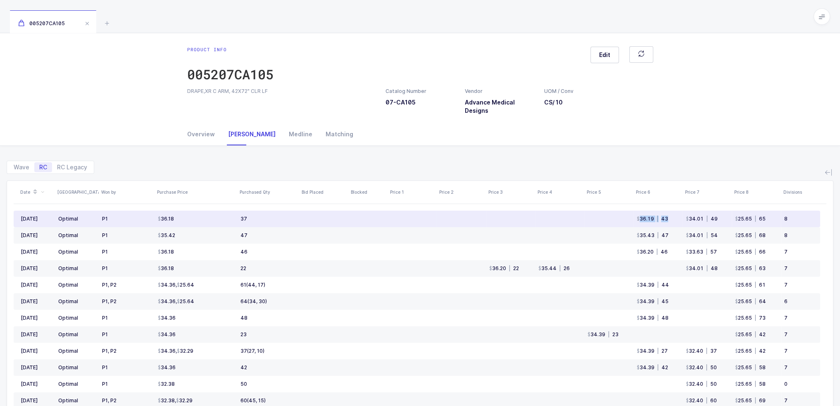
drag, startPoint x: 659, startPoint y: 219, endPoint x: 635, endPoint y: 221, distance: 24.9
click at [635, 221] on td "36.19 | 43" at bounding box center [657, 219] width 49 height 17
drag, startPoint x: 635, startPoint y: 221, endPoint x: 665, endPoint y: 223, distance: 30.2
click at [665, 223] on td "36.19 | 43" at bounding box center [657, 219] width 49 height 17
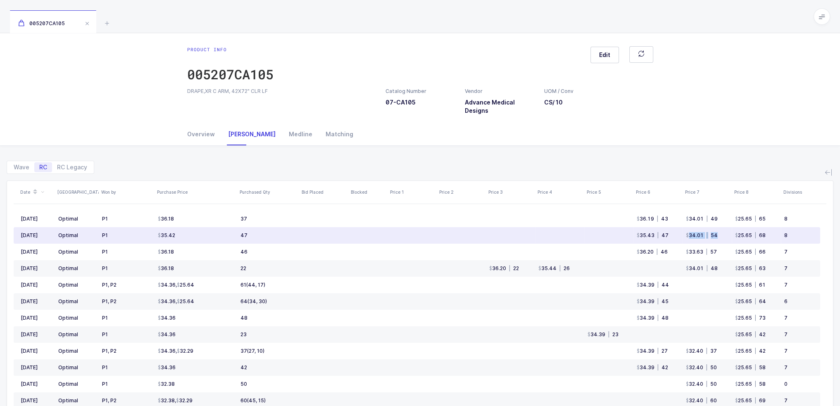
drag, startPoint x: 684, startPoint y: 236, endPoint x: 716, endPoint y: 233, distance: 32.8
click at [716, 233] on td "34.01 | 54" at bounding box center [706, 235] width 49 height 17
click at [716, 233] on div "| 54" at bounding box center [711, 235] width 14 height 7
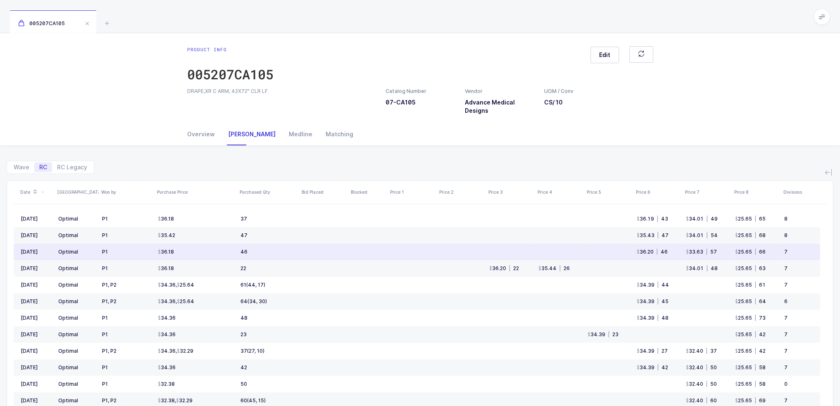
drag, startPoint x: 727, startPoint y: 252, endPoint x: 722, endPoint y: 250, distance: 5.2
click at [722, 250] on td "33.63 | 57" at bounding box center [706, 252] width 49 height 17
click at [718, 250] on td "33.63 | 57" at bounding box center [706, 252] width 49 height 17
drag, startPoint x: 720, startPoint y: 250, endPoint x: 686, endPoint y: 251, distance: 33.5
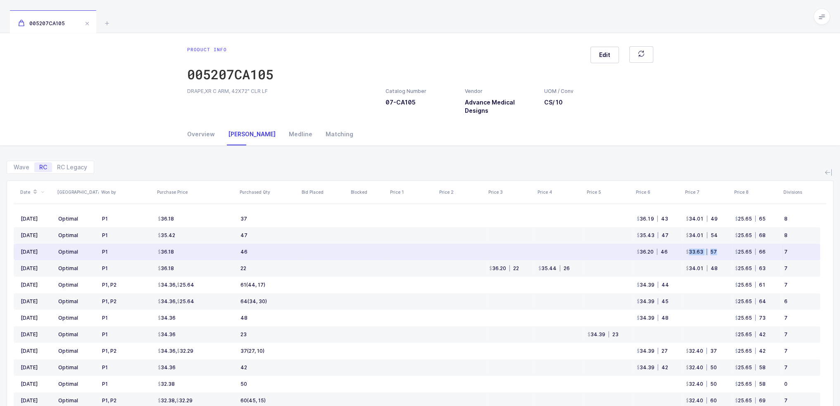
click at [686, 251] on td "33.63 | 57" at bounding box center [706, 252] width 49 height 17
click at [686, 251] on div "33.63" at bounding box center [694, 252] width 17 height 7
drag, startPoint x: 686, startPoint y: 251, endPoint x: 727, endPoint y: 251, distance: 40.5
click at [727, 251] on td "33.63 | 57" at bounding box center [706, 252] width 49 height 17
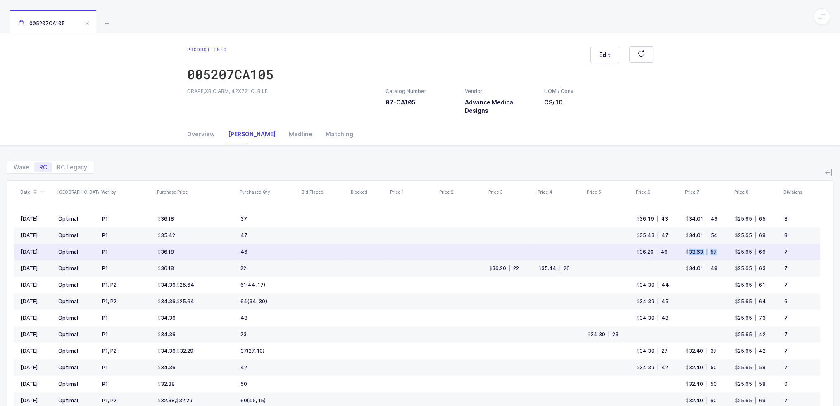
drag, startPoint x: 727, startPoint y: 251, endPoint x: 681, endPoint y: 252, distance: 45.5
click at [681, 252] on tr "Jun 2025 Optimal P1 36.18 46 36.20 | 46 33.63 | 57 25.65 | 66 7" at bounding box center [417, 252] width 806 height 17
click at [681, 252] on td "36.20 | 46" at bounding box center [657, 252] width 49 height 17
drag, startPoint x: 681, startPoint y: 252, endPoint x: 711, endPoint y: 251, distance: 30.2
click at [711, 251] on tr "Jun 2025 Optimal P1 36.18 46 36.20 | 46 33.63 | 57 25.65 | 66 7" at bounding box center [417, 252] width 806 height 17
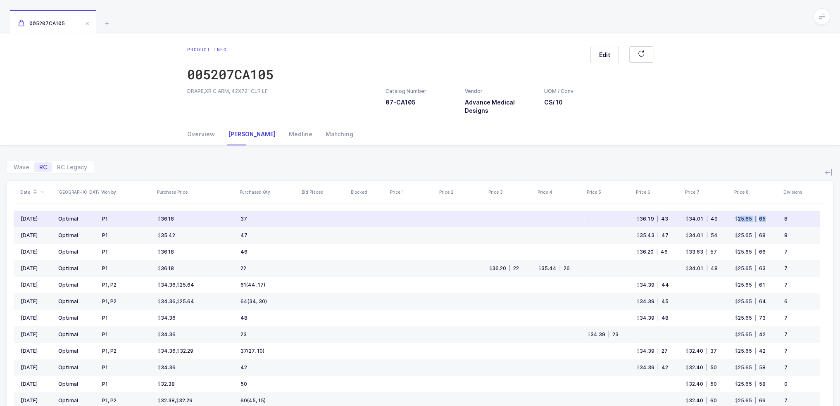
drag, startPoint x: 735, startPoint y: 219, endPoint x: 775, endPoint y: 216, distance: 40.6
click at [775, 216] on td "25.65 | 65" at bounding box center [756, 219] width 49 height 17
drag, startPoint x: 770, startPoint y: 219, endPoint x: 758, endPoint y: 224, distance: 13.0
click at [758, 224] on td "25.65 | 65" at bounding box center [756, 219] width 49 height 17
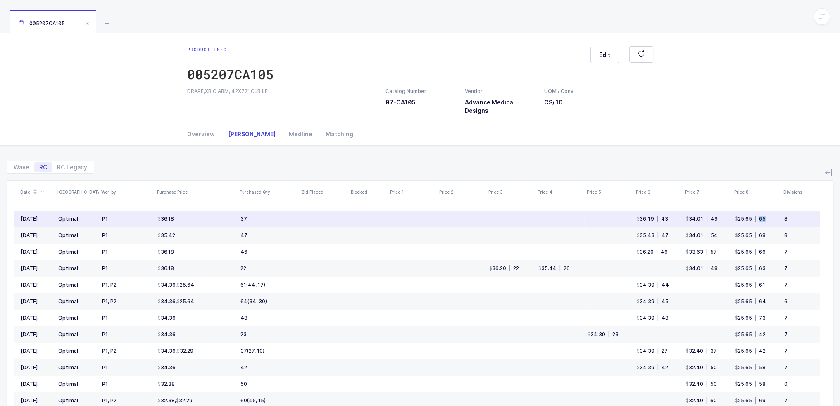
click at [758, 224] on td "25.65 | 65" at bounding box center [756, 219] width 49 height 17
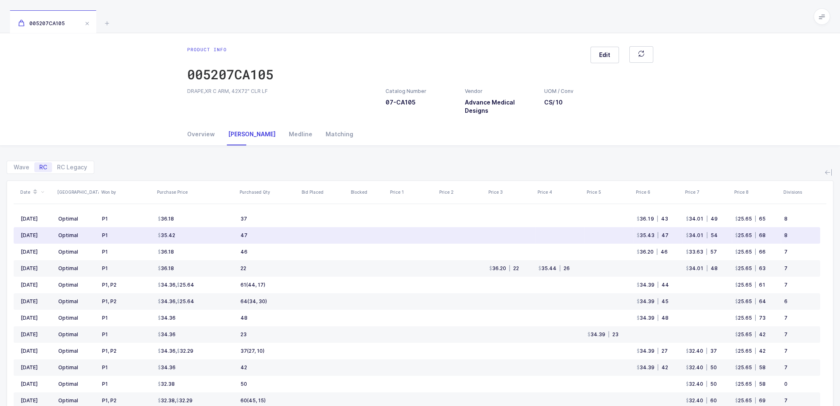
click at [765, 239] on td "25.65 | 68" at bounding box center [756, 235] width 49 height 17
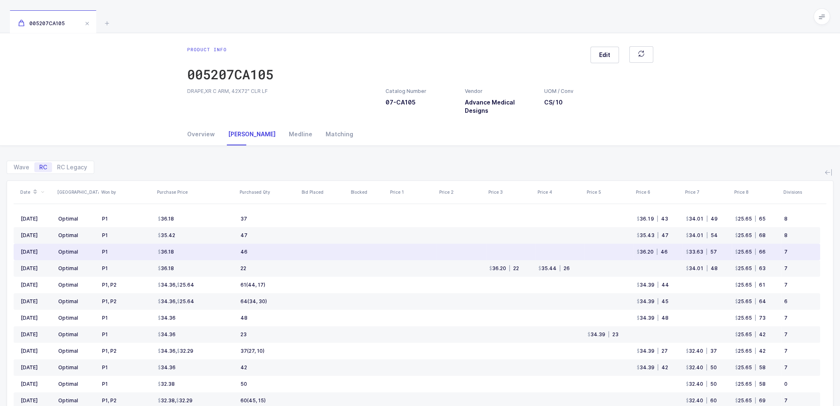
click at [765, 252] on div "| 66" at bounding box center [759, 252] width 14 height 7
click at [773, 251] on td "25.65 | 66" at bounding box center [756, 252] width 49 height 17
drag, startPoint x: 633, startPoint y: 219, endPoint x: 725, endPoint y: 252, distance: 97.8
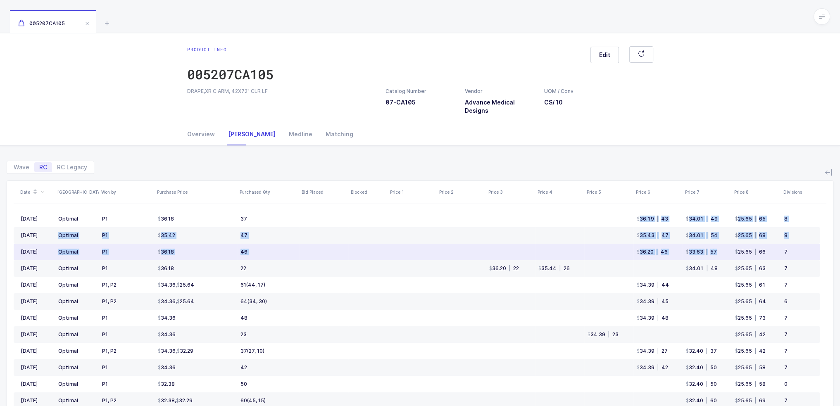
click at [725, 252] on tbody "Aug 2025 Optimal P1 36.18 37 36.19 | 43 34.01 | 49 25.65 | 65 8 Jul 2025 Optima…" at bounding box center [417, 393] width 806 height 364
click at [725, 252] on td "33.63 | 57" at bounding box center [706, 252] width 49 height 17
drag, startPoint x: 795, startPoint y: 250, endPoint x: 801, endPoint y: 259, distance: 10.9
click at [801, 259] on td "7" at bounding box center [800, 252] width 39 height 17
click at [799, 250] on div "7" at bounding box center [798, 252] width 29 height 7
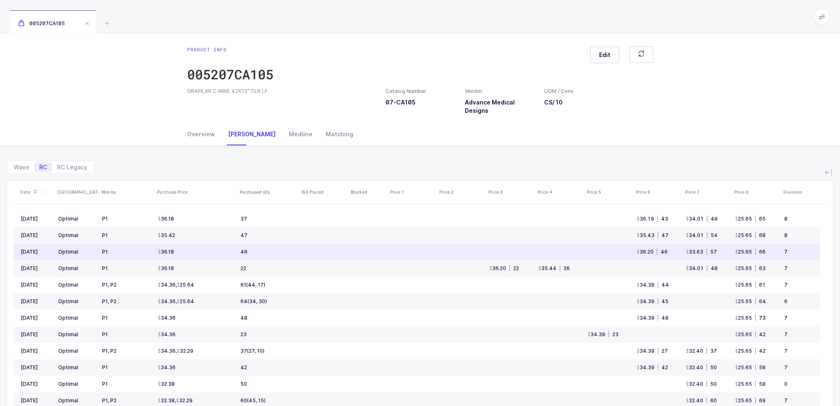
click at [799, 250] on div "7" at bounding box center [798, 252] width 29 height 7
drag, startPoint x: 801, startPoint y: 258, endPoint x: 785, endPoint y: 243, distance: 21.6
click at [785, 244] on td "7" at bounding box center [800, 252] width 39 height 17
click at [791, 252] on div "7" at bounding box center [798, 252] width 29 height 7
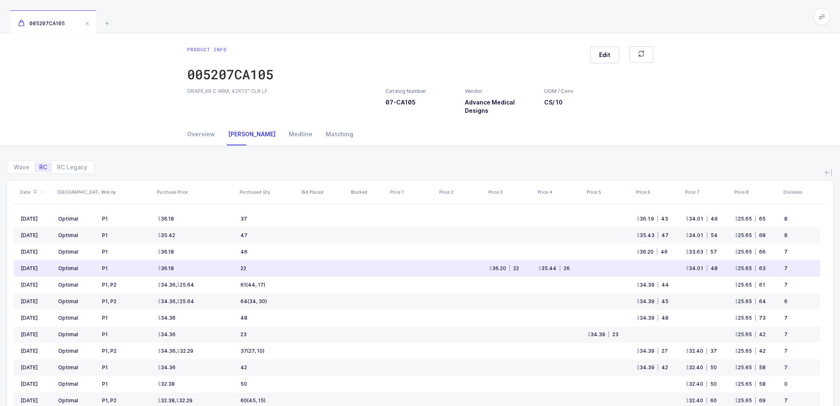
drag, startPoint x: 792, startPoint y: 271, endPoint x: 795, endPoint y: 267, distance: 4.7
click at [795, 267] on div "7" at bounding box center [798, 268] width 29 height 7
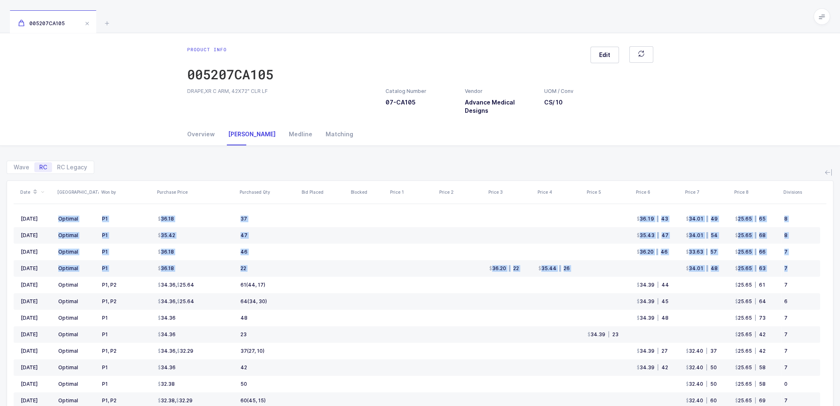
drag, startPoint x: 795, startPoint y: 272, endPoint x: 777, endPoint y: 155, distance: 118.7
click at [777, 155] on div "Wave RC RC Legacy Date ASV Won by Purchase Price Purchased Qty Bid Placed Block…" at bounding box center [420, 318] width 827 height 345
click at [777, 155] on div "Wave RC RC Legacy" at bounding box center [420, 164] width 827 height 20
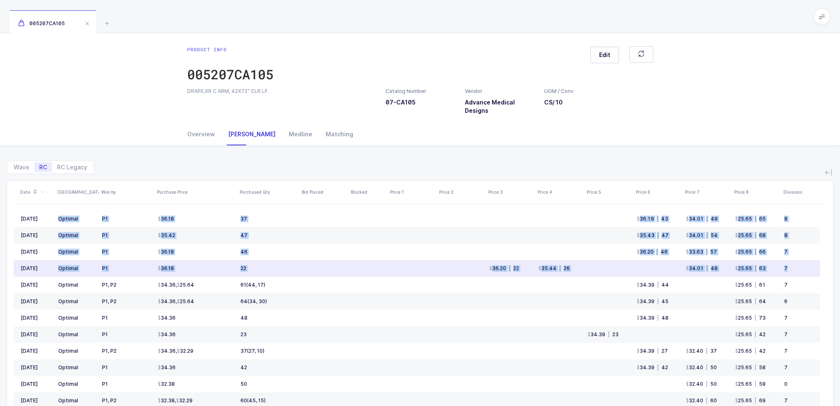
drag, startPoint x: 777, startPoint y: 155, endPoint x: 790, endPoint y: 274, distance: 120.2
click at [790, 274] on div "Wave RC RC Legacy Date ASV Won by Purchase Price Purchased Qty Bid Placed Block…" at bounding box center [420, 318] width 827 height 345
click at [790, 274] on td "7" at bounding box center [800, 268] width 39 height 17
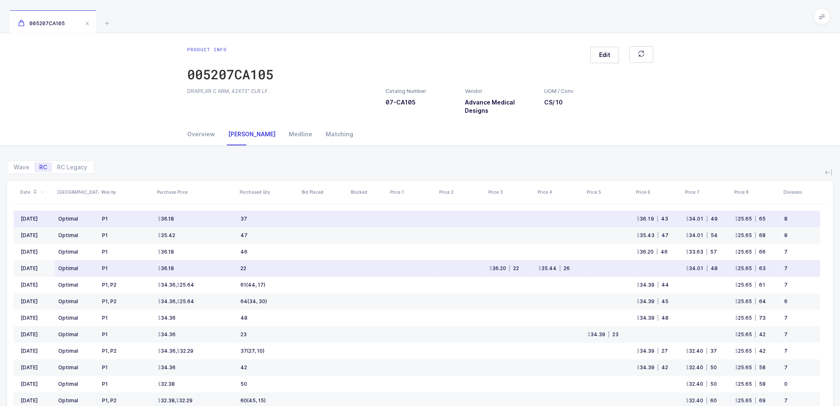
drag, startPoint x: 796, startPoint y: 271, endPoint x: 788, endPoint y: 271, distance: 7.9
click at [788, 271] on td "7" at bounding box center [800, 268] width 39 height 17
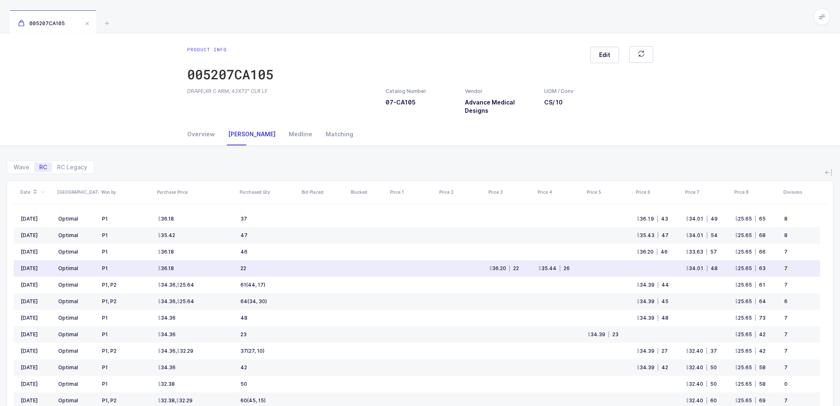
click at [788, 271] on div "7" at bounding box center [798, 268] width 29 height 7
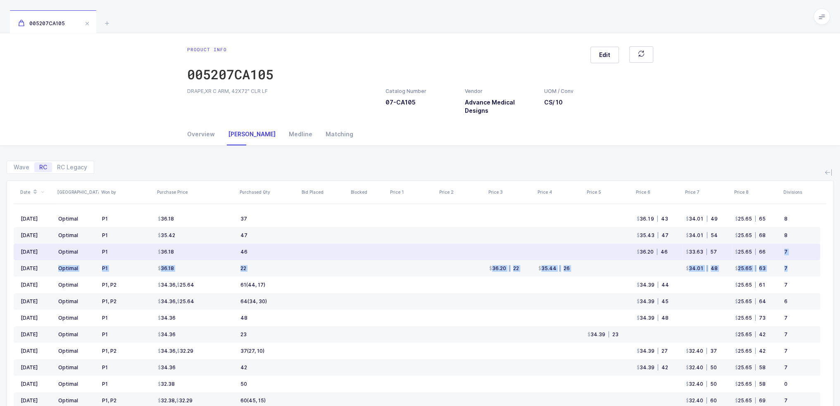
drag, startPoint x: 789, startPoint y: 272, endPoint x: 785, endPoint y: 259, distance: 13.7
click at [785, 259] on tbody "Aug 2025 Optimal P1 36.18 37 36.19 | 43 34.01 | 49 25.65 | 65 8 Jul 2025 Optima…" at bounding box center [417, 393] width 806 height 364
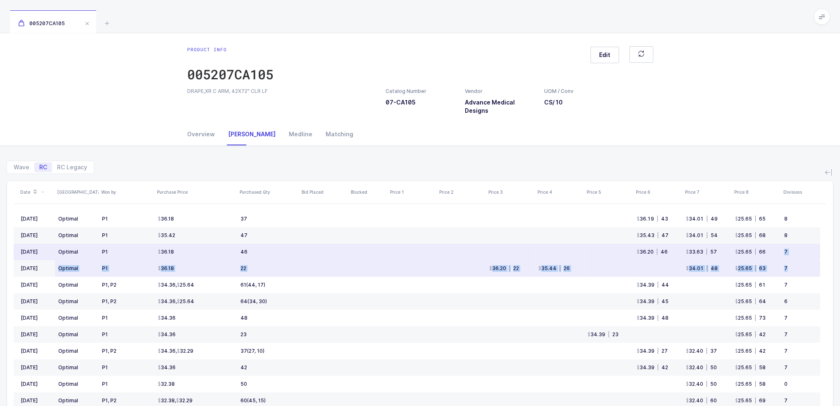
click at [787, 266] on div "7" at bounding box center [798, 268] width 29 height 7
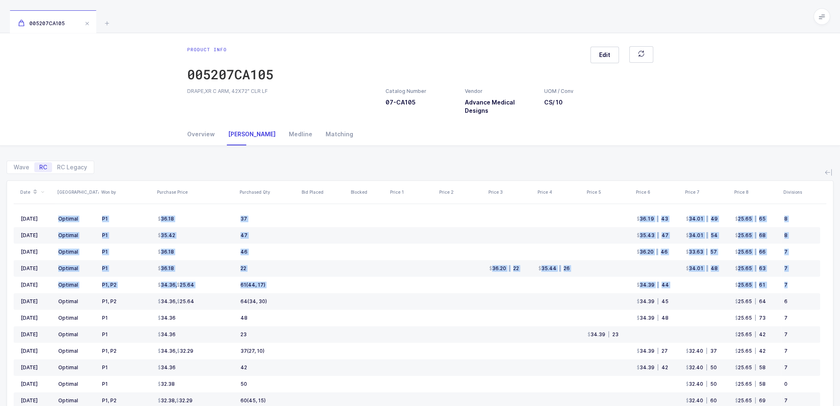
drag, startPoint x: 788, startPoint y: 277, endPoint x: 775, endPoint y: 171, distance: 106.5
click at [775, 171] on div "Wave RC RC Legacy Date ASV Won by Purchase Price Purchased Qty Bid Placed Block…" at bounding box center [420, 318] width 827 height 345
click at [775, 171] on div "Wave RC RC Legacy" at bounding box center [420, 164] width 827 height 20
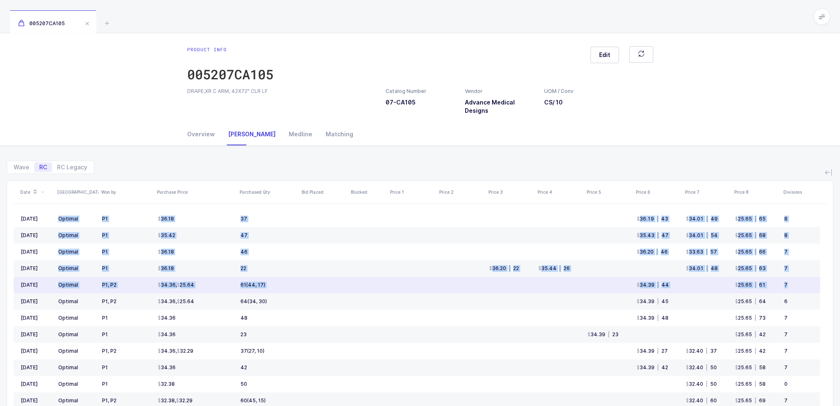
drag, startPoint x: 777, startPoint y: 159, endPoint x: 798, endPoint y: 279, distance: 121.2
click at [798, 279] on div "Wave RC RC Legacy Date ASV Won by Purchase Price Purchased Qty Bid Placed Block…" at bounding box center [420, 318] width 827 height 345
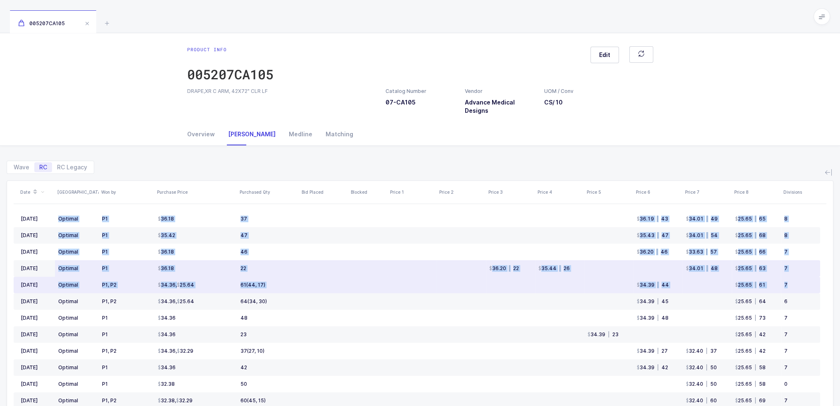
click at [797, 268] on div "7" at bounding box center [798, 268] width 29 height 7
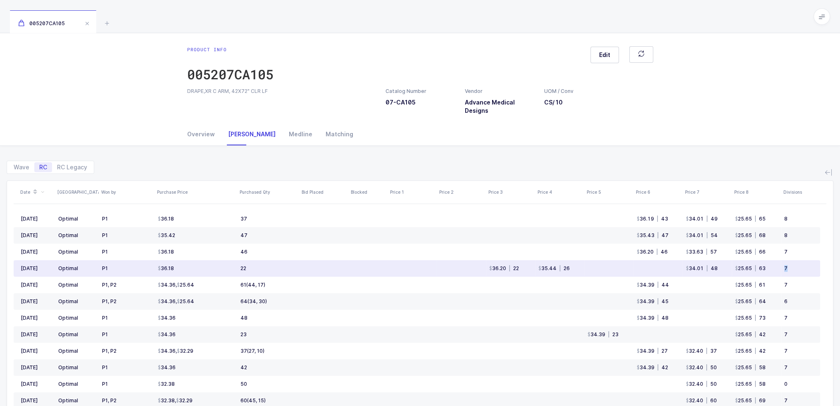
drag, startPoint x: 797, startPoint y: 268, endPoint x: 792, endPoint y: 266, distance: 5.8
click at [792, 266] on div "7" at bounding box center [798, 268] width 29 height 7
click at [794, 267] on div "7" at bounding box center [798, 268] width 29 height 7
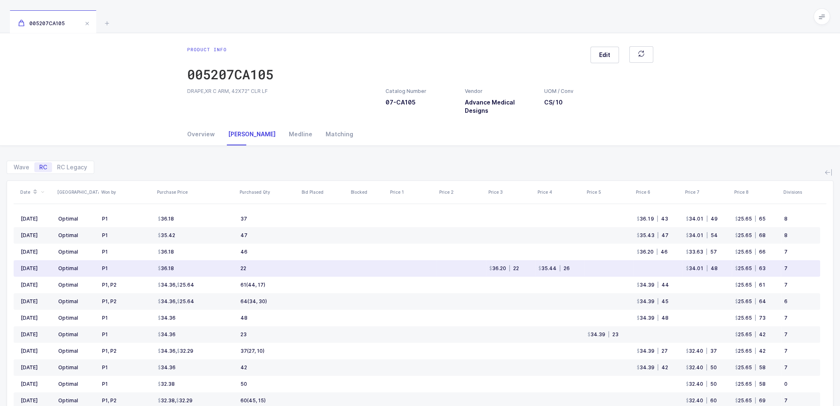
click at [794, 272] on td "7" at bounding box center [800, 268] width 39 height 17
drag, startPoint x: 798, startPoint y: 272, endPoint x: 795, endPoint y: 267, distance: 6.0
click at [795, 267] on td "7" at bounding box center [800, 268] width 39 height 17
click at [795, 267] on div "7" at bounding box center [798, 268] width 29 height 7
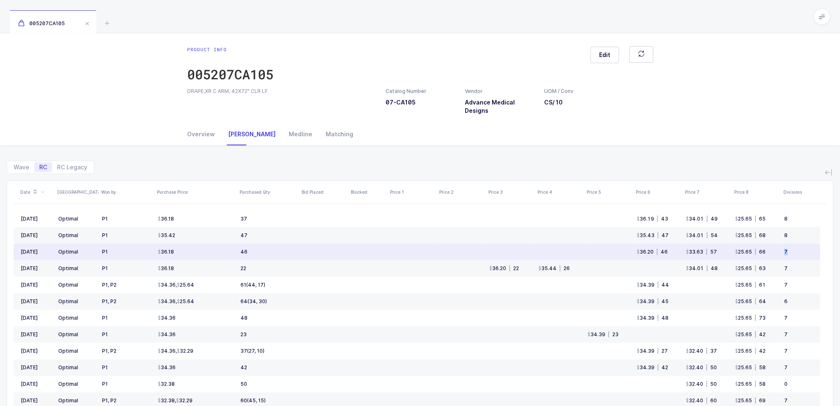
drag, startPoint x: 796, startPoint y: 254, endPoint x: 783, endPoint y: 250, distance: 13.6
click at [783, 250] on td "7" at bounding box center [800, 252] width 39 height 17
click at [792, 250] on div "7" at bounding box center [798, 252] width 29 height 7
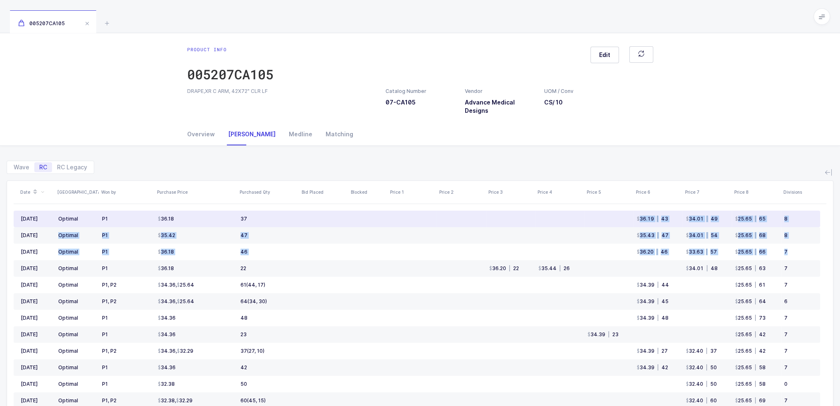
drag, startPoint x: 793, startPoint y: 253, endPoint x: 637, endPoint y: 216, distance: 160.9
click at [637, 216] on tbody "Aug 2025 Optimal P1 36.18 37 36.19 | 43 34.01 | 49 25.65 | 65 8 Jul 2025 Optima…" at bounding box center [417, 393] width 806 height 364
click at [637, 216] on div "36.19" at bounding box center [645, 219] width 17 height 7
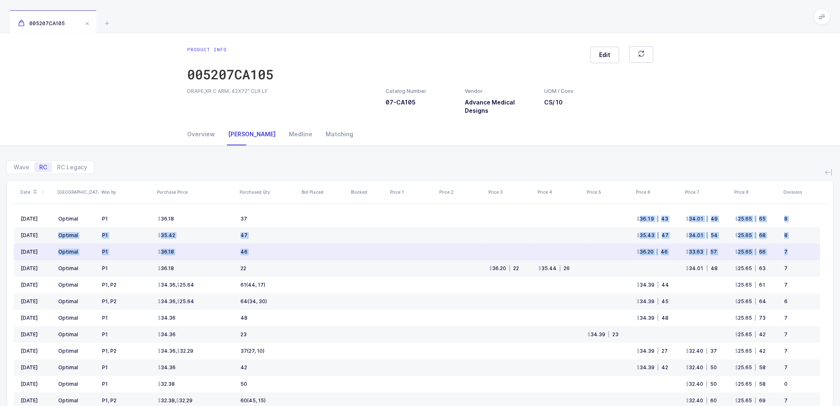
drag, startPoint x: 637, startPoint y: 216, endPoint x: 787, endPoint y: 254, distance: 154.7
click at [787, 254] on tbody "Aug 2025 Optimal P1 36.18 37 36.19 | 43 34.01 | 49 25.65 | 65 8 Jul 2025 Optima…" at bounding box center [417, 393] width 806 height 364
click at [787, 254] on div "7" at bounding box center [798, 252] width 29 height 7
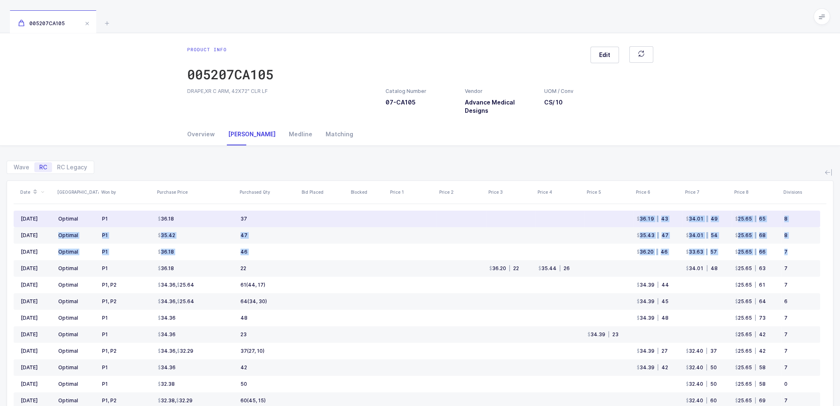
drag, startPoint x: 791, startPoint y: 252, endPoint x: 633, endPoint y: 221, distance: 160.8
click at [633, 221] on tbody "Aug 2025 Optimal P1 36.18 37 36.19 | 43 34.01 | 49 25.65 | 65 8 Jul 2025 Optima…" at bounding box center [417, 393] width 806 height 364
click at [633, 221] on td "36.19 | 43" at bounding box center [657, 219] width 49 height 17
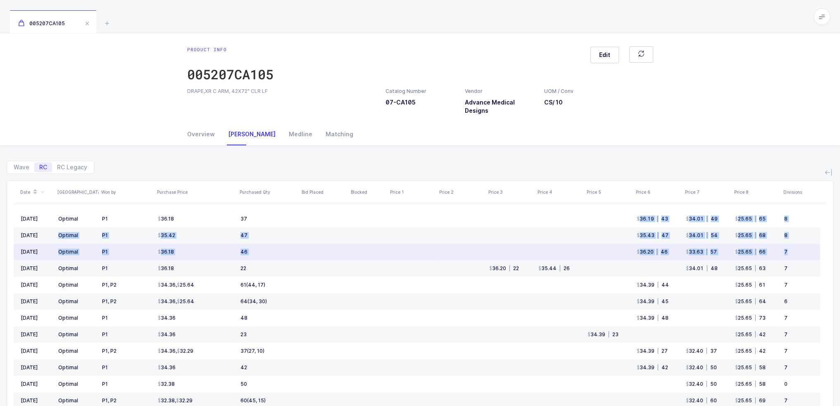
drag, startPoint x: 633, startPoint y: 221, endPoint x: 788, endPoint y: 252, distance: 158.5
click at [788, 252] on tbody "Aug 2025 Optimal P1 36.18 37 36.19 | 43 34.01 | 49 25.65 | 65 8 Jul 2025 Optima…" at bounding box center [417, 393] width 806 height 364
click at [788, 252] on div "7" at bounding box center [798, 252] width 29 height 7
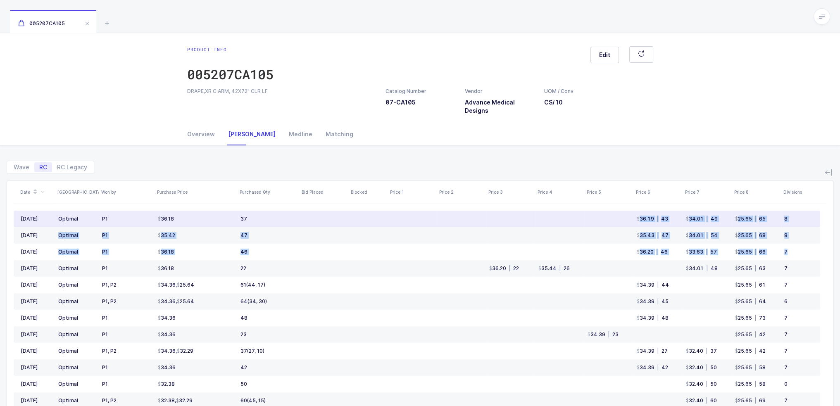
drag, startPoint x: 788, startPoint y: 252, endPoint x: 640, endPoint y: 222, distance: 151.0
click at [640, 222] on tbody "Aug 2025 Optimal P1 36.18 37 36.19 | 43 34.01 | 49 25.65 | 65 8 Jul 2025 Optima…" at bounding box center [417, 393] width 806 height 364
click at [640, 222] on td "36.19 | 43" at bounding box center [657, 219] width 49 height 17
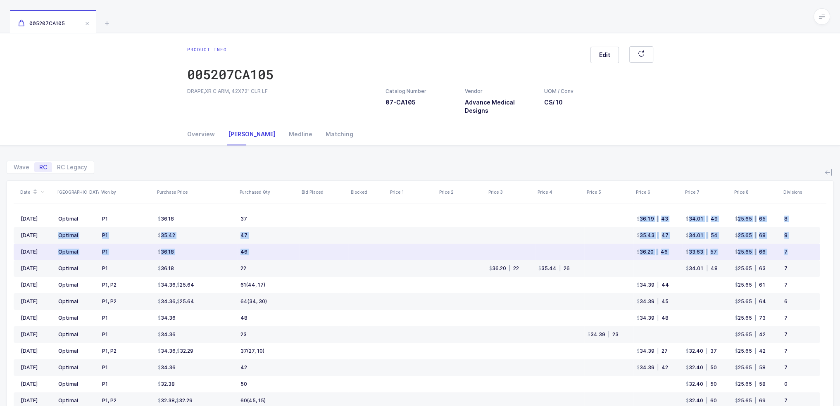
drag, startPoint x: 640, startPoint y: 222, endPoint x: 792, endPoint y: 255, distance: 155.2
click at [792, 255] on tbody "Aug 2025 Optimal P1 36.18 37 36.19 | 43 34.01 | 49 25.65 | 65 8 Jul 2025 Optima…" at bounding box center [417, 393] width 806 height 364
click at [792, 255] on td "7" at bounding box center [800, 252] width 39 height 17
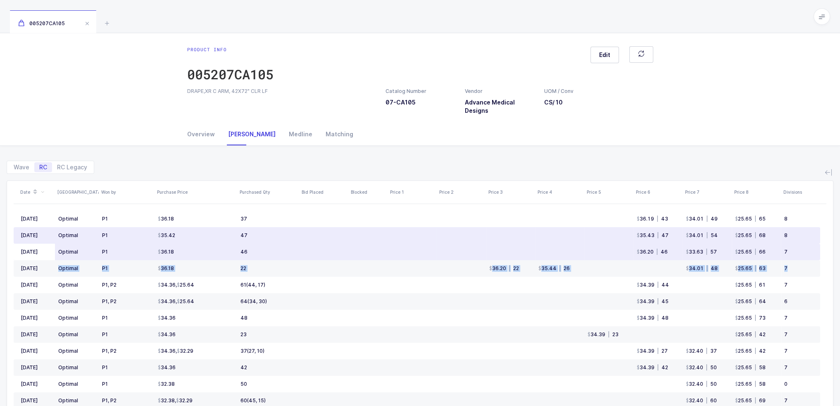
drag, startPoint x: 798, startPoint y: 269, endPoint x: 790, endPoint y: 243, distance: 26.9
click at [790, 243] on tbody "Aug 2025 Optimal P1 36.18 37 36.19 | 43 34.01 | 49 25.65 | 65 8 Jul 2025 Optima…" at bounding box center [417, 393] width 806 height 364
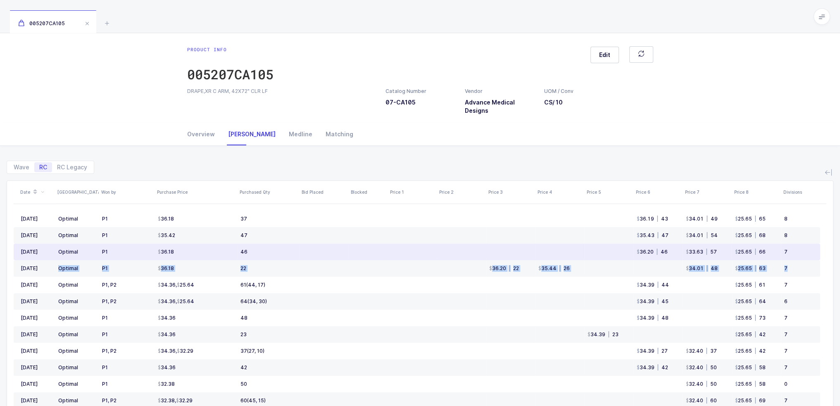
click at [794, 252] on div "7" at bounding box center [798, 252] width 29 height 7
click at [794, 247] on td "7" at bounding box center [800, 252] width 39 height 17
drag, startPoint x: 795, startPoint y: 251, endPoint x: 798, endPoint y: 246, distance: 5.6
click at [798, 246] on td "7" at bounding box center [800, 252] width 39 height 17
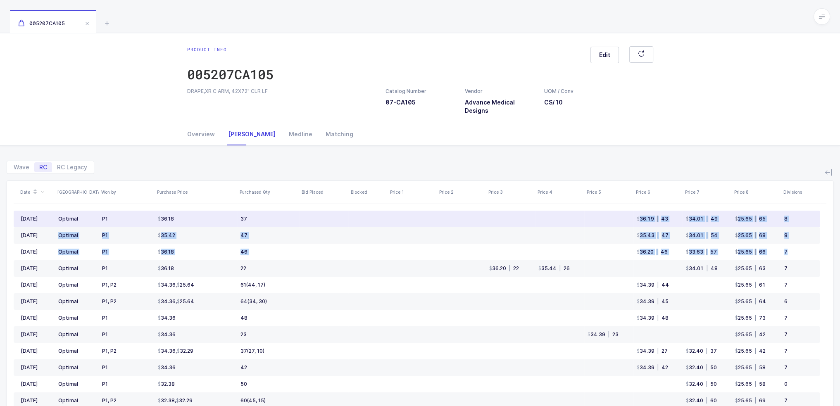
drag, startPoint x: 799, startPoint y: 251, endPoint x: 631, endPoint y: 214, distance: 171.3
click at [631, 214] on tbody "Aug 2025 Optimal P1 36.18 37 36.19 | 43 34.01 | 49 25.65 | 65 8 Jul 2025 Optima…" at bounding box center [417, 393] width 806 height 364
click at [631, 214] on td at bounding box center [608, 219] width 49 height 17
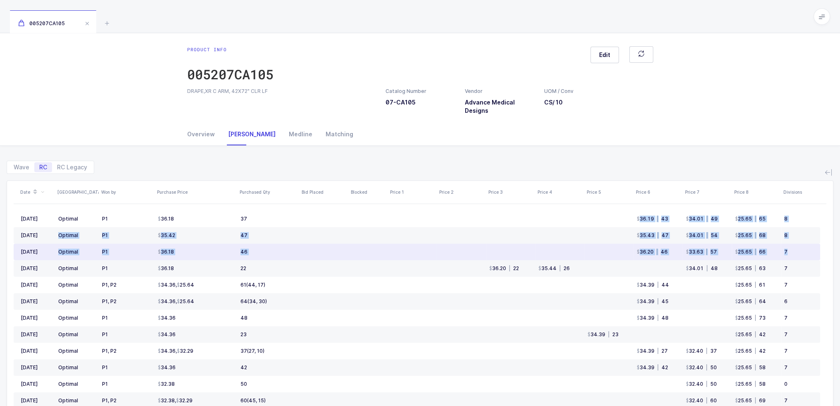
drag, startPoint x: 631, startPoint y: 214, endPoint x: 815, endPoint y: 255, distance: 188.8
click at [815, 255] on tbody "Aug 2025 Optimal P1 36.18 37 36.19 | 43 34.01 | 49 25.65 | 65 8 Jul 2025 Optima…" at bounding box center [417, 393] width 806 height 364
click at [815, 254] on td "7" at bounding box center [800, 252] width 39 height 17
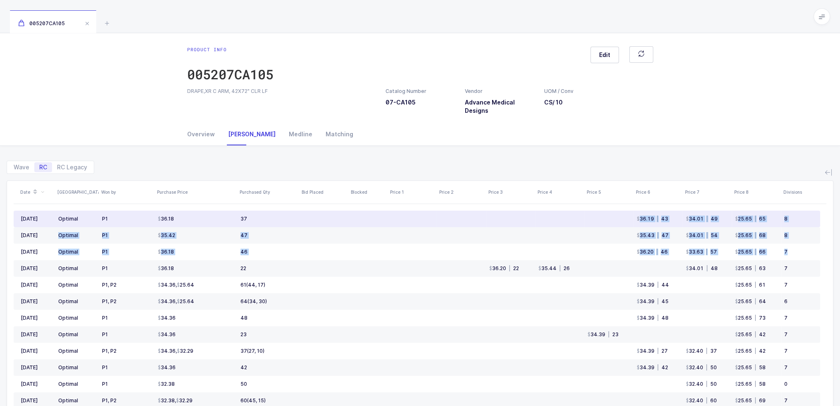
drag, startPoint x: 815, startPoint y: 254, endPoint x: 630, endPoint y: 216, distance: 188.9
click at [630, 216] on tbody "Aug 2025 Optimal P1 36.18 37 36.19 | 43 34.01 | 49 25.65 | 65 8 Jul 2025 Optima…" at bounding box center [417, 393] width 806 height 364
click at [630, 216] on td at bounding box center [608, 219] width 49 height 17
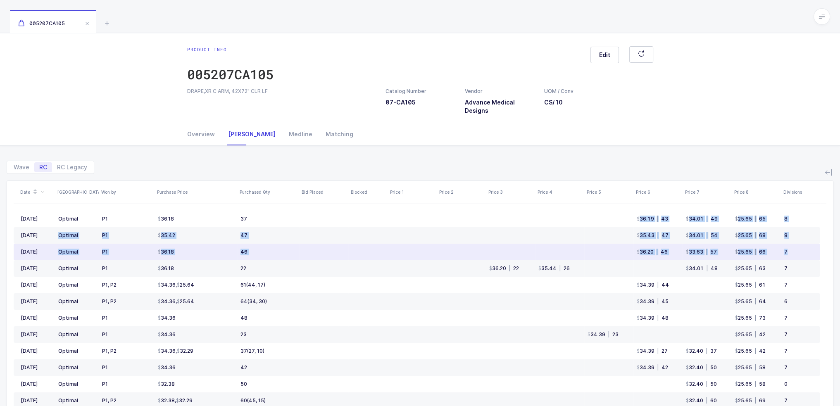
drag, startPoint x: 630, startPoint y: 216, endPoint x: 798, endPoint y: 253, distance: 172.3
click at [798, 253] on tbody "Aug 2025 Optimal P1 36.18 37 36.19 | 43 34.01 | 49 25.65 | 65 8 Jul 2025 Optima…" at bounding box center [417, 393] width 806 height 364
click at [798, 253] on div "7" at bounding box center [798, 252] width 29 height 7
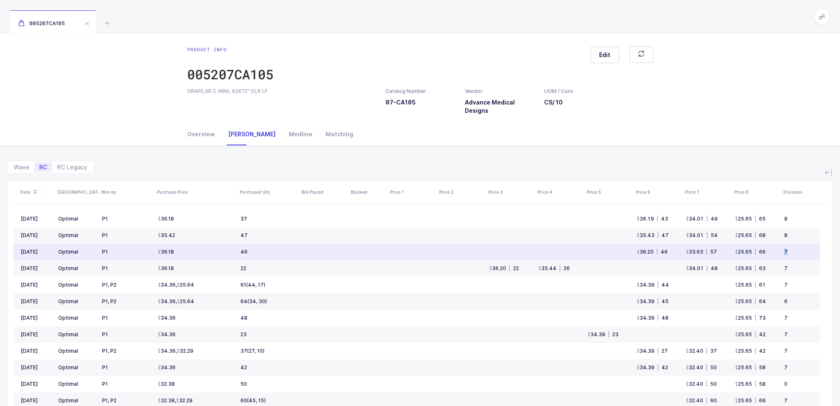
drag, startPoint x: 798, startPoint y: 253, endPoint x: 794, endPoint y: 247, distance: 7.2
click at [794, 247] on td "7" at bounding box center [800, 252] width 39 height 17
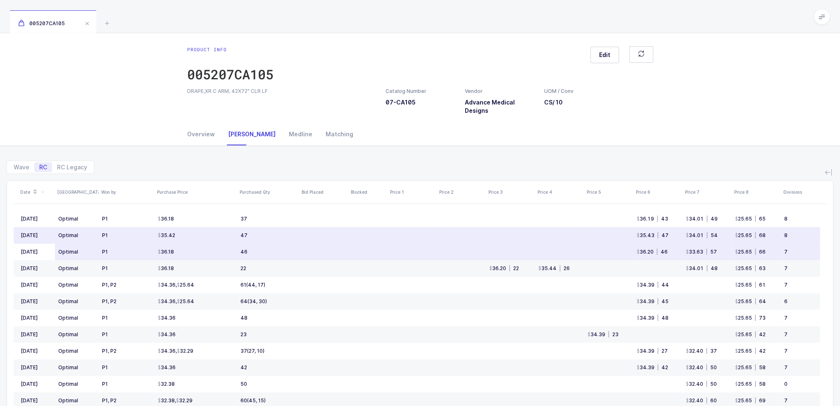
click at [793, 250] on div "7" at bounding box center [798, 252] width 29 height 7
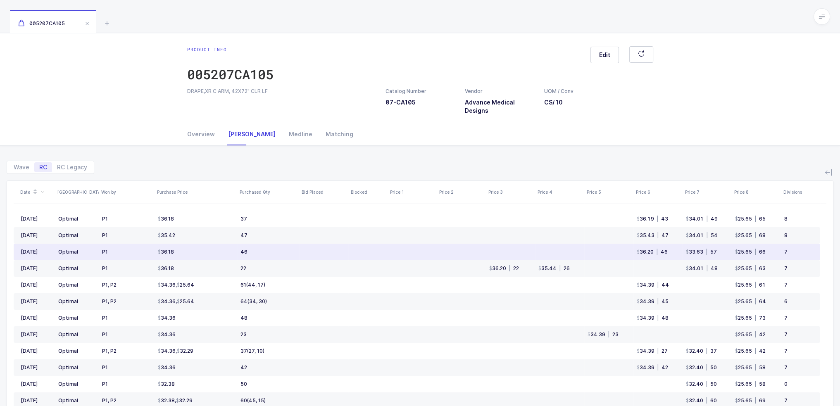
click at [793, 250] on div "7" at bounding box center [798, 252] width 29 height 7
click at [794, 254] on div "7" at bounding box center [798, 252] width 29 height 7
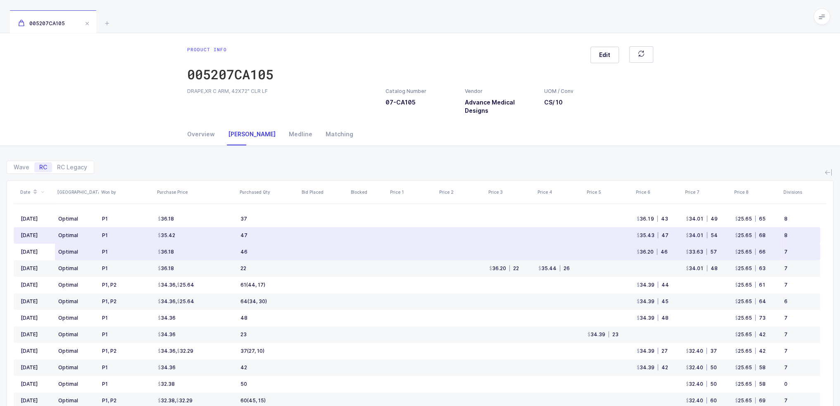
drag, startPoint x: 794, startPoint y: 254, endPoint x: 797, endPoint y: 246, distance: 9.1
click at [797, 246] on td "7" at bounding box center [800, 252] width 39 height 17
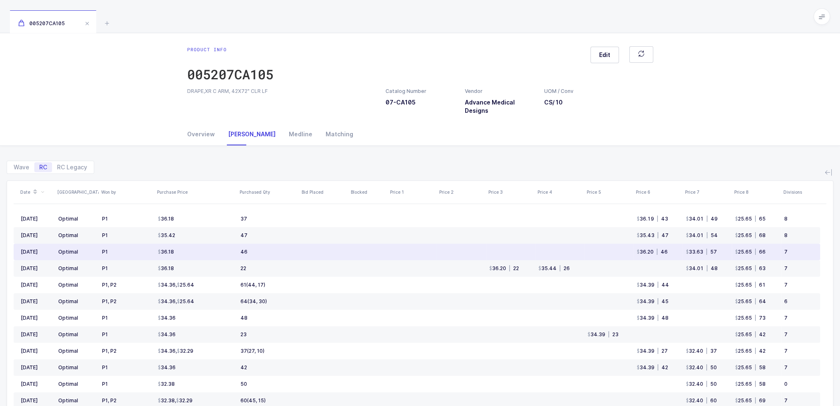
click at [797, 246] on td "7" at bounding box center [800, 252] width 39 height 17
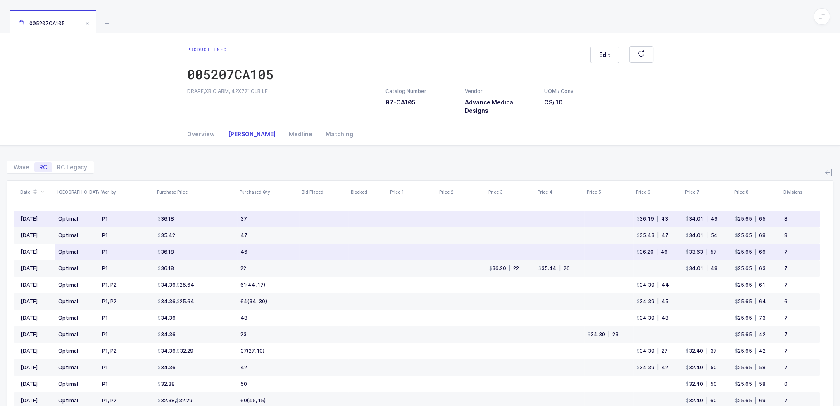
drag, startPoint x: 798, startPoint y: 252, endPoint x: 794, endPoint y: 255, distance: 4.7
click at [794, 255] on td "7" at bounding box center [800, 252] width 39 height 17
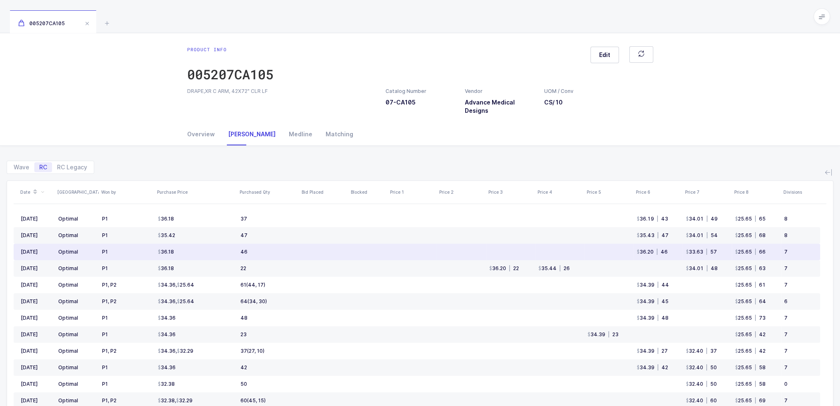
click at [794, 255] on td "7" at bounding box center [800, 252] width 39 height 17
drag, startPoint x: 795, startPoint y: 254, endPoint x: 791, endPoint y: 258, distance: 5.8
click at [791, 258] on td "7" at bounding box center [800, 252] width 39 height 17
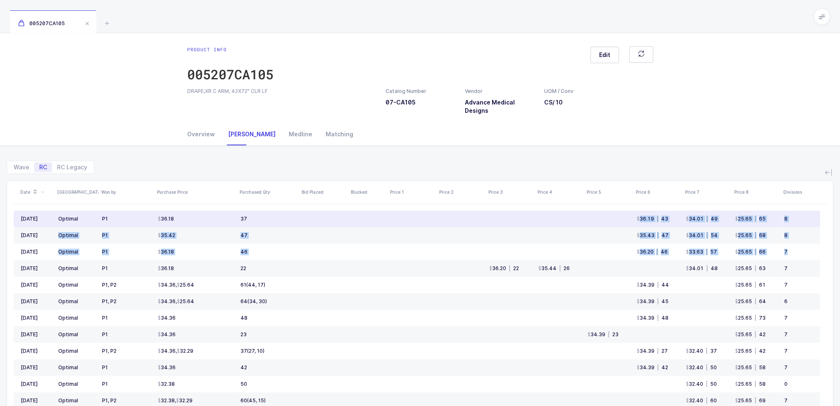
drag, startPoint x: 793, startPoint y: 257, endPoint x: 628, endPoint y: 216, distance: 169.7
click at [628, 216] on tbody "Aug 2025 Optimal P1 36.18 37 36.19 | 43 34.01 | 49 25.65 | 65 8 Jul 2025 Optima…" at bounding box center [417, 393] width 806 height 364
click at [628, 216] on td at bounding box center [608, 219] width 49 height 17
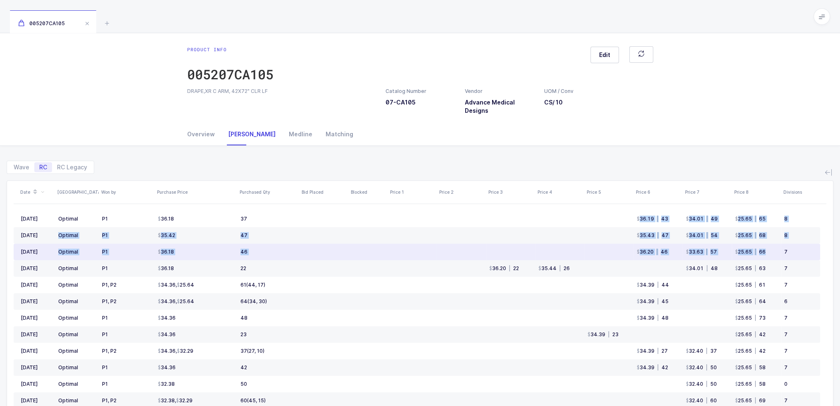
drag
click at [774, 259] on tbody "Aug 2025 Optimal P1 36.18 37 36.19 | 43 34.01 | 49 25.65 | 65 8 Jul 2025 Optima…" at bounding box center [417, 393] width 806 height 364
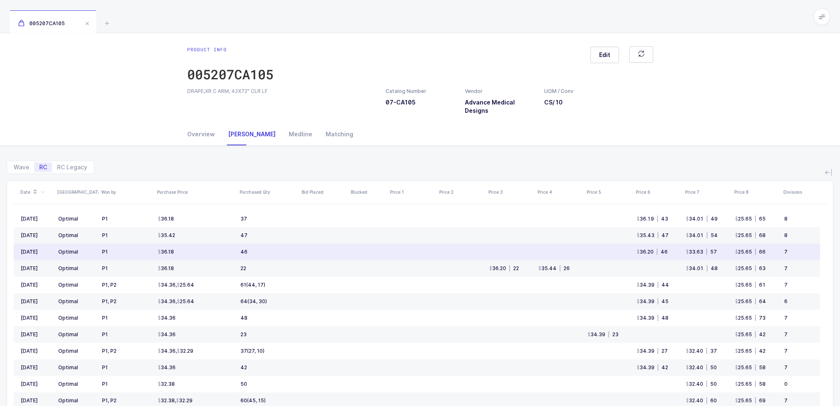
click at [799, 258] on td "7" at bounding box center [800, 252] width 39 height 17
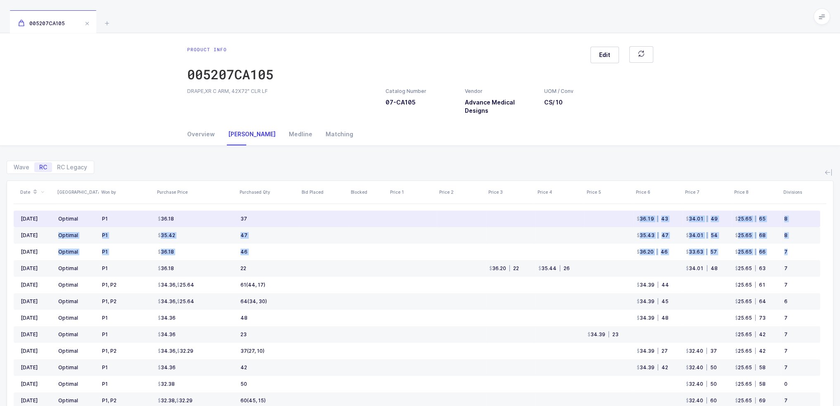
click at [587, 211] on tbody "Aug 2025 Optimal P1 36.18 37 36.19 | 43 34.01 | 49 25.65 | 65 8 Jul 2025 Optima…" at bounding box center [417, 393] width 806 height 364
click at [587, 211] on td at bounding box center [608, 219] width 49 height 17
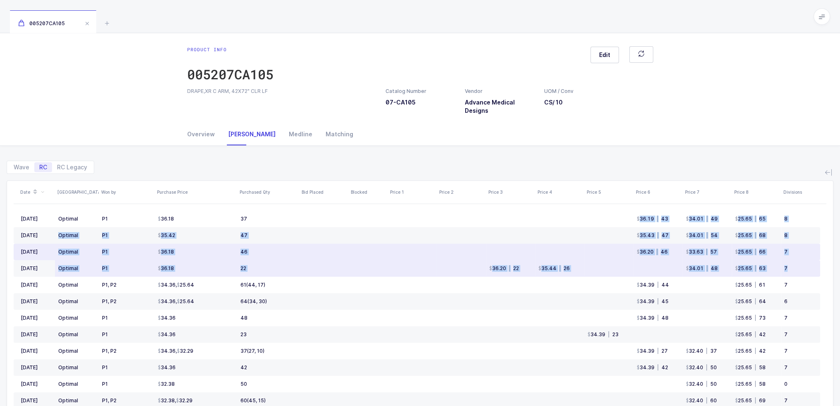
click at [813, 260] on tbody "Aug 2025 Optimal P1 36.18 37 36.19 | 43 34.01 | 49 25.65 | 65 8 Jul 2025 Optima…" at bounding box center [417, 393] width 806 height 364
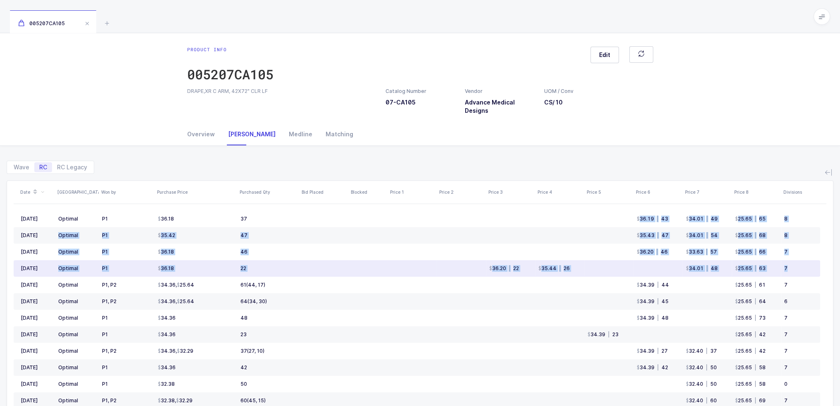
click at [813, 260] on td "7" at bounding box center [800, 268] width 39 height 17
click at [608, 271] on tbody "Aug 2025 Optimal P1 36.18 37 36.19 | 43 34.01 | 49 25.65 | 65 8 Jul 2025 Optima…" at bounding box center [417, 393] width 806 height 364
click at [608, 271] on td at bounding box center [608, 268] width 49 height 17
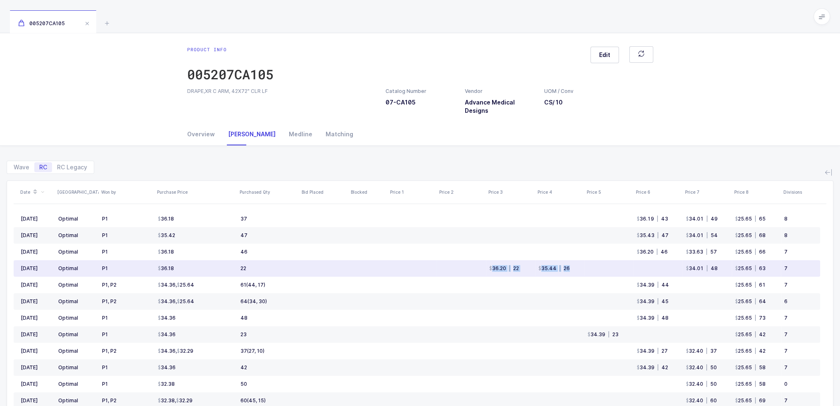
click at [484, 271] on tr "May 2025 Optimal P1 36.18 22 36.20 | 22 35.44 | 26 34.01 | 48 25.65 | 63 7" at bounding box center [417, 268] width 806 height 17
click at [484, 271] on td at bounding box center [461, 268] width 49 height 17
click at [570, 271] on tr "May 2025 Optimal P1 36.18 22 36.20 | 22 35.44 | 26 34.01 | 48 25.65 | 63 7" at bounding box center [417, 268] width 806 height 17
click at [570, 271] on td "35.44 | 26" at bounding box center [559, 268] width 49 height 17
click at [478, 268] on tr "May 2025 Optimal P1 36.18 22 36.20 | 22 35.44 | 26 34.01 | 48 25.65 | 63 7" at bounding box center [417, 268] width 806 height 17
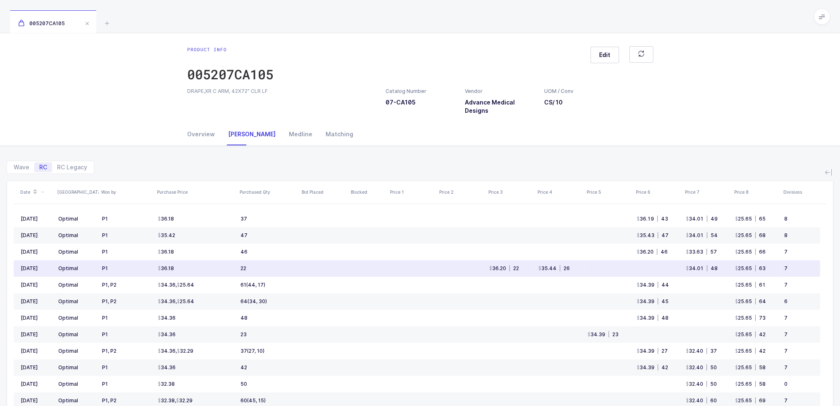
click at [478, 268] on td at bounding box center [461, 268] width 49 height 17
click at [618, 271] on tr "May 2025 Optimal P1 36.18 22 36.20 | 22 35.44 | 26 34.01 | 48 25.65 | 63 7" at bounding box center [417, 268] width 806 height 17
click at [618, 271] on td at bounding box center [608, 268] width 49 height 17
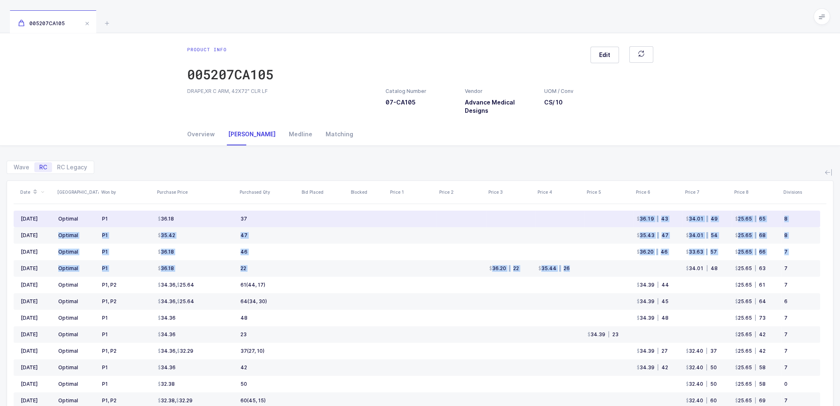
click at [630, 219] on tbody "Aug 2025 Optimal P1 36.18 37 36.19 | 43 34.01 | 49 25.65 | 65 8 Jul 2025 Optima…" at bounding box center [417, 393] width 806 height 364
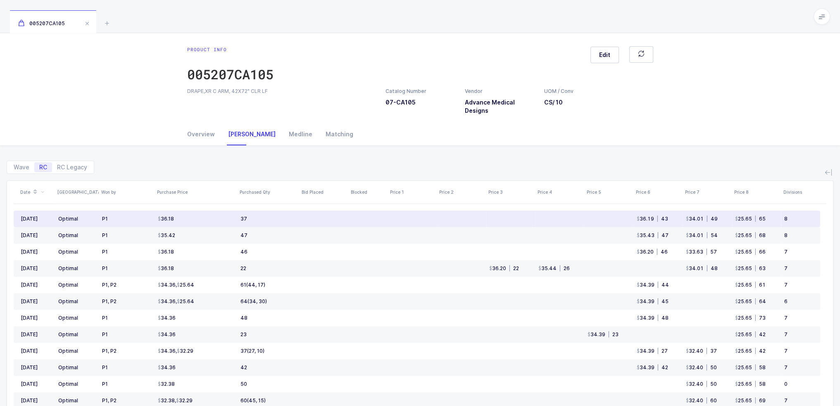
click at [630, 219] on td at bounding box center [608, 219] width 49 height 17
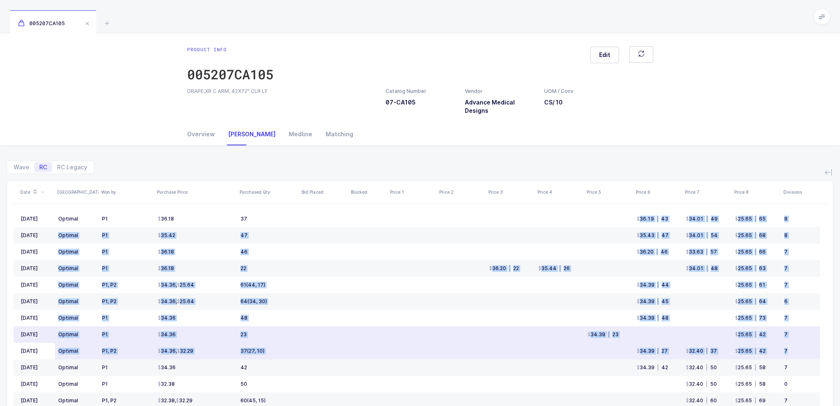
click at [803, 343] on tbody "Aug 2025 Optimal P1 36.18 37 36.19 | 43 34.01 | 49 25.65 | 65 8 Jul 2025 Optima…" at bounding box center [417, 393] width 806 height 364
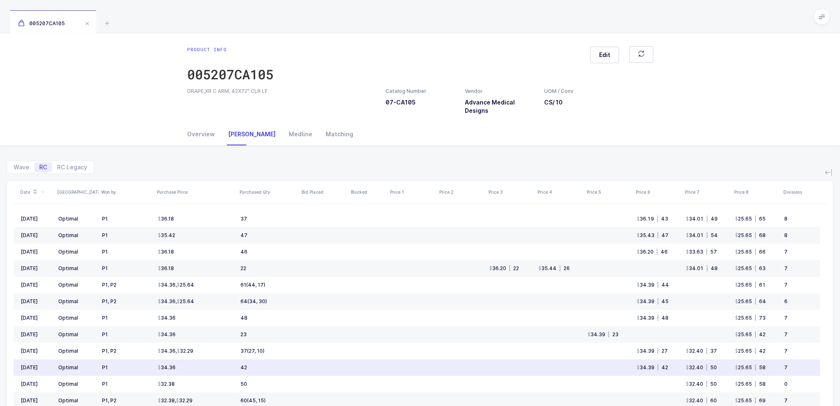
click at [797, 364] on div "7" at bounding box center [798, 367] width 29 height 7
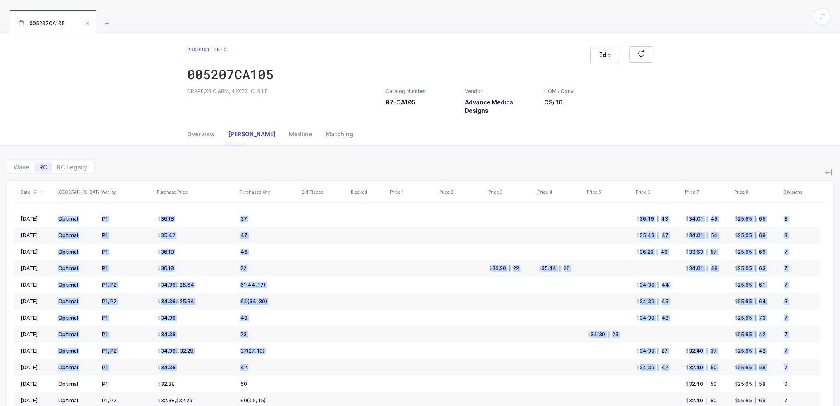
click at [697, 158] on div "Wave RC RC Legacy Date ASV Won by Purchase Price Purchased Qty Bid Placed Block…" at bounding box center [420, 318] width 827 height 345
click at [697, 158] on div "Wave RC RC Legacy" at bounding box center [420, 164] width 827 height 20
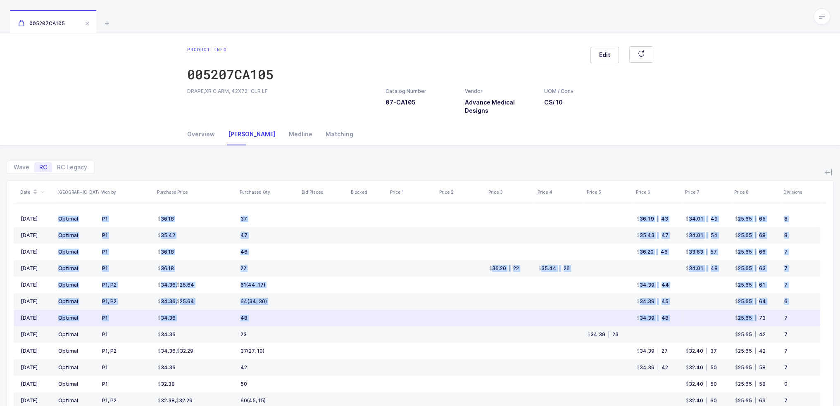
click at [760, 314] on div "Wave RC RC Legacy Date ASV Won by Purchase Price Purchased Qty Bid Placed Block…" at bounding box center [420, 318] width 827 height 345
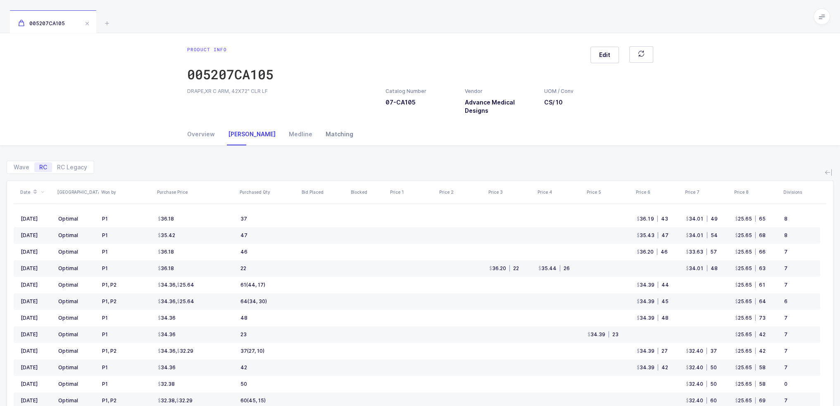
click at [319, 135] on div "Matching" at bounding box center [336, 134] width 34 height 22
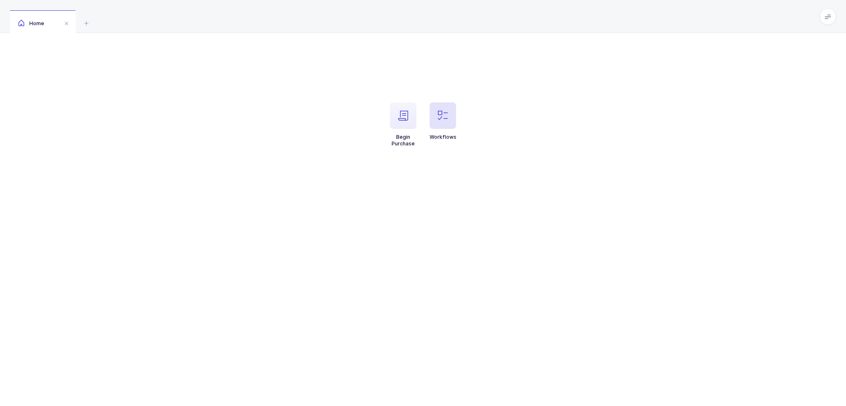
click at [445, 116] on icon "button" at bounding box center [443, 116] width 10 height 10
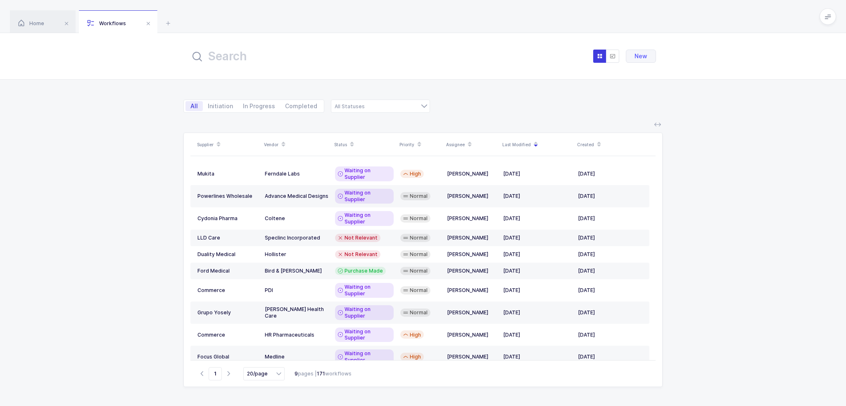
click at [361, 51] on input "text" at bounding box center [281, 56] width 182 height 20
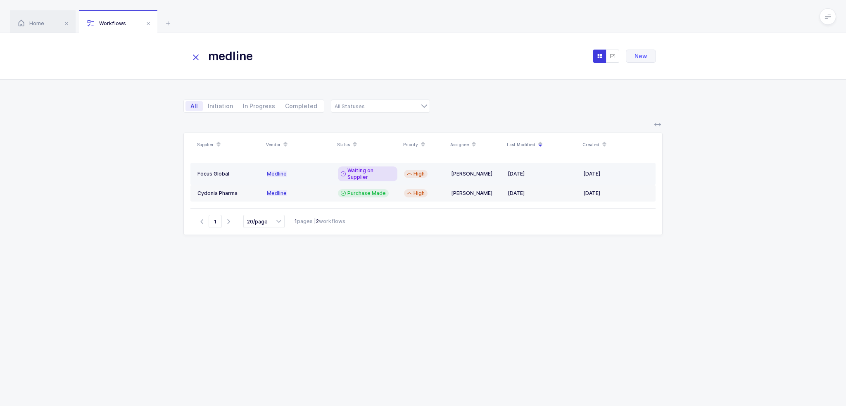
type input "medline"
click at [383, 170] on span "Waiting on Supplier" at bounding box center [370, 173] width 47 height 13
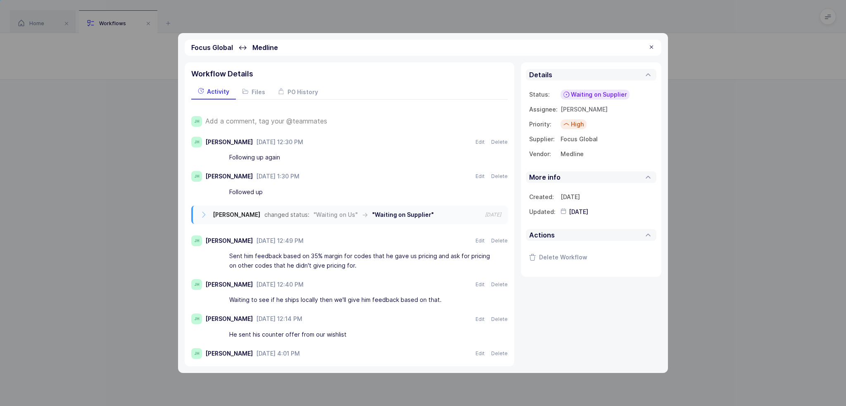
click at [272, 121] on span "Add a comment, tag your @teammates" at bounding box center [266, 120] width 122 height 7
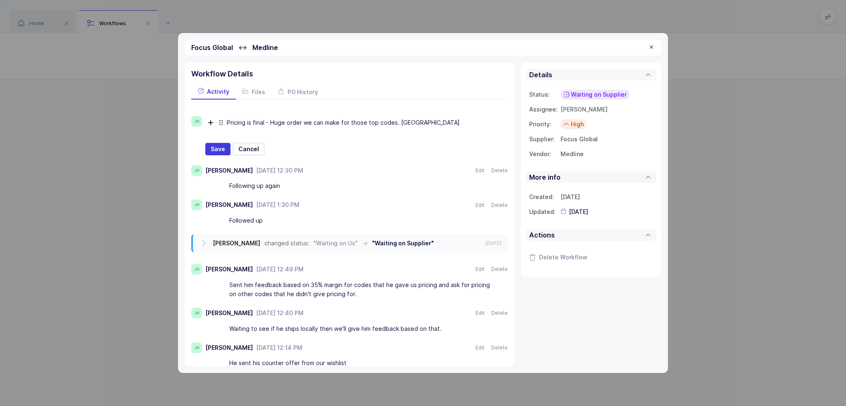
click at [593, 94] on span "Waiting on Supplier" at bounding box center [599, 94] width 56 height 8
click at [216, 148] on span "Save" at bounding box center [218, 149] width 14 height 8
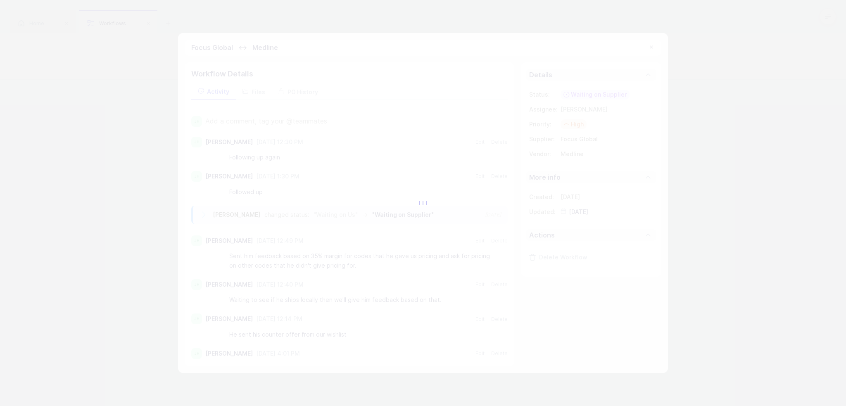
type input "[DATE]"
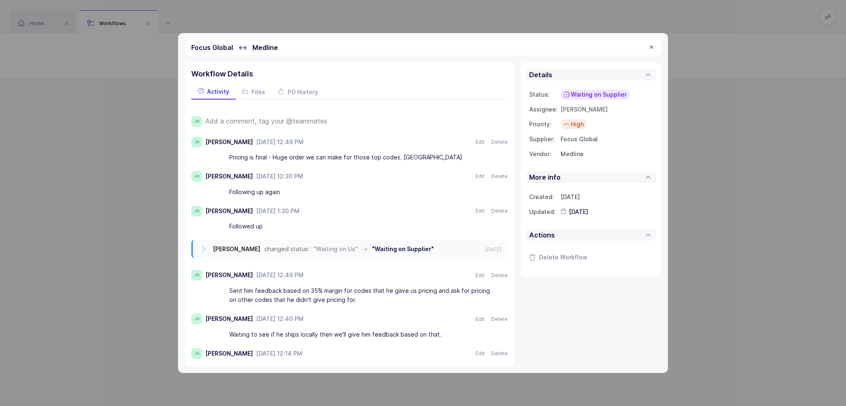
click at [577, 95] on span "Waiting on Supplier" at bounding box center [599, 94] width 56 height 8
click at [597, 171] on span "Waiting on Us" at bounding box center [582, 172] width 39 height 8
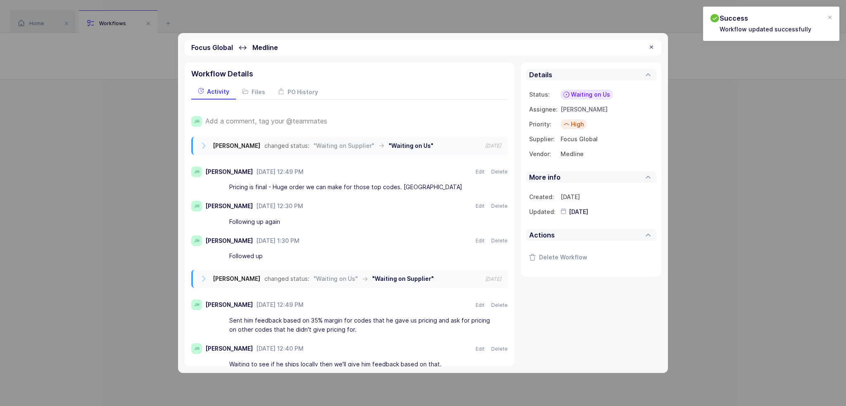
click at [577, 111] on span "[PERSON_NAME]" at bounding box center [584, 109] width 47 height 7
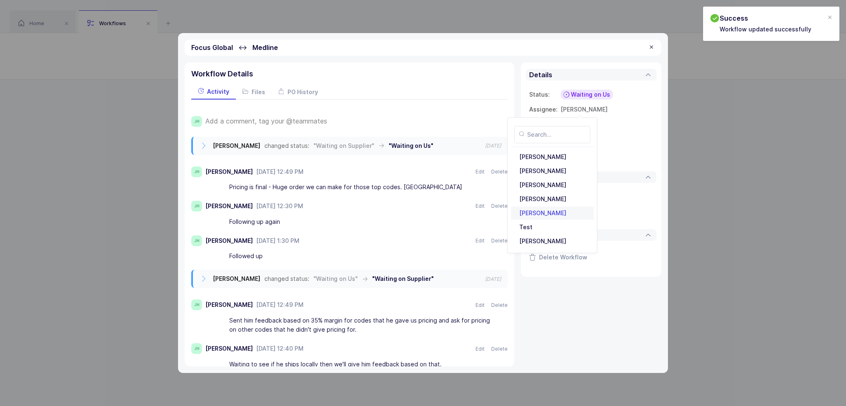
scroll to position [179, 0]
click at [547, 224] on div "[PERSON_NAME]" at bounding box center [552, 227] width 73 height 13
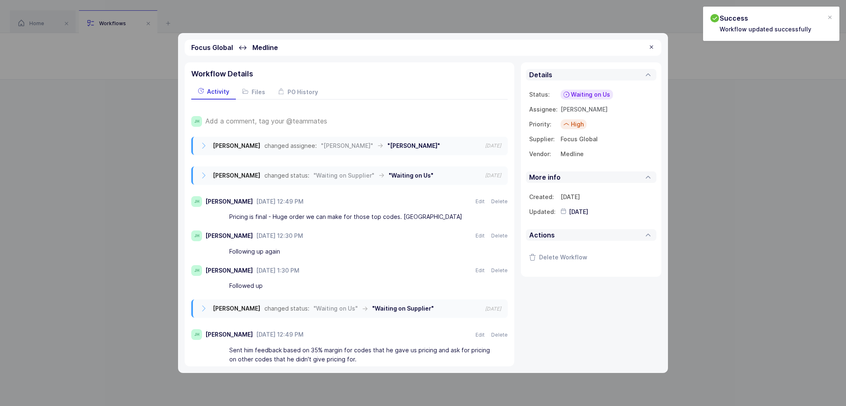
click at [652, 44] on div at bounding box center [651, 47] width 7 height 7
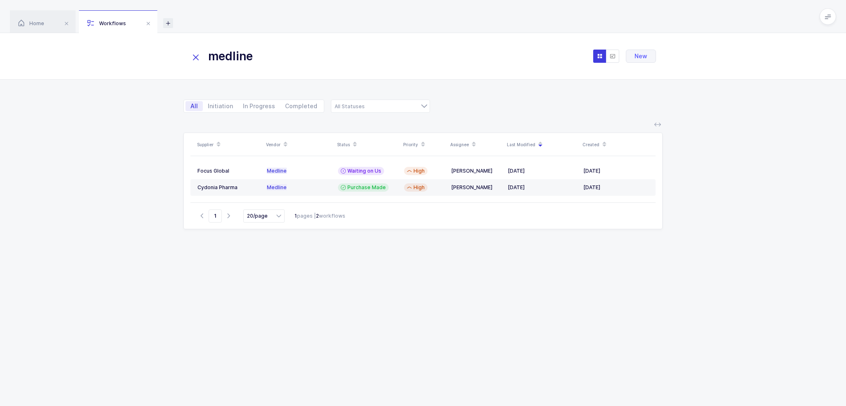
click at [166, 22] on icon at bounding box center [168, 23] width 10 height 10
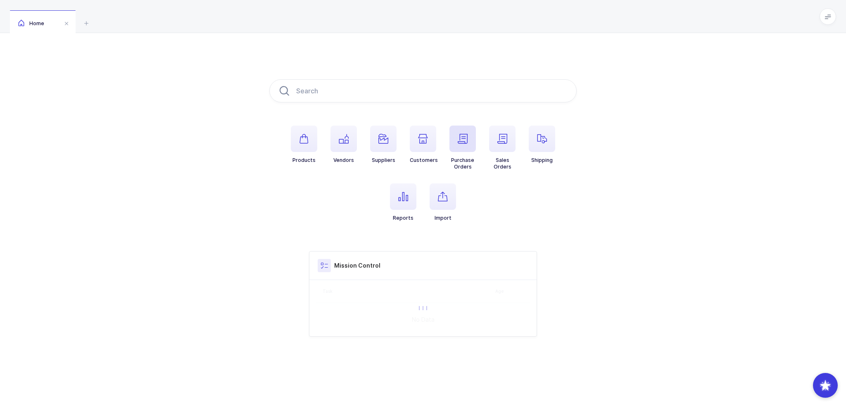
click at [463, 138] on icon "button" at bounding box center [463, 139] width 10 height 10
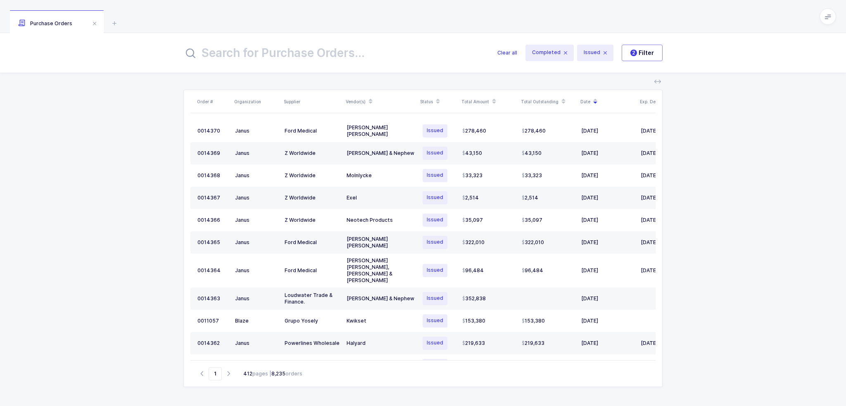
click at [293, 51] on input "text" at bounding box center [335, 53] width 304 height 20
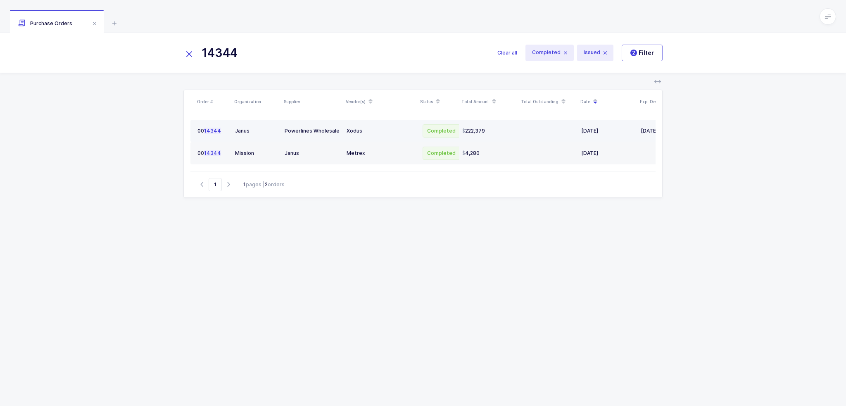
type input "14344"
click at [484, 131] on span "222,379" at bounding box center [473, 131] width 23 height 7
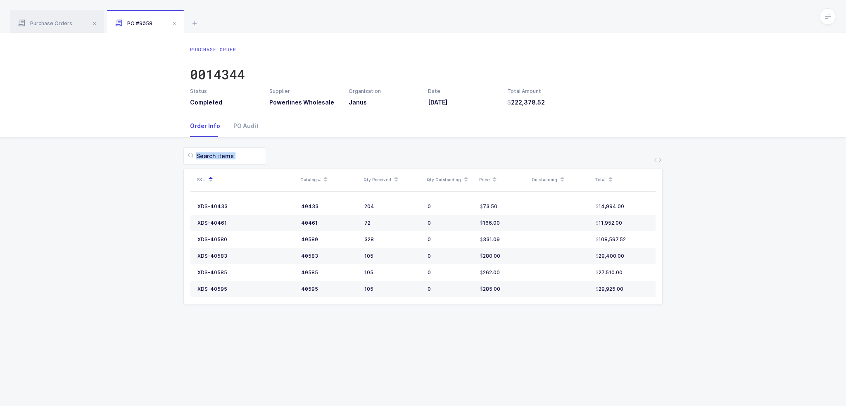
drag, startPoint x: 445, startPoint y: 147, endPoint x: 484, endPoint y: 337, distance: 193.7
click at [484, 337] on div "Purchase Order 0014344 Status Completed Supplier Powerlines Wholesale Organizat…" at bounding box center [423, 219] width 846 height 373
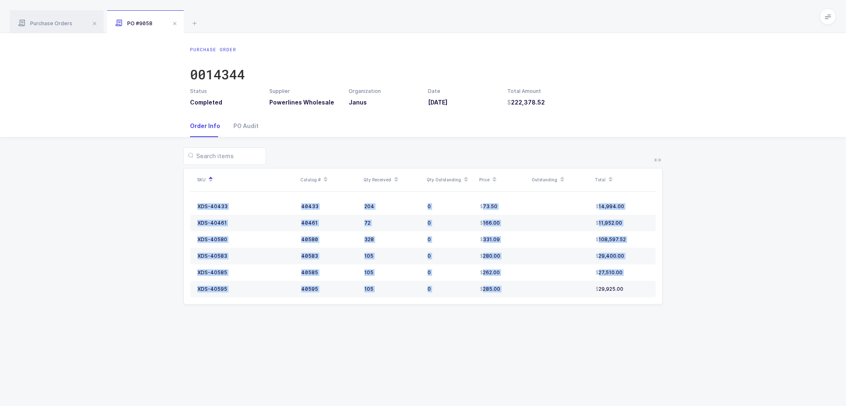
drag, startPoint x: 484, startPoint y: 337, endPoint x: 549, endPoint y: 328, distance: 65.0
click at [549, 328] on div "Purchase Order 0014344 Status Completed Supplier Powerlines Wholesale Organizat…" at bounding box center [423, 219] width 846 height 373
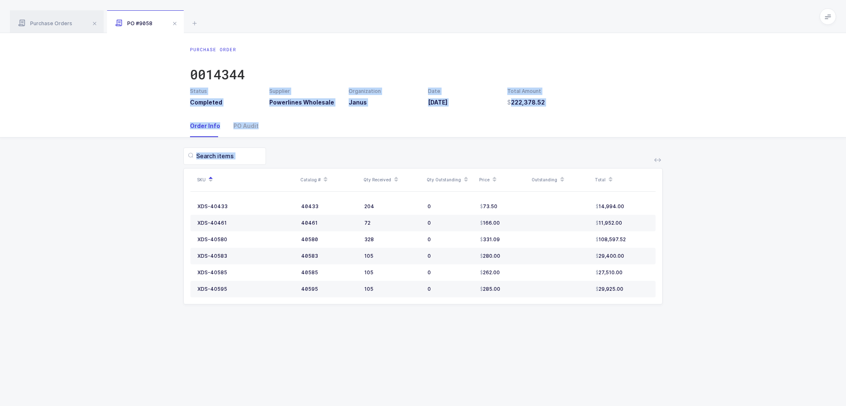
drag, startPoint x: 547, startPoint y: 61, endPoint x: 663, endPoint y: 348, distance: 309.7
click at [663, 348] on div "Purchase Order 0014344 Status Completed Supplier Powerlines Wholesale Organizat…" at bounding box center [423, 219] width 846 height 373
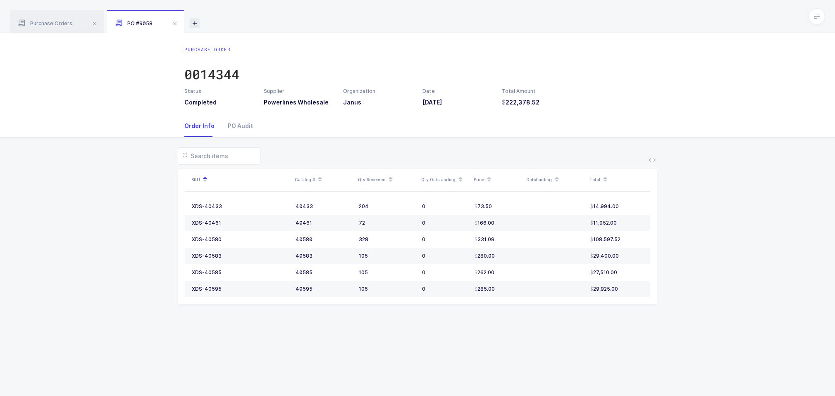
click at [198, 24] on icon at bounding box center [195, 23] width 10 height 10
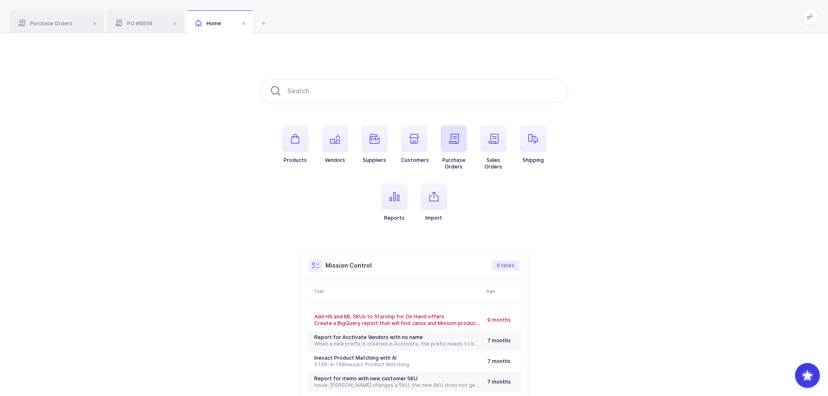
click at [459, 146] on span "button" at bounding box center [454, 139] width 26 height 26
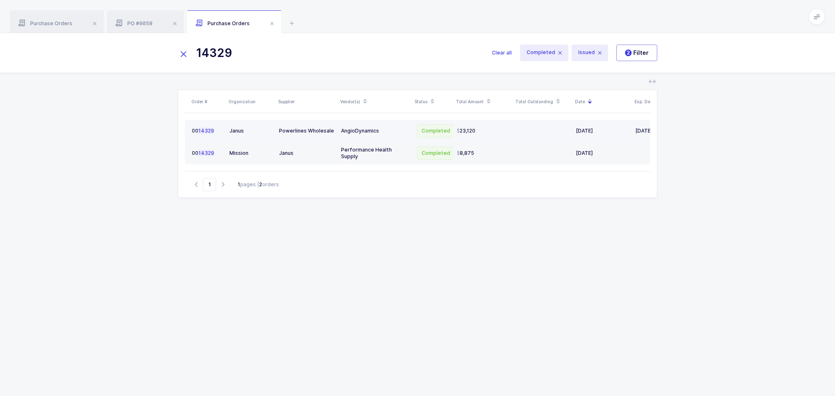
click at [482, 132] on div "23,120" at bounding box center [482, 131] width 53 height 7
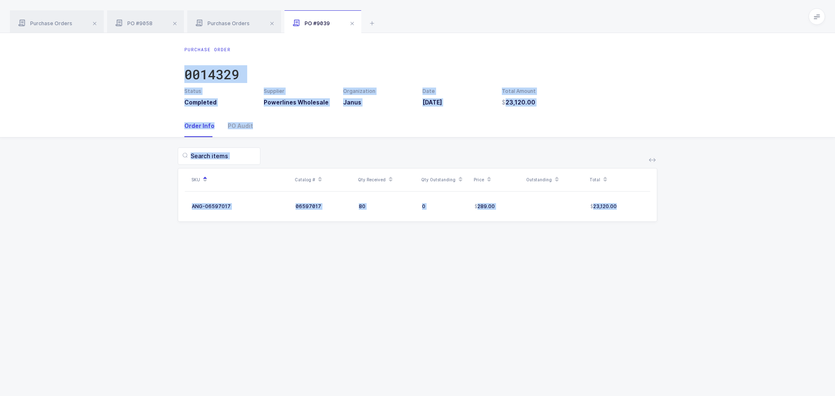
drag, startPoint x: 637, startPoint y: 204, endPoint x: 621, endPoint y: 44, distance: 161.1
click at [621, 44] on div "Purchase Order 0014329 Status Completed Supplier Powerlines Wholesale Organizat…" at bounding box center [417, 214] width 835 height 363
click at [621, 44] on div "Purchase Order 0014329 Status Completed Supplier Powerlines Wholesale Organizat…" at bounding box center [417, 74] width 835 height 82
drag, startPoint x: 621, startPoint y: 44, endPoint x: 609, endPoint y: 251, distance: 206.9
click at [609, 251] on div "Purchase Order 0014329 Status Completed Supplier Powerlines Wholesale Organizat…" at bounding box center [417, 214] width 835 height 363
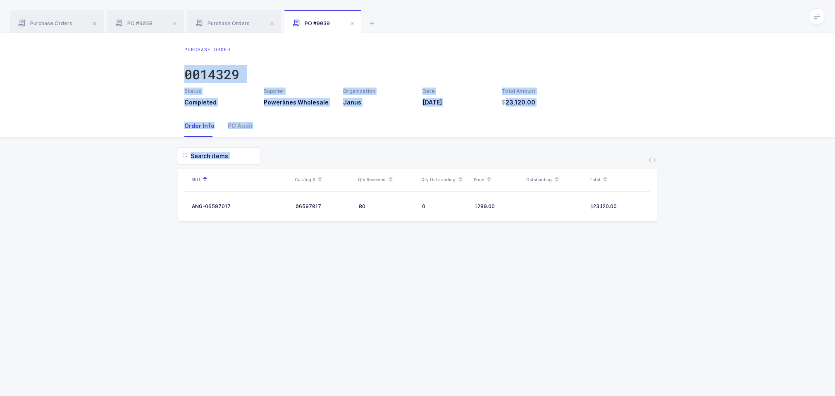
click at [609, 251] on div "Purchase Order 0014329 Status Completed Supplier Powerlines Wholesale Organizat…" at bounding box center [417, 214] width 835 height 363
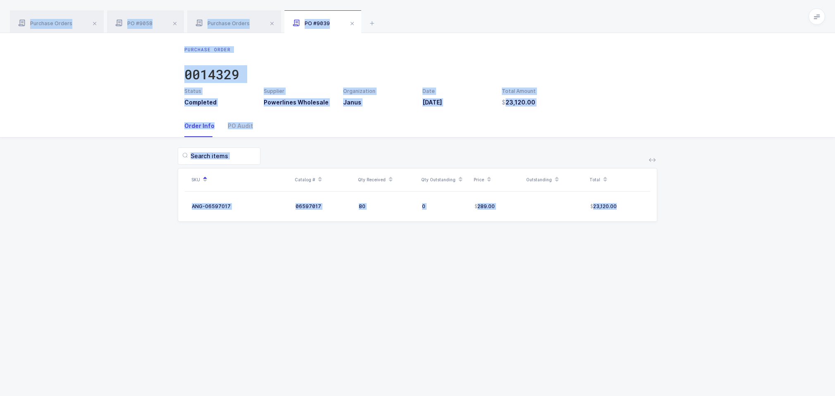
drag, startPoint x: 624, startPoint y: 207, endPoint x: 616, endPoint y: 26, distance: 181.1
click at [616, 26] on div "Purchase Orders PO #9058 Purchase Orders PO #9039 14344 Clear all Completed Iss…" at bounding box center [417, 198] width 835 height 396
click at [616, 26] on div "Purchase Orders PO #9058 Purchase Orders PO #9039" at bounding box center [417, 16] width 835 height 33
drag, startPoint x: 616, startPoint y: 26, endPoint x: 615, endPoint y: 314, distance: 287.1
click at [615, 313] on div "Purchase Orders PO #9058 Purchase Orders PO #9039 14344 Clear all Completed Iss…" at bounding box center [417, 198] width 835 height 396
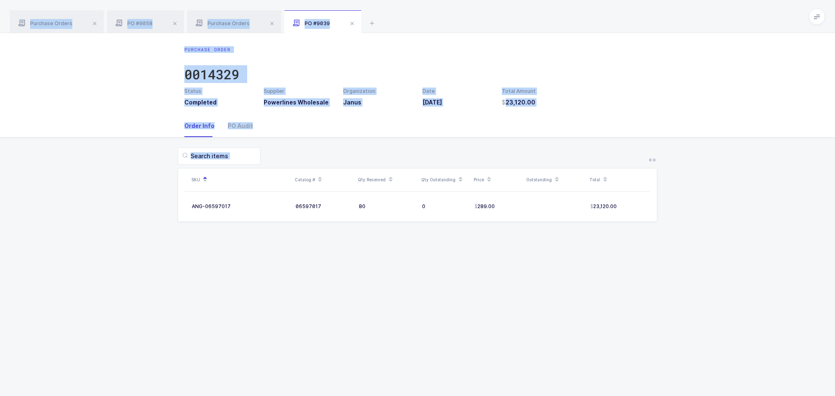
click at [615, 314] on div "Purchase Order 0014329 Status Completed Supplier Powerlines Wholesale Organizat…" at bounding box center [417, 214] width 835 height 363
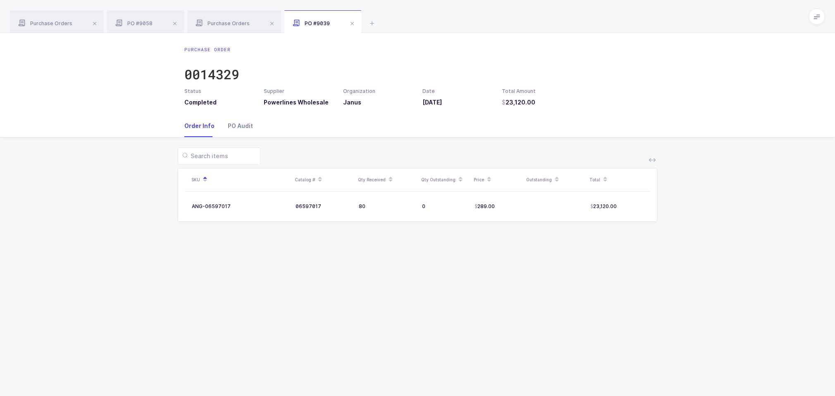
click at [248, 130] on div "PO Audit" at bounding box center [237, 126] width 32 height 22
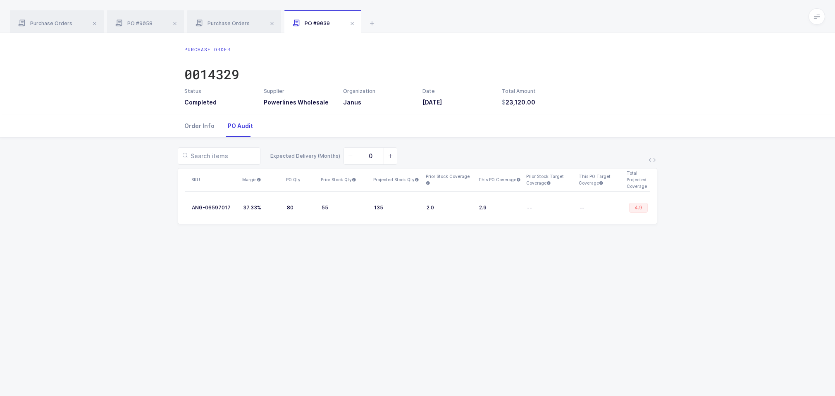
click at [202, 128] on div "Order Info" at bounding box center [202, 126] width 37 height 22
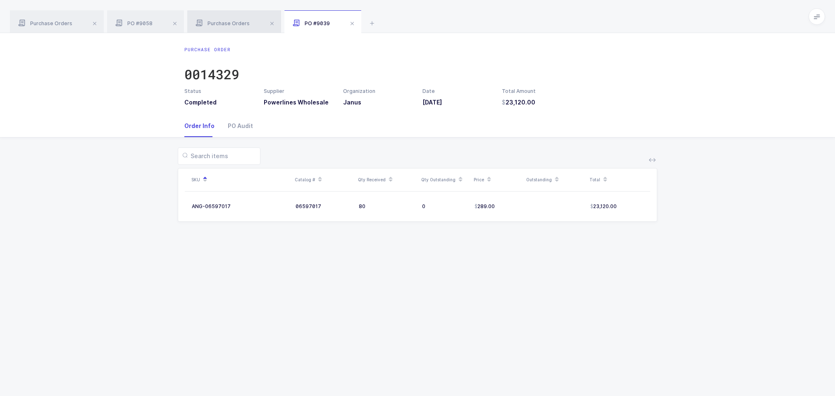
click at [232, 25] on span "Purchase Orders" at bounding box center [222, 23] width 54 height 6
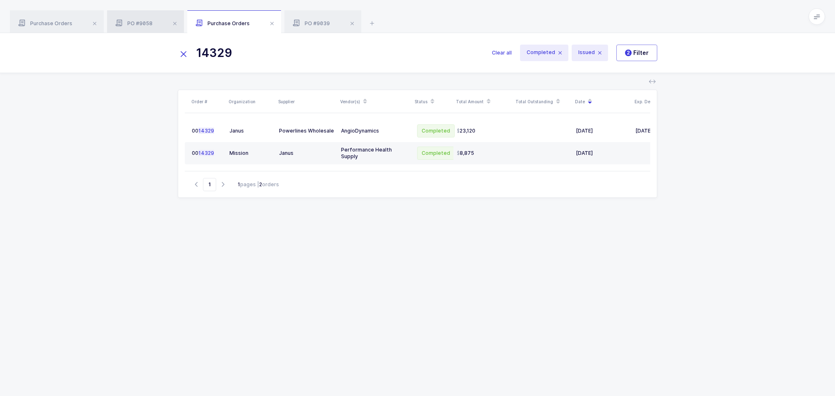
click at [144, 26] on span "PO #9058" at bounding box center [133, 23] width 37 height 6
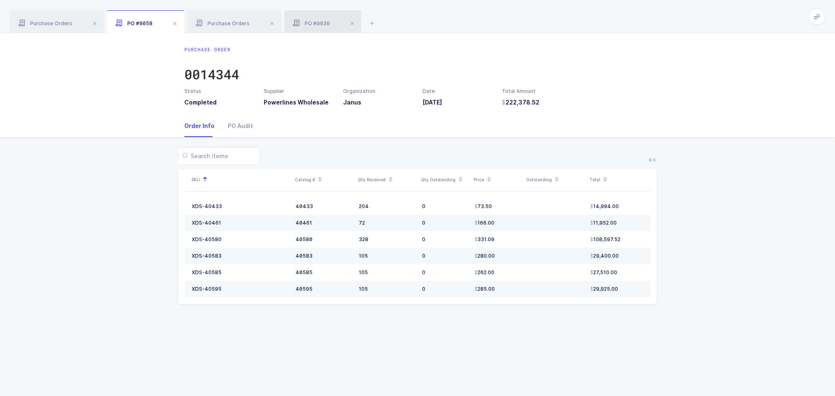
click at [299, 21] on span "PO #9039" at bounding box center [310, 23] width 37 height 6
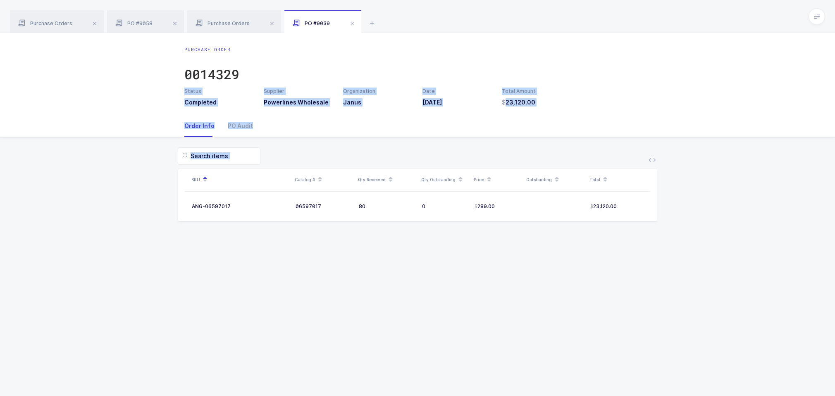
drag, startPoint x: 523, startPoint y: 67, endPoint x: 558, endPoint y: 285, distance: 221.8
click at [558, 285] on div "Purchase Order 0014329 Status Completed Supplier Powerlines Wholesale Organizat…" at bounding box center [417, 214] width 835 height 363
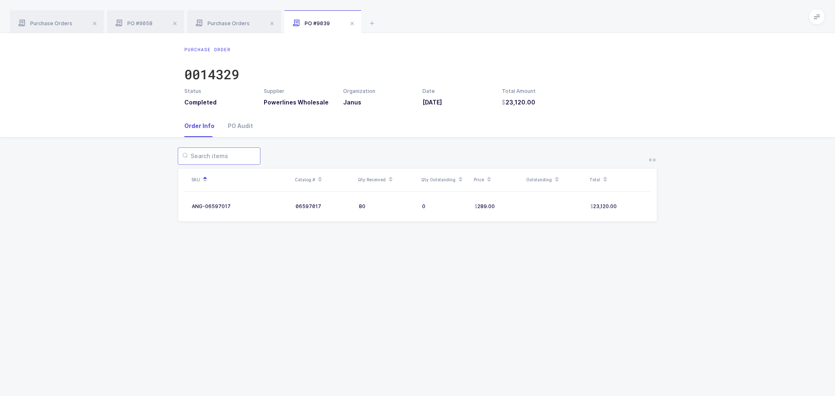
click at [231, 154] on input "text" at bounding box center [219, 155] width 83 height 17
click at [321, 152] on div at bounding box center [417, 155] width 479 height 17
drag, startPoint x: 489, startPoint y: 65, endPoint x: 561, endPoint y: 105, distance: 82.5
click at [561, 105] on div "Purchase Order 0014329 Status Completed Supplier Powerlines Wholesale Organizat…" at bounding box center [417, 76] width 479 height 60
click at [561, 105] on h3 "23,120.00" at bounding box center [536, 102] width 69 height 8
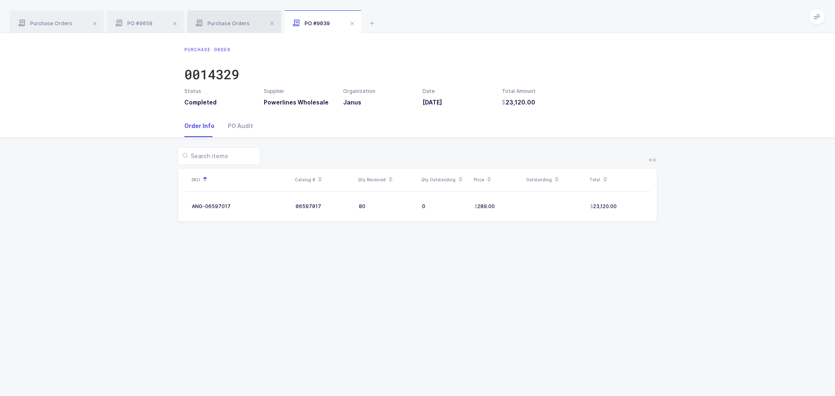
click at [210, 21] on span "Purchase Orders" at bounding box center [222, 23] width 54 height 6
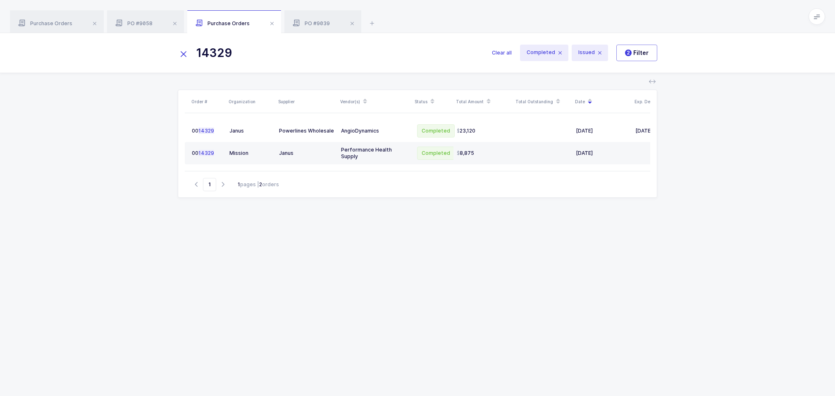
drag, startPoint x: 340, startPoint y: 49, endPoint x: 121, endPoint y: 33, distance: 220.0
click at [121, 33] on div "14329 Clear all Completed Issued 2 Filter" at bounding box center [417, 53] width 835 height 40
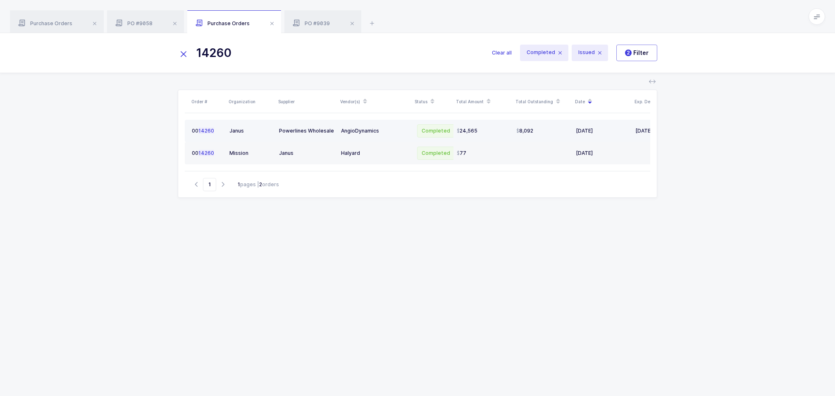
type input "14260"
drag, startPoint x: 549, startPoint y: 128, endPoint x: 542, endPoint y: 129, distance: 6.3
click at [542, 129] on div "8,092" at bounding box center [542, 131] width 53 height 7
